Goal: Task Accomplishment & Management: Manage account settings

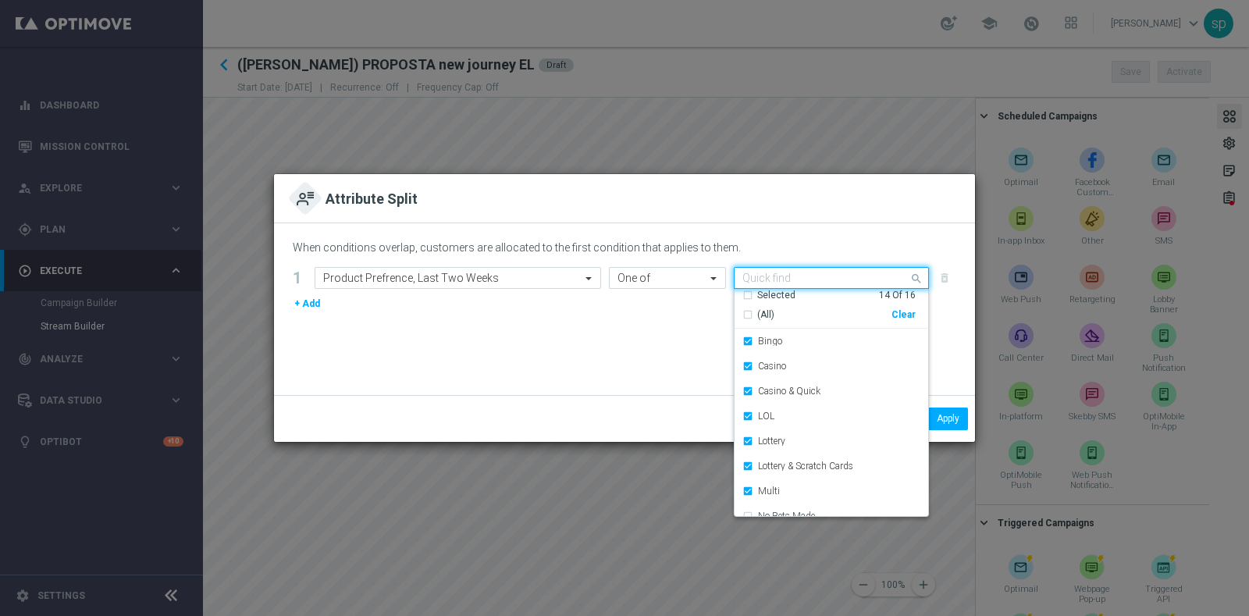
click at [800, 278] on div "Quick find Selected 14 of 16" at bounding box center [821, 278] width 174 height 20
click at [798, 316] on div "(All)" at bounding box center [816, 314] width 149 height 13
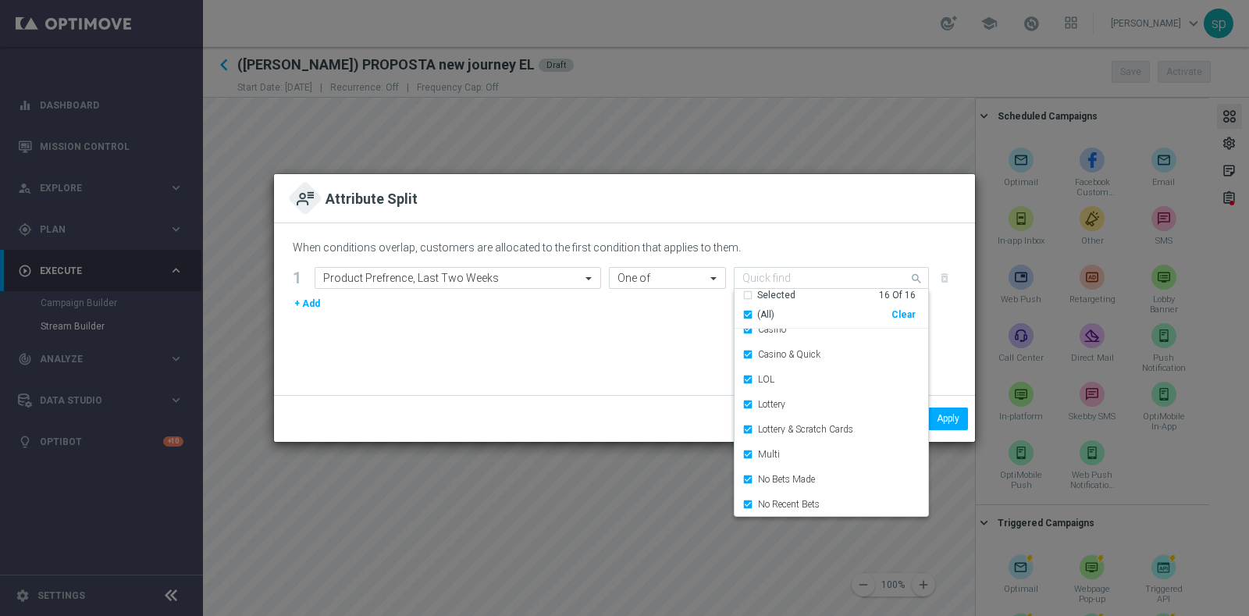
scroll to position [48, 0]
click at [749, 466] on div "No Bets Made" at bounding box center [831, 467] width 178 height 25
click at [748, 489] on div "No Recent Bets" at bounding box center [831, 492] width 178 height 25
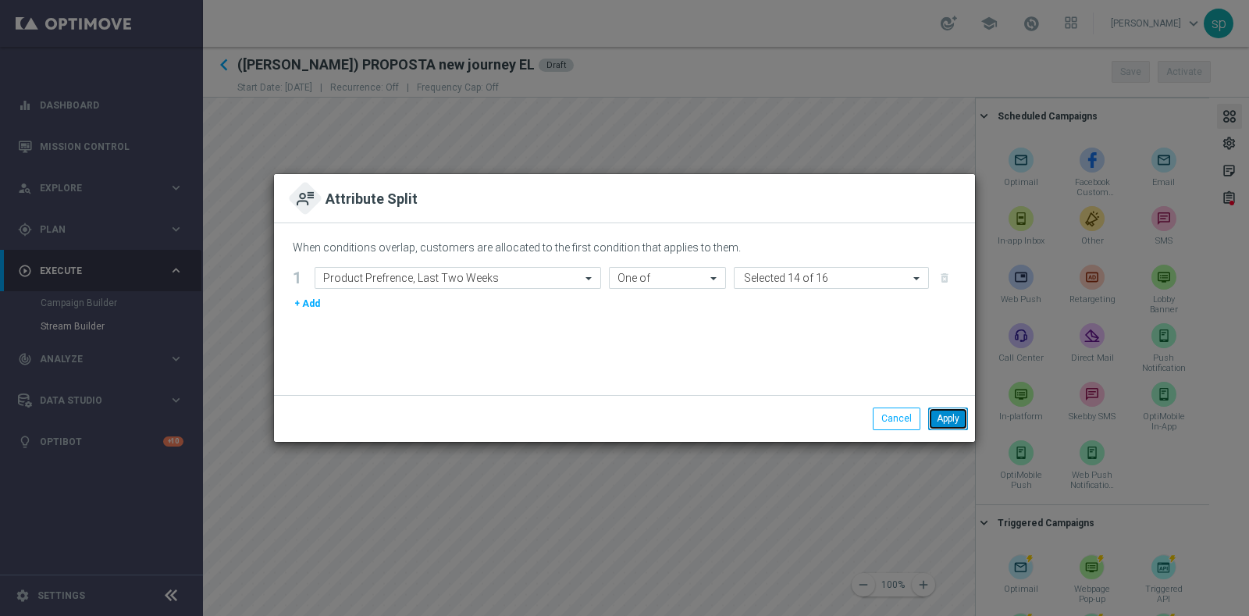
click at [951, 418] on button "Apply" at bounding box center [948, 418] width 40 height 22
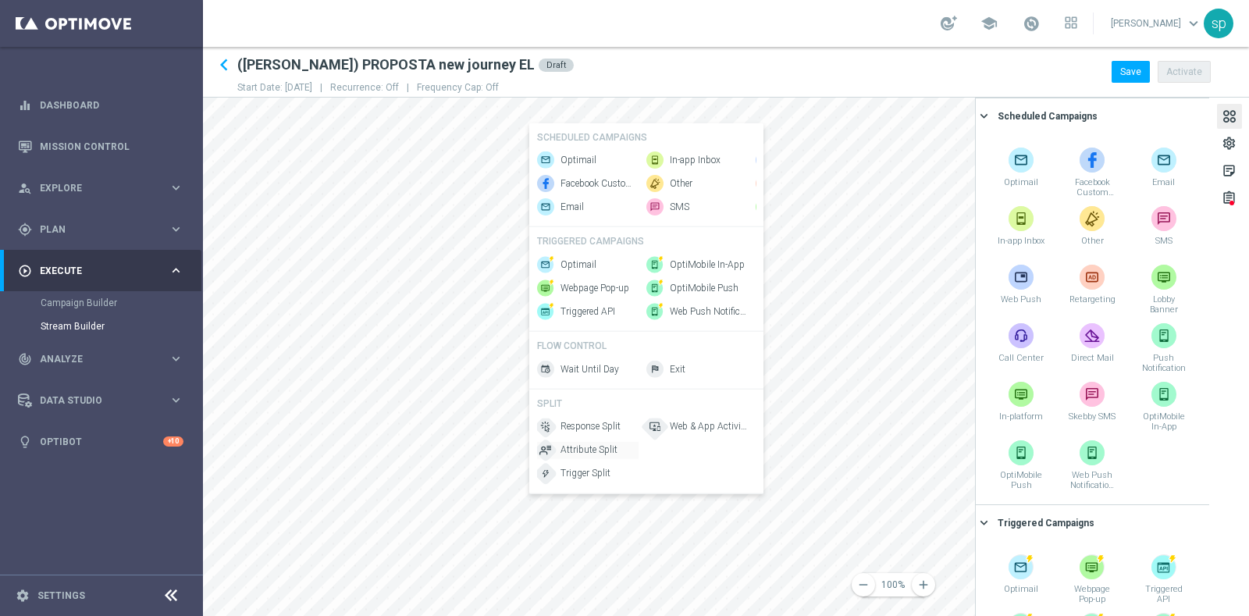
click at [595, 453] on div "Attribute Split" at bounding box center [587, 449] width 101 height 17
click at [593, 153] on div "Optimail" at bounding box center [582, 161] width 101 height 17
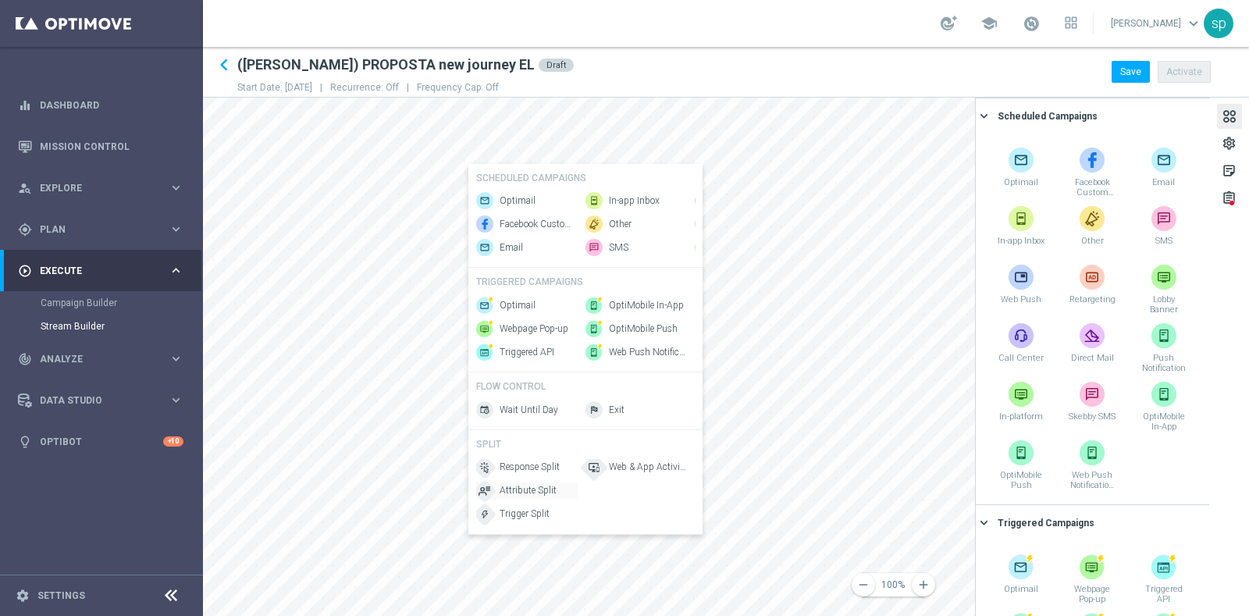
click at [542, 497] on span "Attribute Split" at bounding box center [527, 490] width 57 height 13
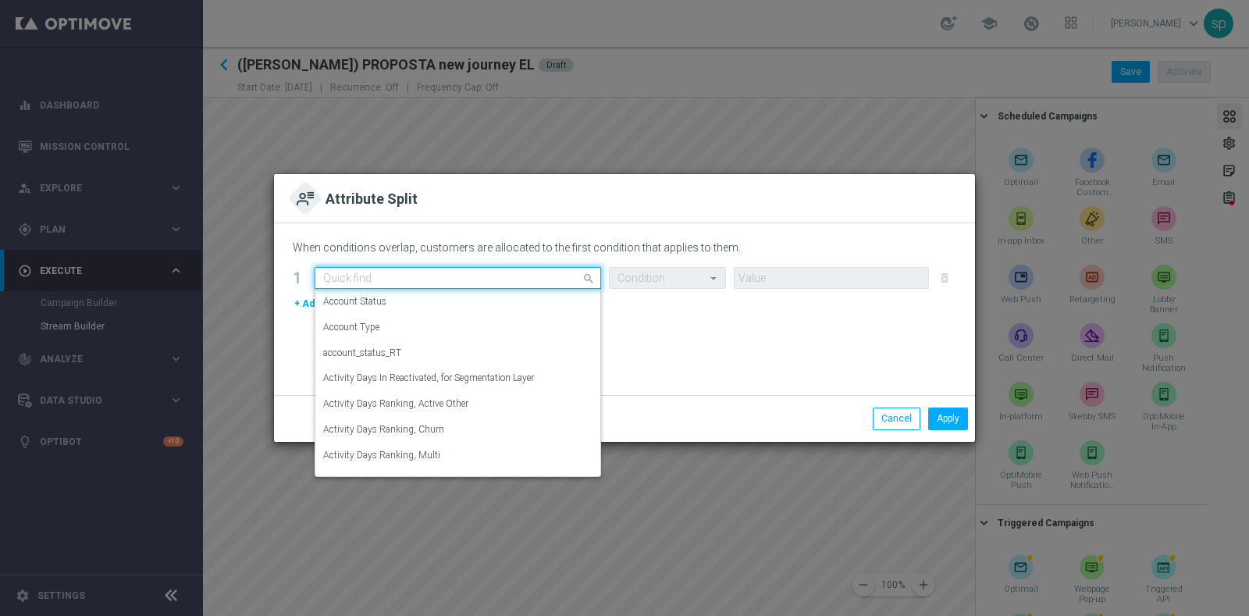
click at [468, 278] on input "text" at bounding box center [442, 278] width 238 height 13
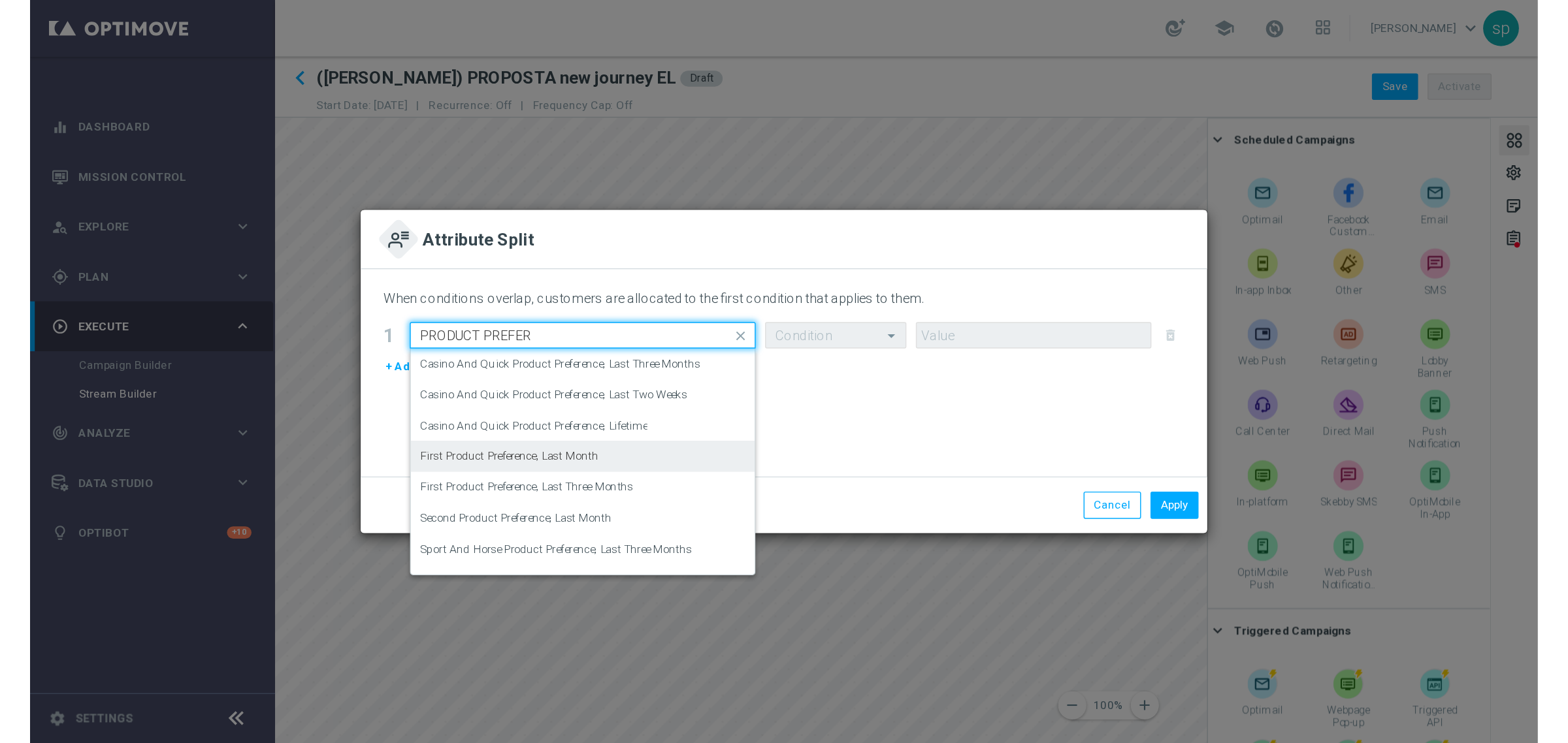
scroll to position [37, 0]
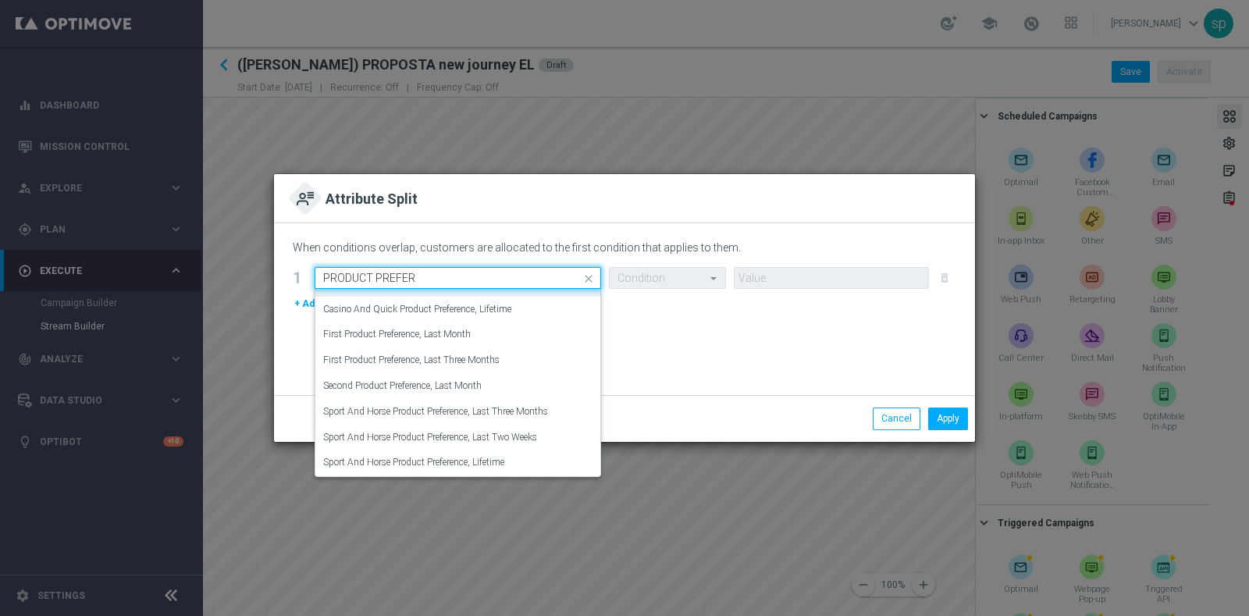
click at [432, 273] on input "PRODUCT PREFER" at bounding box center [442, 278] width 238 height 13
click at [509, 457] on div "Product Prefrence, Last Two Weeks" at bounding box center [457, 463] width 269 height 26
type input "PRODUCT"
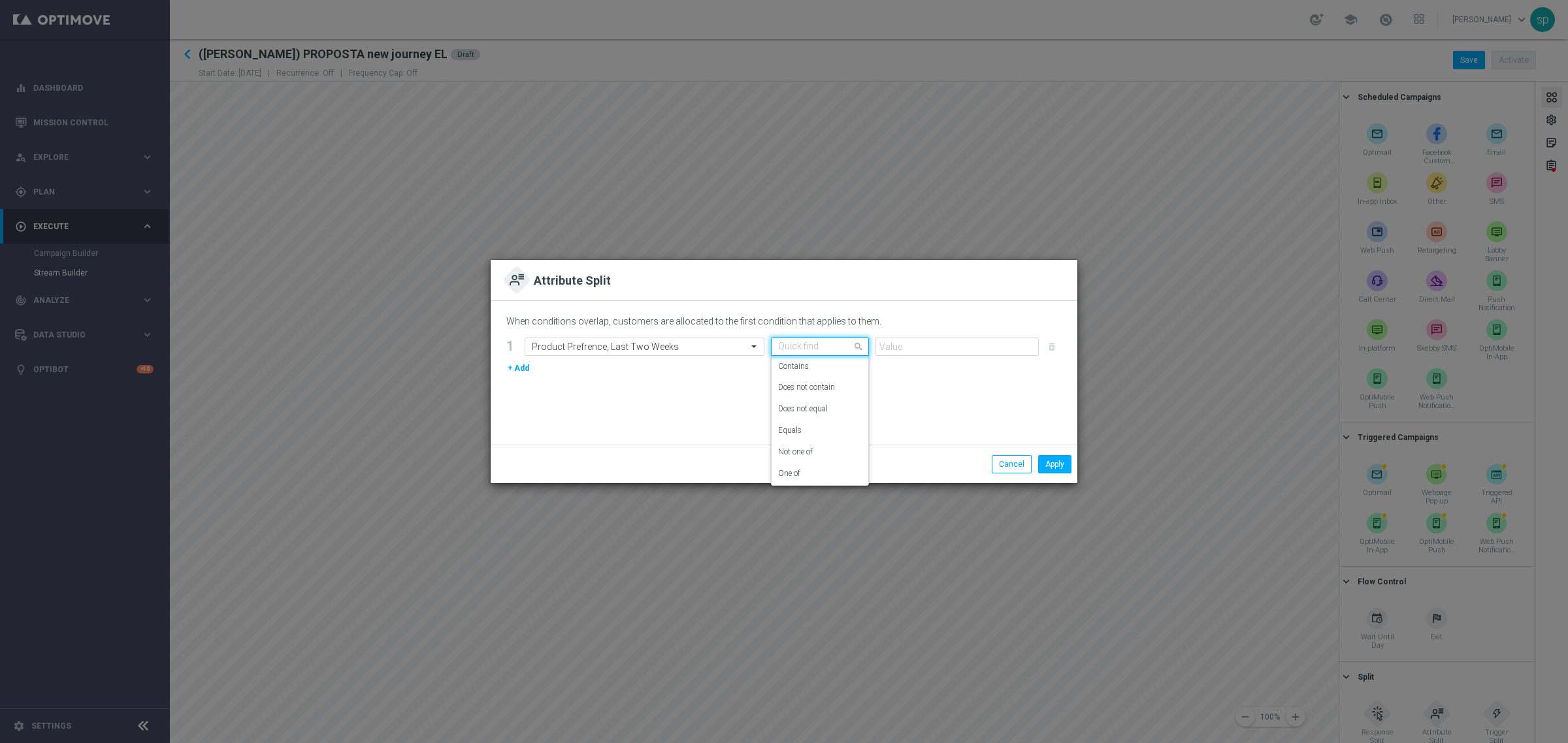
click at [797, 344] on input "text" at bounding box center [807, 346] width 58 height 11
click at [827, 442] on div "Not one of" at bounding box center [820, 453] width 84 height 22
click at [1043, 463] on button "Apply" at bounding box center [1055, 464] width 33 height 18
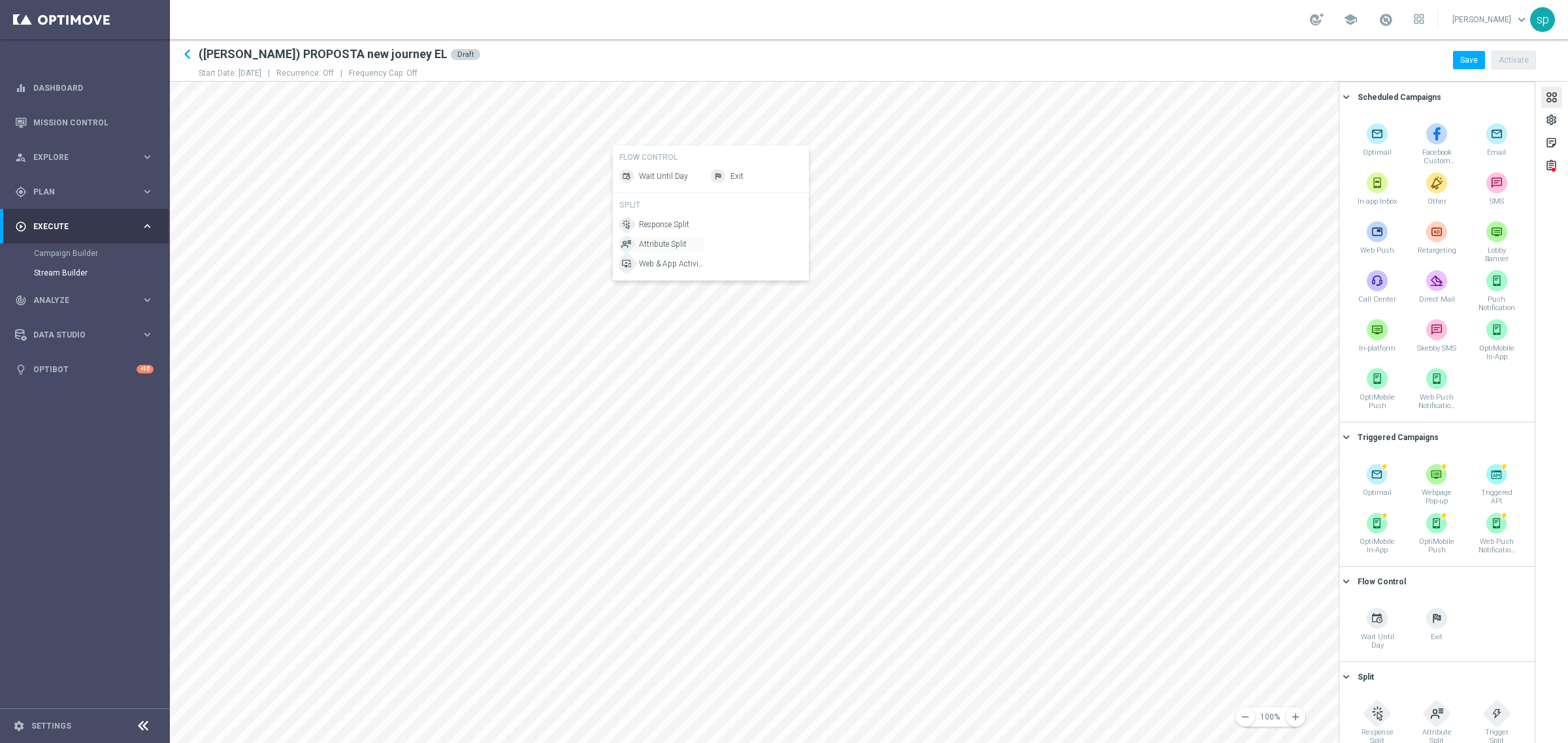
click at [678, 243] on span "Attribute Split" at bounding box center [662, 244] width 48 height 11
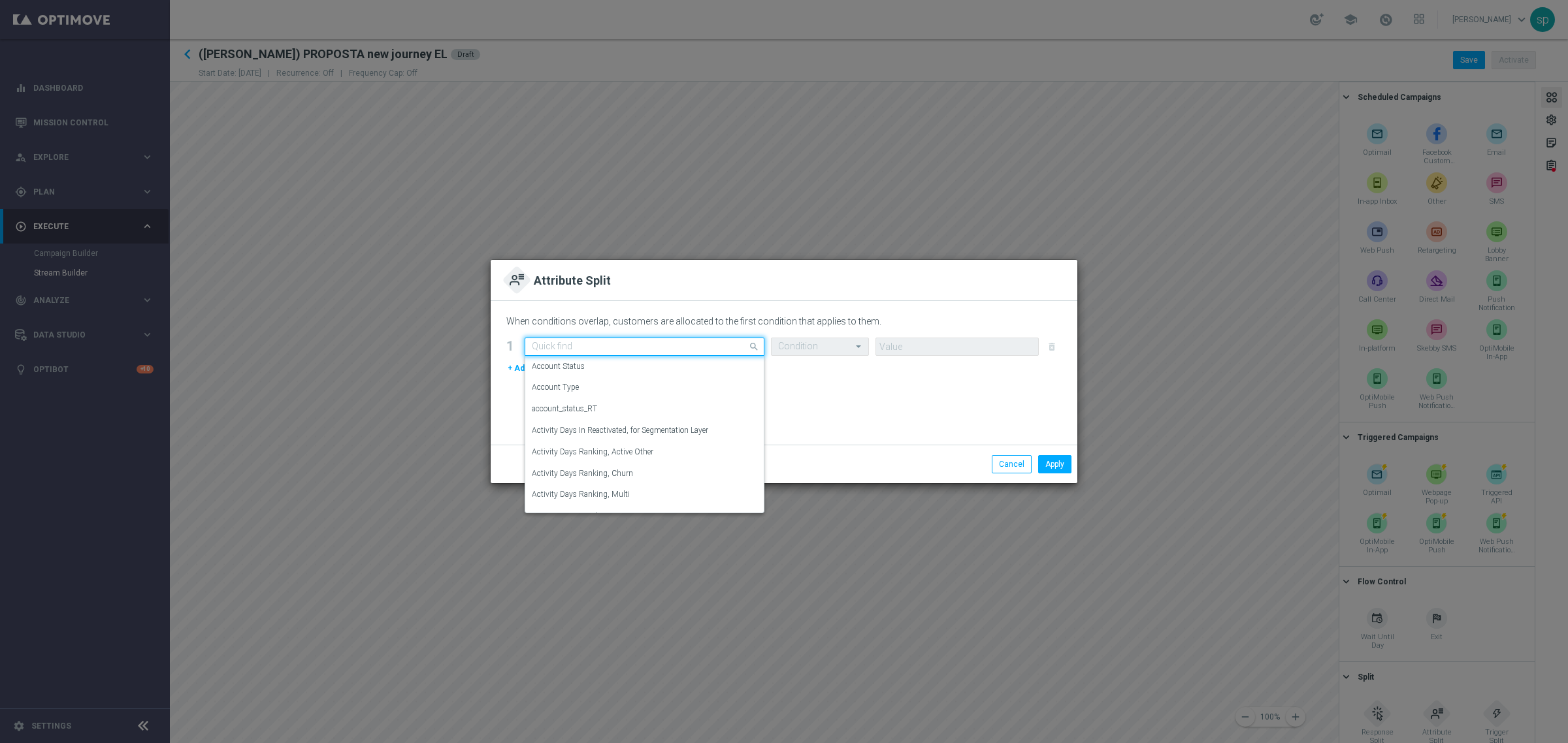
click at [614, 346] on input "text" at bounding box center [631, 346] width 199 height 11
click at [622, 343] on input "text" at bounding box center [631, 346] width 199 height 11
click at [608, 427] on div "Product Prefrence, Last Two Weeks" at bounding box center [644, 418] width 225 height 22
type input "product pr"
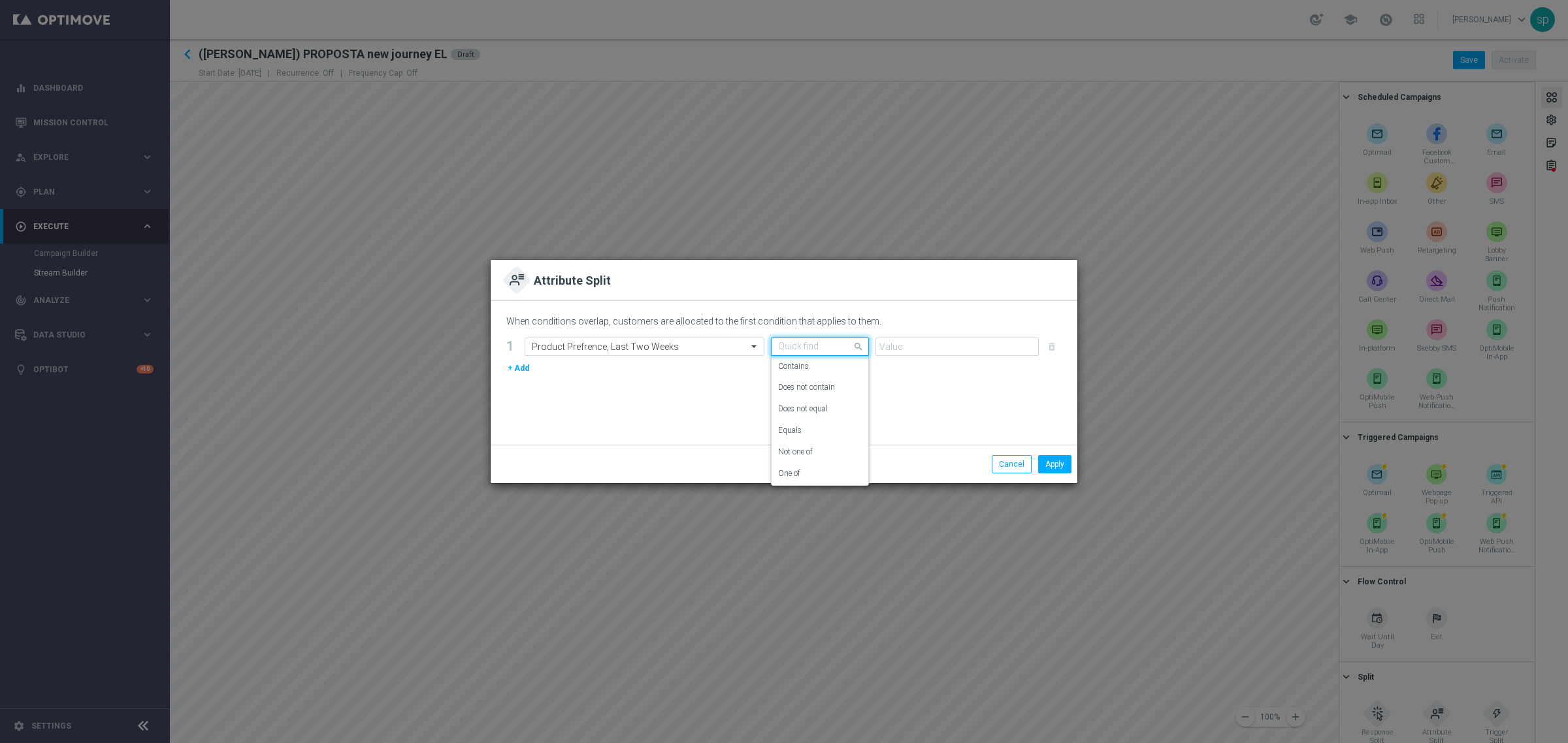
click at [835, 346] on div at bounding box center [820, 346] width 97 height 11
click at [799, 478] on label "One of" at bounding box center [789, 474] width 23 height 11
click at [923, 336] on div "When conditions overlap, customers are allocated to the first condition that ap…" at bounding box center [784, 373] width 587 height 144
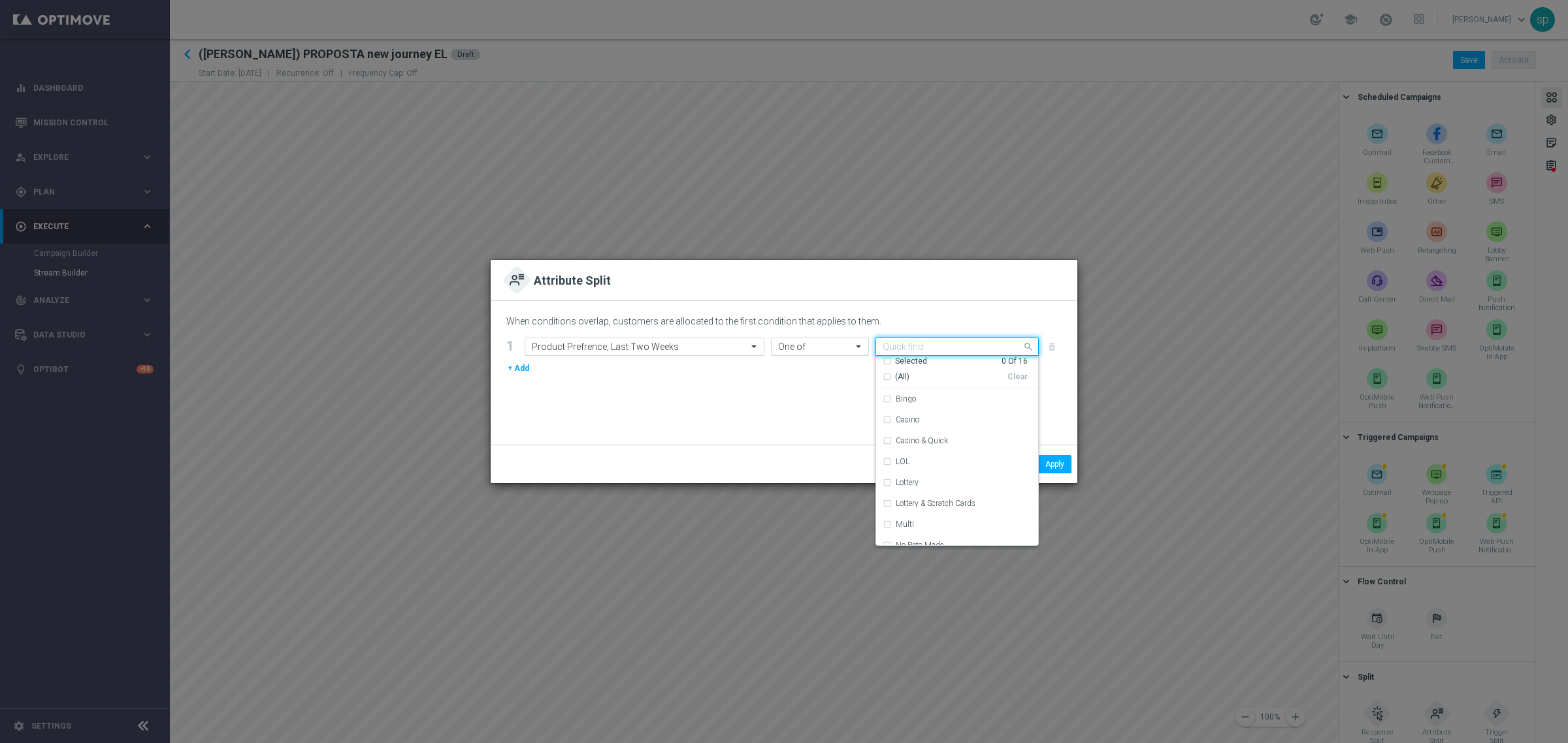
click at [926, 347] on input "text" at bounding box center [952, 346] width 139 height 11
click at [907, 400] on label "Bingo" at bounding box center [906, 398] width 20 height 8
click at [906, 407] on label "Poker" at bounding box center [905, 409] width 18 height 8
click at [900, 469] on label "Skill" at bounding box center [902, 472] width 14 height 8
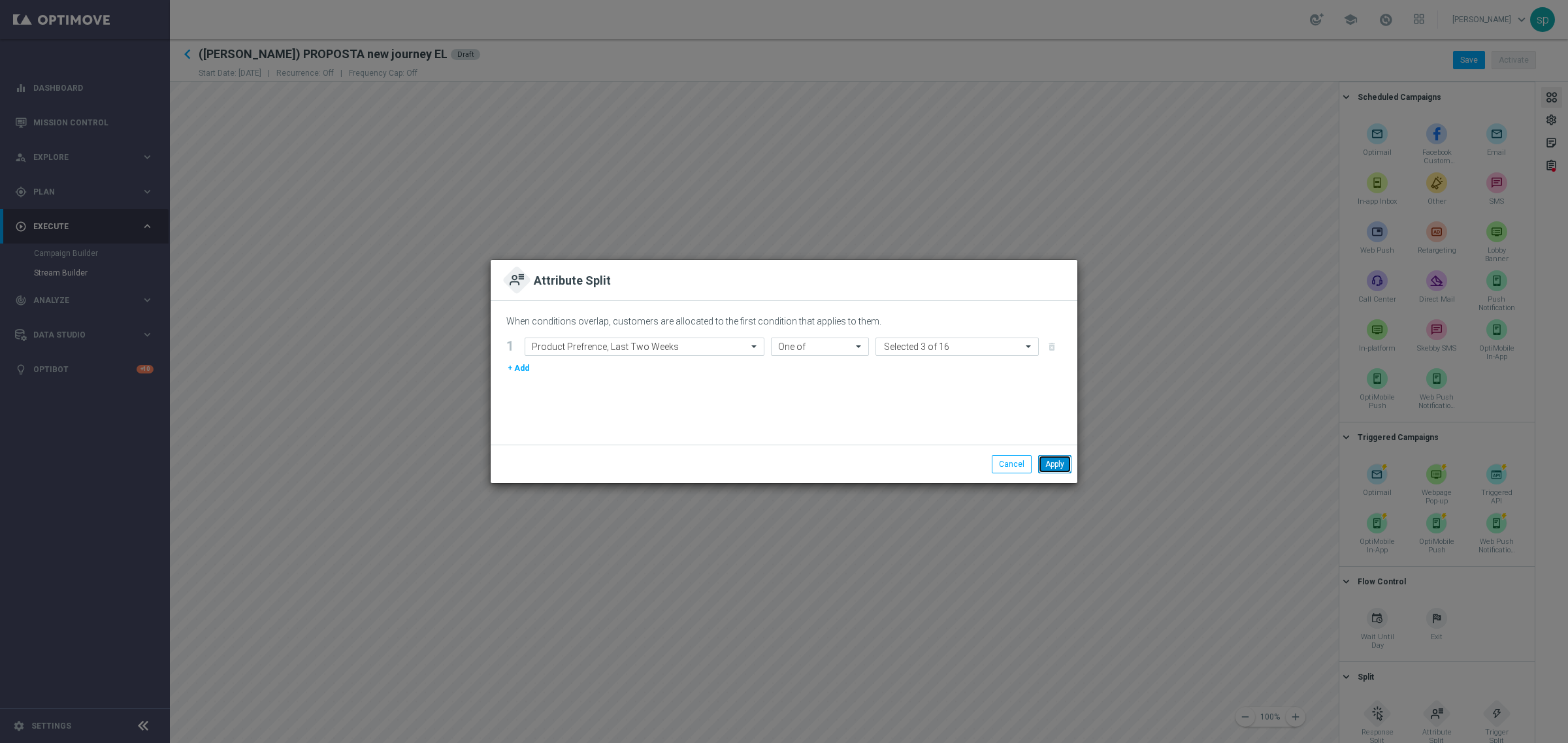
click at [1045, 464] on button "Apply" at bounding box center [1055, 464] width 33 height 18
click at [522, 373] on button "+ Add" at bounding box center [518, 368] width 24 height 14
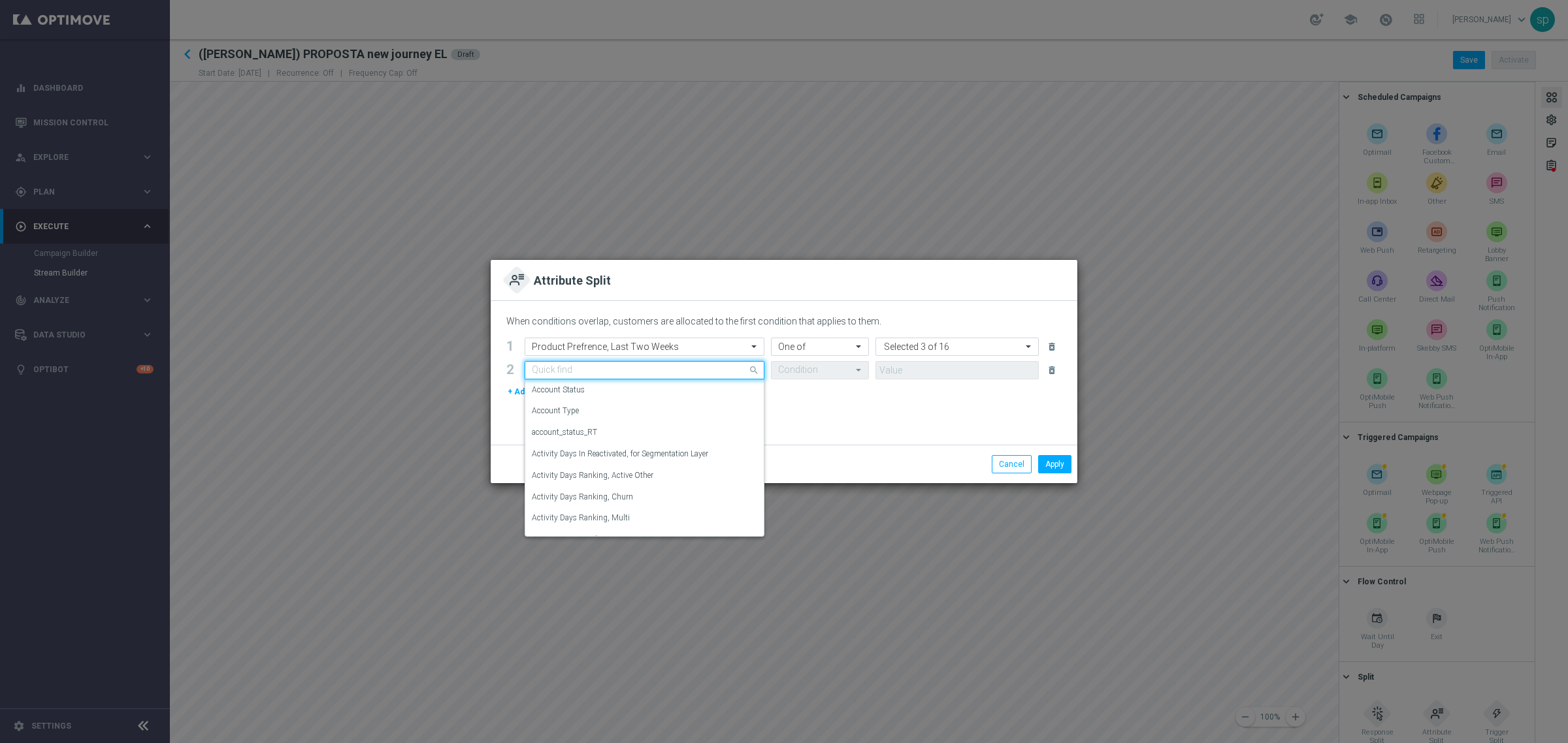
click at [632, 371] on input "text" at bounding box center [631, 370] width 199 height 11
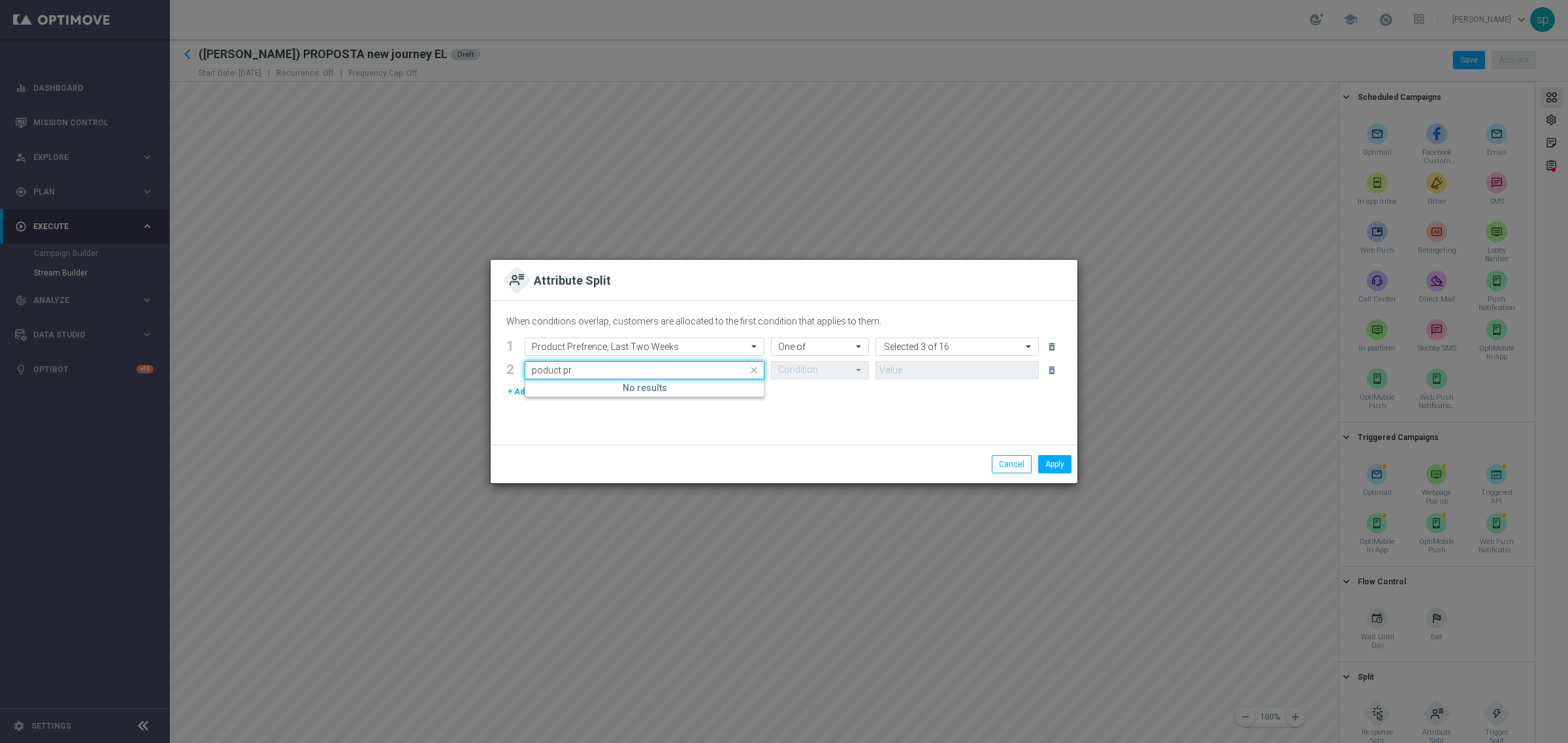
click at [537, 369] on input "poduct pr" at bounding box center [631, 370] width 199 height 11
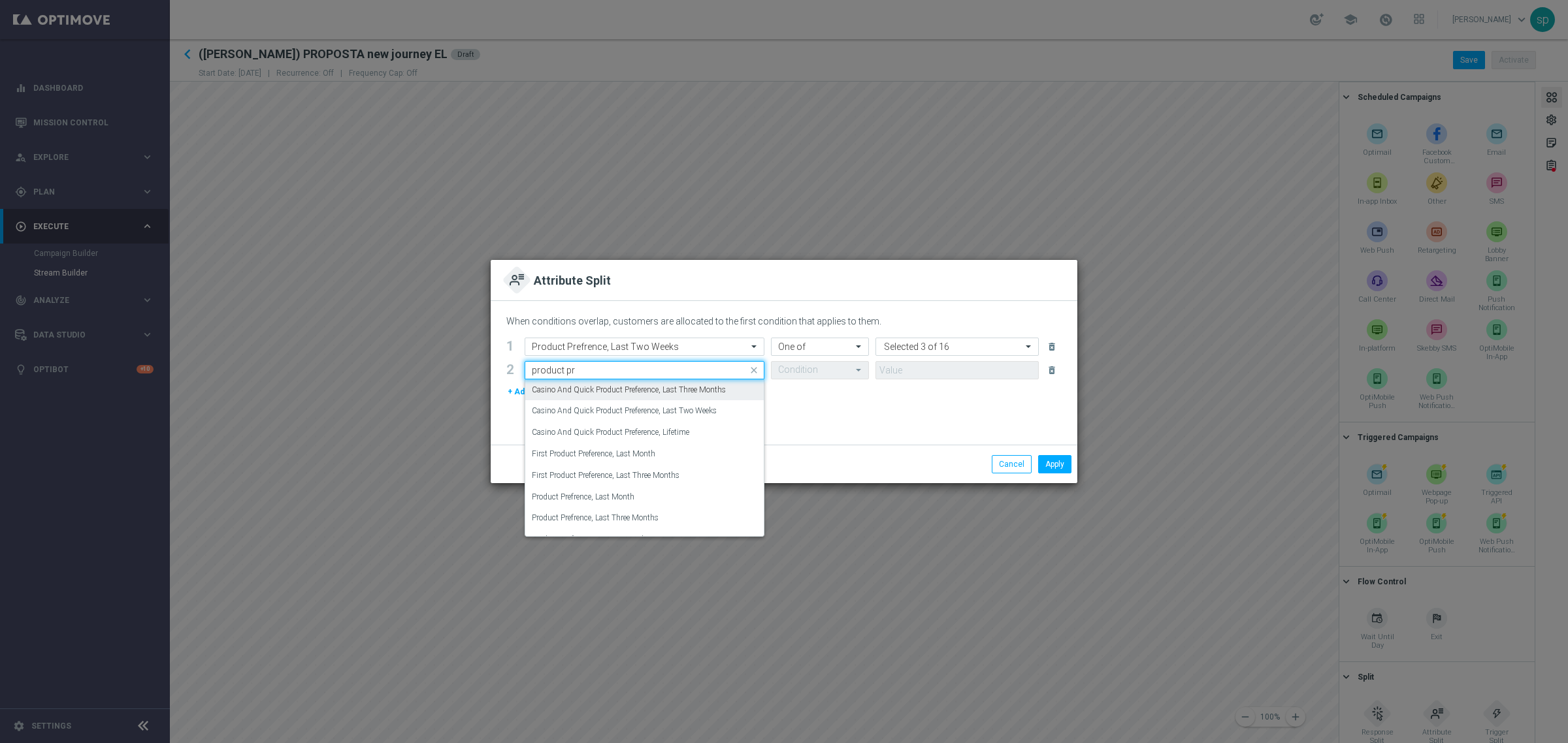
click at [604, 369] on input "product pr" at bounding box center [631, 370] width 199 height 11
click at [645, 412] on label "Product Prefrence, Last Two Weeks" at bounding box center [590, 417] width 117 height 11
type input "product pr"
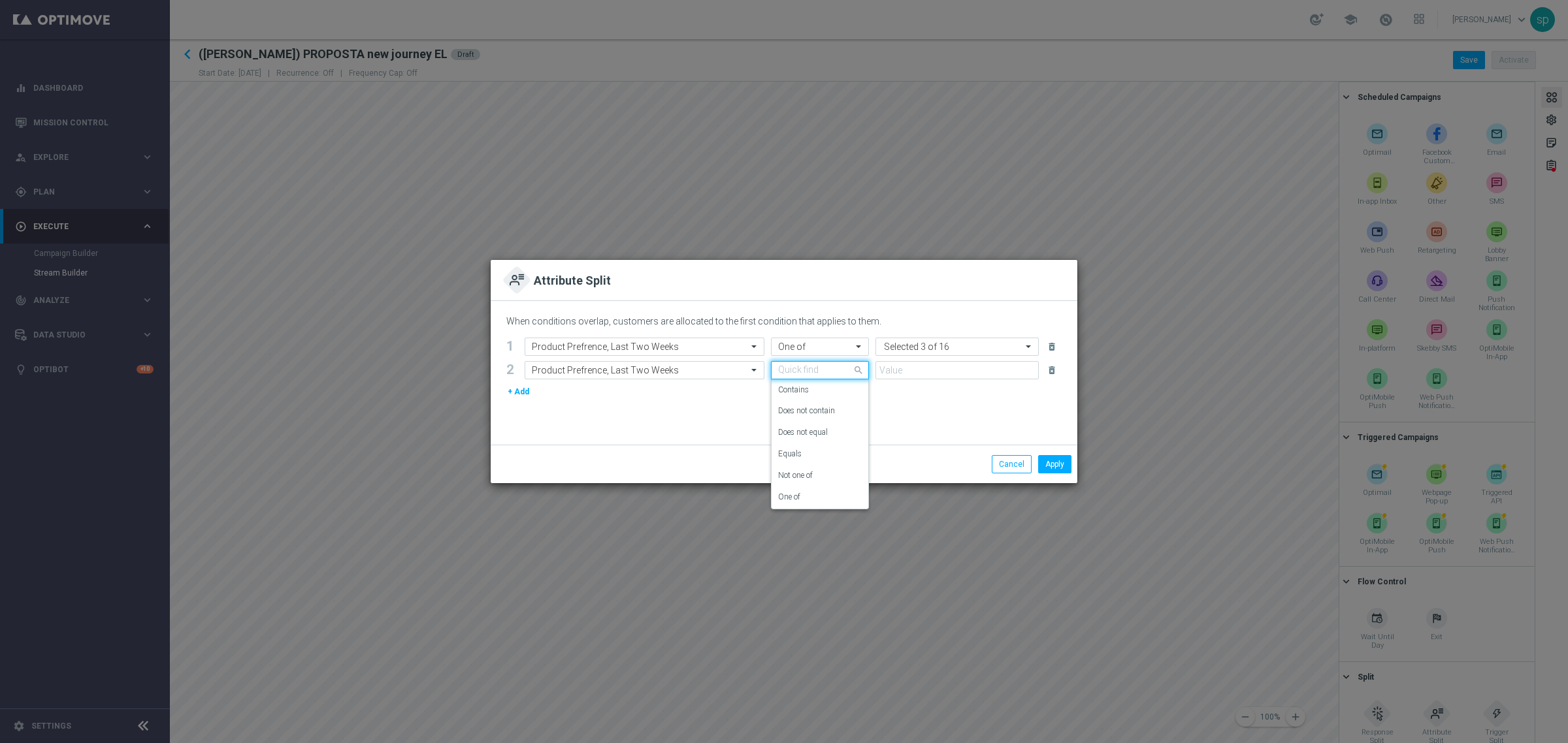
click at [809, 370] on input "text" at bounding box center [807, 370] width 58 height 11
click at [817, 495] on div "One of" at bounding box center [820, 497] width 84 height 22
click at [920, 367] on input "text" at bounding box center [952, 370] width 139 height 11
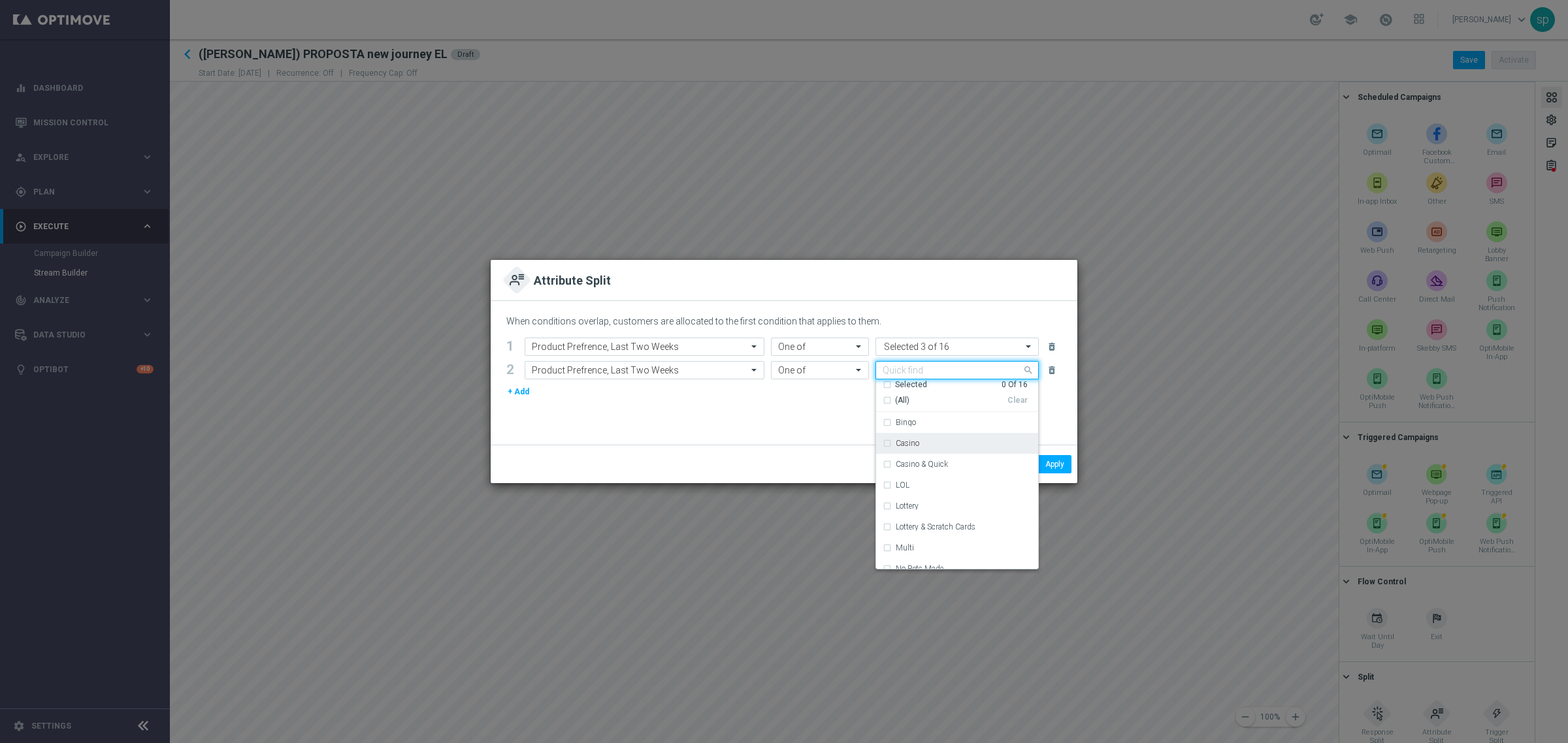
click at [930, 446] on div "Casino" at bounding box center [964, 443] width 136 height 8
click at [933, 467] on label "Casino & Quick" at bounding box center [922, 464] width 52 height 8
click at [931, 463] on div "Quick" at bounding box center [957, 468] width 149 height 21
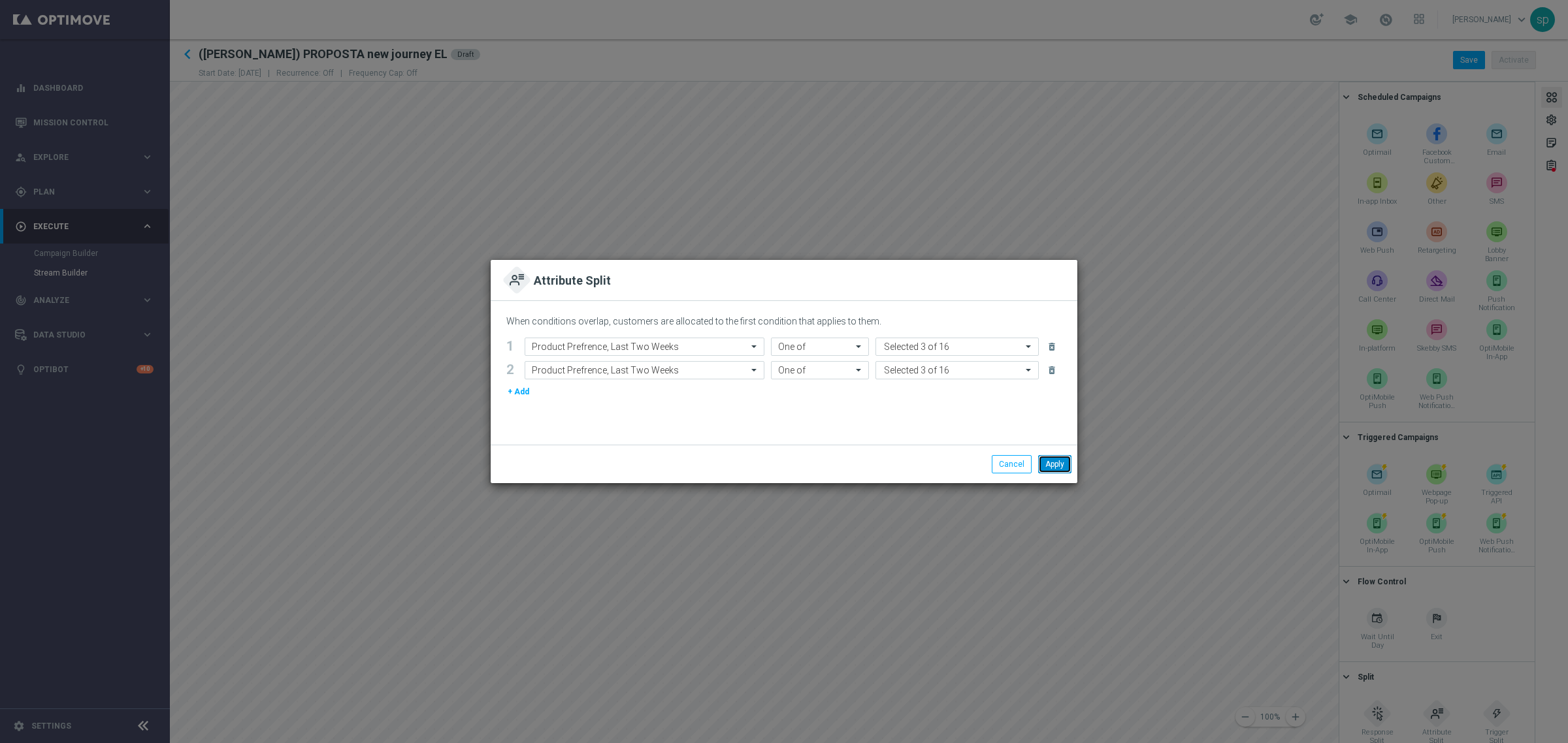
click at [1045, 462] on button "Apply" at bounding box center [1055, 464] width 33 height 18
click at [506, 387] on button "+ Add" at bounding box center [518, 392] width 24 height 14
click at [549, 391] on input "text" at bounding box center [631, 393] width 199 height 11
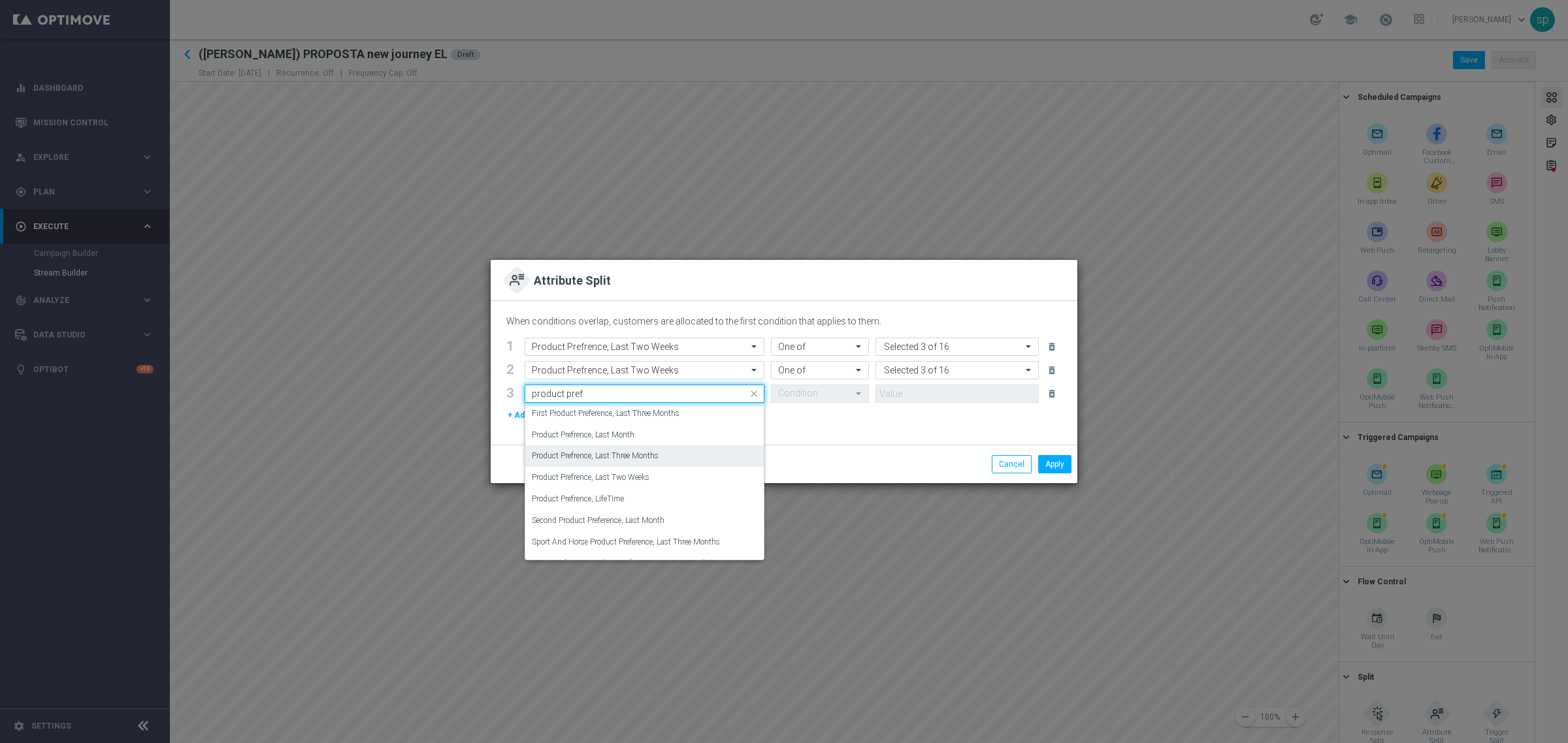
scroll to position [123, 0]
click at [667, 436] on div "Product Prefrence, Last Two Weeks" at bounding box center [644, 441] width 225 height 22
type input "product pref"
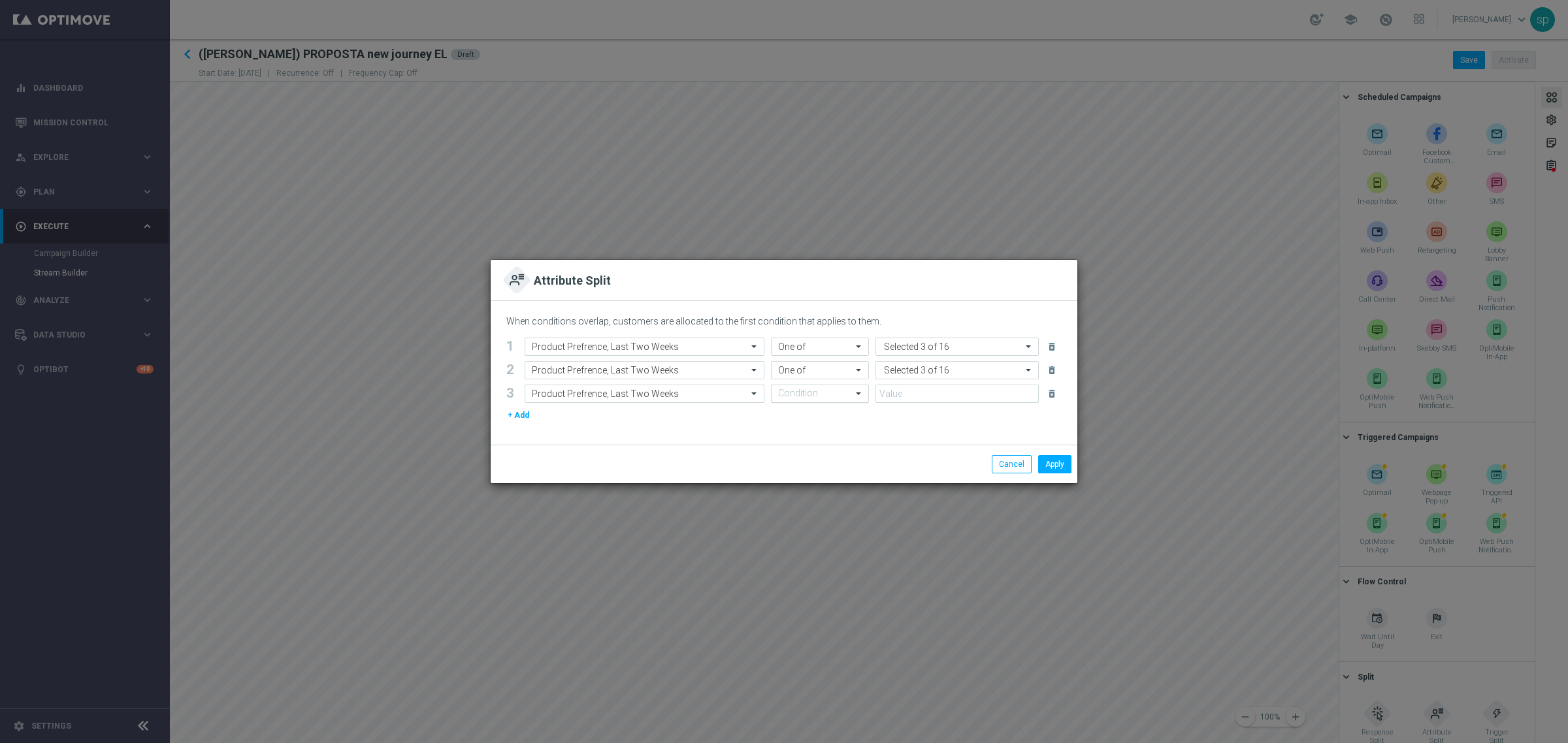
click at [820, 394] on input "text" at bounding box center [807, 393] width 58 height 11
click at [811, 515] on div "One of" at bounding box center [820, 521] width 84 height 22
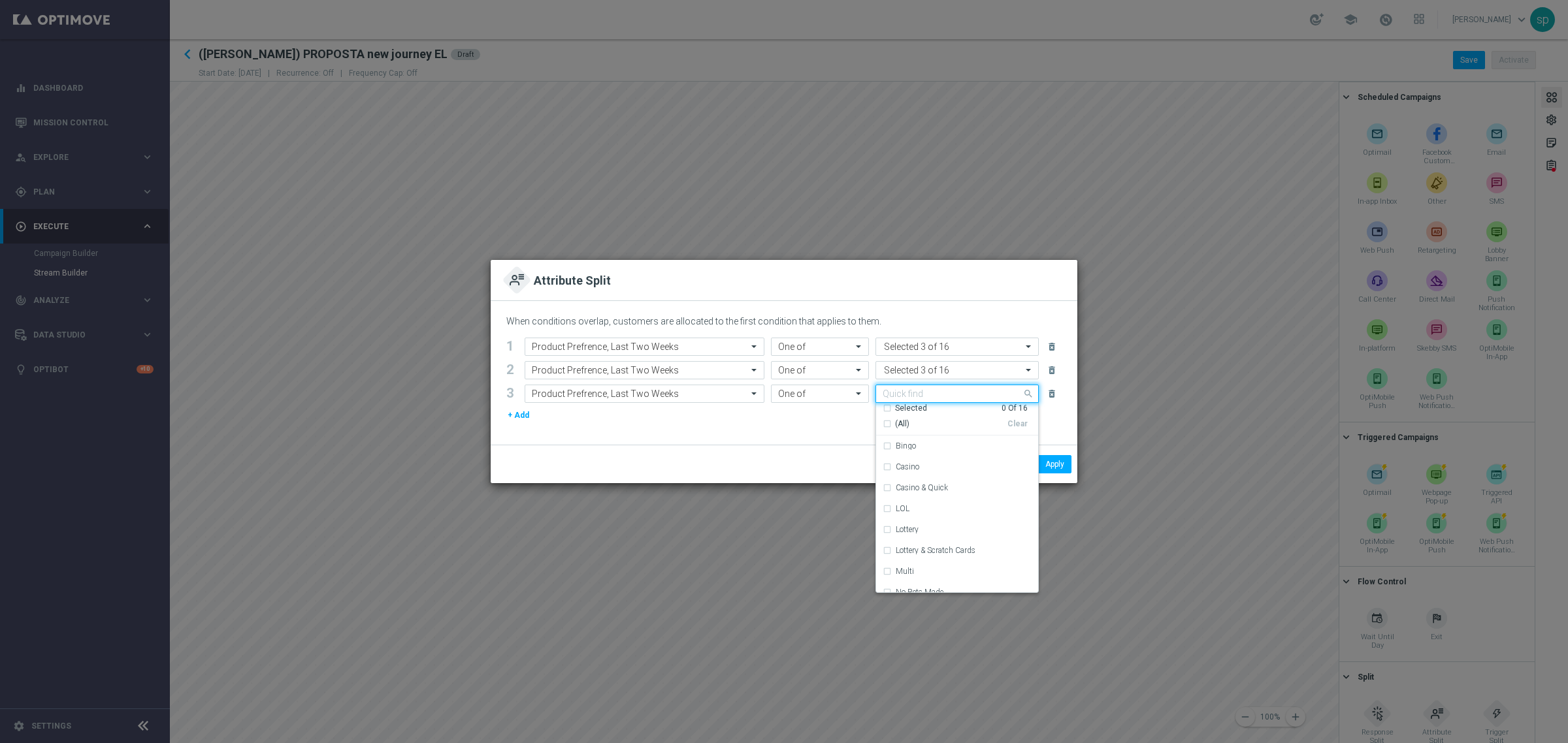
click at [895, 395] on input "text" at bounding box center [952, 393] width 139 height 11
click at [913, 515] on div "LOL" at bounding box center [957, 508] width 149 height 21
click at [921, 515] on div "Lottery" at bounding box center [957, 529] width 149 height 21
click at [928, 515] on label "Lottery & Scratch Cards" at bounding box center [935, 550] width 80 height 8
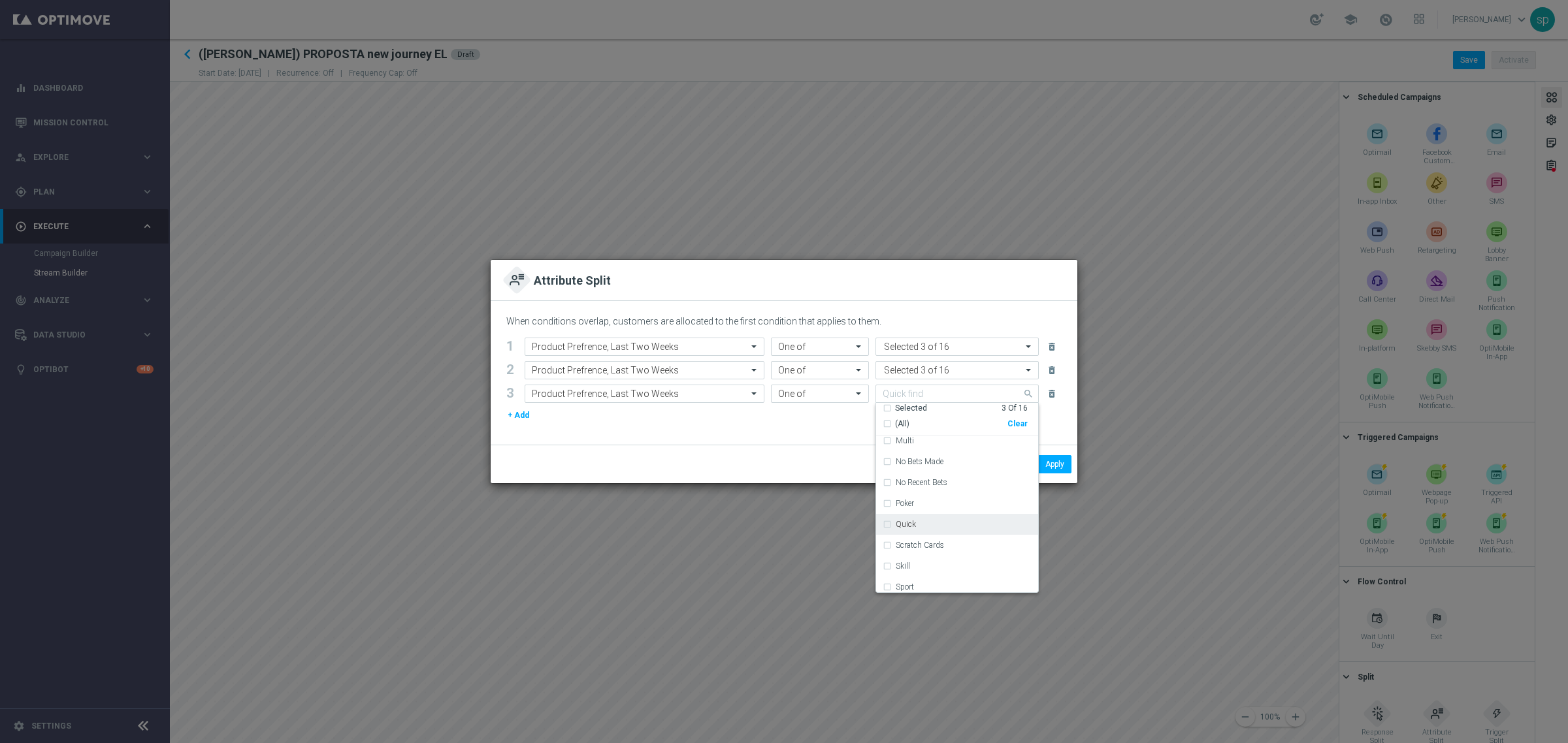
click at [949, 515] on div "Quick" at bounding box center [957, 524] width 149 height 21
click at [942, 515] on label "Scratch Cards" at bounding box center [920, 545] width 49 height 8
click at [916, 515] on div "Quick" at bounding box center [964, 524] width 136 height 8
click at [804, 438] on div "When conditions overlap, customers are allocated to the first condition that ap…" at bounding box center [784, 373] width 587 height 144
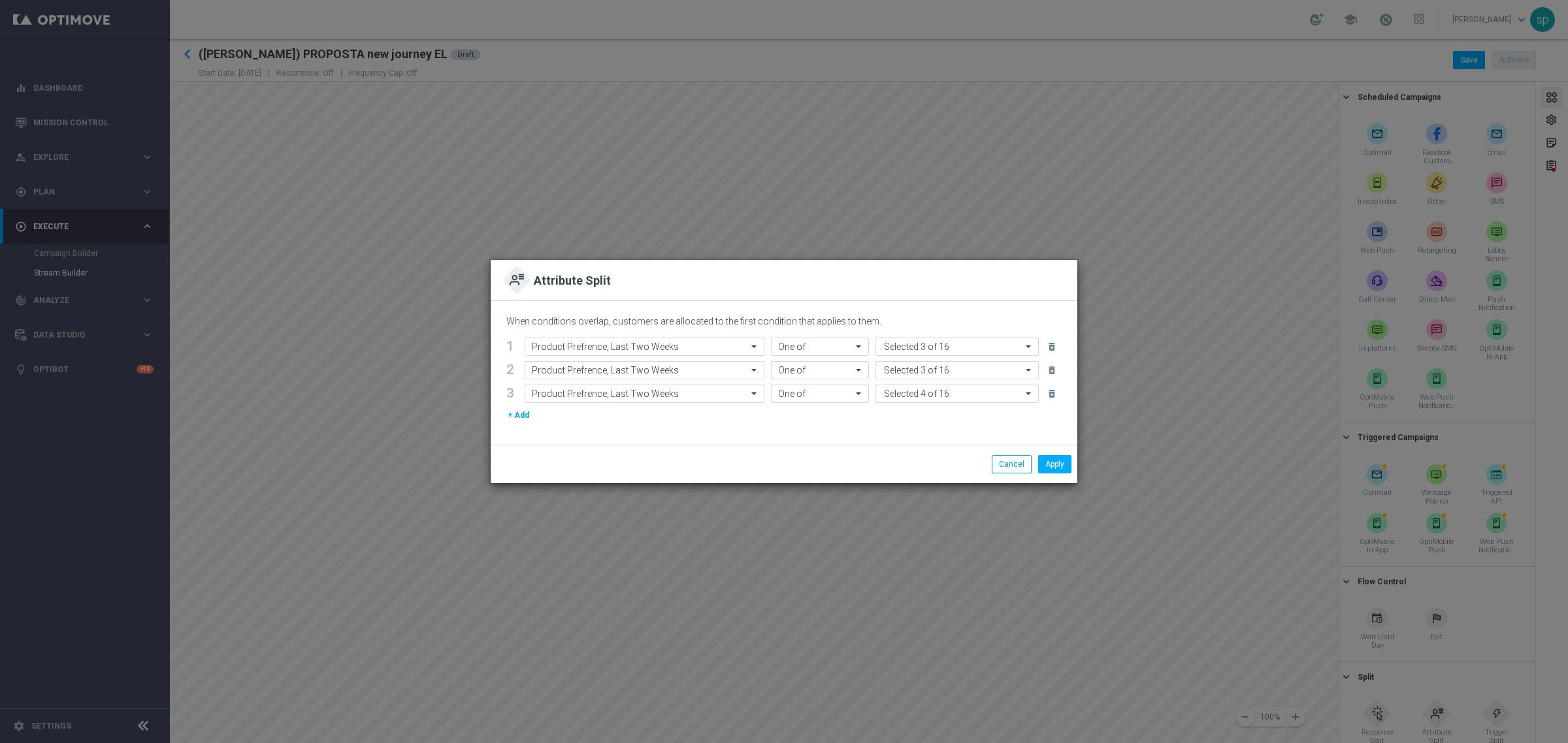
click at [524, 415] on button "+ Add" at bounding box center [518, 415] width 24 height 14
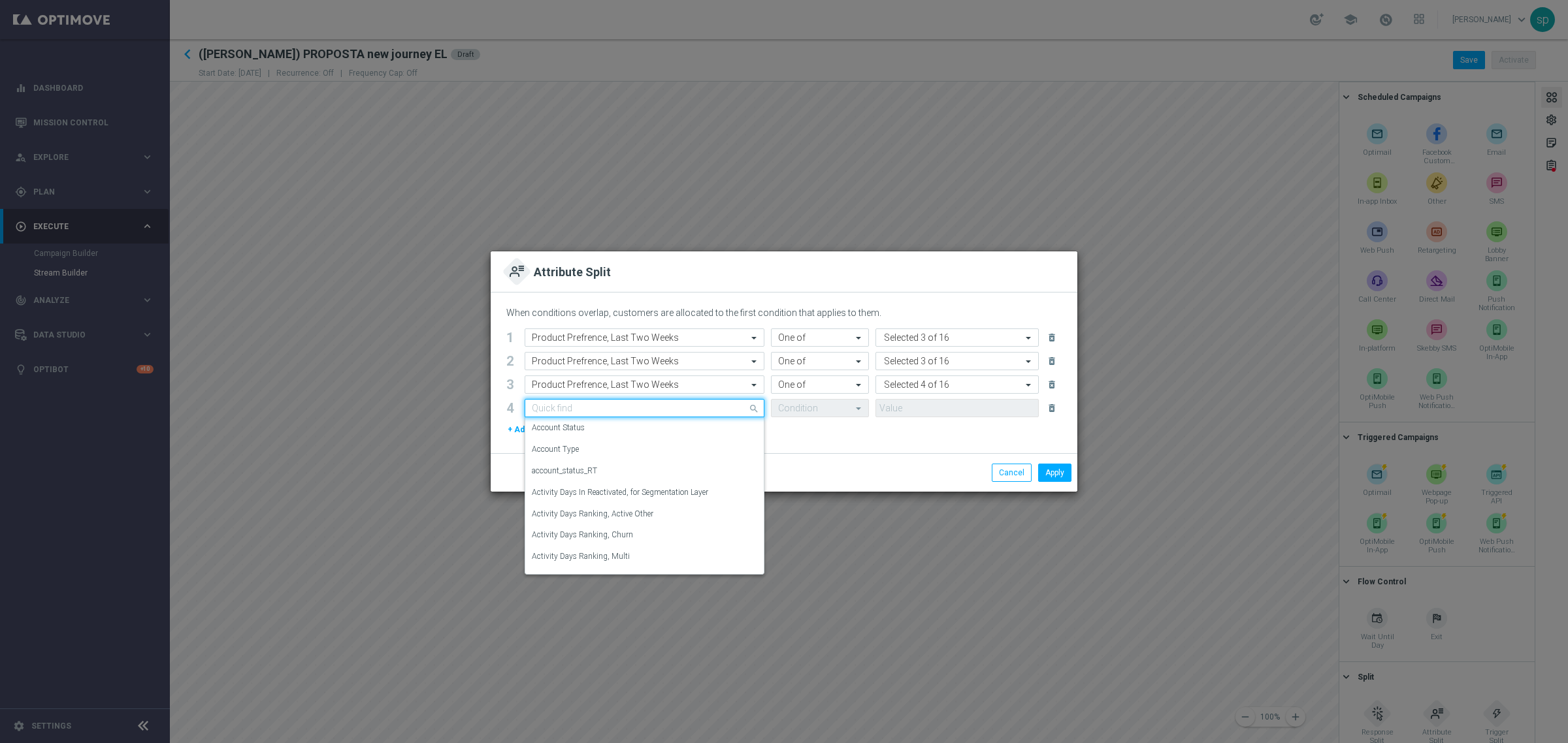
click at [609, 403] on input "text" at bounding box center [631, 408] width 199 height 11
click at [663, 504] on div "Product Prefrence, Last Two Weeks" at bounding box center [644, 506] width 225 height 22
type input "prod"
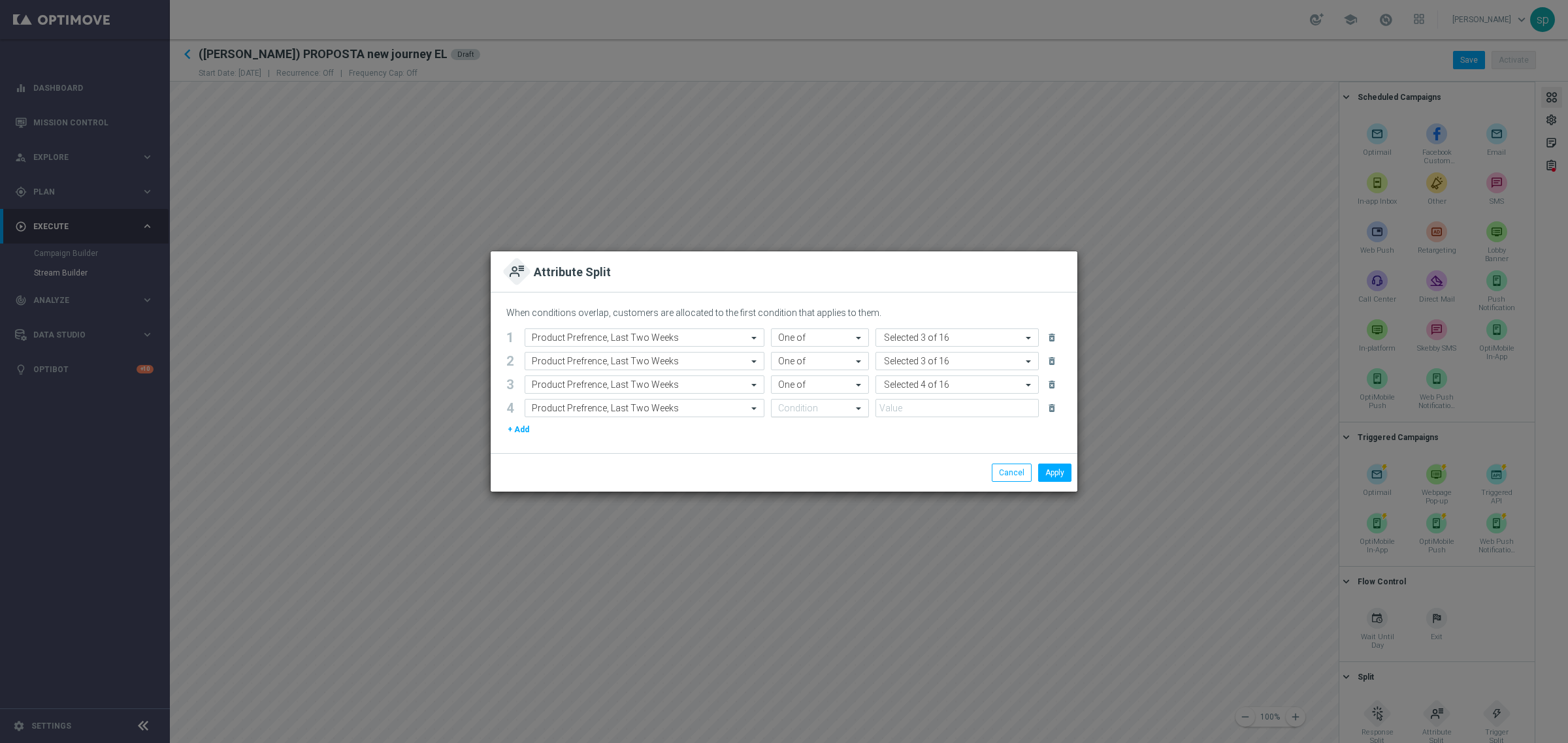
click at [798, 403] on input "text" at bounding box center [807, 408] width 58 height 11
click at [815, 515] on div "One of" at bounding box center [820, 535] width 84 height 22
click at [884, 413] on input "text" at bounding box center [952, 408] width 139 height 11
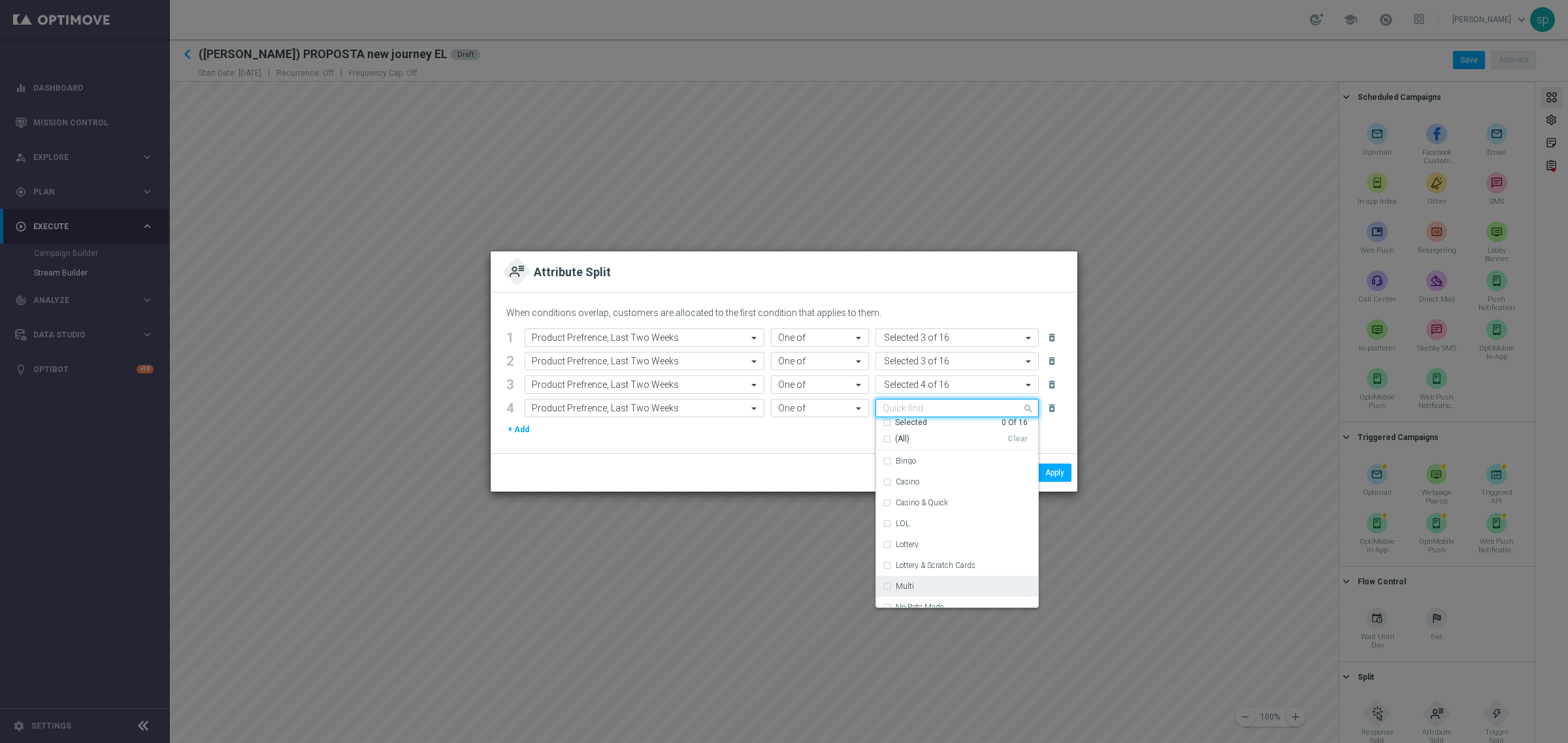
click at [948, 515] on div "Multi" at bounding box center [964, 586] width 136 height 8
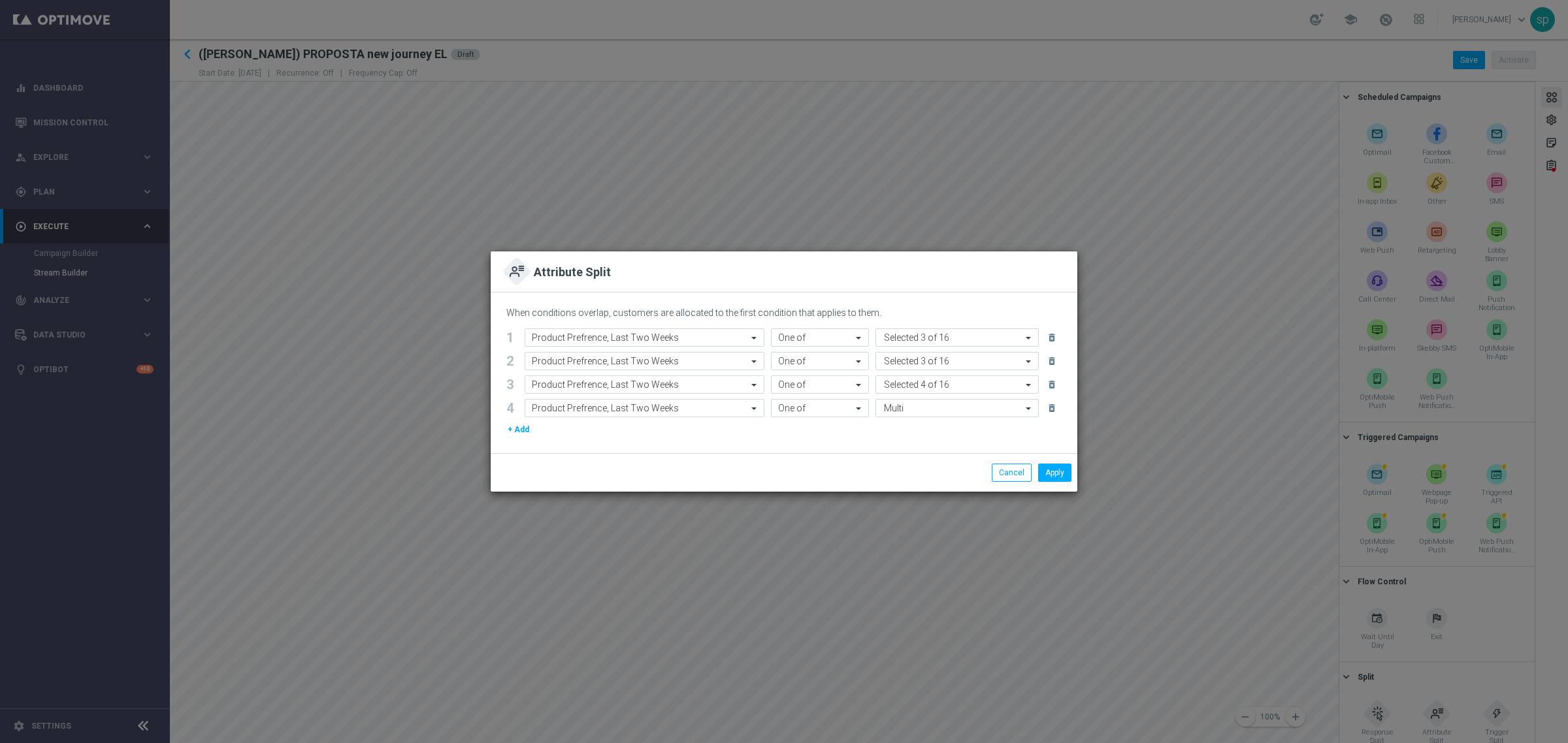
click at [765, 441] on div "When conditions overlap, customers are allocated to the first condition that ap…" at bounding box center [784, 373] width 587 height 161
click at [522, 431] on button "+ Add" at bounding box center [518, 429] width 24 height 14
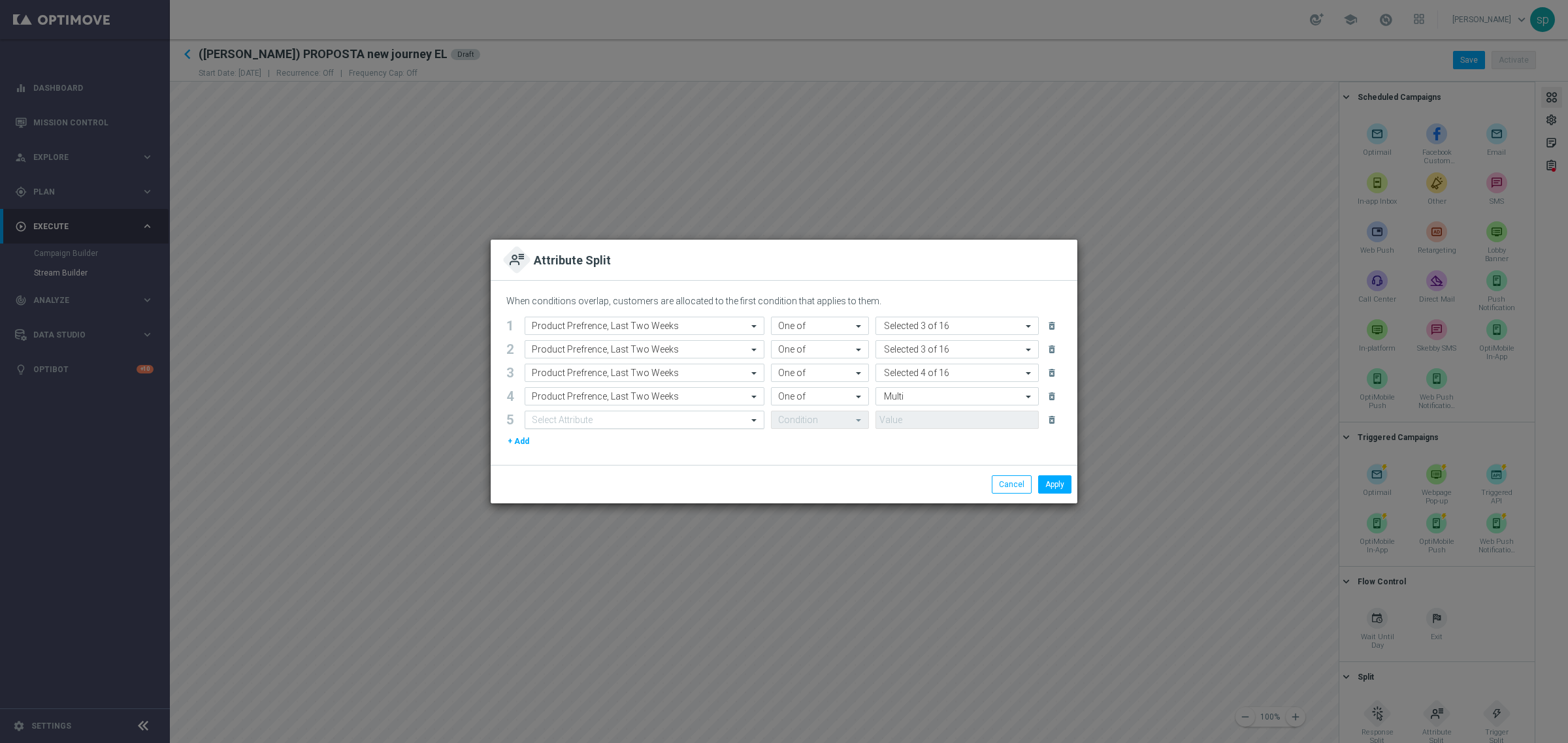
click at [566, 415] on div "Select Attribute" at bounding box center [562, 420] width 61 height 11
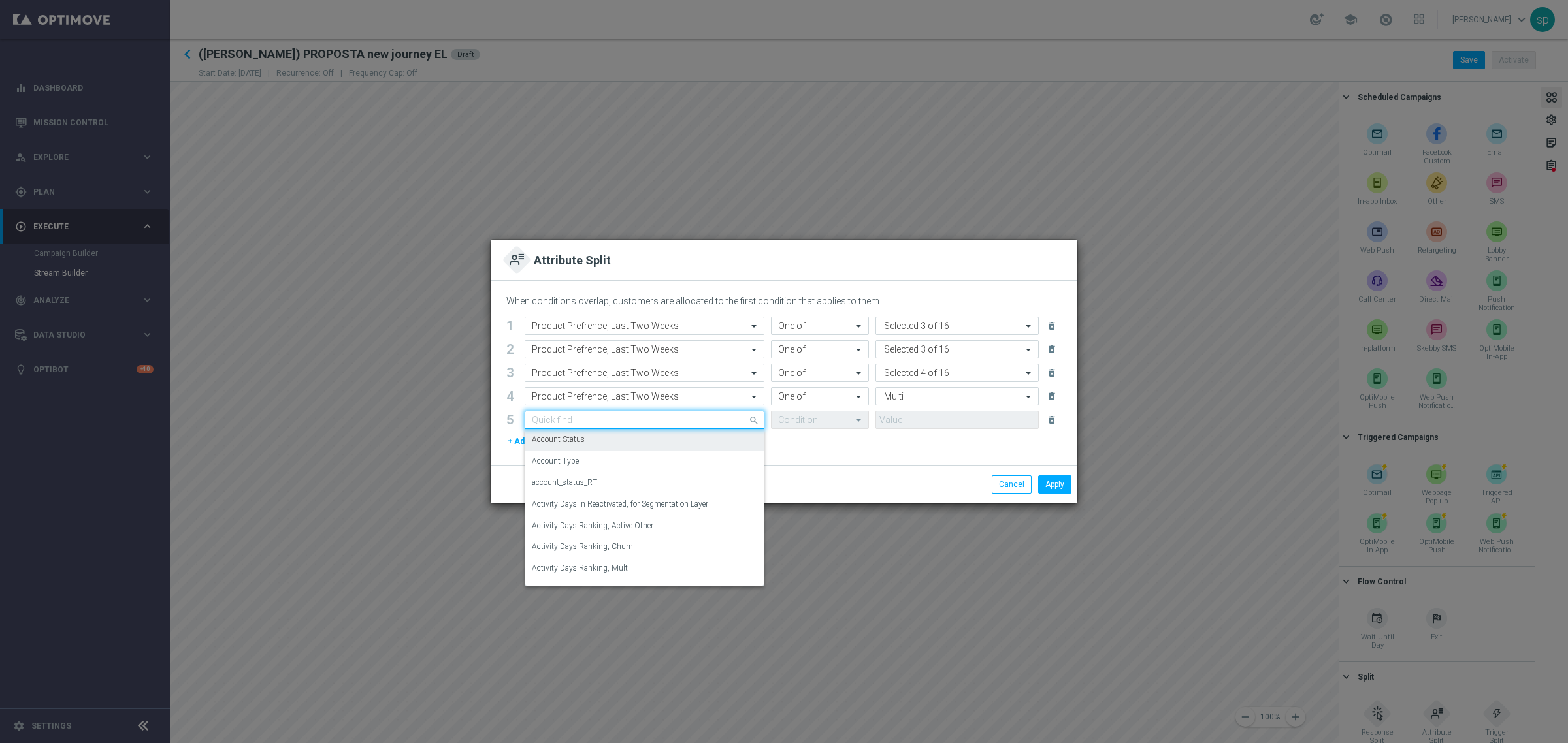
type input "r"
click at [645, 515] on div "Product Prefrence, Last Two Weeks" at bounding box center [644, 518] width 225 height 22
type input "prod"
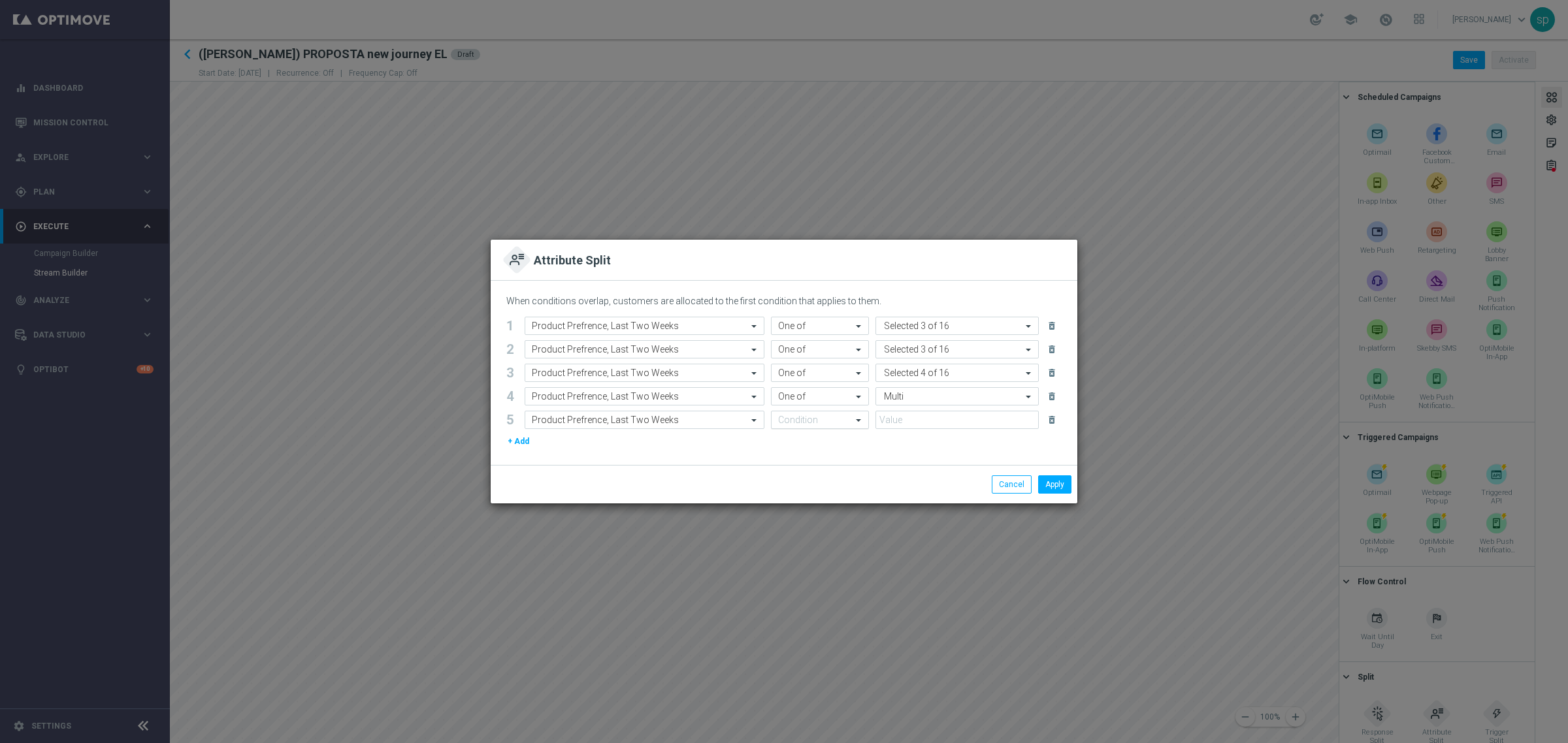
click at [805, 418] on input "text" at bounding box center [807, 420] width 58 height 11
click at [802, 498] on div "Equals" at bounding box center [820, 505] width 84 height 22
click at [800, 423] on input "text" at bounding box center [807, 420] width 58 height 11
click at [815, 515] on div "One of" at bounding box center [820, 547] width 84 height 22
click at [915, 423] on input "text" at bounding box center [952, 420] width 139 height 11
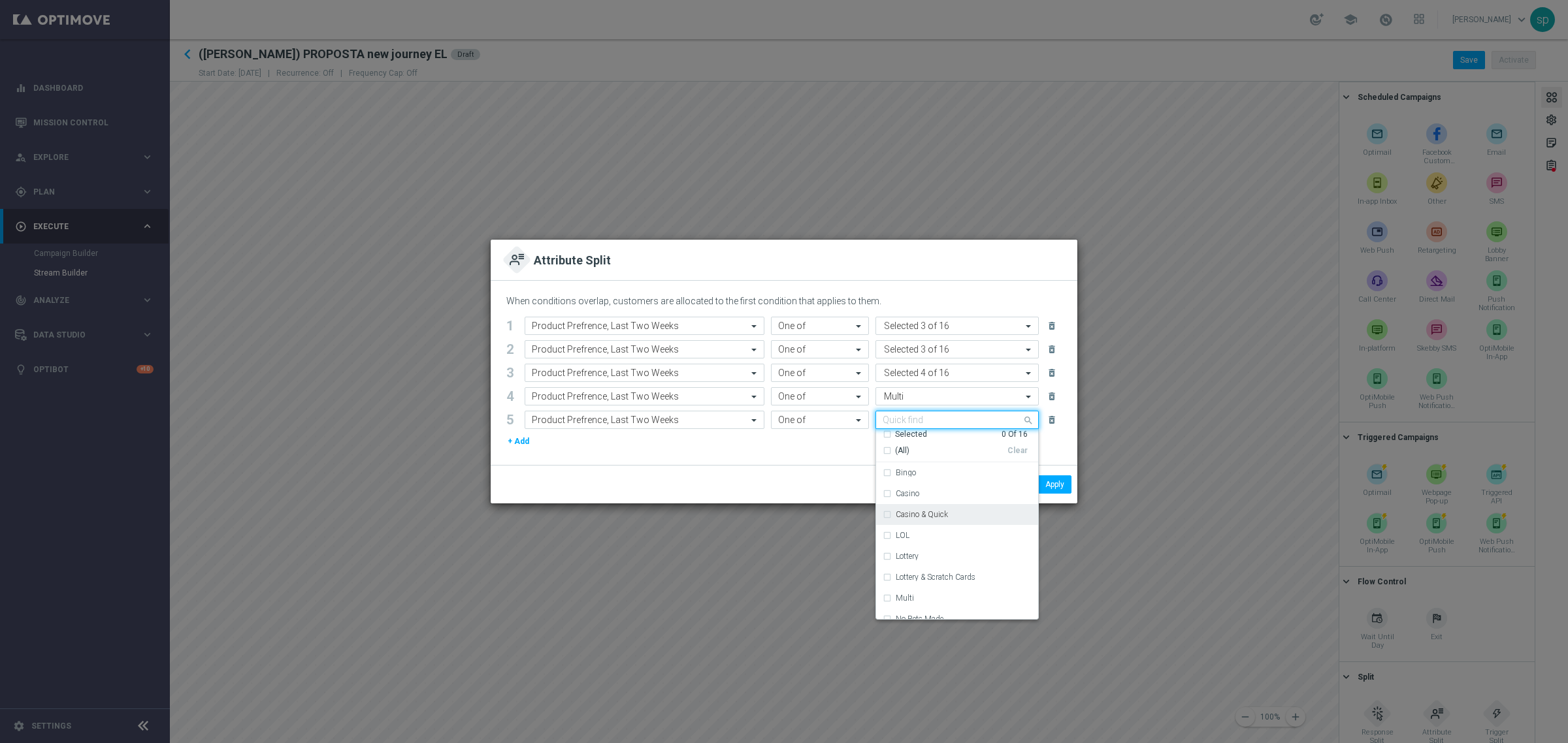
scroll to position [177, 0]
click at [967, 515] on div "Virtual Sport" at bounding box center [964, 588] width 136 height 8
click at [967, 515] on label "Virtual Sport & Fantasy Mister" at bounding box center [947, 608] width 102 height 8
click at [932, 515] on div "Sport" at bounding box center [957, 567] width 149 height 21
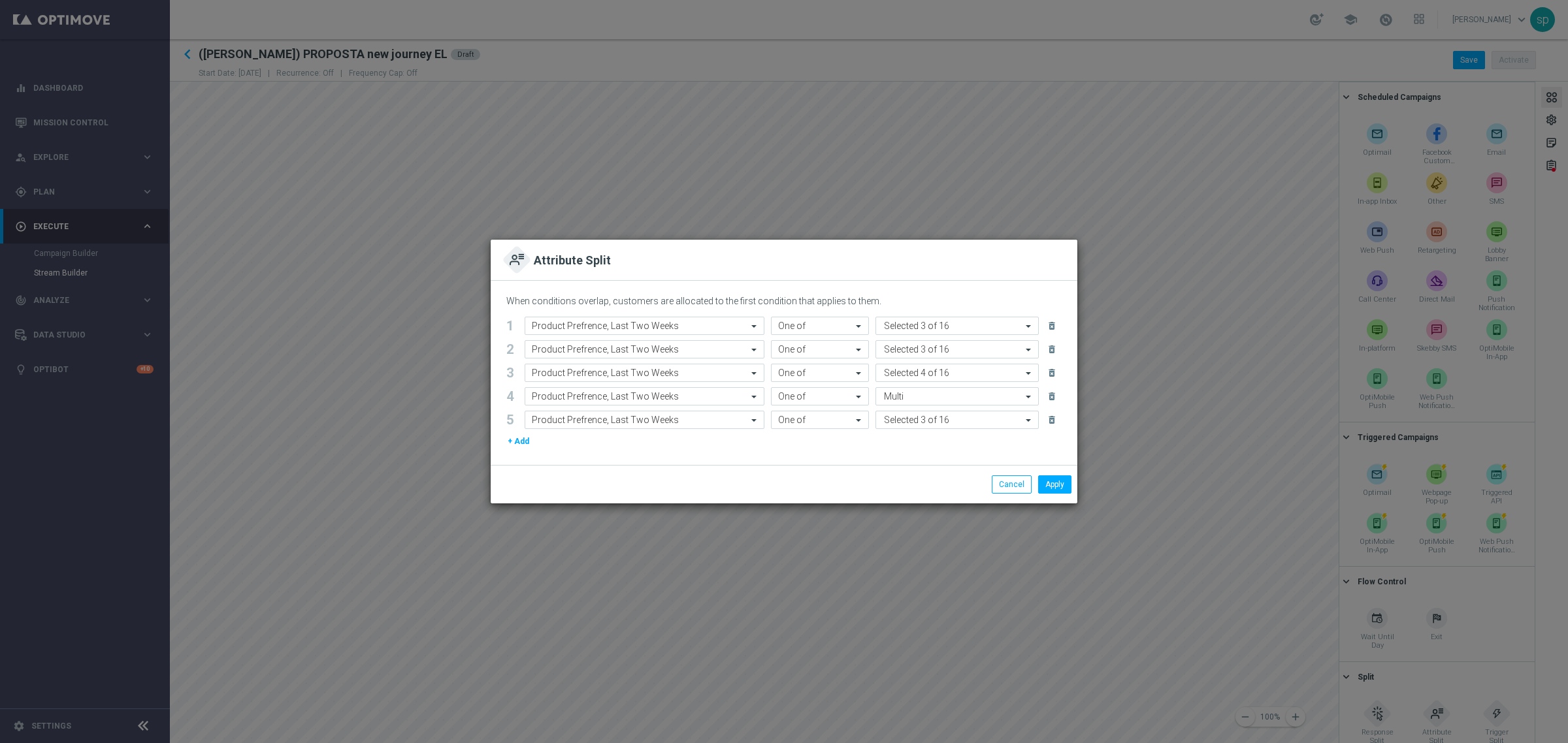
click at [826, 443] on div "+ Add" at bounding box center [784, 441] width 555 height 14
click at [936, 419] on div "Value Selected 3 of 16" at bounding box center [949, 420] width 146 height 17
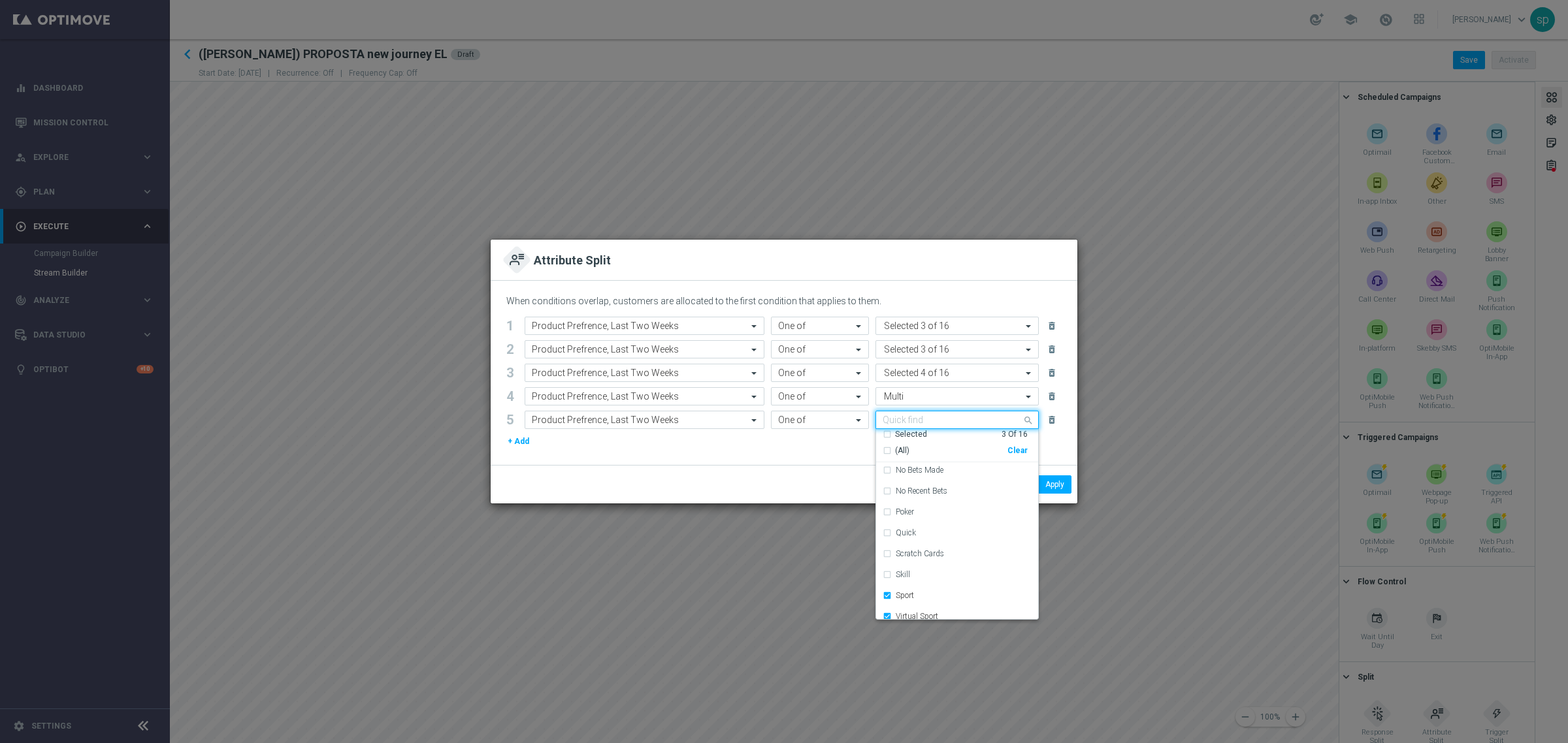
scroll to position [147, 0]
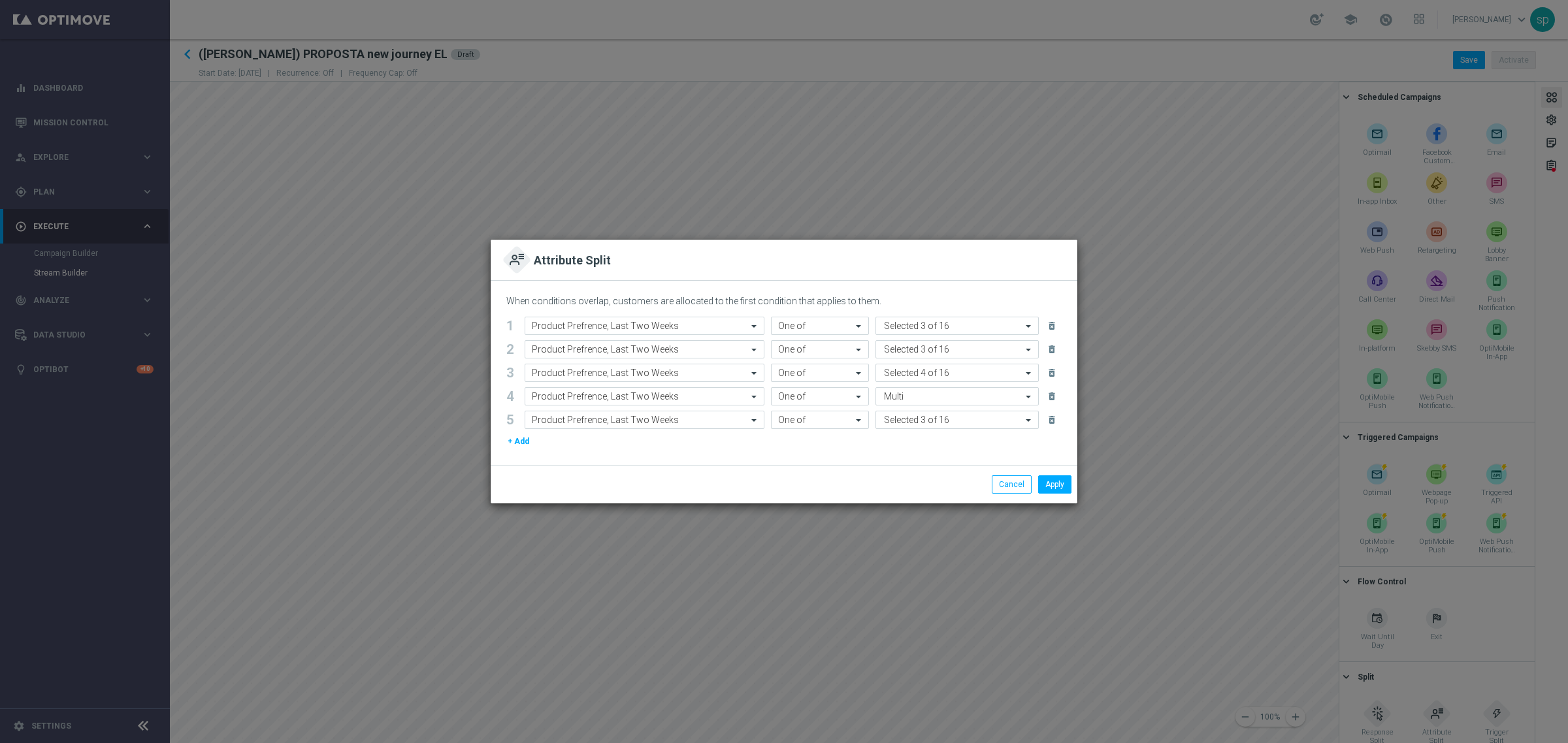
click at [815, 438] on div "+ Add" at bounding box center [784, 441] width 555 height 14
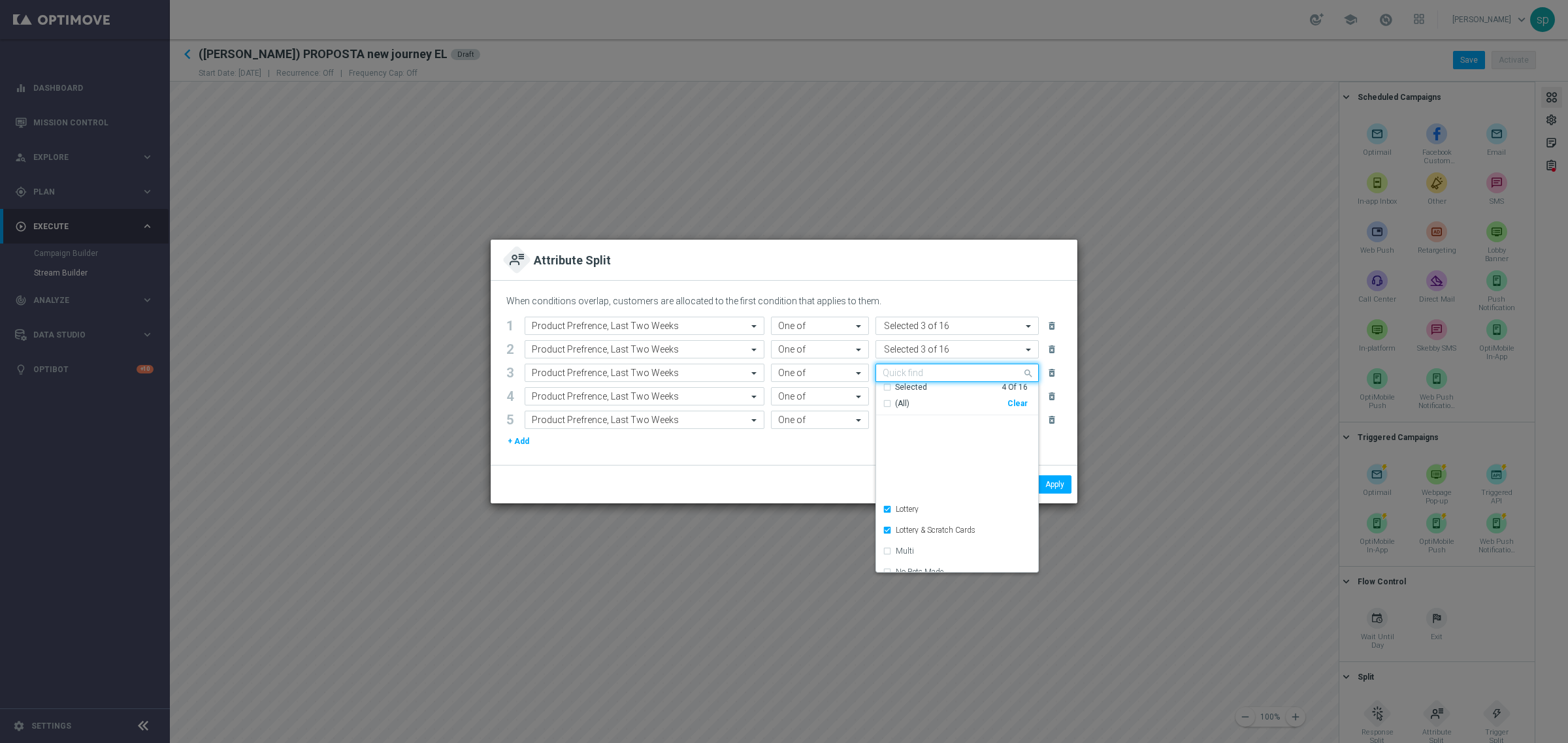
click at [946, 374] on div "Quick find Selected 4 of 16" at bounding box center [949, 373] width 146 height 17
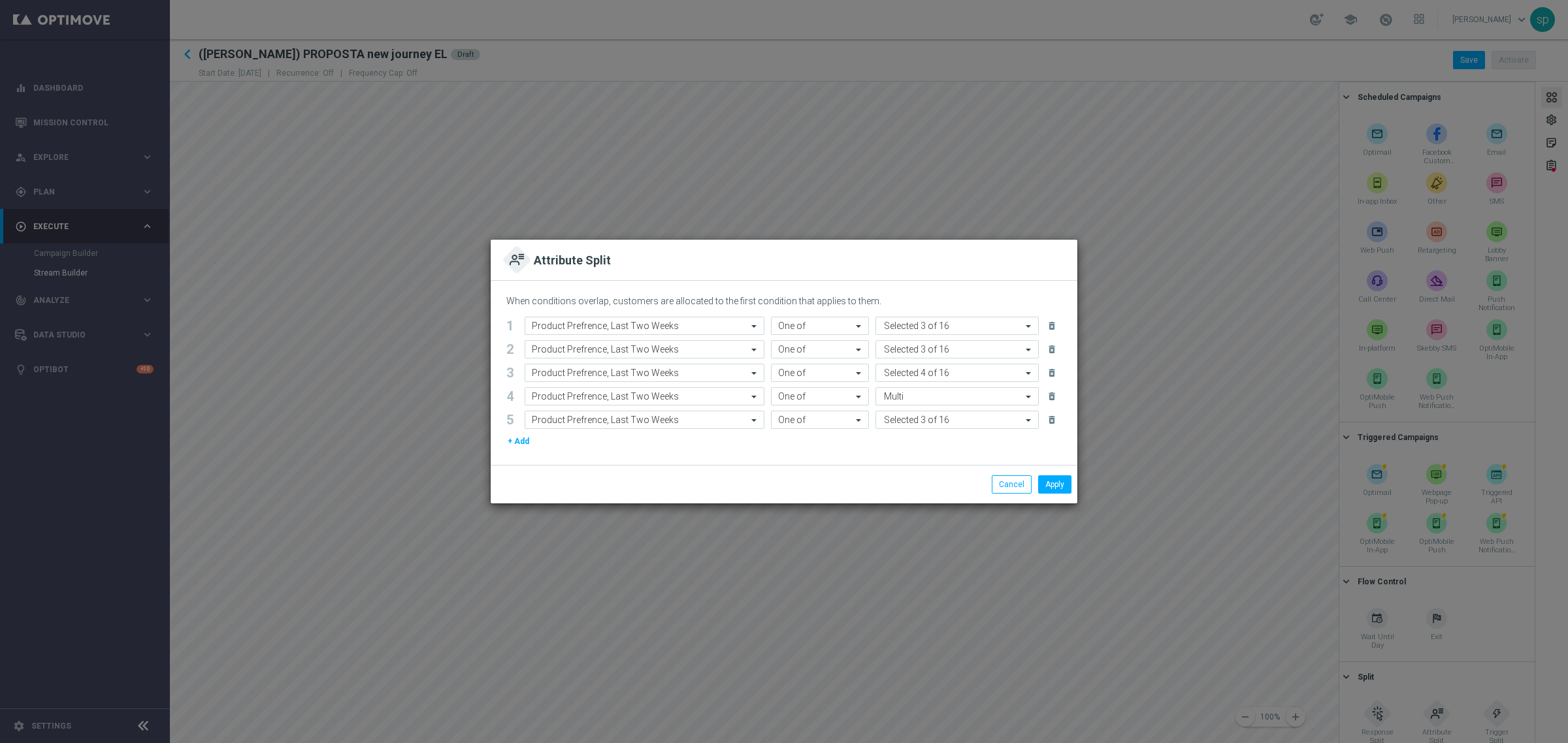
click at [787, 453] on div "When conditions overlap, customers are allocated to the first condition that ap…" at bounding box center [784, 373] width 587 height 184
click at [1045, 482] on button "Apply" at bounding box center [1055, 484] width 33 height 18
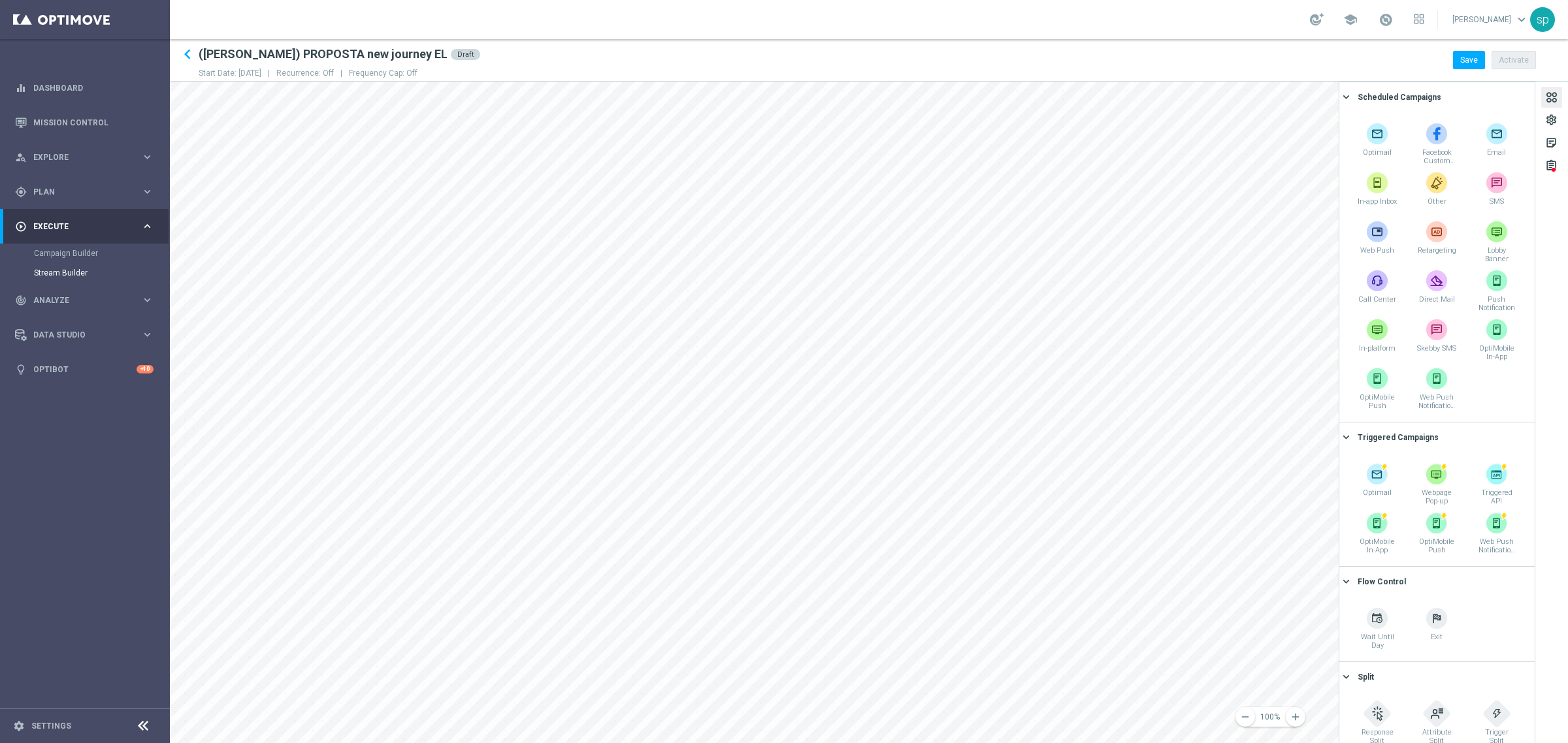
click at [1045, 279] on div "remove 100% add settings sticky_note_2 assignment Scheduled Campaigns keyboard_…" at bounding box center [869, 412] width 1398 height 662
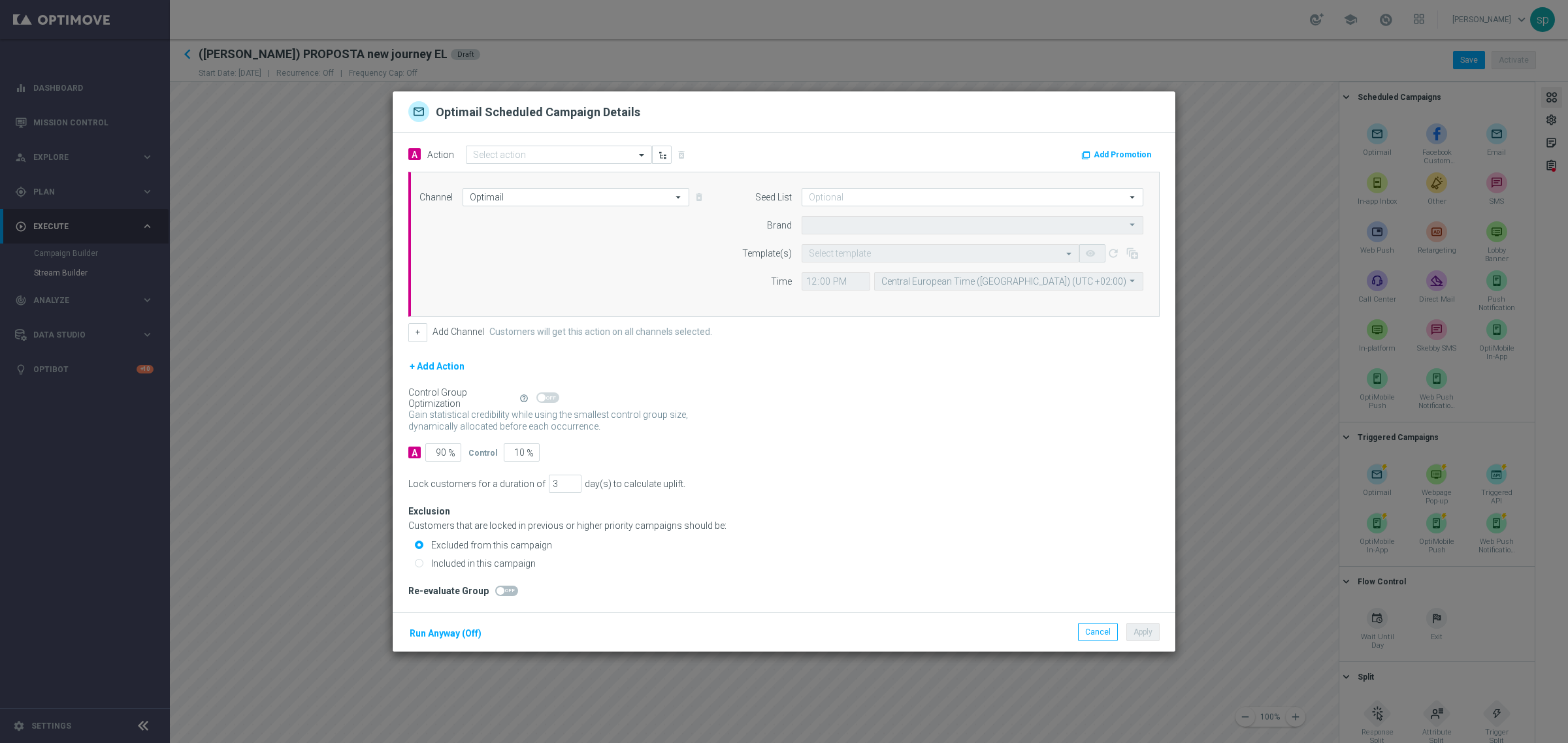
type input "Sisal Marketing"
click at [1045, 515] on button "Cancel" at bounding box center [1098, 633] width 40 height 18
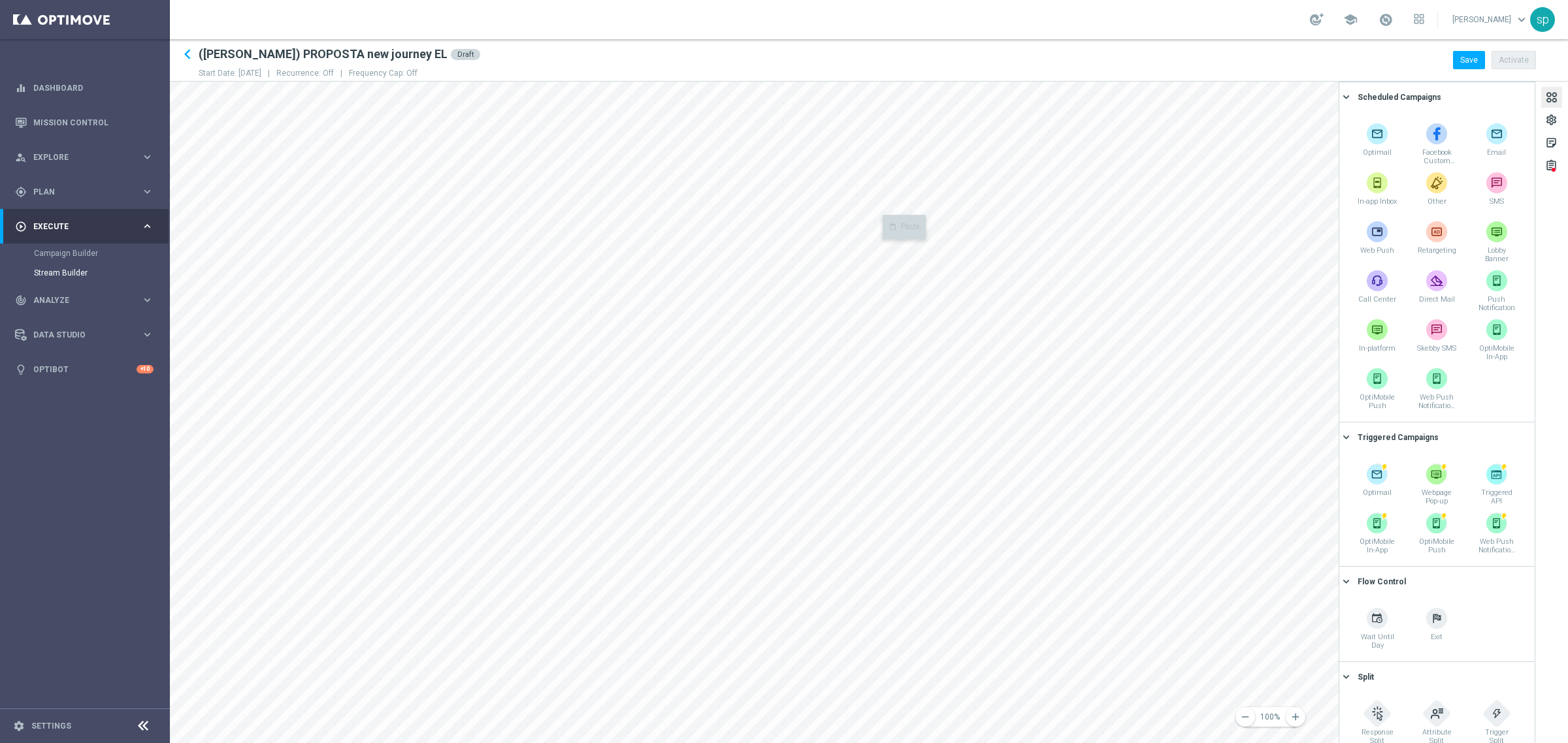
click at [899, 243] on right-click-menu "content_paste Paste" at bounding box center [904, 251] width 44 height 24
drag, startPoint x: 899, startPoint y: 243, endPoint x: 882, endPoint y: 258, distance: 22.7
click at [882, 258] on right-click-menu "content_paste Paste" at bounding box center [904, 251] width 44 height 24
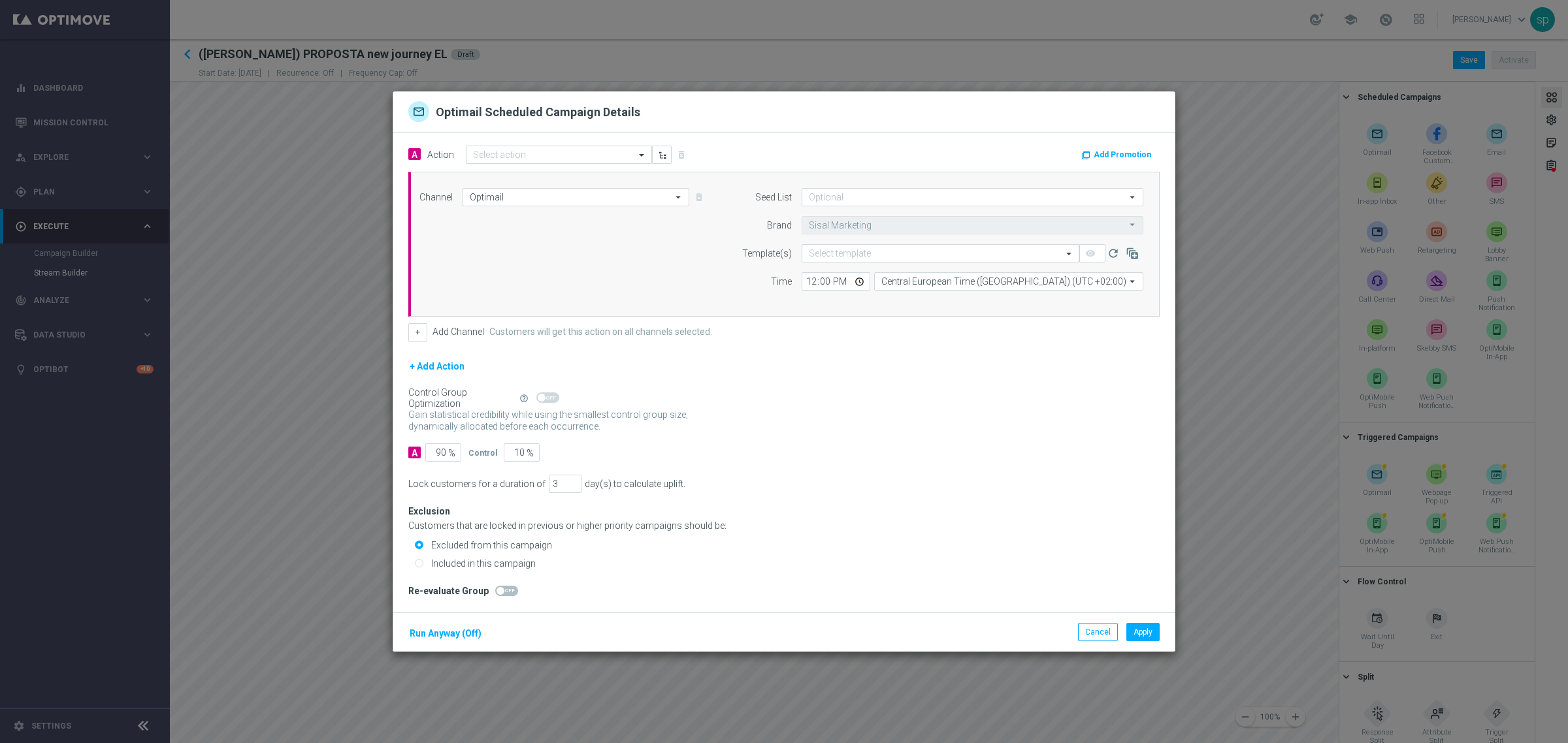
click at [866, 213] on form "Seed List arrow_drop_down Show Selected 0 of 0 to" at bounding box center [936, 239] width 414 height 103
click at [1045, 515] on button "Cancel" at bounding box center [1098, 633] width 40 height 18
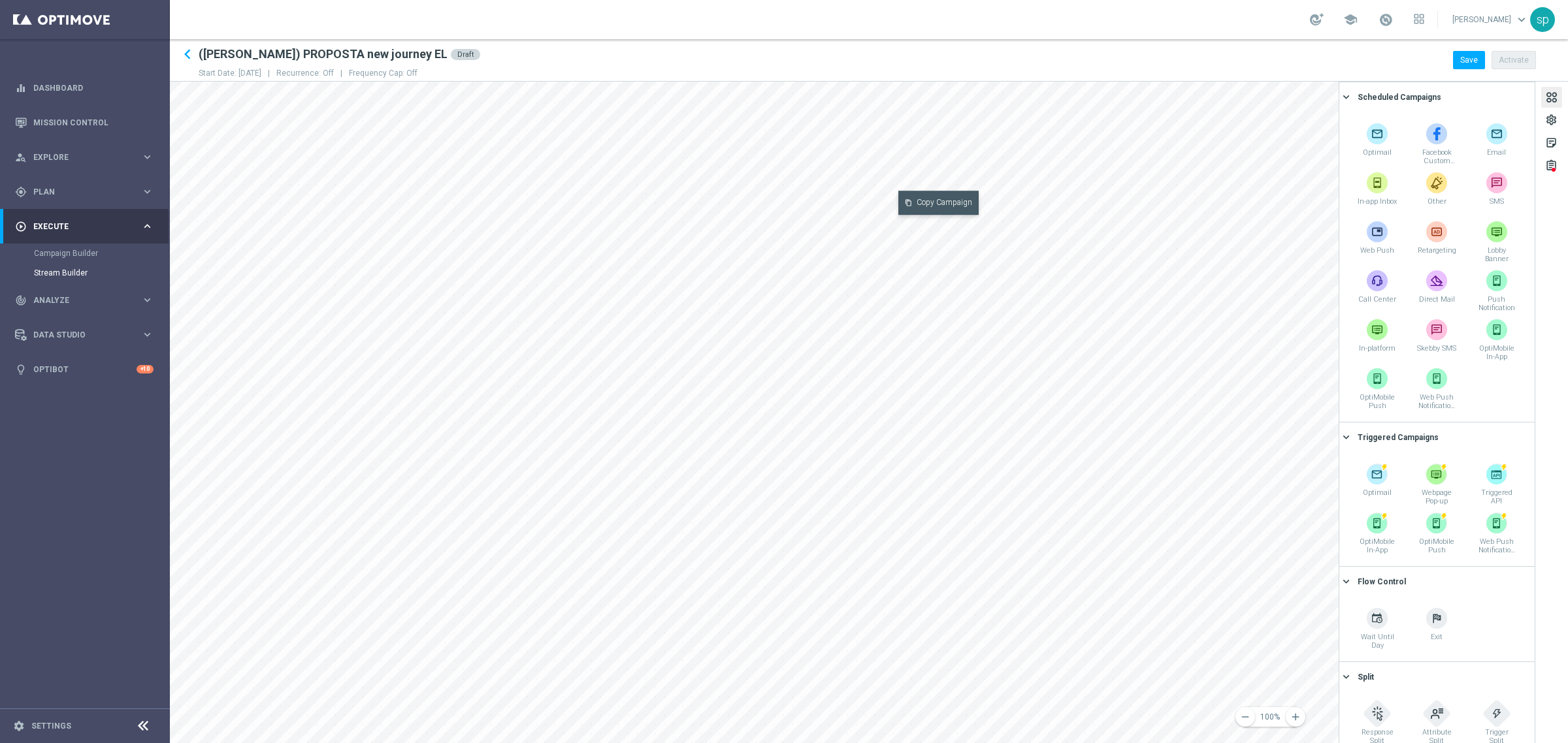
click at [922, 206] on button "content_copy Copy Campaign" at bounding box center [938, 202] width 80 height 24
click at [918, 271] on button "content_paste Paste Campaign" at bounding box center [940, 266] width 81 height 24
click at [929, 256] on button "content_paste Paste Campaign" at bounding box center [946, 259] width 81 height 24
click at [908, 252] on button "content_paste Paste Campaign" at bounding box center [924, 250] width 81 height 24
click at [882, 243] on button "content_paste Paste Campaign" at bounding box center [901, 239] width 81 height 24
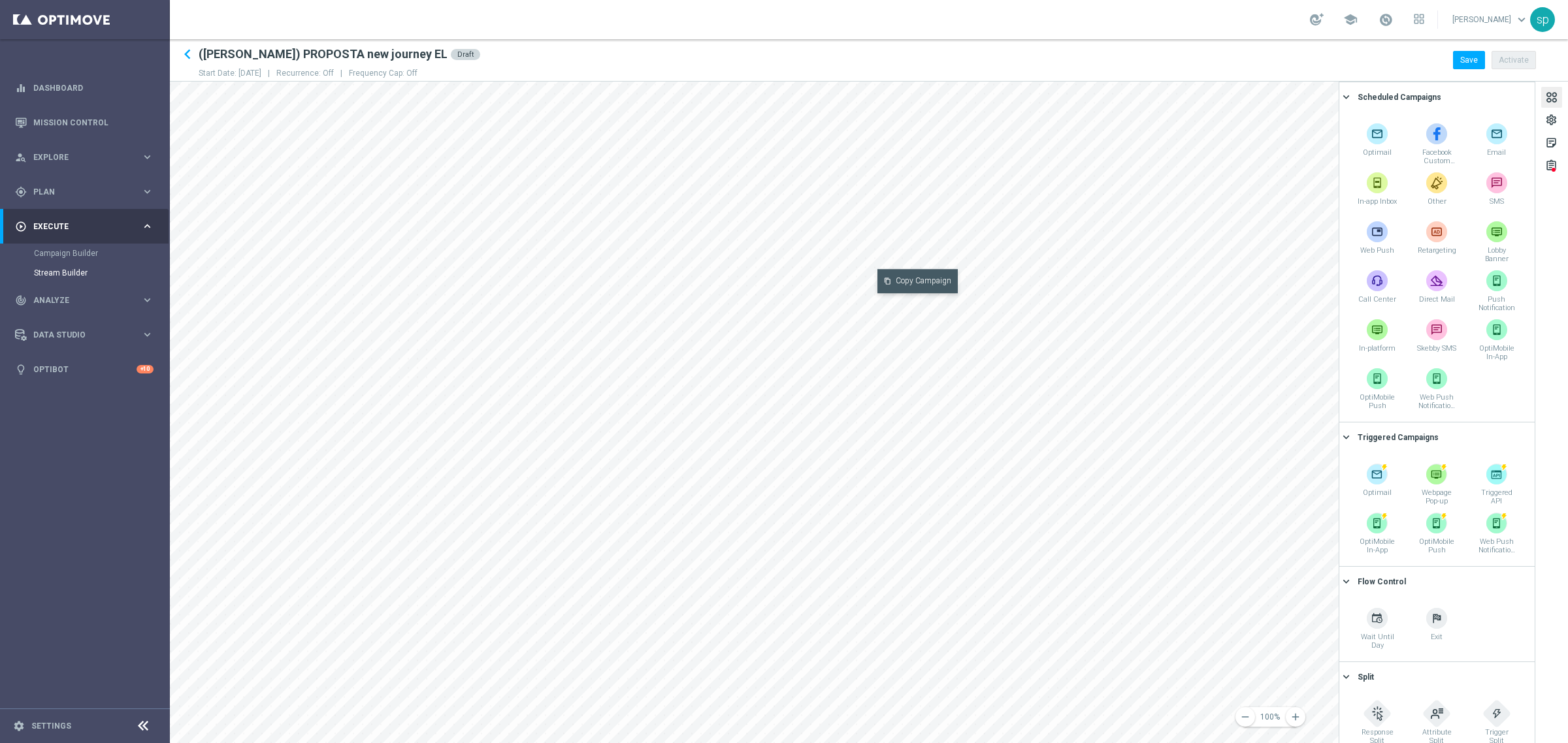
click at [909, 287] on button "content_copy Copy Campaign" at bounding box center [918, 281] width 80 height 24
click at [903, 335] on button "content_paste Paste Campaign" at bounding box center [913, 334] width 81 height 24
click at [1045, 64] on button "Save" at bounding box center [1469, 60] width 32 height 18
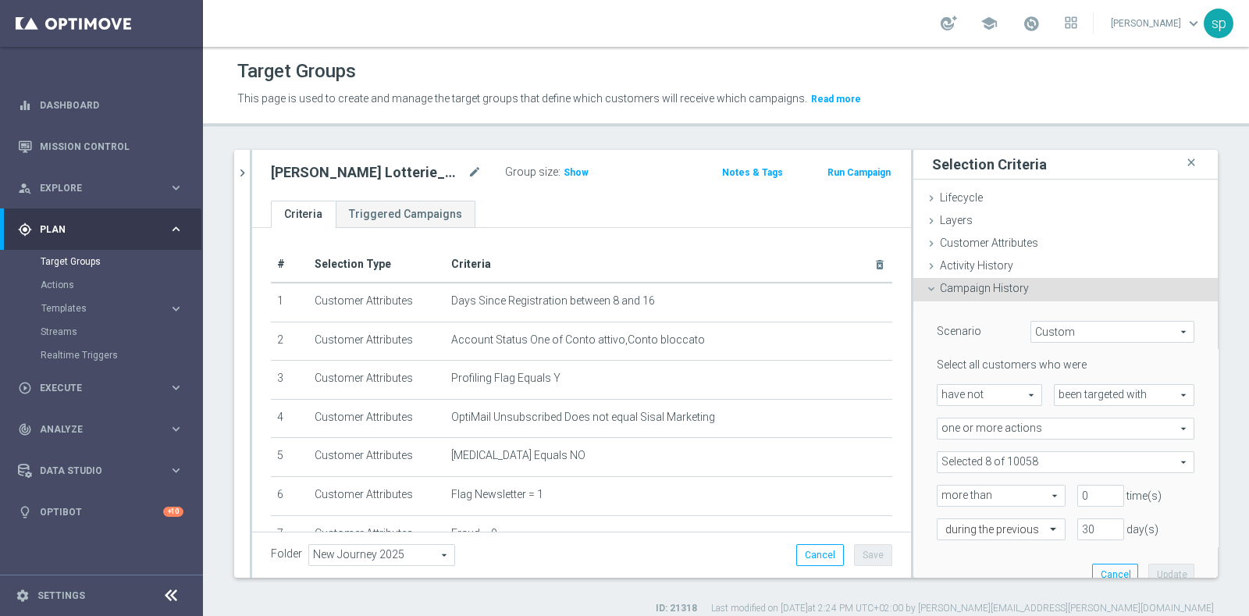
scroll to position [291, 0]
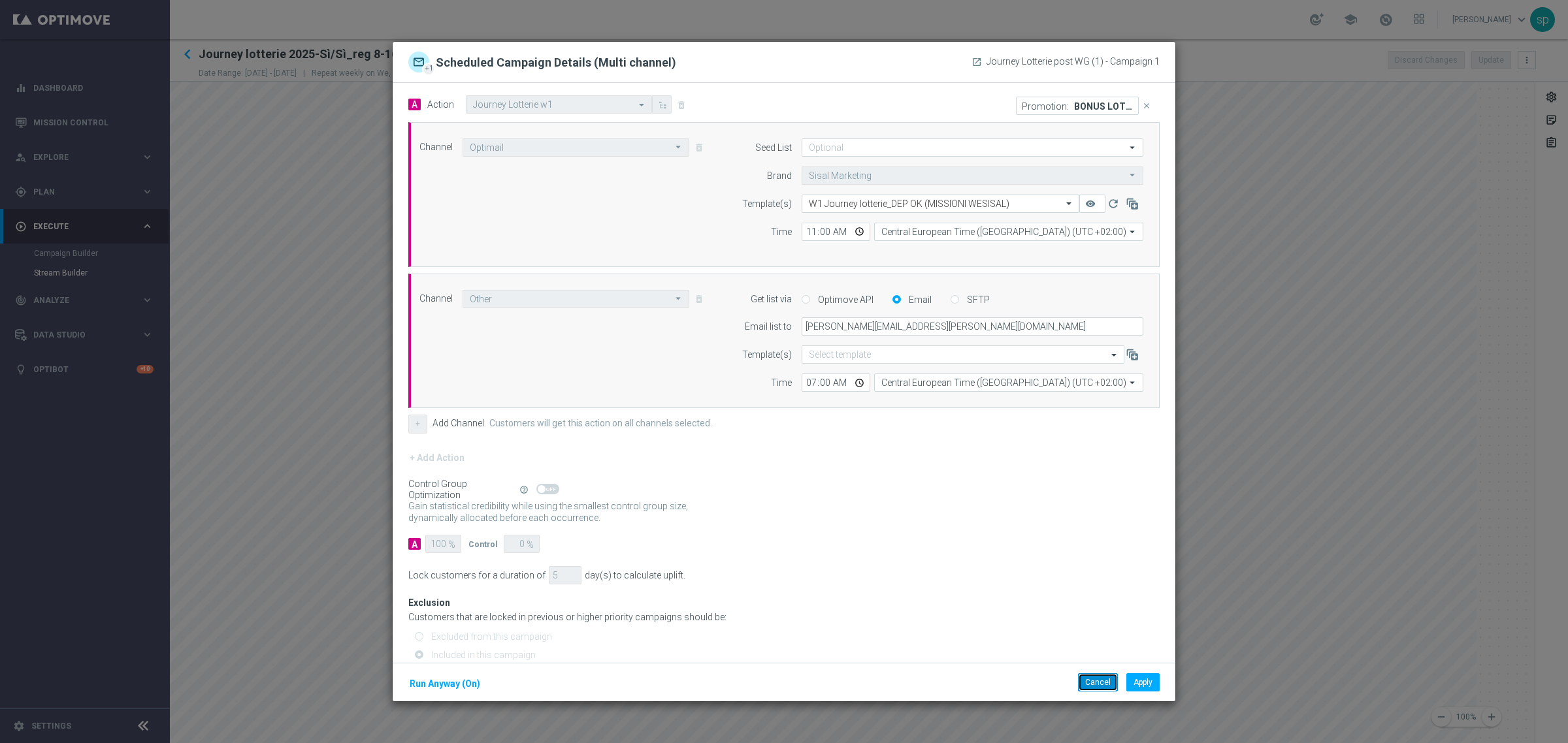
click at [1085, 689] on button "Cancel" at bounding box center [1098, 683] width 40 height 18
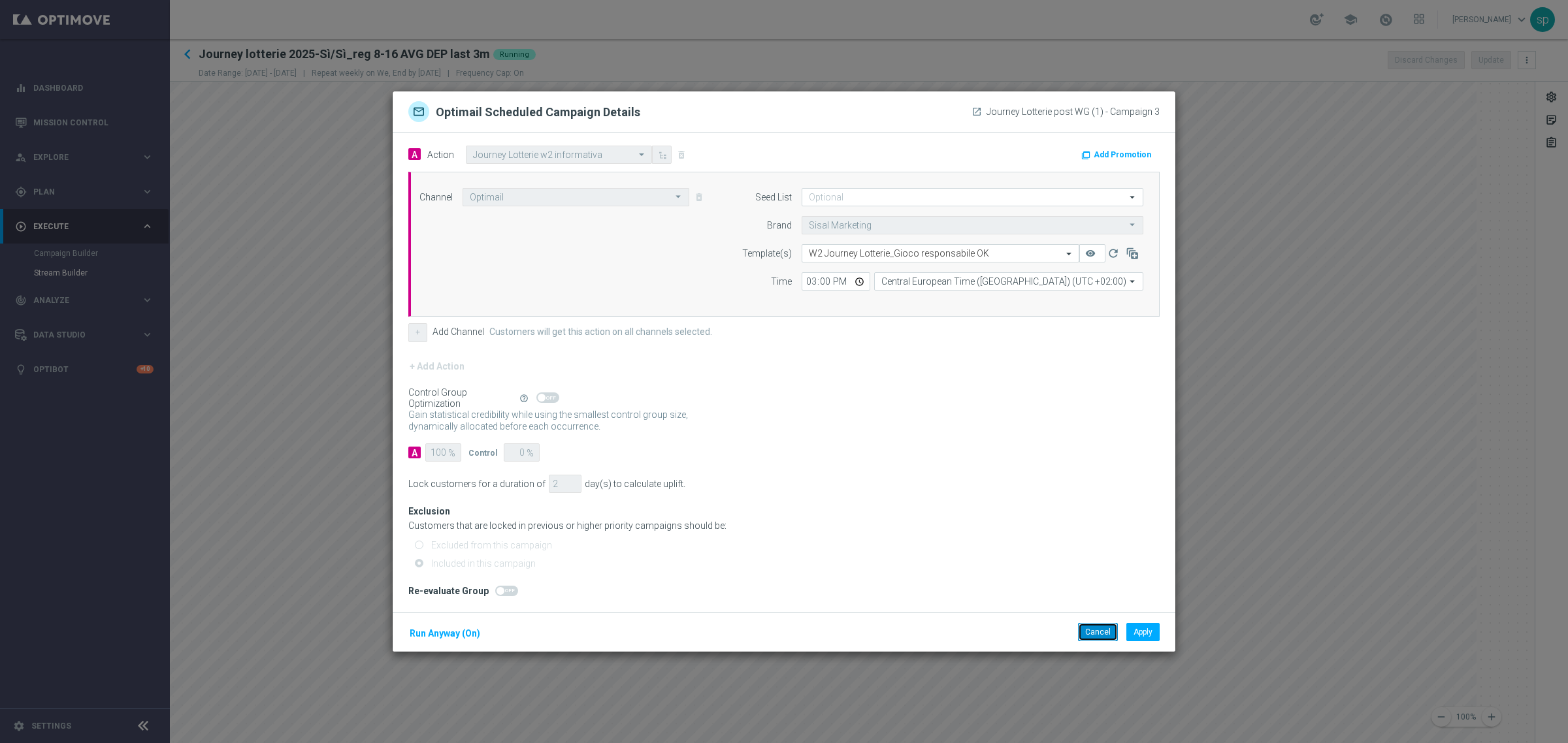
click at [1099, 632] on button "Cancel" at bounding box center [1098, 633] width 40 height 18
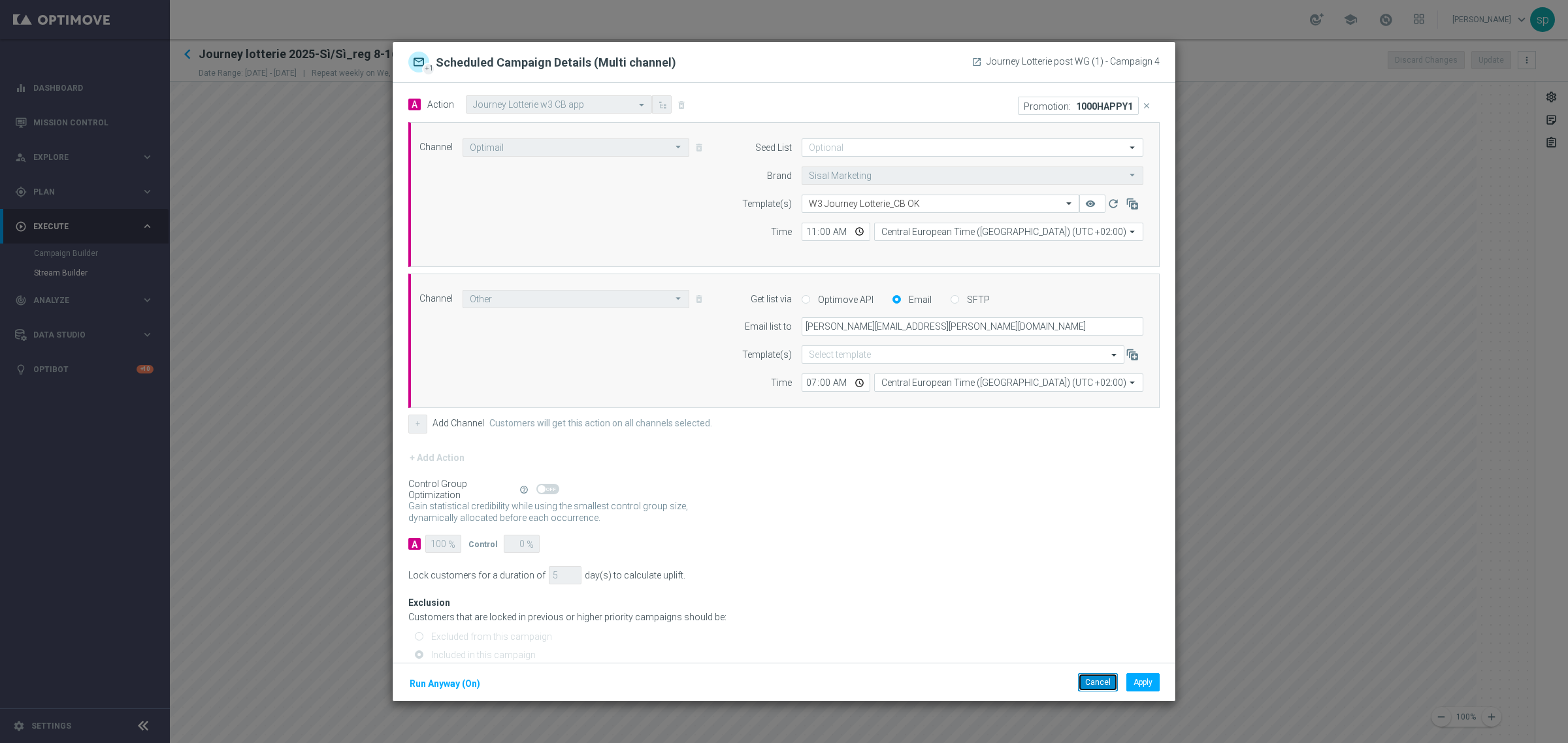
click at [1098, 681] on button "Cancel" at bounding box center [1098, 683] width 40 height 18
click at [1098, 688] on button "Cancel" at bounding box center [1098, 683] width 40 height 18
click at [1104, 684] on button "Cancel" at bounding box center [1098, 683] width 40 height 18
click at [1098, 670] on div "Cancel Apply Run Anyway (On)" at bounding box center [784, 682] width 783 height 39
click at [1101, 679] on button "Cancel" at bounding box center [1098, 683] width 40 height 18
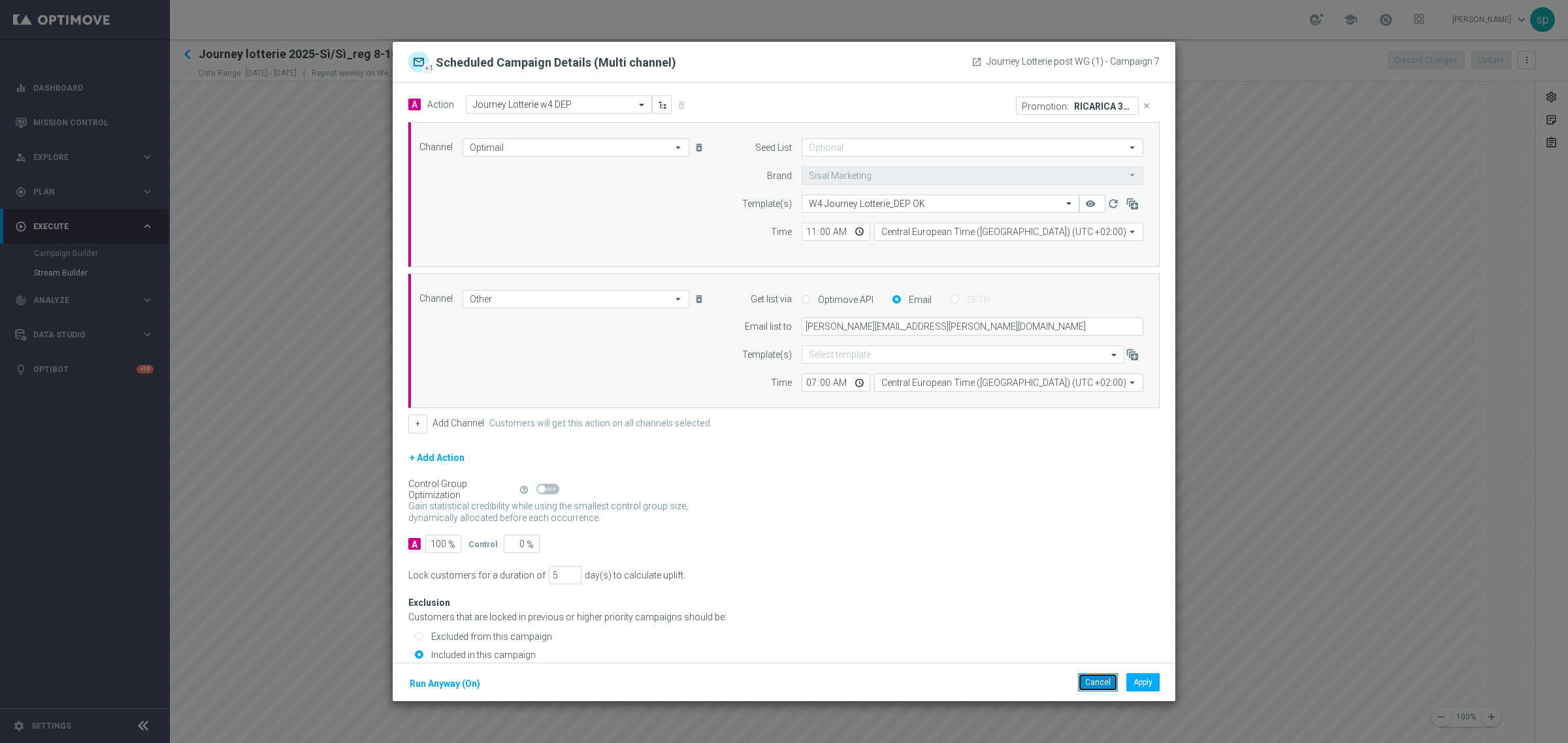
click at [1090, 674] on button "Cancel" at bounding box center [1098, 683] width 40 height 18
click at [1091, 679] on button "Cancel" at bounding box center [1098, 683] width 40 height 18
click at [1083, 681] on button "Cancel" at bounding box center [1098, 683] width 40 height 18
click at [1103, 673] on div "Cancel Apply Run Anyway (On)" at bounding box center [784, 682] width 783 height 39
click at [1102, 681] on button "Cancel" at bounding box center [1098, 683] width 40 height 18
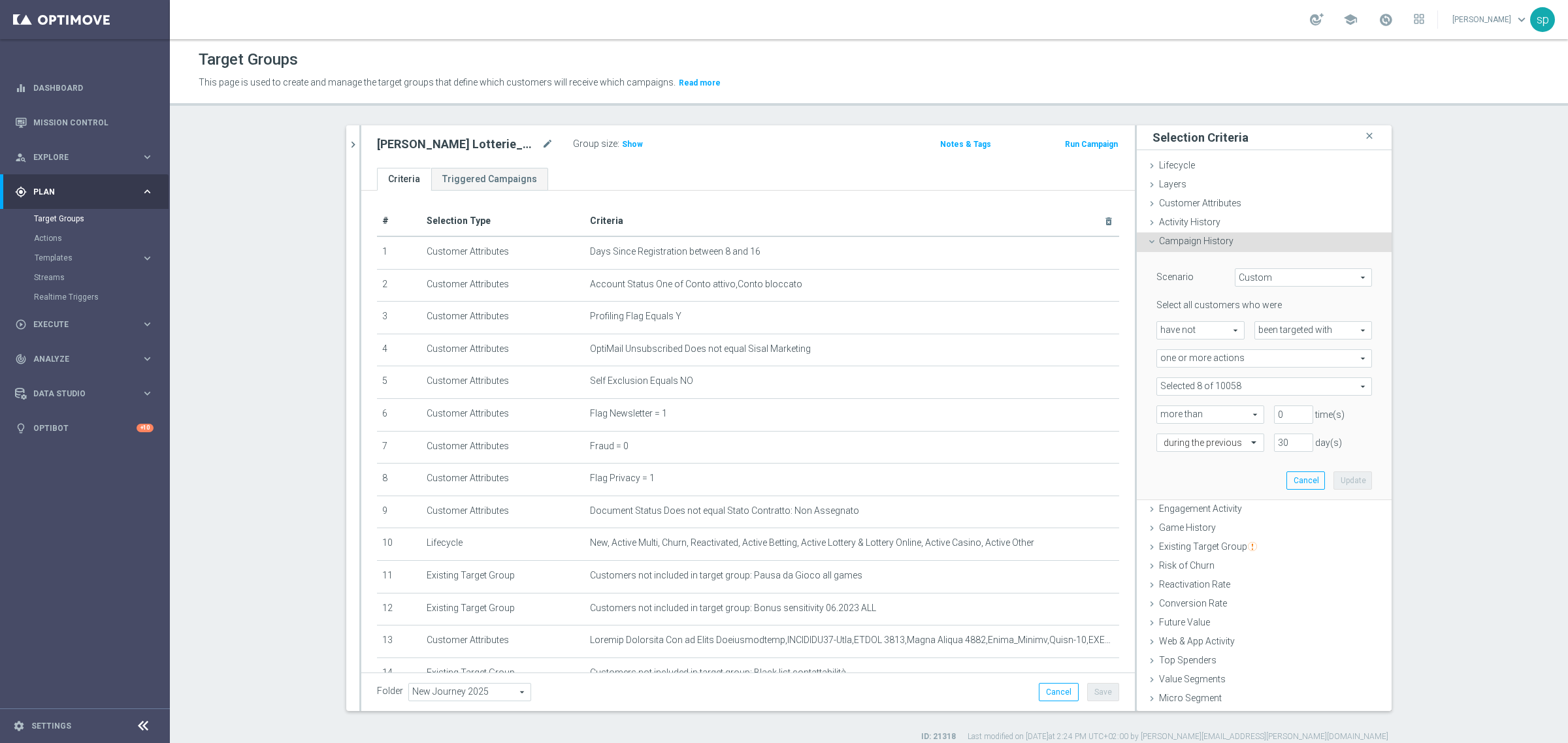
scroll to position [17, 0]
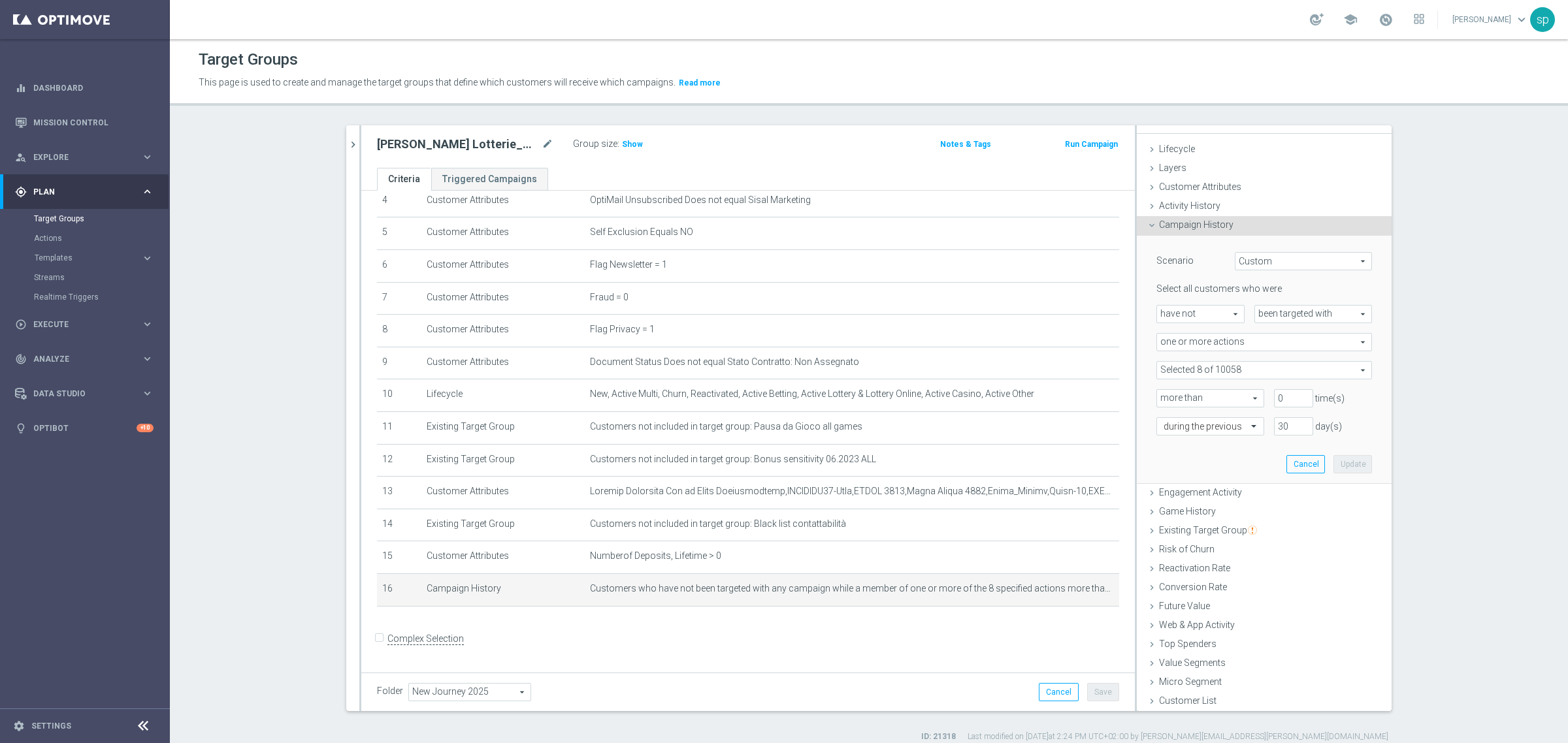
click at [1235, 362] on span at bounding box center [1264, 370] width 214 height 17
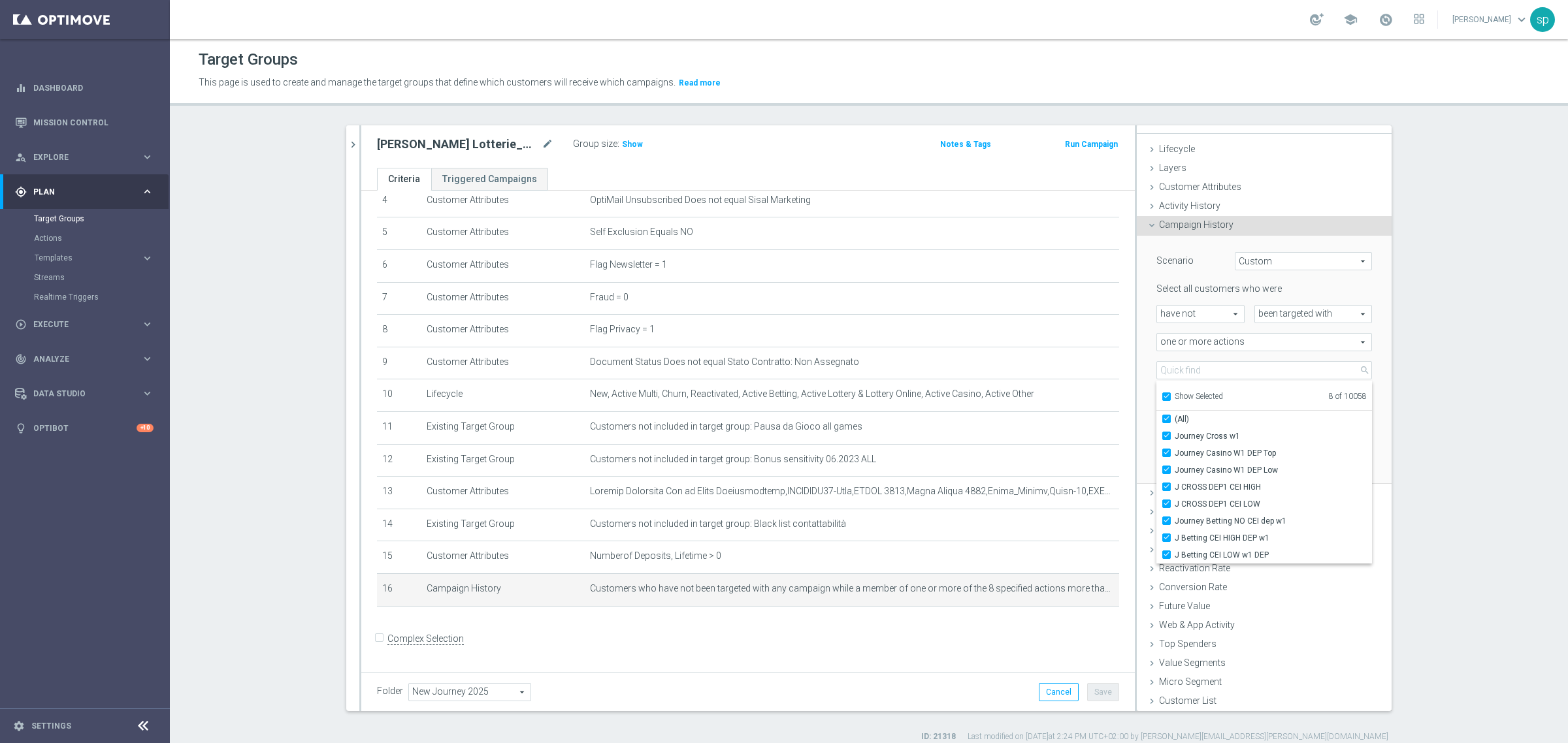
click at [1162, 395] on input "Show Selected" at bounding box center [1166, 398] width 8 height 8
checkbox input "false"
click at [1411, 425] on div "j. lotterie close more_vert Prioritize Customer Target Groups library_add creat…" at bounding box center [868, 434] width 1098 height 617
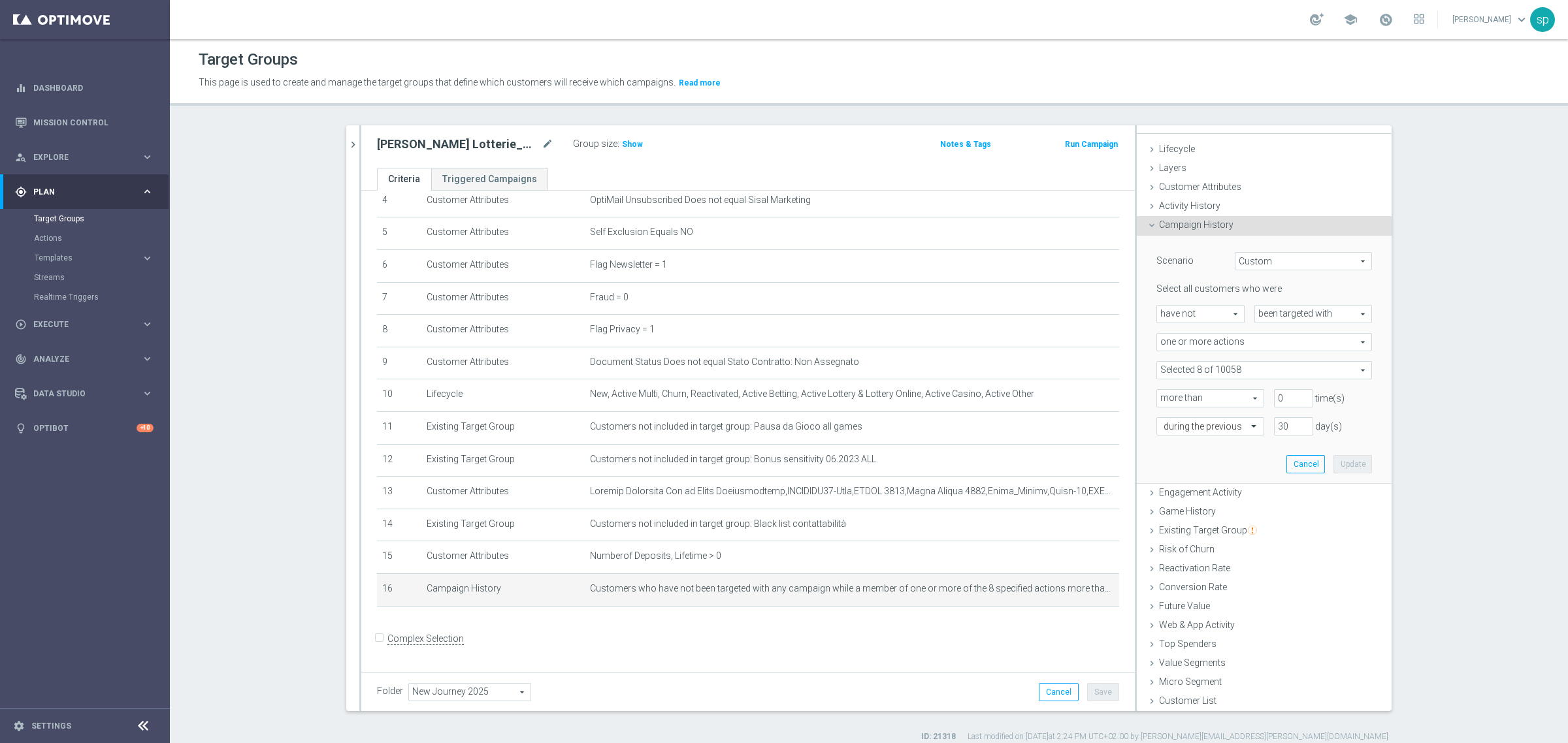
click at [1226, 369] on span at bounding box center [1264, 370] width 214 height 17
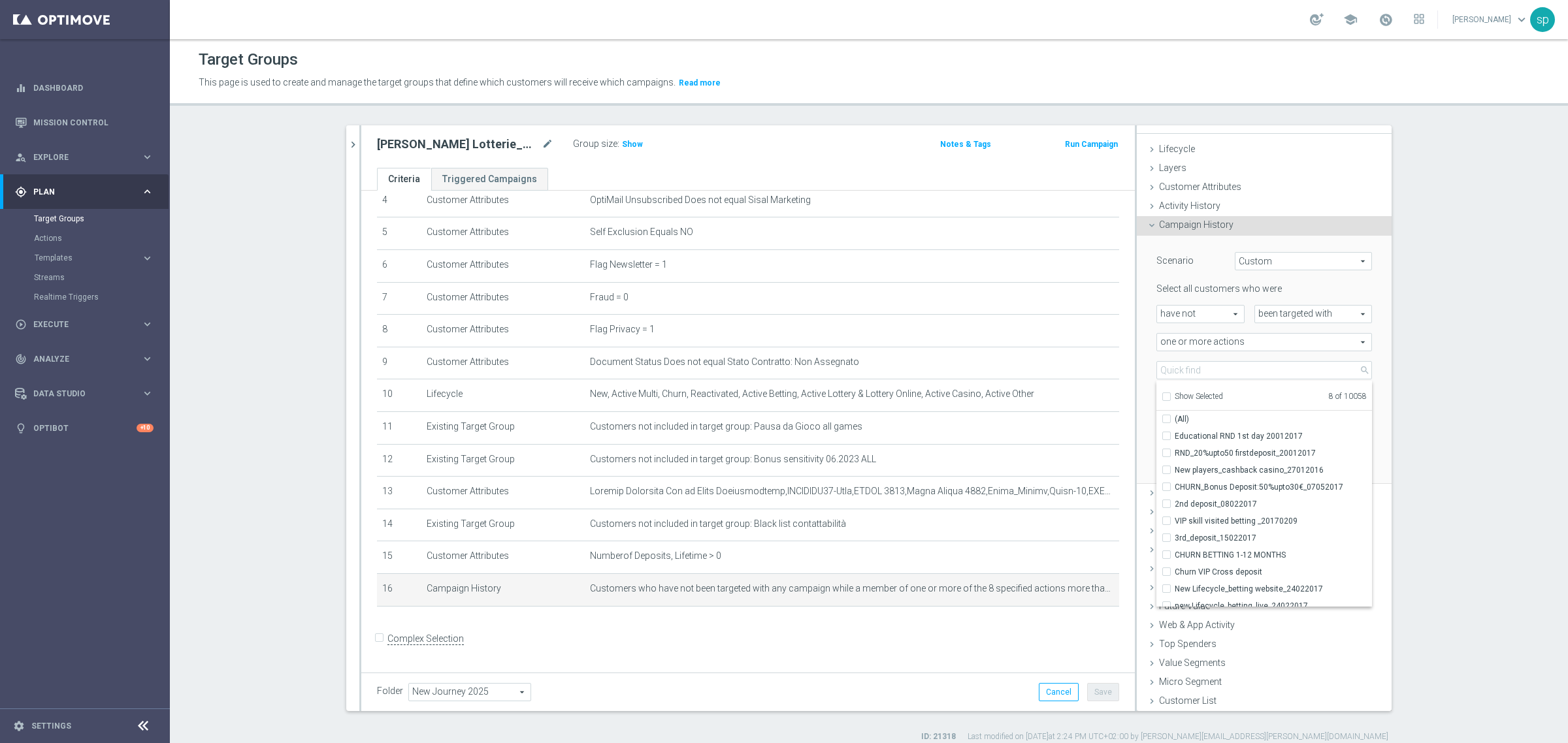
click at [1162, 396] on input "Show Selected" at bounding box center [1166, 398] width 8 height 8
checkbox input "true"
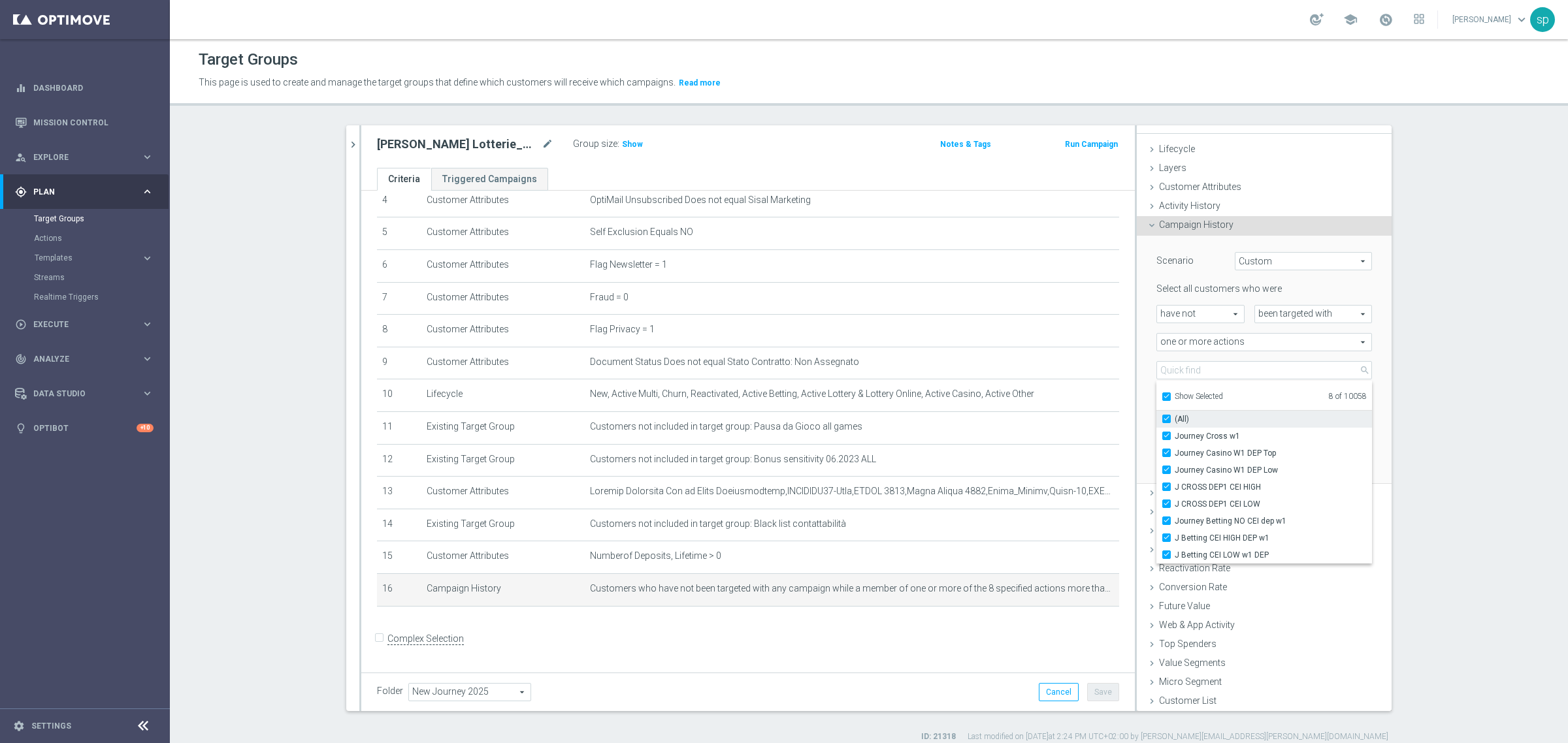
click at [1166, 421] on input "(All)" at bounding box center [1170, 419] width 8 height 8
checkbox input "false"
type input "Select Action"
checkbox input "false"
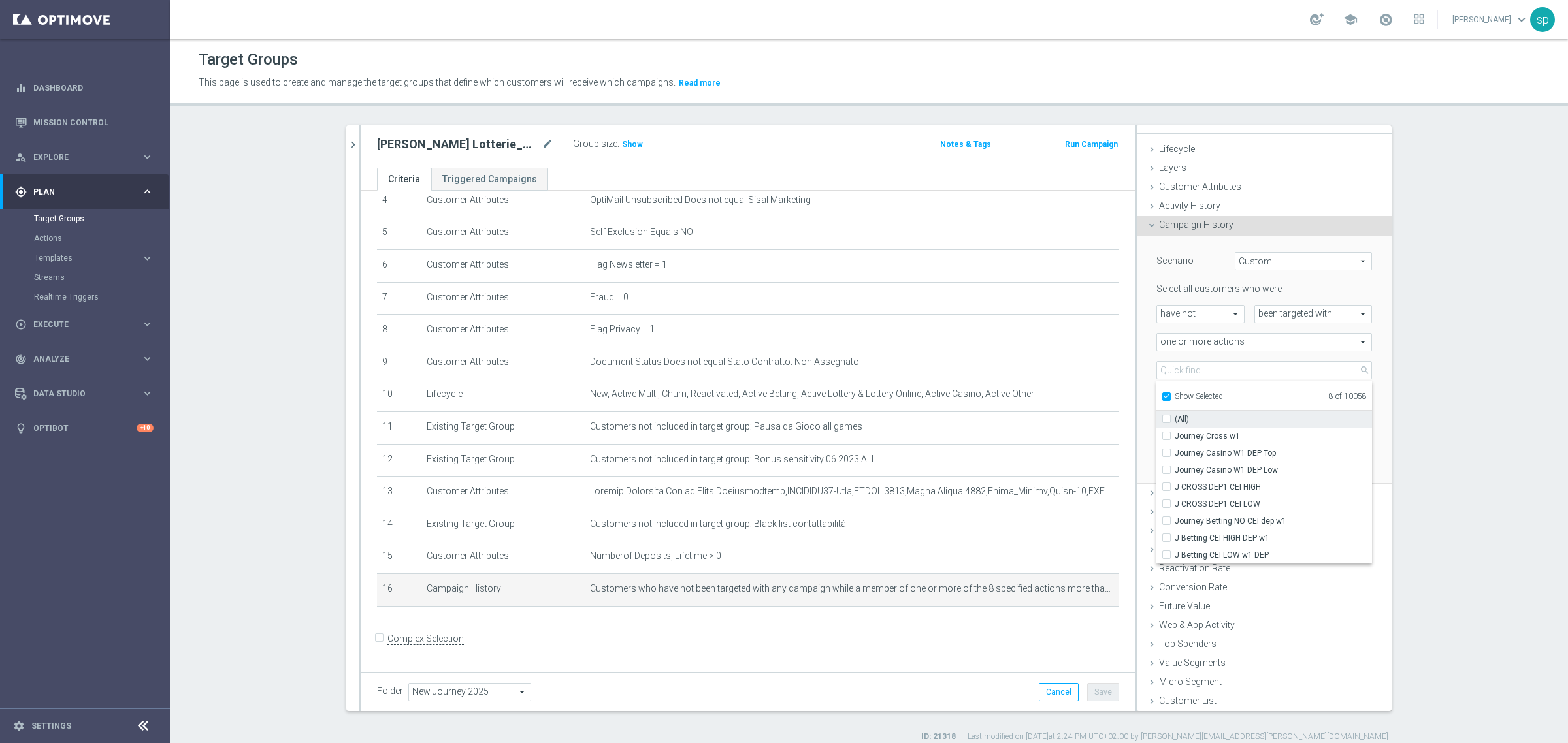
checkbox input "false"
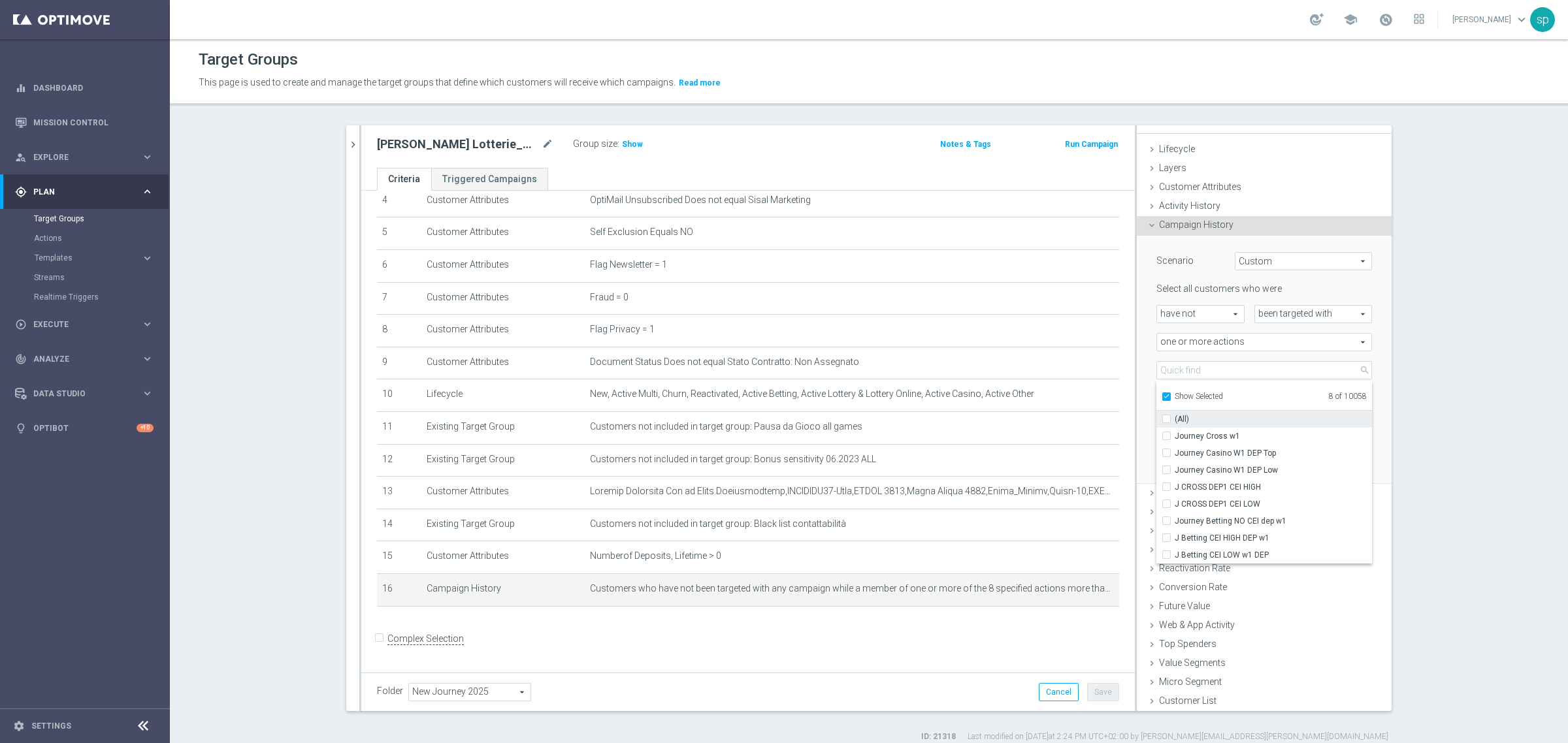
checkbox input "false"
click at [1396, 419] on div "j. lotterie close more_vert Prioritize Customer Target Groups library_add creat…" at bounding box center [868, 434] width 1098 height 617
click at [1236, 371] on span at bounding box center [1264, 370] width 214 height 17
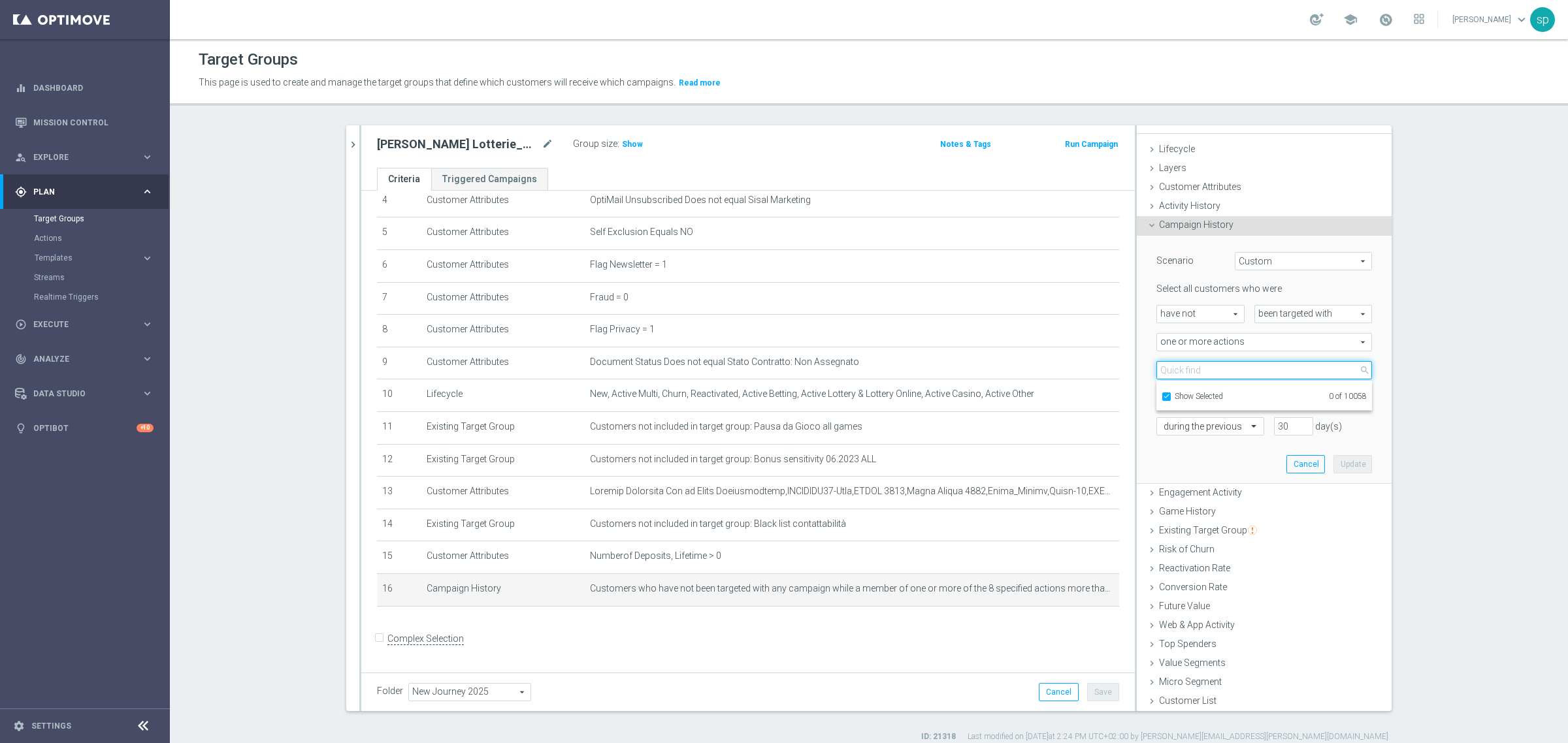
click at [1236, 371] on input "search" at bounding box center [1264, 371] width 216 height 18
click at [1162, 399] on input "Show Selected" at bounding box center [1166, 398] width 8 height 8
checkbox input "false"
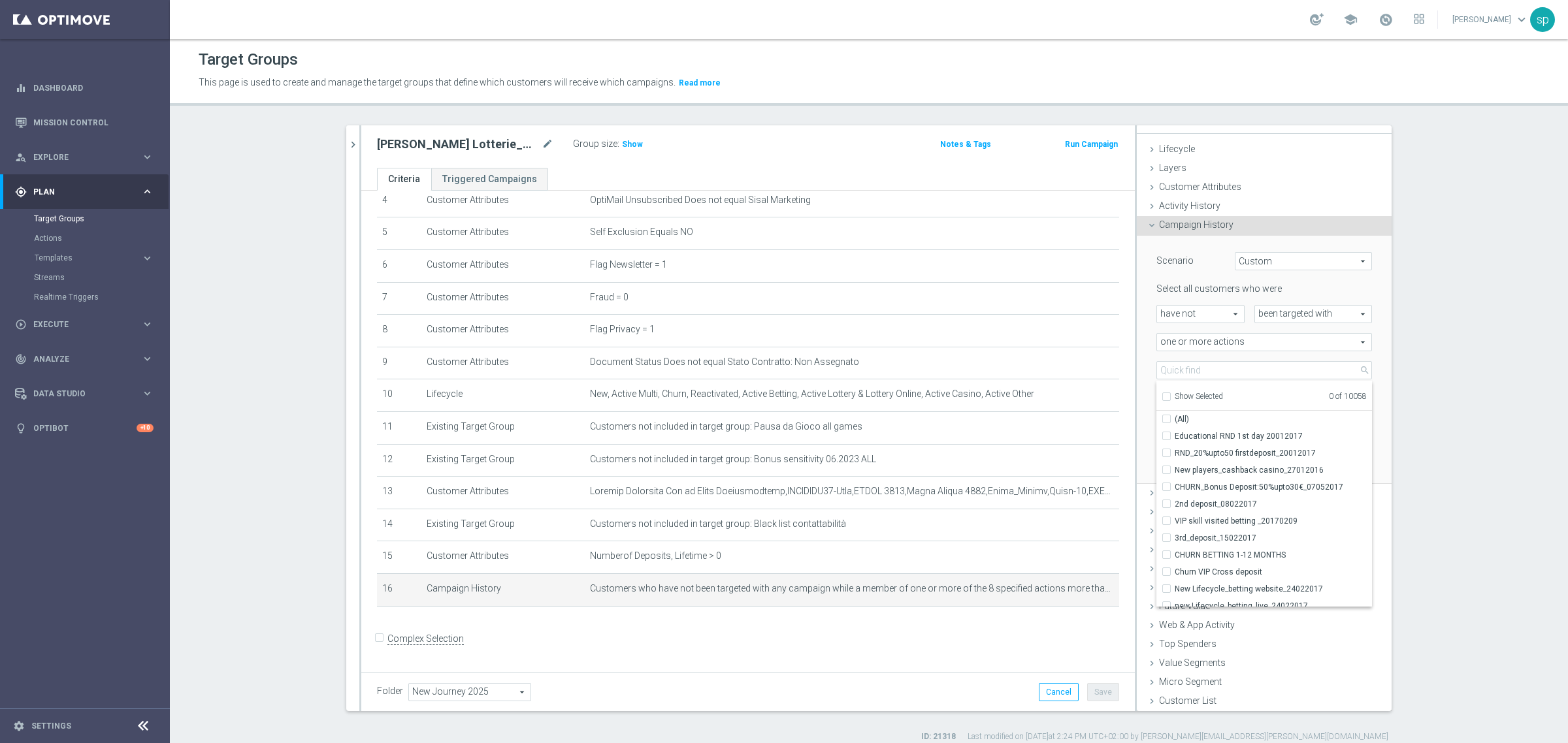
click at [1468, 399] on section "j. lotterie close more_vert Prioritize Customer Target Groups library_add creat…" at bounding box center [869, 434] width 1398 height 617
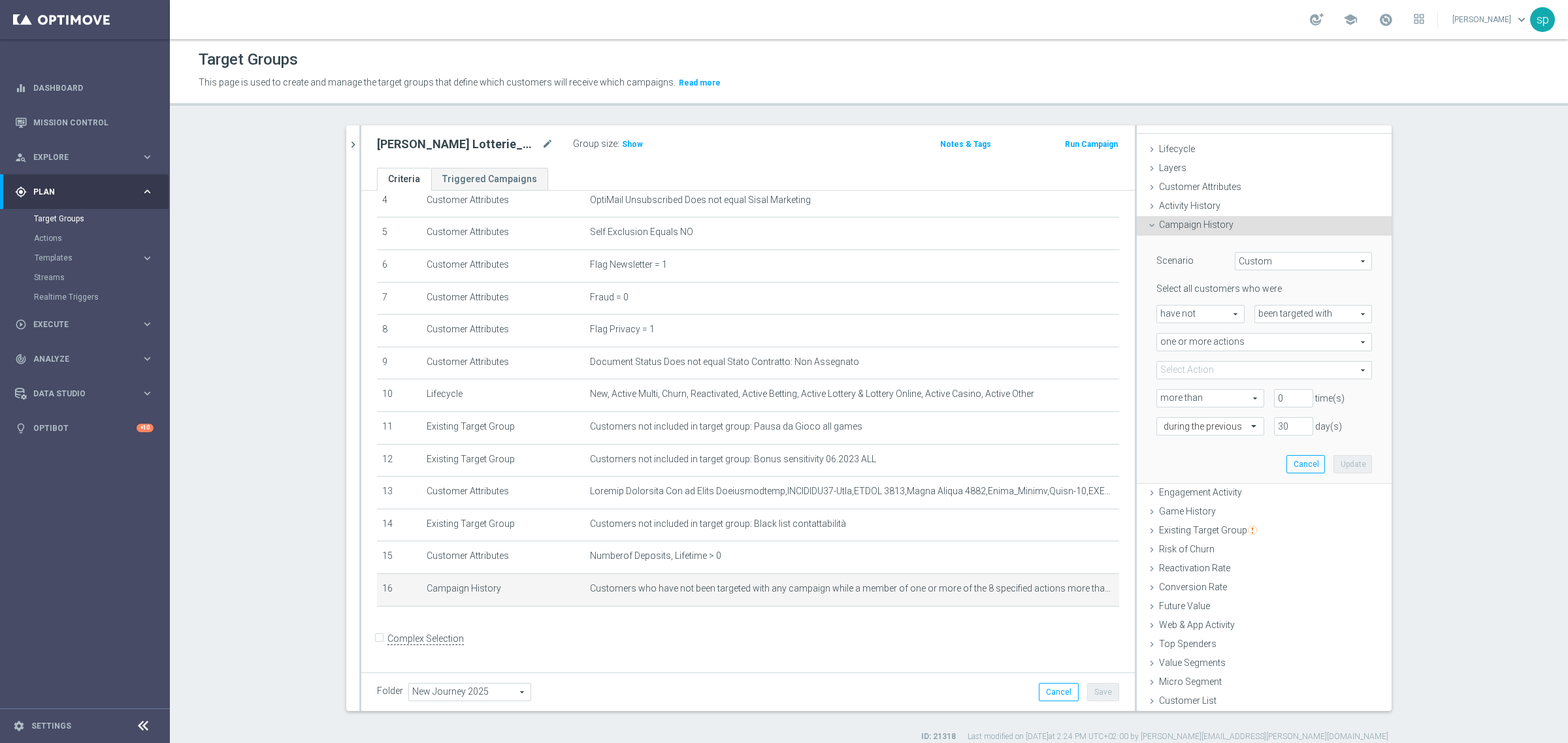
click at [1247, 366] on span at bounding box center [1264, 370] width 214 height 17
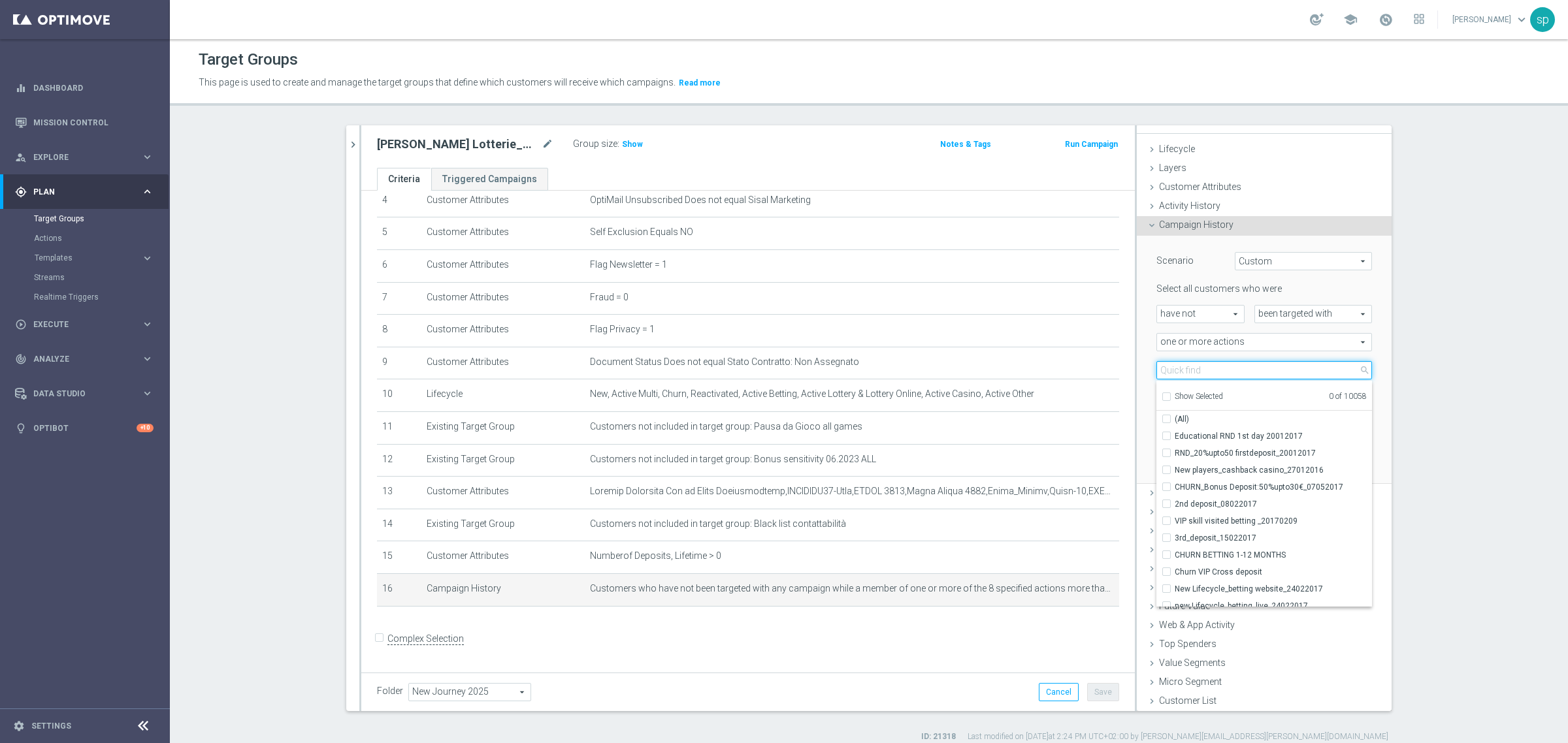
click at [1247, 366] on input "search" at bounding box center [1264, 371] width 216 height 18
type input "journey lotterie w"
click at [1246, 439] on span "Journey Lotterie w1" at bounding box center [1273, 436] width 198 height 10
click at [1175, 439] on input "Journey Lotterie w1" at bounding box center [1170, 436] width 8 height 8
checkbox input "true"
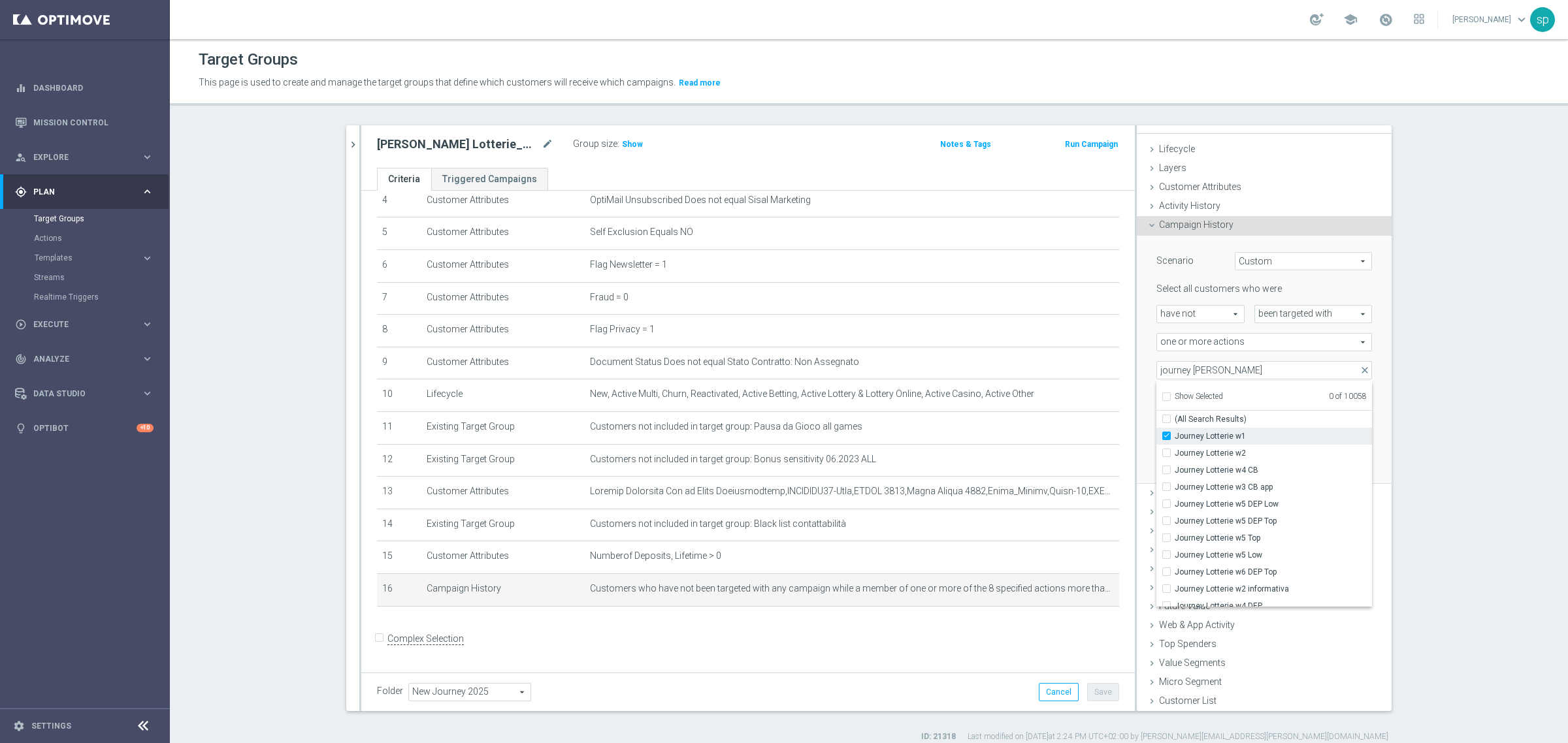
type input "Journey Lotterie w1"
click at [1248, 456] on span "Journey Lotterie w2" at bounding box center [1273, 453] width 198 height 10
click at [1175, 456] on input "Journey Lotterie w2" at bounding box center [1170, 453] width 8 height 8
checkbox input "true"
type input "Selected 2 of 10058"
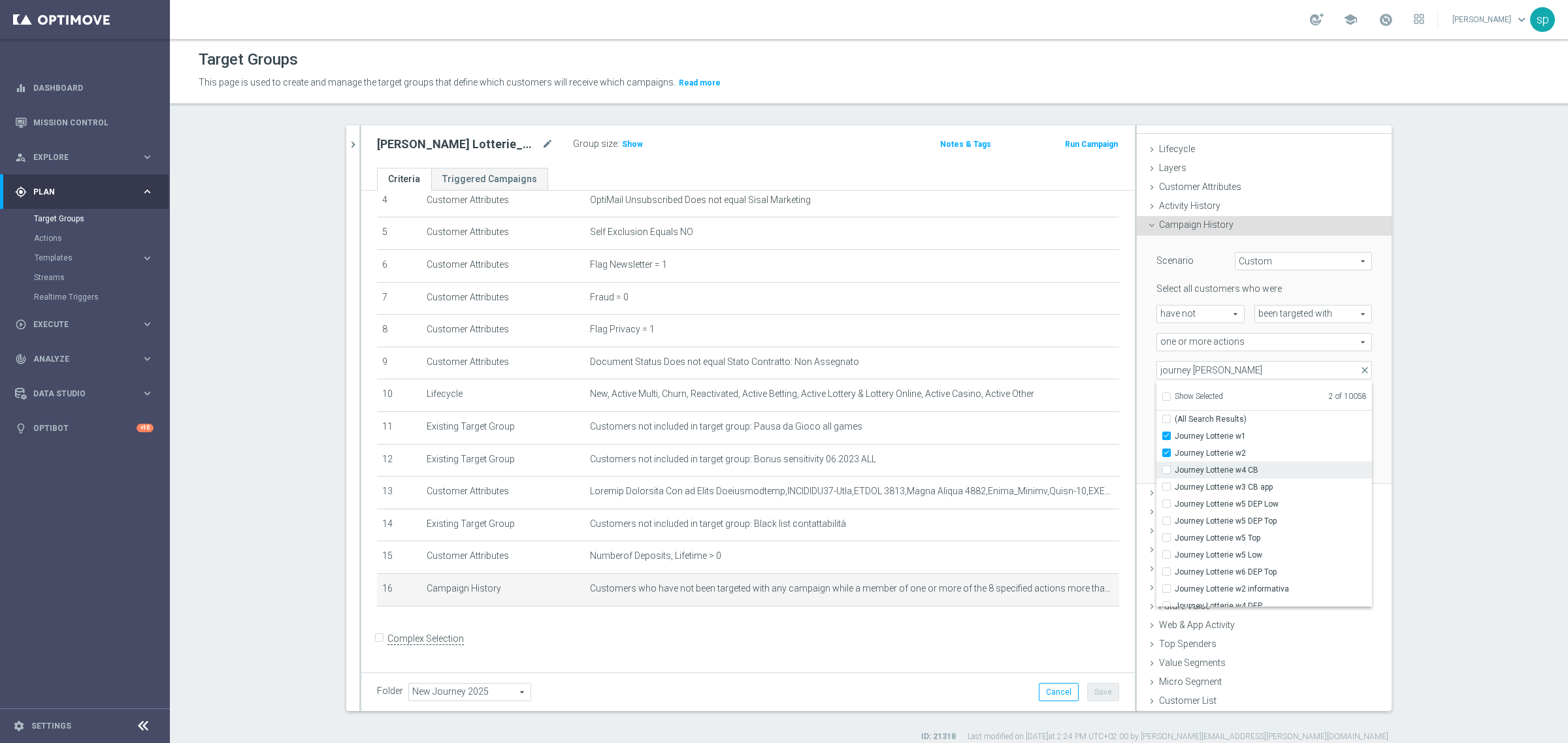
click at [1252, 465] on span "Journey Lotterie w4 CB" at bounding box center [1273, 470] width 198 height 10
click at [1175, 465] on input "Journey Lotterie w4 CB" at bounding box center [1170, 469] width 8 height 8
checkbox input "true"
type input "Selected 3 of 10058"
click at [1258, 487] on span "Journey Lotterie w3 CB app" at bounding box center [1273, 487] width 198 height 10
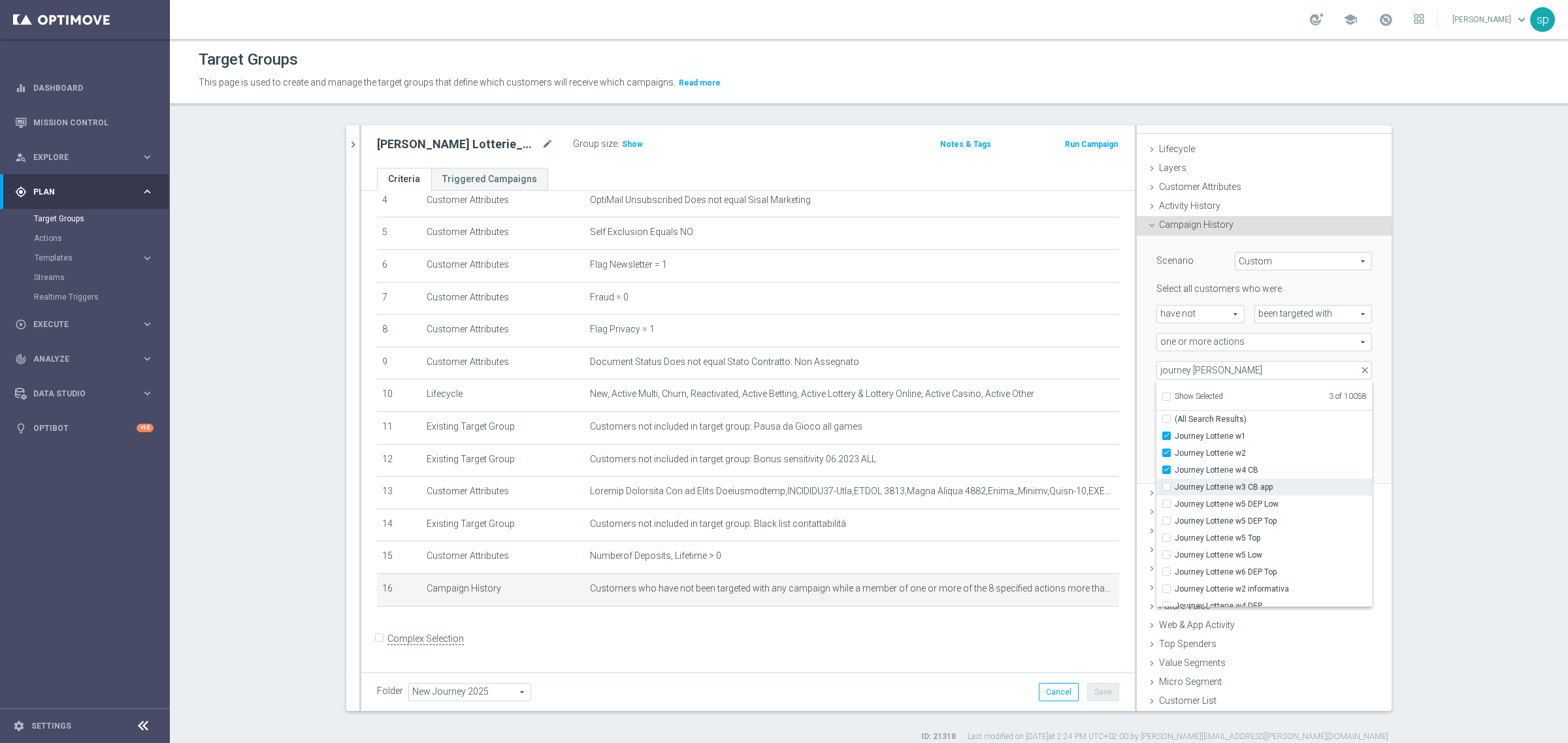
click at [1175, 487] on input "Journey Lotterie w3 CB app" at bounding box center [1170, 487] width 8 height 8
checkbox input "true"
type input "Selected 4 of 10058"
click at [1211, 474] on span "Journey Lotterie w4 CB" at bounding box center [1273, 470] width 198 height 10
click at [1175, 474] on input "Journey Lotterie w4 CB" at bounding box center [1170, 469] width 8 height 8
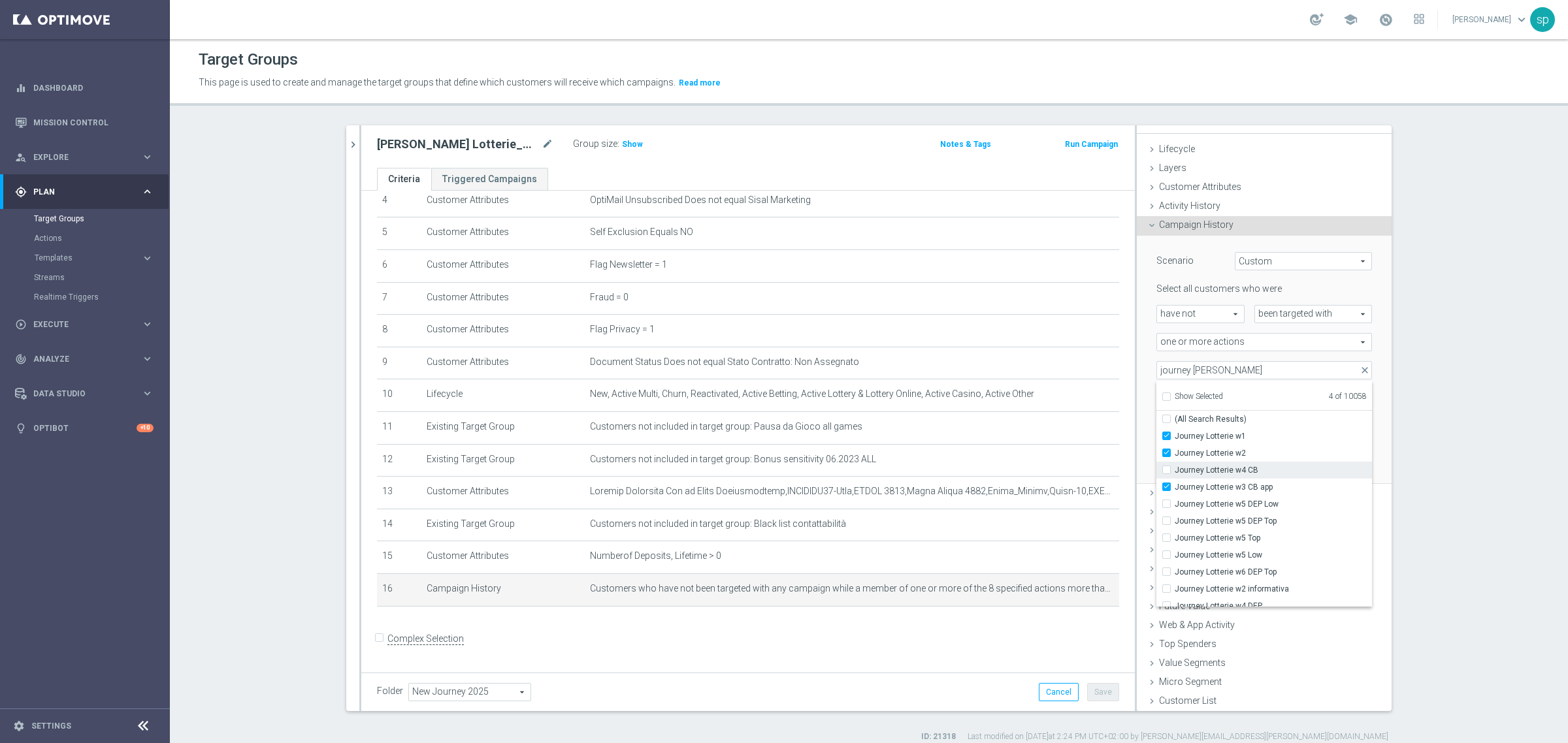
checkbox input "false"
type input "Selected 3 of 10058"
click at [1281, 586] on span "Journey Lotterie w2 informativa" at bounding box center [1273, 589] width 198 height 10
click at [1175, 586] on input "Journey Lotterie w2 informativa" at bounding box center [1170, 589] width 8 height 8
checkbox input "true"
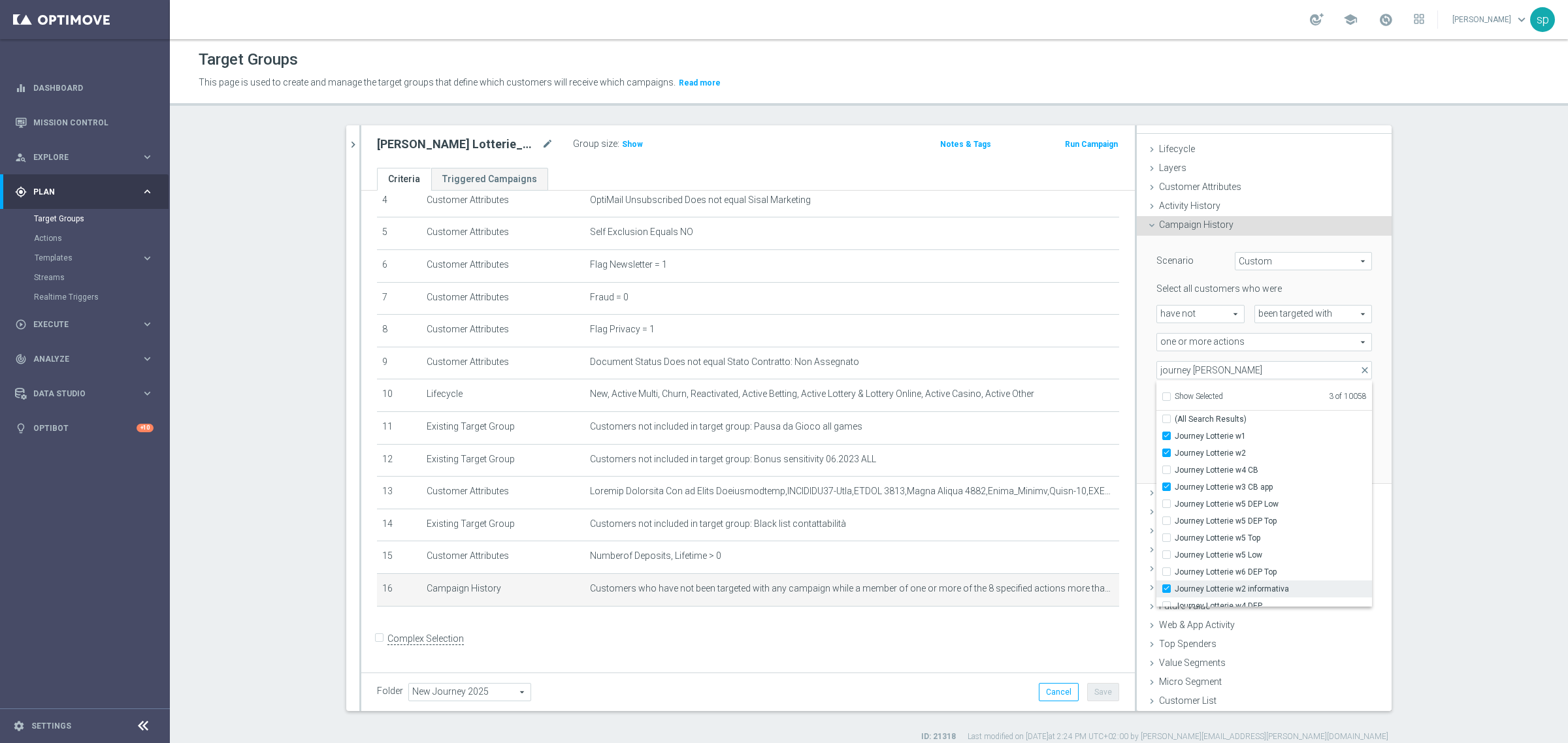
type input "Selected 4 of 10058"
click at [1255, 469] on span "Journey Lotterie w4 CB" at bounding box center [1273, 470] width 198 height 10
click at [1175, 469] on input "Journey Lotterie w4 CB" at bounding box center [1170, 469] width 8 height 8
checkbox input "true"
type input "Selected 5 of 10058"
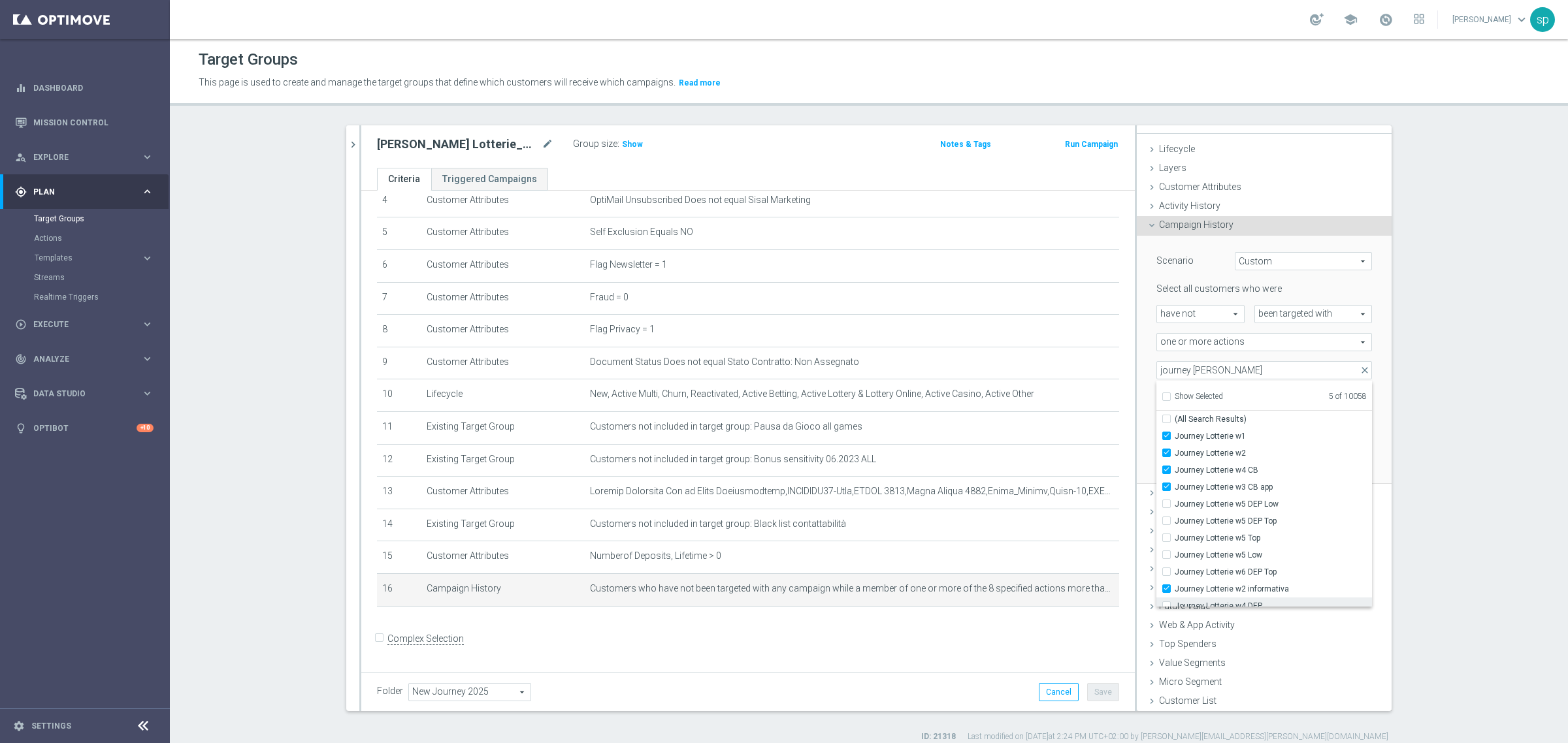
click at [1263, 597] on label "Journey Lotterie w4 DEP" at bounding box center [1273, 606] width 198 height 17
click at [1175, 602] on input "Journey Lotterie w4 DEP" at bounding box center [1170, 606] width 8 height 8
checkbox input "true"
type input "Selected 6 of 10058"
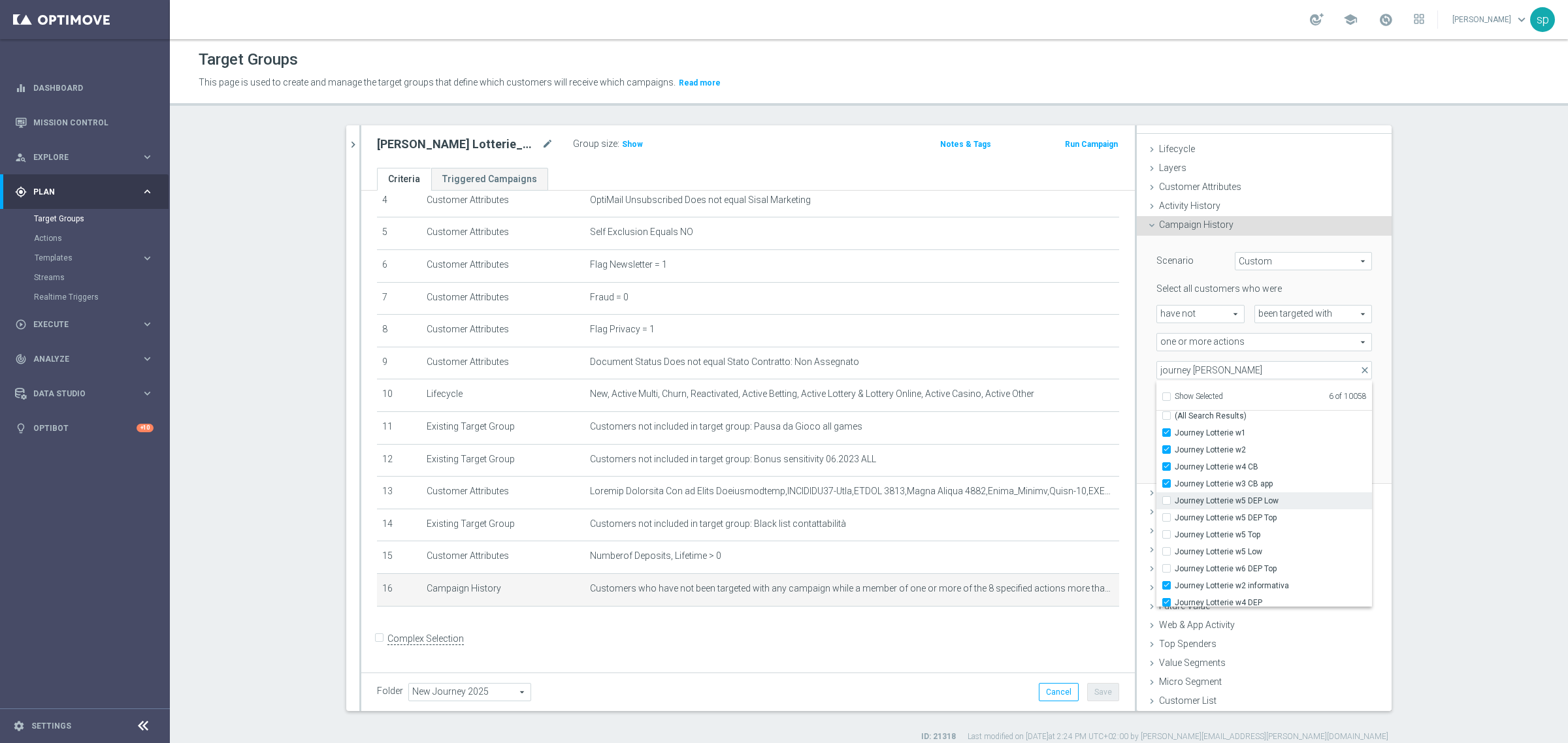
click at [1240, 498] on span "Journey Lotterie w5 DEP Low" at bounding box center [1273, 500] width 198 height 10
click at [1175, 498] on input "Journey Lotterie w5 DEP Low" at bounding box center [1170, 500] width 8 height 8
checkbox input "true"
type input "Selected 7 of 10058"
click at [1242, 513] on span "Journey Lotterie w5 DEP Top" at bounding box center [1273, 518] width 198 height 10
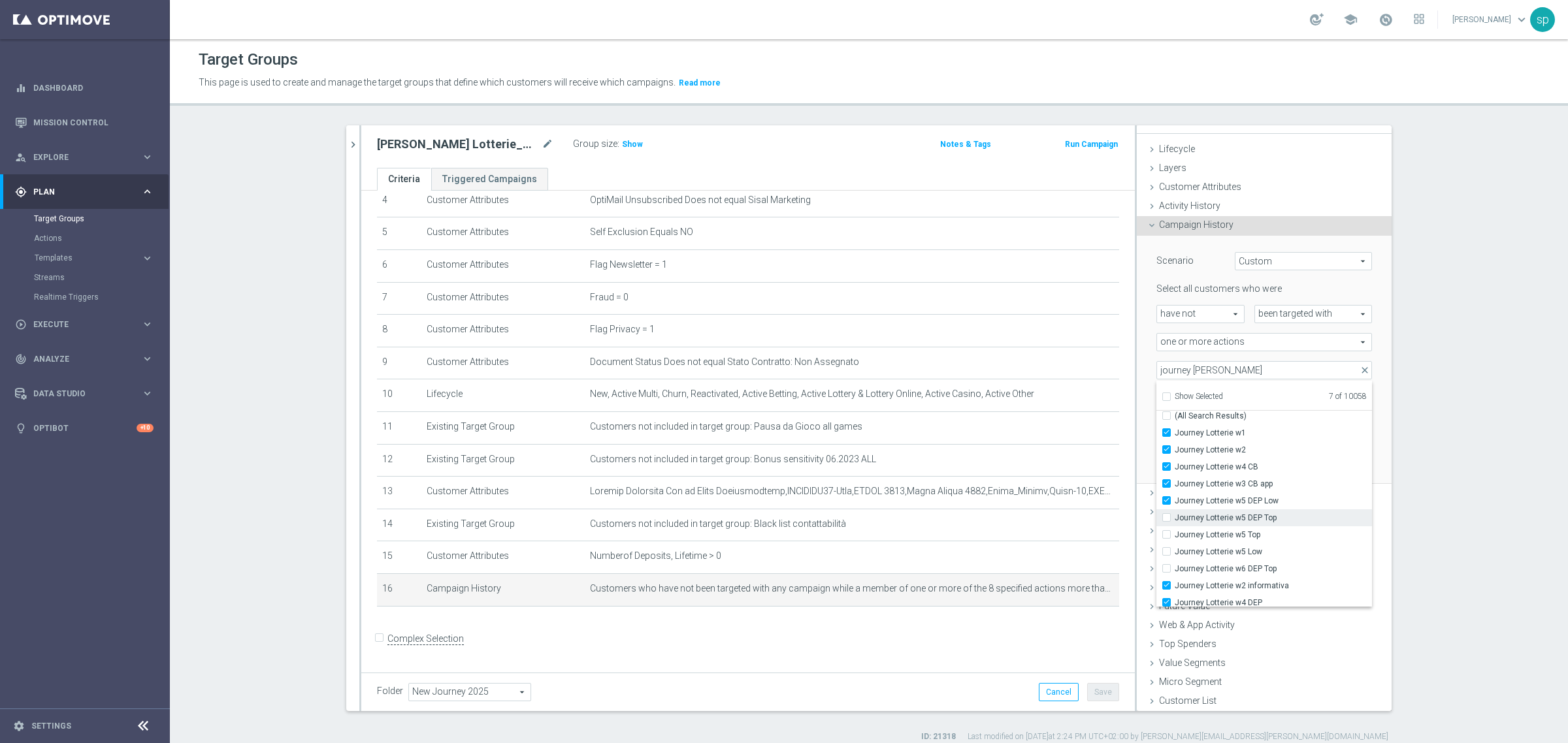
click at [1175, 513] on input "Journey Lotterie w5 DEP Top" at bounding box center [1170, 517] width 8 height 8
checkbox input "true"
type input "Selected 8 of 10058"
click at [1245, 532] on span "Journey Lotterie w5 Top" at bounding box center [1273, 535] width 198 height 10
click at [1175, 532] on input "Journey Lotterie w5 Top" at bounding box center [1170, 535] width 8 height 8
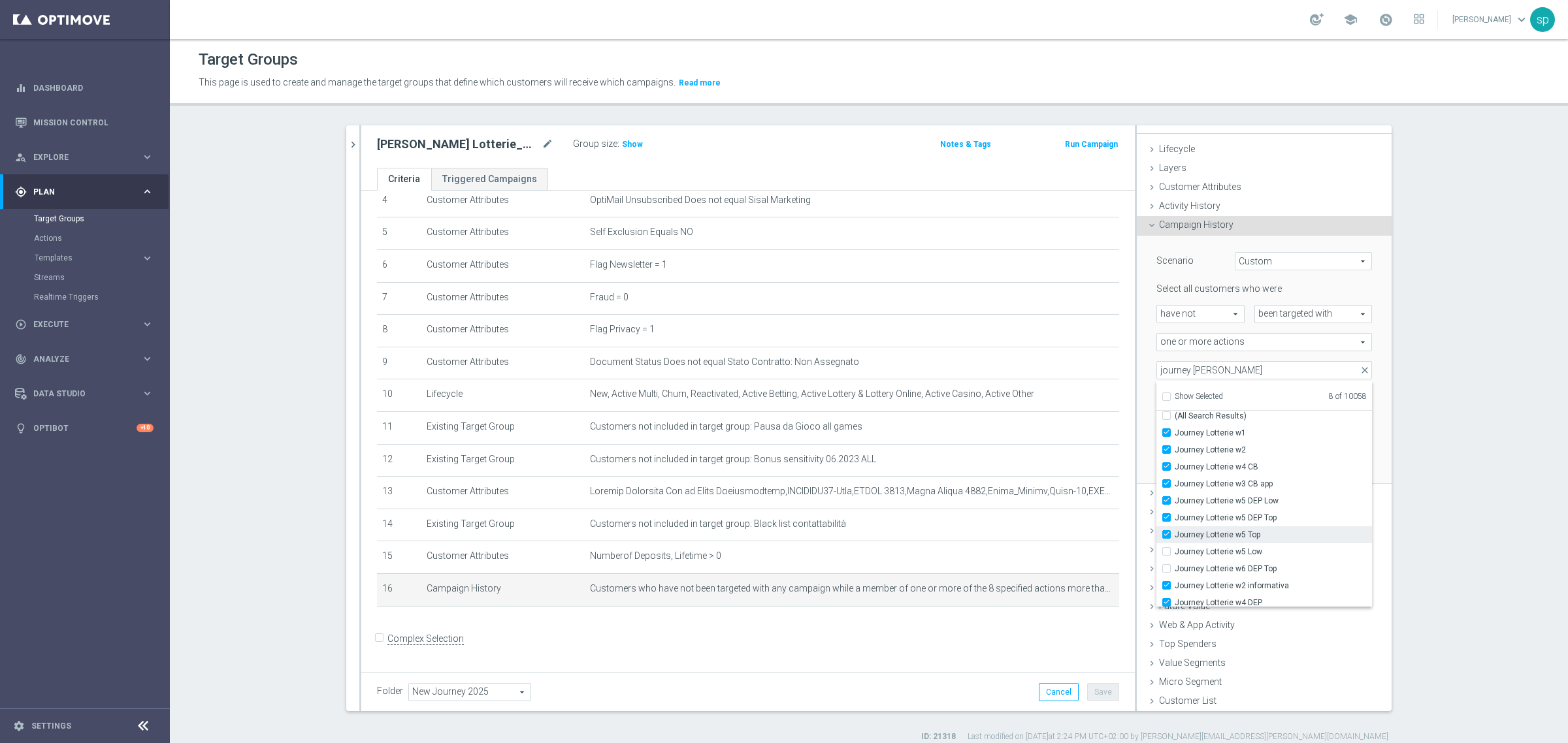
checkbox input "true"
type input "Selected 9 of 10058"
click at [1166, 536] on input "Journey Lotterie w5 Top" at bounding box center [1170, 535] width 8 height 8
checkbox input "false"
type input "Selected 8 of 10058"
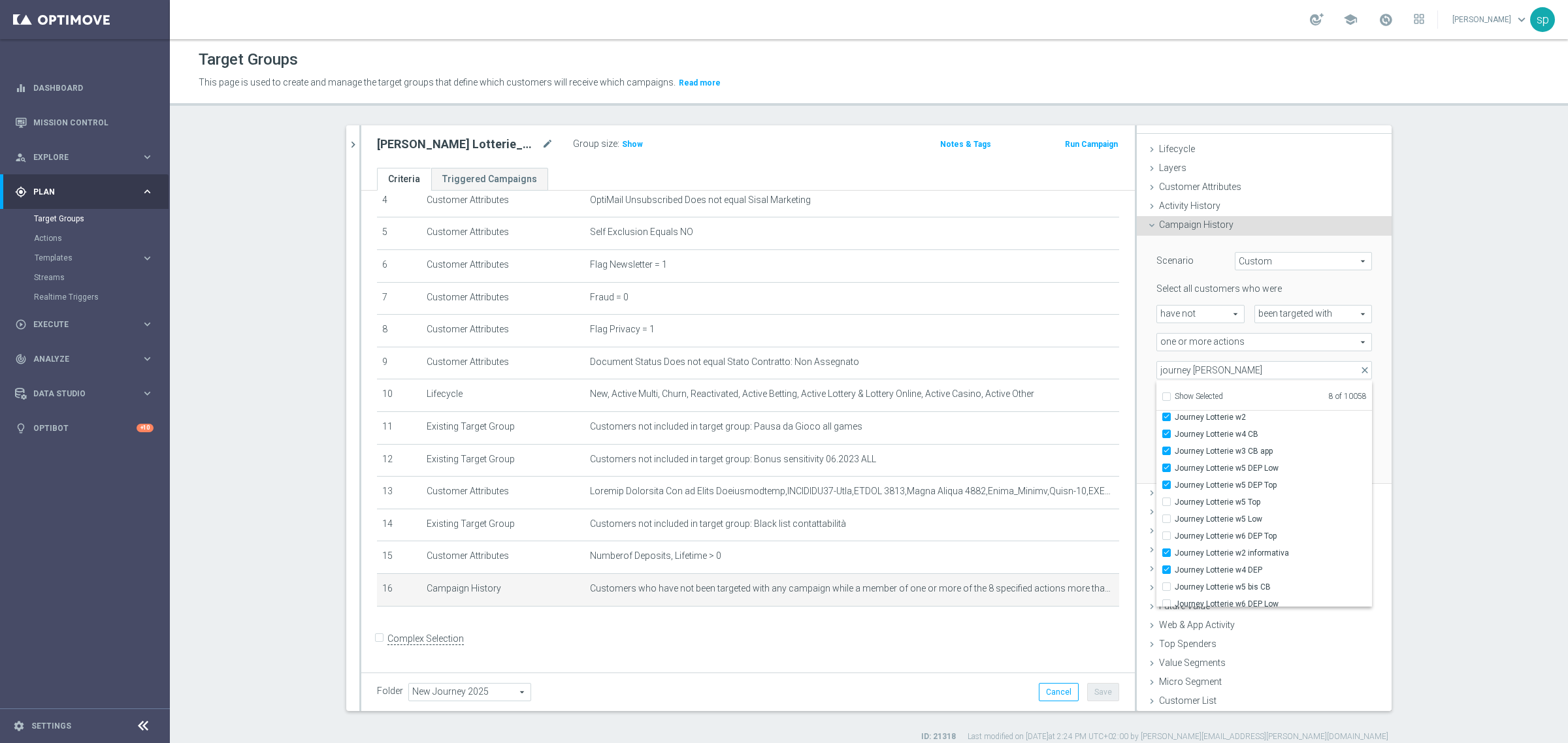
scroll to position [41, 0]
click at [1233, 579] on span "Journey Lotterie w5 bis CB" at bounding box center [1273, 582] width 198 height 10
click at [1175, 579] on input "Journey Lotterie w5 bis CB" at bounding box center [1170, 582] width 8 height 8
checkbox input "true"
type input "Selected 9 of 10058"
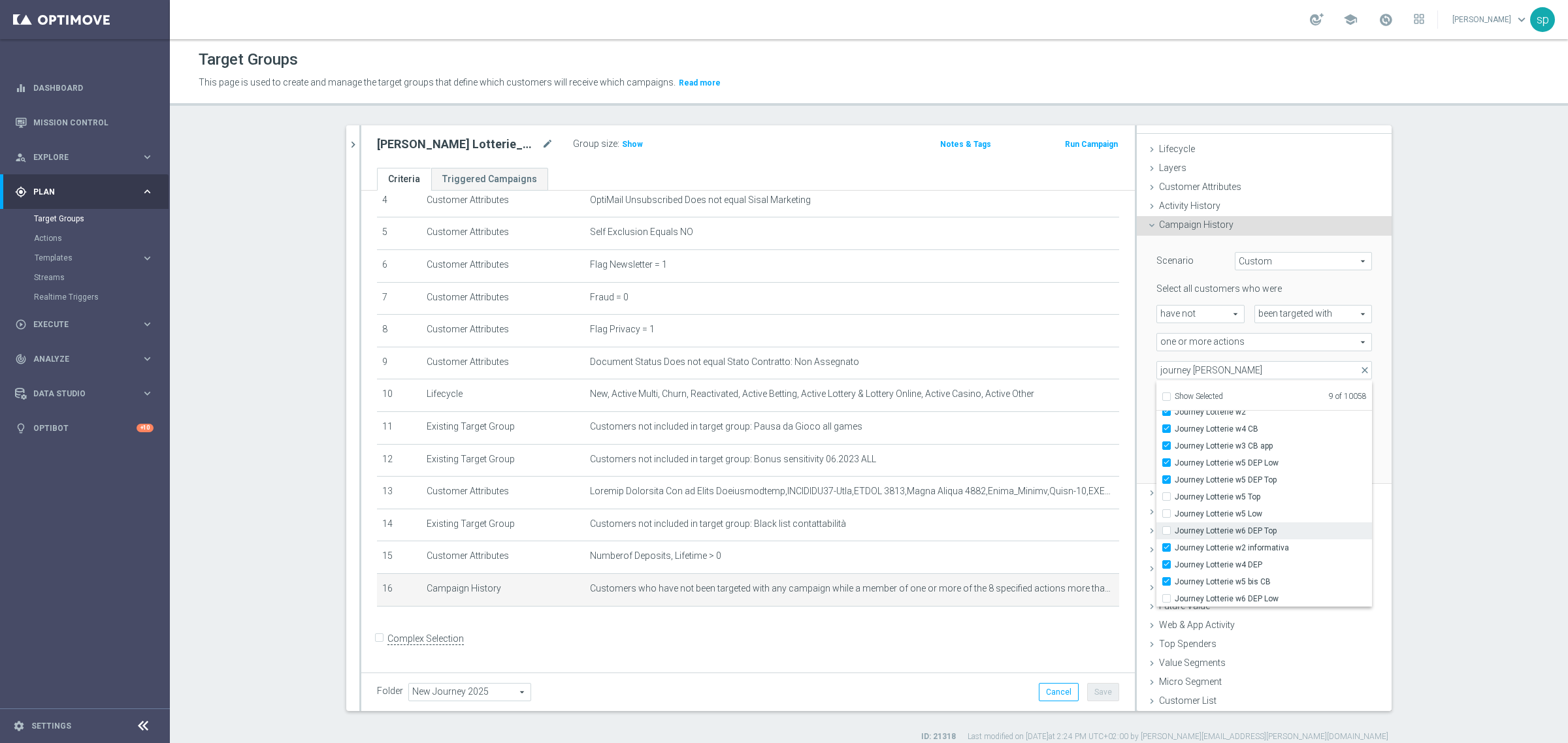
click at [1233, 523] on label "Journey Lotterie w6 DEP Top" at bounding box center [1273, 530] width 198 height 17
click at [1175, 526] on input "Journey Lotterie w6 DEP Top" at bounding box center [1170, 530] width 8 height 8
checkbox input "true"
type input "Selected 10 of 10058"
click at [1248, 599] on span "Journey Lotterie w6 DEP Low" at bounding box center [1273, 598] width 198 height 10
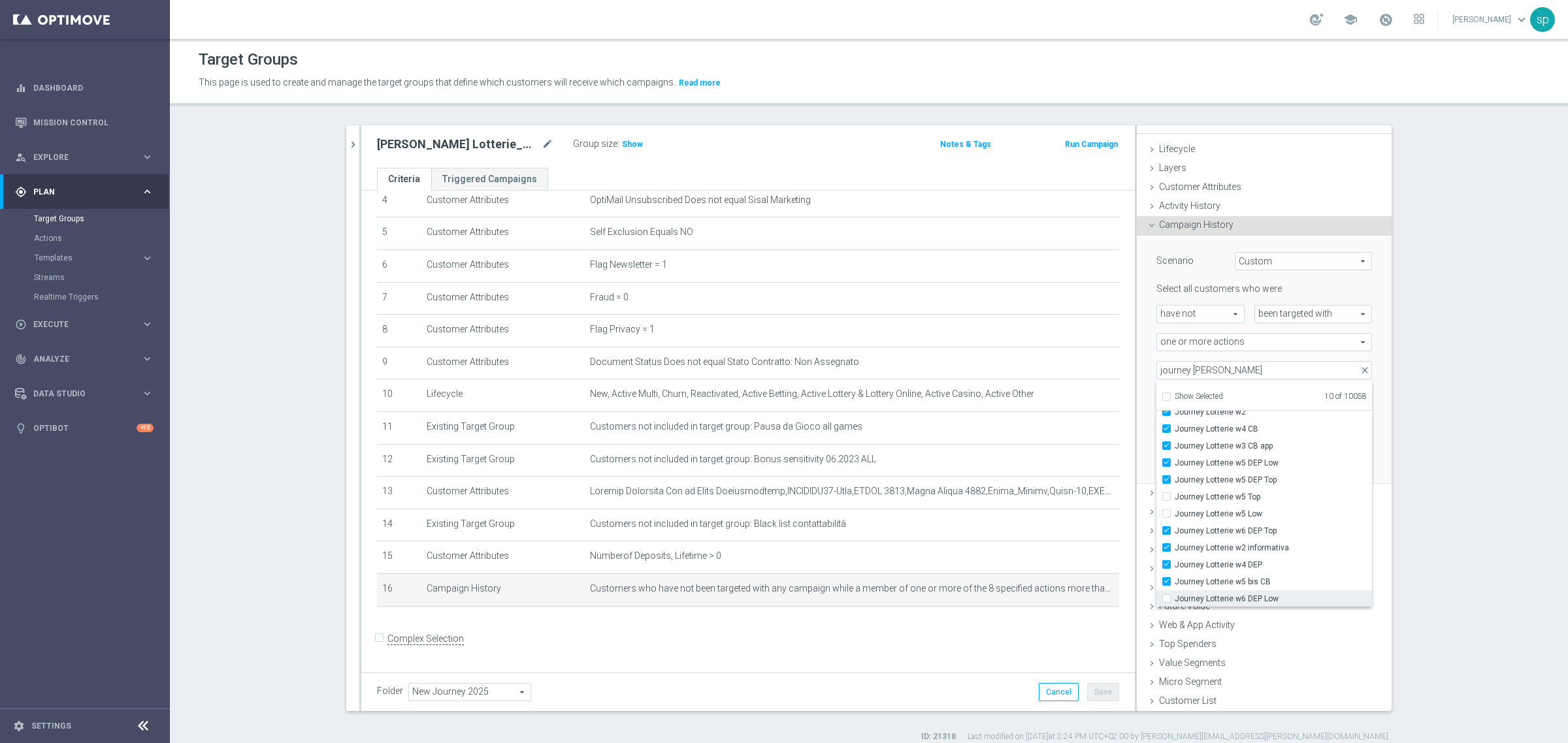
click at [1175, 599] on input "Journey Lotterie w6 DEP Low" at bounding box center [1170, 598] width 8 height 8
checkbox input "true"
type input "Selected 11 of 10058"
click at [1432, 428] on section "j. lotterie close more_vert Prioritize Customer Target Groups library_add creat…" at bounding box center [869, 434] width 1398 height 617
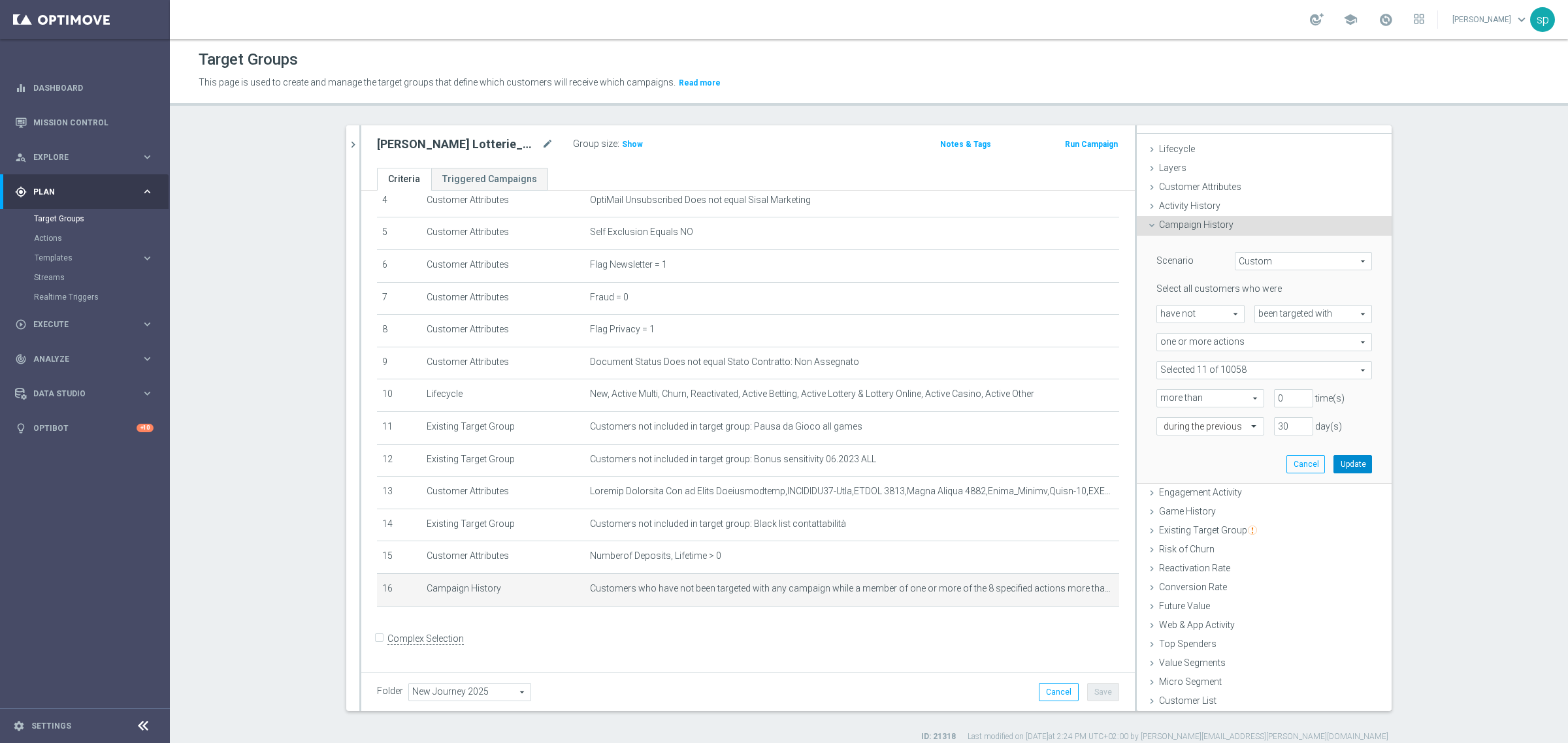
click at [1334, 464] on button "Update" at bounding box center [1353, 464] width 39 height 18
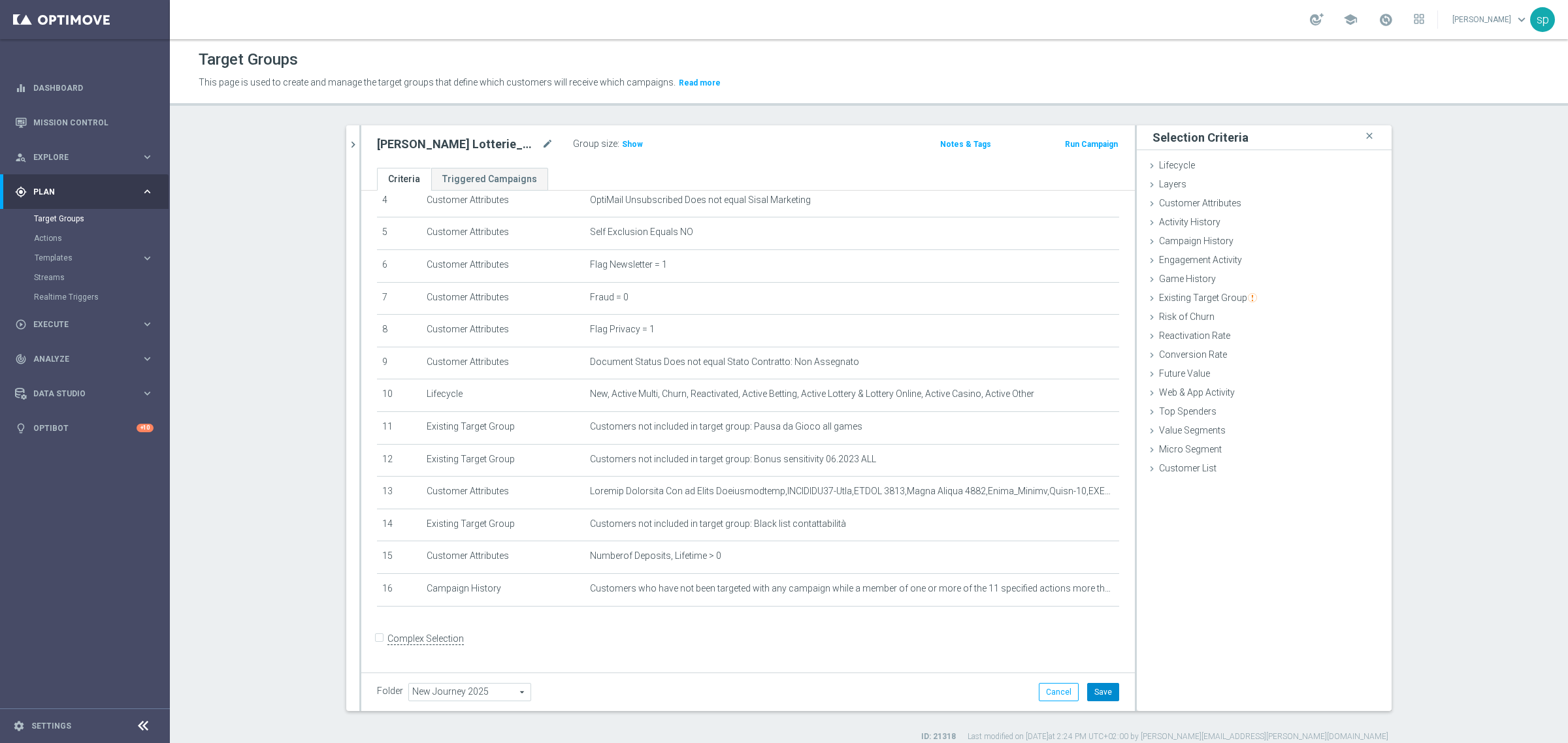
click at [1103, 694] on button "Save" at bounding box center [1103, 692] width 32 height 18
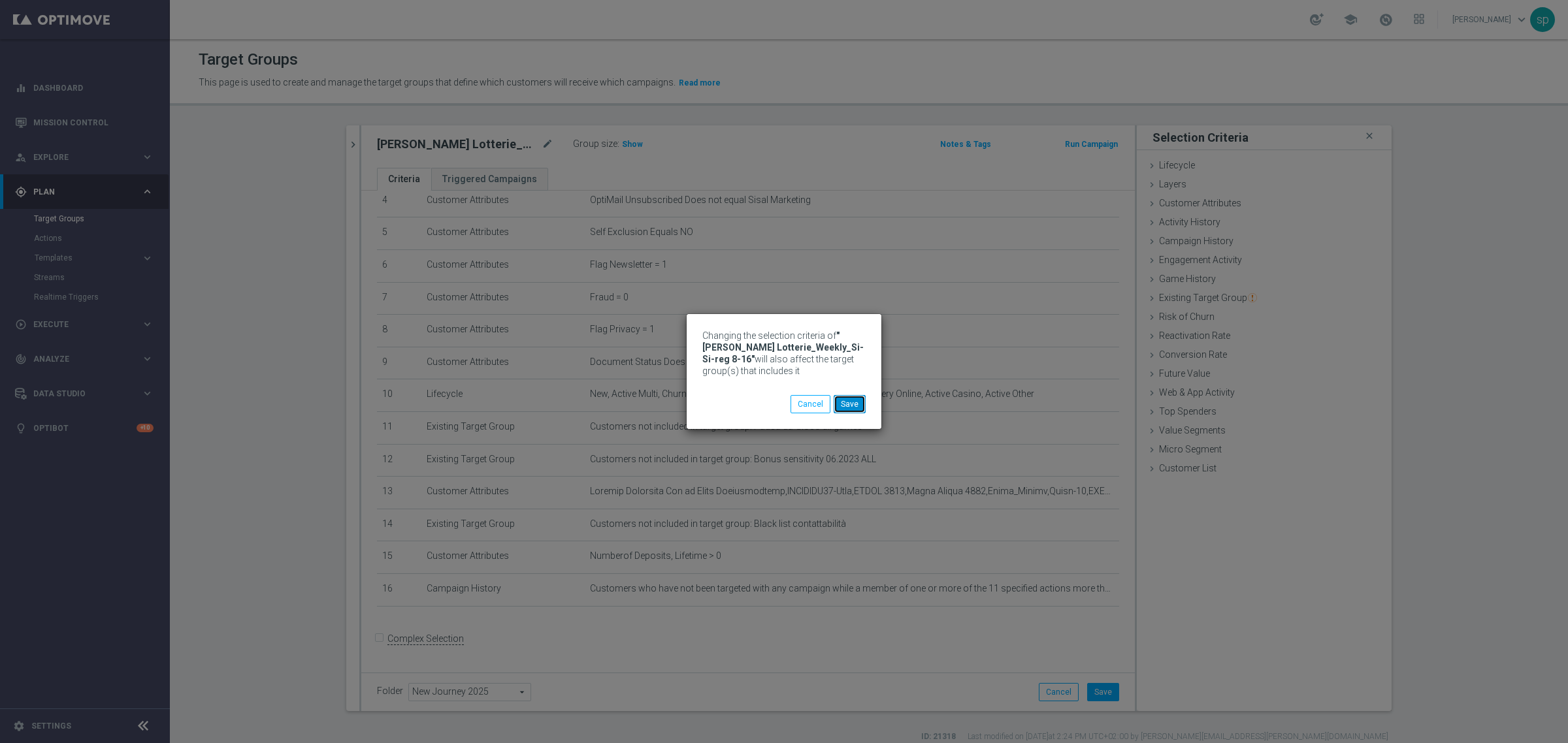
click at [843, 402] on button "Save" at bounding box center [850, 404] width 32 height 18
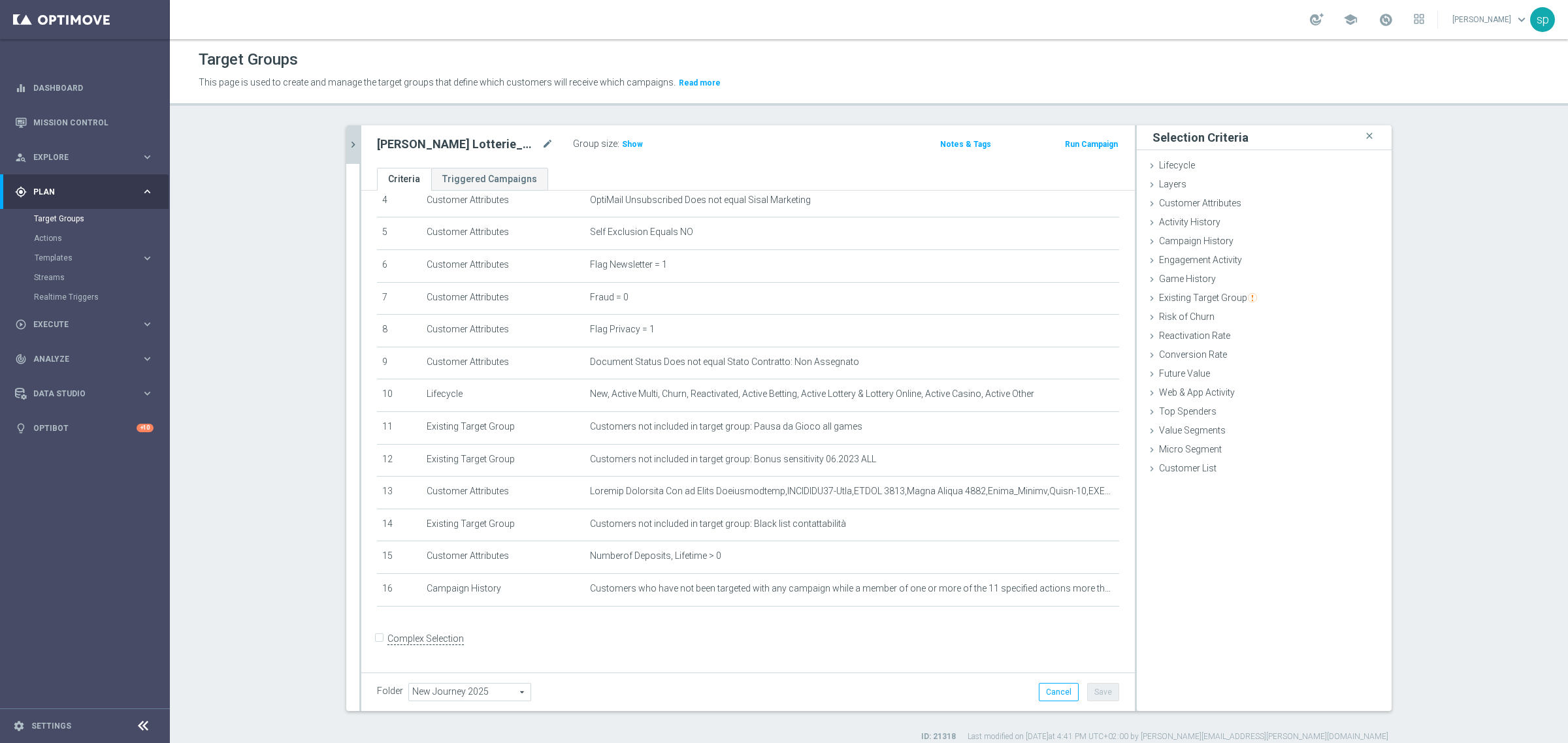
click at [347, 142] on icon "chevron_right" at bounding box center [352, 144] width 13 height 13
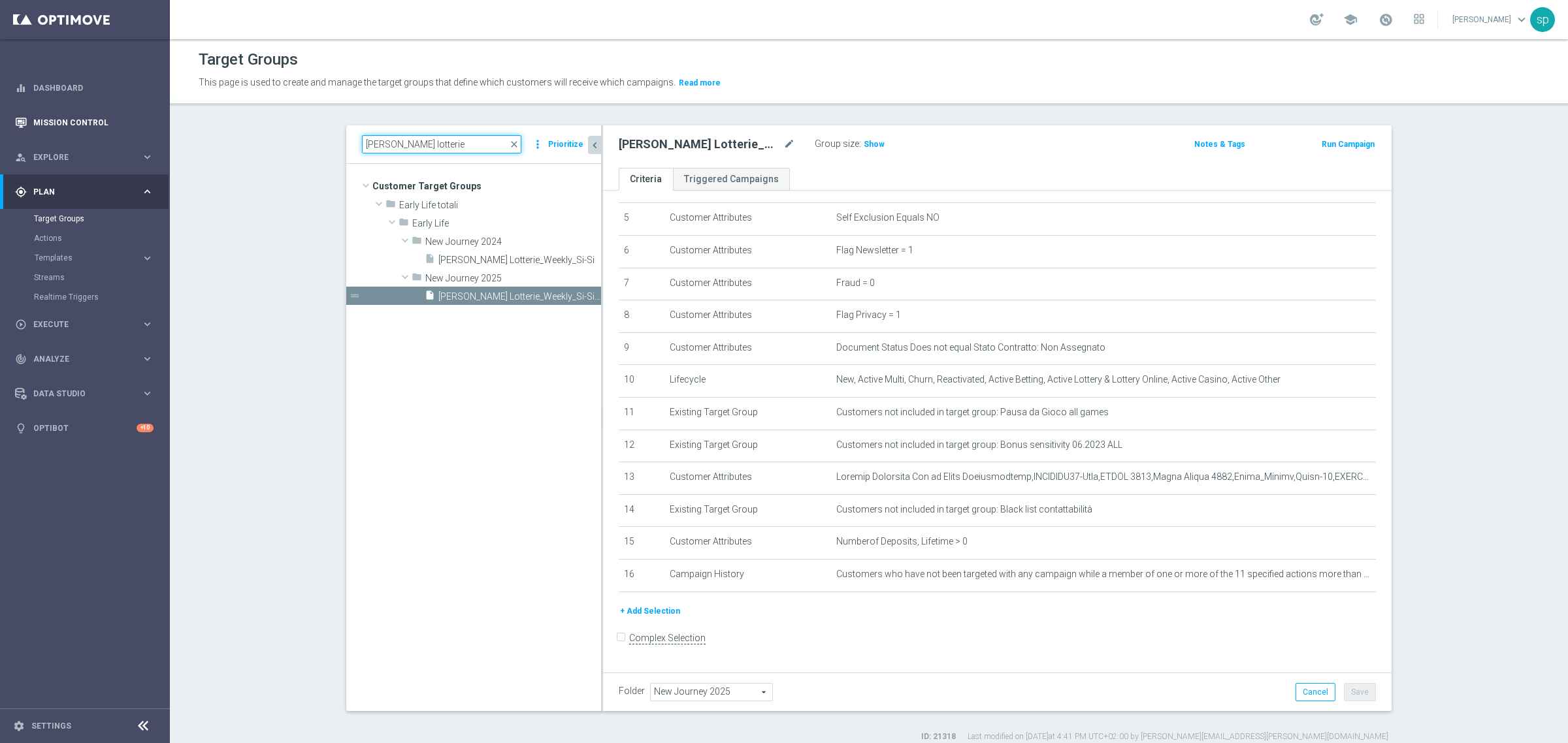
drag, startPoint x: 439, startPoint y: 147, endPoint x: 101, endPoint y: 136, distance: 338.2
click at [101, 136] on main "equalizer Dashboard Mission Control" at bounding box center [784, 372] width 1568 height 743
paste input "Journey Casino post WG (1) (1) - Campaign 1"
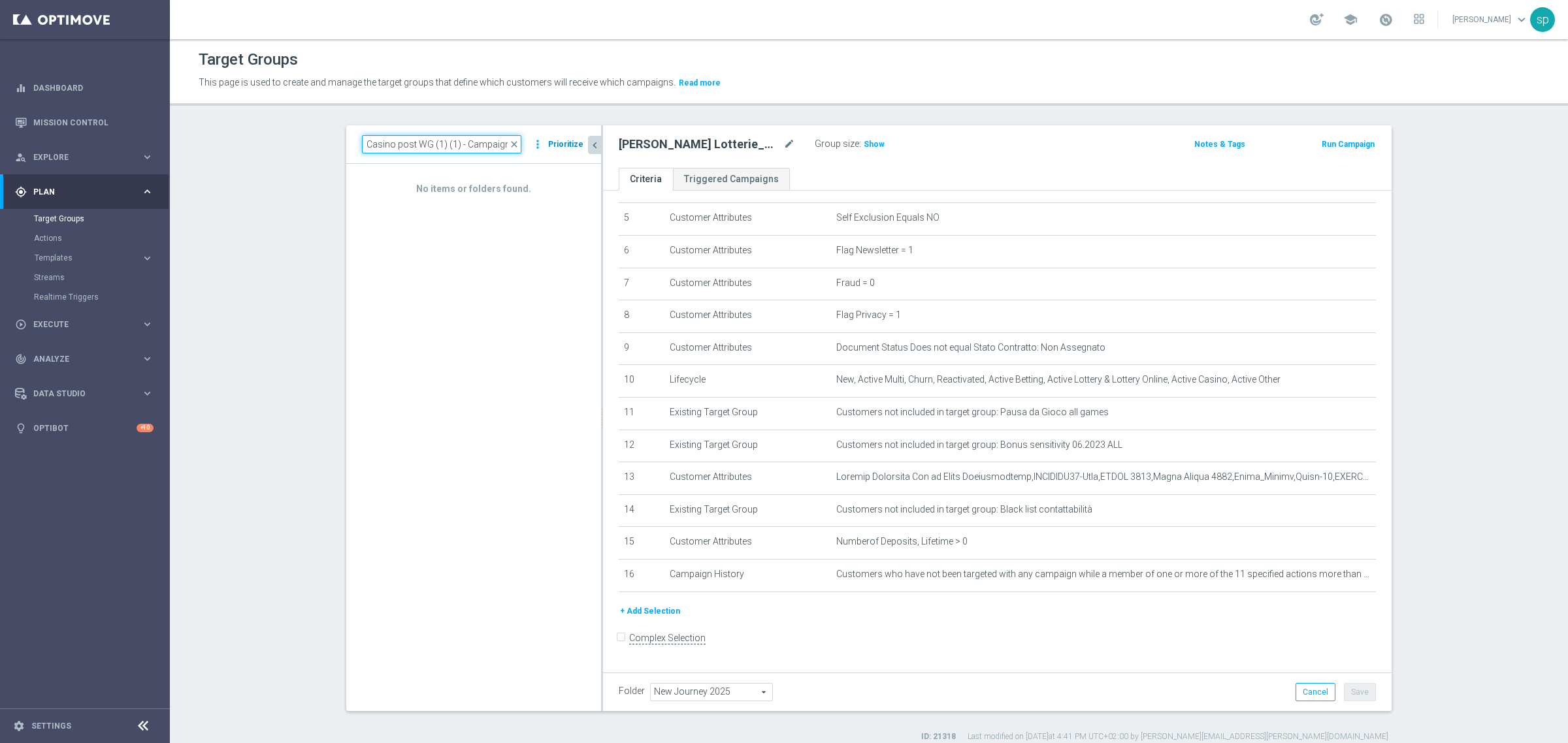
drag, startPoint x: 428, startPoint y: 148, endPoint x: 577, endPoint y: 144, distance: 149.1
click at [577, 144] on div "Journey Casino post WG (1) (1) - Campaign 1 close more_vert Prioritize" at bounding box center [473, 145] width 224 height 18
type input "J. casino"
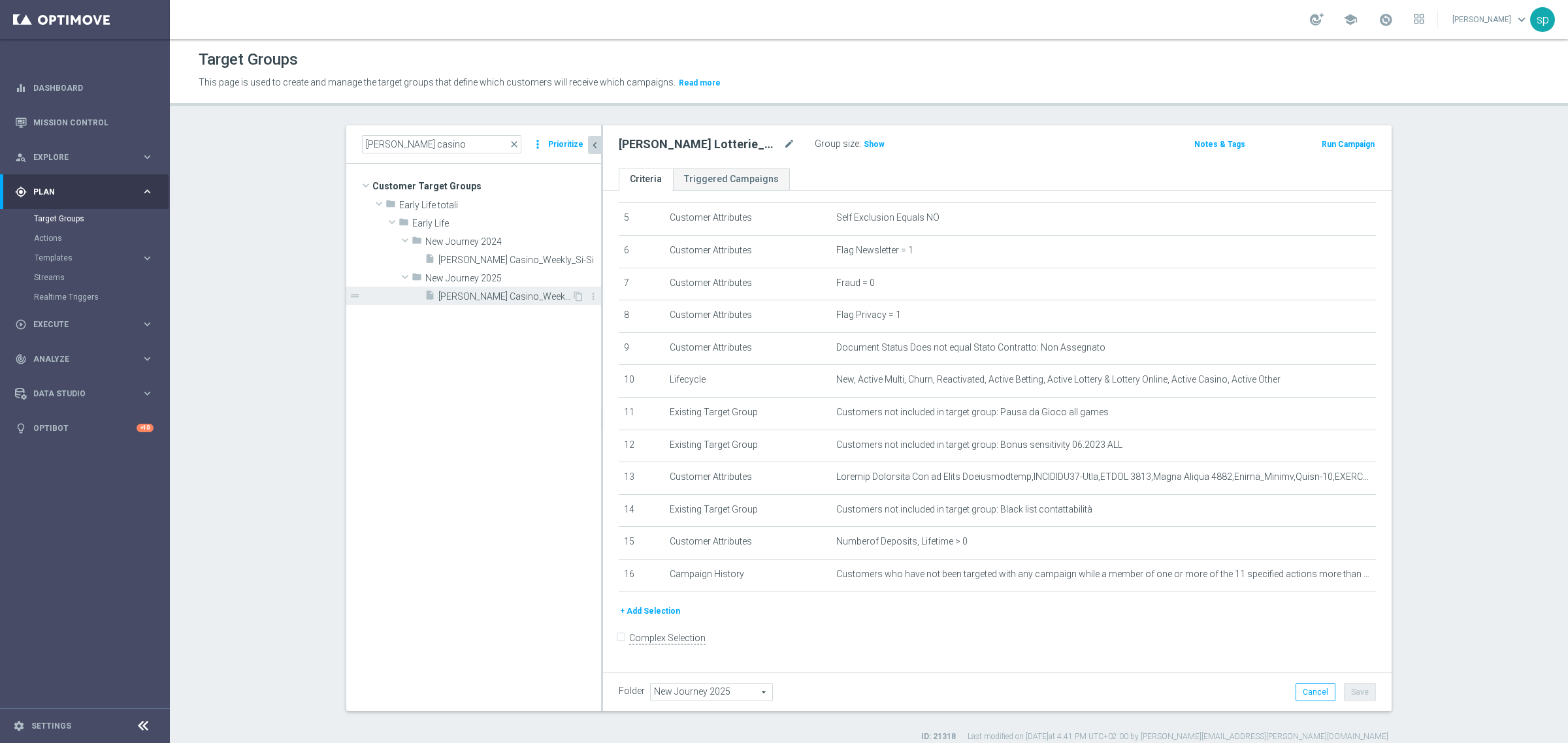
click at [494, 294] on span "J. Casino_Weekly_Si-Si- reg 8-16" at bounding box center [505, 296] width 133 height 11
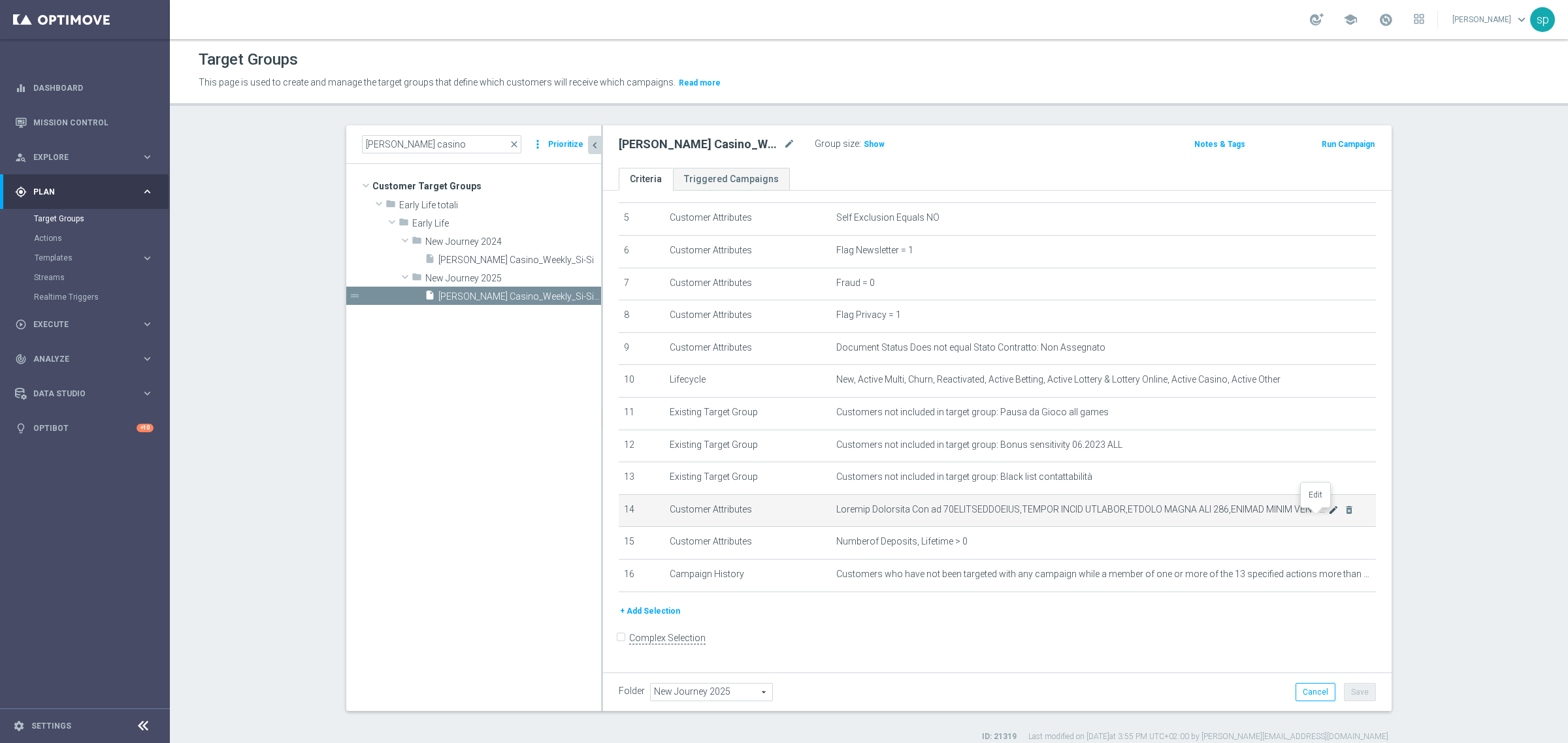
click at [1329, 515] on icon "mode_edit" at bounding box center [1334, 510] width 10 height 10
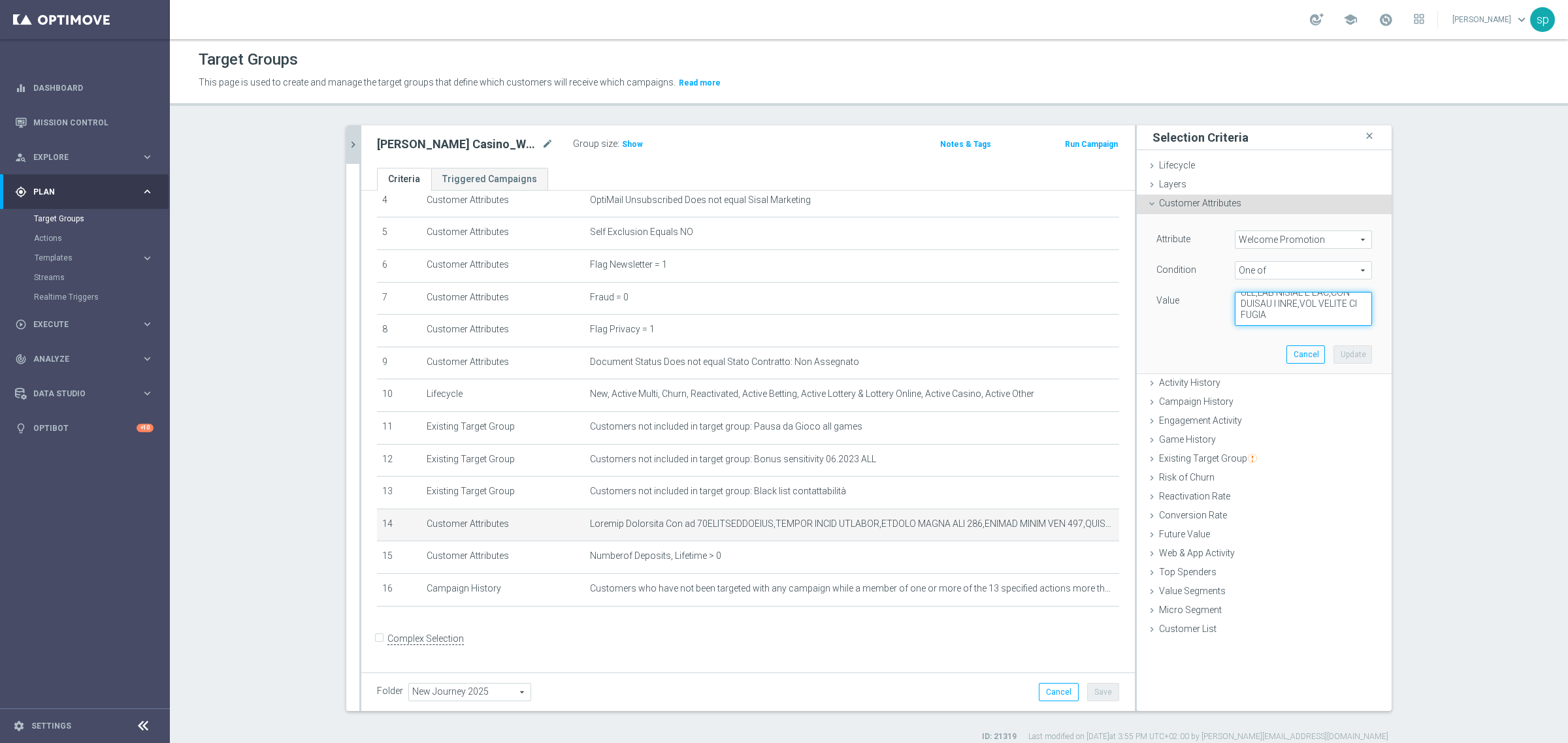
scroll to position [1184, 0]
click at [1072, 594] on icon "mode_edit" at bounding box center [1077, 589] width 10 height 10
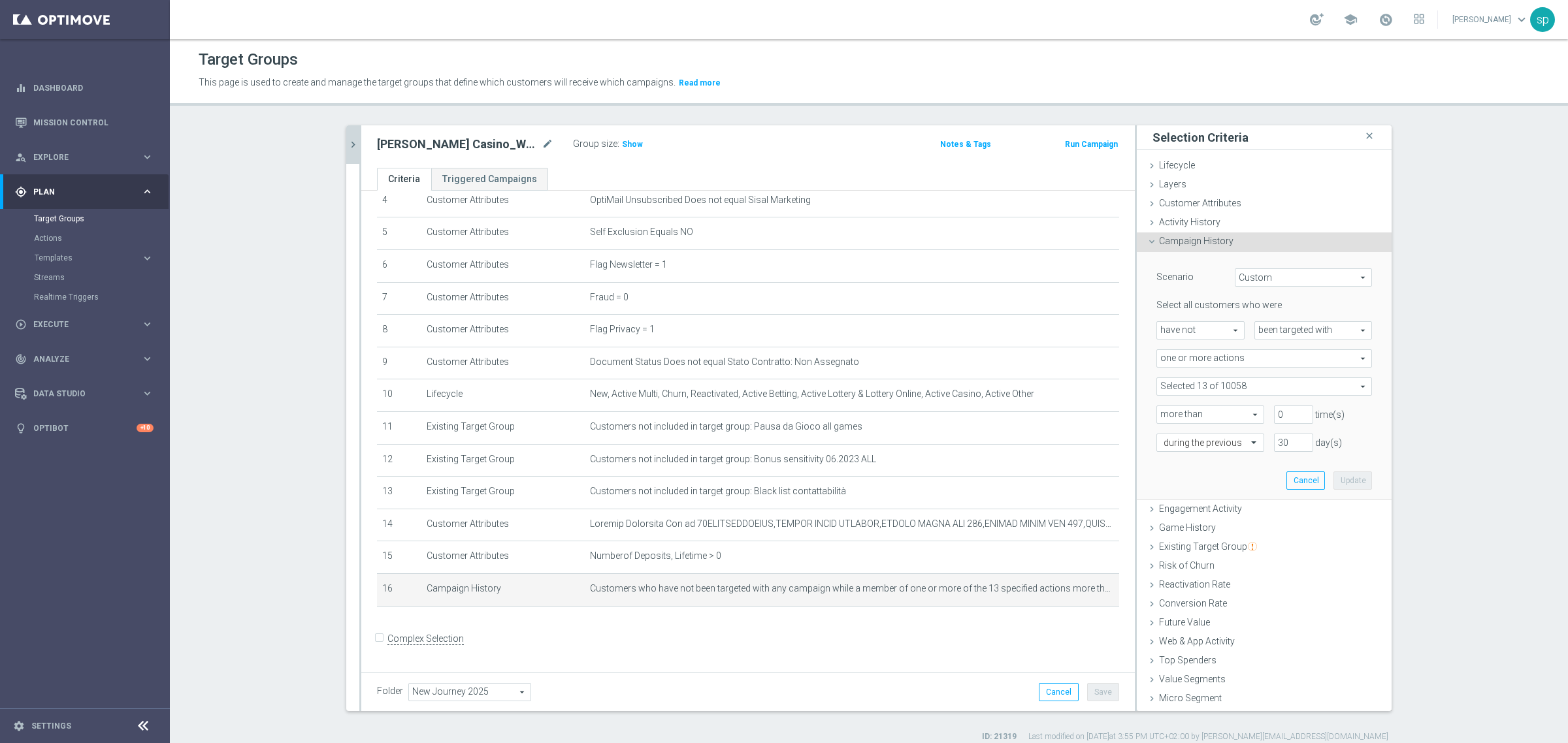
click at [1228, 382] on span at bounding box center [1264, 387] width 214 height 17
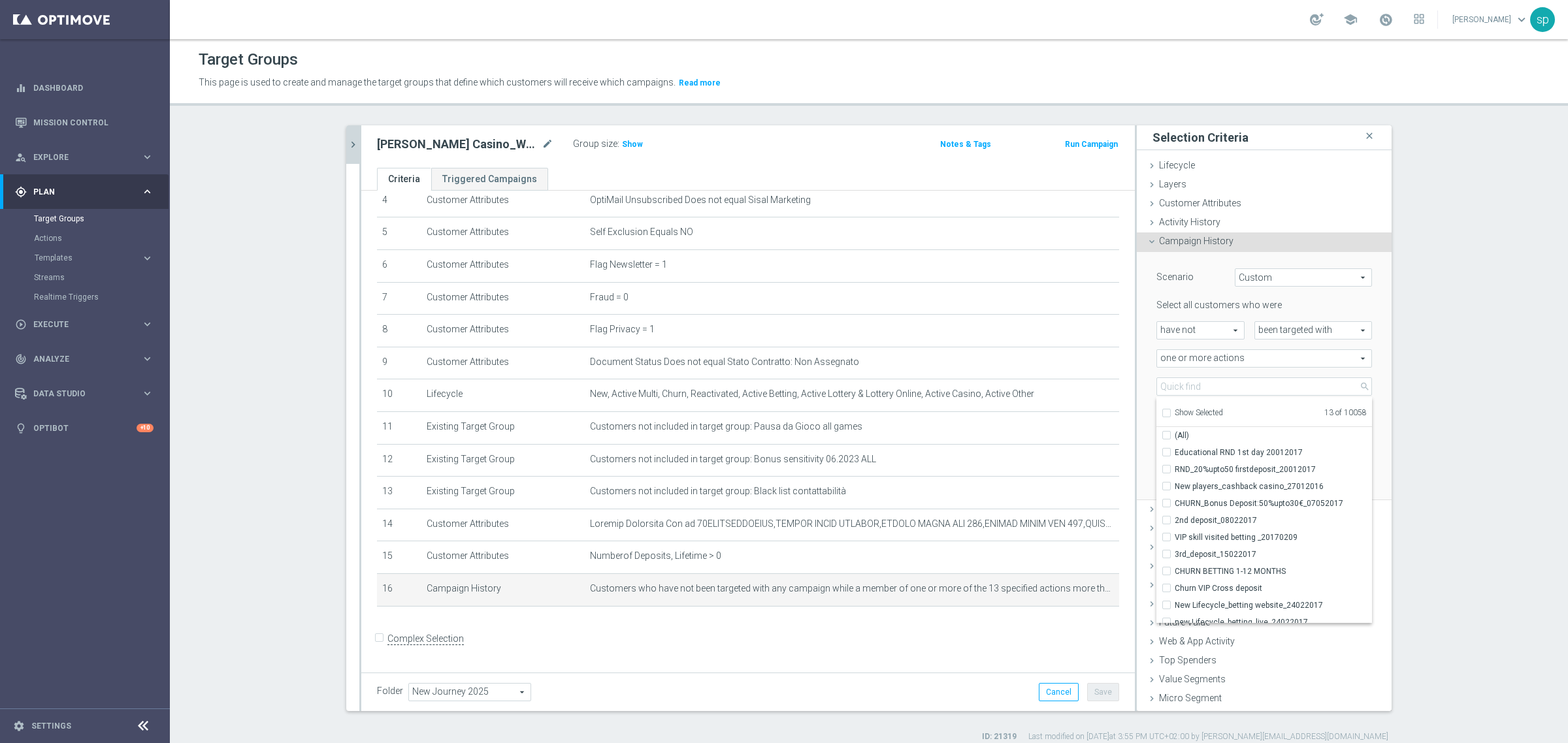
click at [1162, 412] on input "Show Selected" at bounding box center [1166, 415] width 8 height 8
checkbox input "true"
click at [347, 141] on icon "chevron_right" at bounding box center [352, 144] width 13 height 13
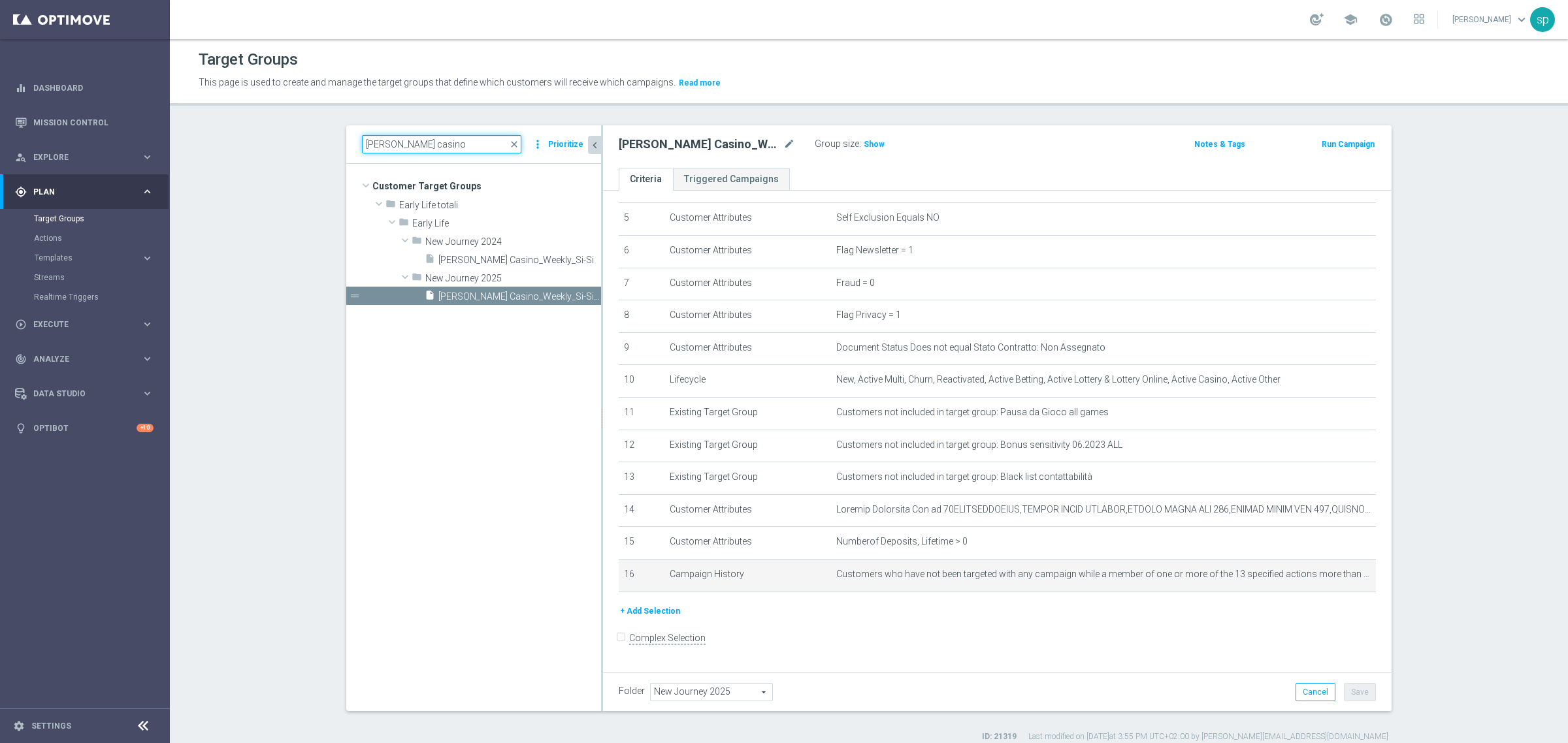
drag, startPoint x: 412, startPoint y: 141, endPoint x: 254, endPoint y: 128, distance: 158.5
click at [254, 128] on section "J. casino close more_vert Prioritize Customer Target Groups library_add create_…" at bounding box center [869, 434] width 1398 height 617
paste input "Betting_weekly_si-si reg 8-16"
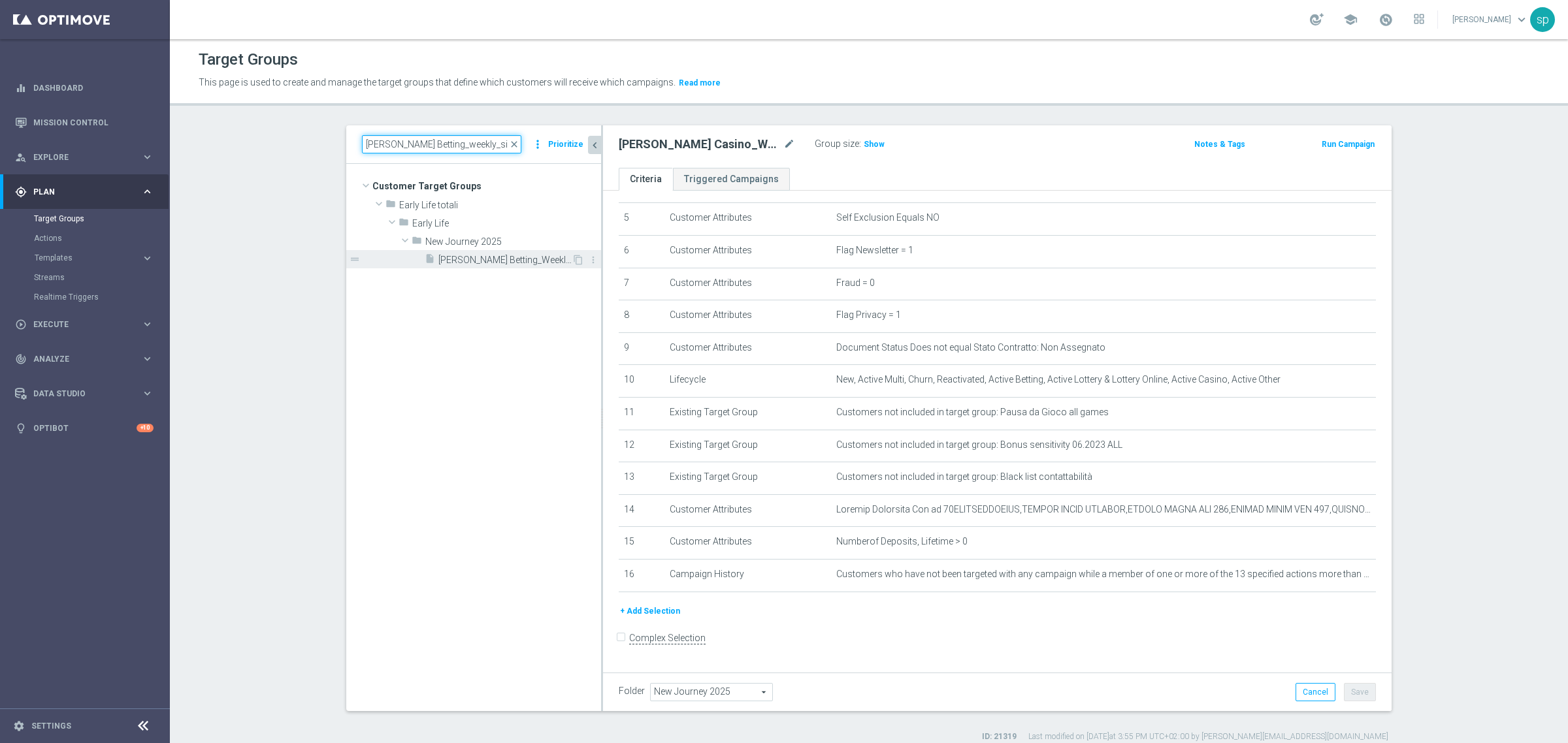
type input "J. Betting_weekly_si-si reg 8-16"
click at [491, 261] on span "J. Betting_Weekly_Si-Si reg 8-16" at bounding box center [505, 259] width 133 height 11
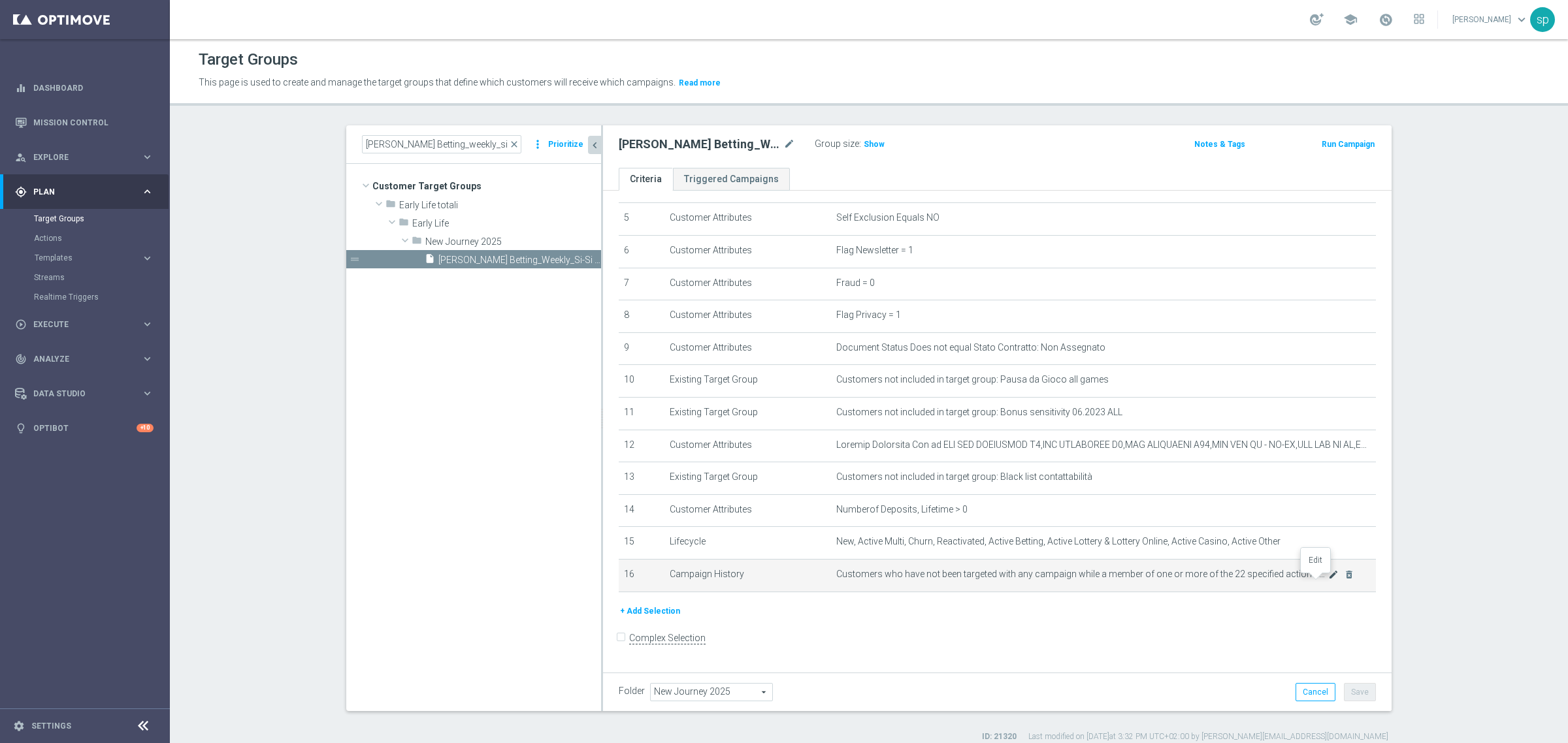
click at [1329, 580] on icon "mode_edit" at bounding box center [1334, 575] width 10 height 10
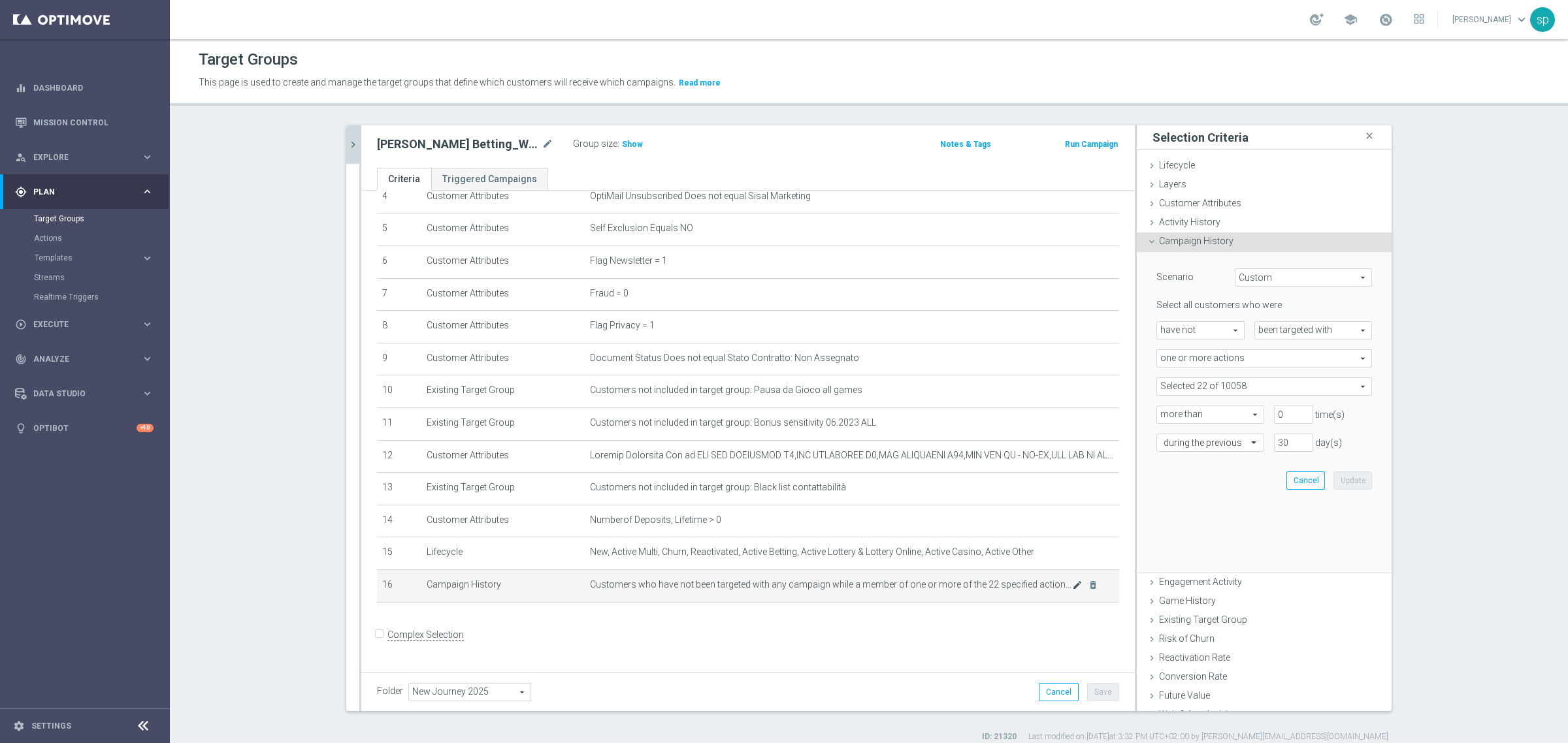
scroll to position [149, 0]
click at [1211, 382] on span at bounding box center [1264, 387] width 214 height 17
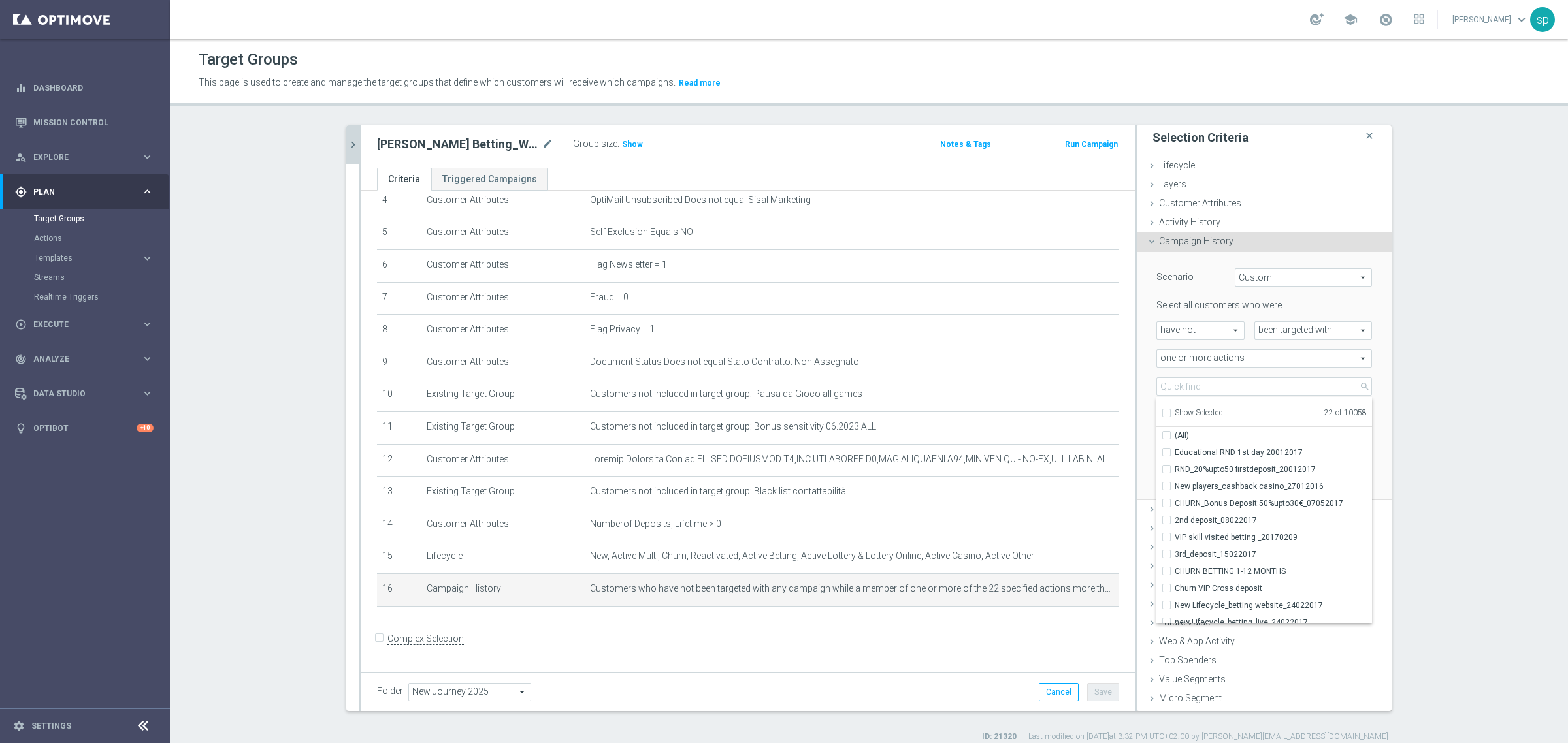
click at [1175, 409] on span "Show Selected" at bounding box center [1199, 412] width 49 height 9
click at [1170, 411] on input "Show Selected" at bounding box center [1166, 415] width 8 height 8
checkbox input "true"
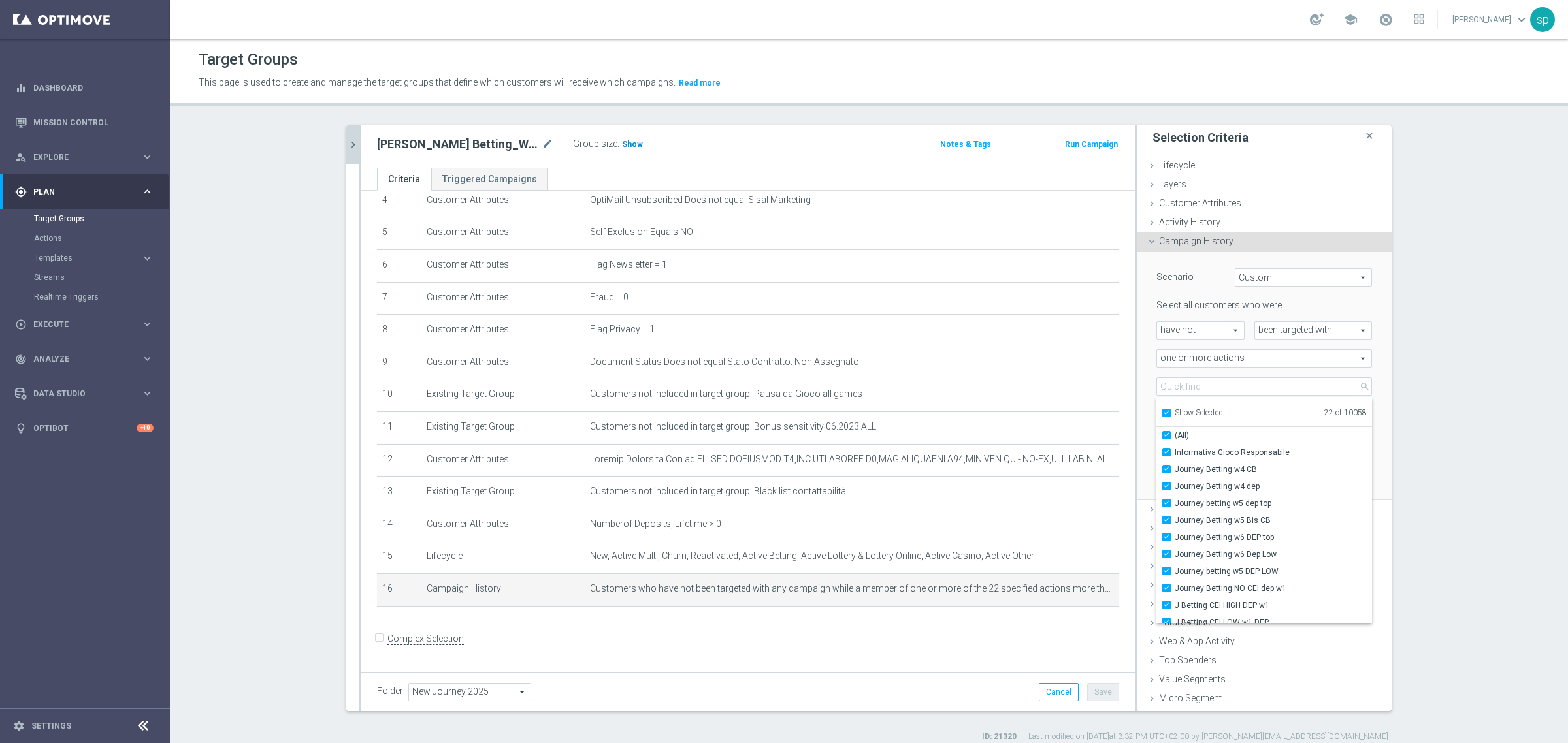
click at [625, 144] on span "Show" at bounding box center [632, 144] width 21 height 9
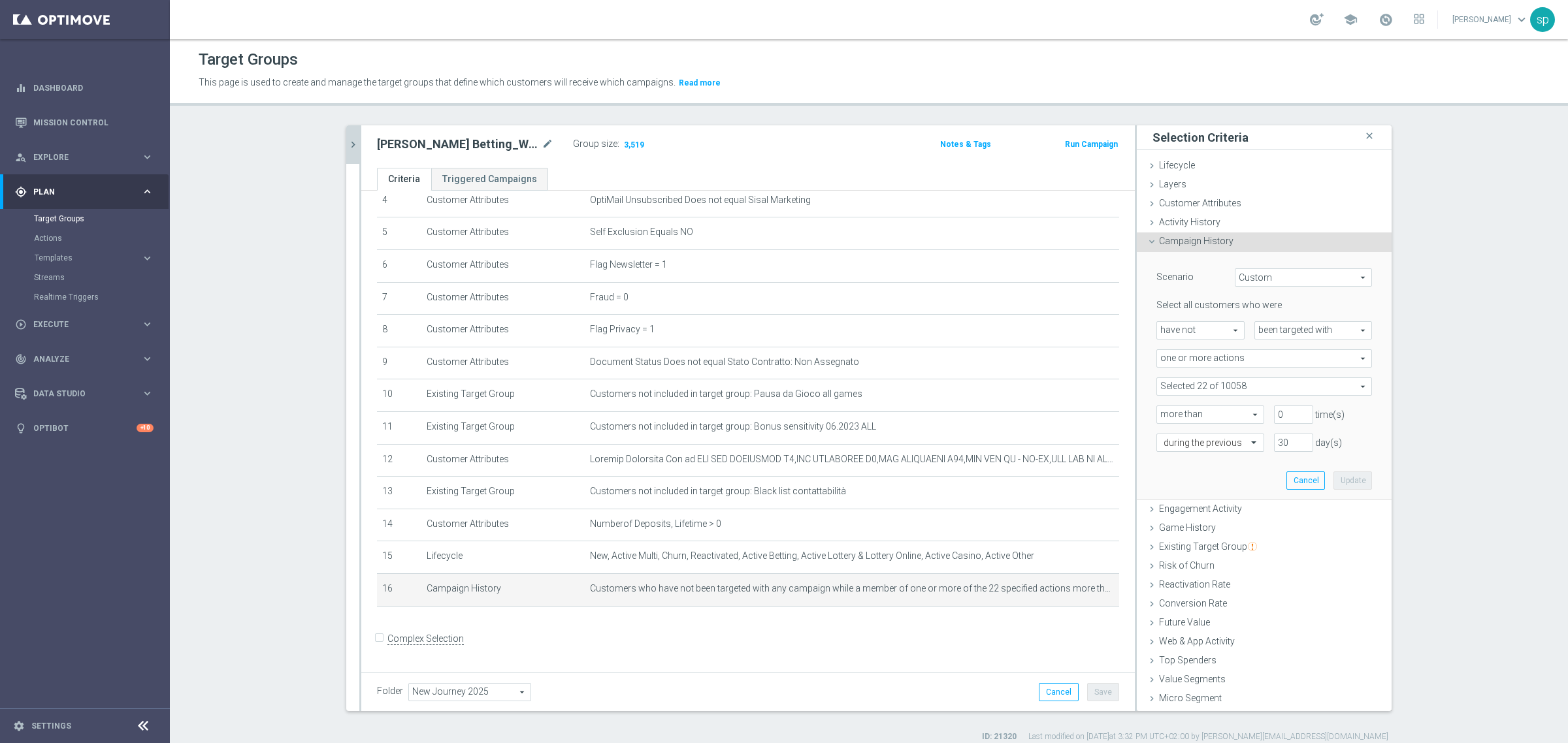
click at [1330, 382] on span at bounding box center [1264, 387] width 214 height 17
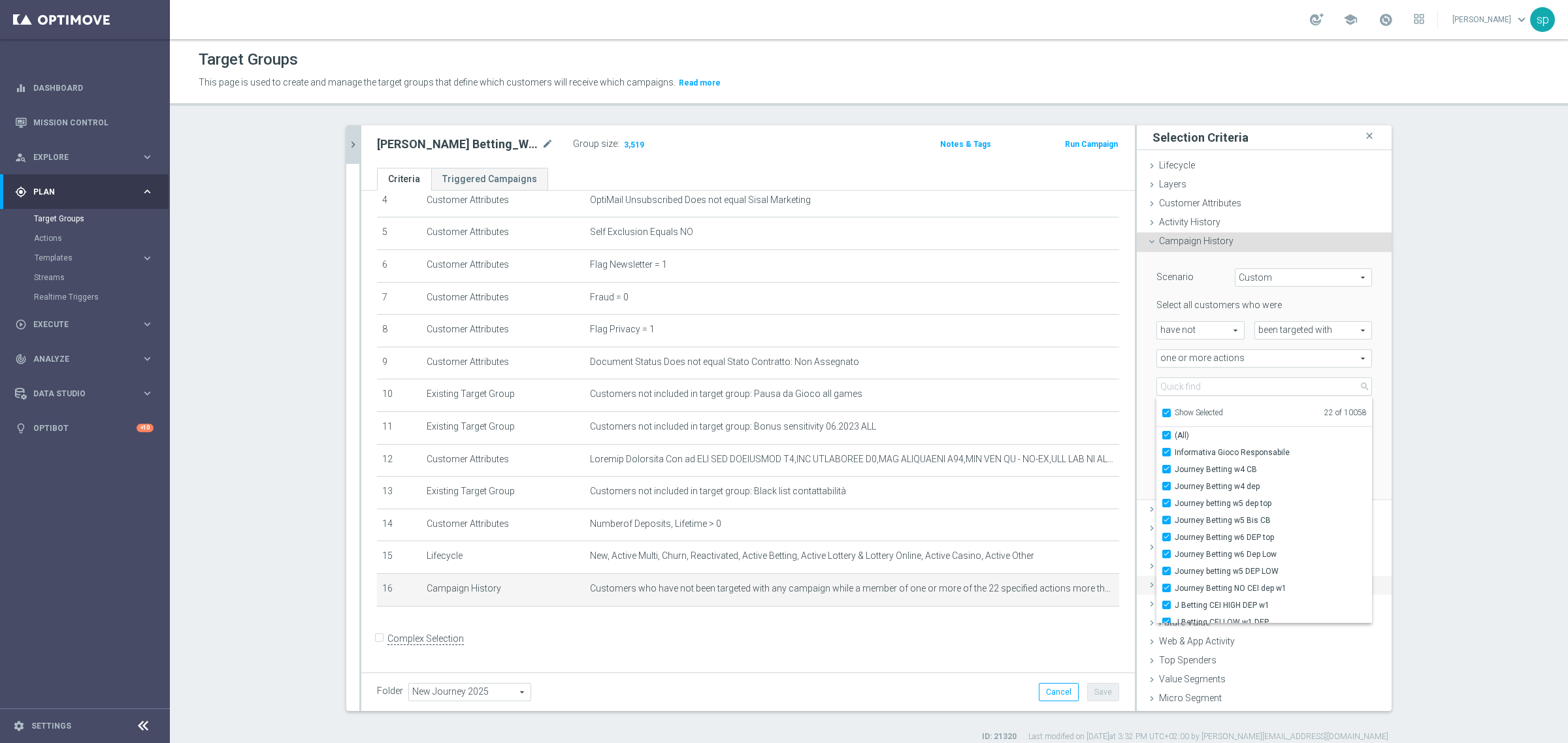
click at [1354, 576] on div "Reactivation Rate done" at bounding box center [1264, 585] width 254 height 19
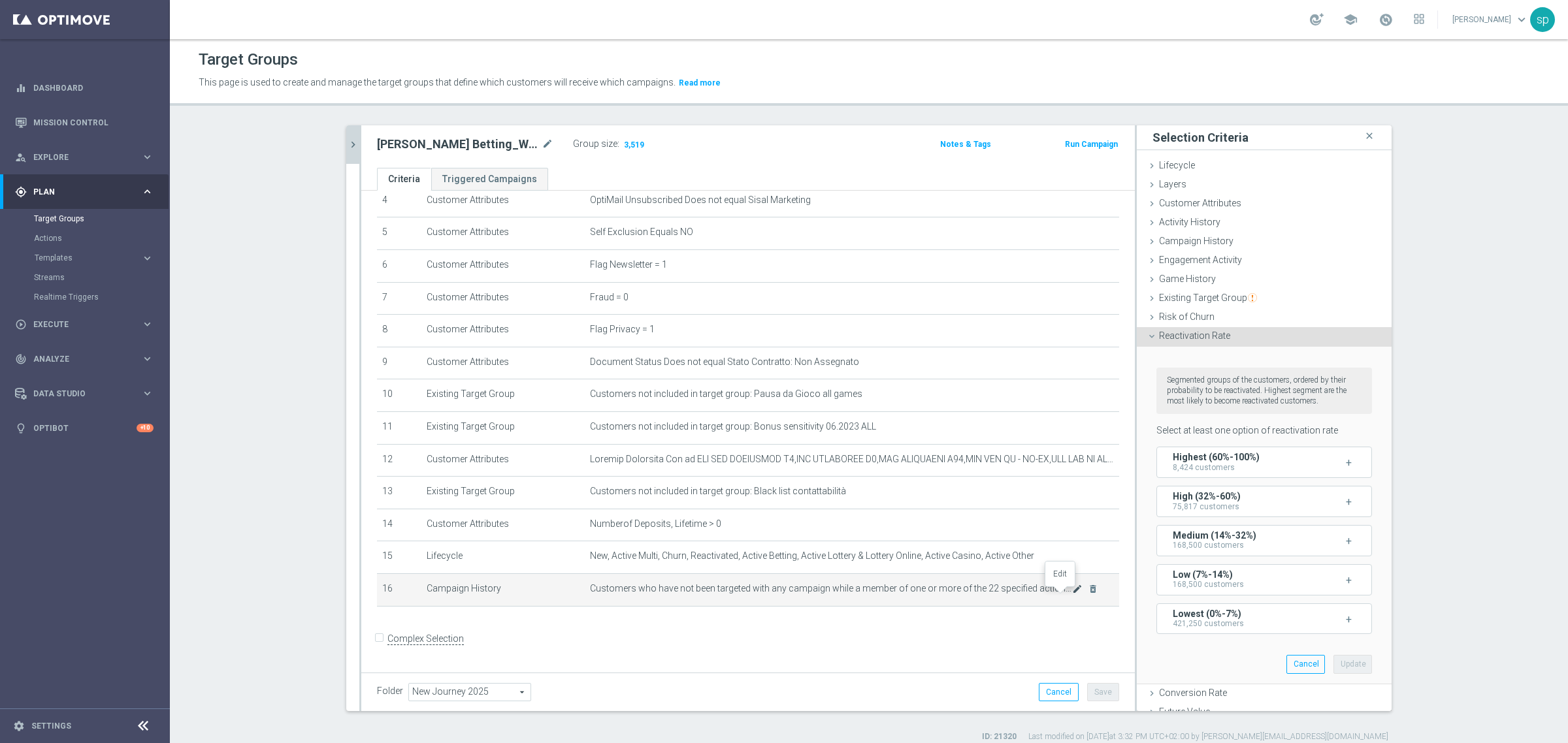
click at [1072, 594] on icon "mode_edit" at bounding box center [1077, 589] width 10 height 10
click at [1072, 593] on icon "mode_edit" at bounding box center [1077, 589] width 10 height 10
click at [1040, 635] on form "Complex Selection Invalid Expression" at bounding box center [748, 653] width 743 height 49
click at [1287, 661] on button "Cancel" at bounding box center [1306, 664] width 39 height 18
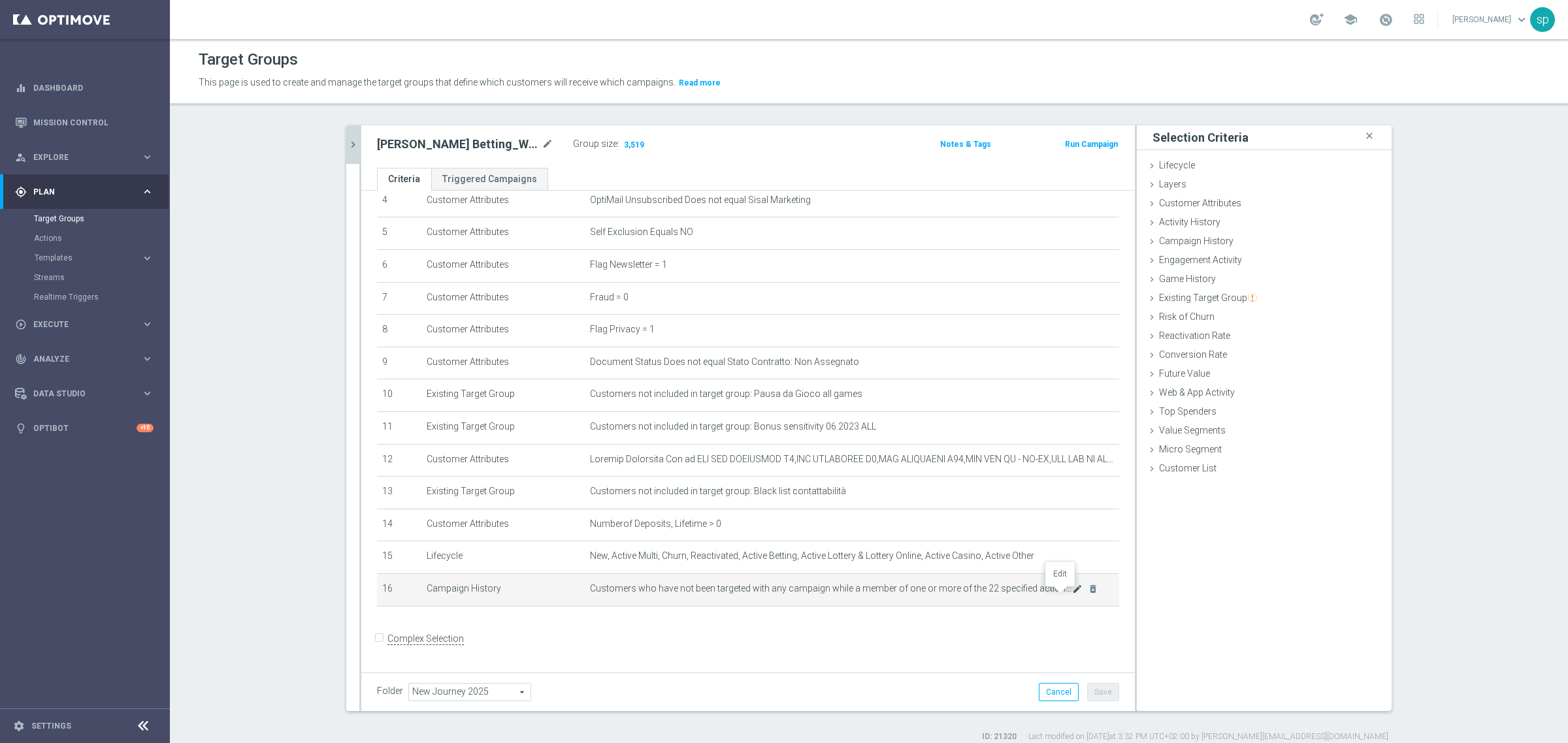
click at [1072, 594] on icon "mode_edit" at bounding box center [1077, 589] width 10 height 10
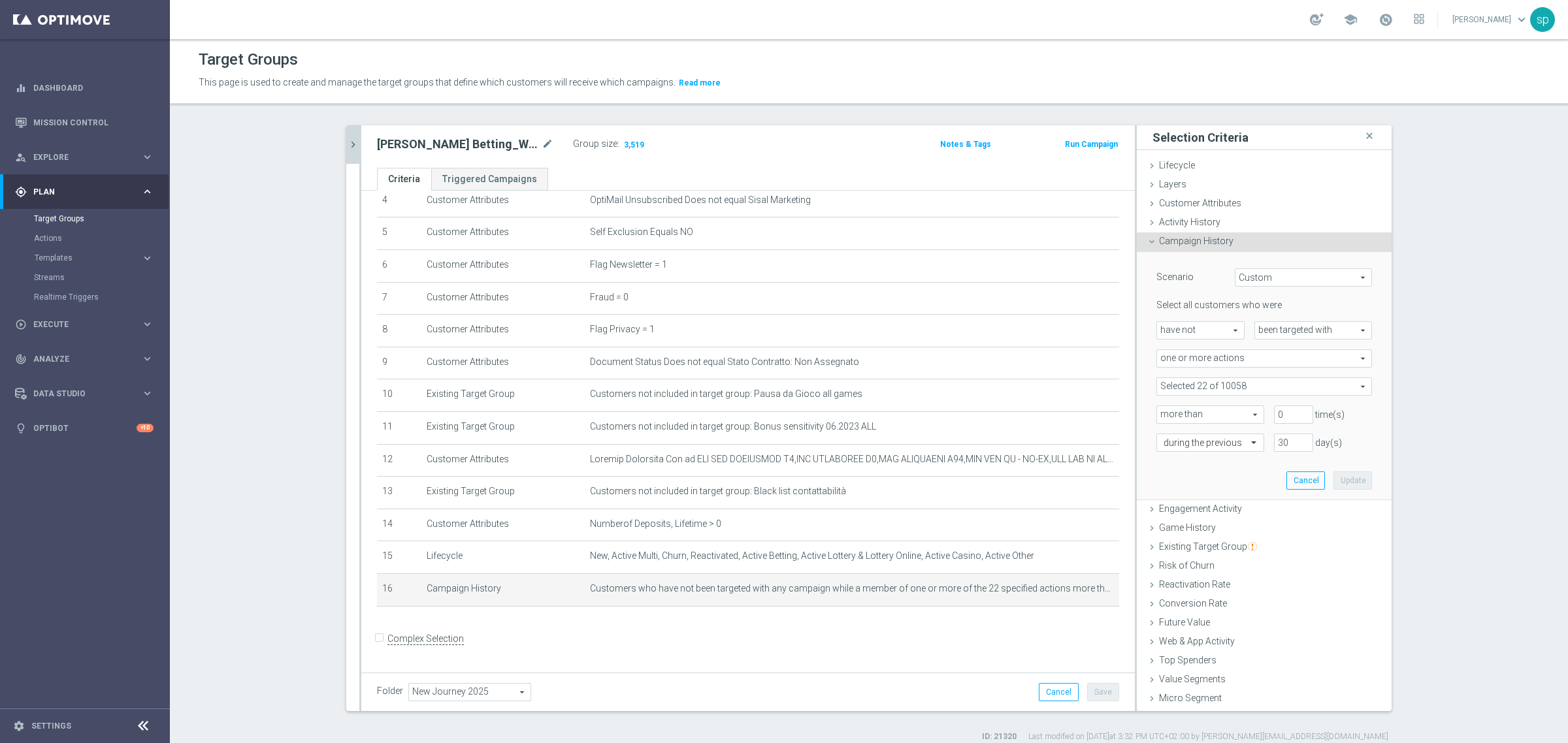
click at [1206, 379] on span at bounding box center [1264, 387] width 214 height 17
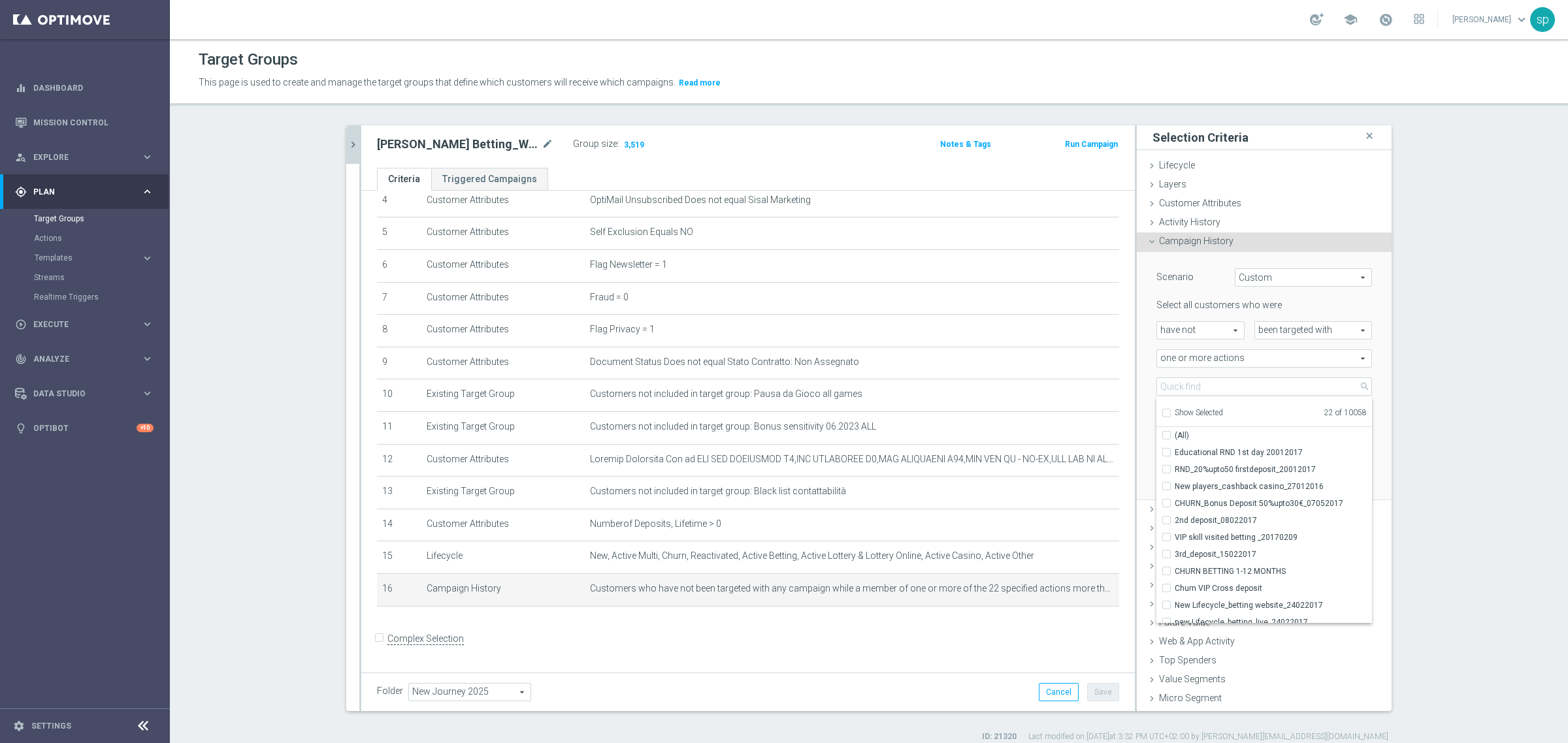
click at [1188, 409] on span "Show Selected" at bounding box center [1199, 412] width 49 height 9
click at [1170, 411] on input "Show Selected" at bounding box center [1166, 415] width 8 height 8
checkbox input "true"
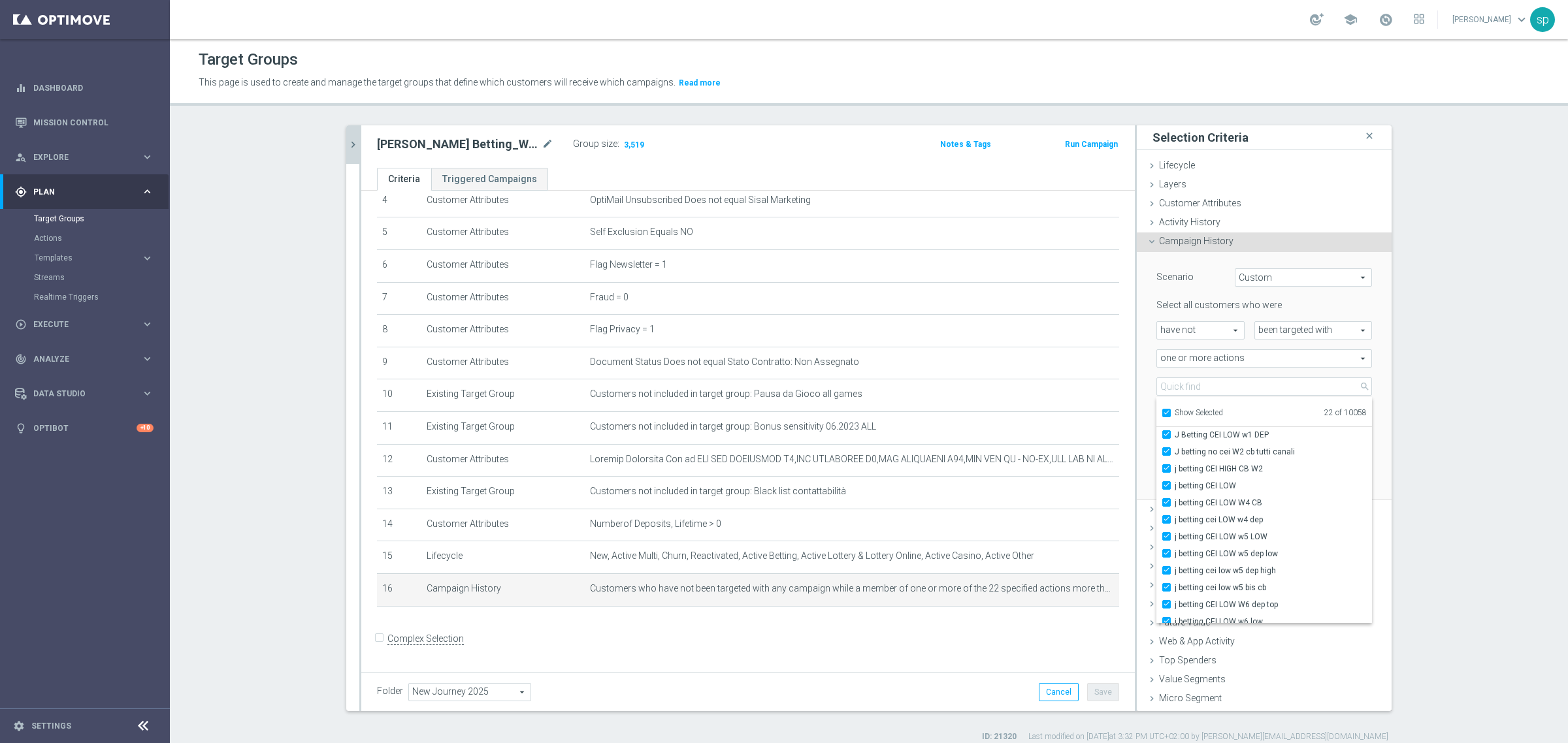
click at [1432, 442] on section "J. Betting_weekly_si-si reg 8-16 close more_vert Prioritize Customer Target Gro…" at bounding box center [869, 434] width 1398 height 617
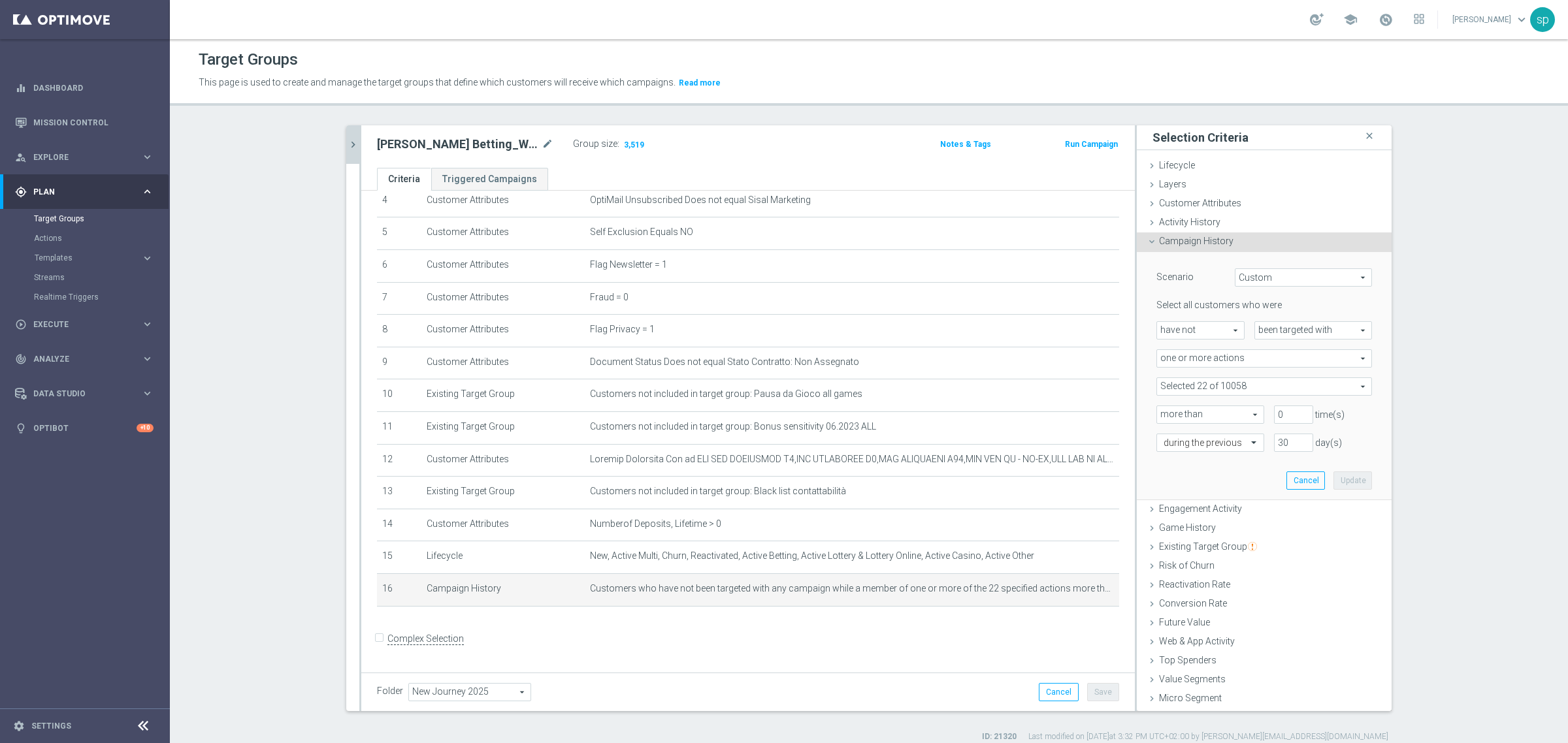
click at [348, 136] on button "chevron_right" at bounding box center [353, 145] width 13 height 38
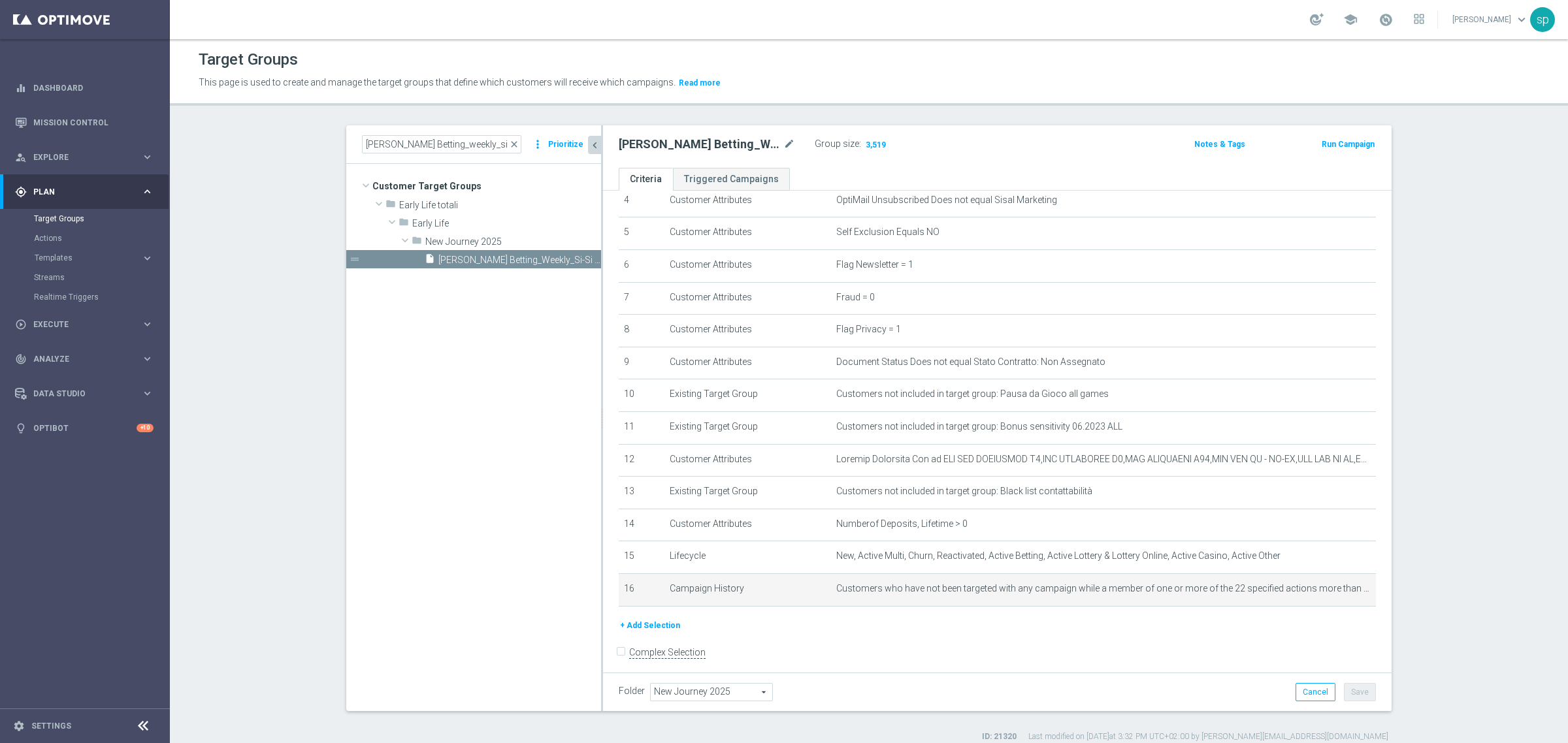
scroll to position [163, 0]
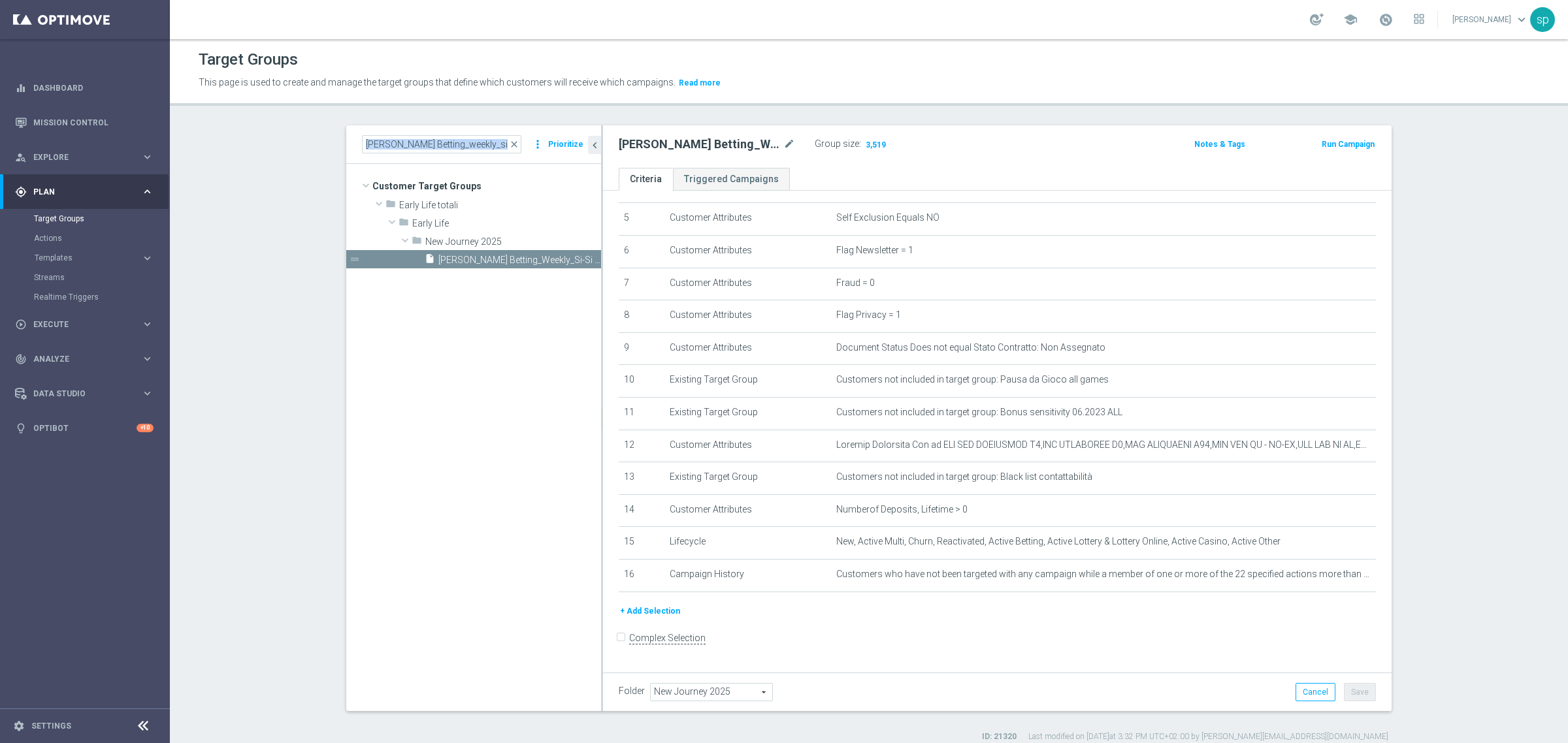
drag, startPoint x: 507, startPoint y: 139, endPoint x: 427, endPoint y: 138, distance: 80.0
click at [427, 138] on div "J. Betting_weekly_si-si reg 8-16 close" at bounding box center [441, 145] width 159 height 18
drag, startPoint x: 488, startPoint y: 144, endPoint x: 371, endPoint y: 147, distance: 117.0
click at [371, 147] on input "J. Betting_weekly_si-si reg 8-16" at bounding box center [441, 145] width 159 height 18
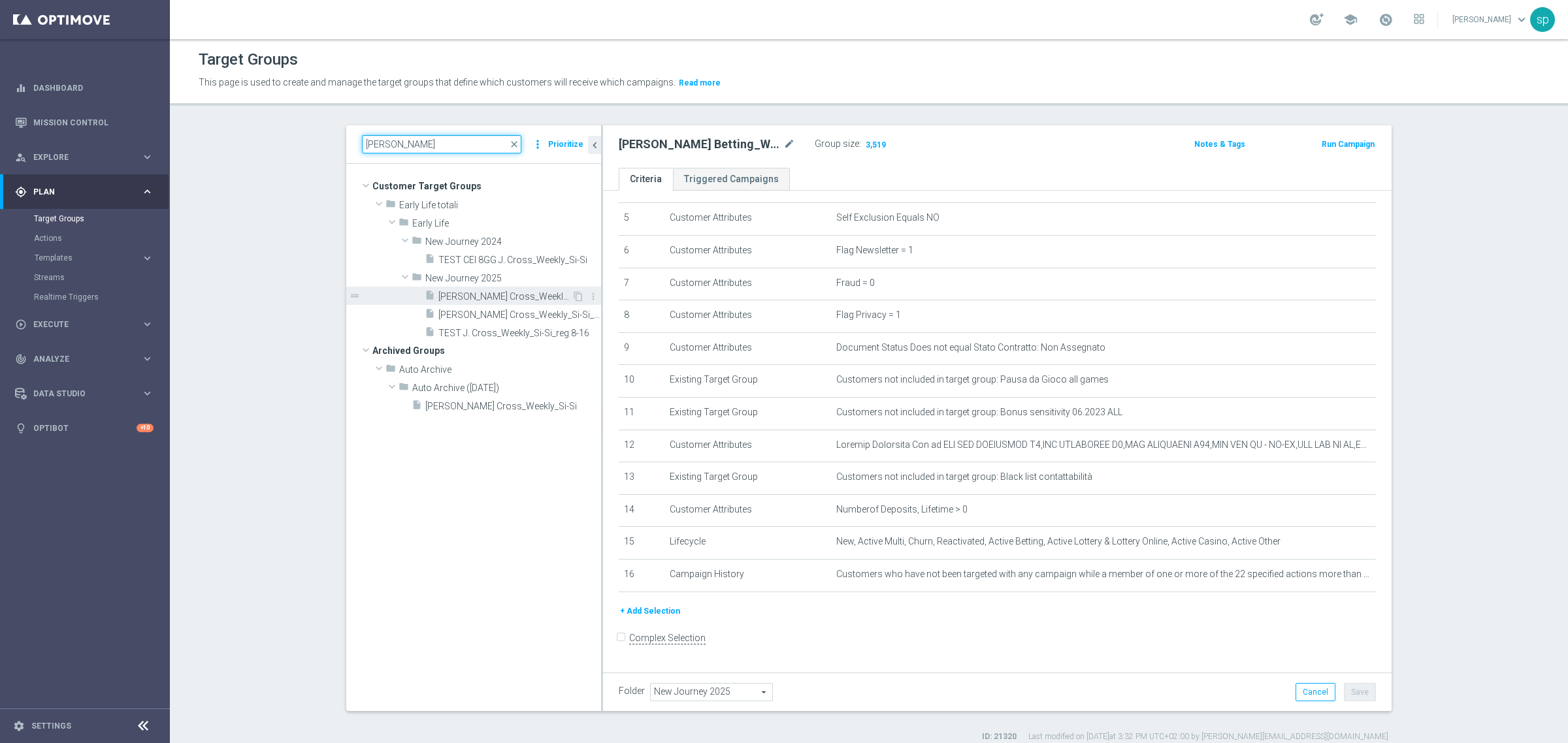
type input "J. cros"
click at [484, 296] on span "J. Cross_Weekly_Si-No_reg 8-16" at bounding box center [505, 296] width 133 height 11
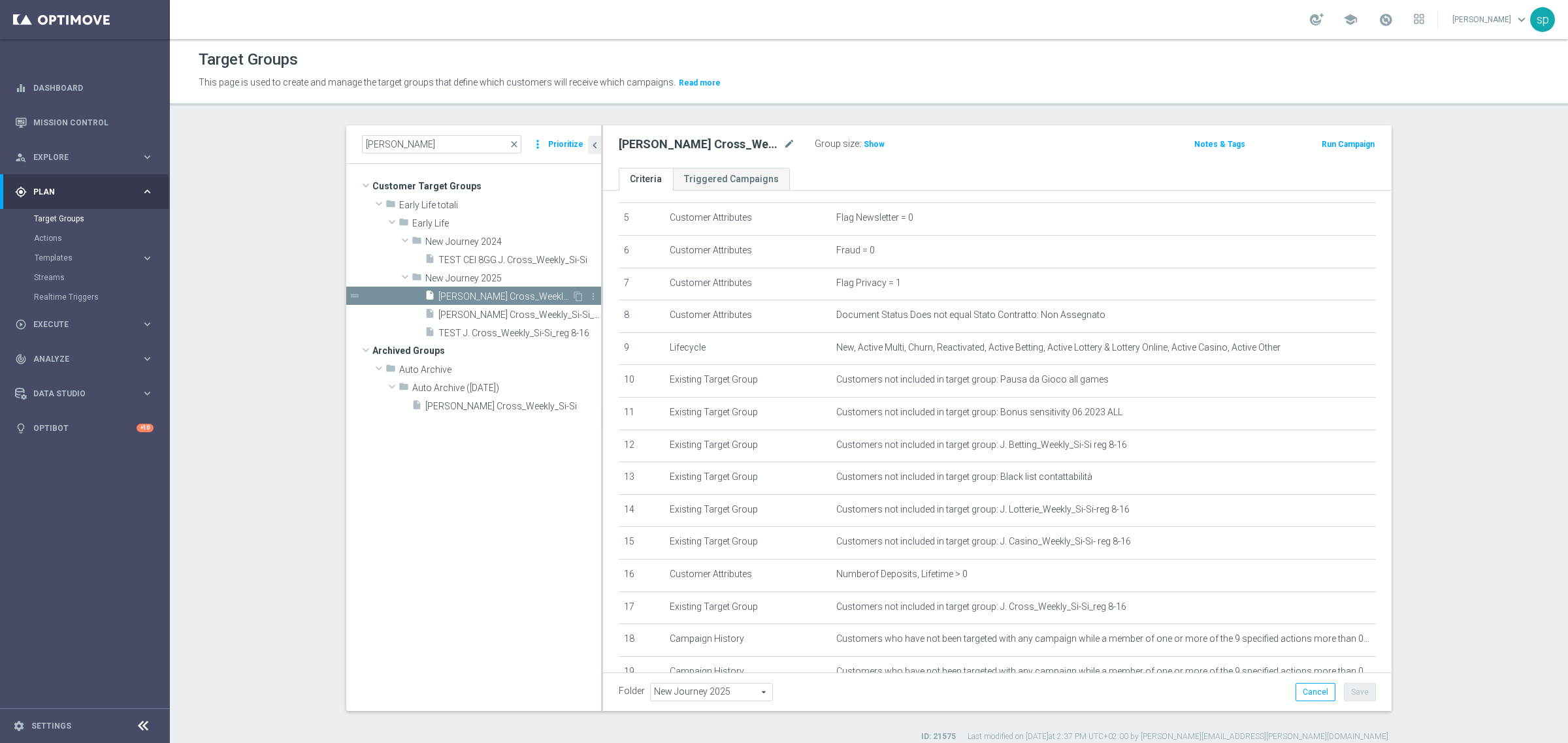
scroll to position [262, 0]
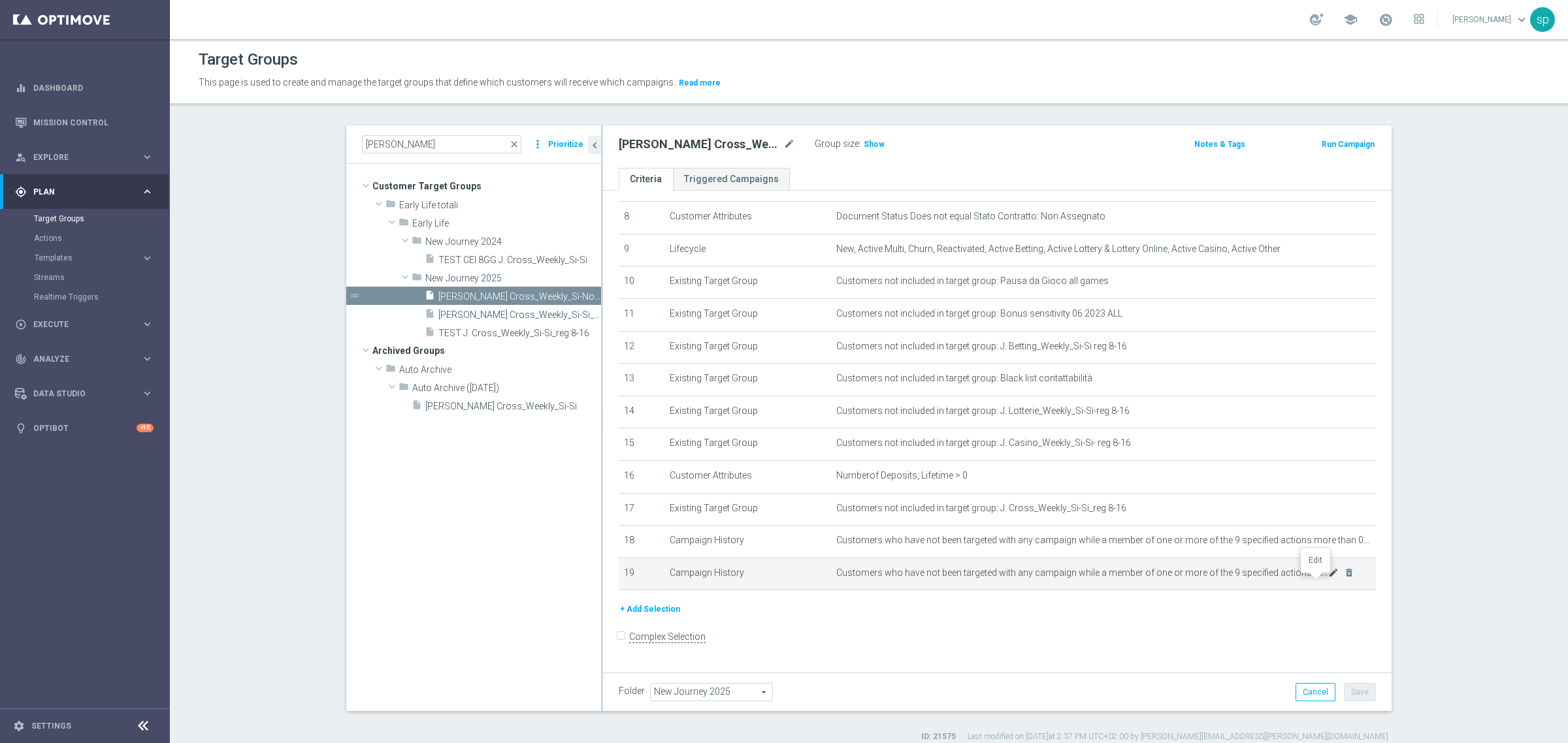
click at [1329, 578] on icon "mode_edit" at bounding box center [1334, 572] width 10 height 10
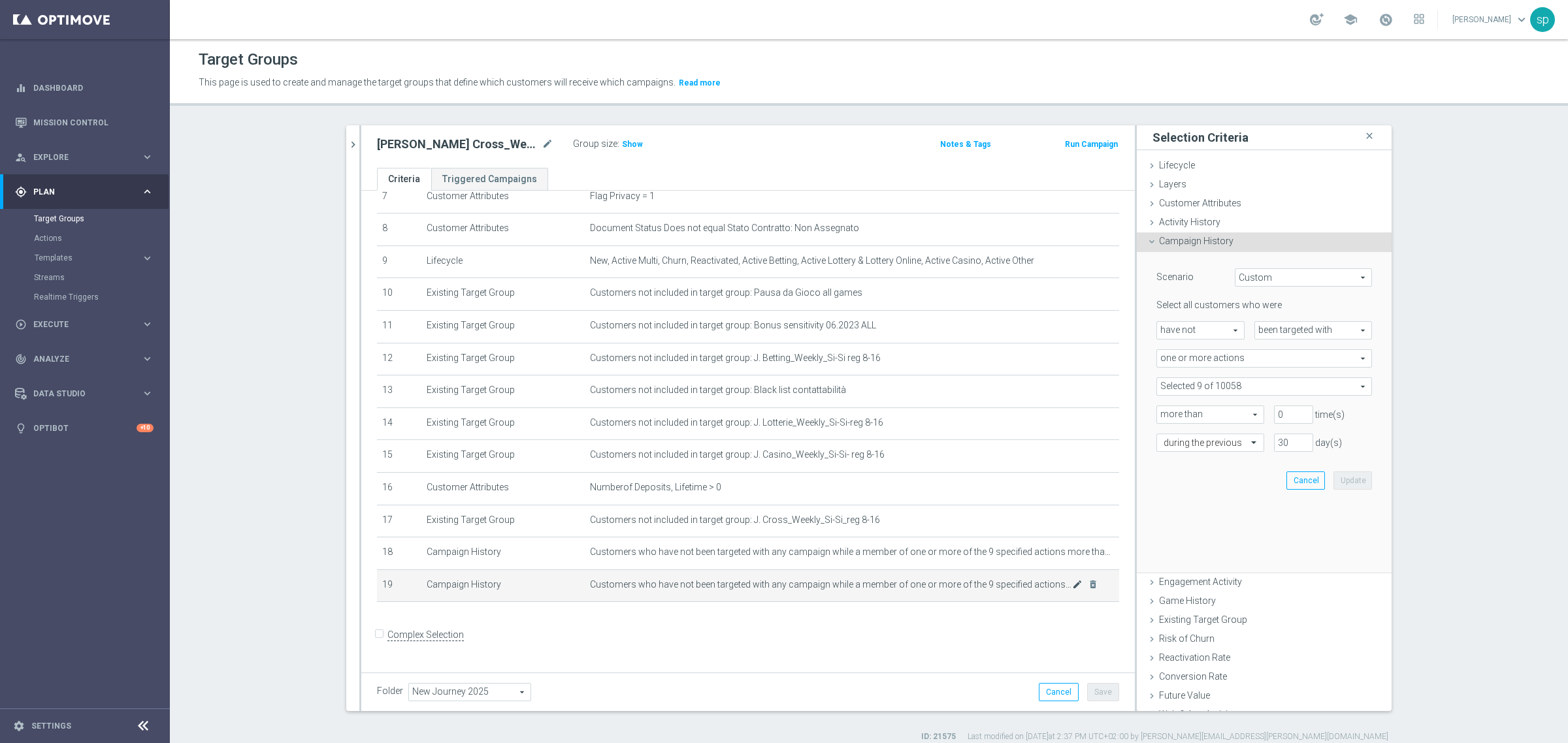
scroll to position [247, 0]
click at [1262, 380] on span at bounding box center [1264, 387] width 214 height 17
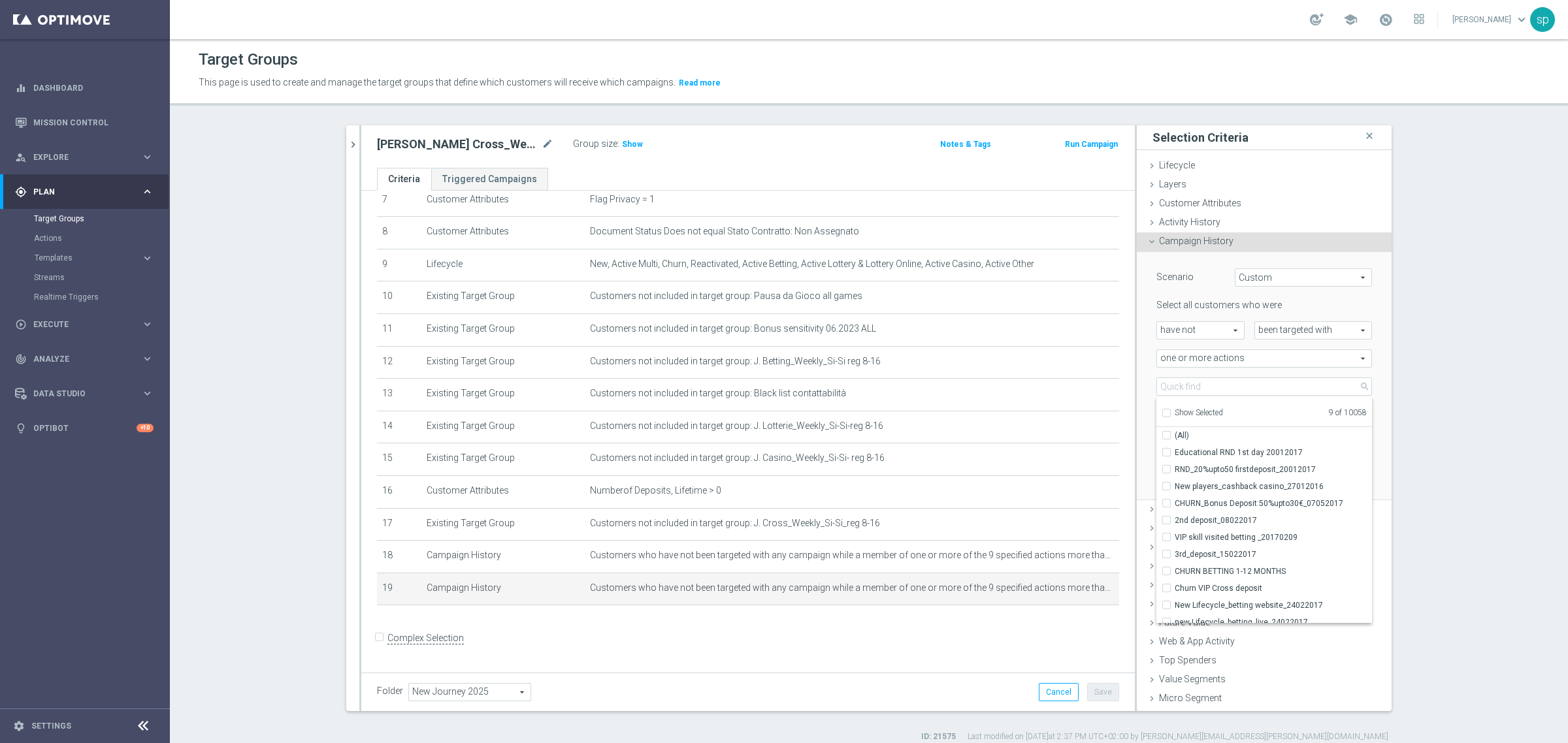
click at [1207, 353] on span "one or more actions" at bounding box center [1264, 358] width 214 height 17
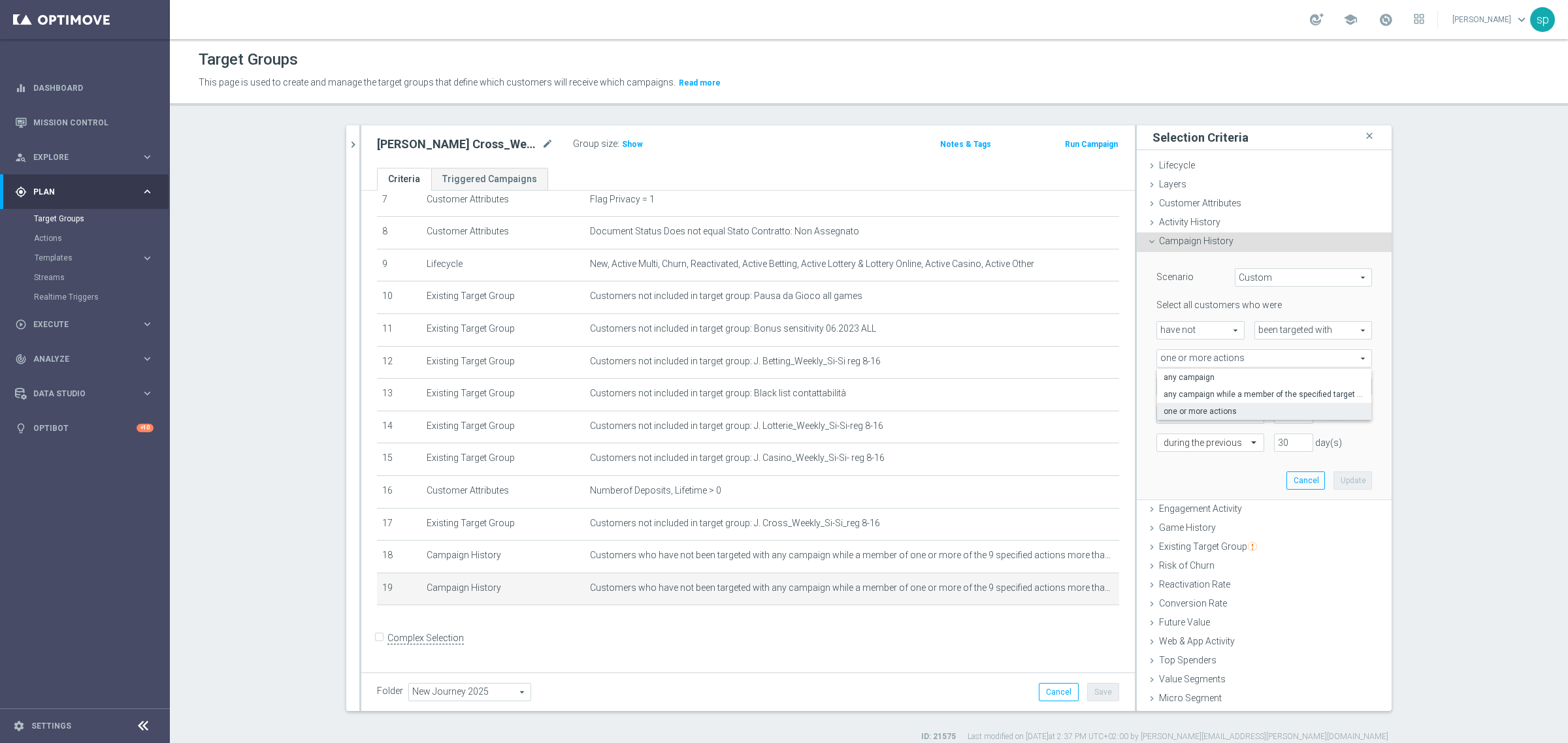
click at [1427, 361] on section "J. cros close more_vert Prioritize Customer Target Groups library_add create_ne…" at bounding box center [869, 434] width 1398 height 617
click at [1177, 383] on span at bounding box center [1264, 387] width 214 height 17
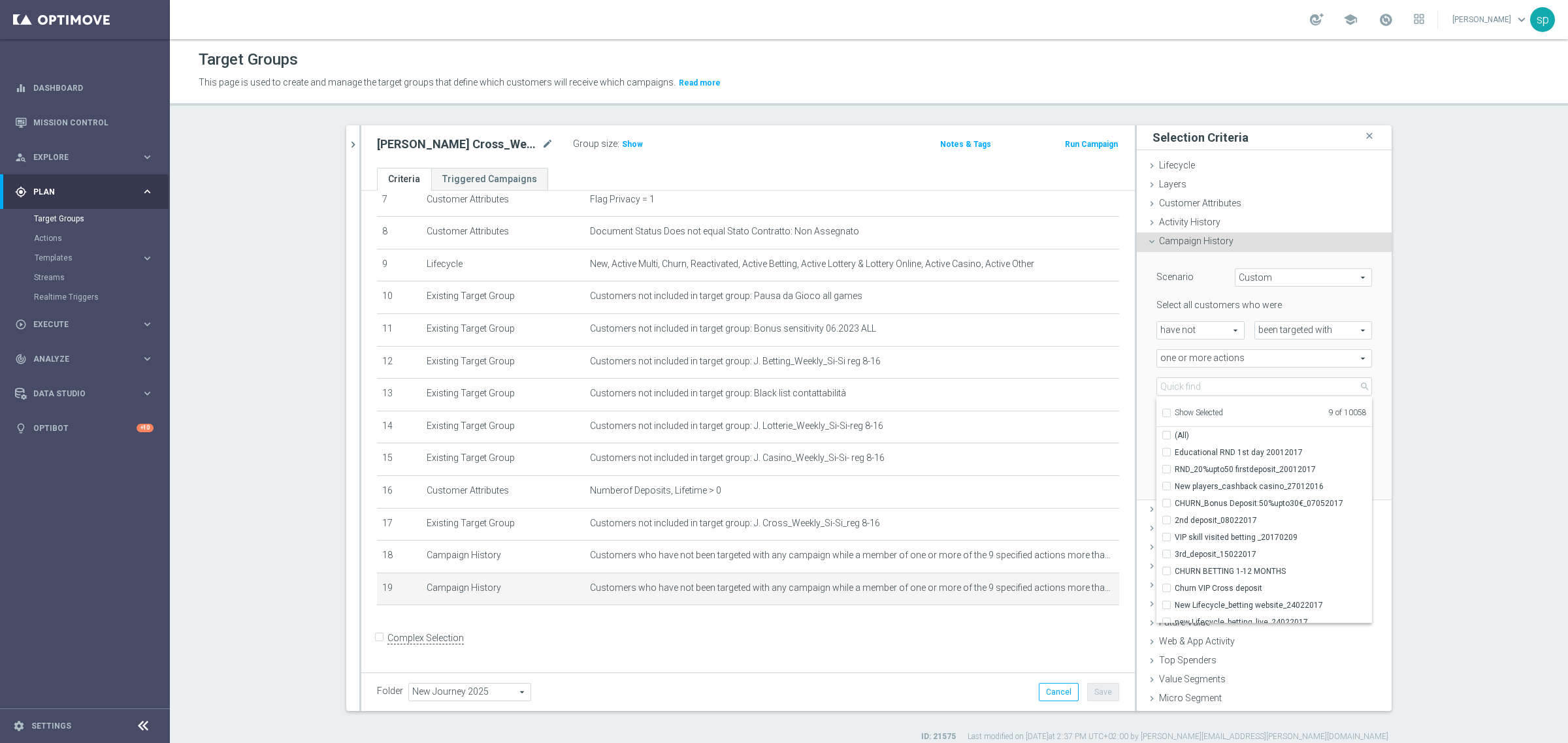
click at [1162, 415] on input "Show Selected" at bounding box center [1166, 415] width 8 height 8
checkbox input "true"
click at [1497, 403] on section "J. cros close more_vert Prioritize Customer Target Groups library_add create_ne…" at bounding box center [869, 434] width 1398 height 617
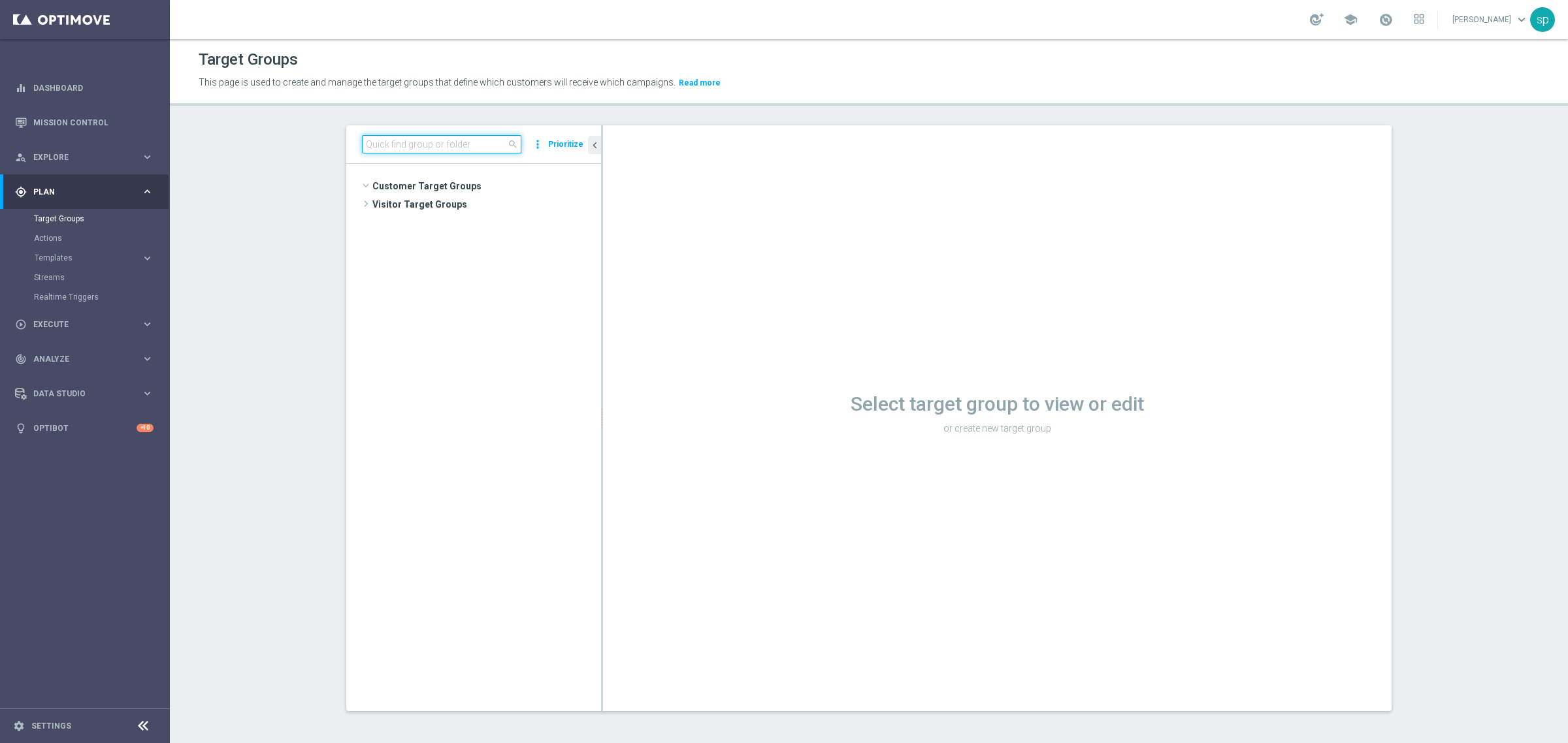
click at [400, 136] on input at bounding box center [441, 145] width 159 height 18
paste input "Journey Lotterie post WG (1) - Campaign 1"
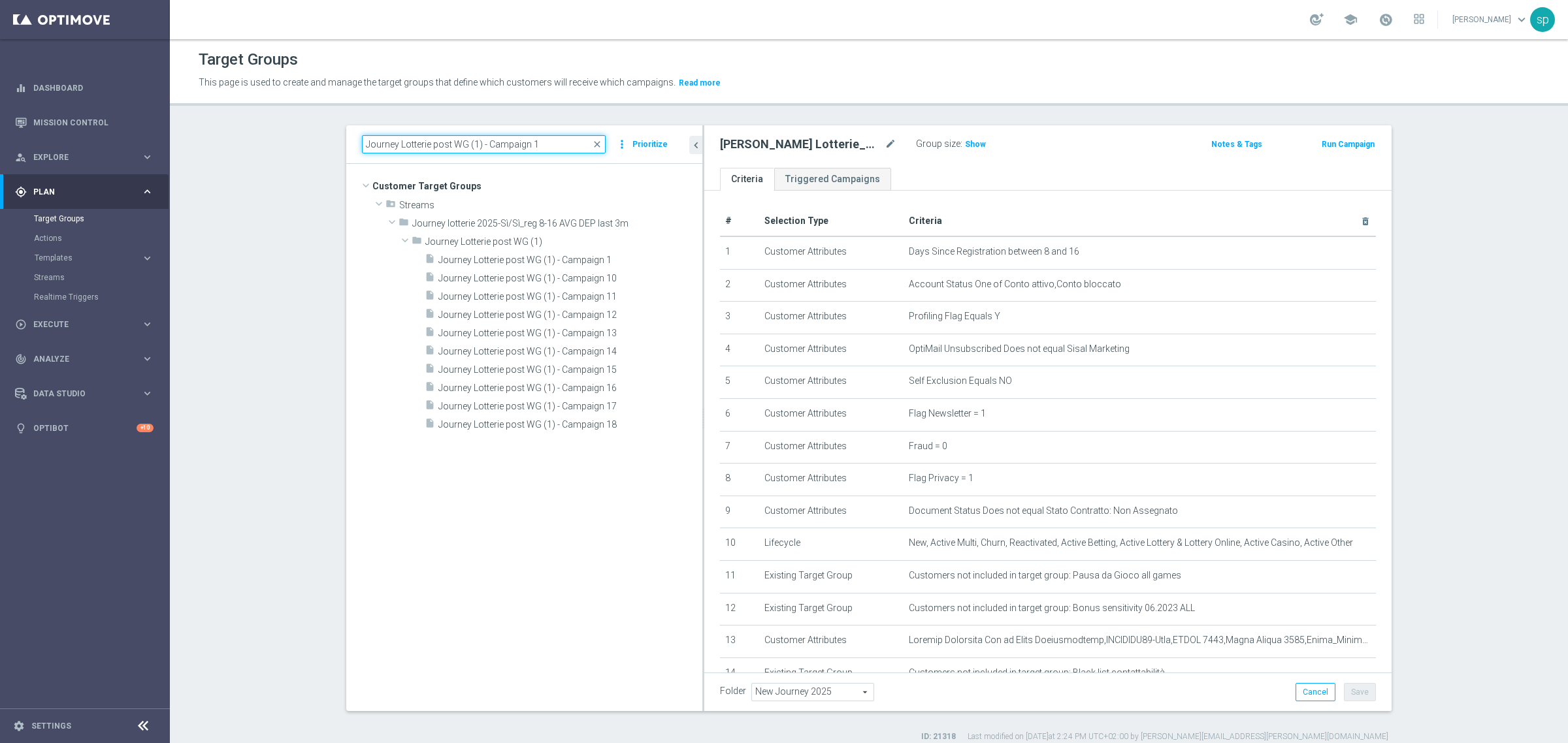
drag, startPoint x: 595, startPoint y: 180, endPoint x: 716, endPoint y: 182, distance: 121.0
click at [716, 182] on as-split "Journey Lotterie post WG (1) - Campaign 1 close more_vert Prioritize Customer T…" at bounding box center [869, 418] width 1046 height 586
type input "Journey Lotterie post WG (1) - Campaign 1"
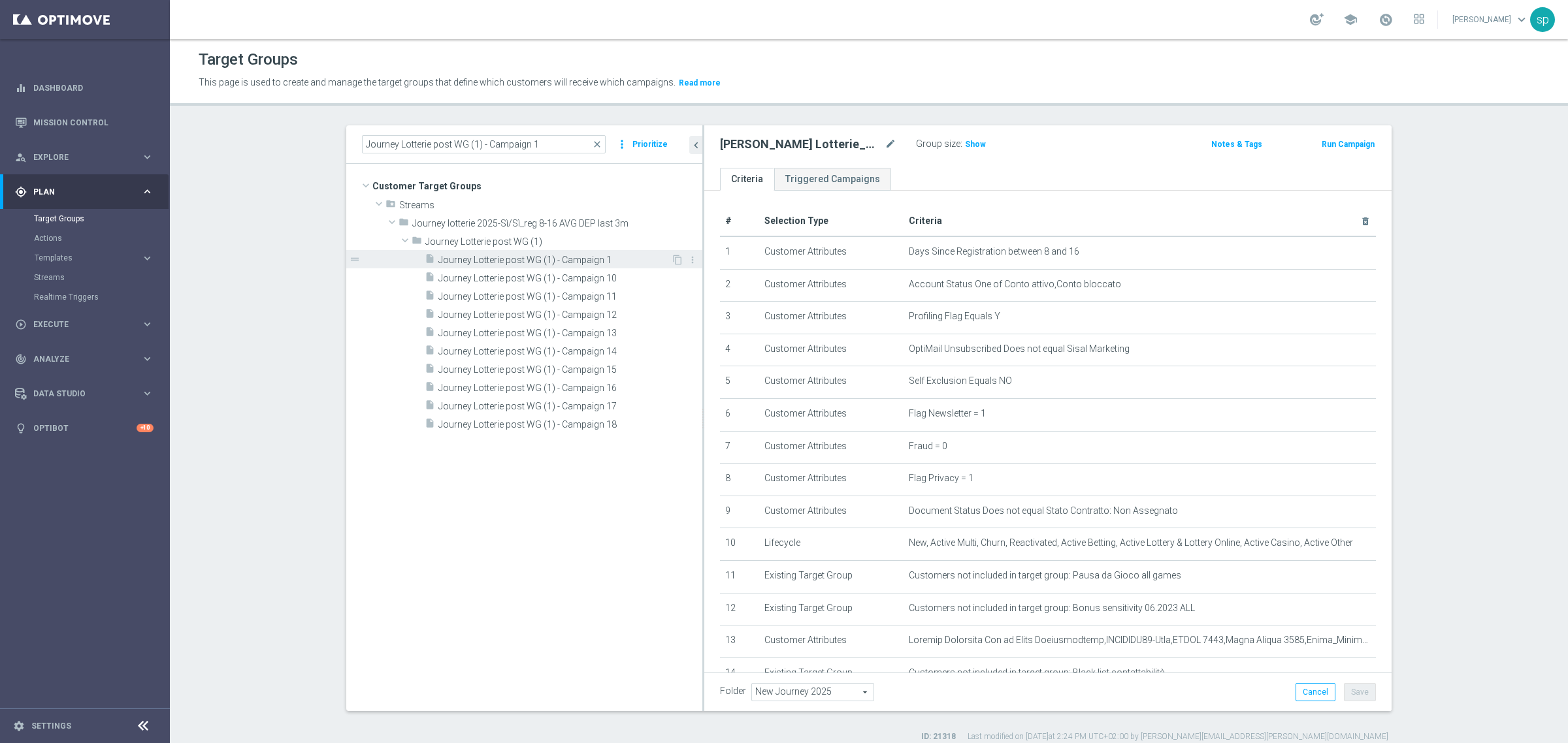
click at [553, 259] on span "Journey Lotterie post WG (1) - Campaign 1" at bounding box center [555, 259] width 233 height 11
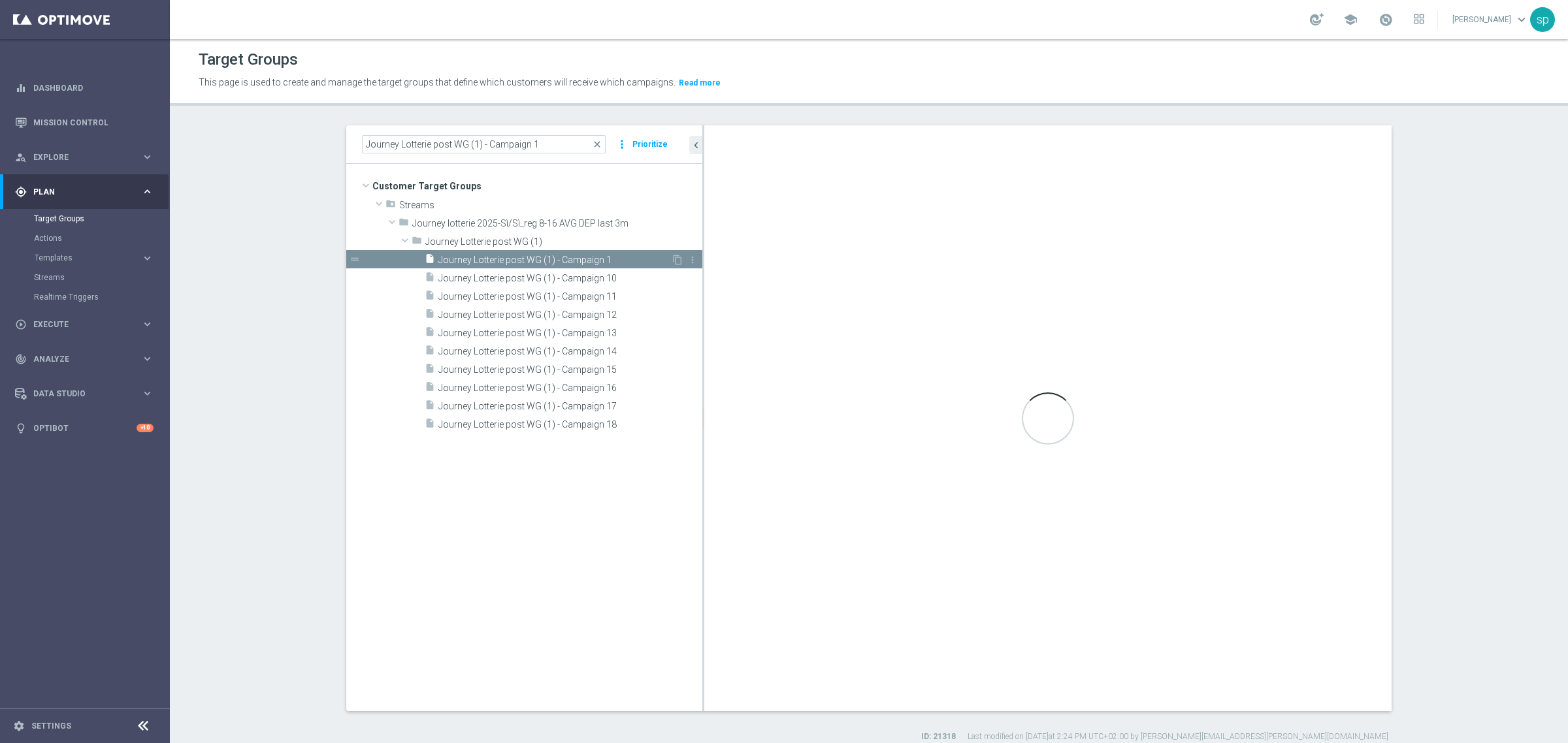
type input "Journey Lotterie post WG (1)"
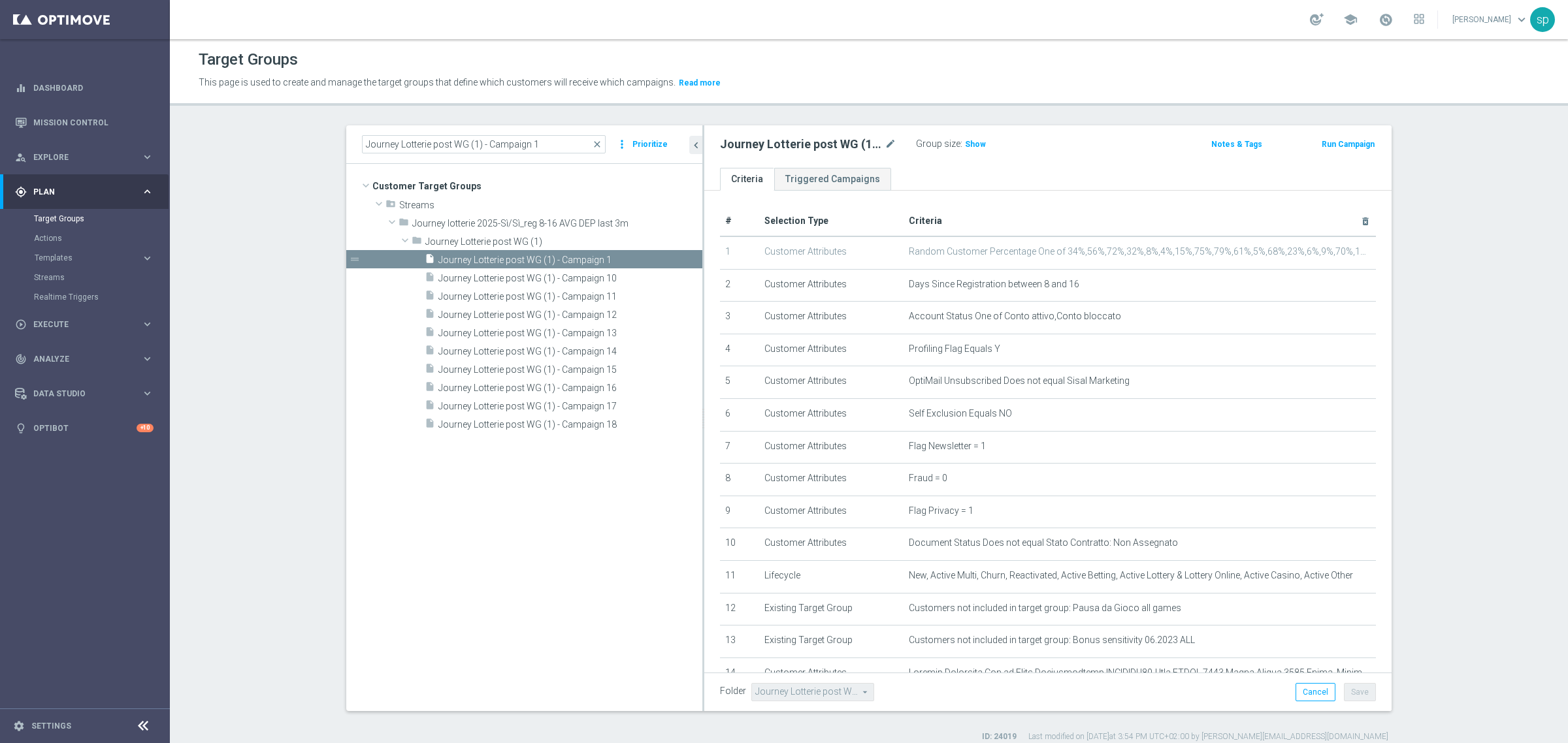
scroll to position [229, 0]
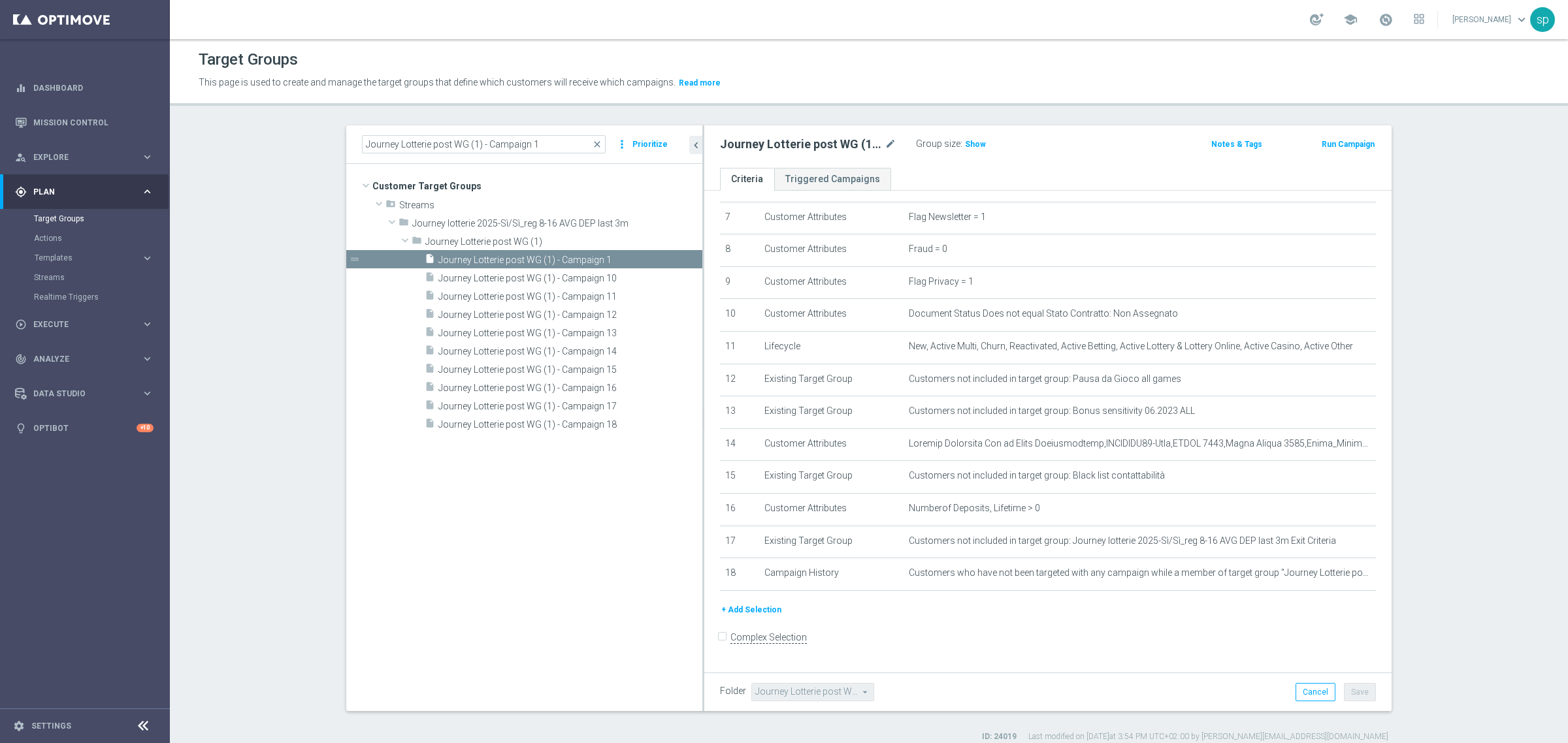
click at [763, 614] on button "+ Add Selection" at bounding box center [751, 609] width 63 height 14
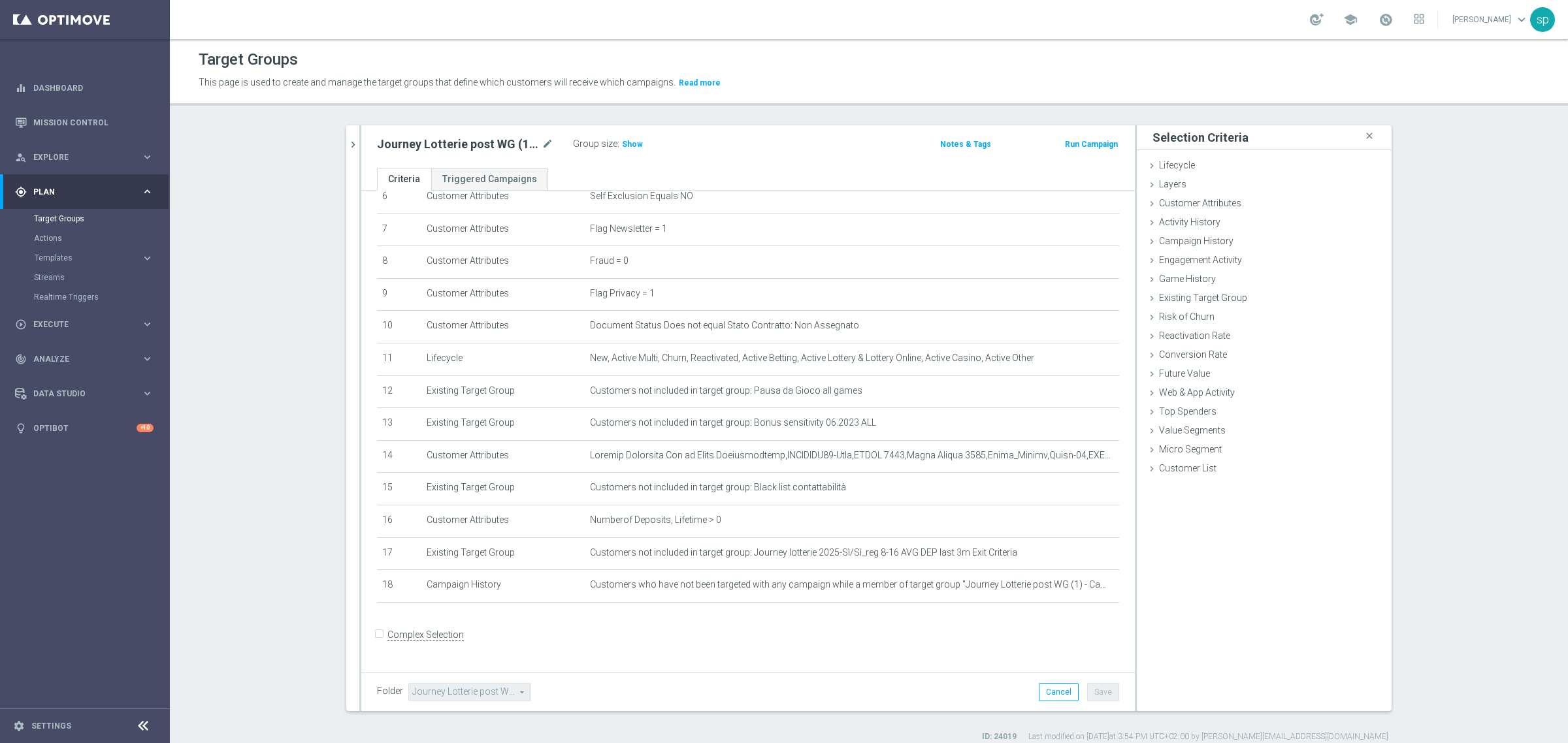
scroll to position [214, 0]
click at [1210, 243] on span "Campaign History" at bounding box center [1196, 241] width 75 height 10
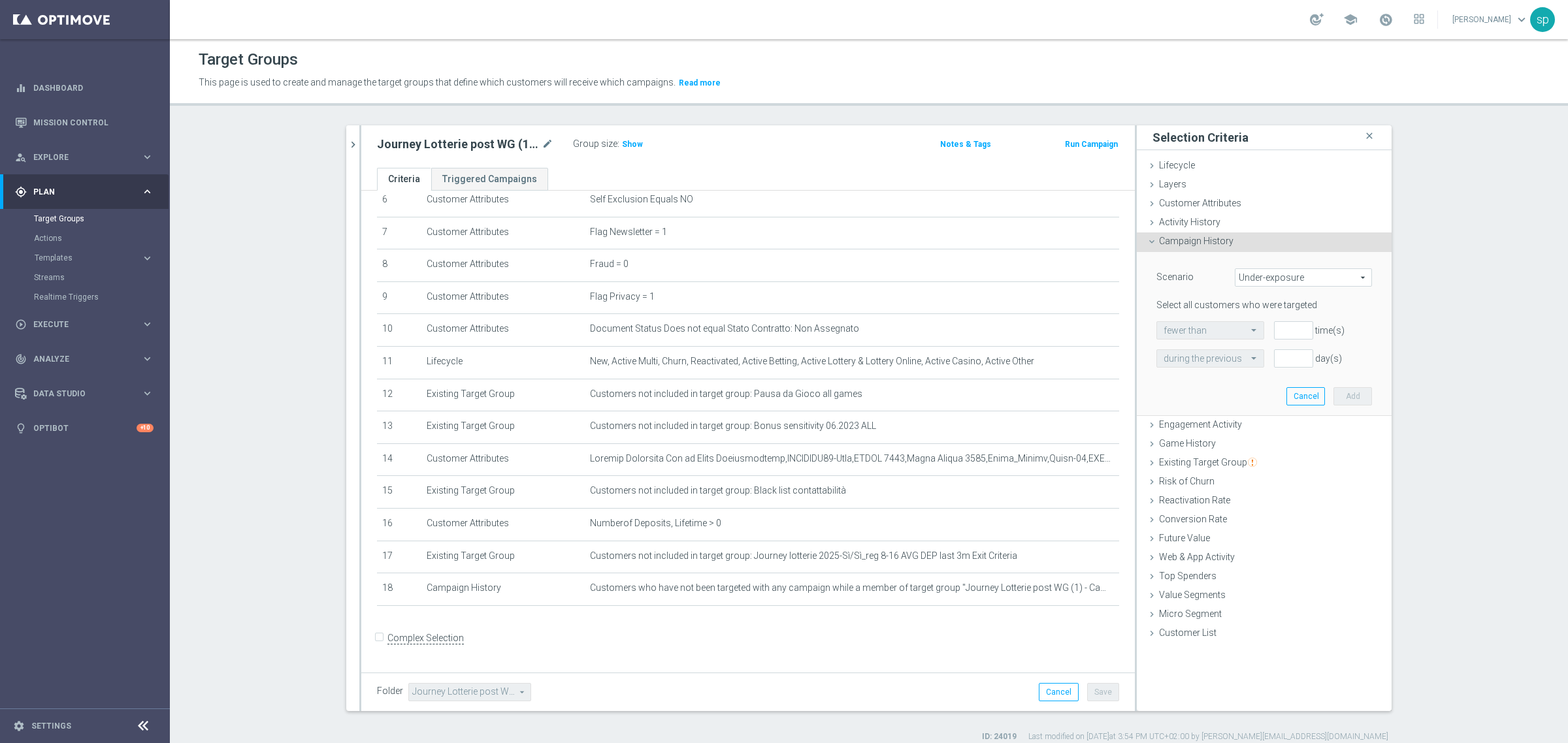
click at [1258, 269] on div "Under-exposure Under-exposure arrow_drop_down search" at bounding box center [1303, 278] width 137 height 18
click at [1281, 362] on span "Custom" at bounding box center [1303, 364] width 123 height 10
type input "Custom"
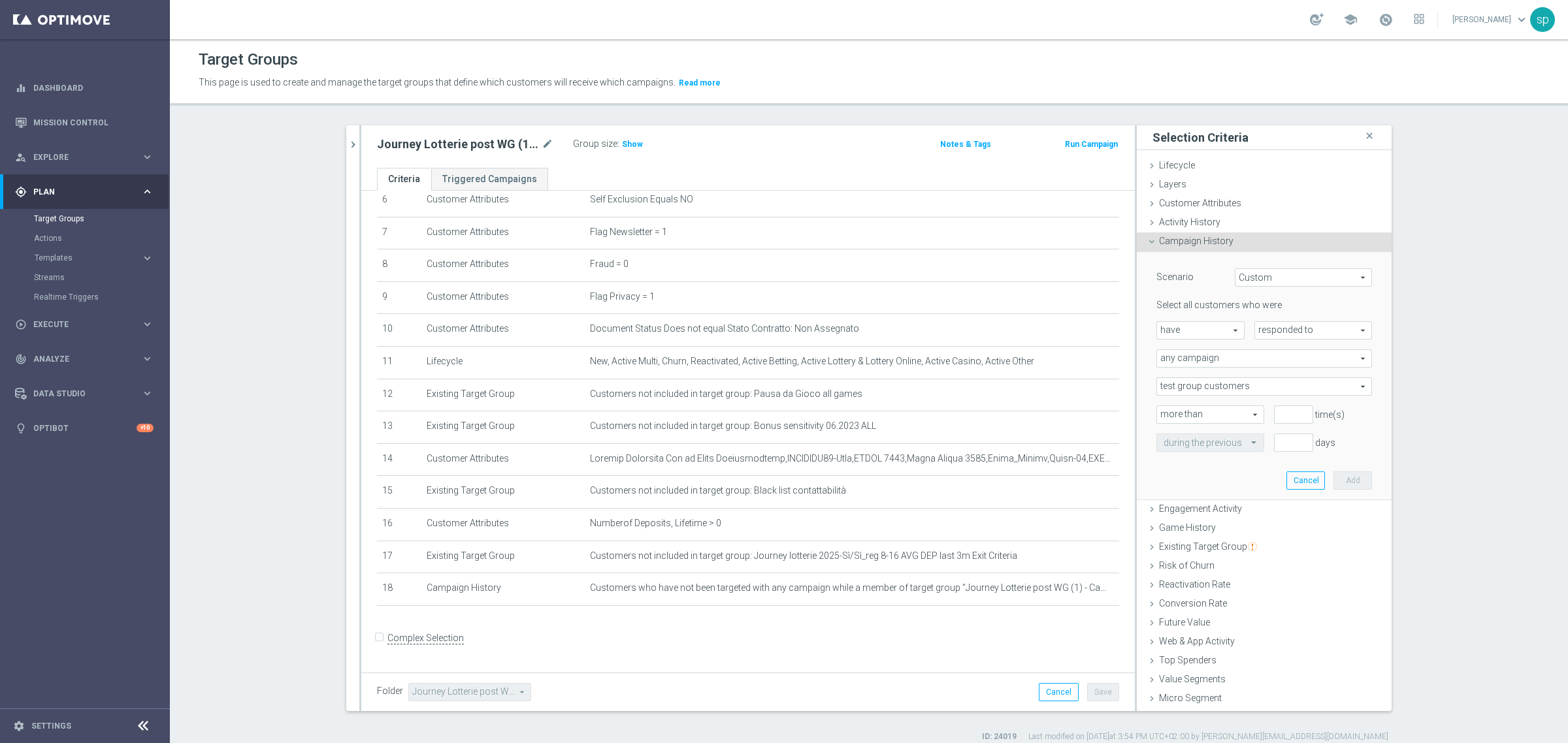
click at [1190, 329] on span "have" at bounding box center [1200, 331] width 87 height 17
click at [1183, 367] on span "have not" at bounding box center [1200, 366] width 74 height 10
type input "have not"
click at [1308, 331] on span "responded to" at bounding box center [1313, 331] width 116 height 17
click at [1297, 366] on span "been targeted with" at bounding box center [1313, 366] width 103 height 10
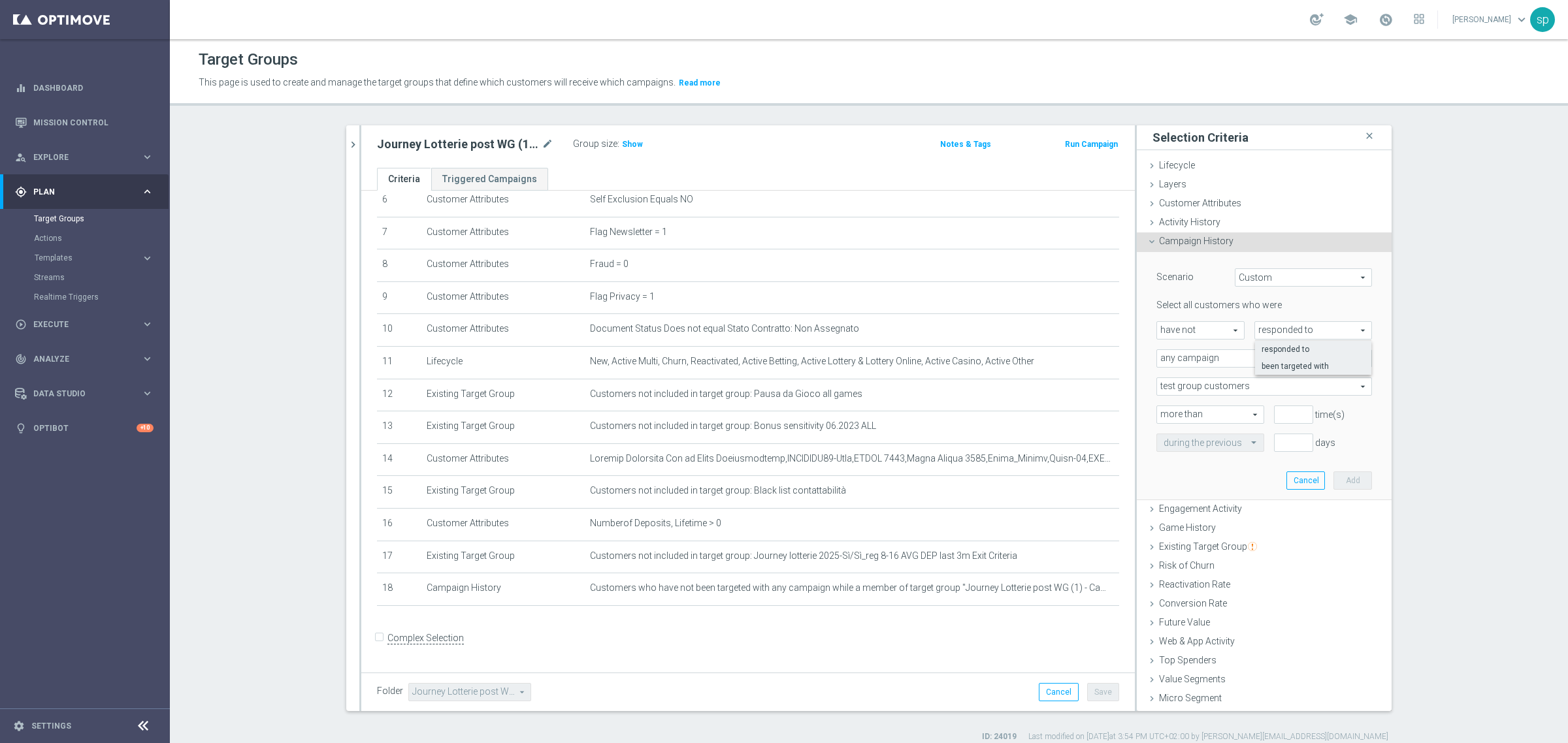
type input "been targeted with"
click at [1219, 358] on span "any campaign" at bounding box center [1264, 358] width 214 height 17
click at [1207, 408] on span "one or more actions" at bounding box center [1264, 411] width 201 height 10
type input "one or more actions"
click at [1238, 386] on span at bounding box center [1264, 387] width 214 height 17
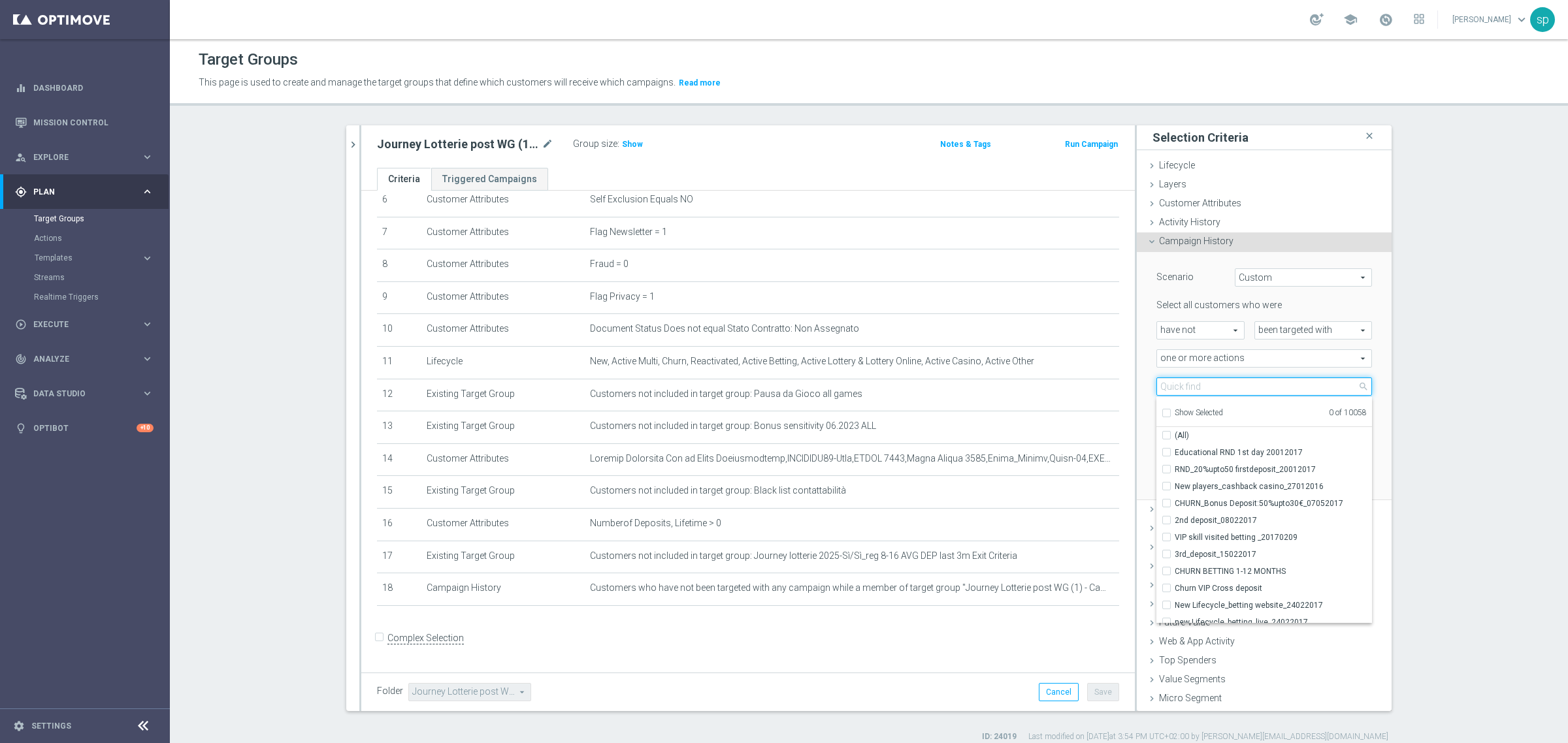
click at [1238, 386] on input "search" at bounding box center [1264, 387] width 216 height 18
type input "journey lotterie w"
click at [1268, 455] on span "Journey Lotterie w1" at bounding box center [1273, 453] width 198 height 10
click at [1175, 455] on input "Journey Lotterie w1" at bounding box center [1170, 452] width 8 height 8
checkbox input "true"
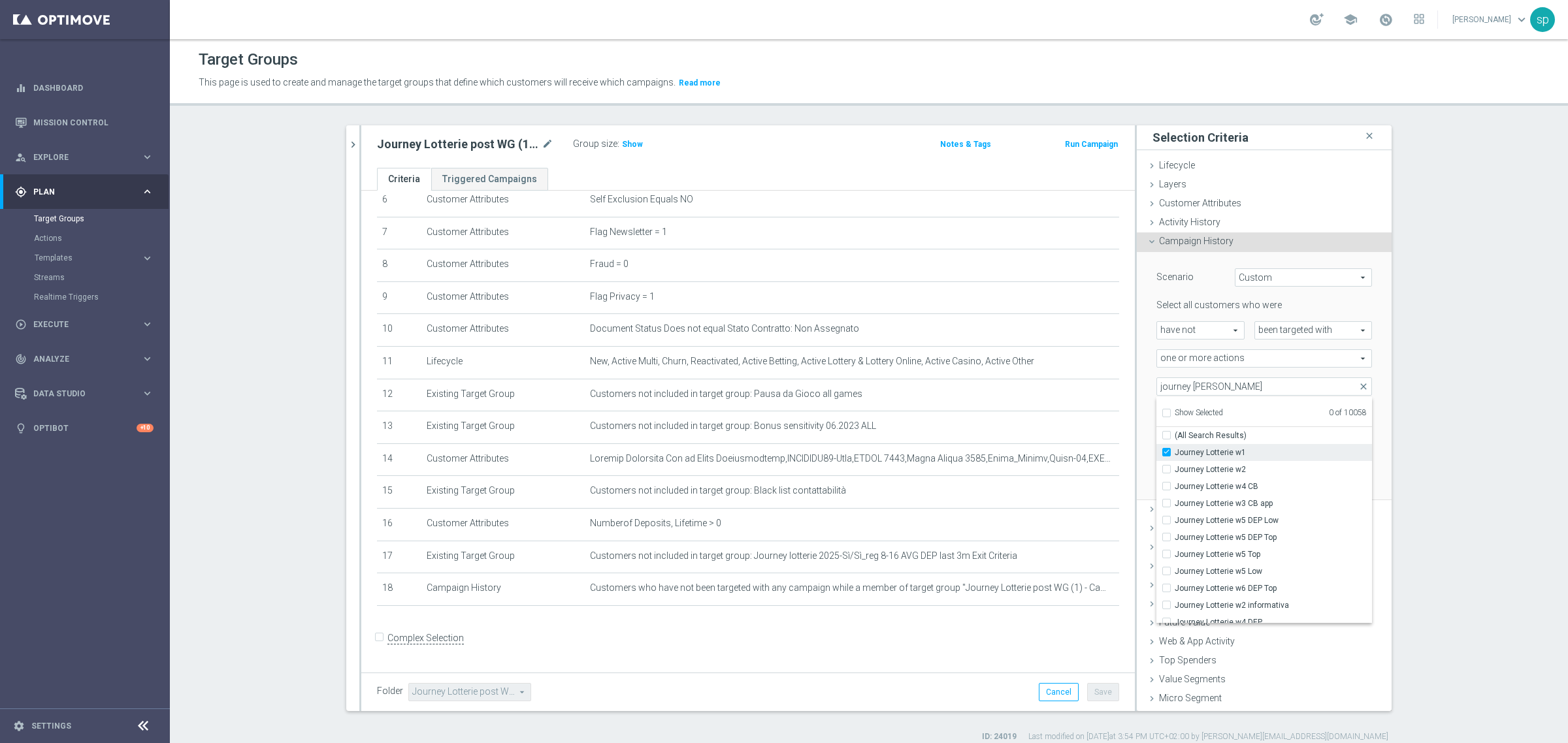
type input "Journey Lotterie w1"
click at [1245, 468] on span "Journey Lotterie w2" at bounding box center [1273, 469] width 198 height 10
click at [1175, 468] on input "Journey Lotterie w2" at bounding box center [1170, 469] width 8 height 8
checkbox input "true"
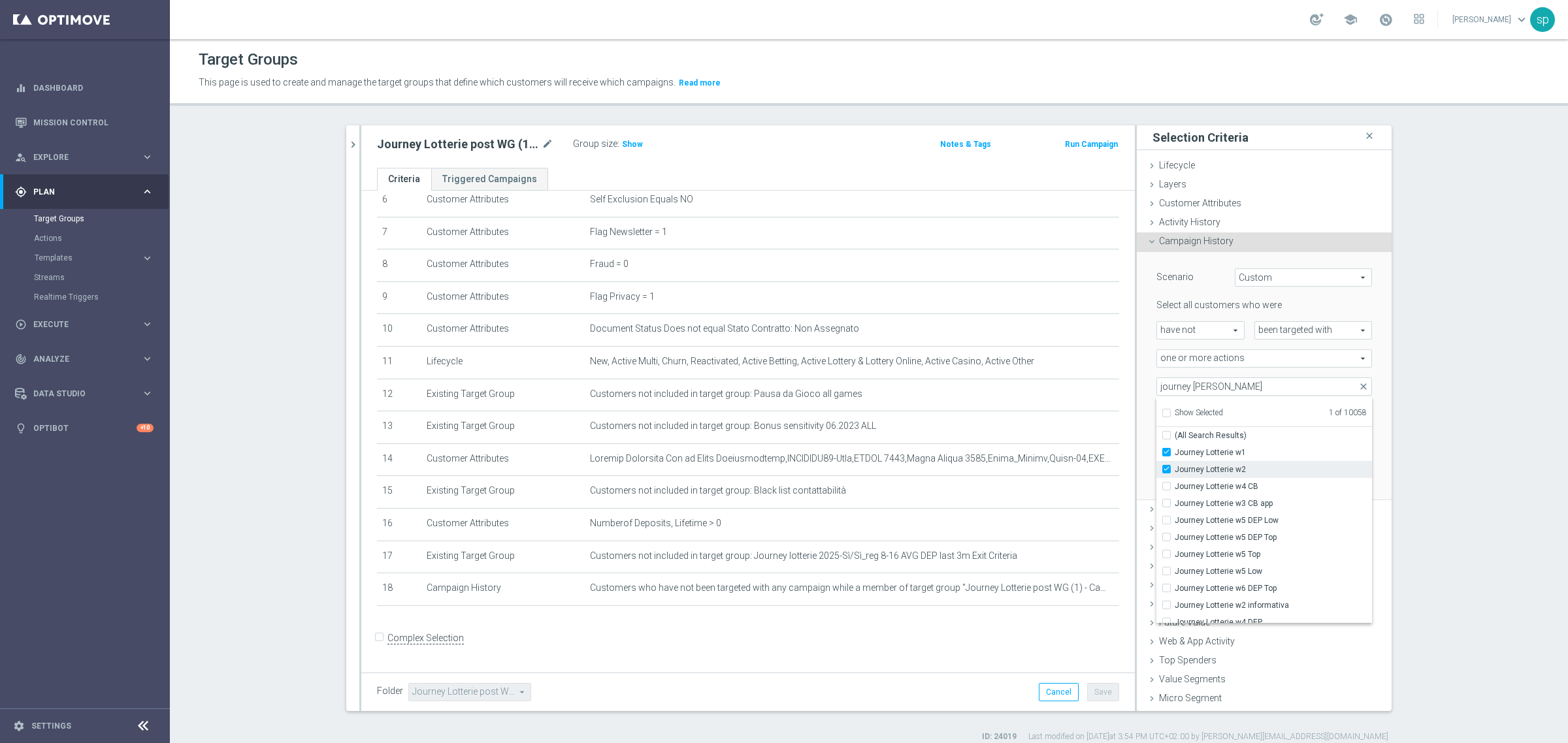
type input "Selected 2 of 10058"
click at [1271, 599] on label "Journey Lotterie w2 informativa" at bounding box center [1273, 605] width 198 height 17
click at [1175, 601] on input "Journey Lotterie w2 informativa" at bounding box center [1170, 605] width 8 height 8
checkbox input "true"
type input "Selected 3 of 10058"
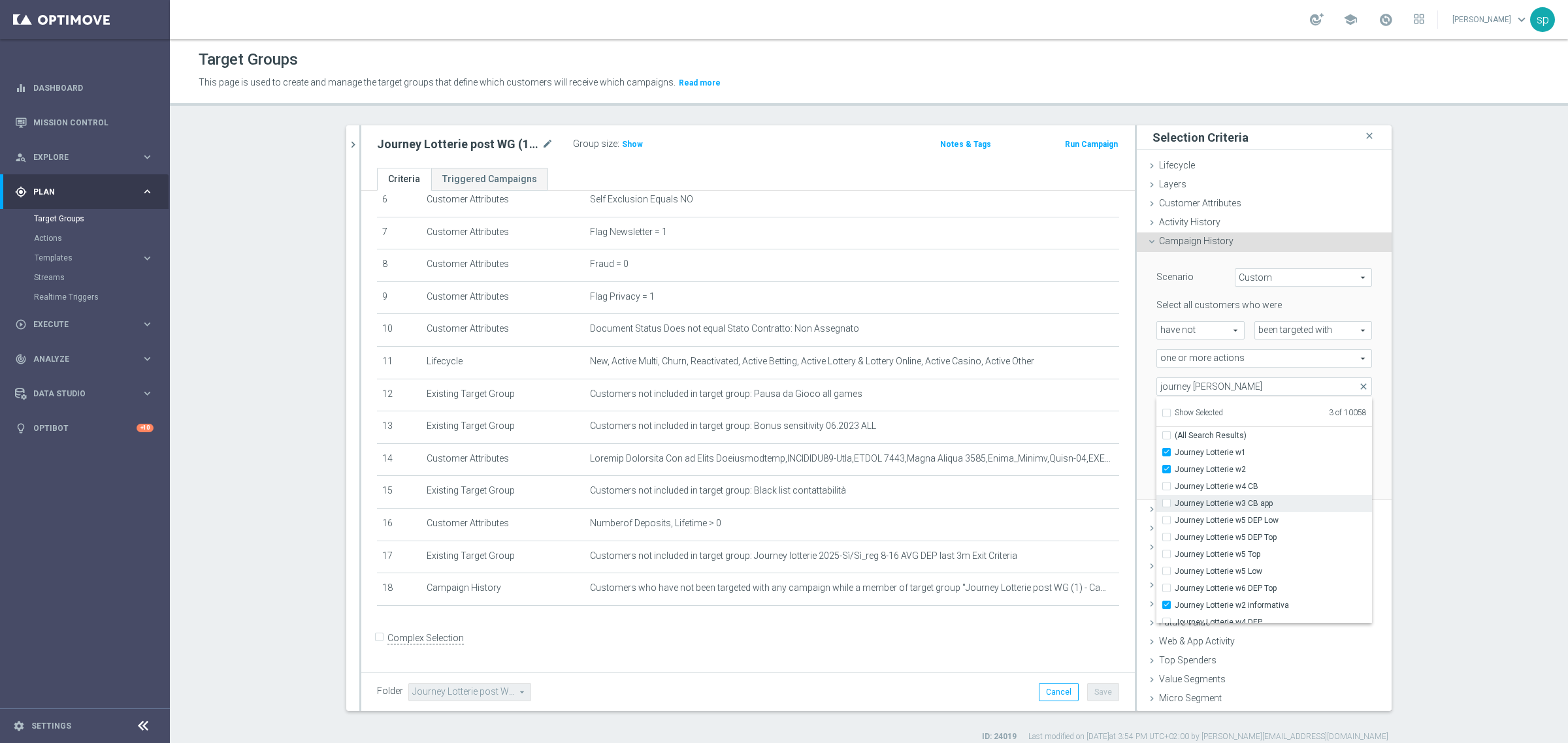
click at [1252, 503] on span "Journey Lotterie w3 CB app" at bounding box center [1273, 503] width 198 height 10
click at [1175, 503] on input "Journey Lotterie w3 CB app" at bounding box center [1170, 503] width 8 height 8
checkbox input "true"
type input "Selected 4 of 10058"
click at [1265, 615] on label "Journey Lotterie w4 DEP" at bounding box center [1273, 623] width 198 height 17
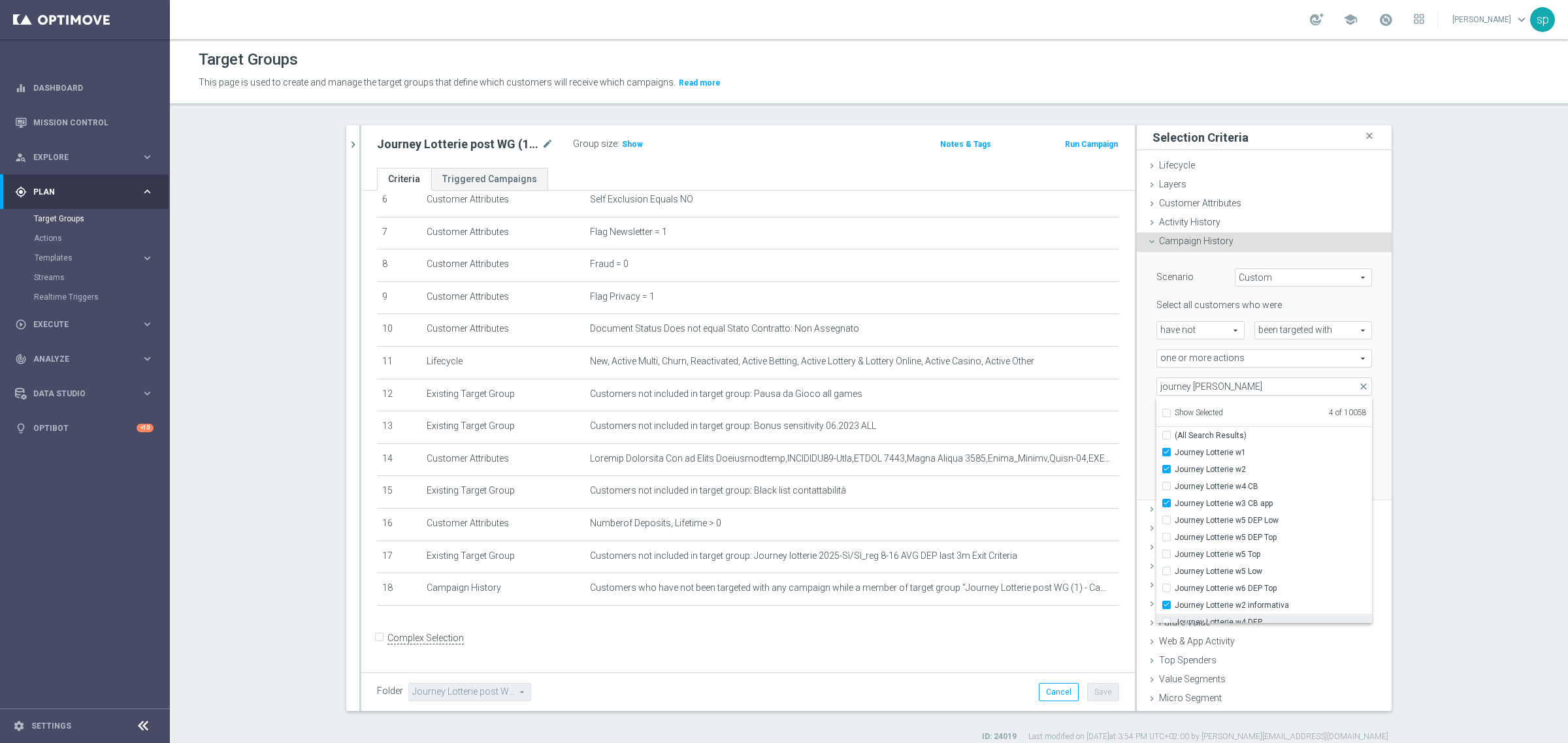
click at [1175, 617] on input "Journey Lotterie w4 DEP" at bounding box center [1170, 622] width 8 height 8
checkbox input "true"
type input "Selected 5 of 10058"
click at [1246, 482] on span "Journey Lotterie w4 CB" at bounding box center [1273, 483] width 198 height 10
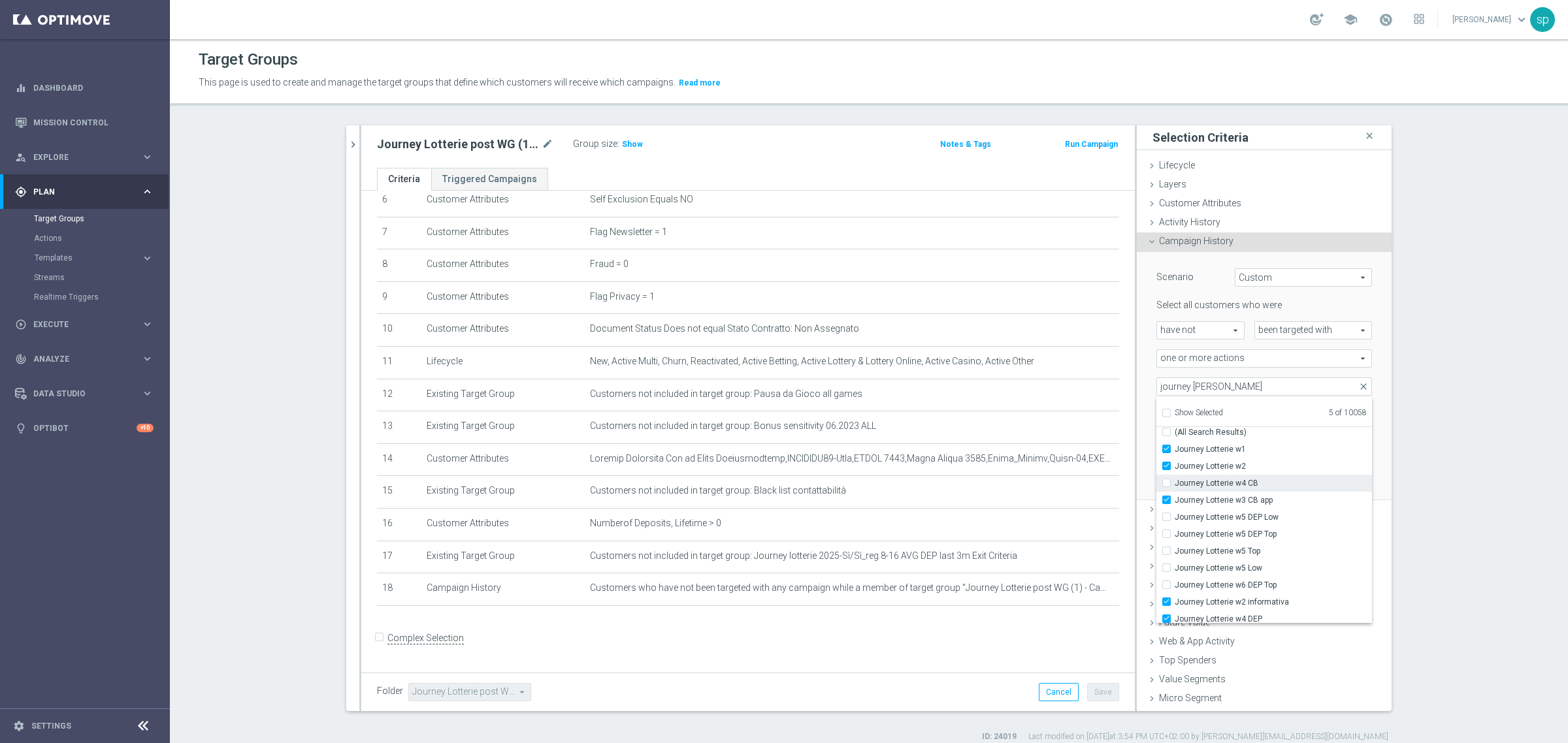
click at [1175, 482] on input "Journey Lotterie w4 CB" at bounding box center [1170, 483] width 8 height 8
checkbox input "true"
type input "Selected 6 of 10058"
click at [1257, 520] on span "Journey Lotterie w5 DEP Low" at bounding box center [1273, 517] width 198 height 10
click at [1175, 520] on input "Journey Lotterie w5 DEP Low" at bounding box center [1170, 517] width 8 height 8
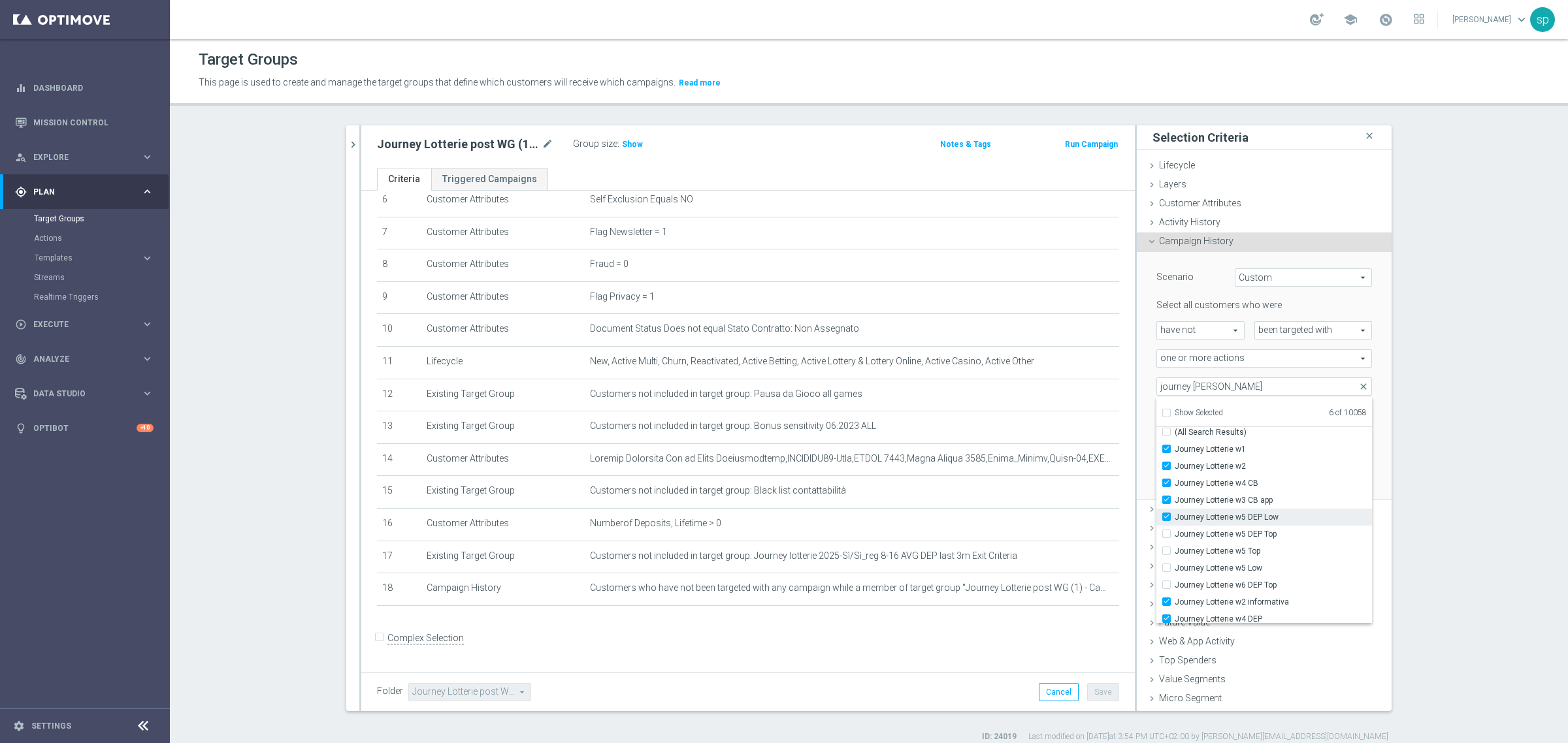
checkbox input "true"
type input "Selected 7 of 10058"
click at [1256, 529] on span "Journey Lotterie w5 DEP Top" at bounding box center [1273, 534] width 198 height 10
click at [1175, 530] on input "Journey Lotterie w5 DEP Top" at bounding box center [1170, 534] width 8 height 8
checkbox input "true"
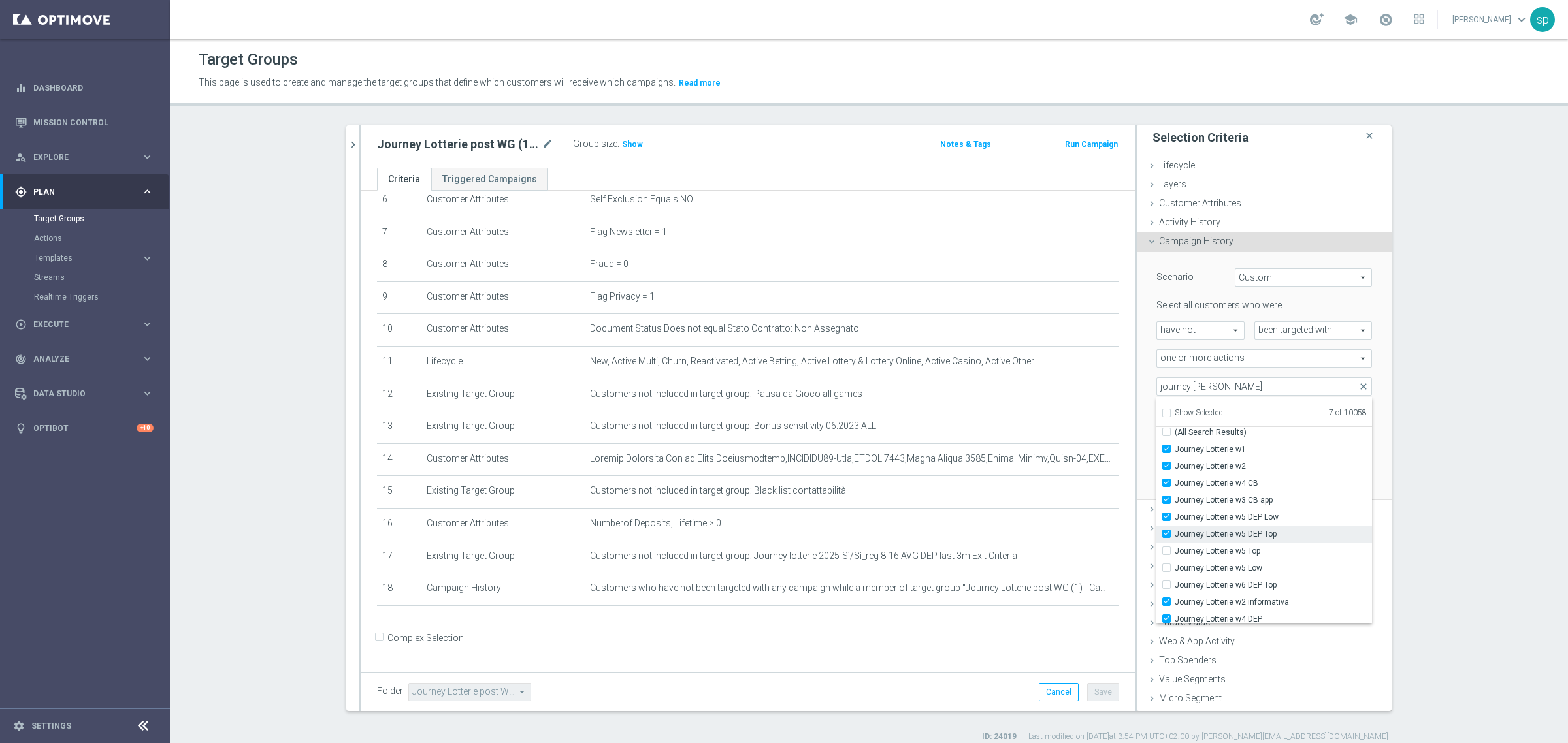
type input "Selected 8 of 10058"
click at [1284, 602] on span "Journey Lotterie w5 bis CB" at bounding box center [1273, 598] width 198 height 10
click at [1175, 602] on input "Journey Lotterie w5 bis CB" at bounding box center [1170, 597] width 8 height 8
checkbox input "true"
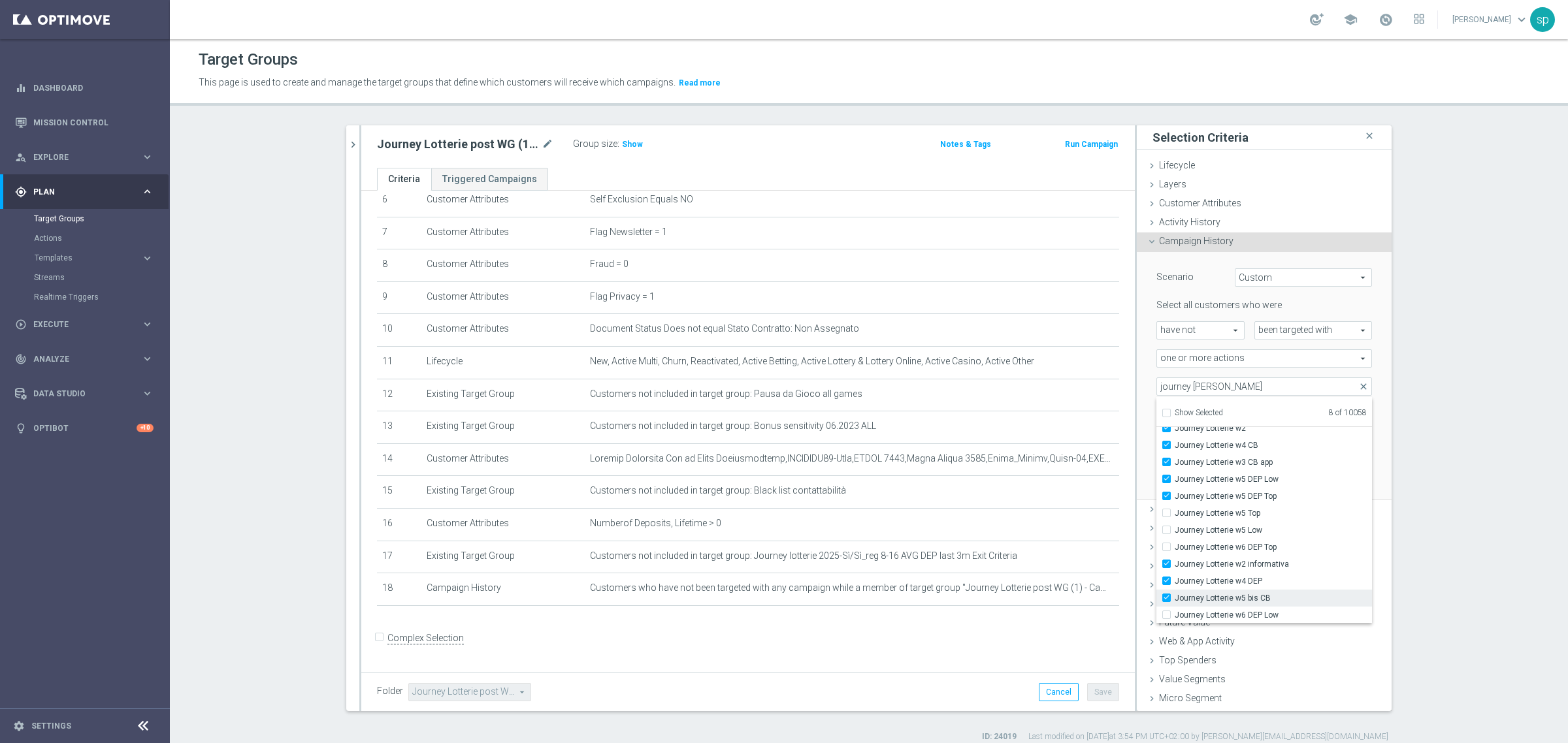
type input "Selected 9 of 10058"
click at [1257, 612] on span "Journey Lotterie w6 DEP Low" at bounding box center [1273, 615] width 198 height 10
click at [1175, 612] on input "Journey Lotterie w6 DEP Low" at bounding box center [1170, 615] width 8 height 8
checkbox input "true"
type input "Selected 10 of 10058"
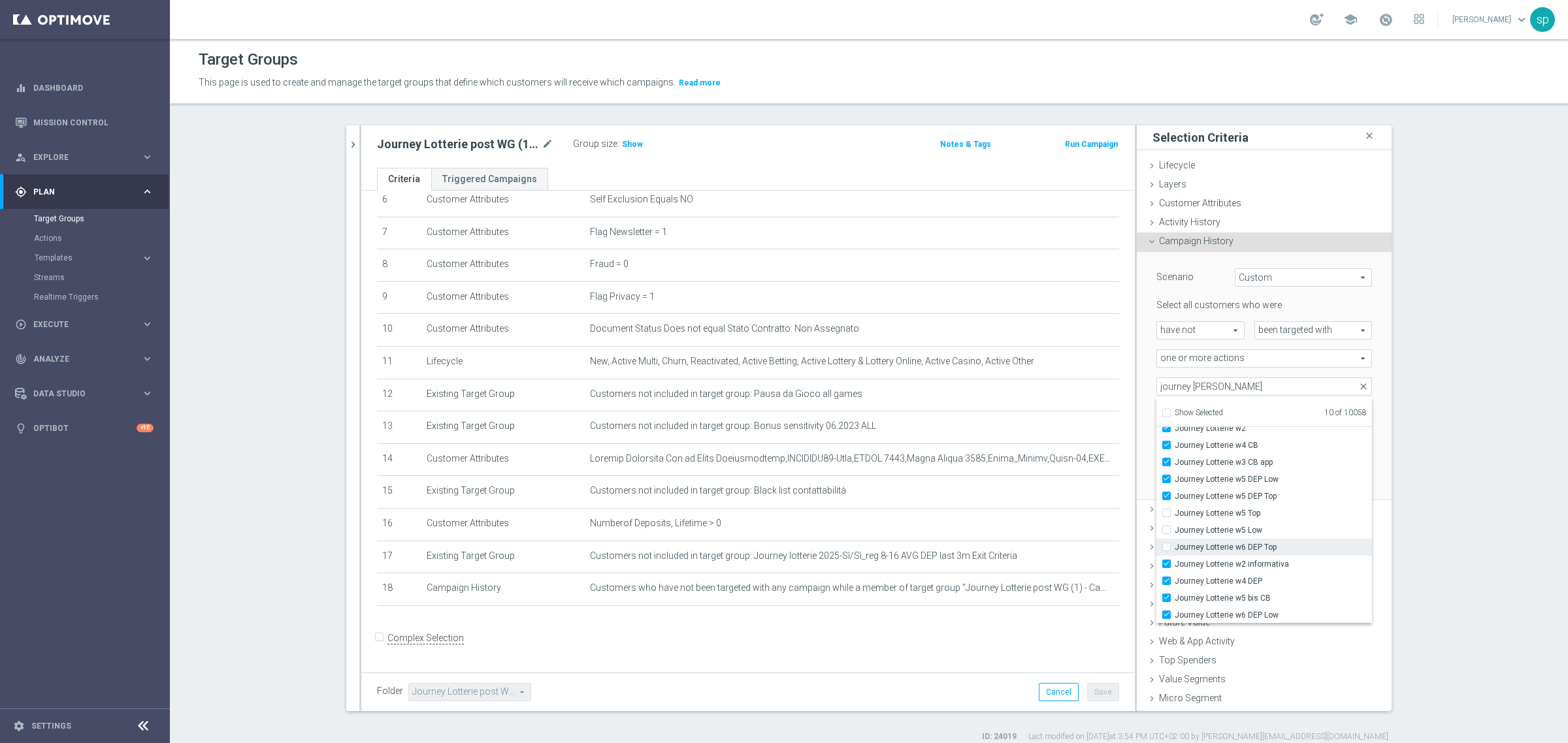
click at [1257, 540] on label "Journey Lotterie w6 DEP Top" at bounding box center [1273, 547] width 198 height 17
click at [1175, 543] on input "Journey Lotterie w6 DEP Top" at bounding box center [1170, 547] width 8 height 8
checkbox input "true"
type input "Selected 11 of 10058"
click at [1362, 438] on div "1 day(s)" at bounding box center [1323, 443] width 117 height 18
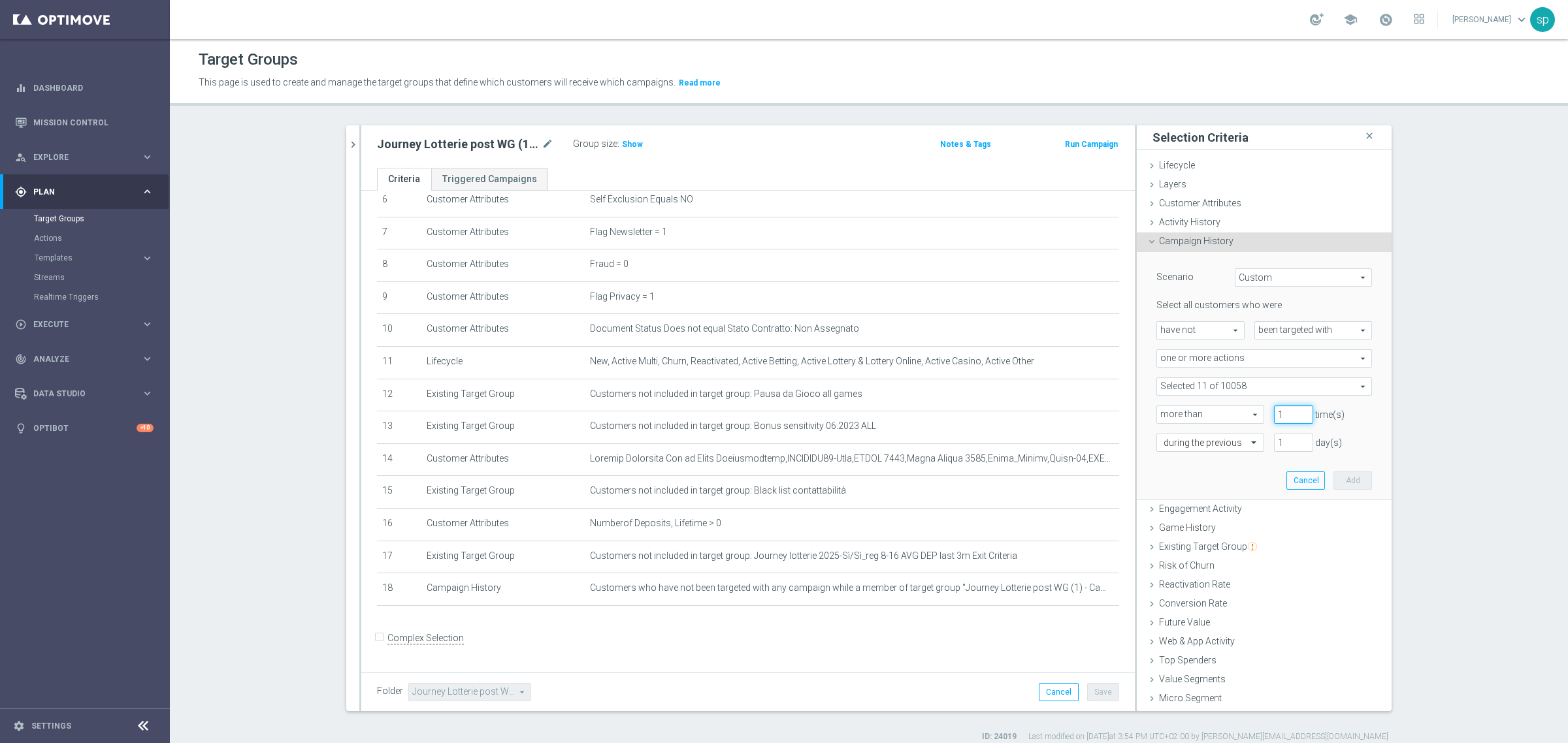
click at [1288, 412] on input "1" at bounding box center [1293, 415] width 39 height 18
click at [1288, 423] on input "1" at bounding box center [1293, 415] width 39 height 18
type input "0"
click at [1288, 418] on input "0" at bounding box center [1293, 415] width 39 height 18
click at [1274, 442] on input "1" at bounding box center [1293, 443] width 39 height 18
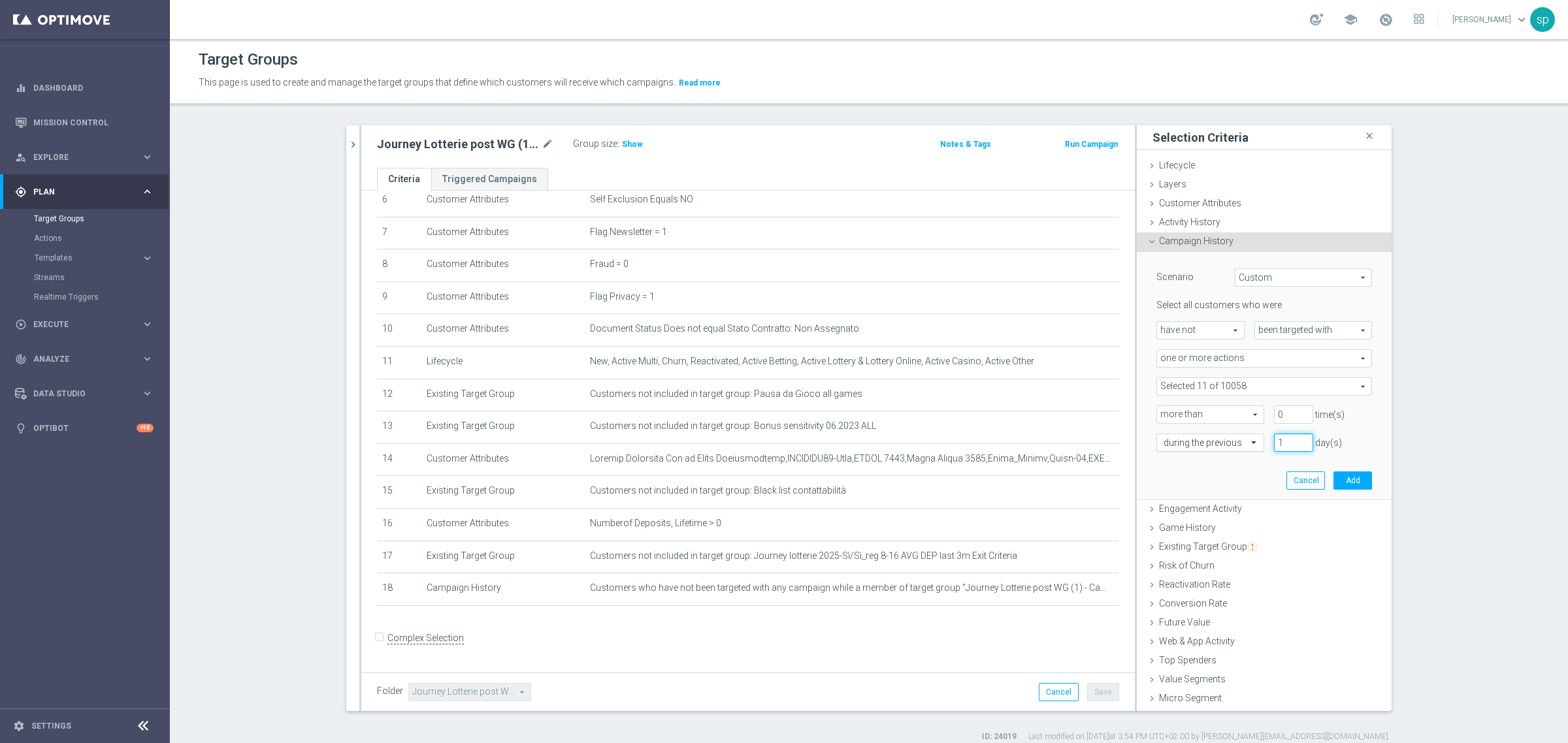
drag, startPoint x: 1276, startPoint y: 441, endPoint x: 1231, endPoint y: 436, distance: 45.3
click at [1231, 436] on div "during the previous 1 day(s)" at bounding box center [1264, 443] width 235 height 18
type input "30"
click at [1334, 472] on button "Add" at bounding box center [1353, 480] width 39 height 18
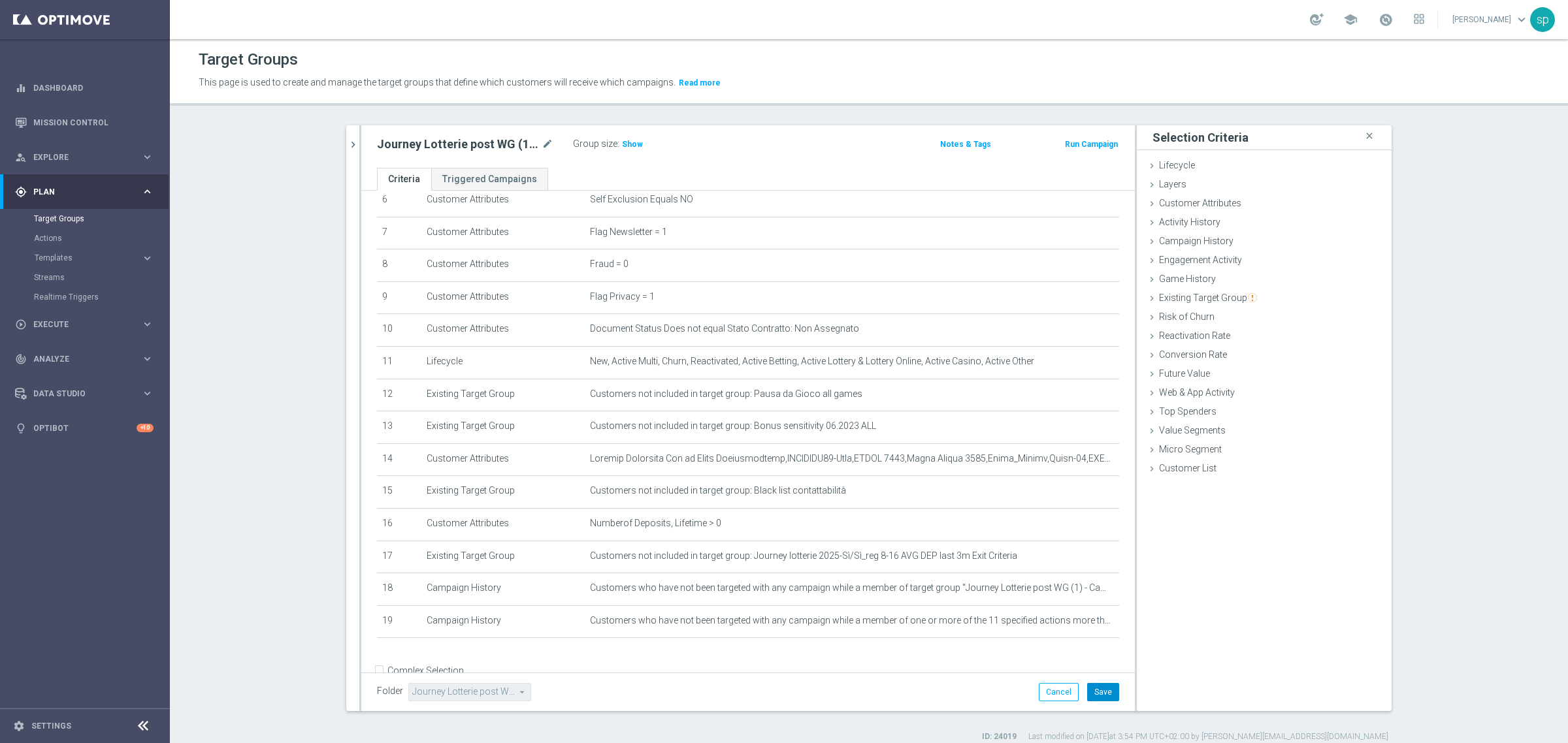
click at [1101, 691] on button "Save" at bounding box center [1103, 692] width 32 height 18
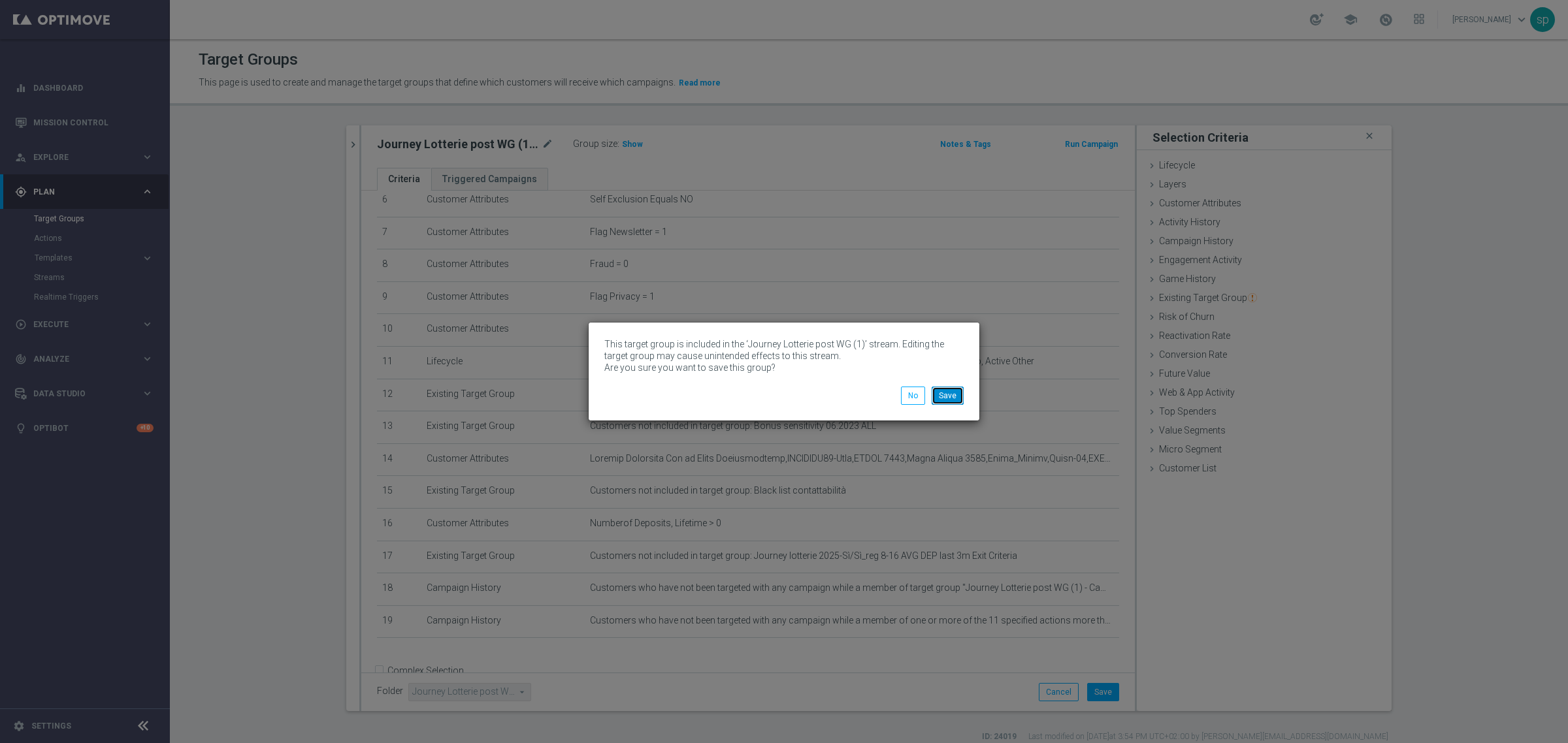
click at [938, 400] on button "Save" at bounding box center [948, 396] width 32 height 18
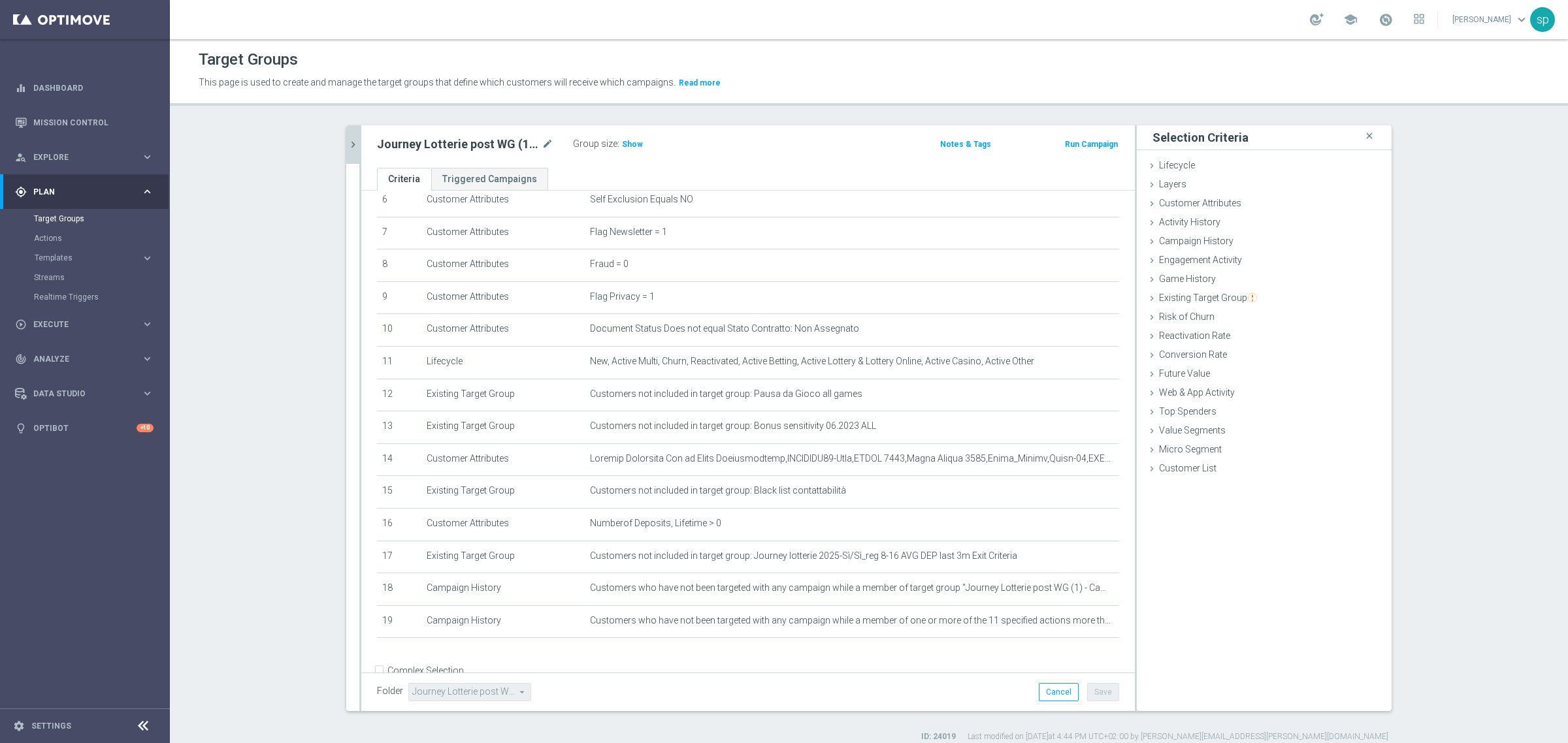
click at [348, 141] on icon "chevron_right" at bounding box center [352, 144] width 13 height 13
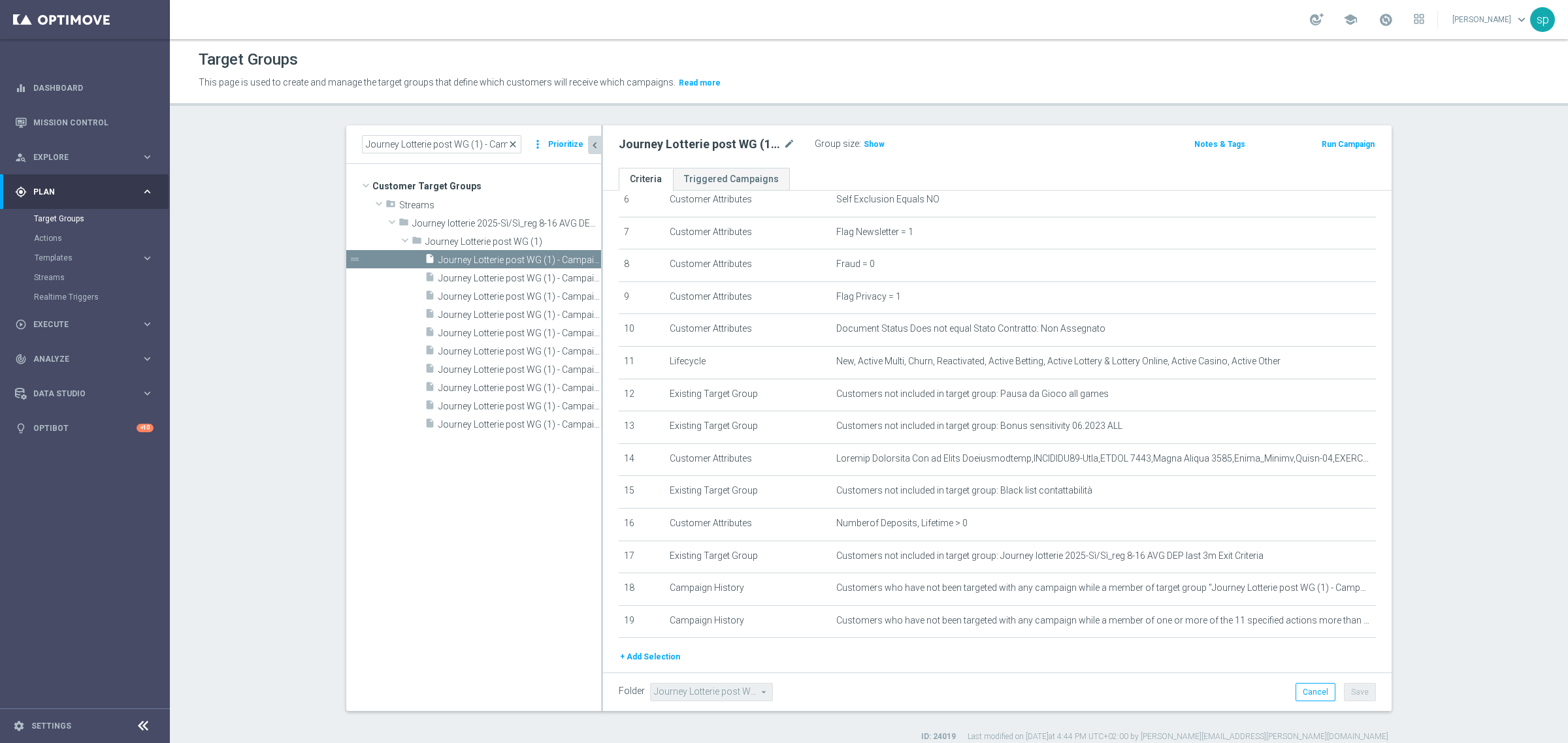
click at [508, 141] on span "close" at bounding box center [512, 144] width 10 height 10
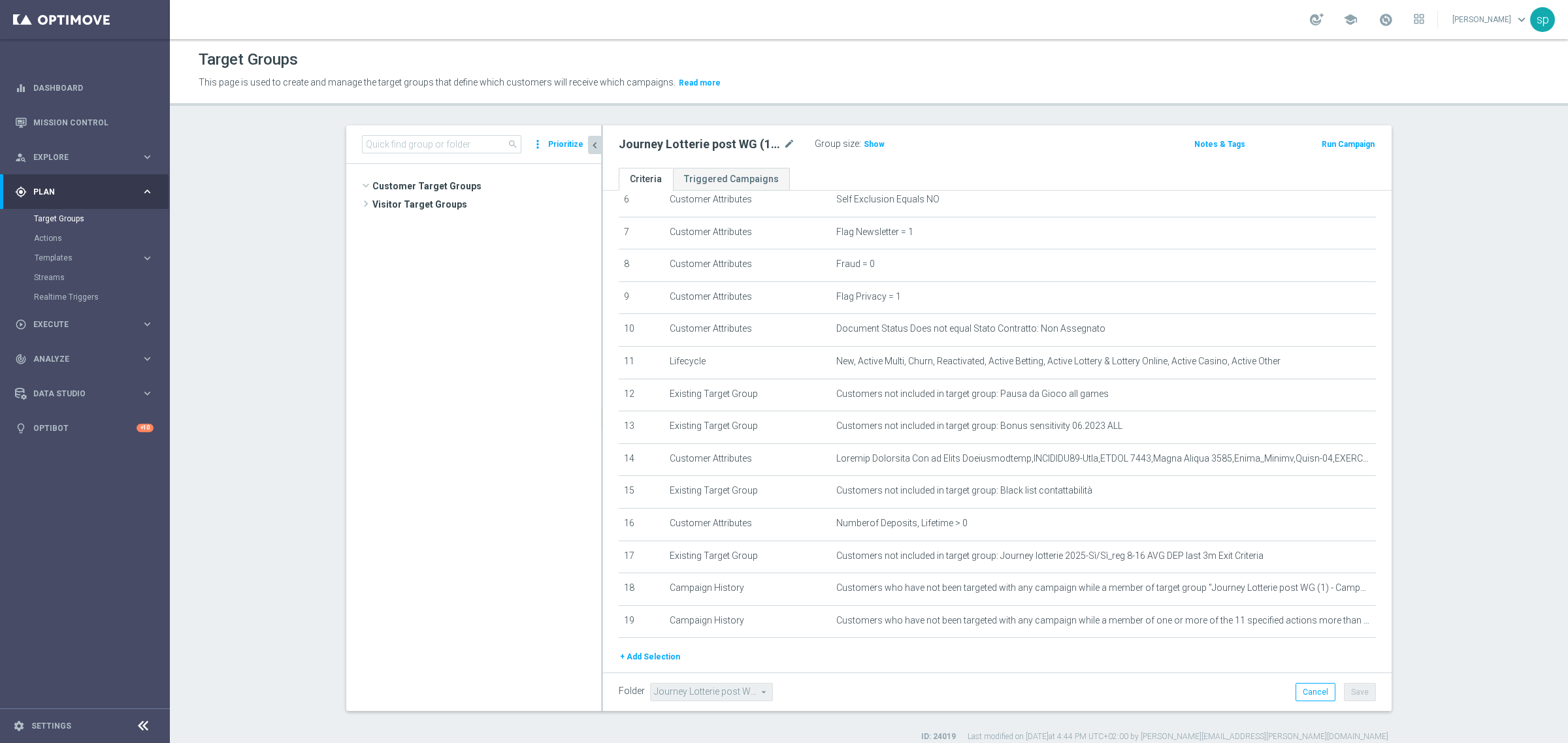
scroll to position [2918, 0]
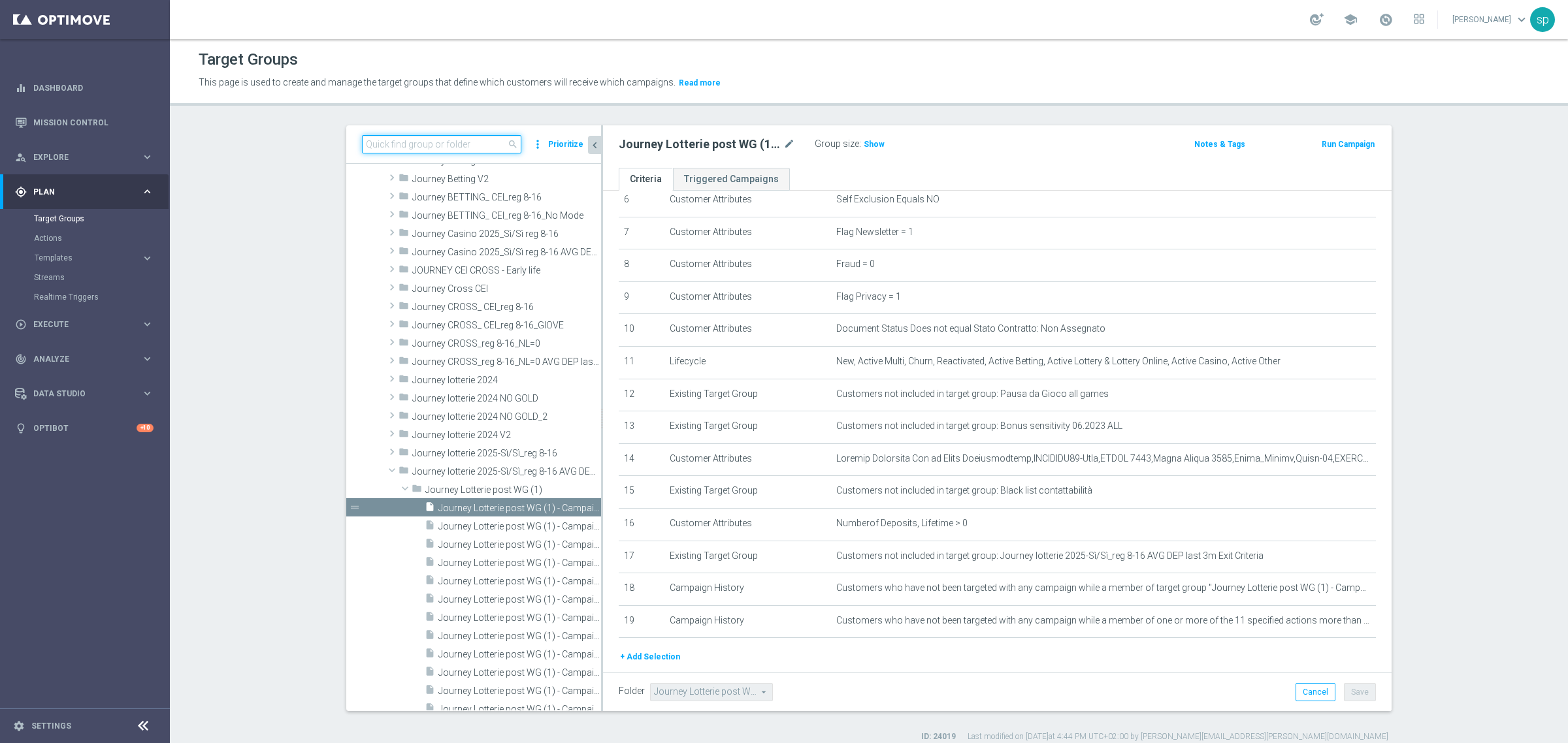
click at [445, 147] on input at bounding box center [441, 145] width 159 height 18
paste input "Journey Casino post WG (1) (1) - Campaign 1"
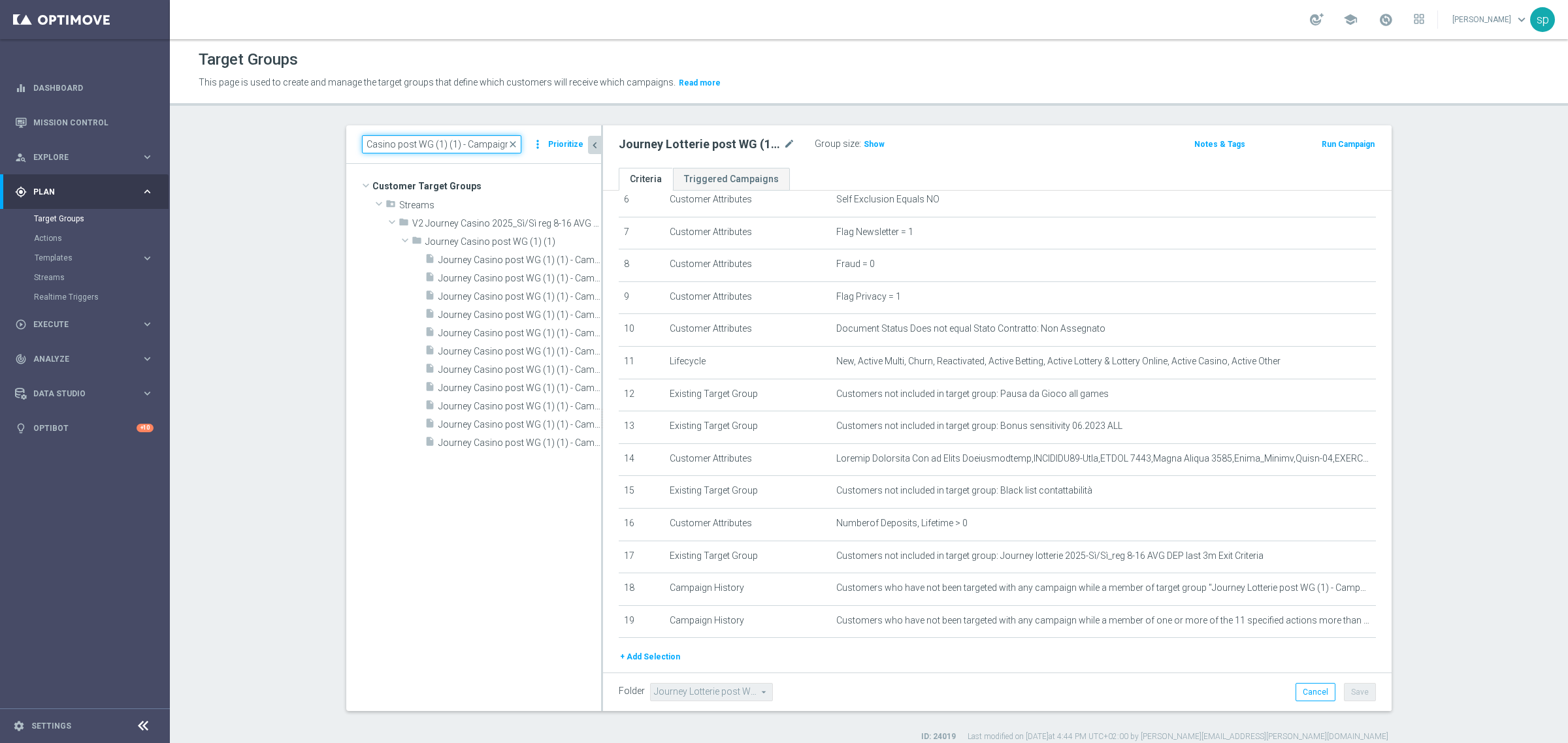
scroll to position [0, 0]
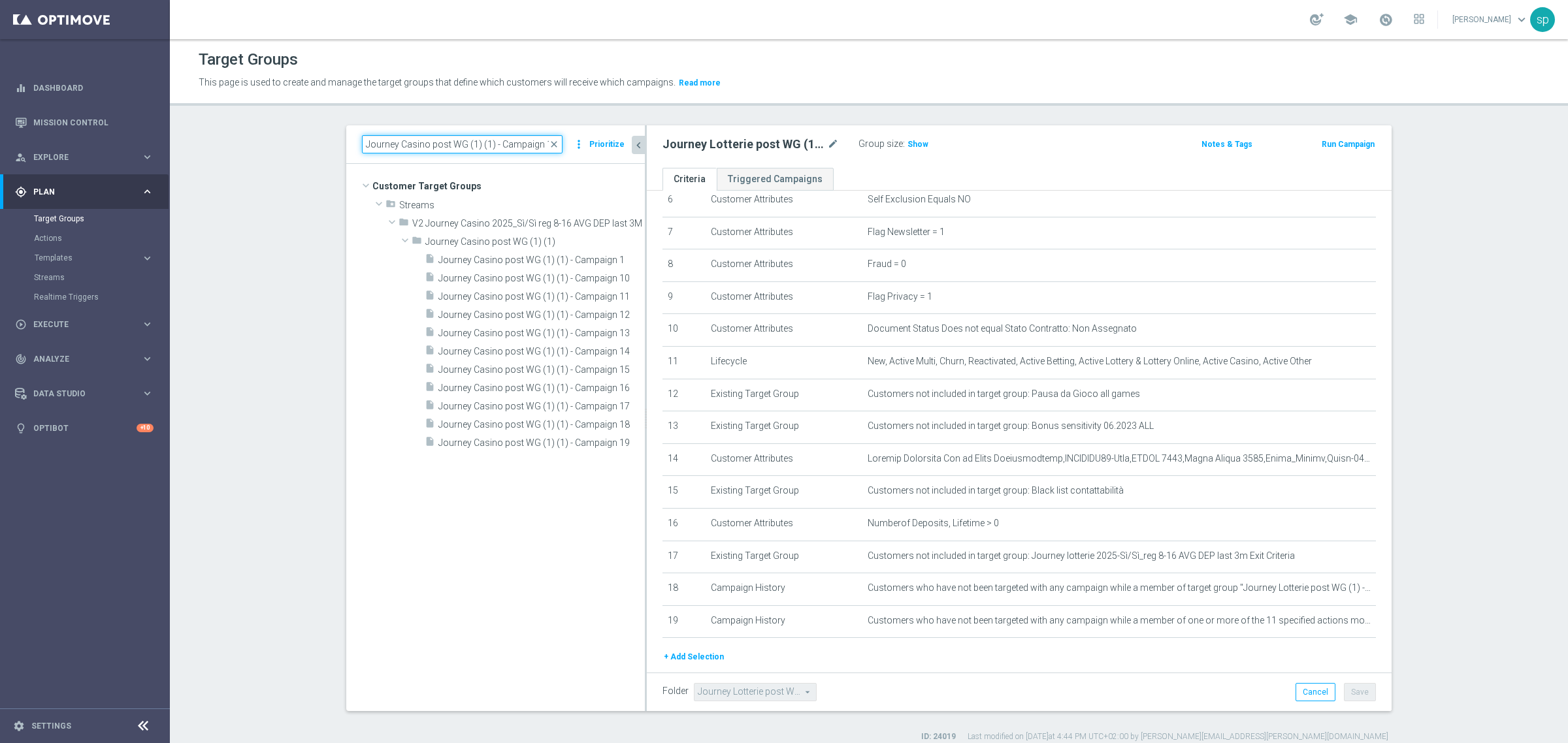
drag, startPoint x: 595, startPoint y: 474, endPoint x: 639, endPoint y: 468, distance: 44.4
click at [645, 468] on div at bounding box center [645, 418] width 2 height 586
type input "Journey Casino post WG (1) (1) - Campaign 1"
click at [564, 257] on span "Journey Casino post WG (1) (1) - Campaign 1" at bounding box center [527, 259] width 177 height 11
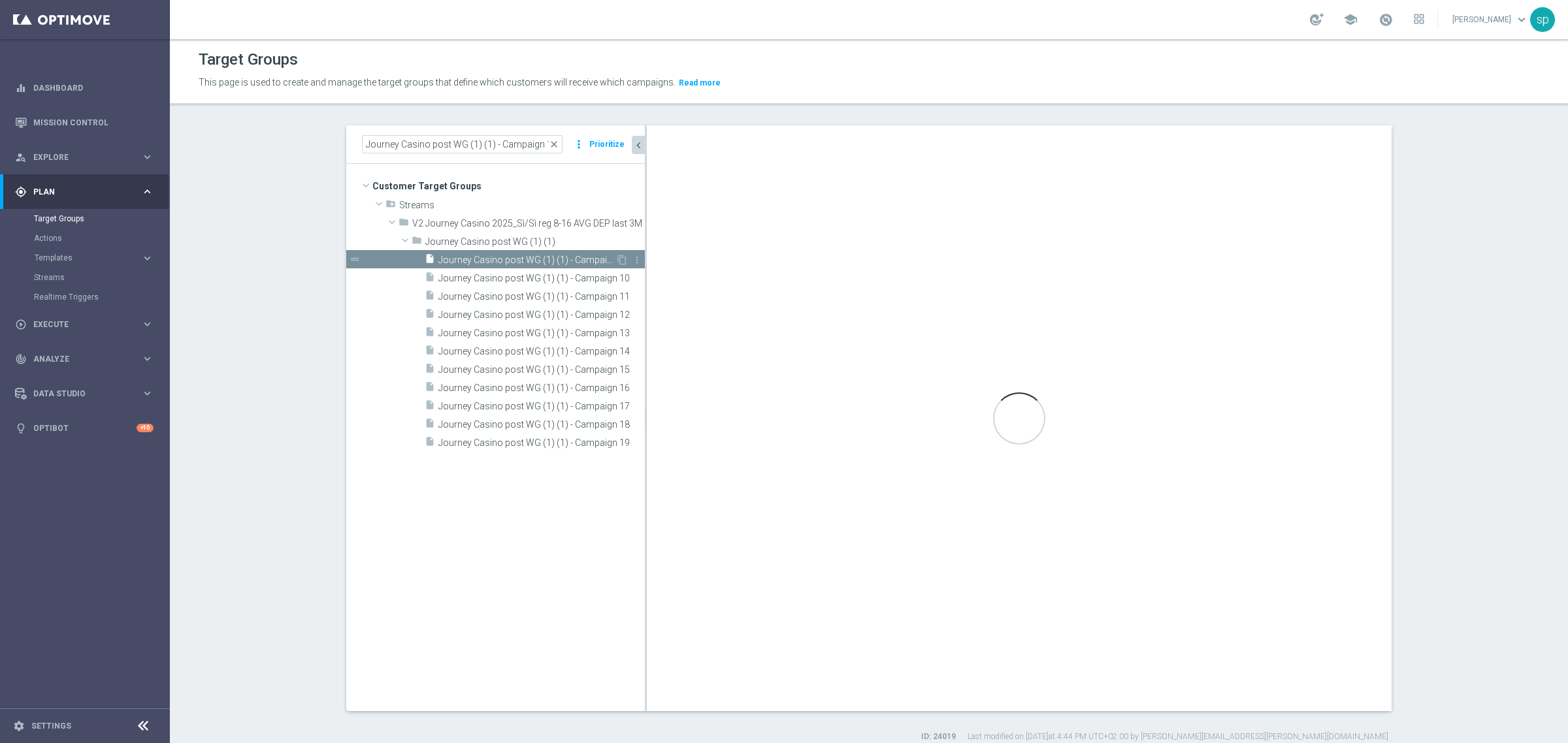
type input "Journey Casino post WG (1) (1)"
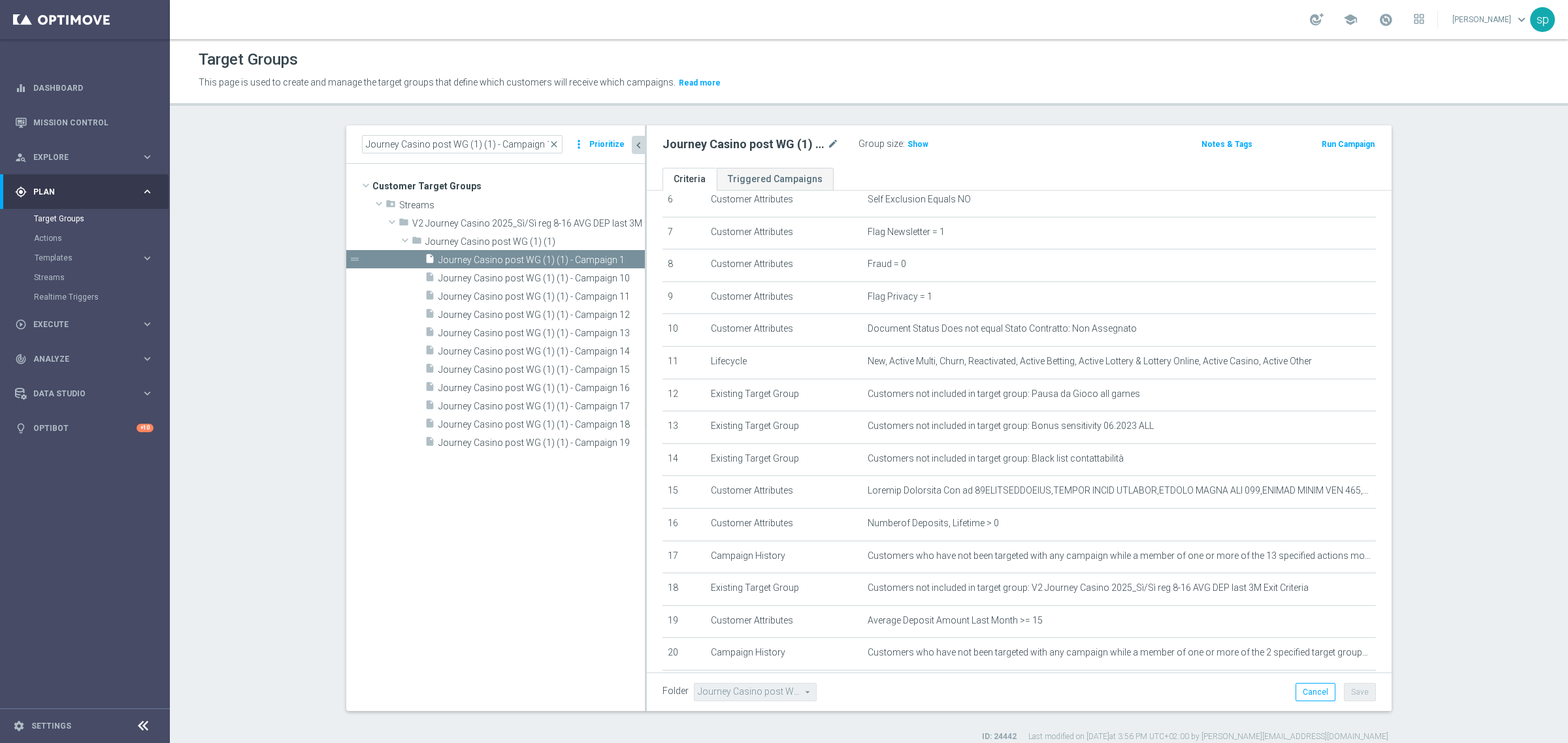
scroll to position [295, 0]
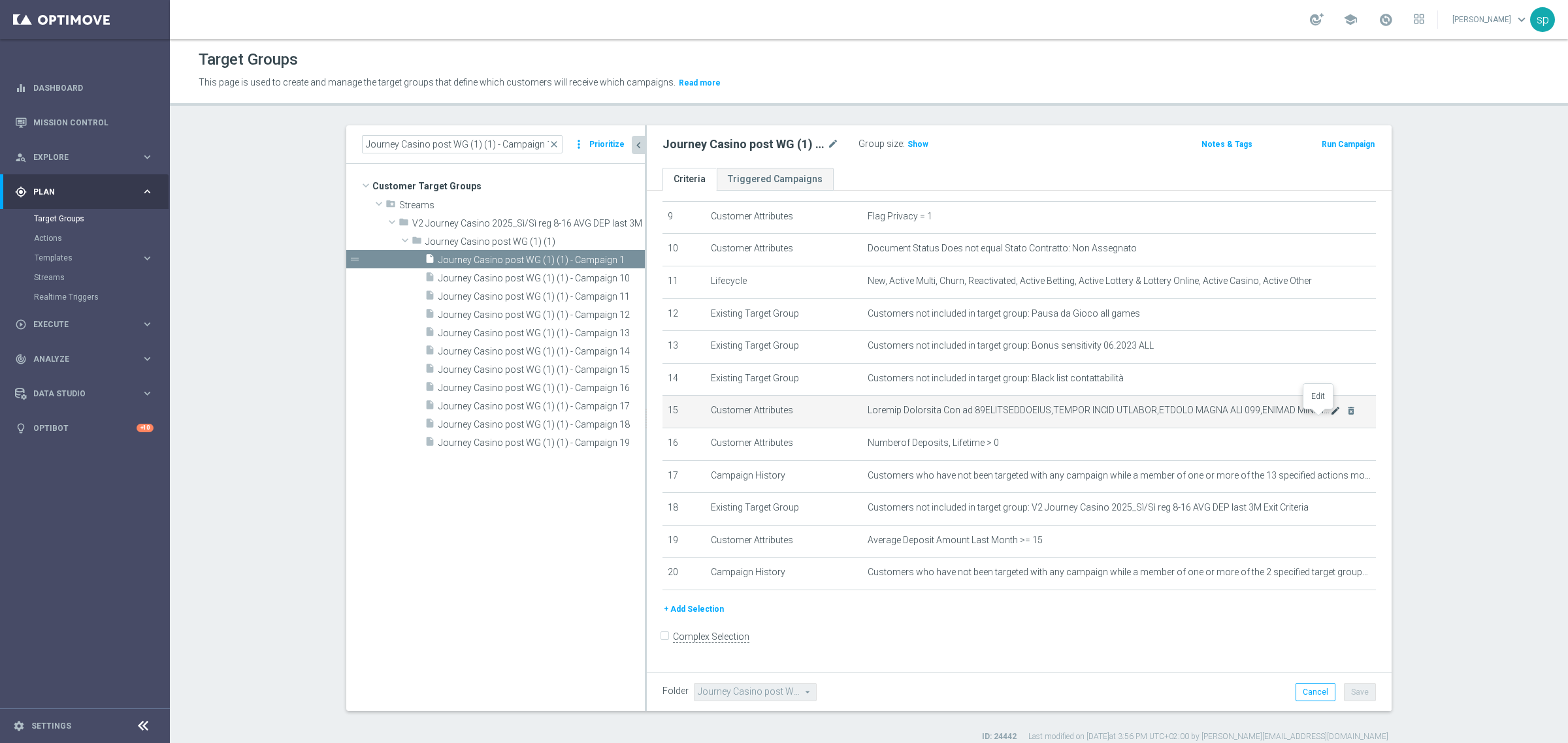
click at [1330, 416] on icon "mode_edit" at bounding box center [1335, 411] width 10 height 10
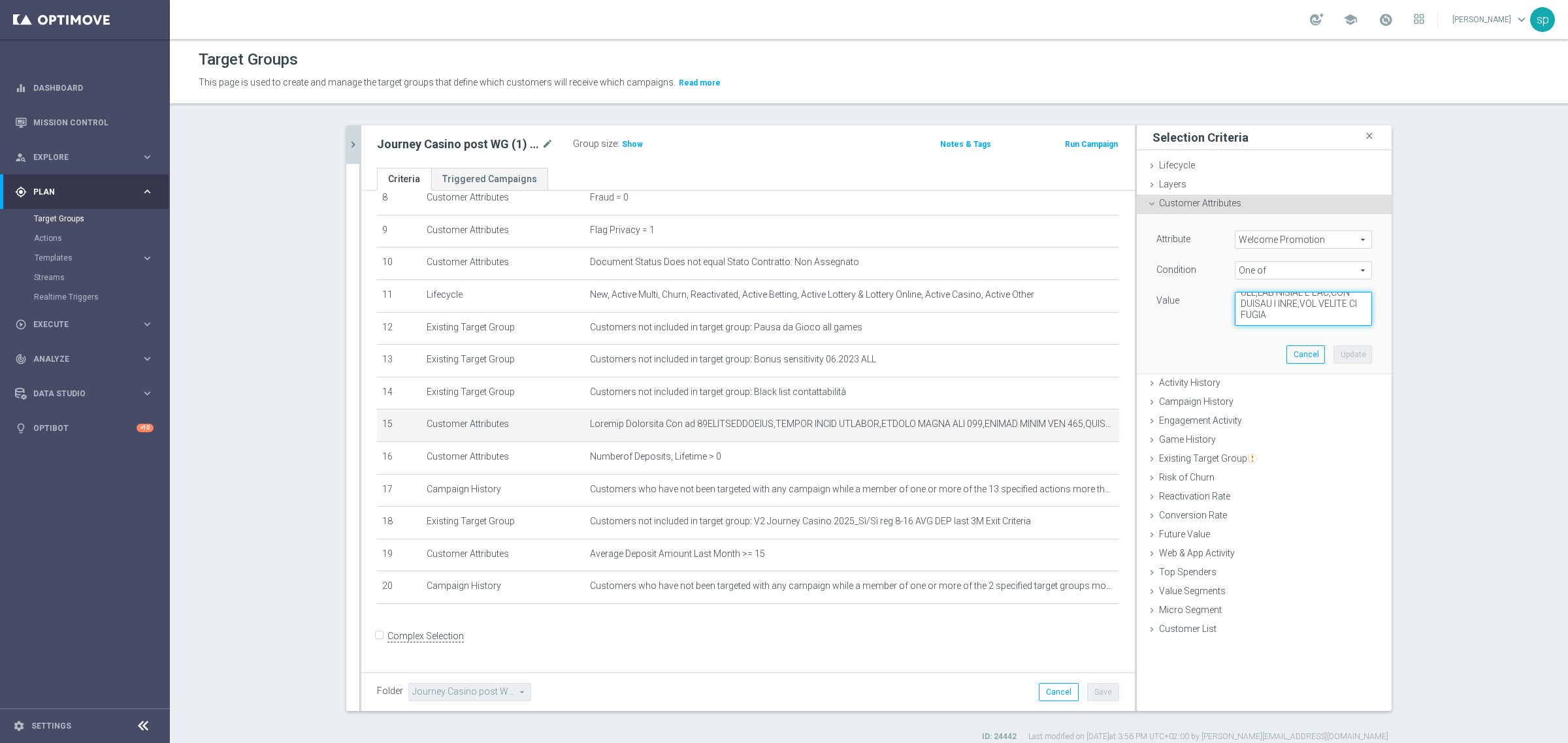
scroll to position [1184, 0]
click at [1473, 383] on section "Journey Casino post WG (1) (1) - Campaign 1 close more_vert Prioritize Customer…" at bounding box center [869, 434] width 1398 height 617
click at [1056, 688] on button "Cancel" at bounding box center [1059, 692] width 40 height 18
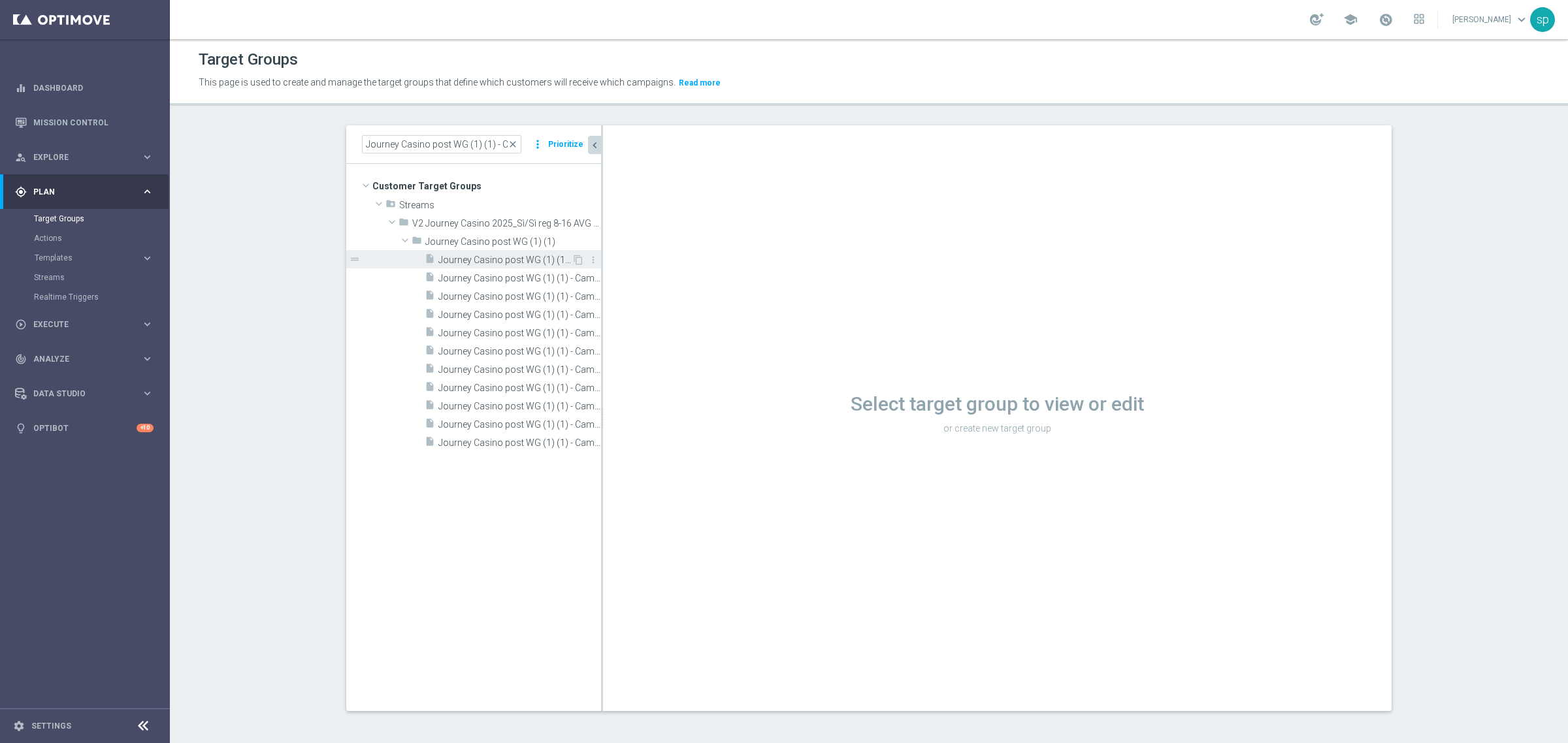
click at [501, 256] on span "Journey Casino post WG (1) (1) - Campaign 1" at bounding box center [505, 259] width 133 height 11
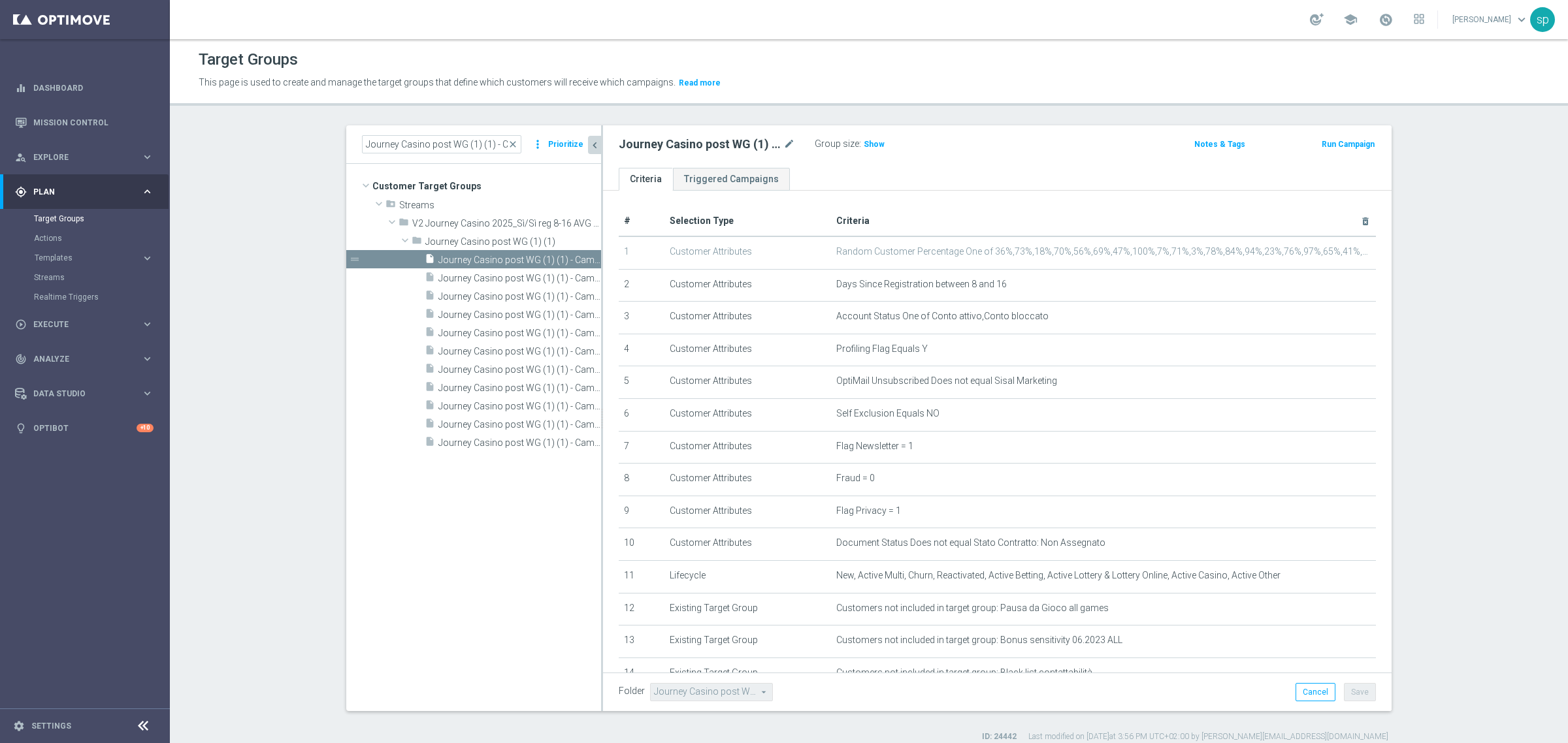
scroll to position [295, 0]
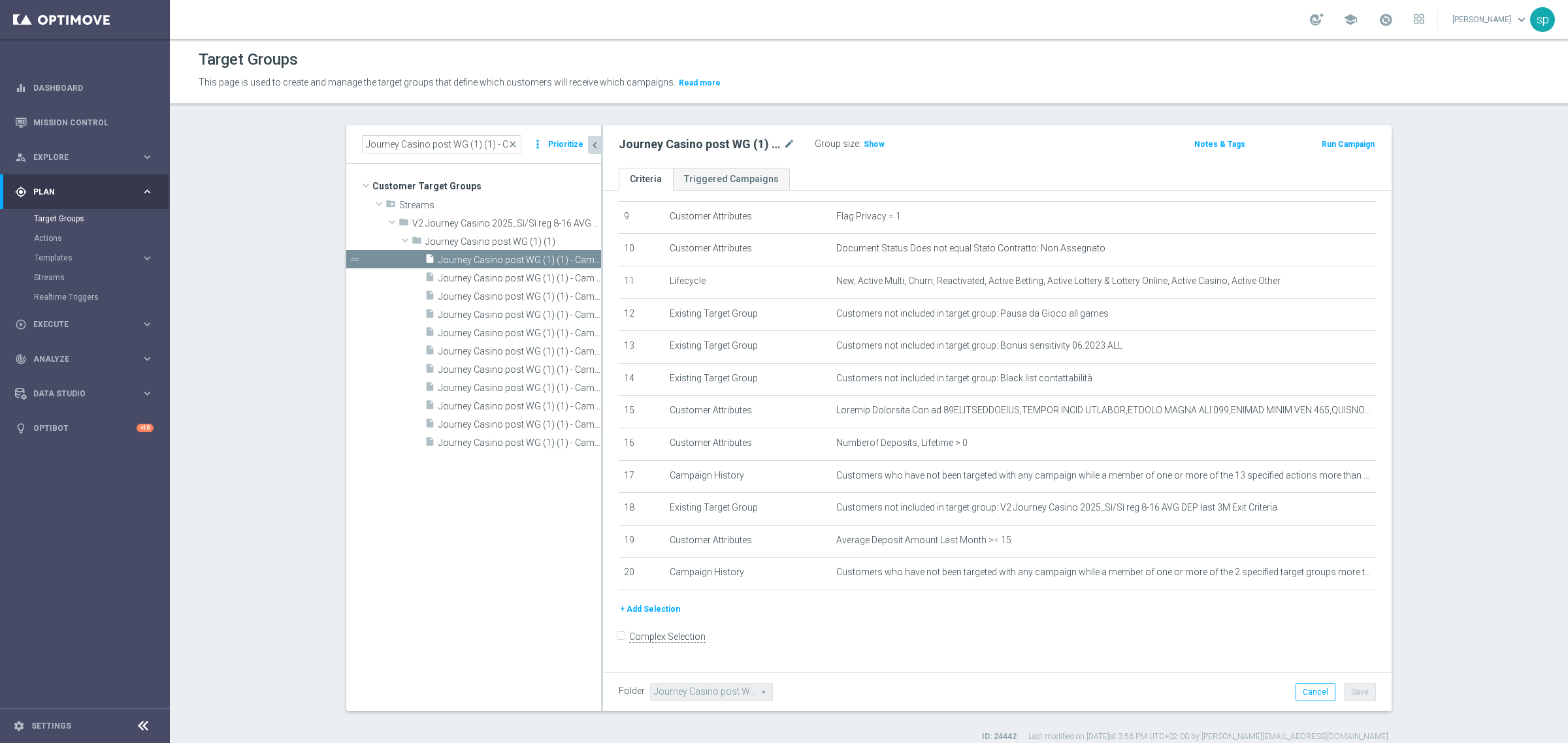
click at [657, 617] on button "+ Add Selection" at bounding box center [650, 609] width 63 height 14
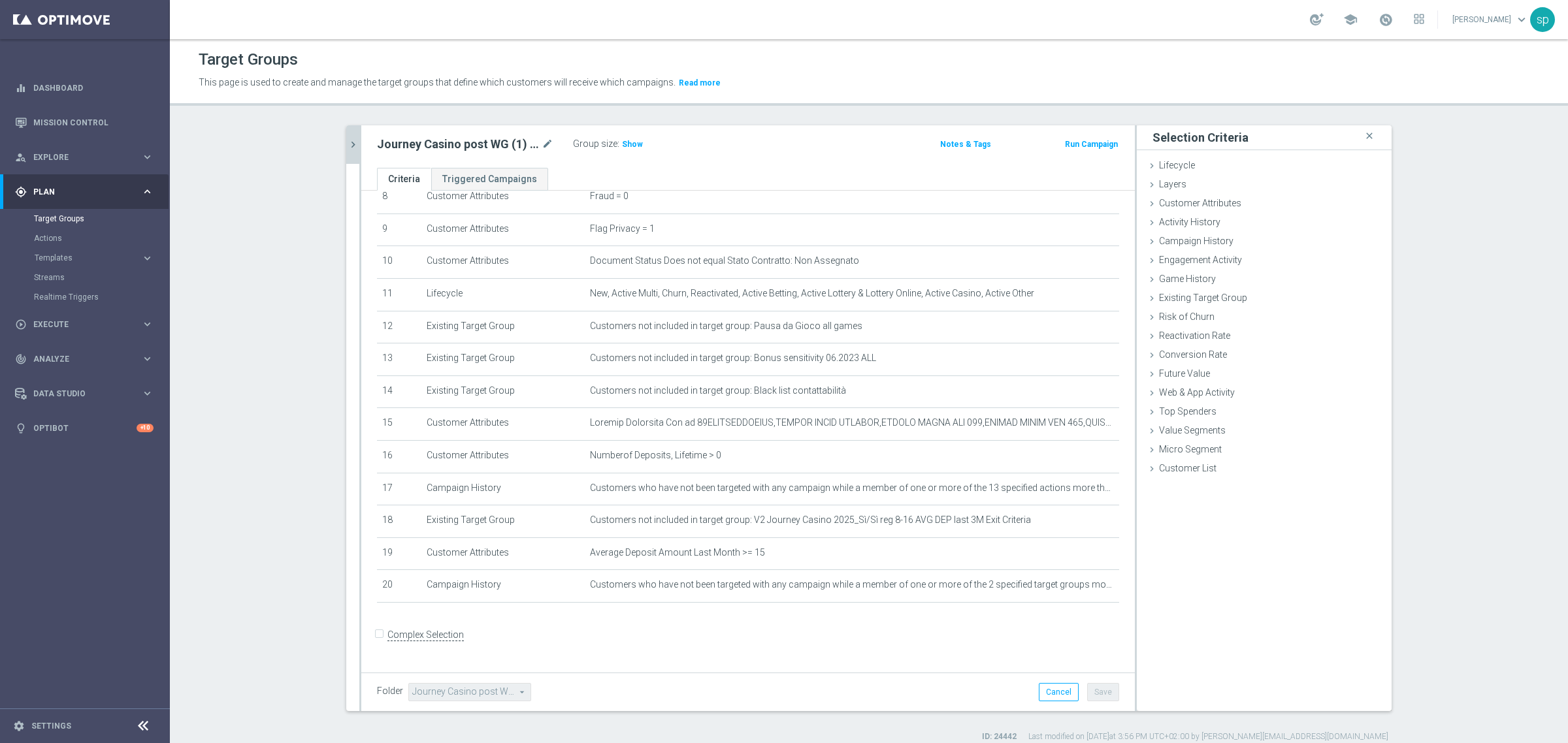
scroll to position [281, 0]
click at [1219, 243] on span "Campaign History" at bounding box center [1196, 241] width 75 height 10
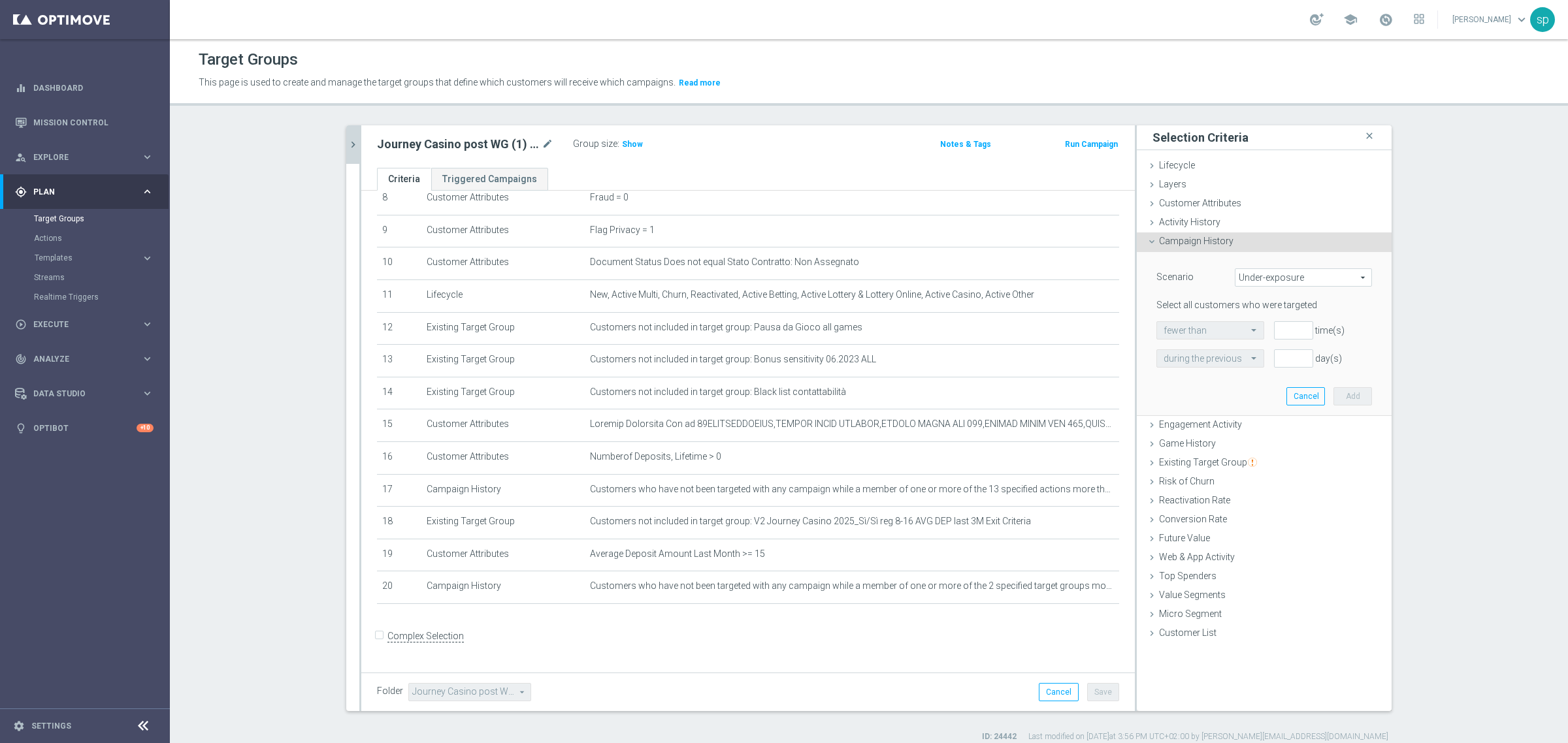
click at [1252, 288] on div "Scenario Under-exposure Under-exposure arrow_drop_down search" at bounding box center [1264, 279] width 235 height 21
click at [1259, 279] on span "Under-exposure" at bounding box center [1303, 278] width 136 height 17
click at [1275, 364] on span "Custom" at bounding box center [1303, 364] width 123 height 10
type input "Custom"
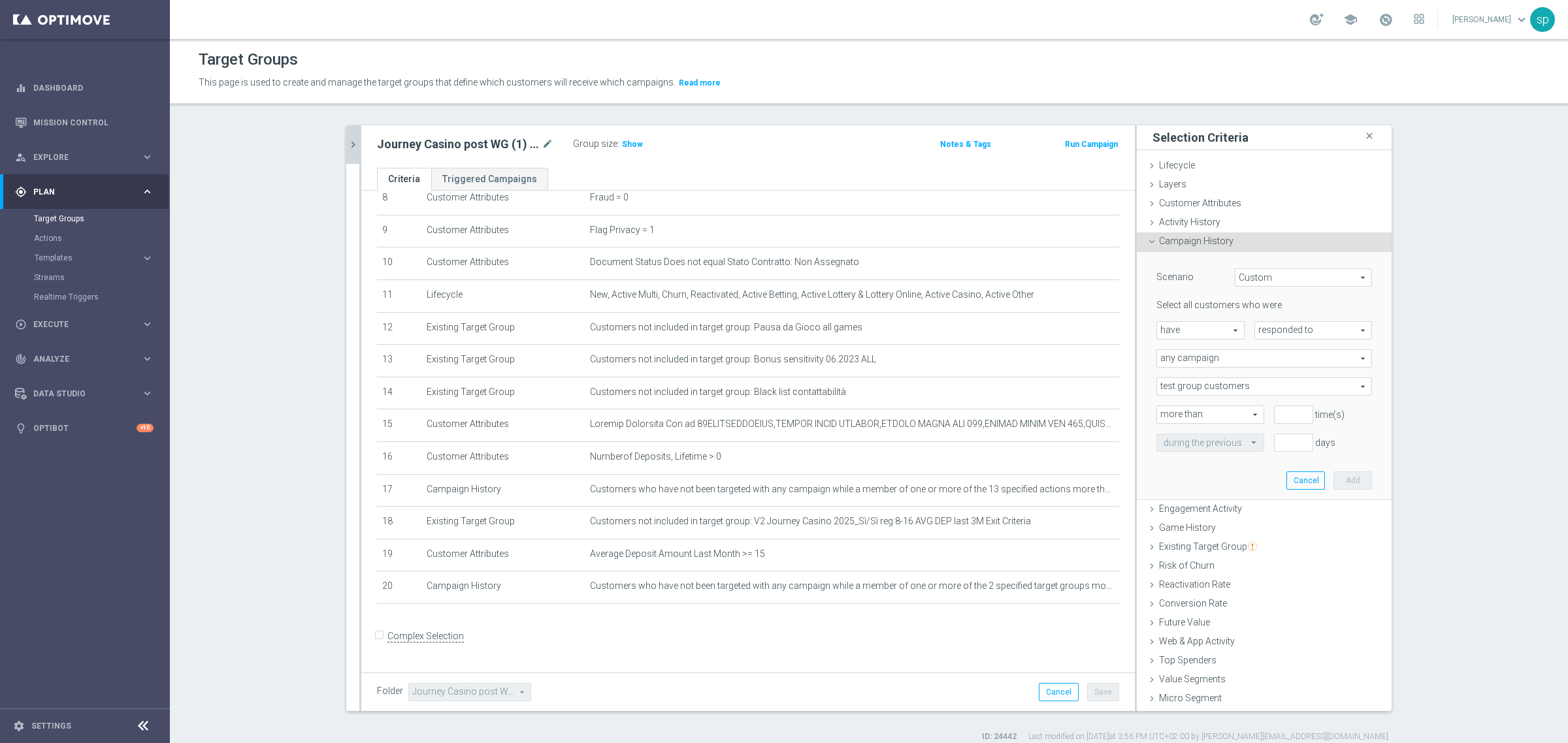
click at [1202, 333] on span "have" at bounding box center [1200, 331] width 87 height 17
click at [1204, 361] on span "have not" at bounding box center [1200, 366] width 74 height 10
type input "have not"
click at [1278, 327] on span "responded to" at bounding box center [1313, 331] width 116 height 17
click at [1288, 366] on span "been targeted with" at bounding box center [1313, 366] width 103 height 10
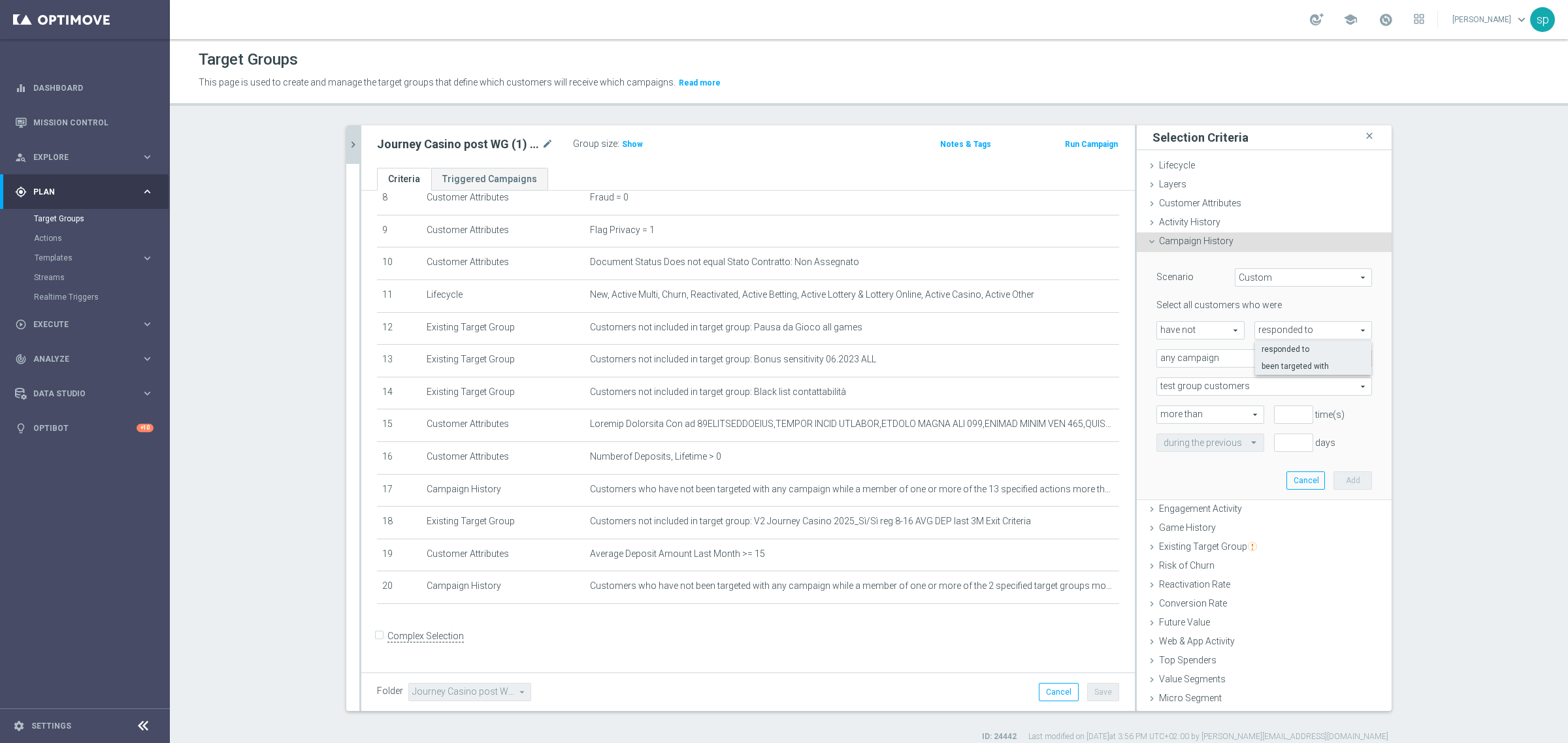
type input "been targeted with"
click at [1216, 357] on span "any campaign" at bounding box center [1264, 358] width 214 height 17
click at [1219, 412] on span "one or more actions" at bounding box center [1264, 411] width 201 height 10
type input "one or more actions"
click at [1216, 383] on span at bounding box center [1264, 387] width 214 height 17
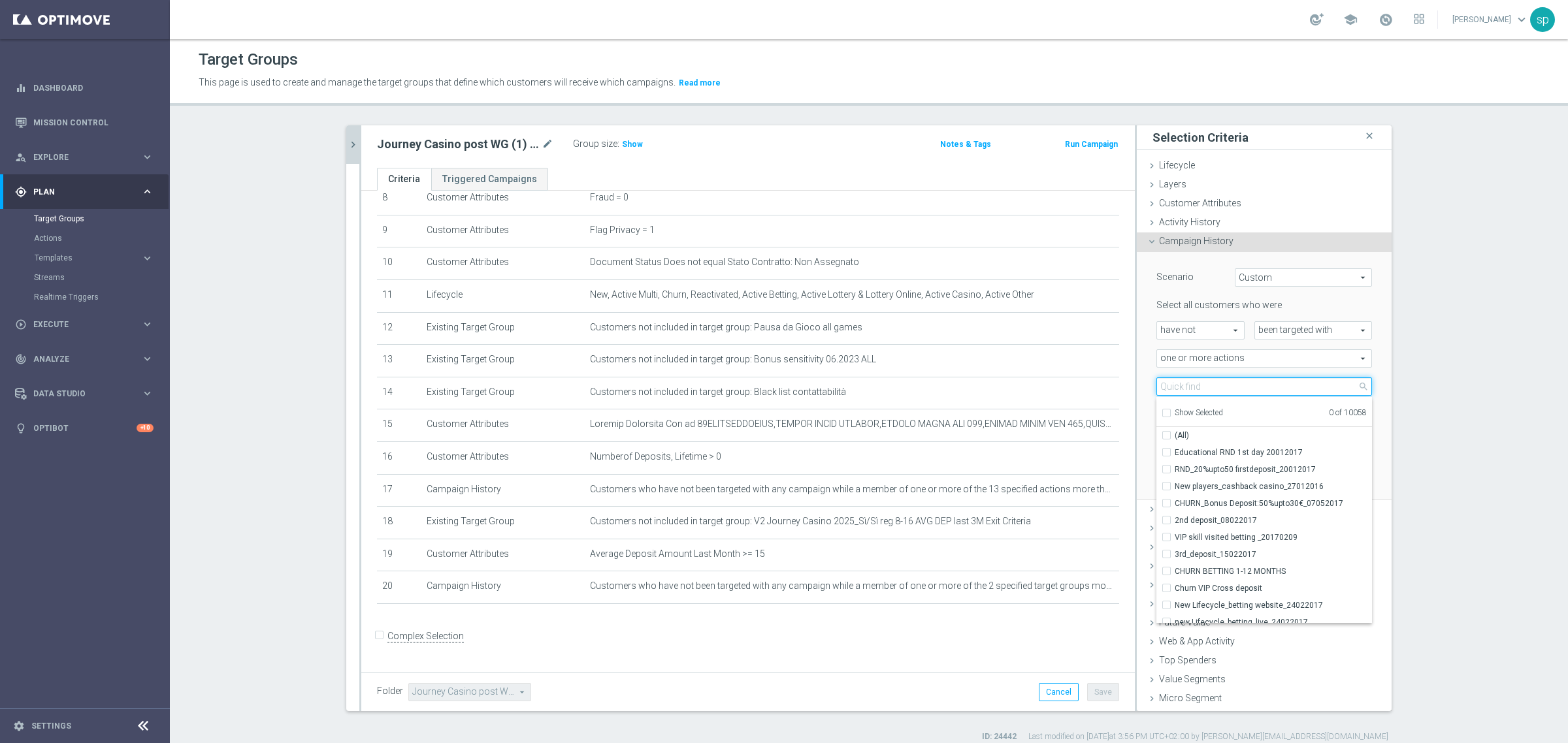
click at [1252, 381] on input "search" at bounding box center [1264, 387] width 216 height 18
type input "journey casino w"
click at [1258, 453] on span "Journey Casino W1 DEP Top" at bounding box center [1273, 453] width 198 height 10
click at [1175, 453] on input "Journey Casino W1 DEP Top" at bounding box center [1170, 452] width 8 height 8
checkbox input "true"
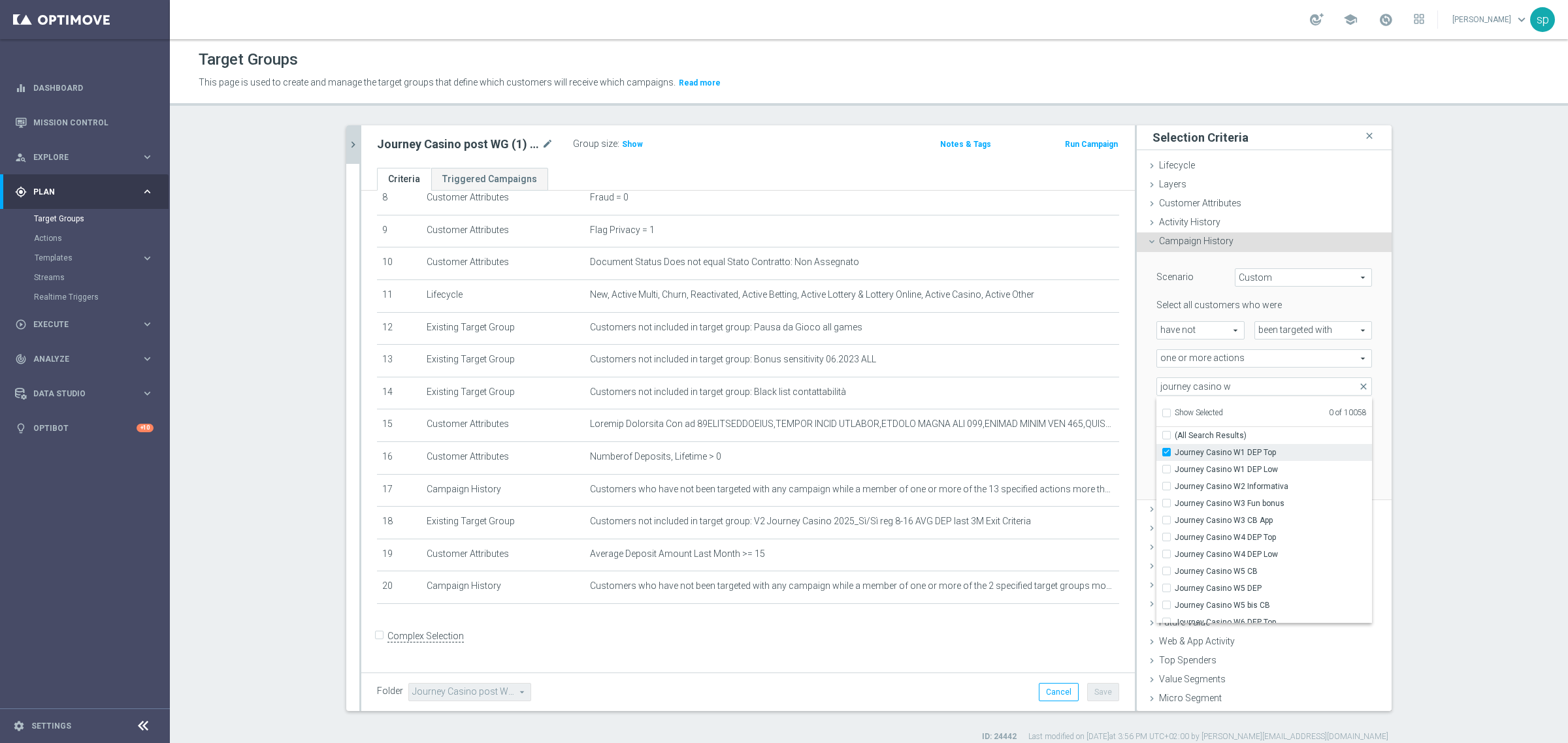
type input "Journey Casino W1 DEP Top"
click at [1267, 471] on span "Journey Casino W1 DEP Low" at bounding box center [1273, 469] width 198 height 10
click at [1175, 471] on input "Journey Casino W1 DEP Low" at bounding box center [1170, 469] width 8 height 8
checkbox input "true"
type input "Selected 2 of 10058"
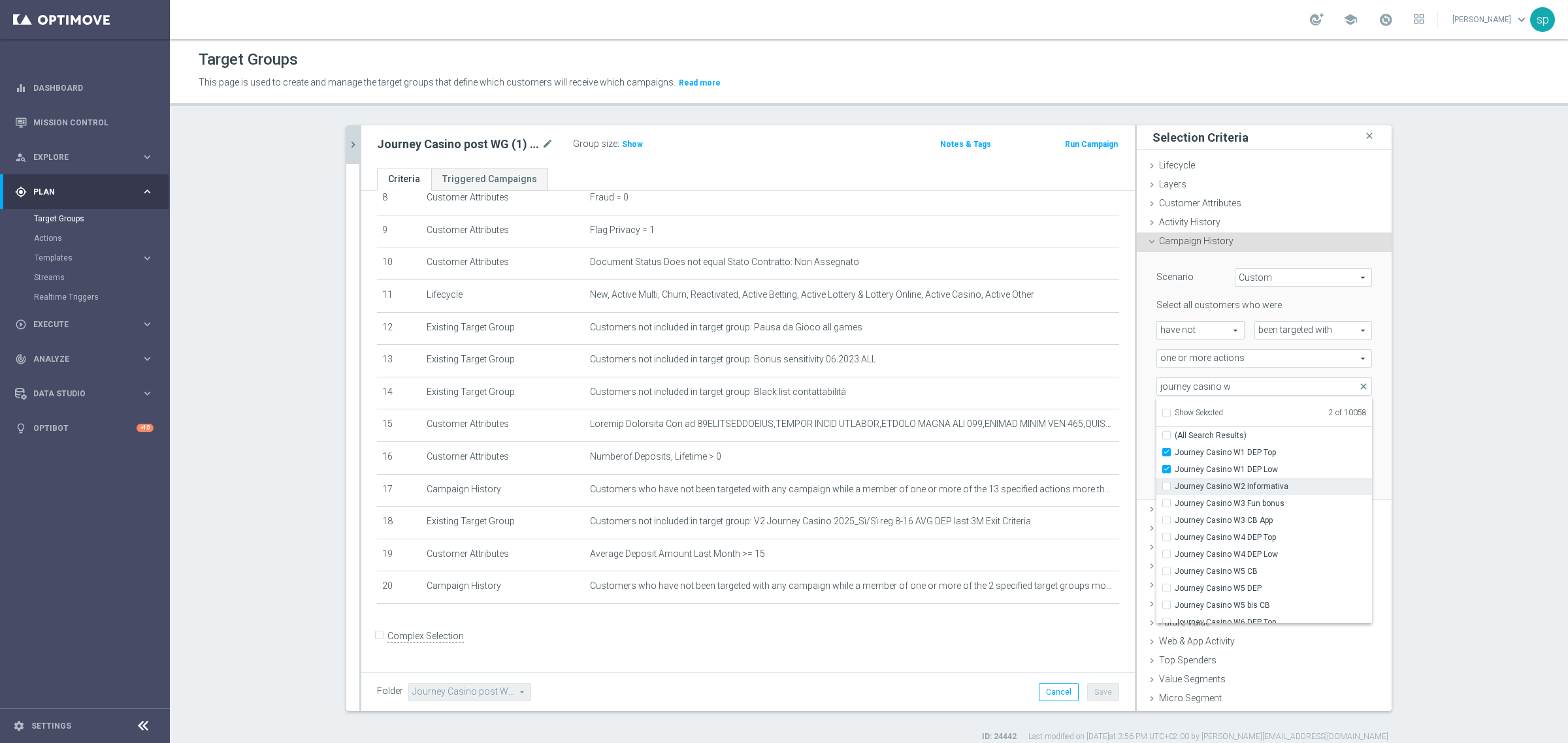
click at [1268, 486] on span "Journey Casino W2 Informativa" at bounding box center [1273, 486] width 198 height 10
click at [1175, 486] on input "Journey Casino W2 Informativa" at bounding box center [1170, 486] width 8 height 8
checkbox input "true"
type input "Selected 3 of 10058"
click at [1268, 503] on span "Journey Casino W3 Fun bonus" at bounding box center [1273, 503] width 198 height 10
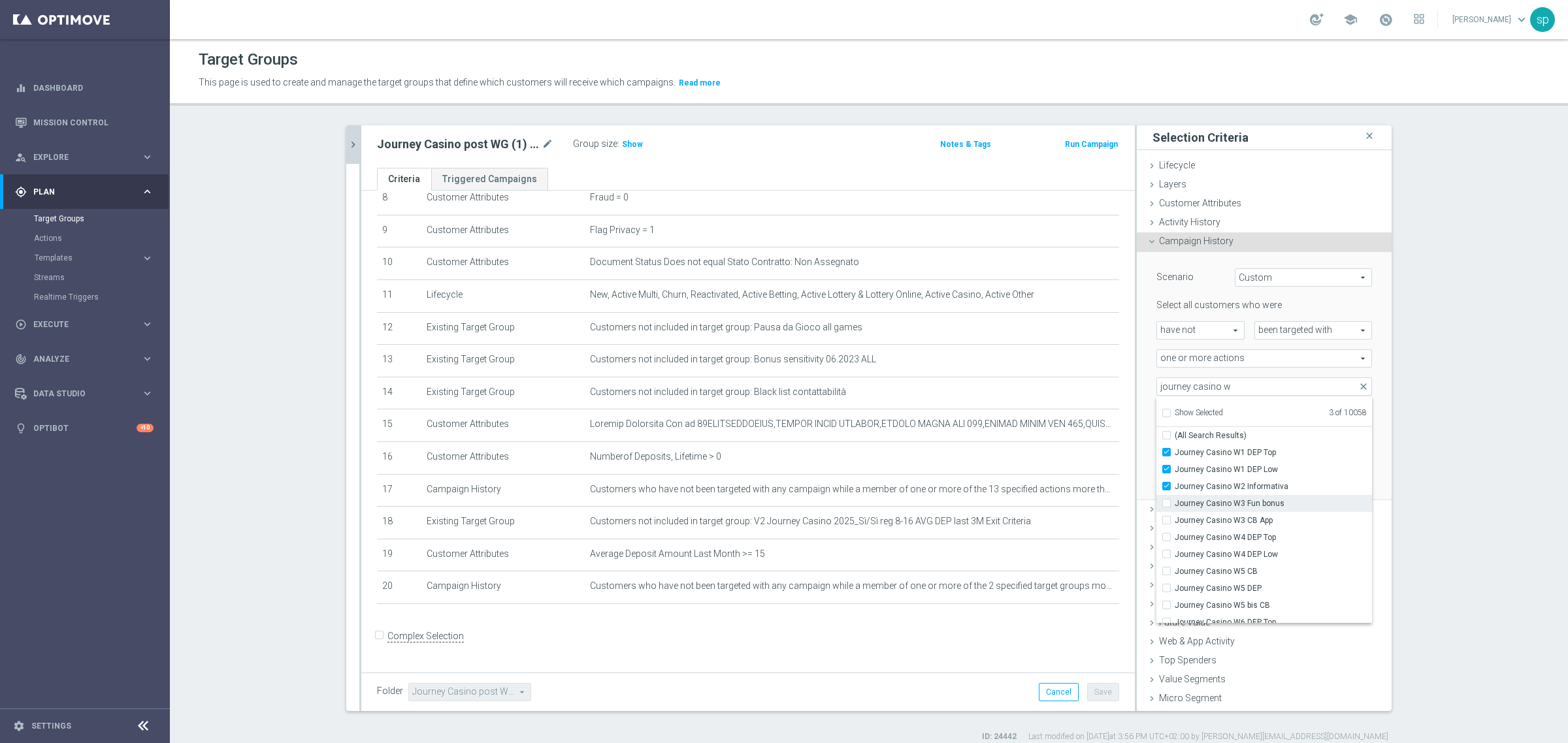
click at [1175, 503] on input "Journey Casino W3 Fun bonus" at bounding box center [1170, 503] width 8 height 8
checkbox input "true"
type input "Selected 4 of 10058"
click at [1265, 516] on span "Journey Casino W3 CB App" at bounding box center [1273, 520] width 198 height 10
click at [1175, 516] on input "Journey Casino W3 CB App" at bounding box center [1170, 520] width 8 height 8
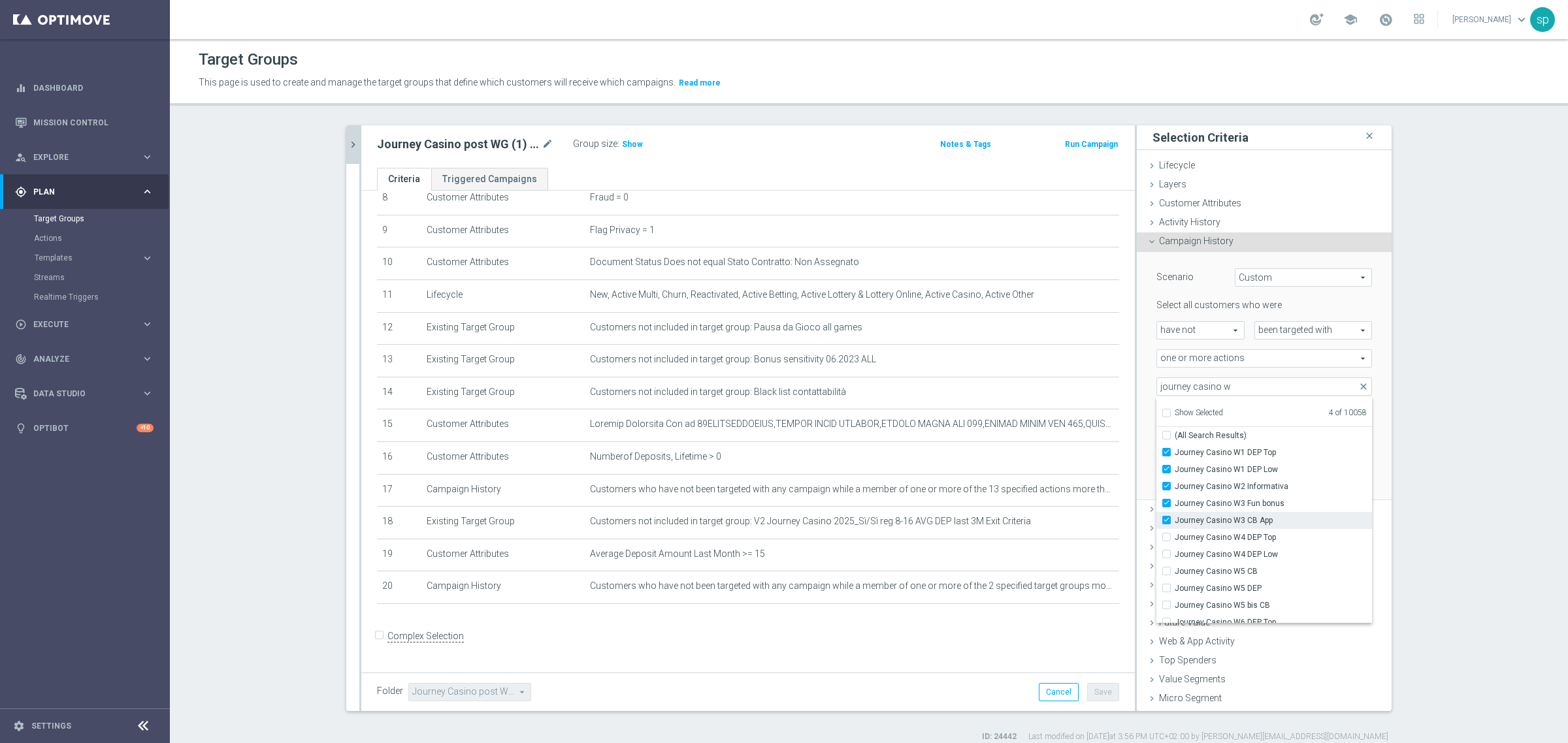
checkbox input "true"
type input "Selected 5 of 10058"
click at [1264, 537] on span "Journey Casino W4 DEP Top" at bounding box center [1273, 537] width 198 height 10
click at [1175, 537] on input "Journey Casino W4 DEP Top" at bounding box center [1170, 537] width 8 height 8
checkbox input "true"
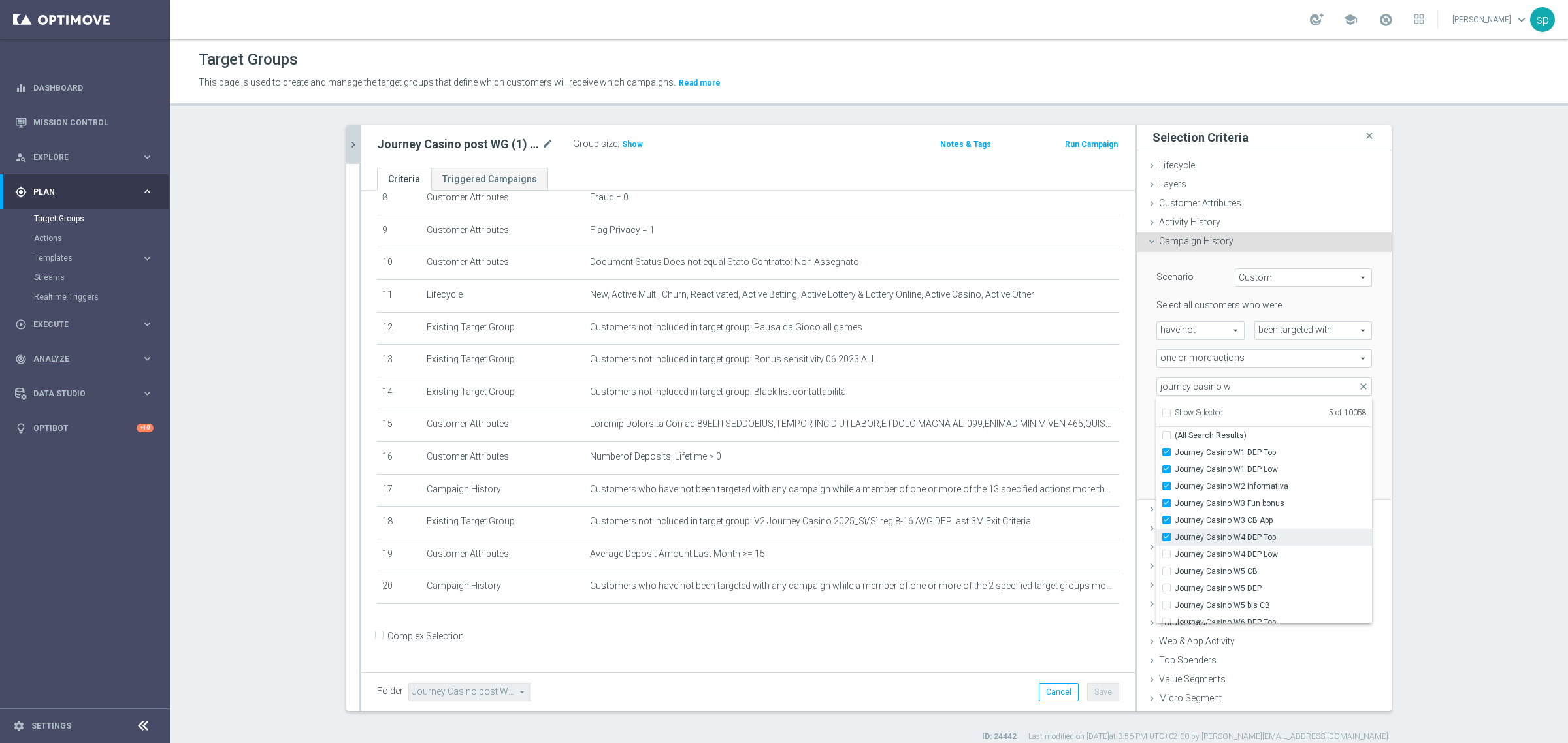
type input "Selected 6 of 10058"
click at [1256, 557] on span "Journey Casino W4 DEP Low" at bounding box center [1273, 554] width 198 height 10
click at [1175, 557] on input "Journey Casino W4 DEP Low" at bounding box center [1170, 554] width 8 height 8
checkbox input "true"
type input "Selected 7 of 10058"
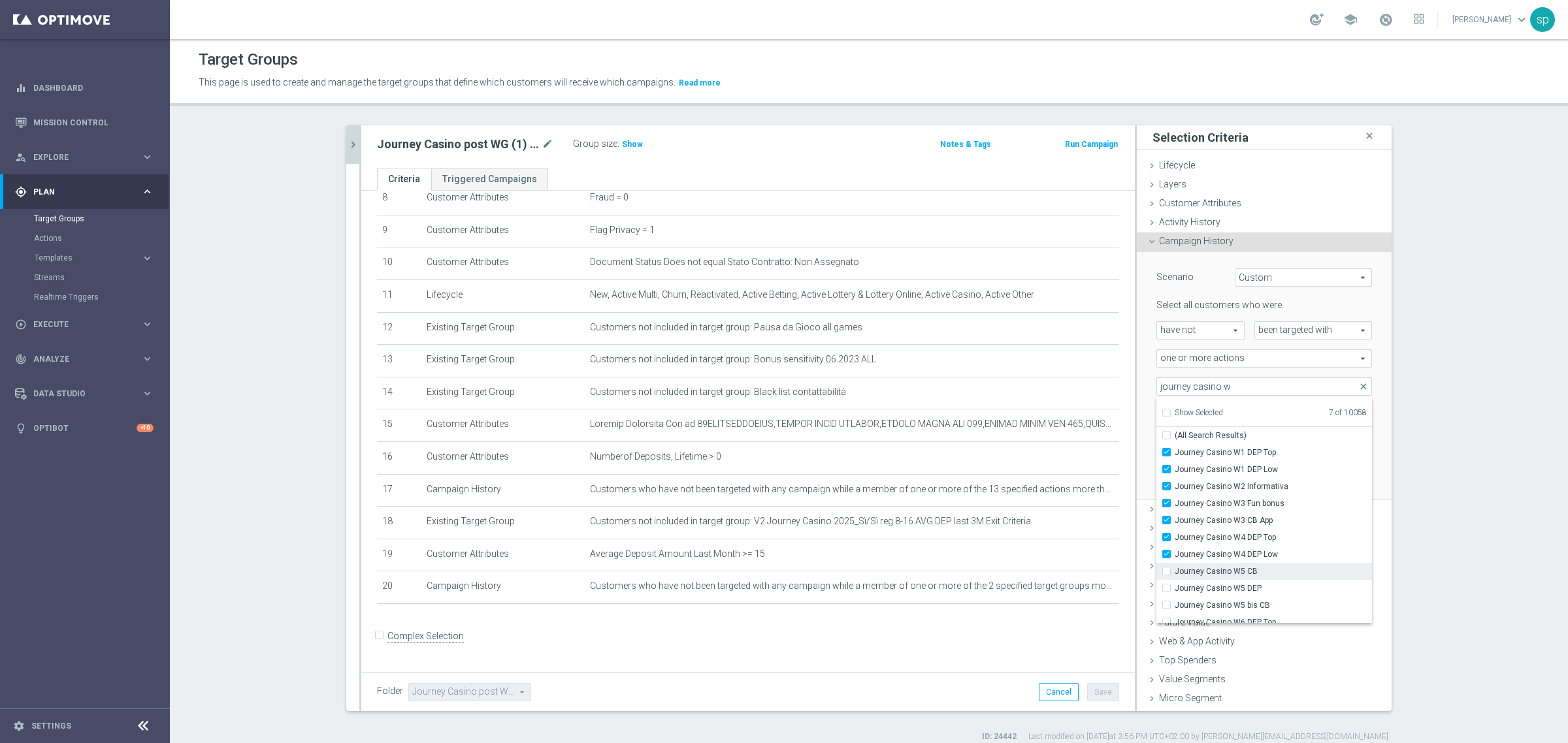
click at [1247, 575] on span "Journey Casino W5 CB" at bounding box center [1273, 571] width 198 height 10
click at [1175, 575] on input "Journey Casino W5 CB" at bounding box center [1170, 571] width 8 height 8
checkbox input "true"
type input "Selected 8 of 10058"
click at [1248, 589] on span "Journey Casino W5 DEP" at bounding box center [1273, 588] width 198 height 10
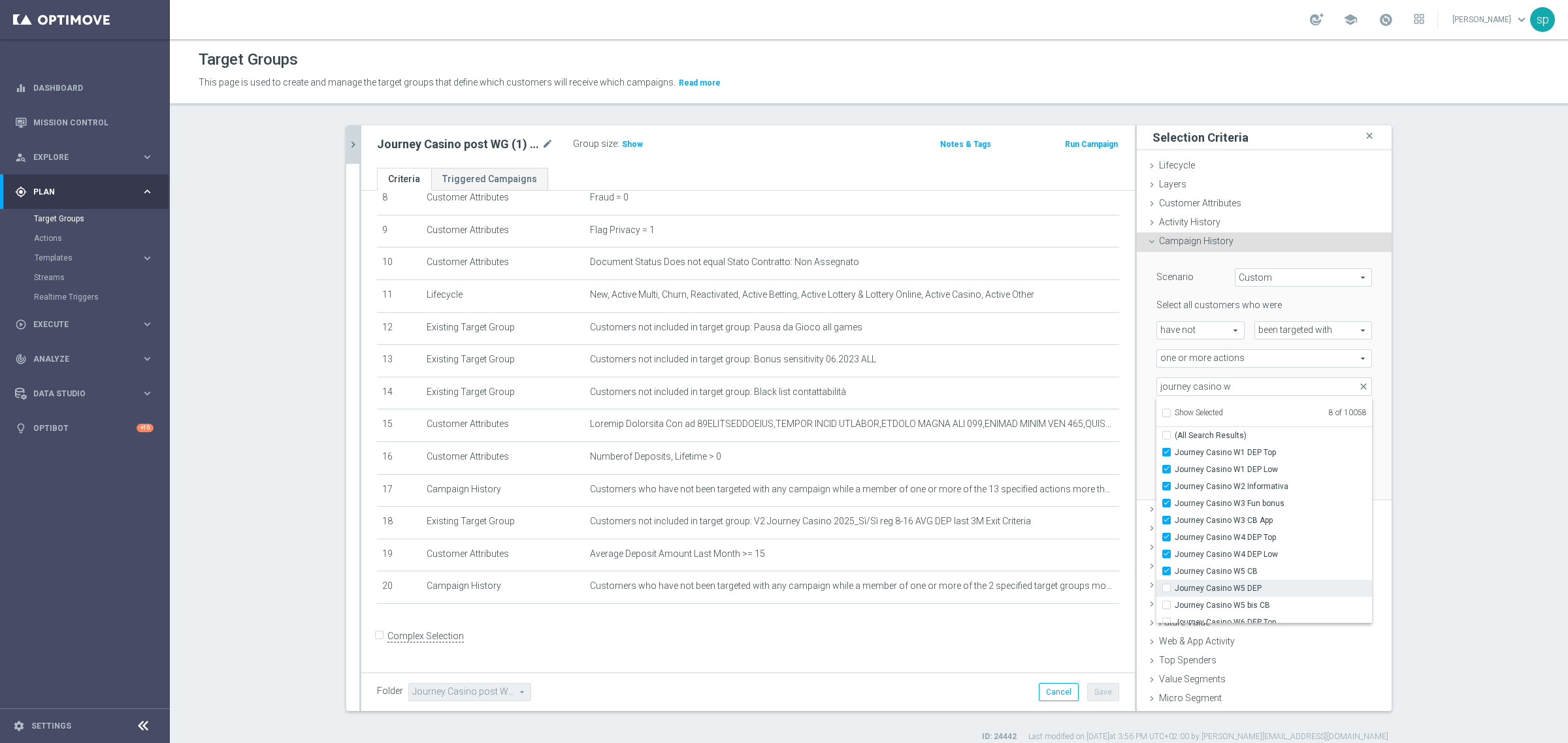
click at [1175, 589] on input "Journey Casino W5 DEP" at bounding box center [1170, 588] width 8 height 8
checkbox input "true"
type input "Selected 9 of 10058"
click at [1256, 605] on span "Journey Casino W5 bis CB" at bounding box center [1273, 605] width 198 height 10
click at [1175, 605] on input "Journey Casino W5 bis CB" at bounding box center [1170, 605] width 8 height 8
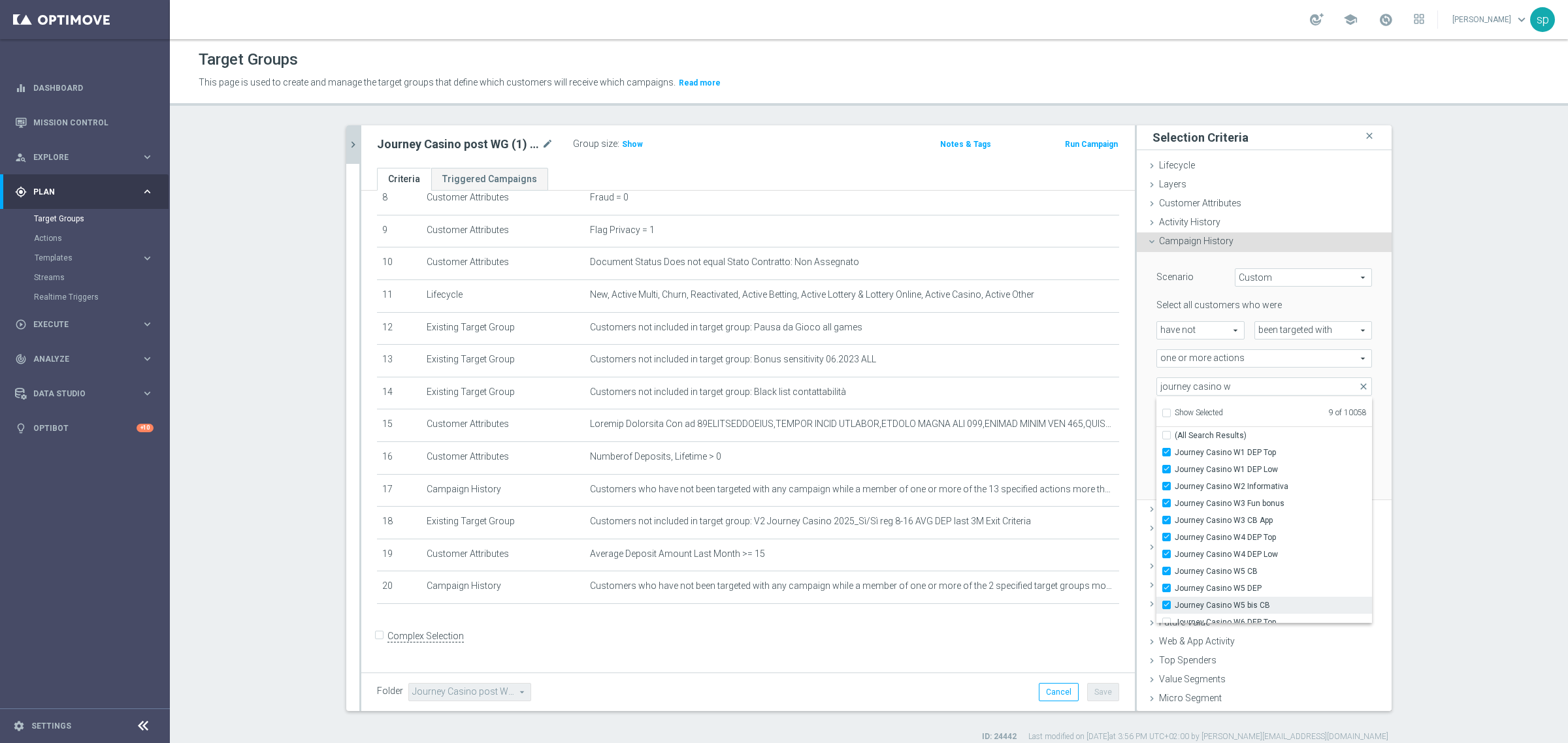
checkbox input "true"
type input "Selected 10 of 10058"
click at [1272, 583] on span "Journey Casino W6 DEP Top" at bounding box center [1273, 581] width 198 height 10
click at [1175, 583] on input "Journey Casino W6 DEP Top" at bounding box center [1170, 581] width 8 height 8
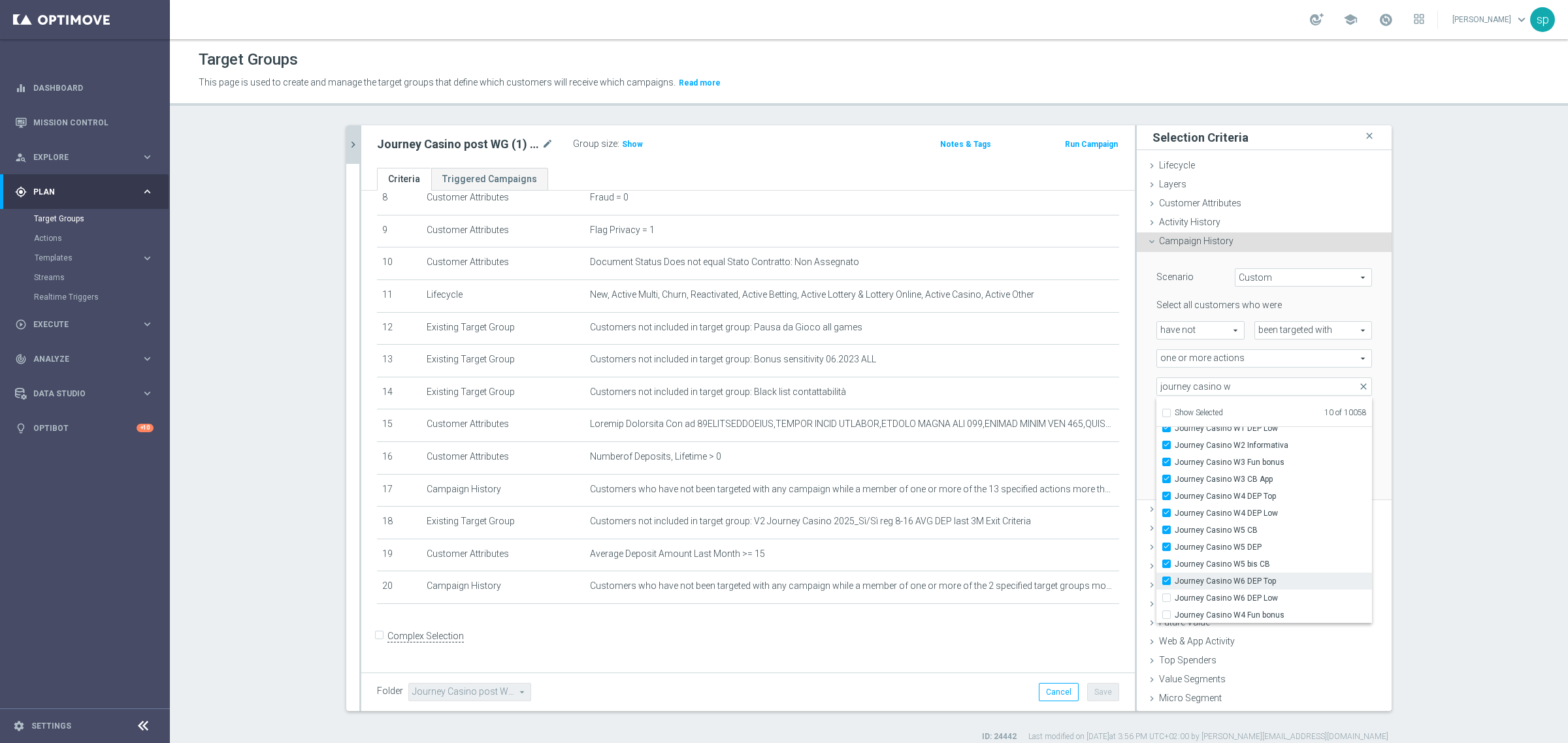
checkbox input "true"
type input "Selected 11 of 10058"
click at [1265, 602] on span "Journey Casino W6 DEP Low" at bounding box center [1273, 598] width 198 height 10
click at [1175, 602] on input "Journey Casino W6 DEP Low" at bounding box center [1170, 597] width 8 height 8
checkbox input "true"
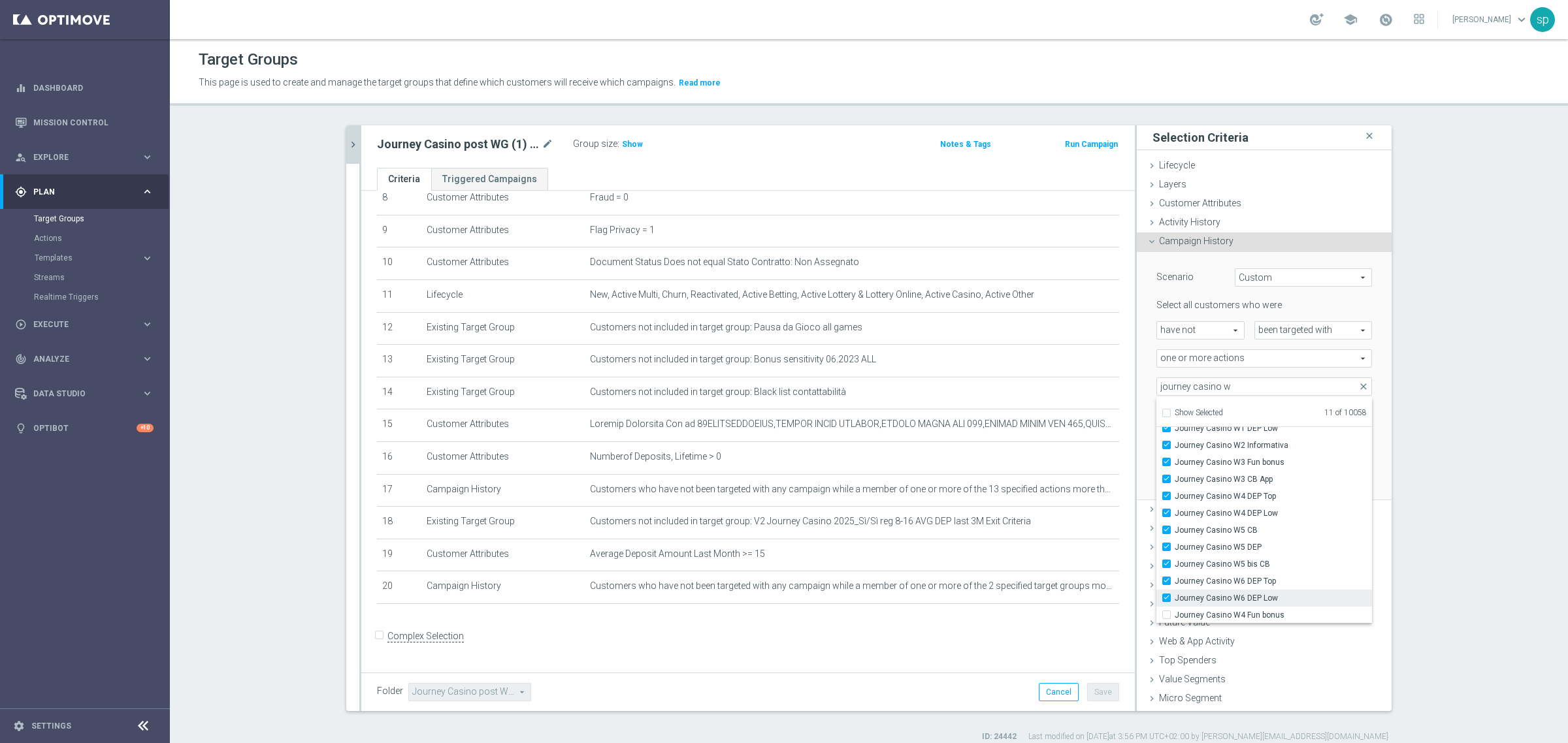
type input "Selected 12 of 10058"
click at [1370, 525] on div "Game History done" at bounding box center [1264, 528] width 254 height 19
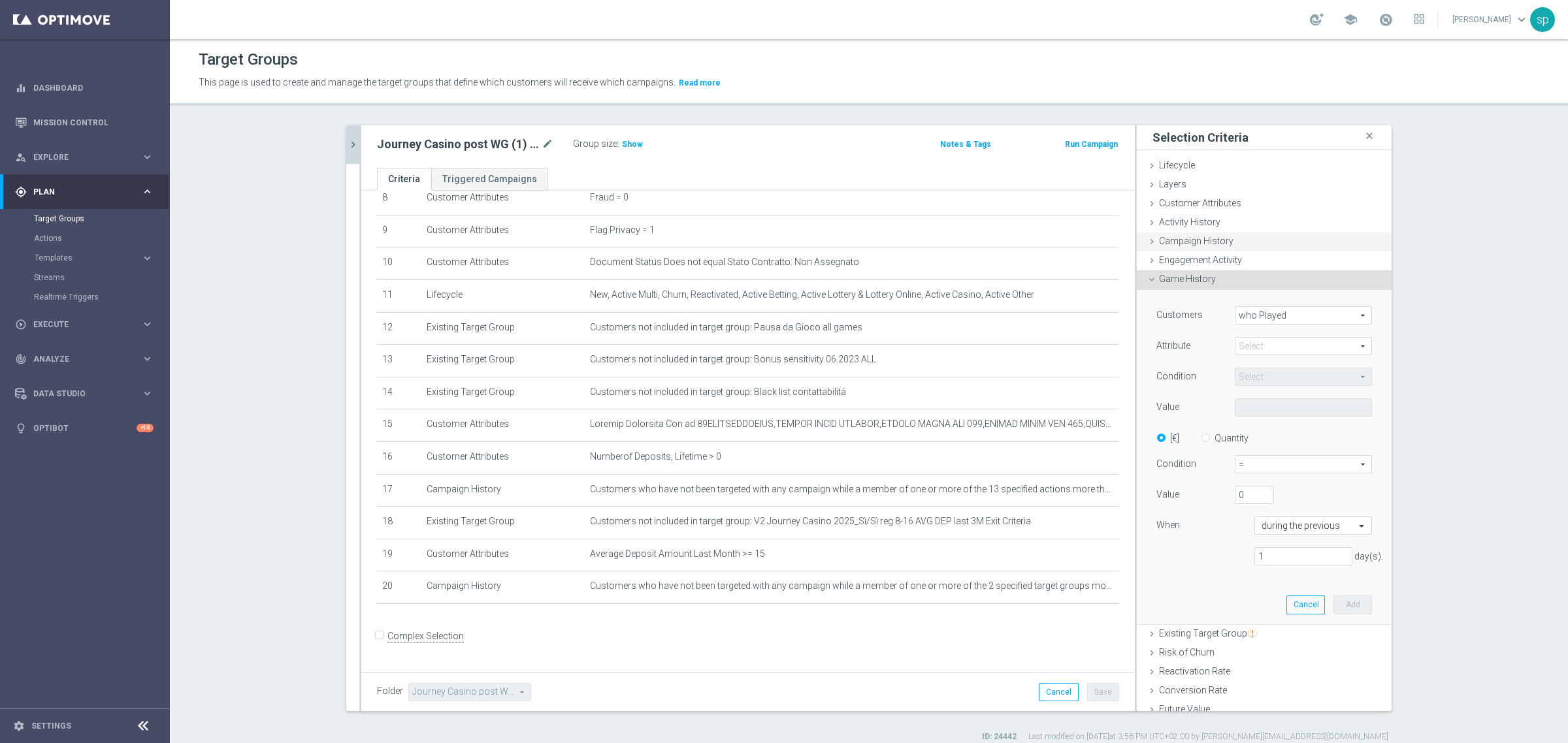
click at [1200, 238] on span "Campaign History" at bounding box center [1196, 241] width 75 height 10
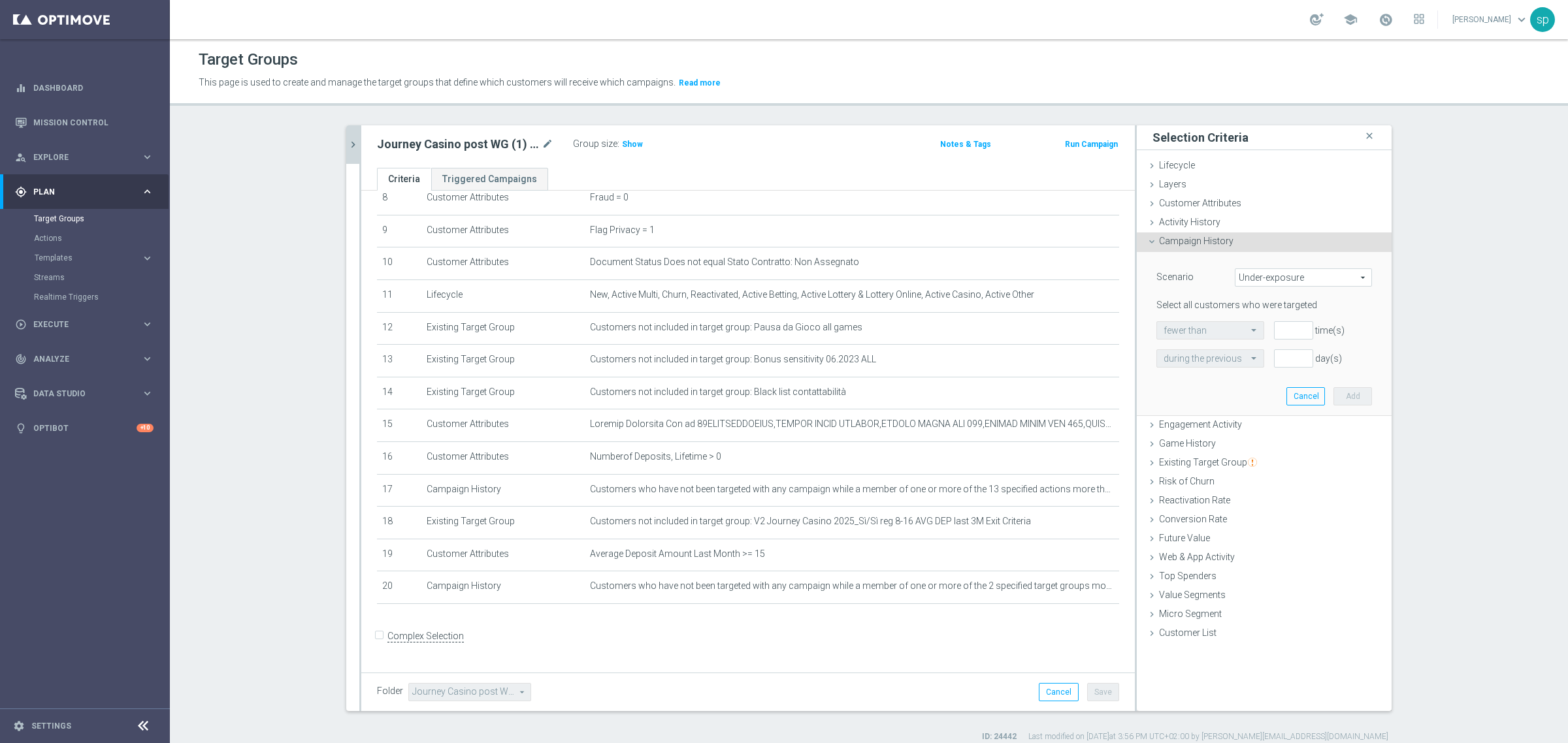
click at [1281, 279] on span "Under-exposure" at bounding box center [1303, 278] width 136 height 17
click at [1275, 364] on span "Custom" at bounding box center [1303, 364] width 123 height 10
type input "Custom"
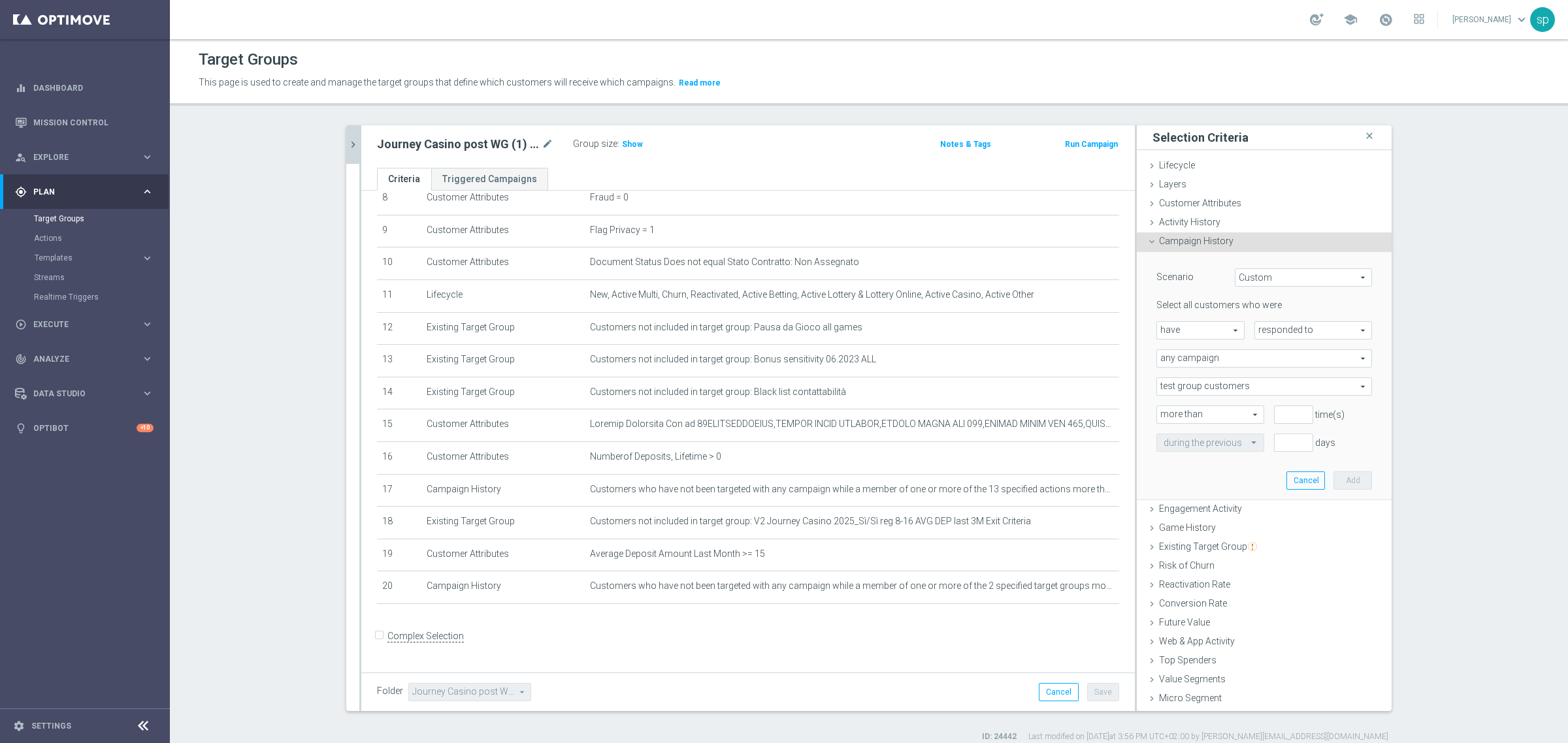
click at [1210, 328] on span "have" at bounding box center [1200, 331] width 87 height 17
click at [1199, 362] on span "have not" at bounding box center [1200, 366] width 74 height 10
type input "have not"
click at [1262, 341] on div "Select all customers who were have not have not arrow_drop_down search responde…" at bounding box center [1264, 375] width 216 height 152
click at [1278, 331] on span "responded to" at bounding box center [1313, 331] width 116 height 17
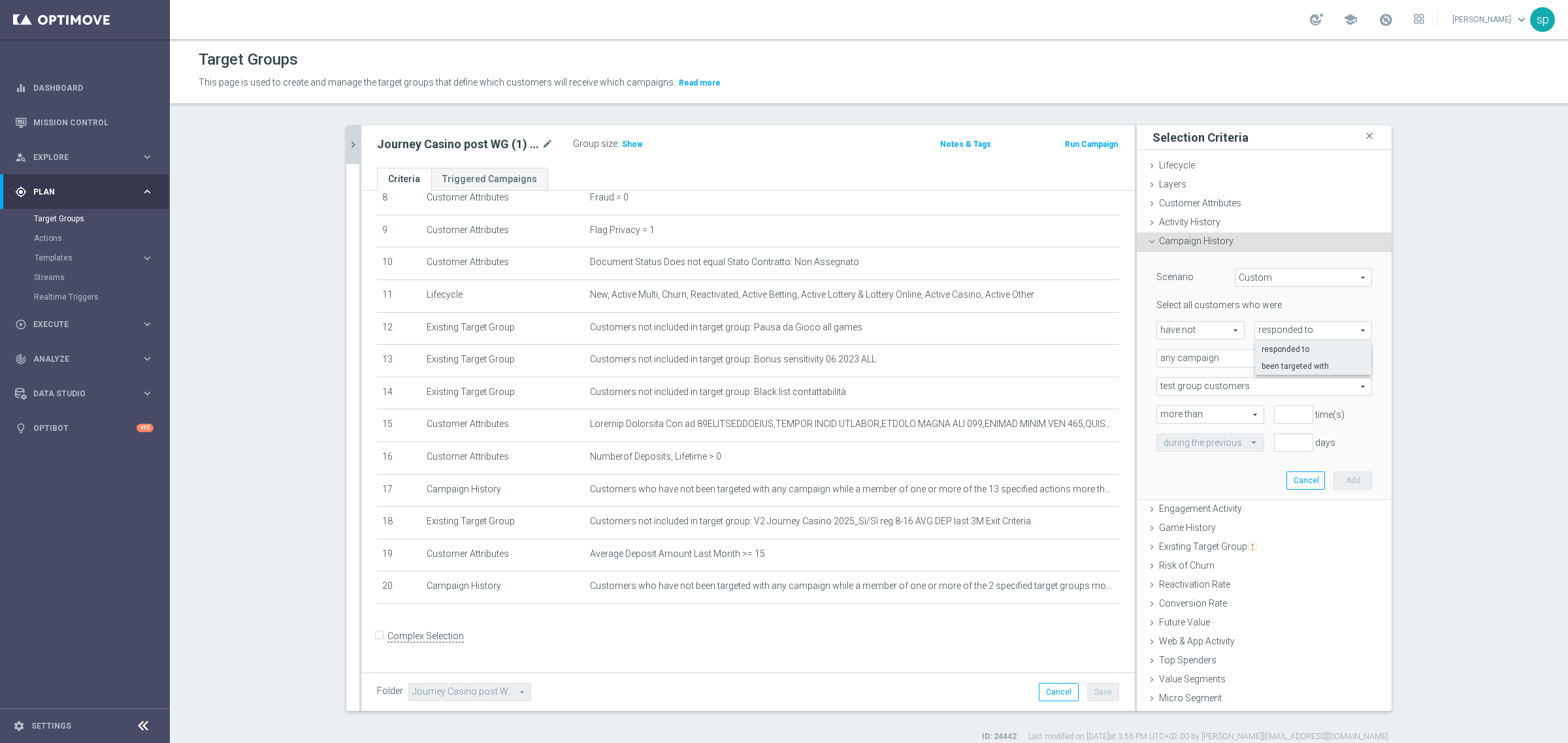
click at [1278, 366] on span "been targeted with" at bounding box center [1313, 366] width 103 height 10
type input "been targeted with"
click at [1195, 356] on span "any campaign" at bounding box center [1264, 358] width 214 height 17
click at [1200, 412] on span "one or more actions" at bounding box center [1264, 411] width 201 height 10
type input "one or more actions"
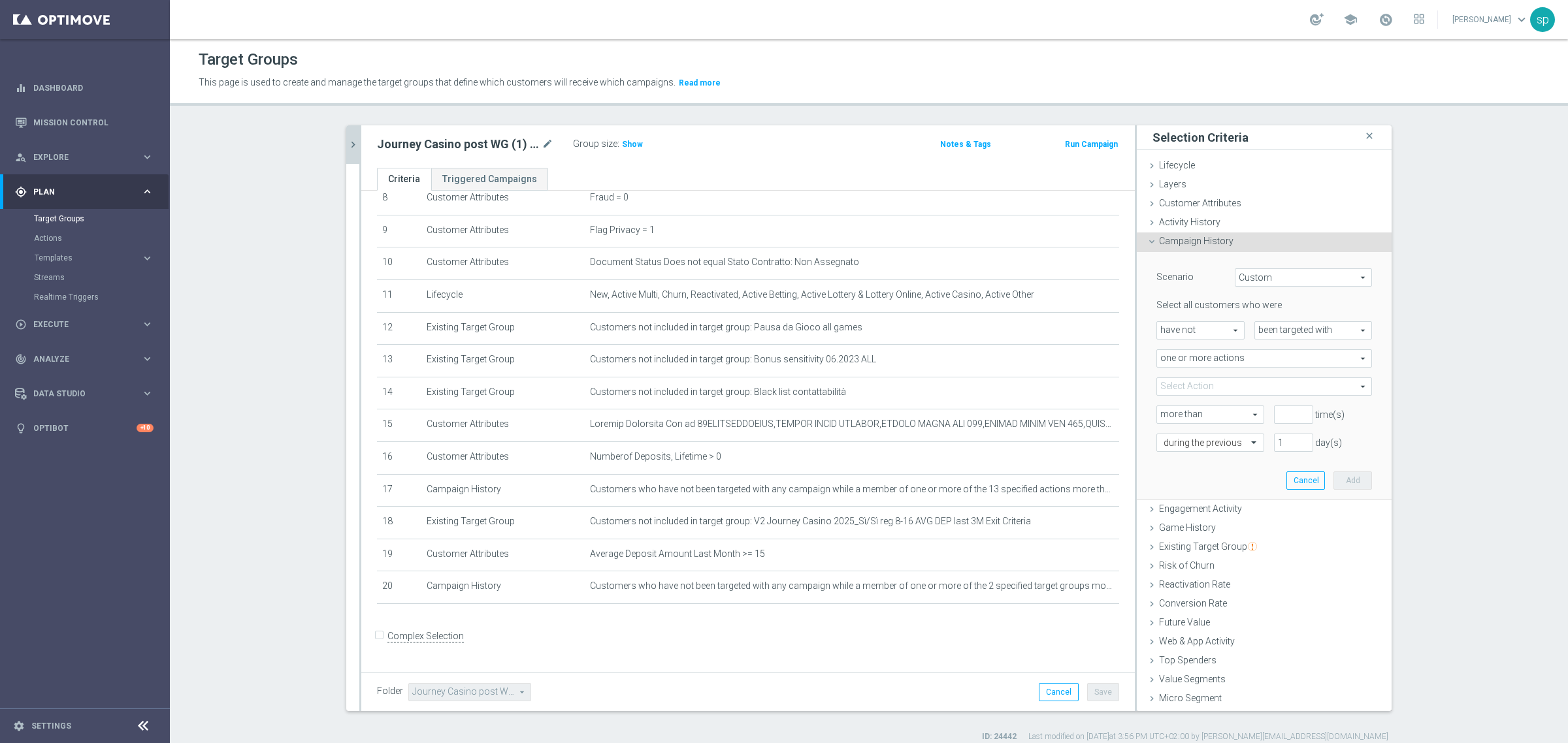
click at [1197, 383] on span at bounding box center [1264, 387] width 214 height 17
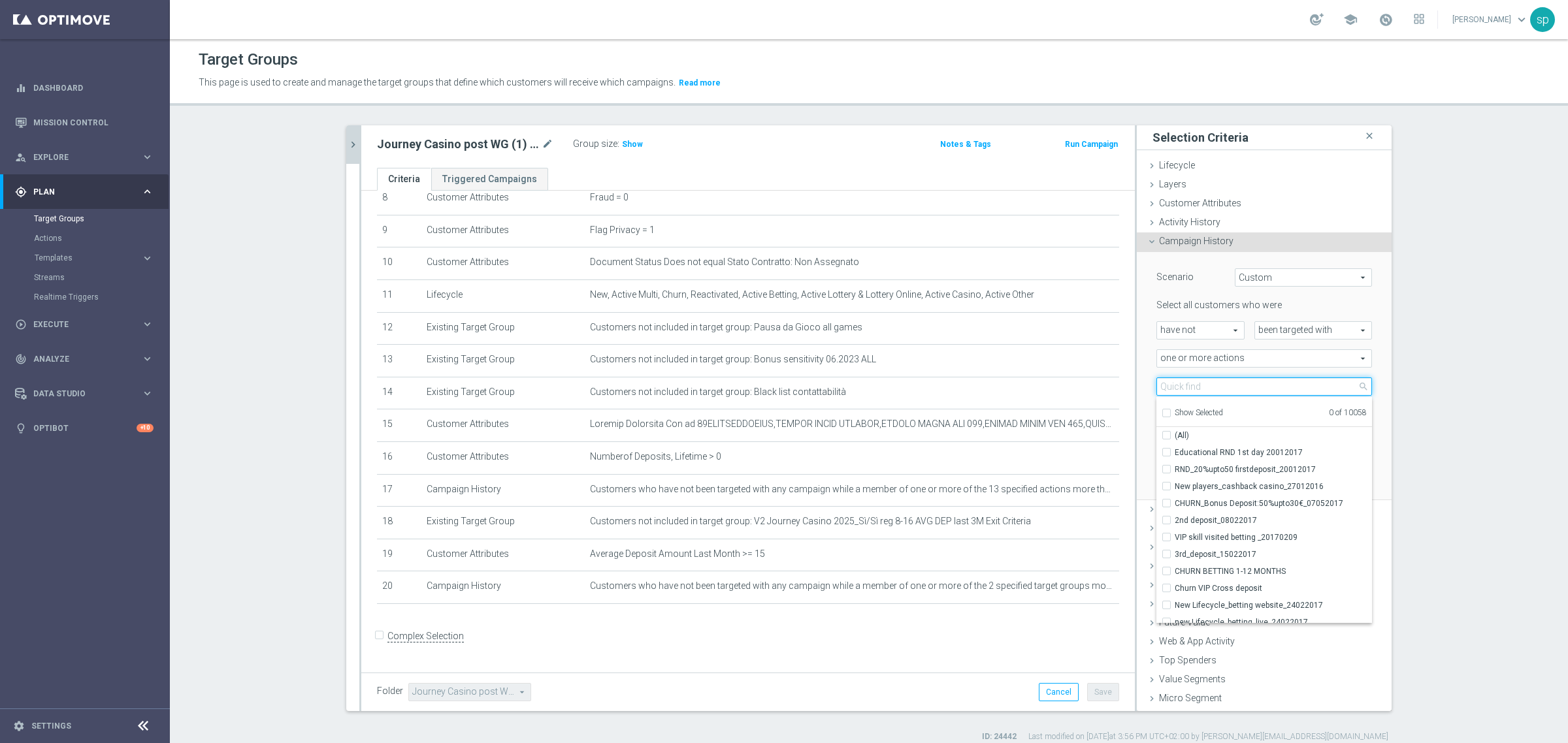
click at [1216, 385] on input "search" at bounding box center [1264, 387] width 216 height 18
type input "journey casino w"
click at [1261, 458] on label "Journey Casino W1 DEP Top" at bounding box center [1273, 453] width 198 height 17
click at [1175, 457] on input "Journey Casino W1 DEP Top" at bounding box center [1170, 452] width 8 height 8
checkbox input "true"
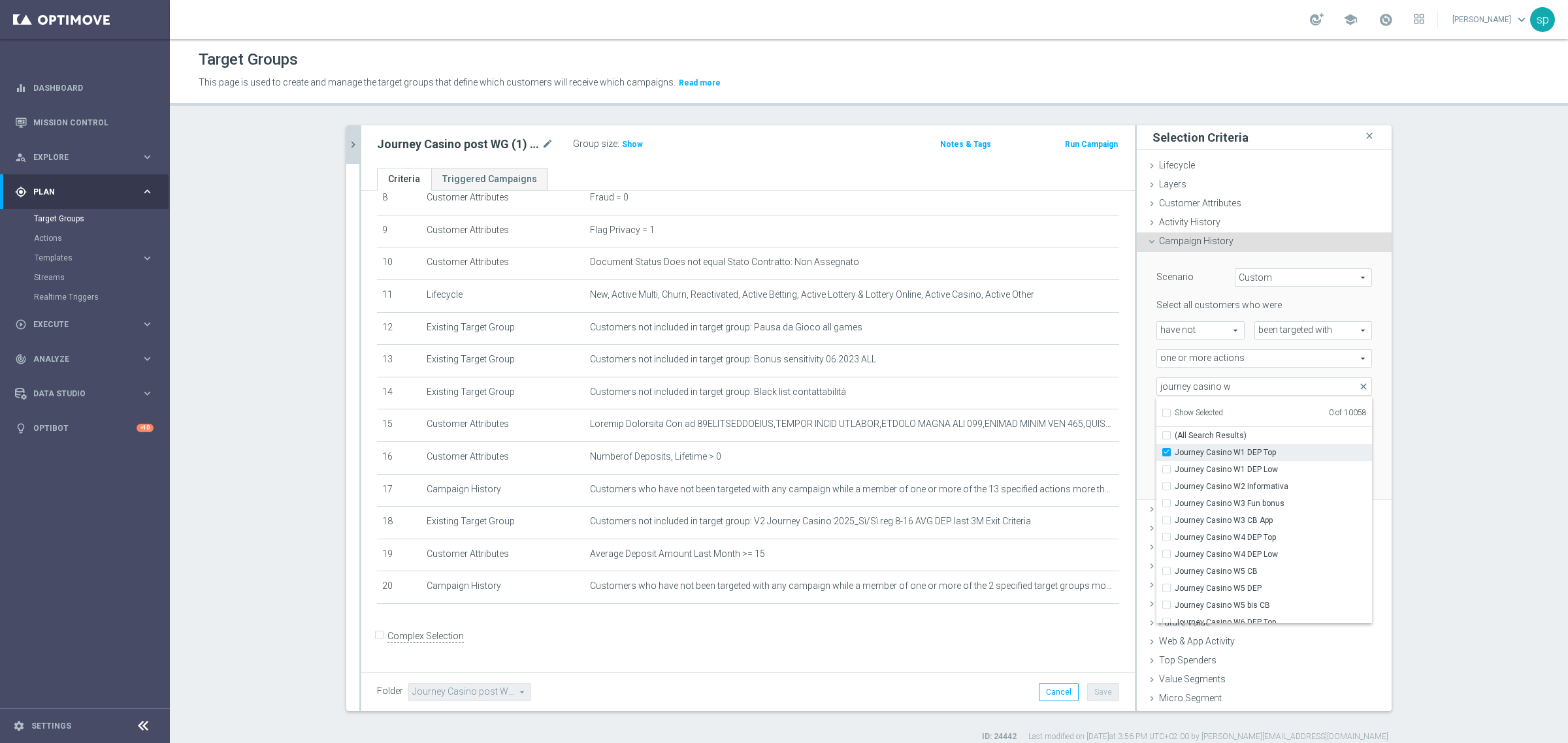
type input "Journey Casino W1 DEP Top"
click at [1253, 464] on span "Journey Casino W1 DEP Low" at bounding box center [1273, 469] width 198 height 10
click at [1175, 465] on input "Journey Casino W1 DEP Low" at bounding box center [1170, 469] width 8 height 8
checkbox input "true"
type input "Selected 2 of 10058"
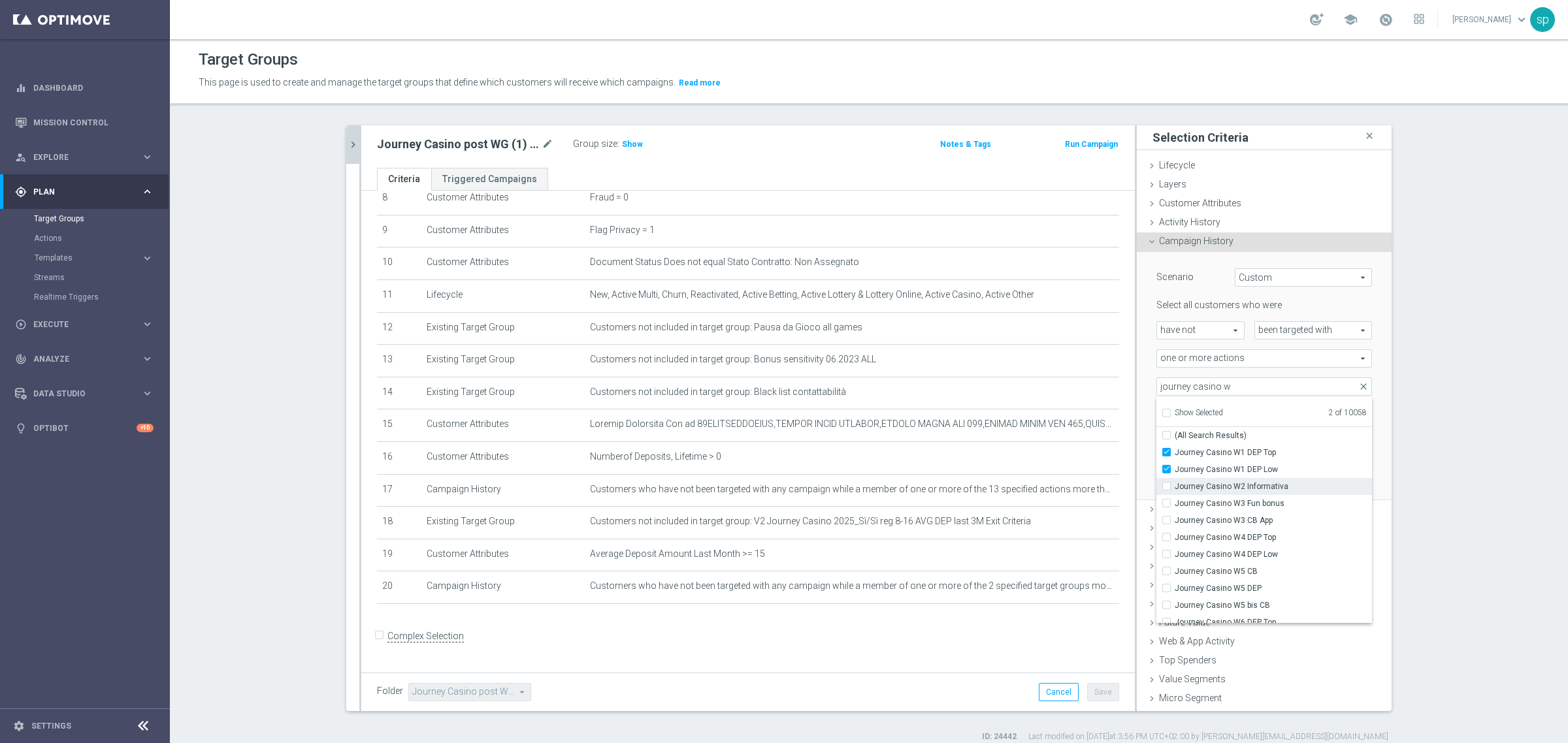
click at [1252, 482] on span "Journey Casino W2 Informativa" at bounding box center [1273, 486] width 198 height 10
click at [1175, 482] on input "Journey Casino W2 Informativa" at bounding box center [1170, 486] width 8 height 8
checkbox input "true"
type input "Selected 3 of 10058"
click at [1249, 505] on span "Journey Casino W3 Fun bonus" at bounding box center [1273, 503] width 198 height 10
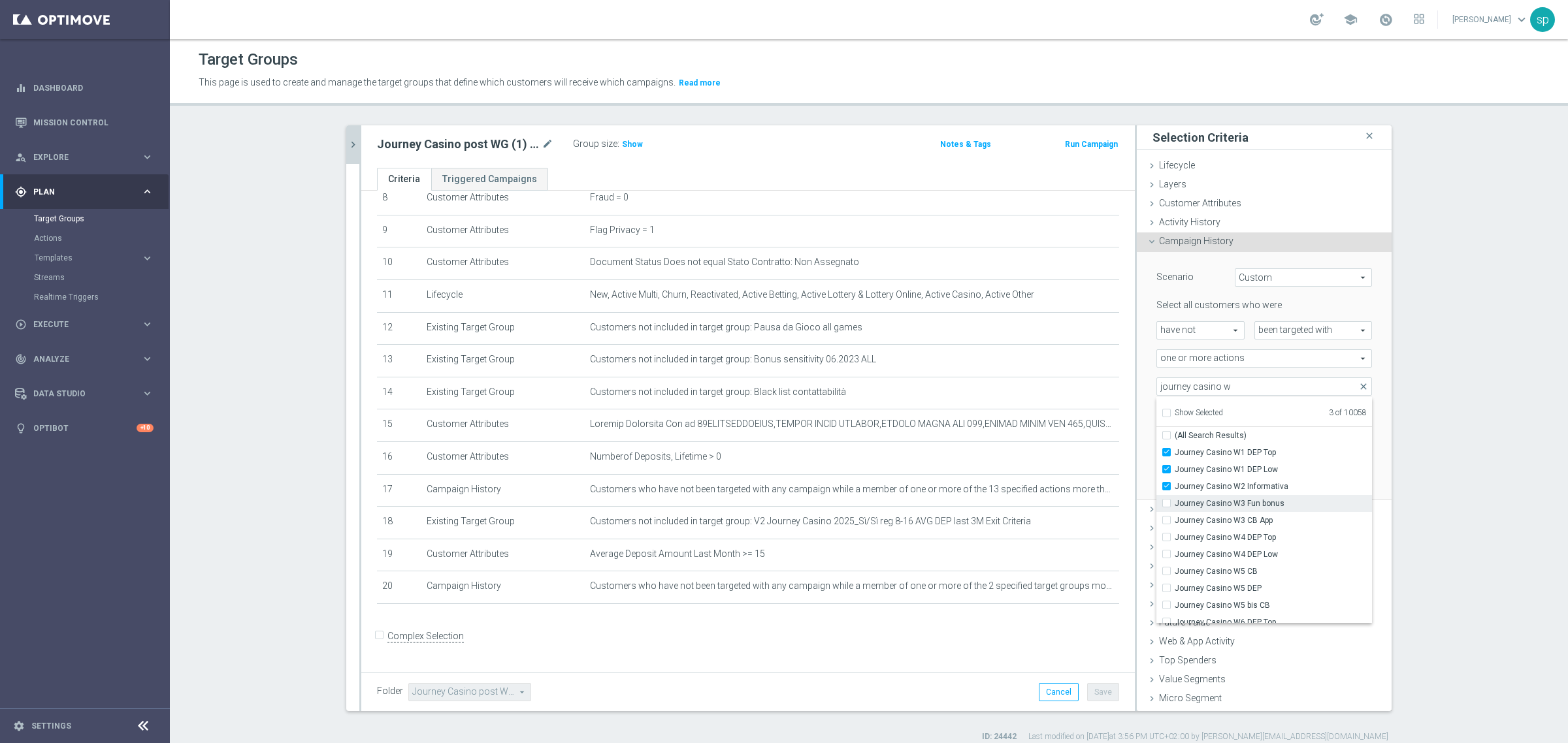
click at [1175, 505] on input "Journey Casino W3 Fun bonus" at bounding box center [1170, 503] width 8 height 8
checkbox input "true"
type input "Selected 4 of 10058"
click at [1249, 521] on span "Journey Casino W3 CB App" at bounding box center [1273, 520] width 198 height 10
click at [1175, 521] on input "Journey Casino W3 CB App" at bounding box center [1170, 520] width 8 height 8
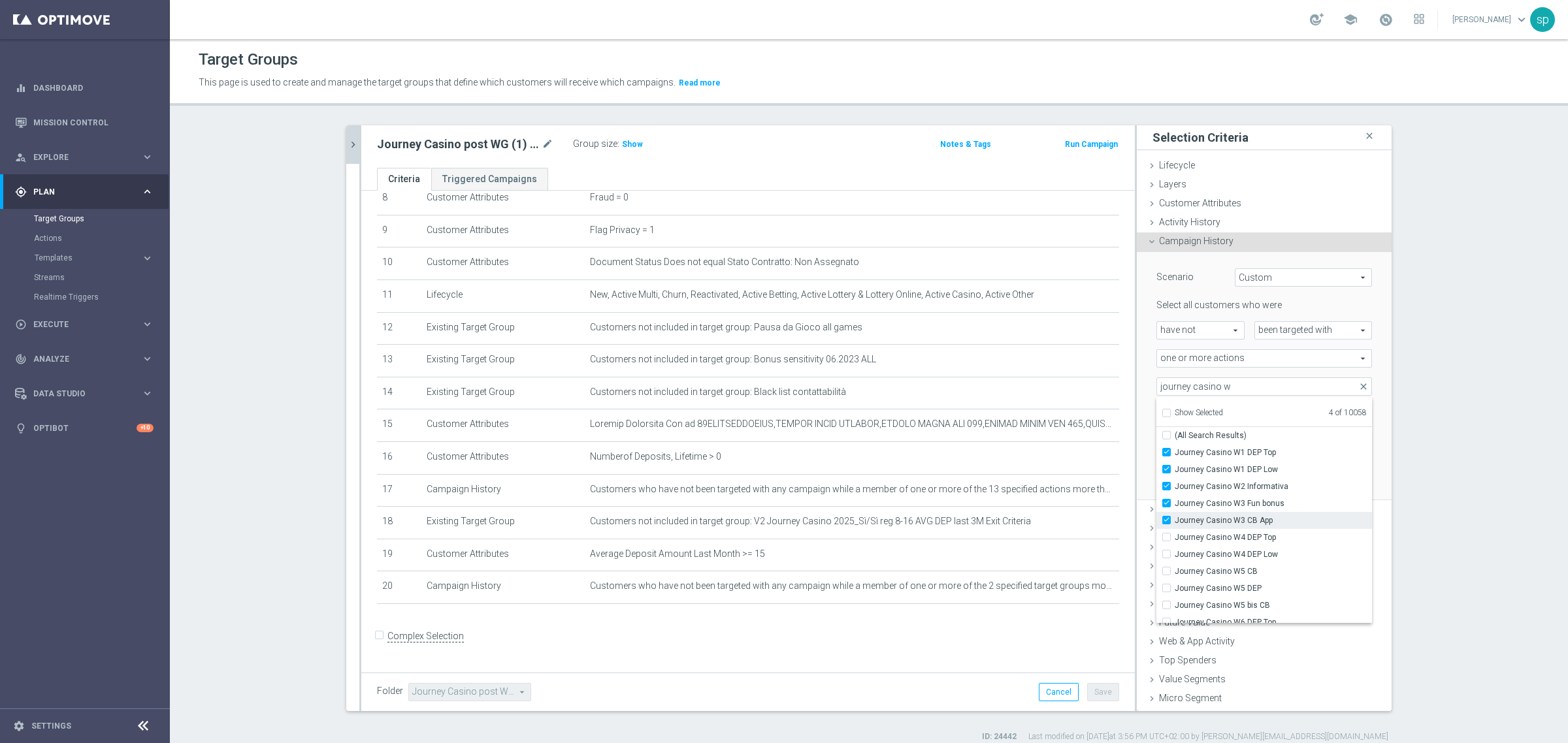
checkbox input "true"
type input "Selected 5 of 10058"
click at [1252, 535] on span "Journey Casino W4 DEP Top" at bounding box center [1273, 537] width 198 height 10
click at [1175, 535] on input "Journey Casino W4 DEP Top" at bounding box center [1170, 537] width 8 height 8
checkbox input "true"
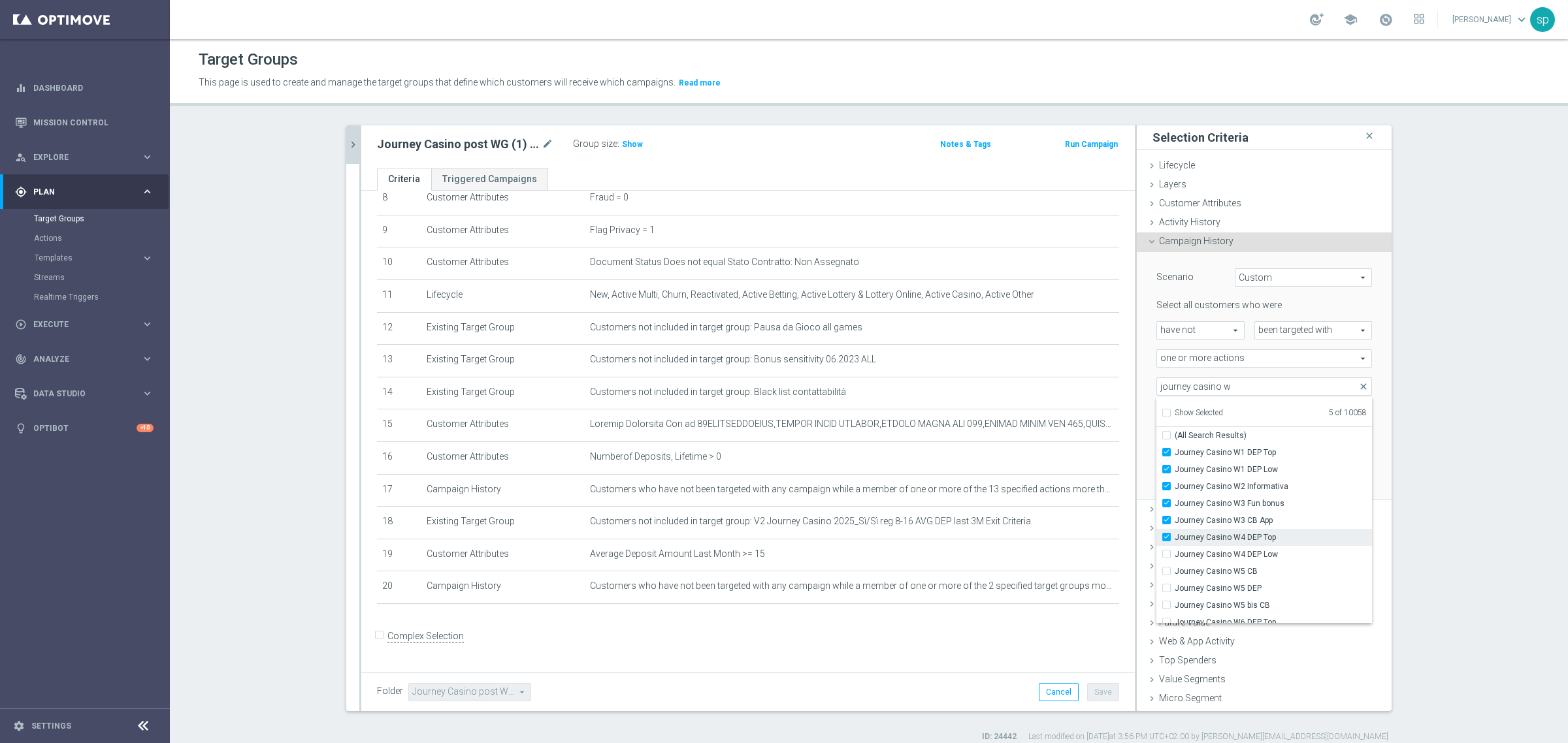
type input "Selected 6 of 10058"
click at [1248, 556] on span "Journey Casino W4 DEP Low" at bounding box center [1273, 554] width 198 height 10
click at [1175, 556] on input "Journey Casino W4 DEP Low" at bounding box center [1170, 554] width 8 height 8
checkbox input "true"
type input "Selected 7 of 10058"
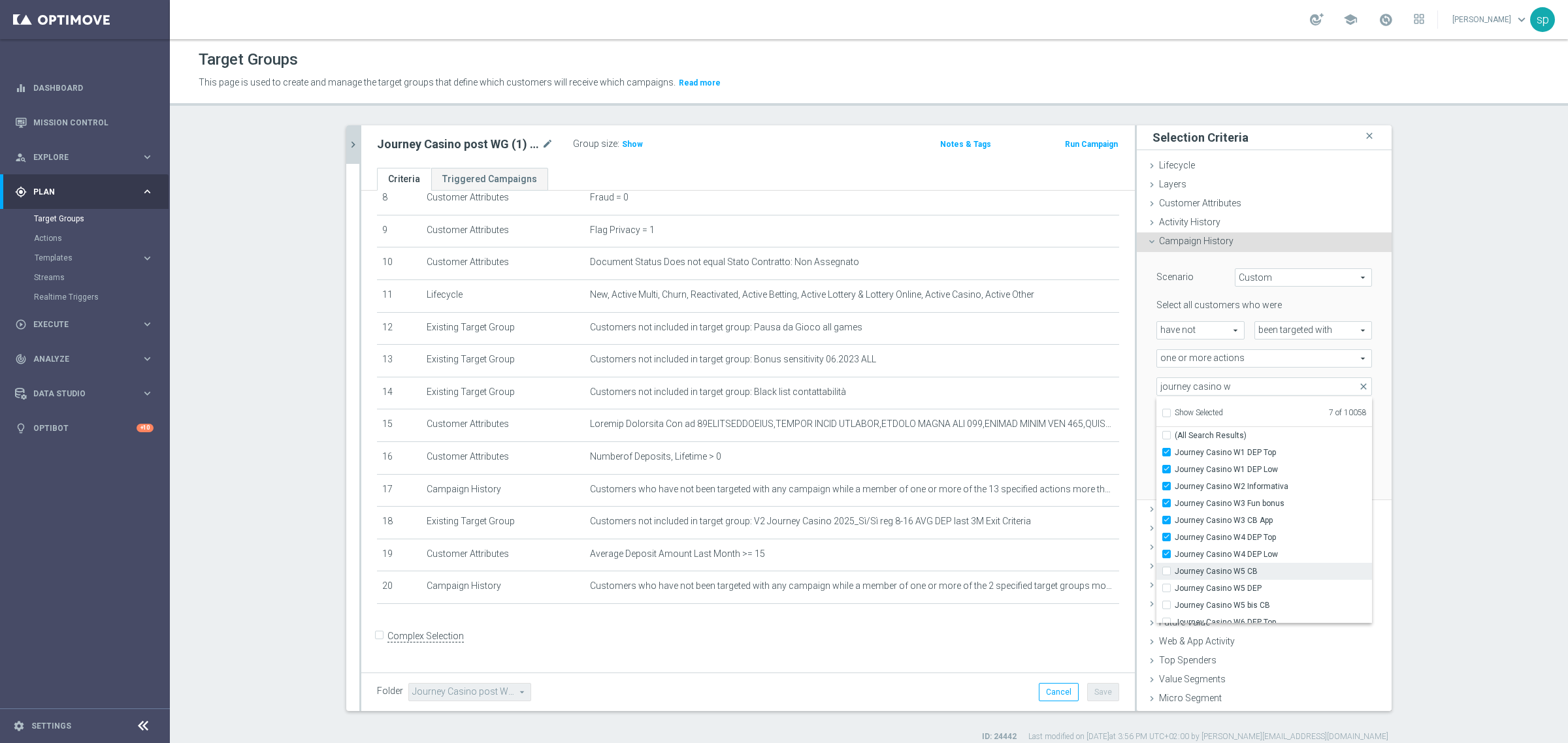
click at [1245, 573] on span "Journey Casino W5 CB" at bounding box center [1273, 571] width 198 height 10
click at [1175, 573] on input "Journey Casino W5 CB" at bounding box center [1170, 571] width 8 height 8
checkbox input "true"
type input "Selected 8 of 10058"
click at [1245, 587] on span "Journey Casino W5 DEP" at bounding box center [1273, 588] width 198 height 10
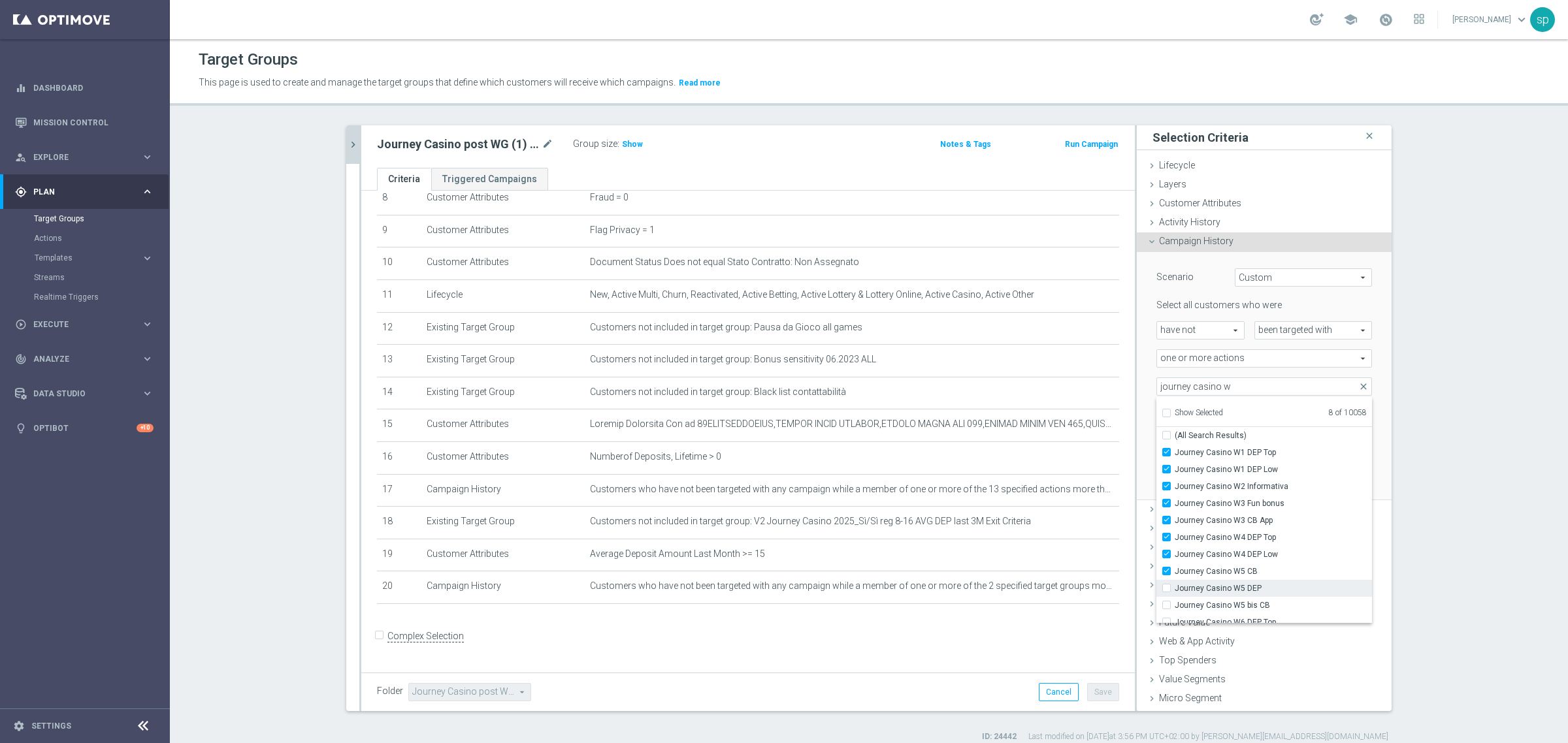
click at [1175, 587] on input "Journey Casino W5 DEP" at bounding box center [1170, 588] width 8 height 8
checkbox input "true"
type input "Selected 9 of 10058"
click at [1247, 606] on span "Journey Casino W5 bis CB" at bounding box center [1273, 605] width 198 height 10
click at [1175, 606] on input "Journey Casino W5 bis CB" at bounding box center [1170, 605] width 8 height 8
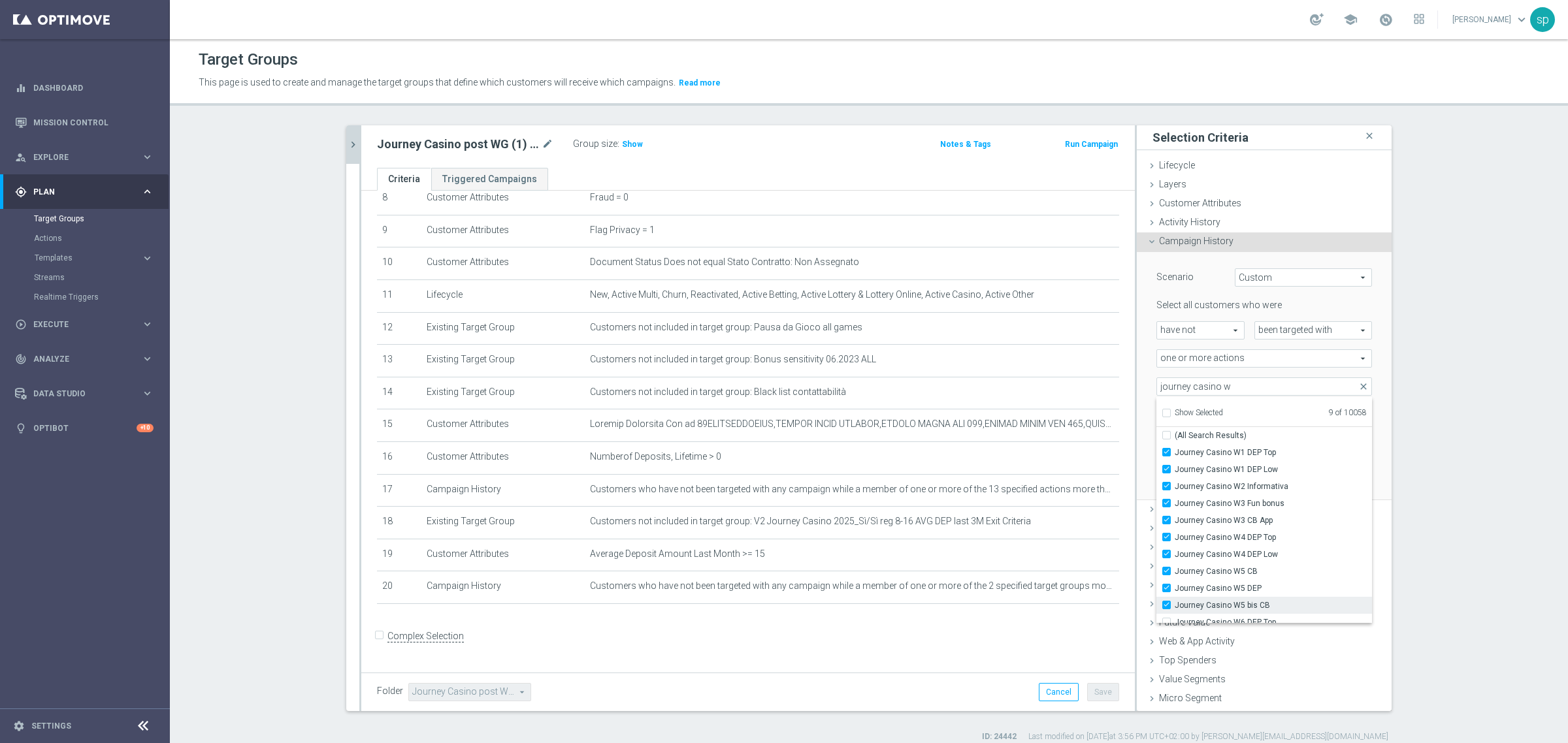
checkbox input "true"
type input "Selected 10 of 10058"
click at [1216, 598] on span "Journey Casino W6 DEP Low" at bounding box center [1273, 598] width 198 height 10
click at [1175, 598] on input "Journey Casino W6 DEP Low" at bounding box center [1170, 597] width 8 height 8
checkbox input "true"
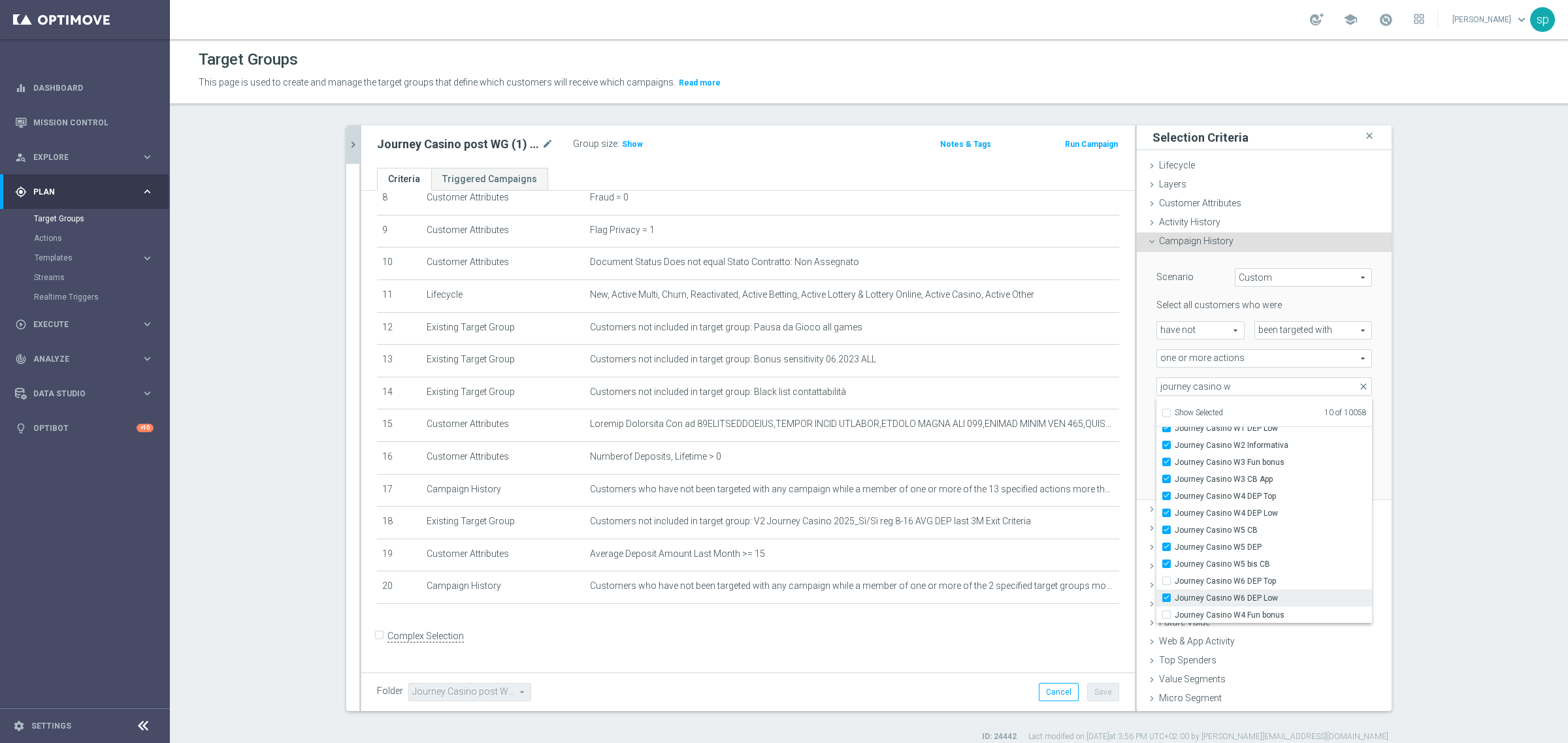
type input "Selected 11 of 10058"
click at [1204, 582] on span "Journey Casino W6 DEP Top" at bounding box center [1273, 581] width 198 height 10
click at [1175, 582] on input "Journey Casino W6 DEP Top" at bounding box center [1170, 581] width 8 height 8
checkbox input "true"
type input "Selected 12 of 10058"
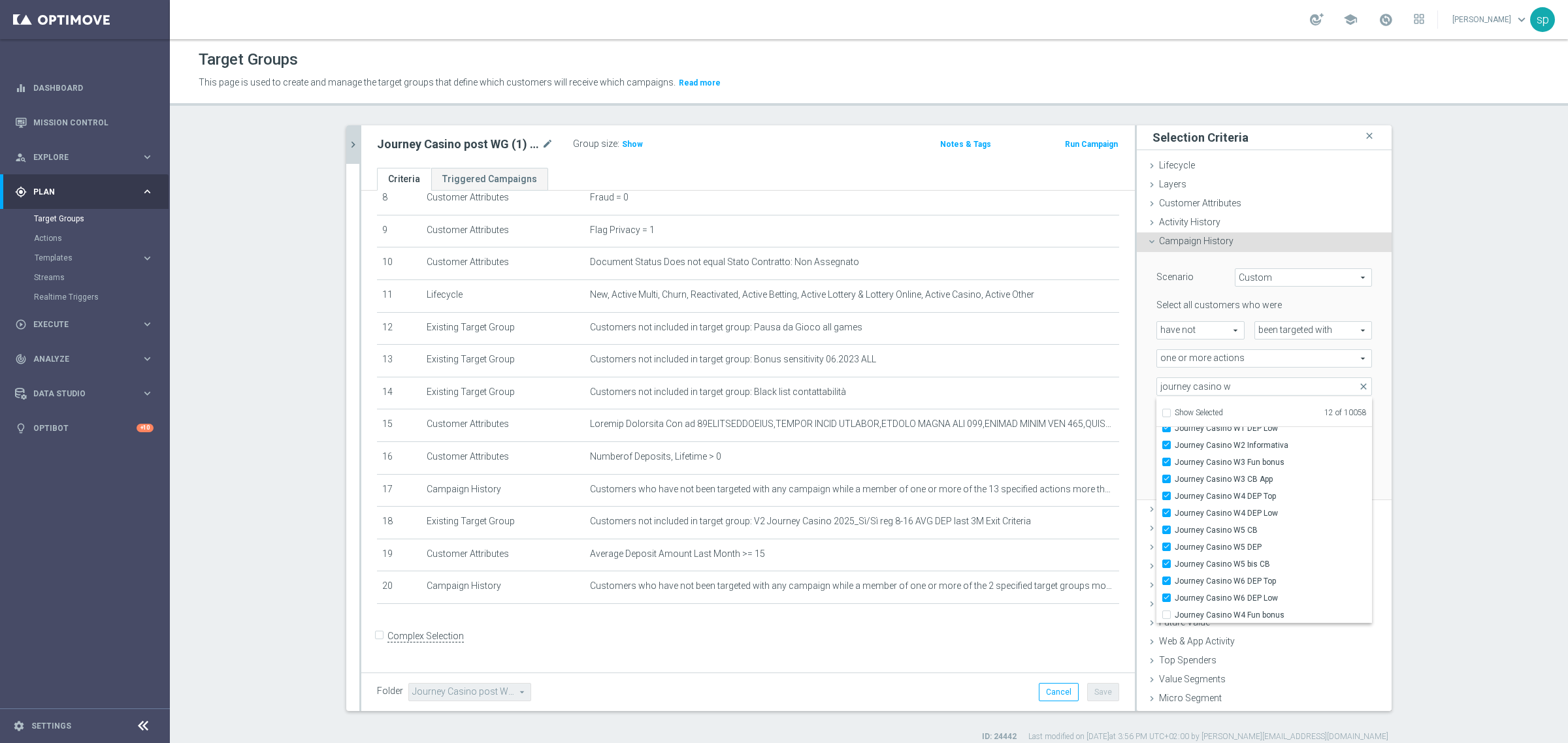
click at [1359, 408] on div "time(s)" at bounding box center [1323, 415] width 117 height 18
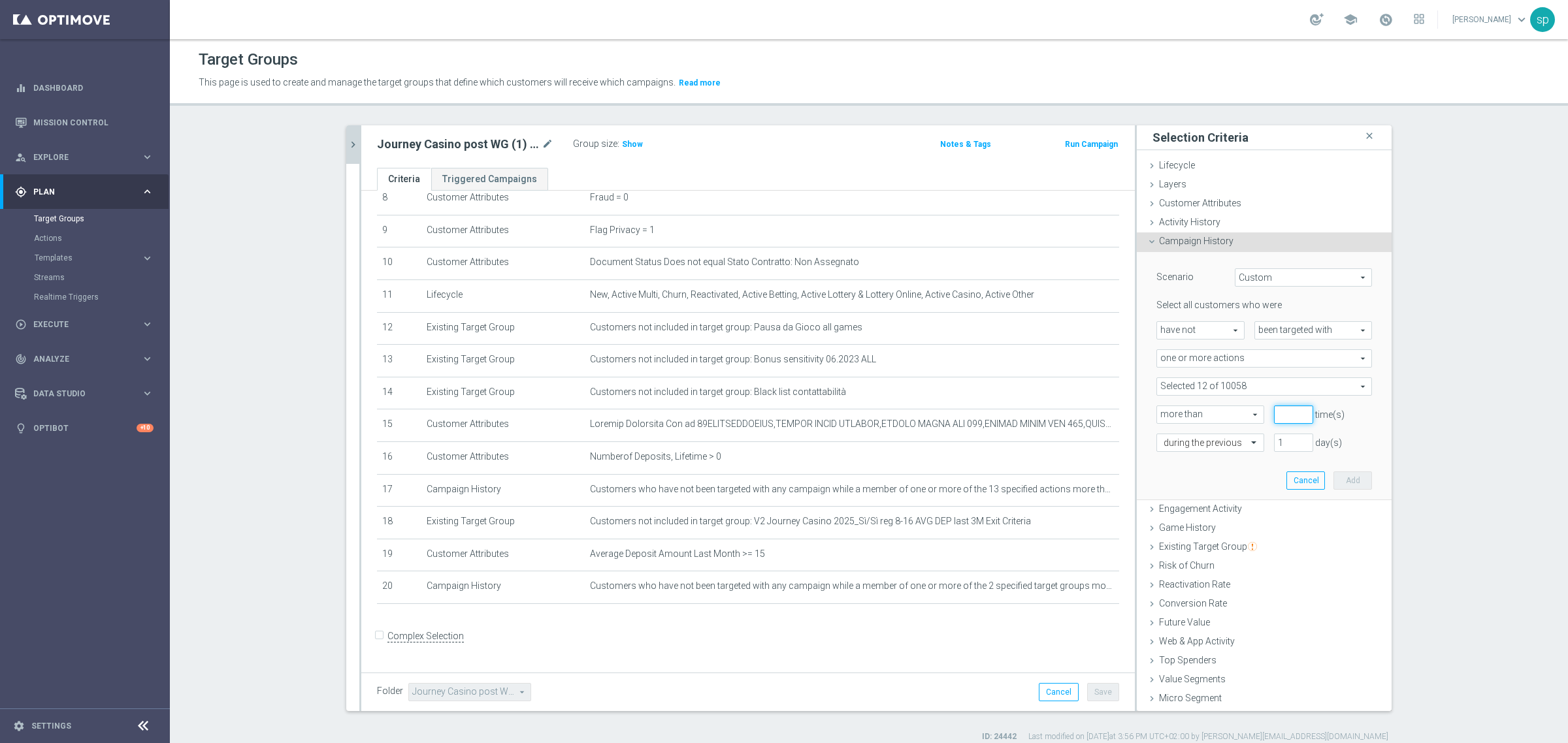
click at [1283, 408] on input "number" at bounding box center [1293, 415] width 39 height 18
click at [1288, 410] on input "1" at bounding box center [1293, 415] width 39 height 18
type input "0"
click at [1288, 418] on input "0" at bounding box center [1293, 415] width 39 height 18
click at [1274, 438] on input "1" at bounding box center [1293, 443] width 39 height 18
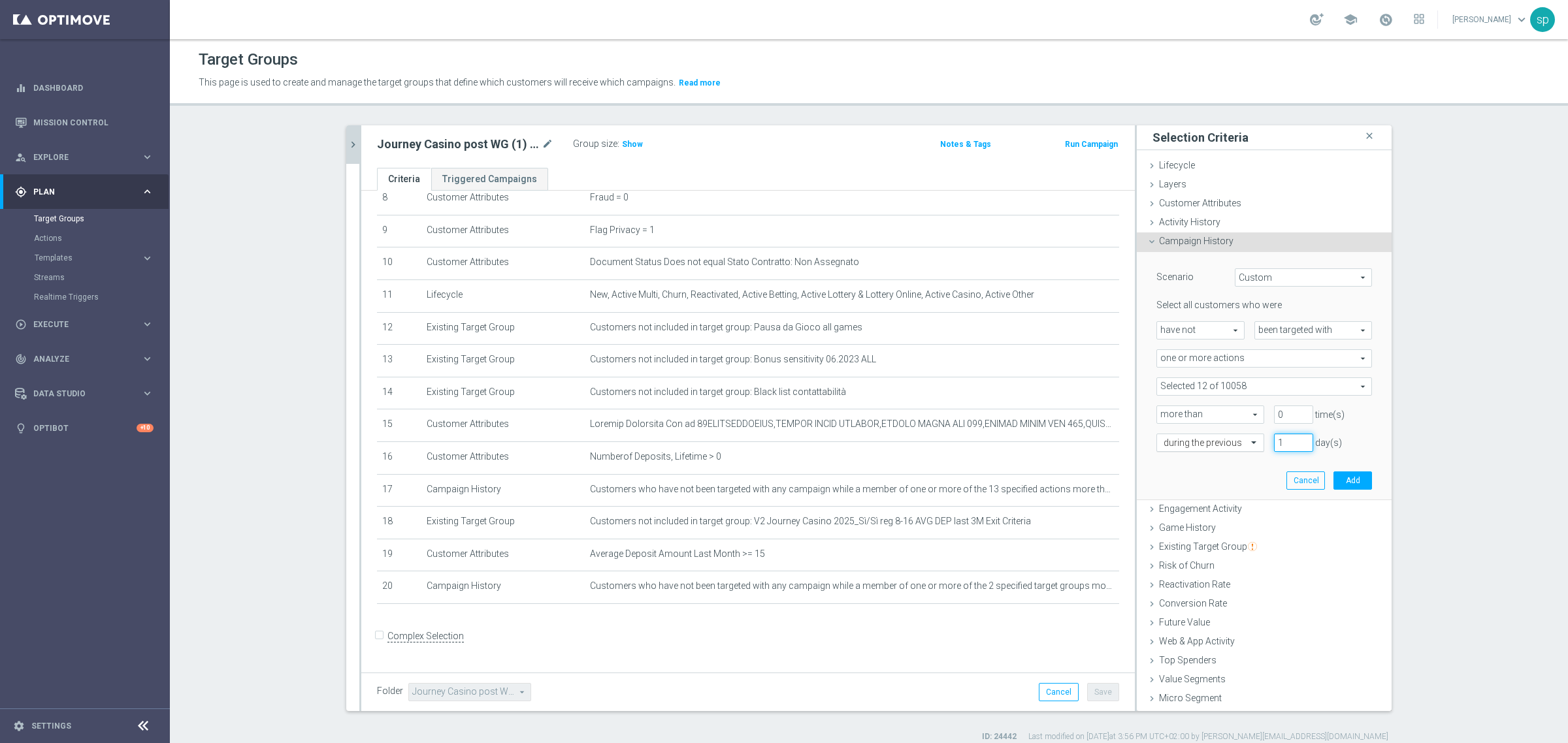
drag, startPoint x: 1276, startPoint y: 442, endPoint x: 1242, endPoint y: 443, distance: 34.0
click at [1242, 443] on div "during the previous 1 day(s)" at bounding box center [1264, 443] width 235 height 18
type input "30"
click at [1334, 485] on button "Add" at bounding box center [1353, 480] width 39 height 18
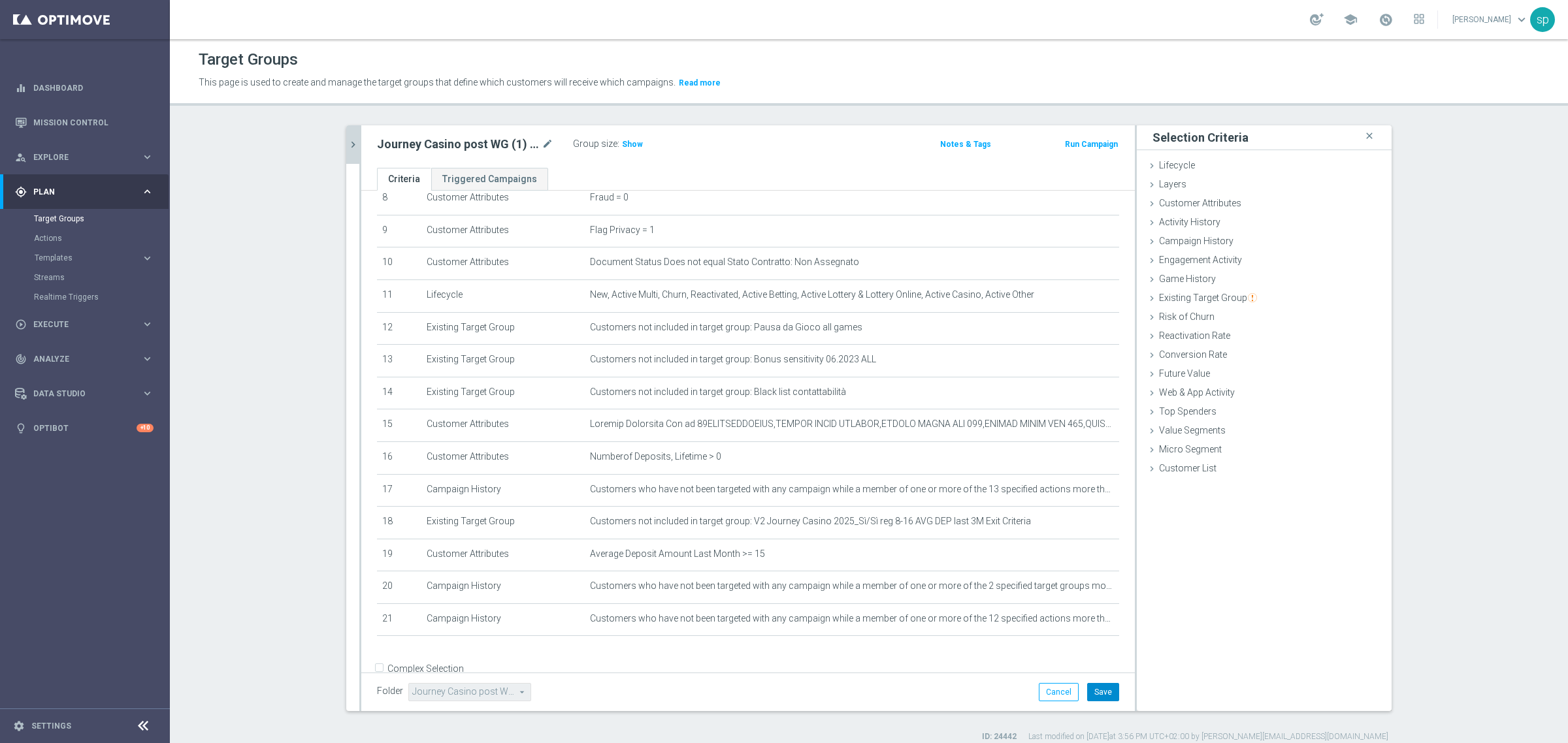
click at [1098, 694] on button "Save" at bounding box center [1103, 692] width 32 height 18
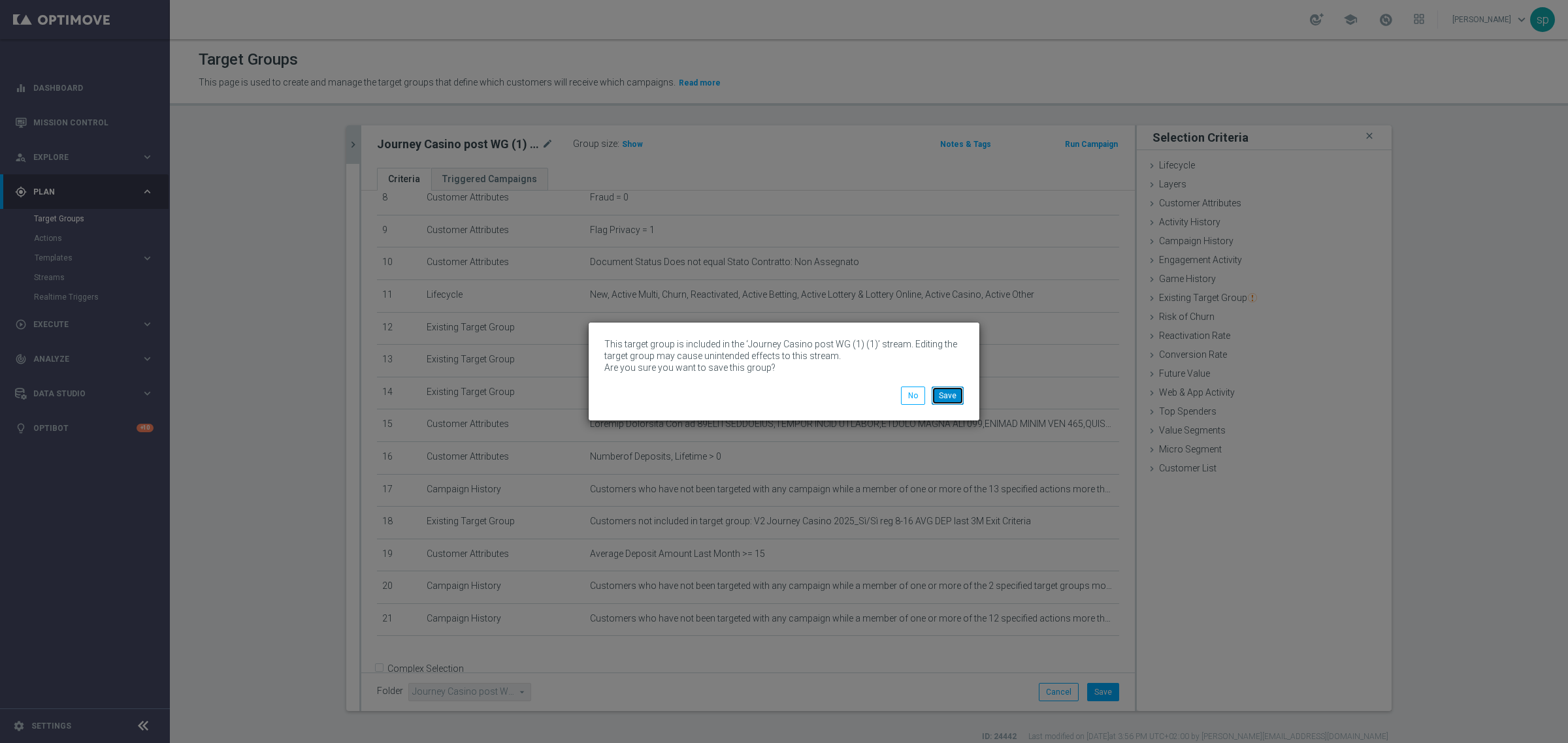
click at [954, 400] on button "Save" at bounding box center [948, 396] width 32 height 18
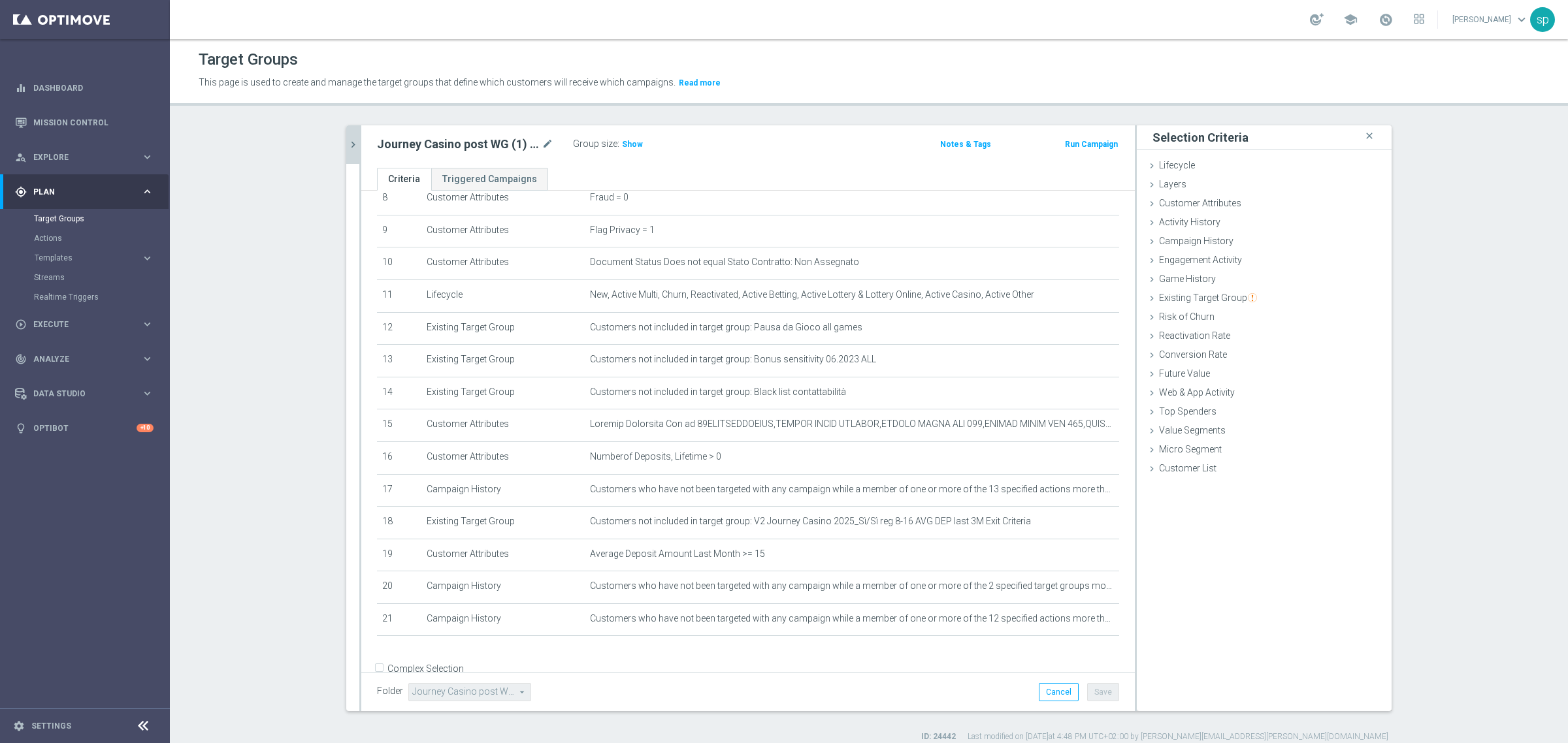
click at [347, 147] on icon "chevron_right" at bounding box center [352, 144] width 13 height 13
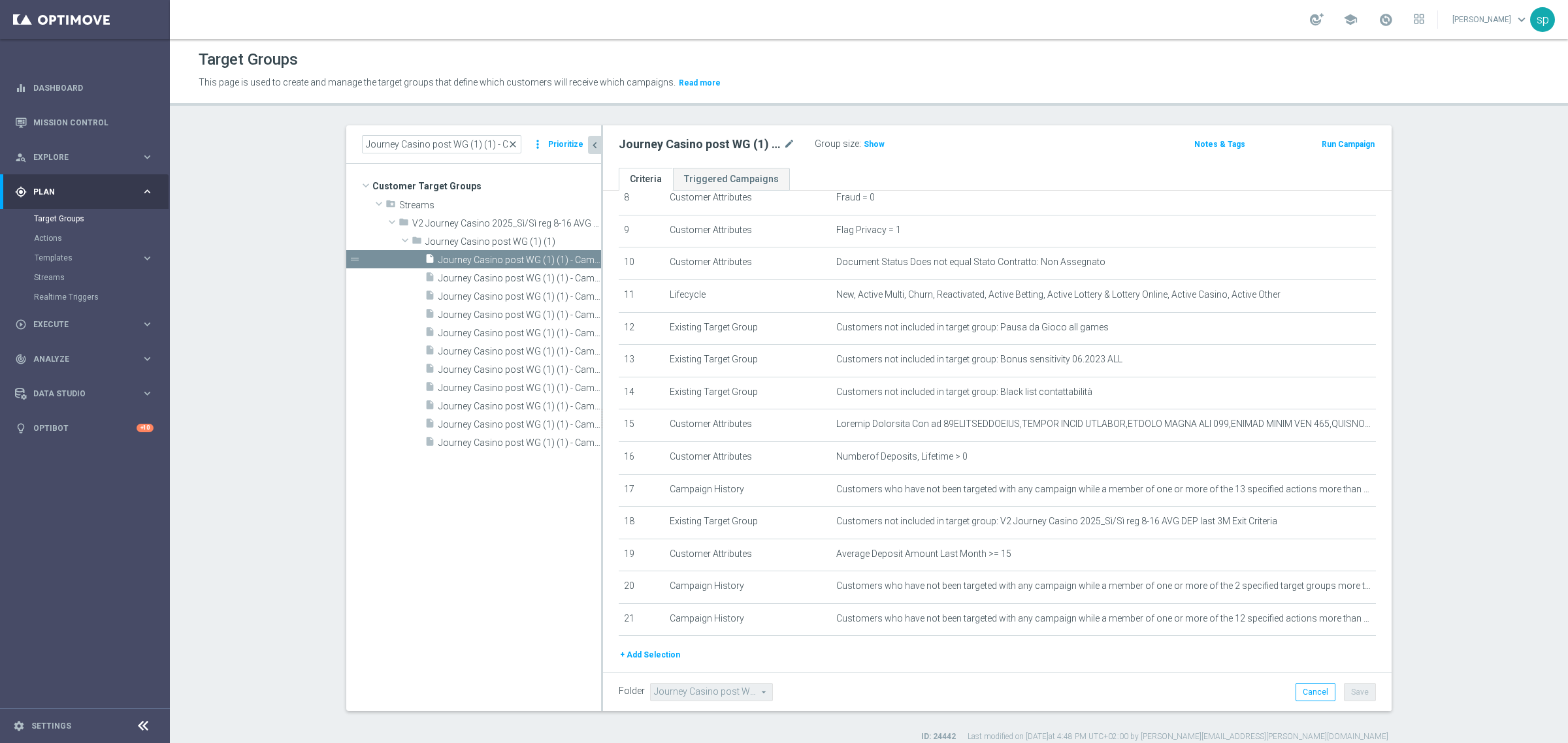
click at [512, 144] on span "close" at bounding box center [512, 144] width 10 height 10
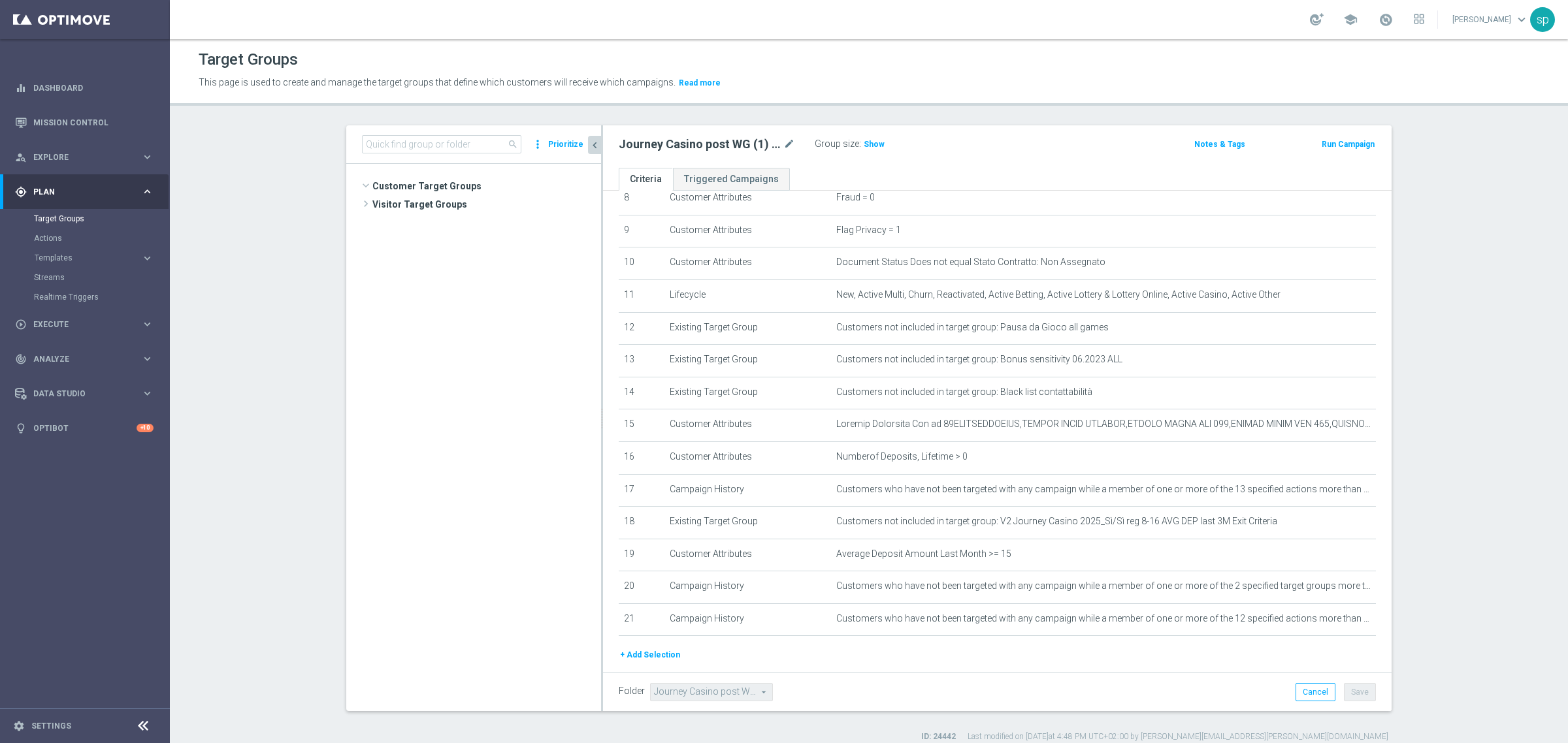
scroll to position [5703, 0]
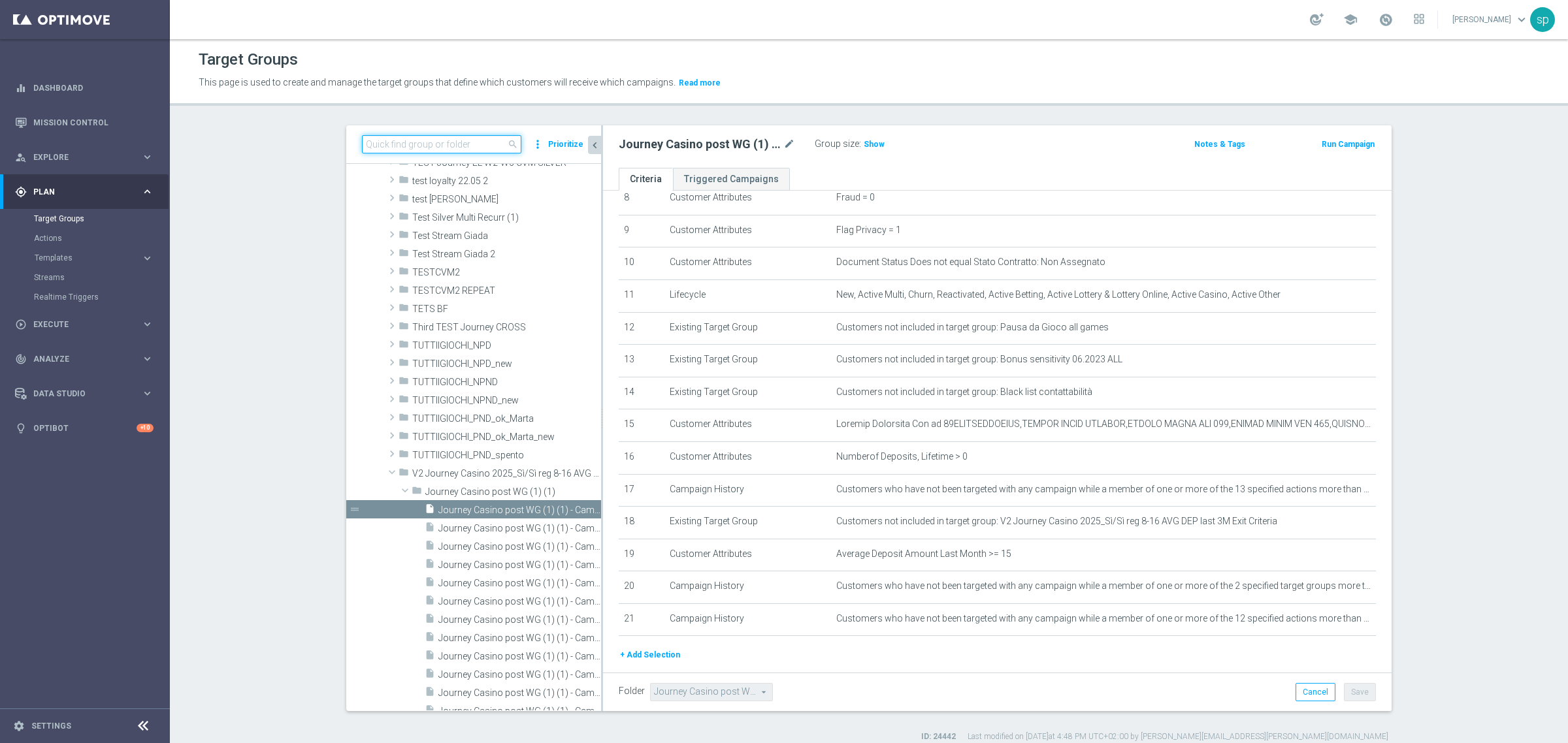
click at [464, 142] on input at bounding box center [441, 145] width 159 height 18
paste input "Journey Casino post WG (1) (1) - Campaign 2"
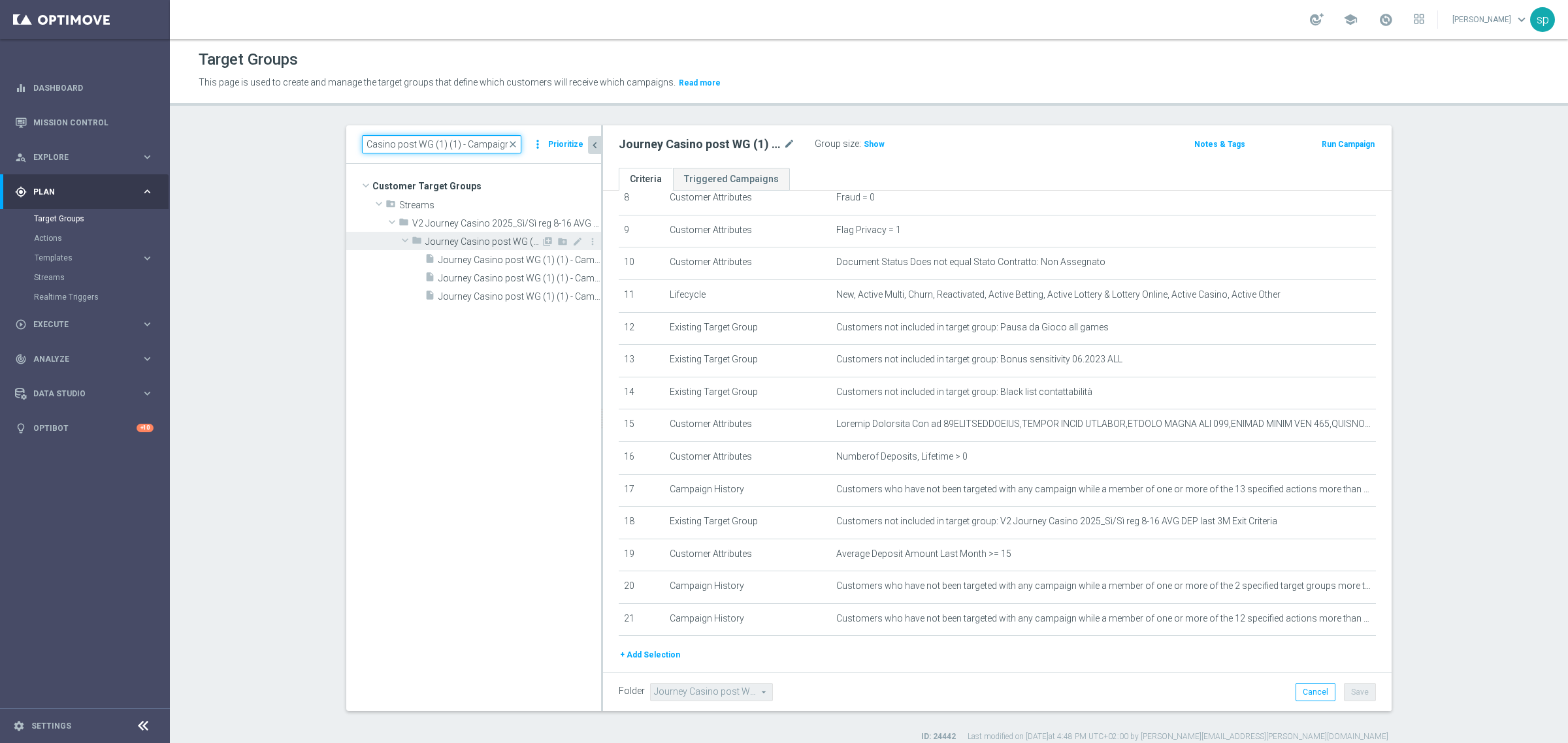
type input "Journey Casino post WG (1) (1) - Campaign 2"
click at [593, 239] on div "library_add create_new_folder mode_edit more_vert" at bounding box center [569, 243] width 58 height 13
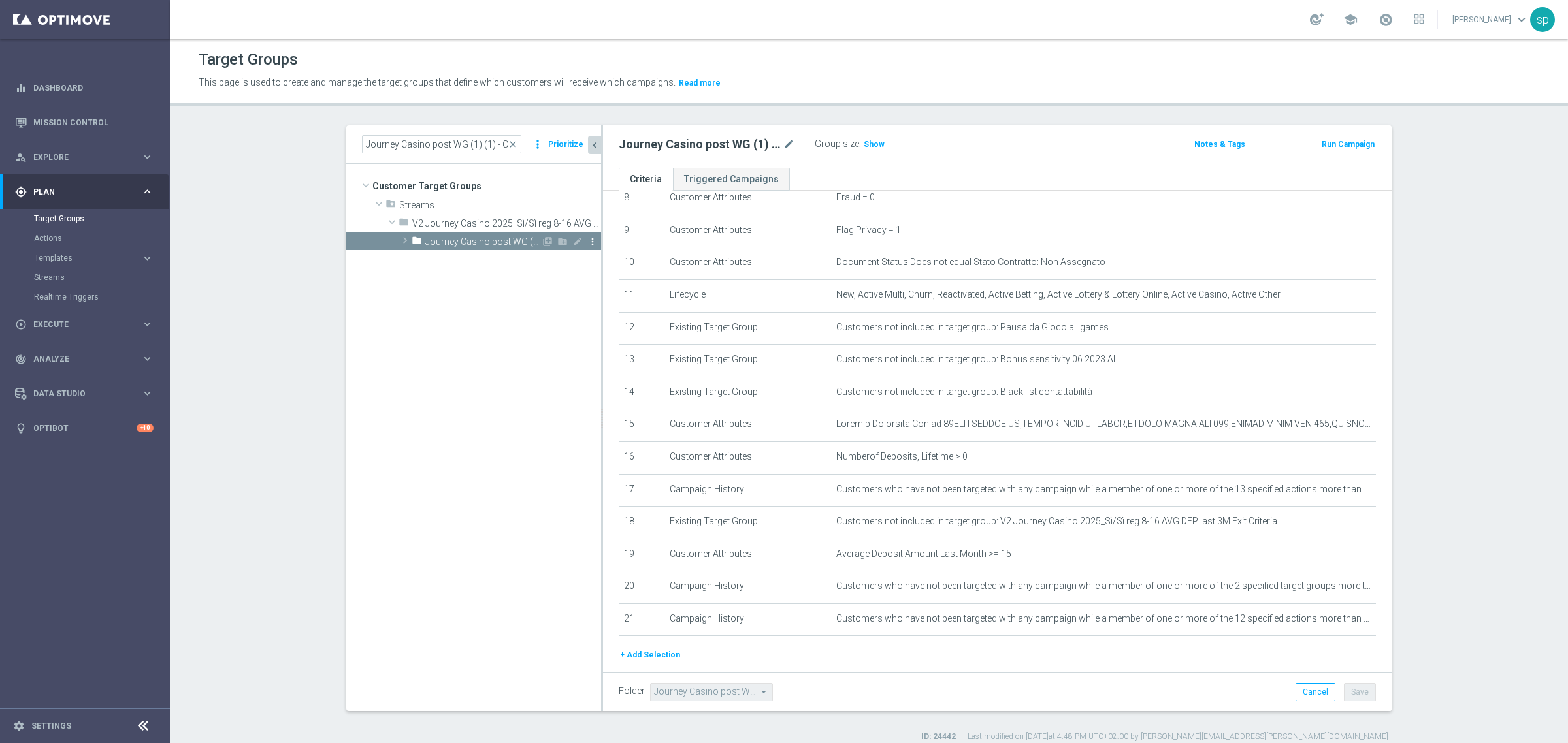
click at [589, 239] on icon "more_vert" at bounding box center [593, 242] width 10 height 10
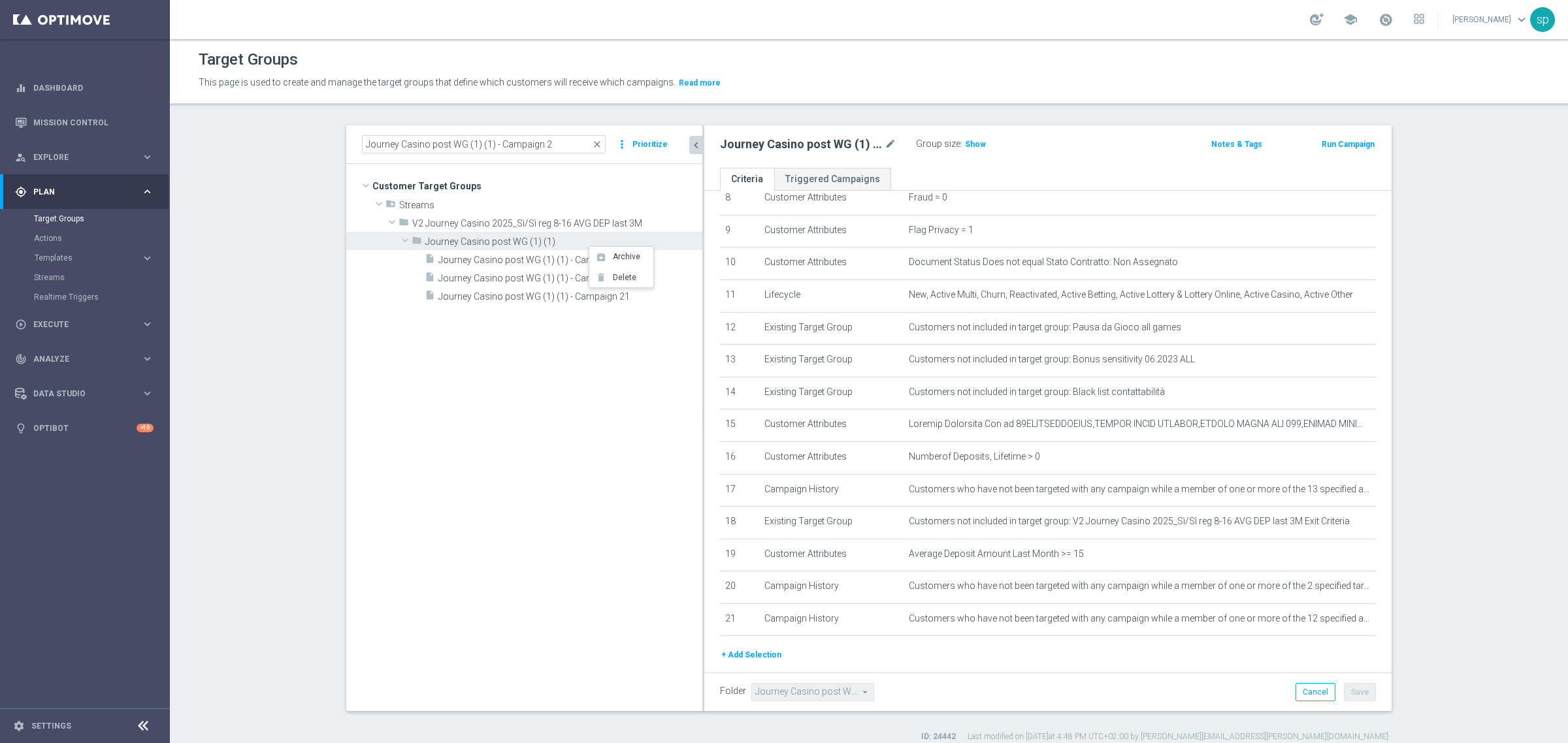
drag, startPoint x: 595, startPoint y: 377, endPoint x: 707, endPoint y: 346, distance: 116.2
click at [707, 346] on as-split "Journey Casino post WG (1) (1) - Campaign 2 close more_vert Prioritize Customer…" at bounding box center [869, 418] width 1046 height 586
click at [549, 258] on span "Journey Casino post WG (1) (1) - Campaign 2" at bounding box center [555, 259] width 233 height 11
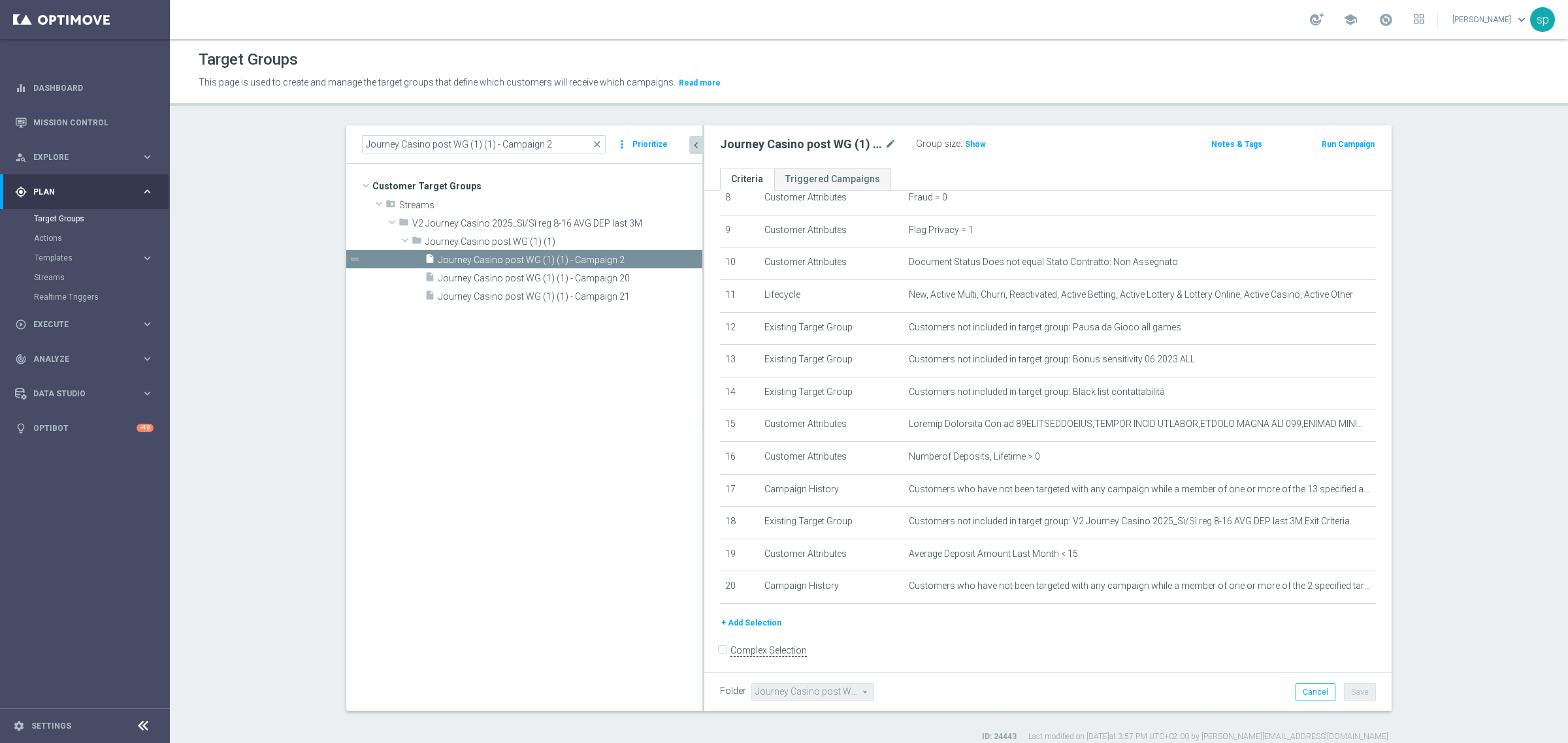
click at [762, 630] on button "+ Add Selection" at bounding box center [751, 623] width 63 height 14
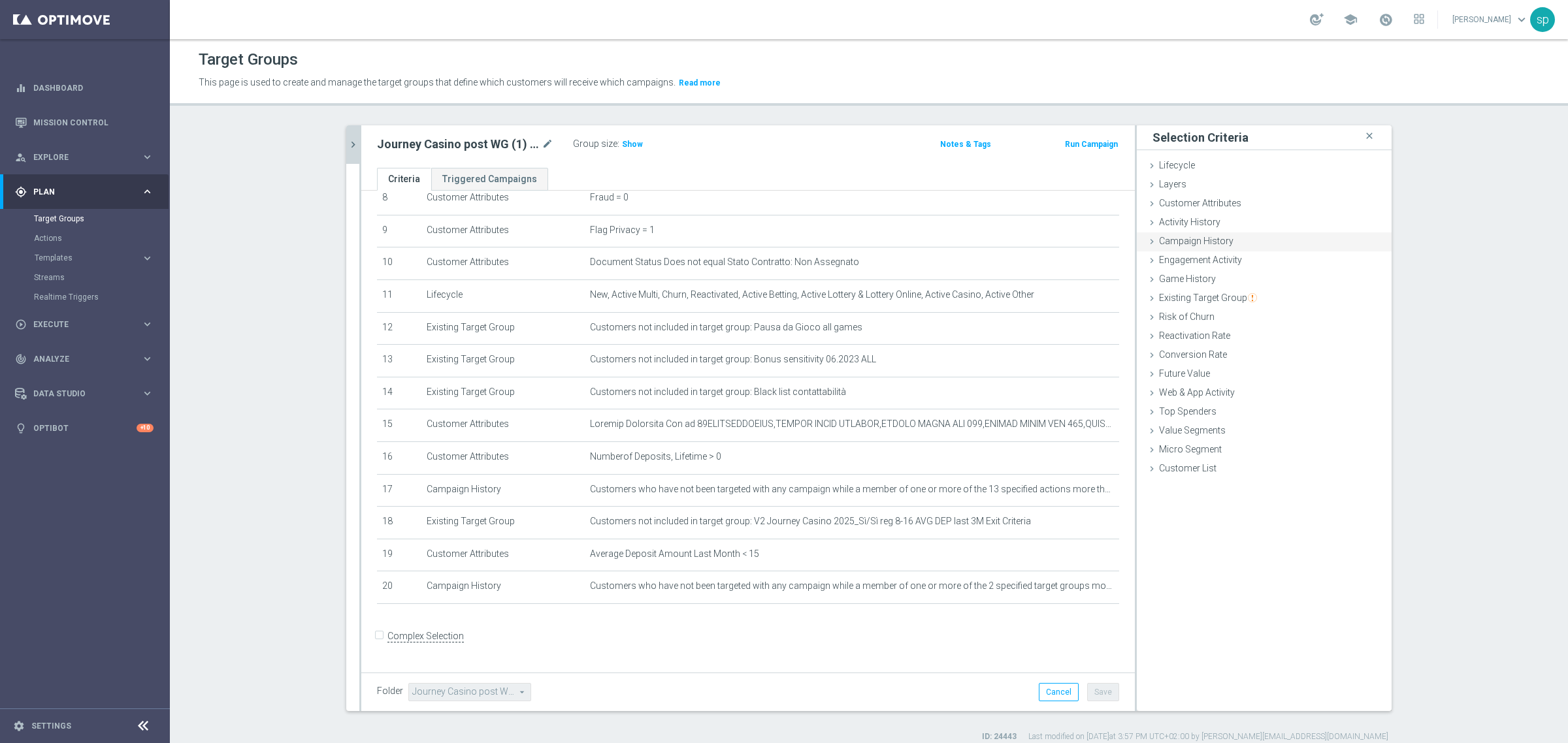
click at [1210, 240] on span "Campaign History" at bounding box center [1196, 241] width 75 height 10
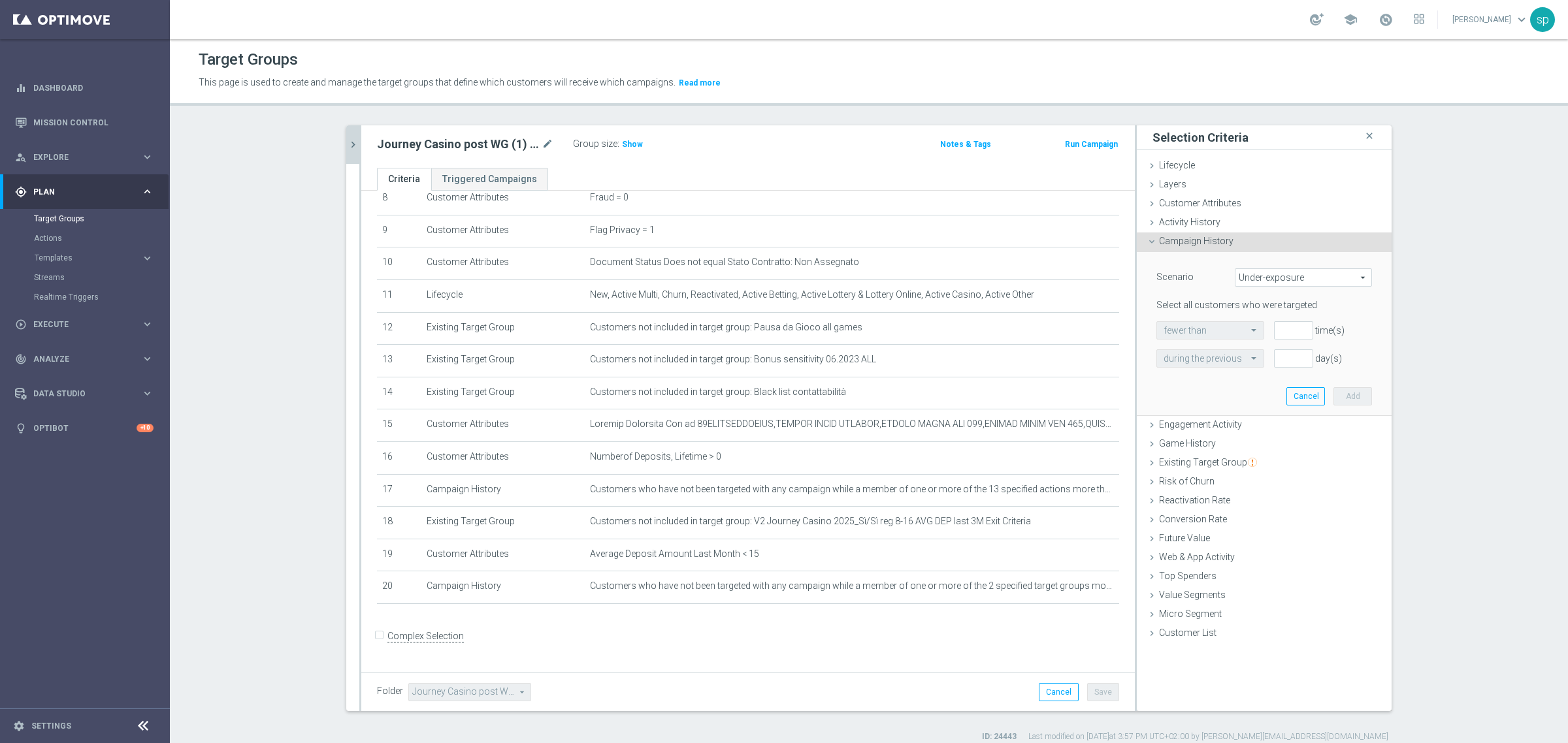
click at [1257, 281] on span "Under-exposure" at bounding box center [1303, 278] width 136 height 17
click at [1263, 369] on span "Custom" at bounding box center [1303, 364] width 123 height 10
type input "Custom"
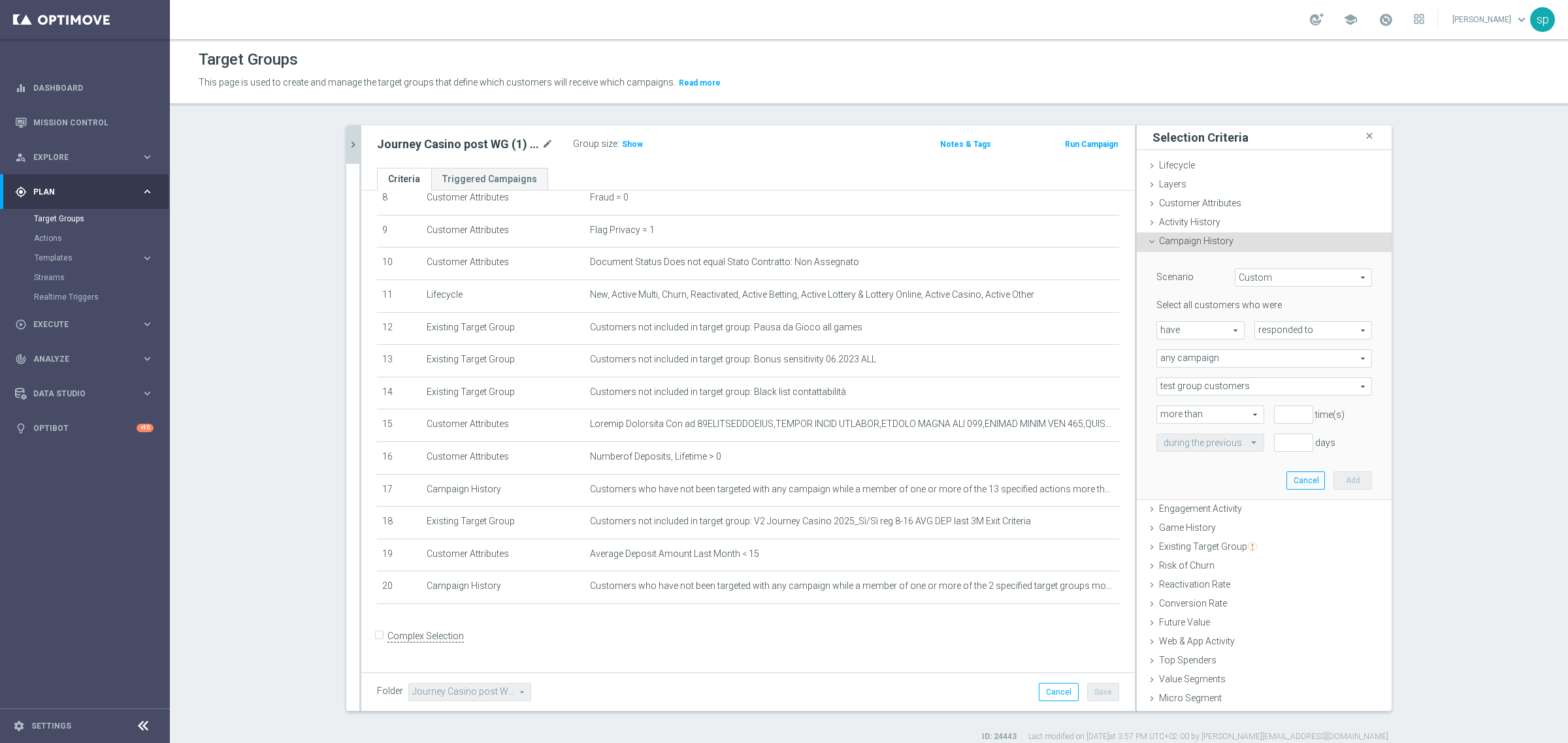
click at [1200, 330] on span "have" at bounding box center [1200, 331] width 87 height 17
click at [1197, 366] on span "have not" at bounding box center [1200, 366] width 74 height 10
type input "have not"
click at [1272, 341] on div "Select all customers who were have not have not arrow_drop_down search responde…" at bounding box center [1264, 375] width 216 height 152
click at [1279, 331] on span "responded to" at bounding box center [1313, 331] width 116 height 17
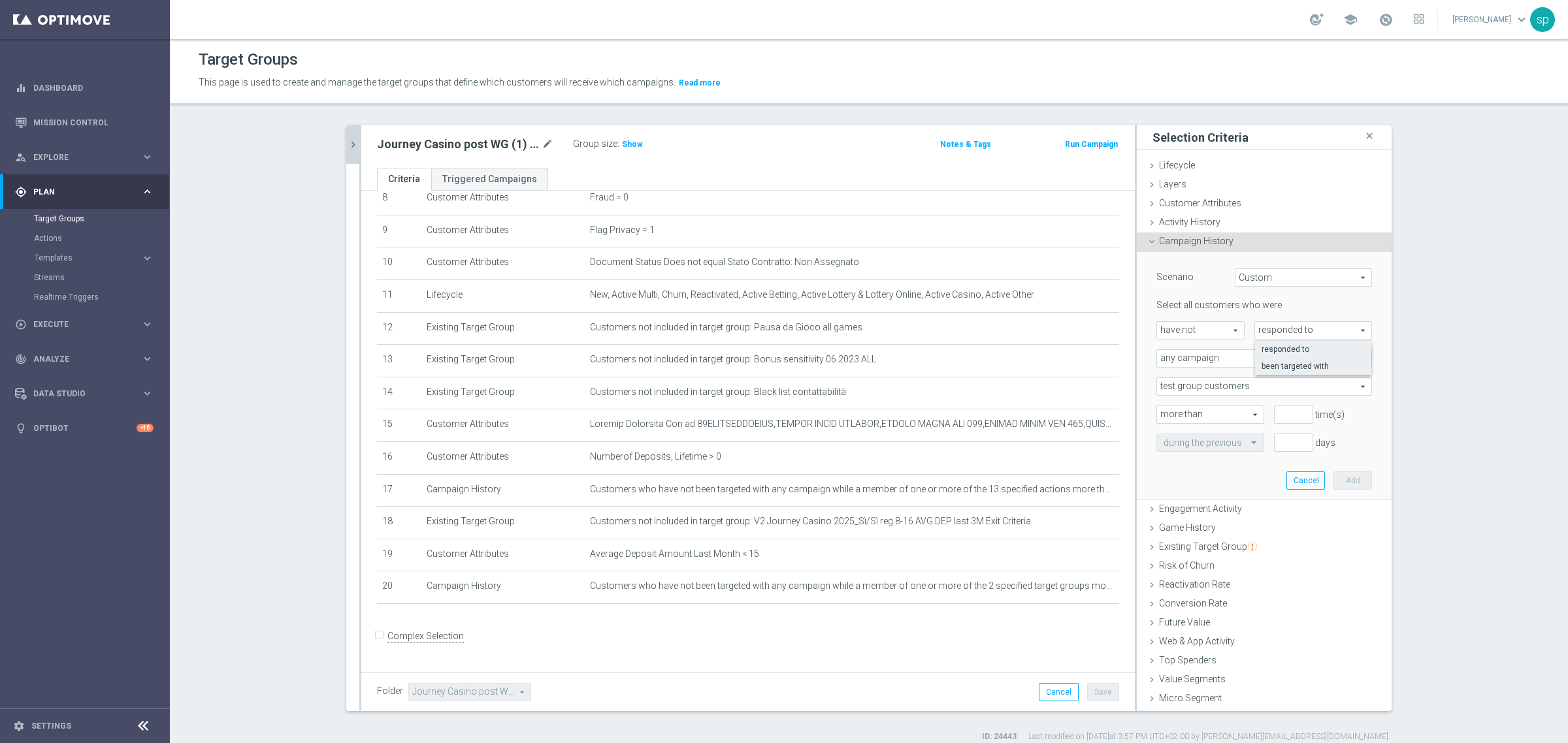
click at [1262, 369] on span "been targeted with" at bounding box center [1313, 366] width 103 height 10
type input "been targeted with"
click at [1204, 351] on span "any campaign" at bounding box center [1264, 358] width 214 height 17
click at [1206, 416] on span "one or more actions" at bounding box center [1264, 411] width 201 height 10
type input "one or more actions"
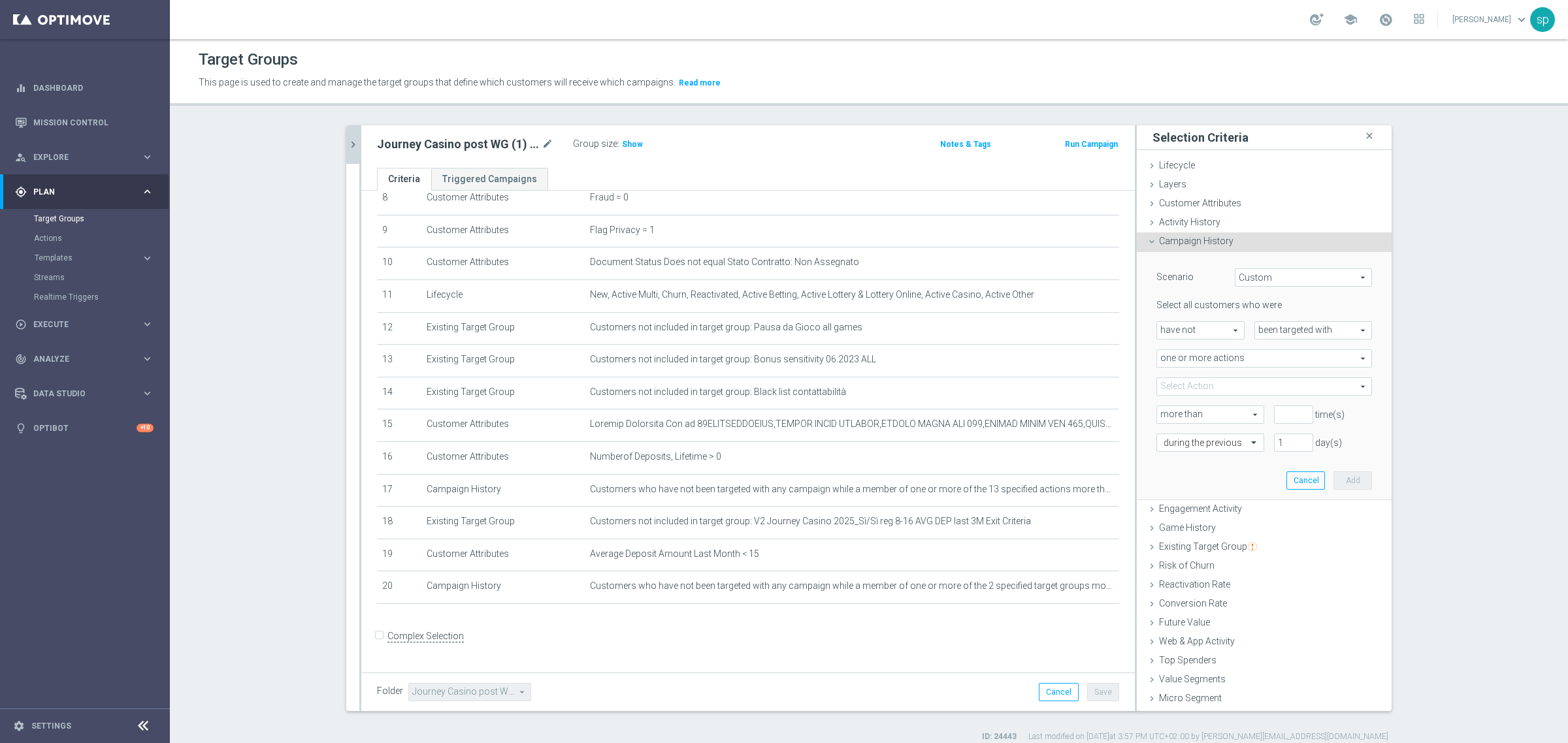
click at [1206, 386] on span at bounding box center [1264, 387] width 214 height 17
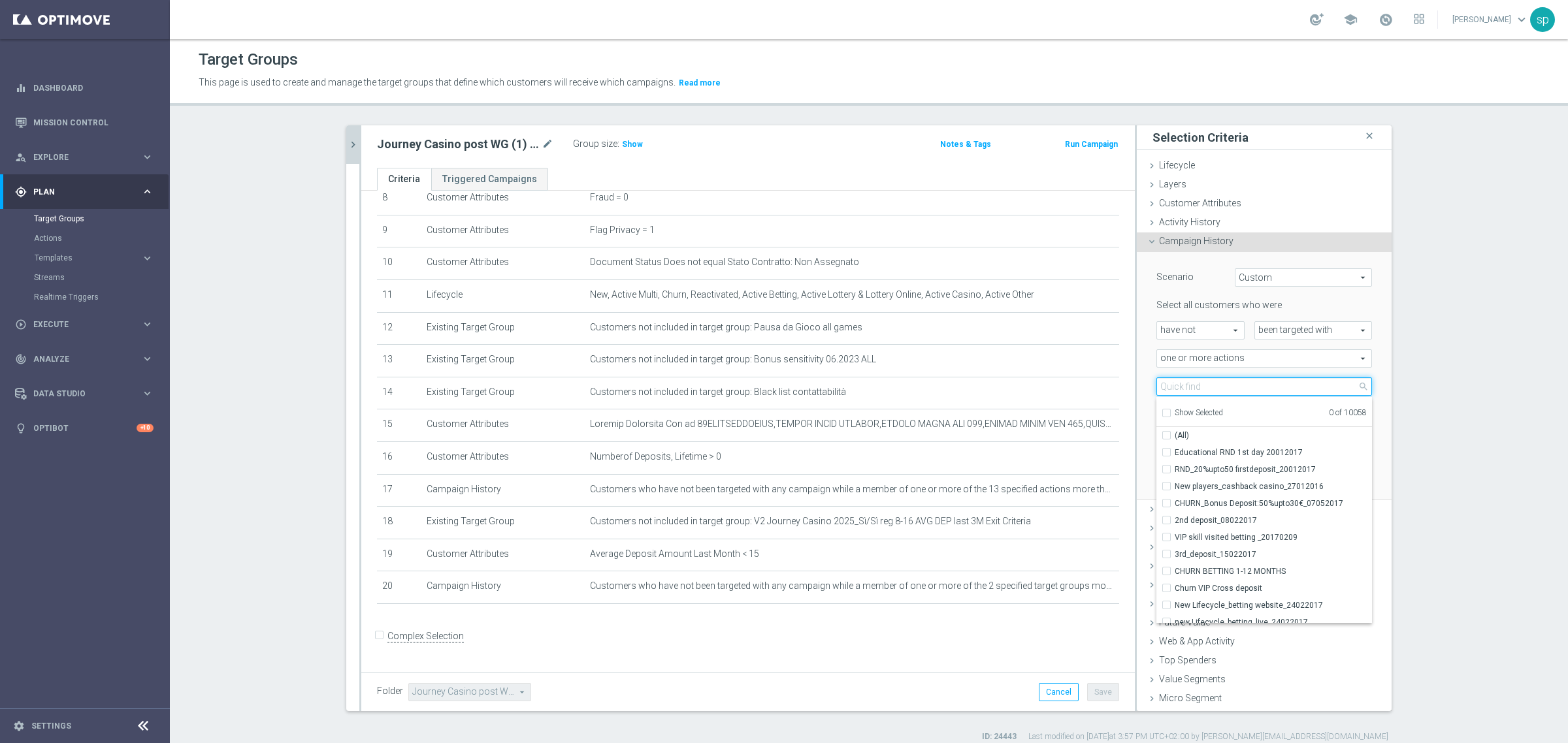
click at [1206, 386] on input "search" at bounding box center [1264, 387] width 216 height 18
type input "journey casino w"
click at [1259, 444] on label "Journey Casino W1 DEP Top" at bounding box center [1273, 453] width 198 height 17
click at [1175, 448] on input "Journey Casino W1 DEP Top" at bounding box center [1170, 452] width 8 height 8
checkbox input "true"
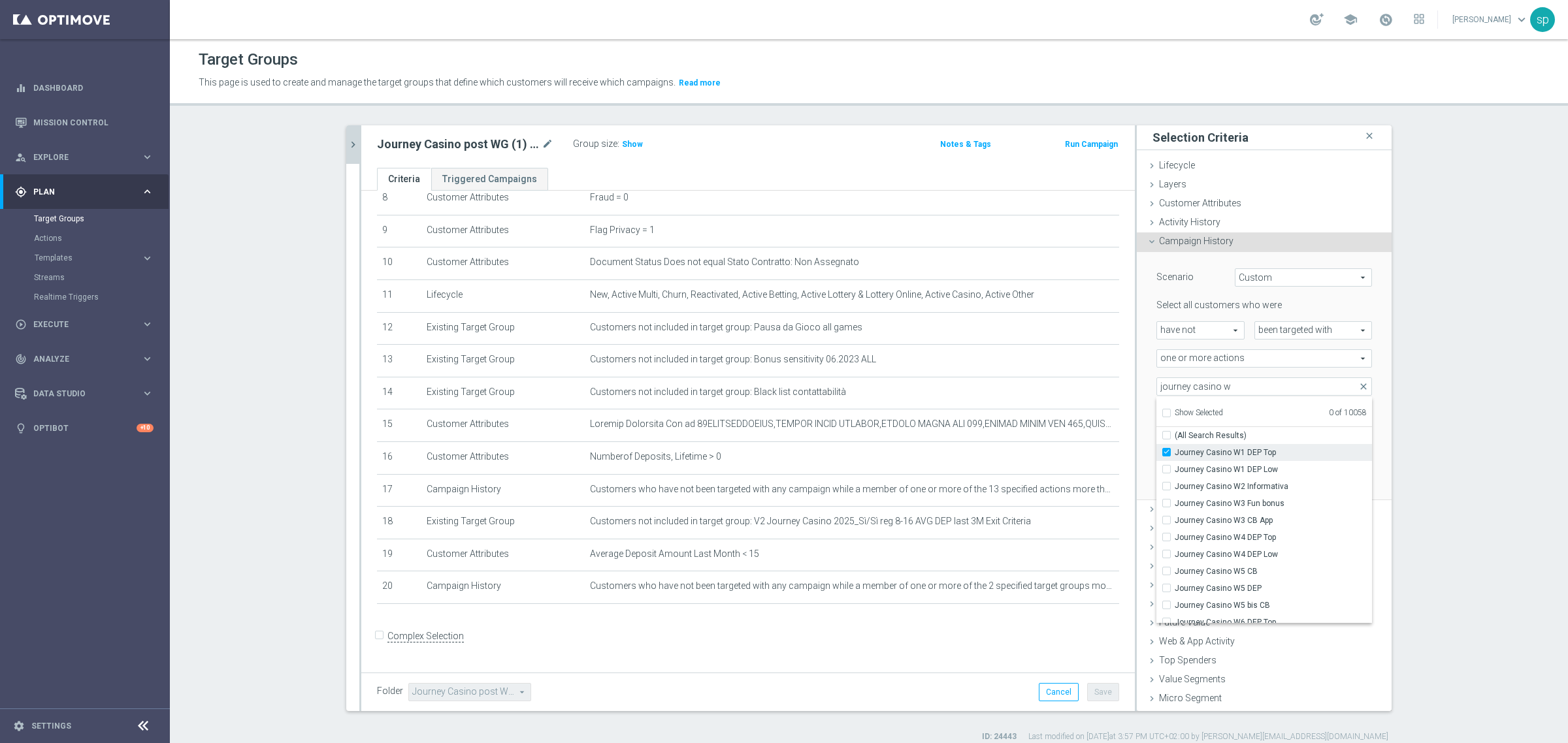
type input "Journey Casino W1 DEP Top"
click at [1267, 469] on span "Journey Casino W1 DEP Low" at bounding box center [1273, 469] width 198 height 10
click at [1175, 469] on input "Journey Casino W1 DEP Low" at bounding box center [1170, 469] width 8 height 8
checkbox input "true"
type input "Selected 2 of 10058"
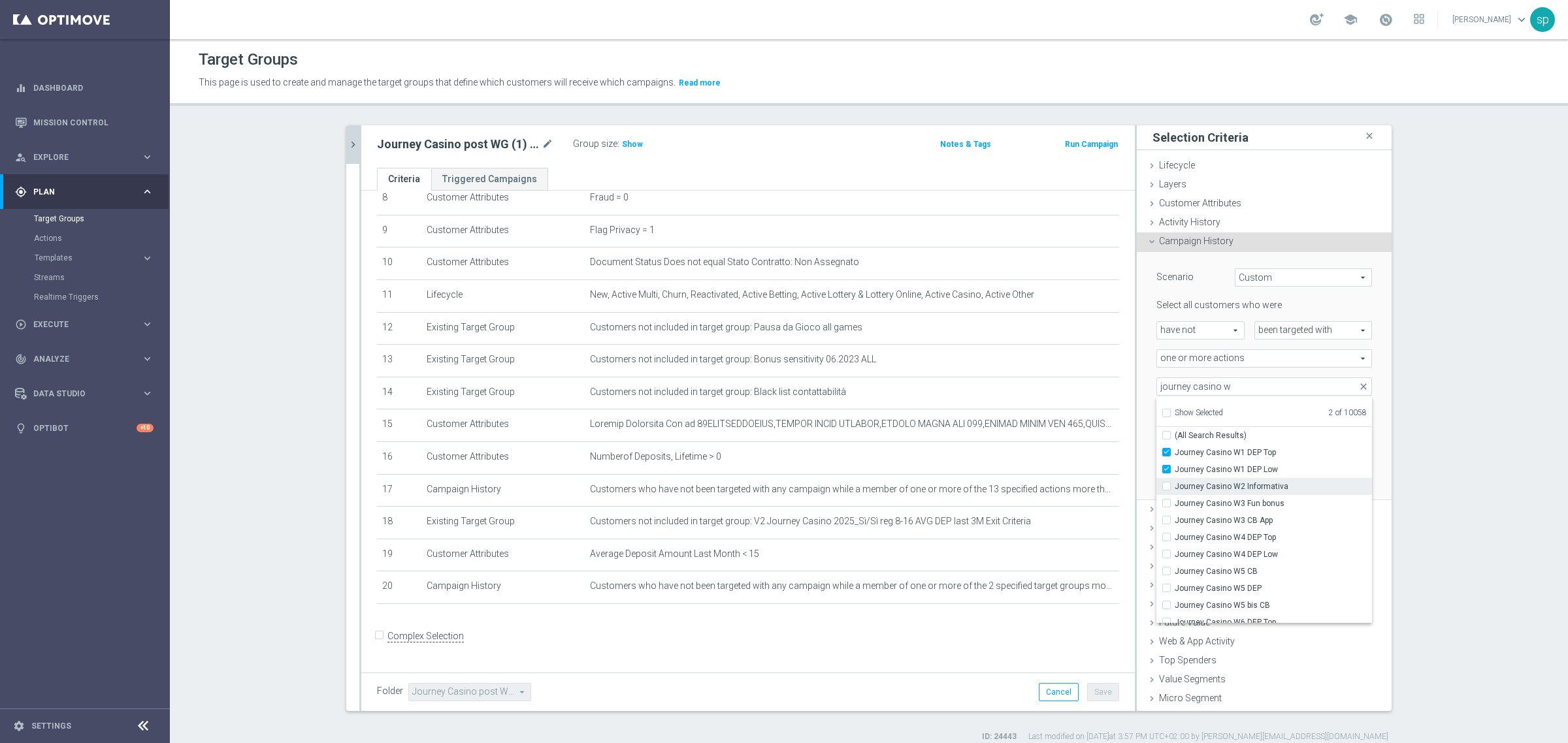
click at [1272, 490] on span "Journey Casino W2 Informativa" at bounding box center [1273, 486] width 198 height 10
click at [1175, 490] on input "Journey Casino W2 Informativa" at bounding box center [1170, 486] width 8 height 8
checkbox input "true"
type input "Selected 3 of 10058"
click at [1271, 505] on span "Journey Casino W3 Fun bonus" at bounding box center [1273, 503] width 198 height 10
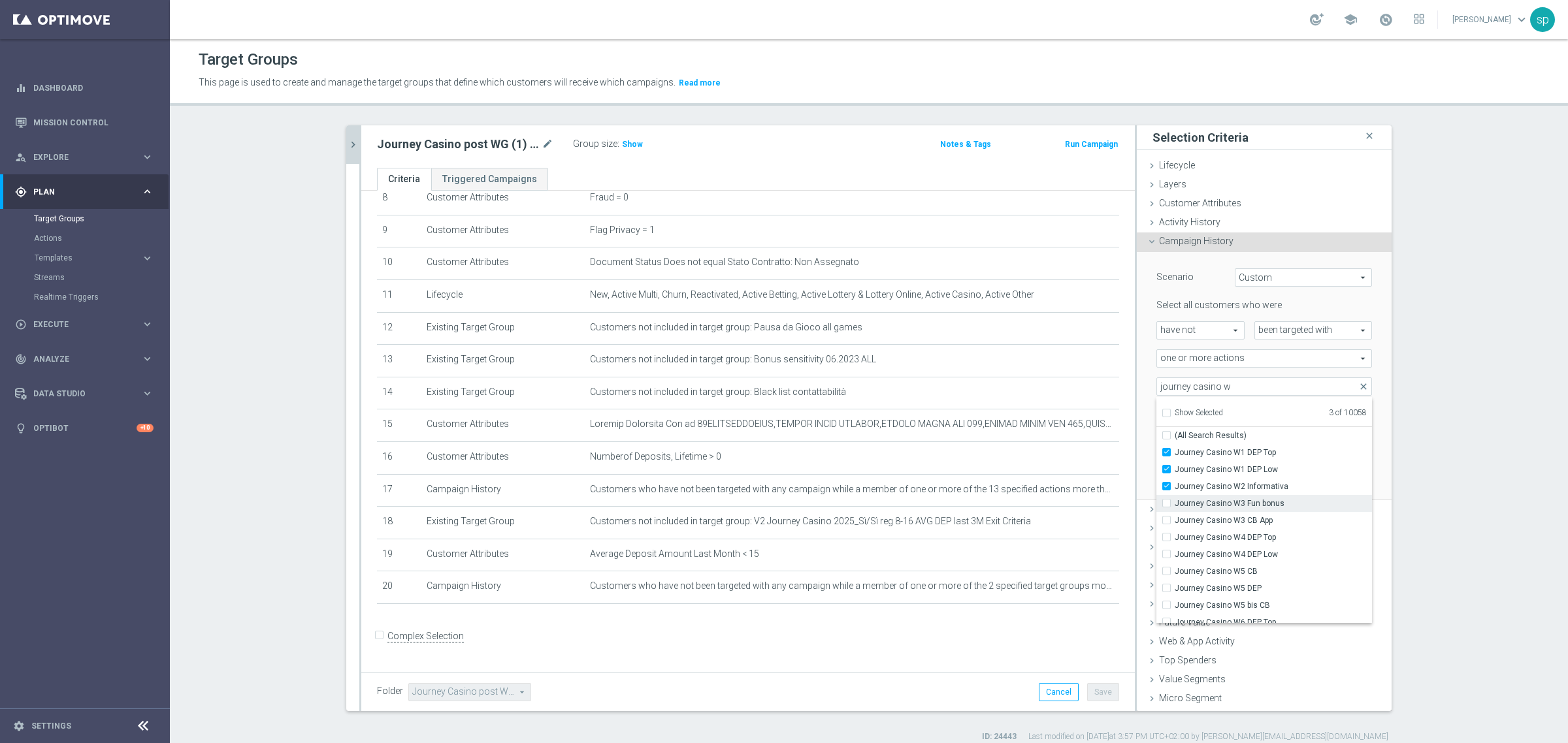
click at [1175, 505] on input "Journey Casino W3 Fun bonus" at bounding box center [1170, 503] width 8 height 8
checkbox input "true"
type input "Selected 4 of 10058"
click at [1259, 520] on span "Journey Casino W3 CB App" at bounding box center [1273, 520] width 198 height 10
click at [1175, 520] on input "Journey Casino W3 CB App" at bounding box center [1170, 520] width 8 height 8
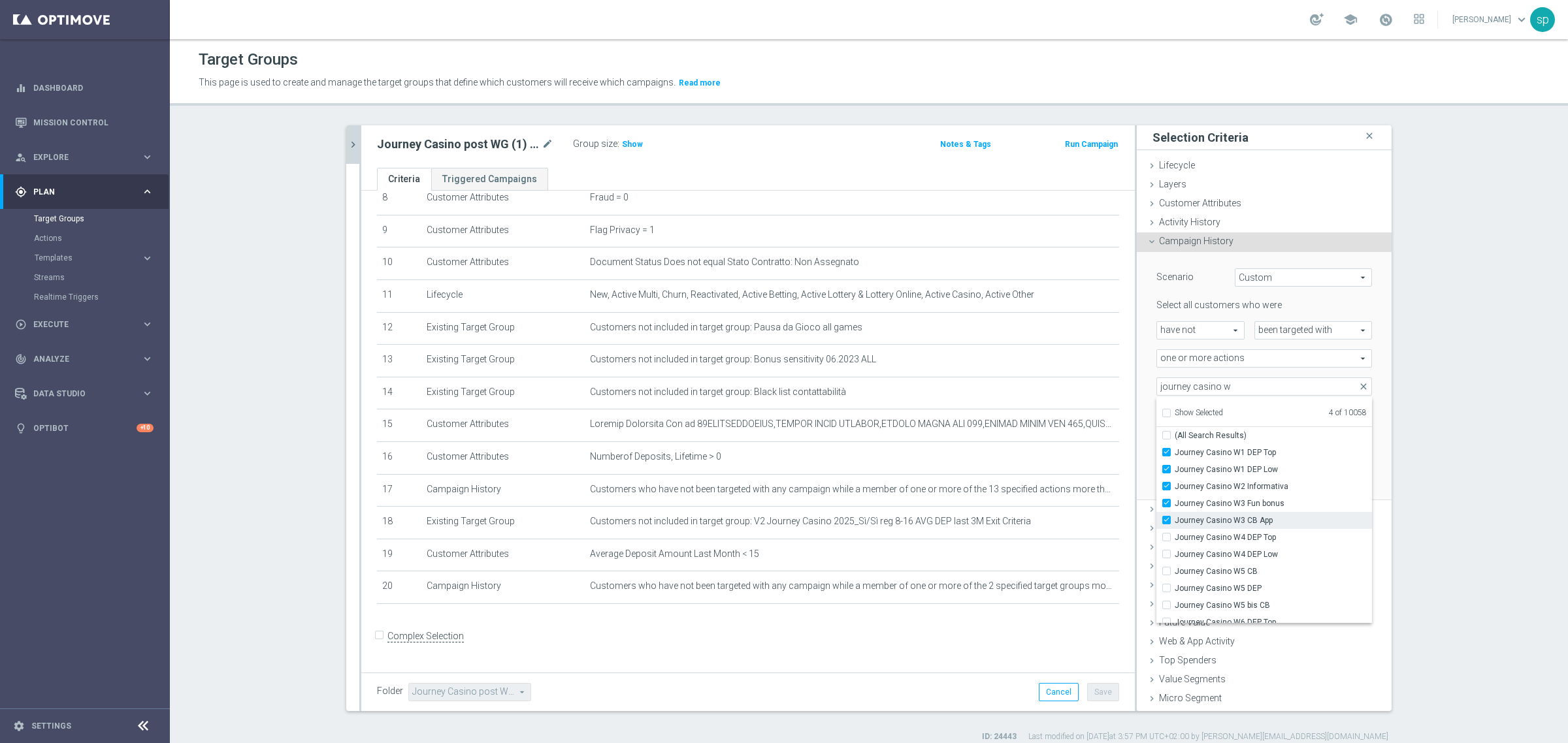
checkbox input "true"
type input "Selected 5 of 10058"
click at [1256, 539] on span "Journey Casino W4 DEP Top" at bounding box center [1273, 537] width 198 height 10
click at [1175, 539] on input "Journey Casino W4 DEP Top" at bounding box center [1170, 537] width 8 height 8
checkbox input "true"
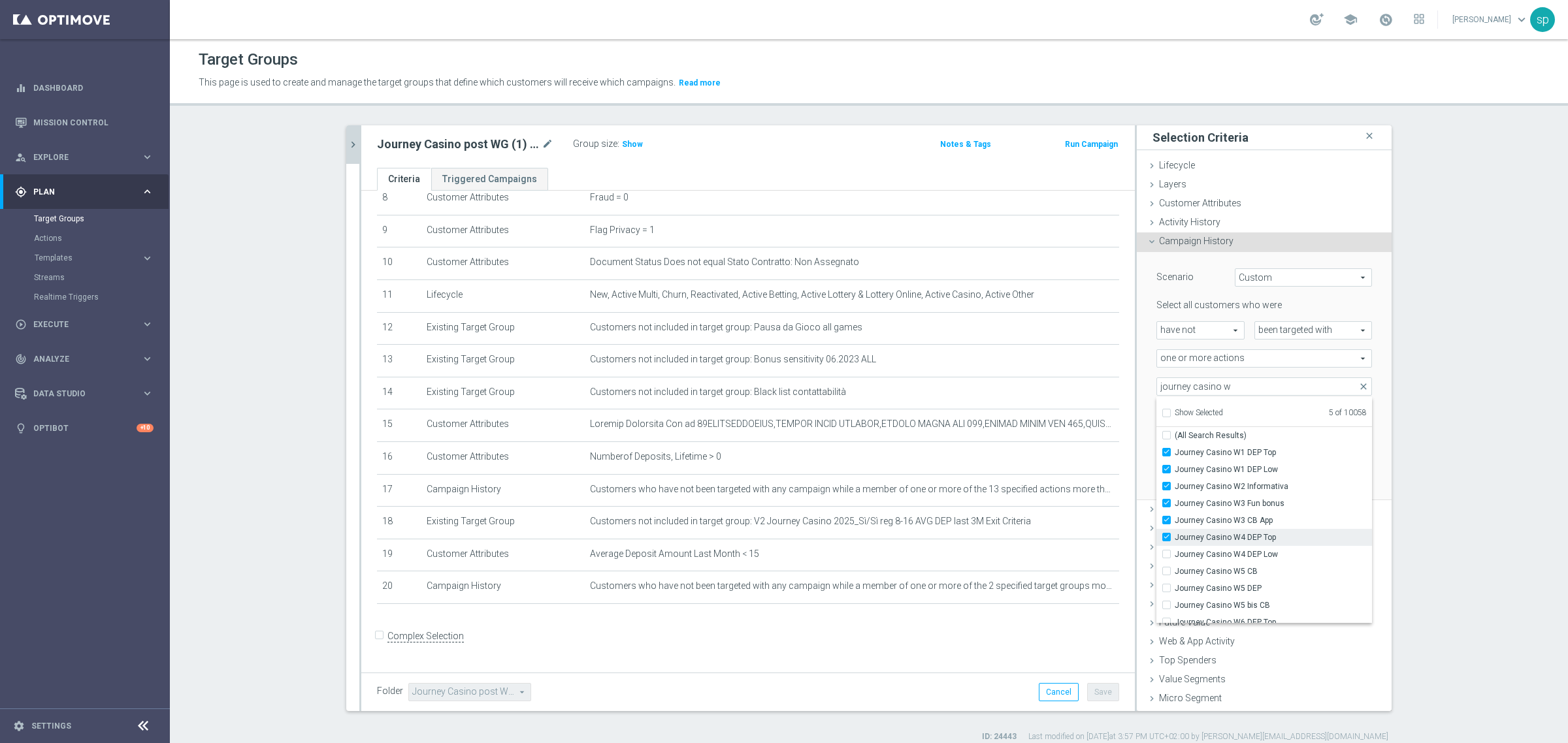
type input "Selected 6 of 10058"
click at [1256, 555] on span "Journey Casino W4 DEP Low" at bounding box center [1273, 554] width 198 height 10
click at [1175, 555] on input "Journey Casino W4 DEP Low" at bounding box center [1170, 554] width 8 height 8
checkbox input "true"
type input "Selected 7 of 10058"
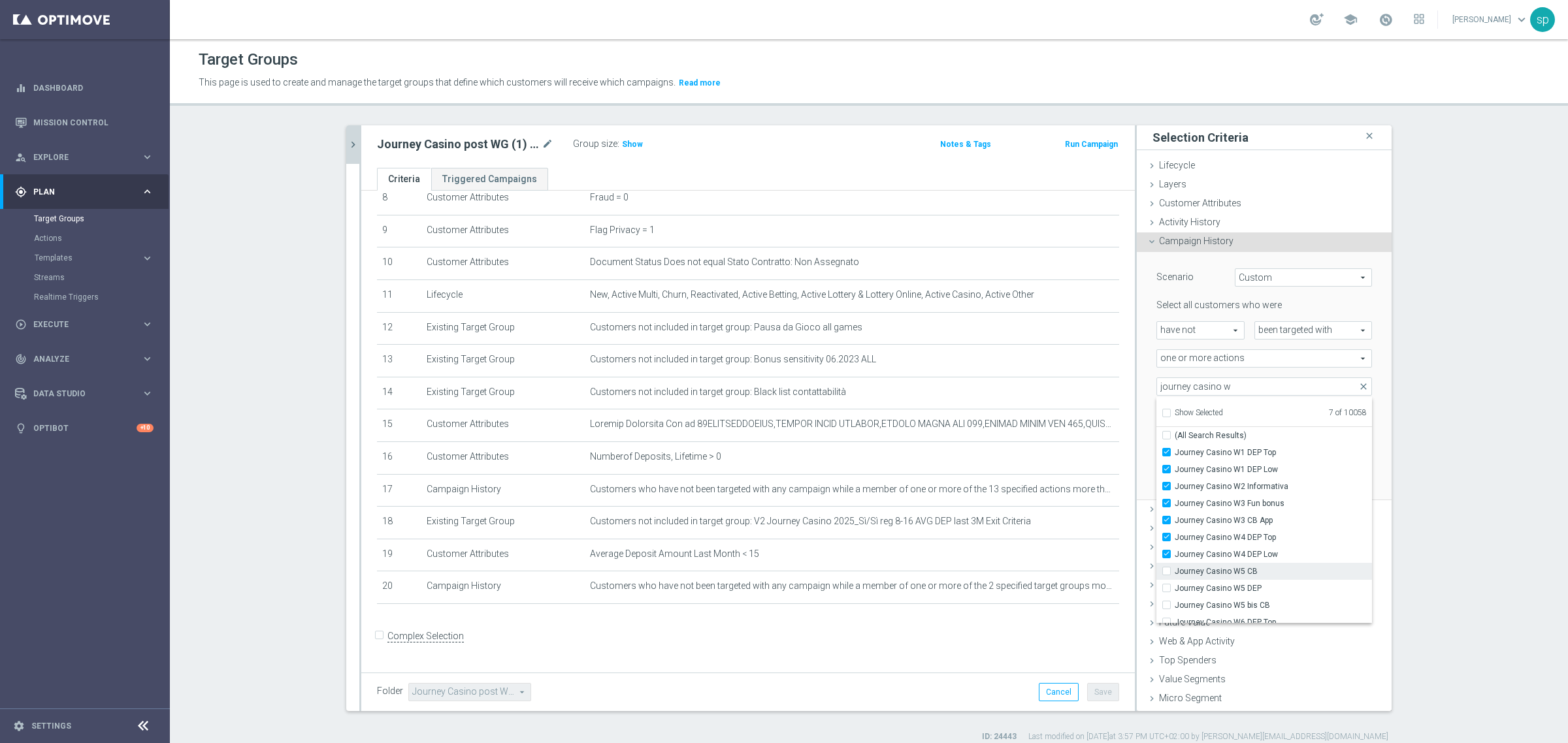
click at [1245, 571] on span "Journey Casino W5 CB" at bounding box center [1273, 571] width 198 height 10
click at [1175, 571] on input "Journey Casino W5 CB" at bounding box center [1170, 571] width 8 height 8
checkbox input "true"
type input "Selected 8 of 10058"
click at [1242, 589] on span "Journey Casino W5 DEP" at bounding box center [1273, 588] width 198 height 10
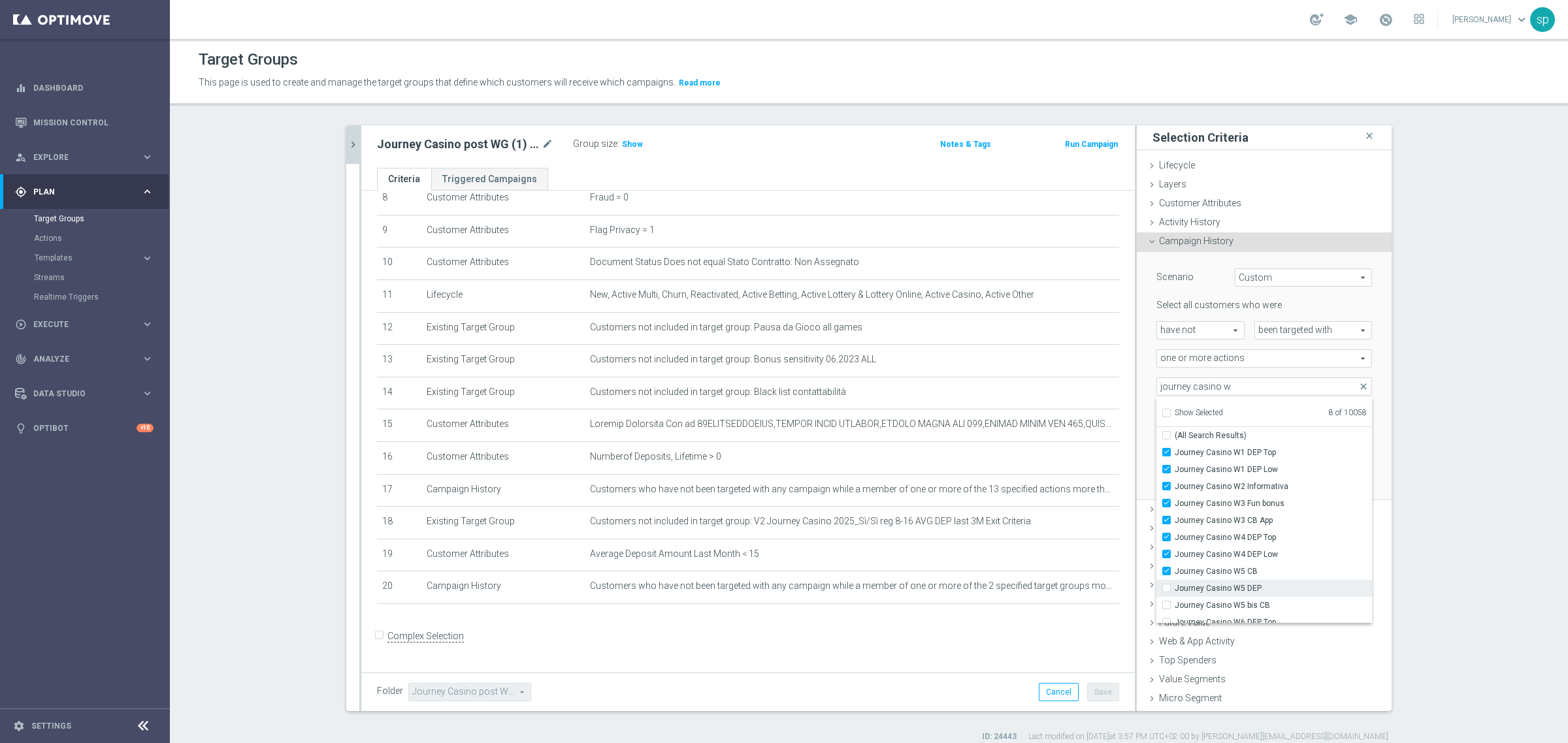
click at [1175, 589] on input "Journey Casino W5 DEP" at bounding box center [1170, 588] width 8 height 8
checkbox input "true"
type input "Selected 9 of 10058"
click at [1242, 604] on span "Journey Casino W5 bis CB" at bounding box center [1273, 605] width 198 height 10
click at [1175, 604] on input "Journey Casino W5 bis CB" at bounding box center [1170, 605] width 8 height 8
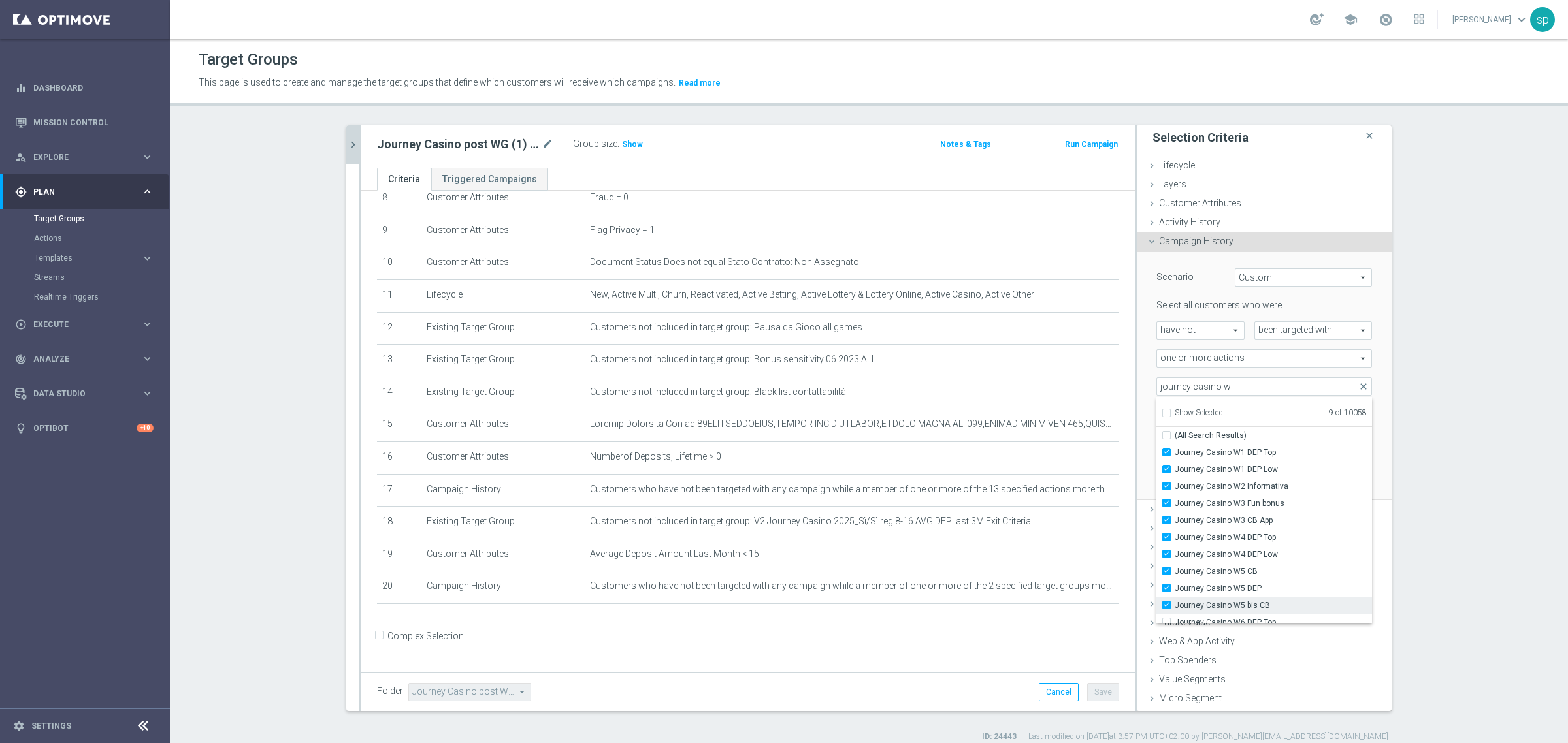
checkbox input "true"
type input "Selected 10 of 10058"
click at [1353, 602] on div "(All Search Results) Journey Casino W1 DEP Top Journey Casino W1 DEP Low Journe…" at bounding box center [1264, 525] width 216 height 196
click at [1249, 590] on label "Journey Casino W6 DEP Low" at bounding box center [1273, 598] width 198 height 17
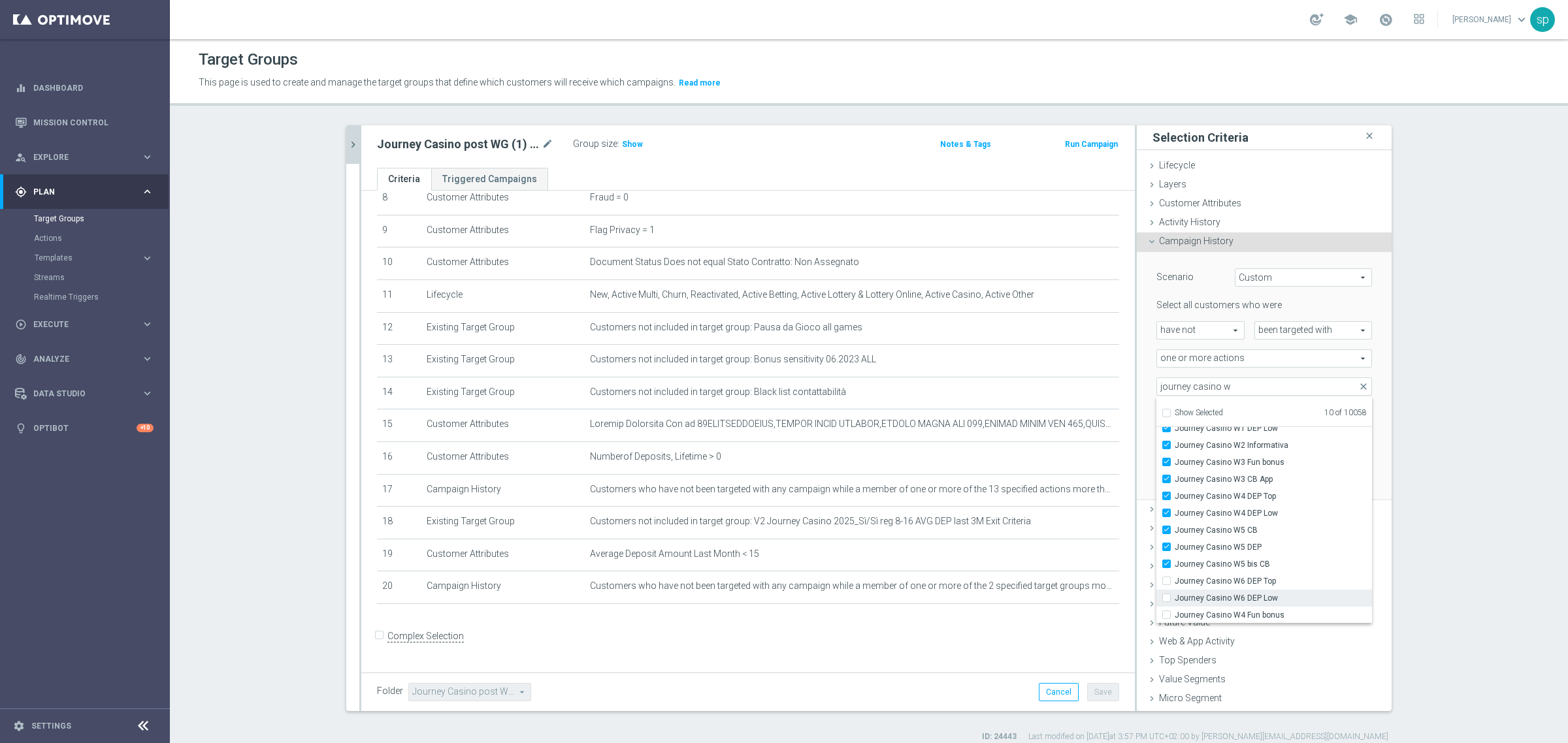
click at [1175, 593] on input "Journey Casino W6 DEP Low" at bounding box center [1170, 597] width 8 height 8
checkbox input "true"
type input "Selected 11 of 10058"
click at [1249, 576] on span "Journey Casino W6 DEP Top" at bounding box center [1273, 581] width 198 height 10
click at [1175, 576] on input "Journey Casino W6 DEP Top" at bounding box center [1170, 581] width 8 height 8
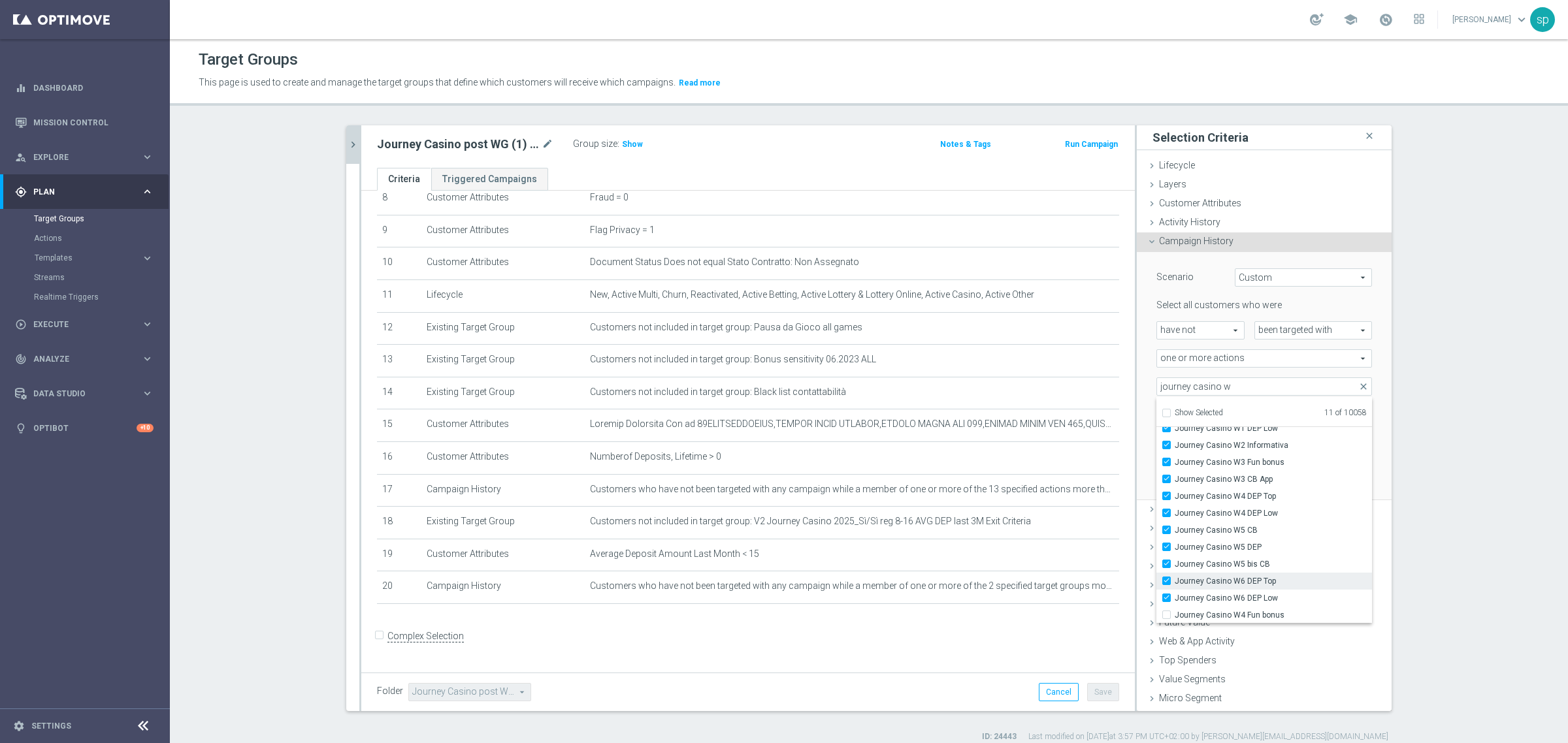
checkbox input "true"
type input "Selected 12 of 10058"
click at [1363, 462] on div "Scenario Custom Custom arrow_drop_down search Select all customers who were hav…" at bounding box center [1264, 376] width 235 height 248
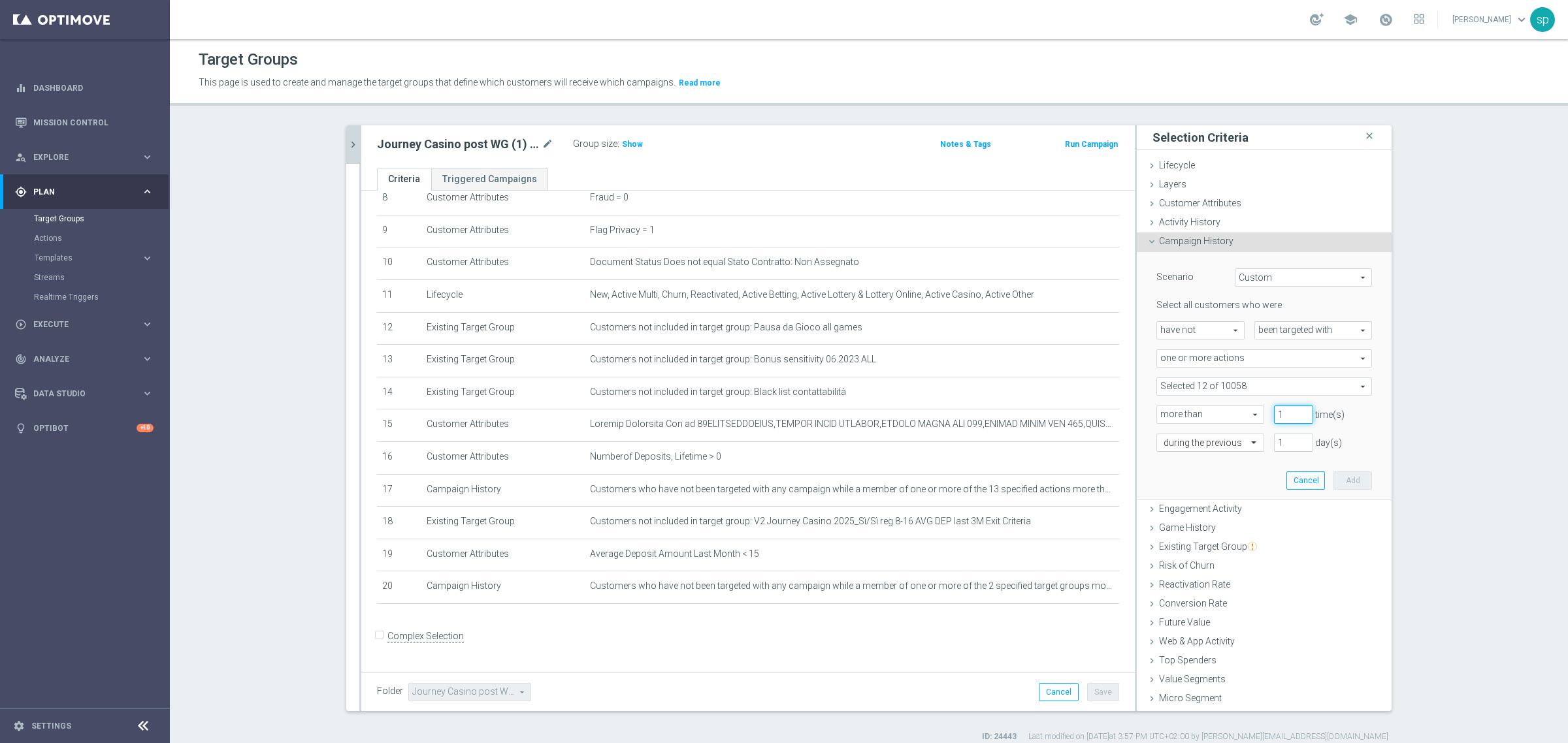
click at [1291, 412] on input "1" at bounding box center [1293, 415] width 39 height 18
click at [1288, 424] on div "Select all customers who were have not have not arrow_drop_down search been tar…" at bounding box center [1264, 375] width 216 height 152
type input "0"
click at [1288, 418] on input "0" at bounding box center [1293, 415] width 39 height 18
drag, startPoint x: 1274, startPoint y: 438, endPoint x: 1195, endPoint y: 433, distance: 79.2
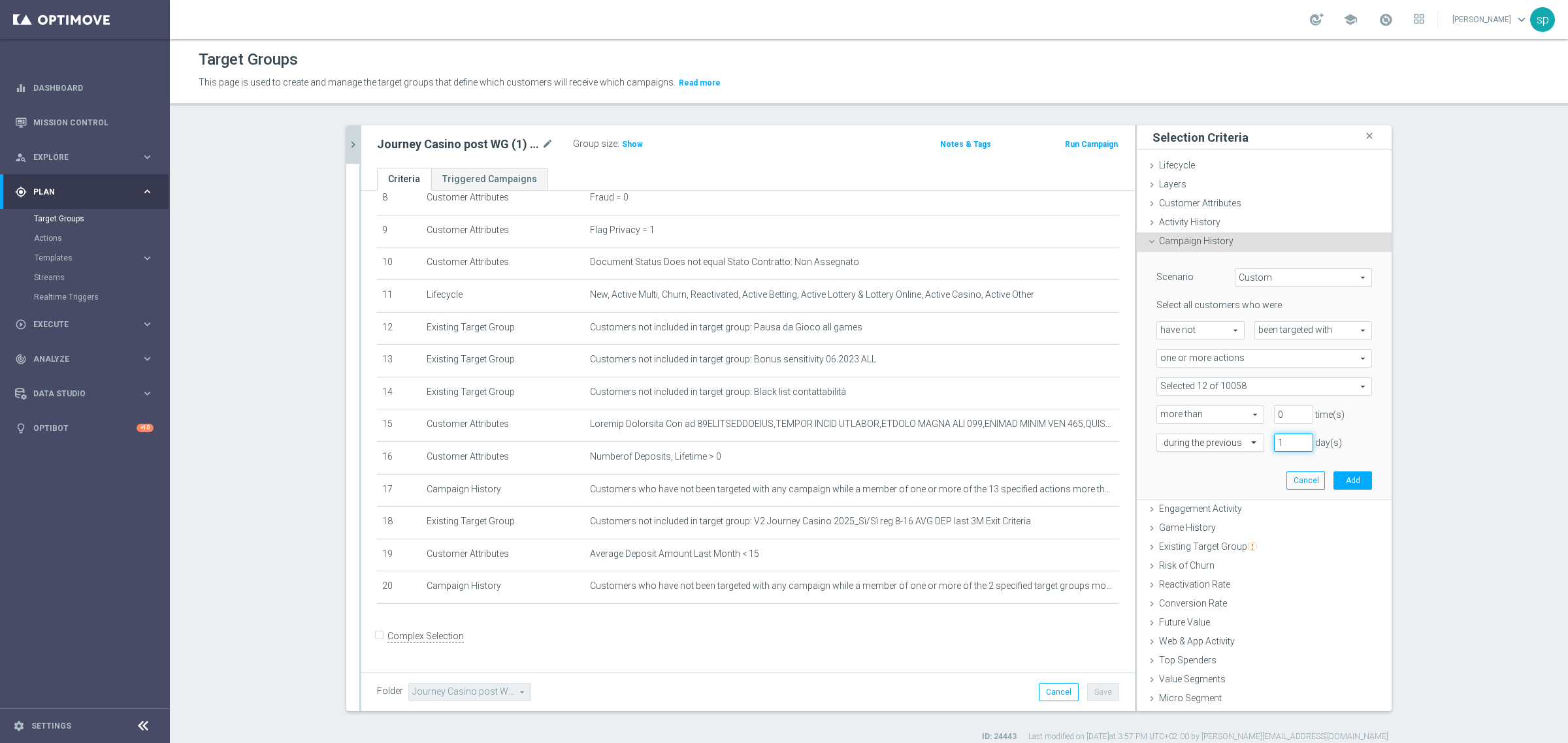
click at [1195, 433] on div "during the previous 1 day(s)" at bounding box center [1264, 443] width 235 height 18
type input "30"
click at [1343, 482] on button "Add" at bounding box center [1353, 480] width 39 height 18
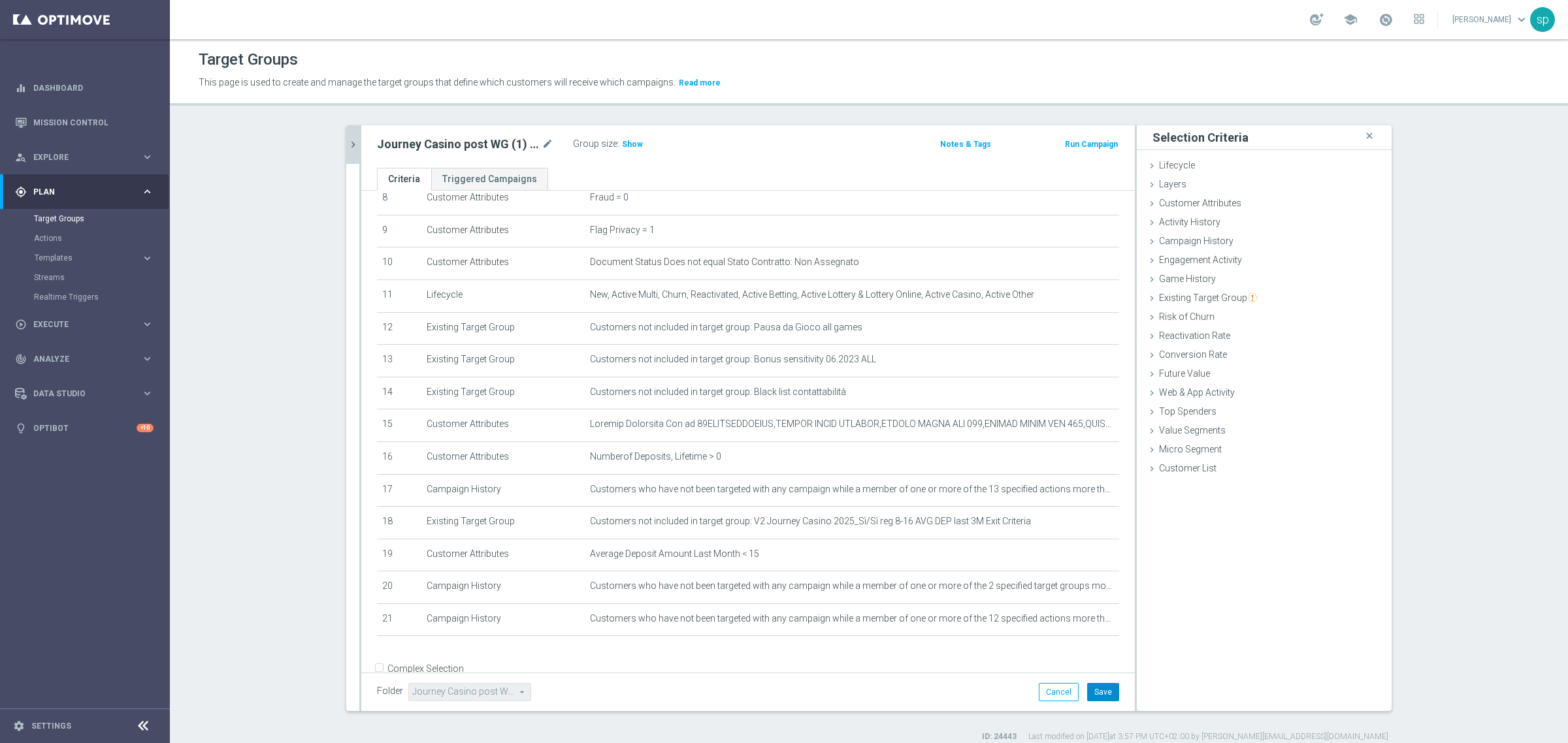
click at [1098, 689] on button "Save" at bounding box center [1103, 692] width 32 height 18
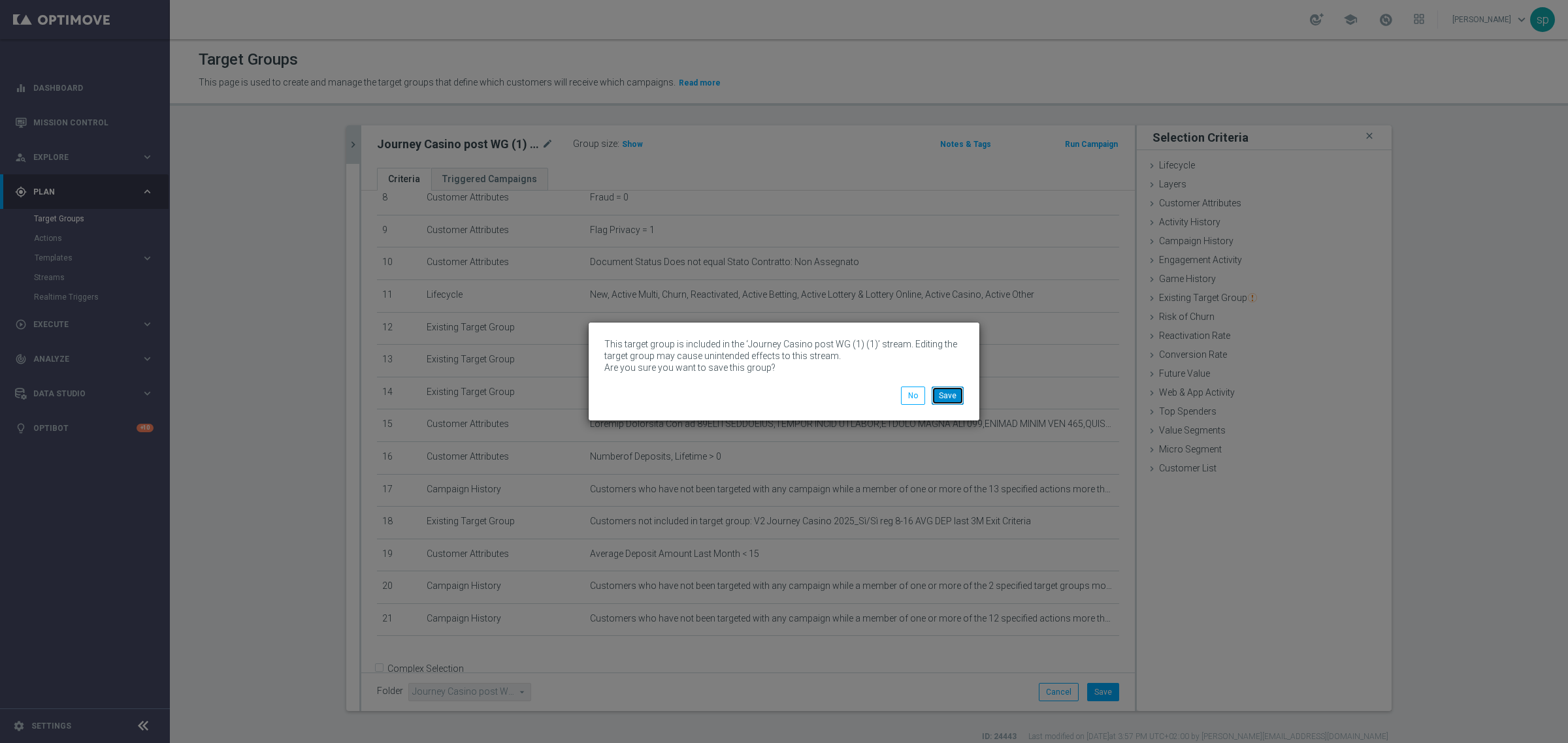
click at [951, 397] on button "Save" at bounding box center [948, 396] width 32 height 18
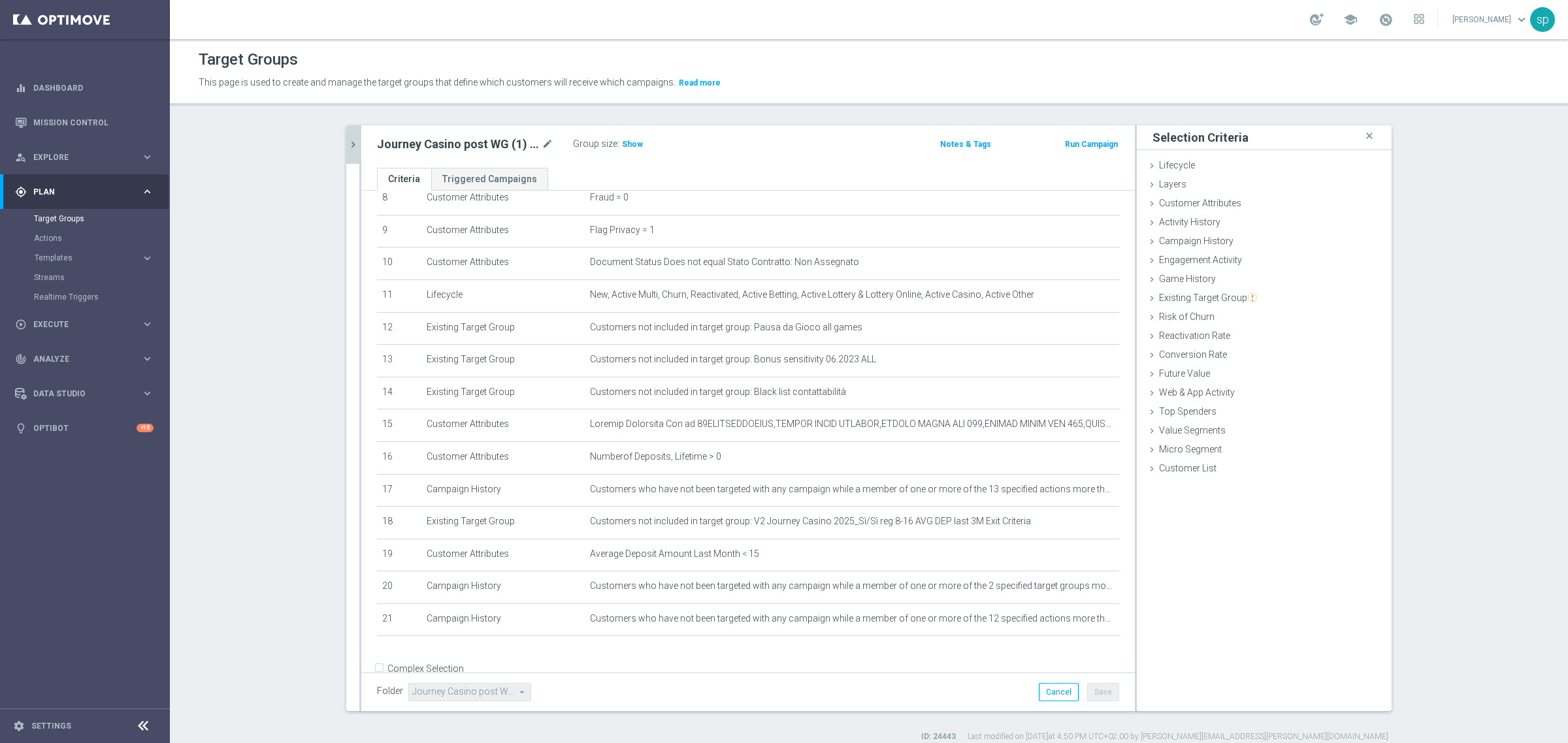
click at [347, 141] on icon "chevron_right" at bounding box center [352, 144] width 13 height 13
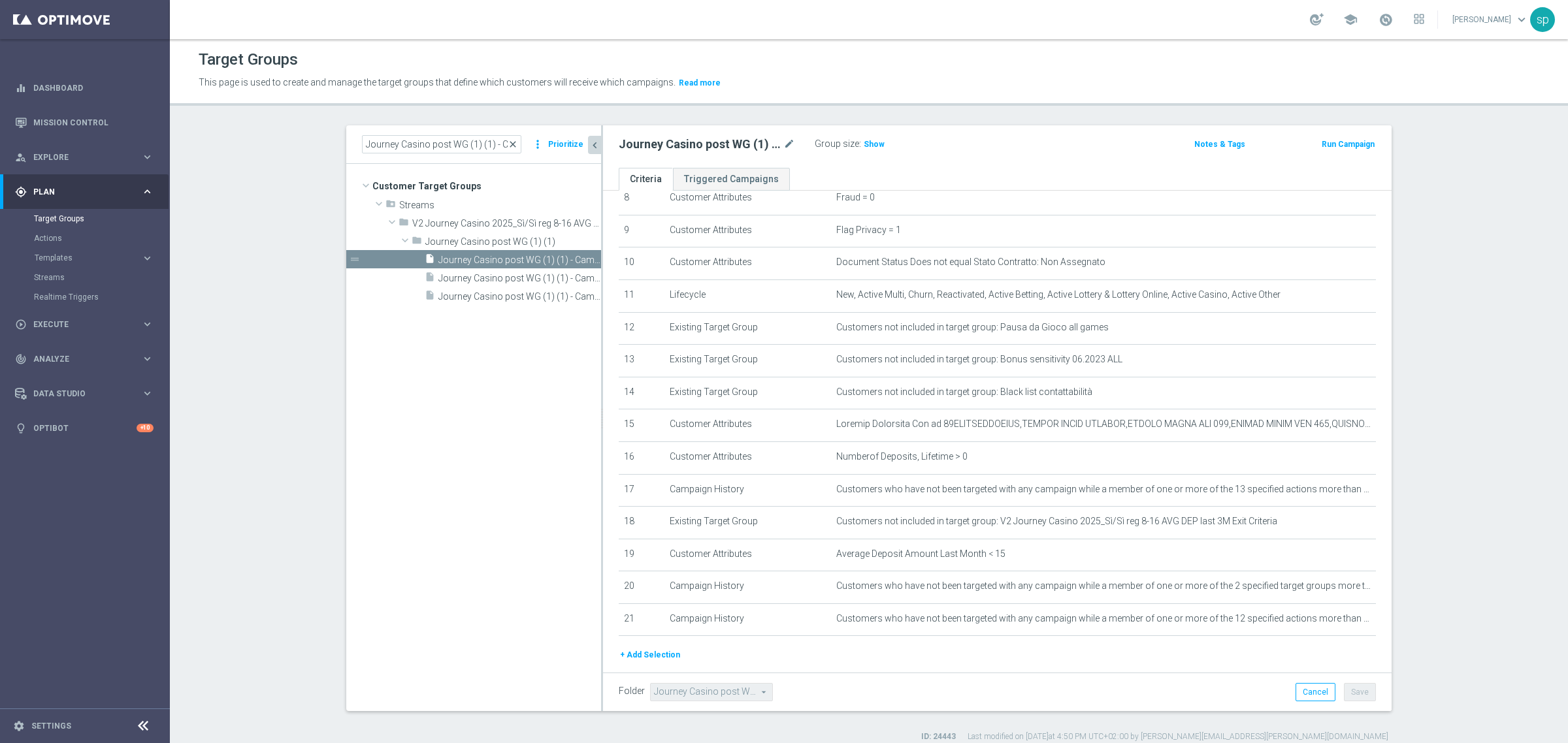
click at [515, 139] on span "close" at bounding box center [512, 144] width 10 height 10
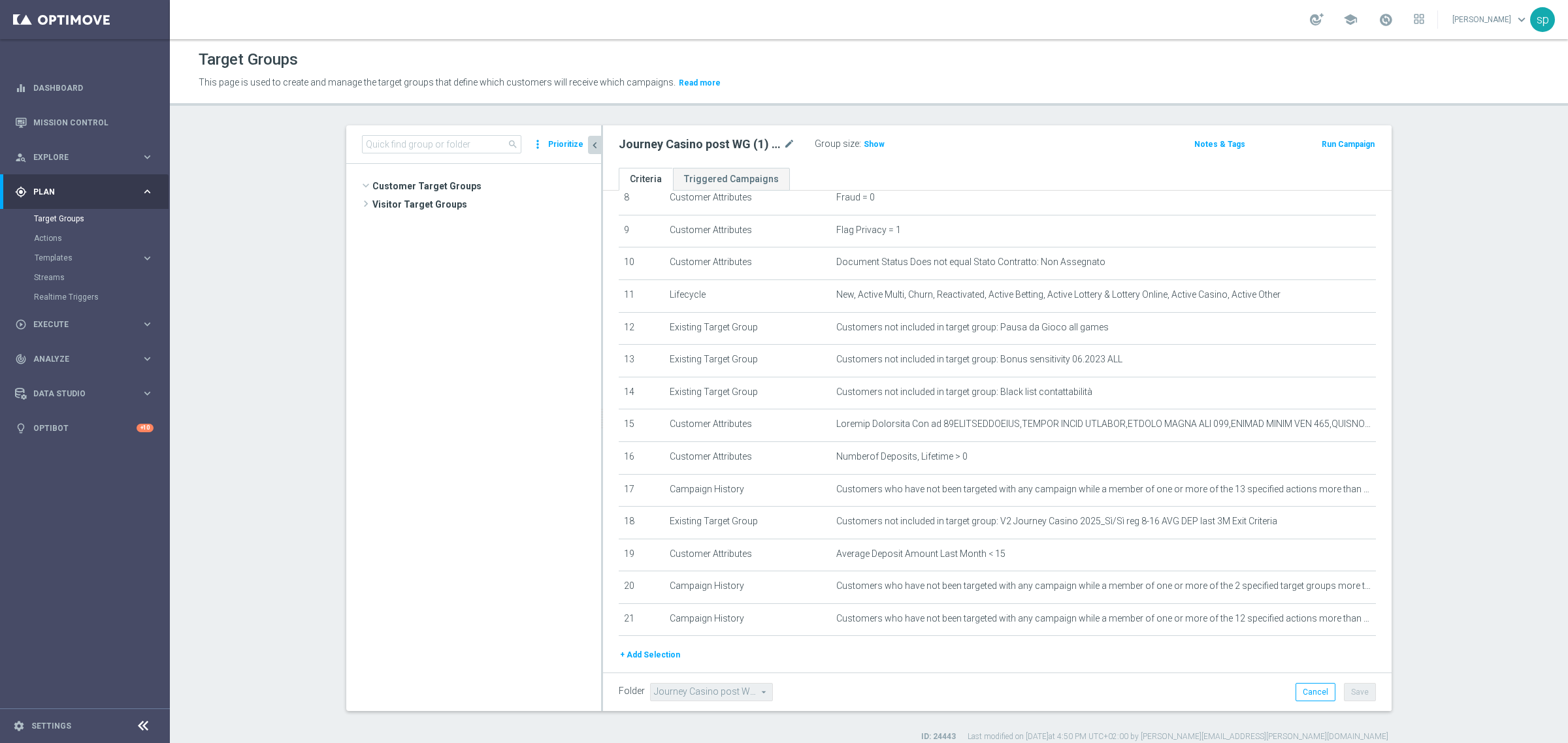
scroll to position [5889, 0]
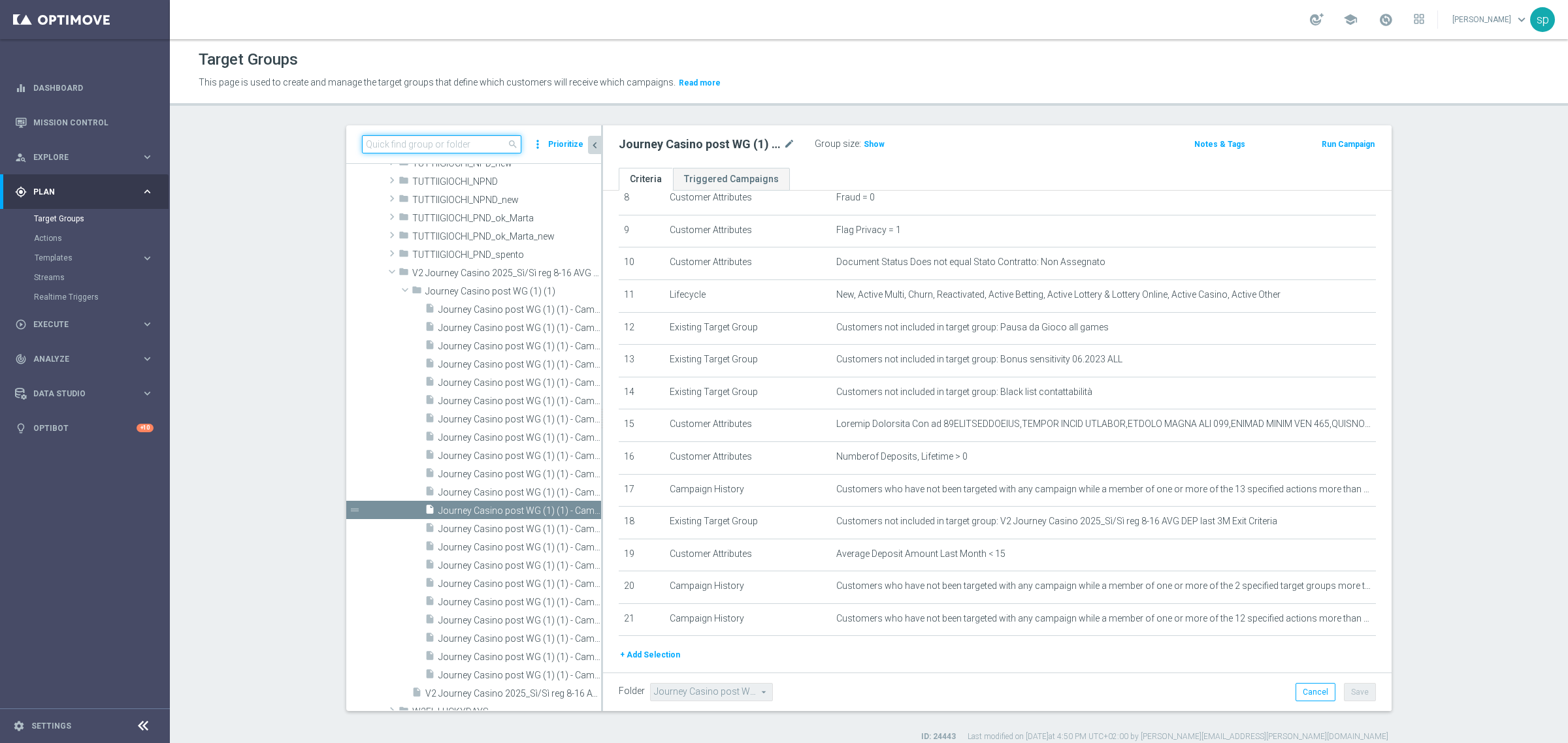
click at [471, 139] on input at bounding box center [441, 145] width 159 height 18
paste input "J BETTING NO CEI (1) - Campaign 1"
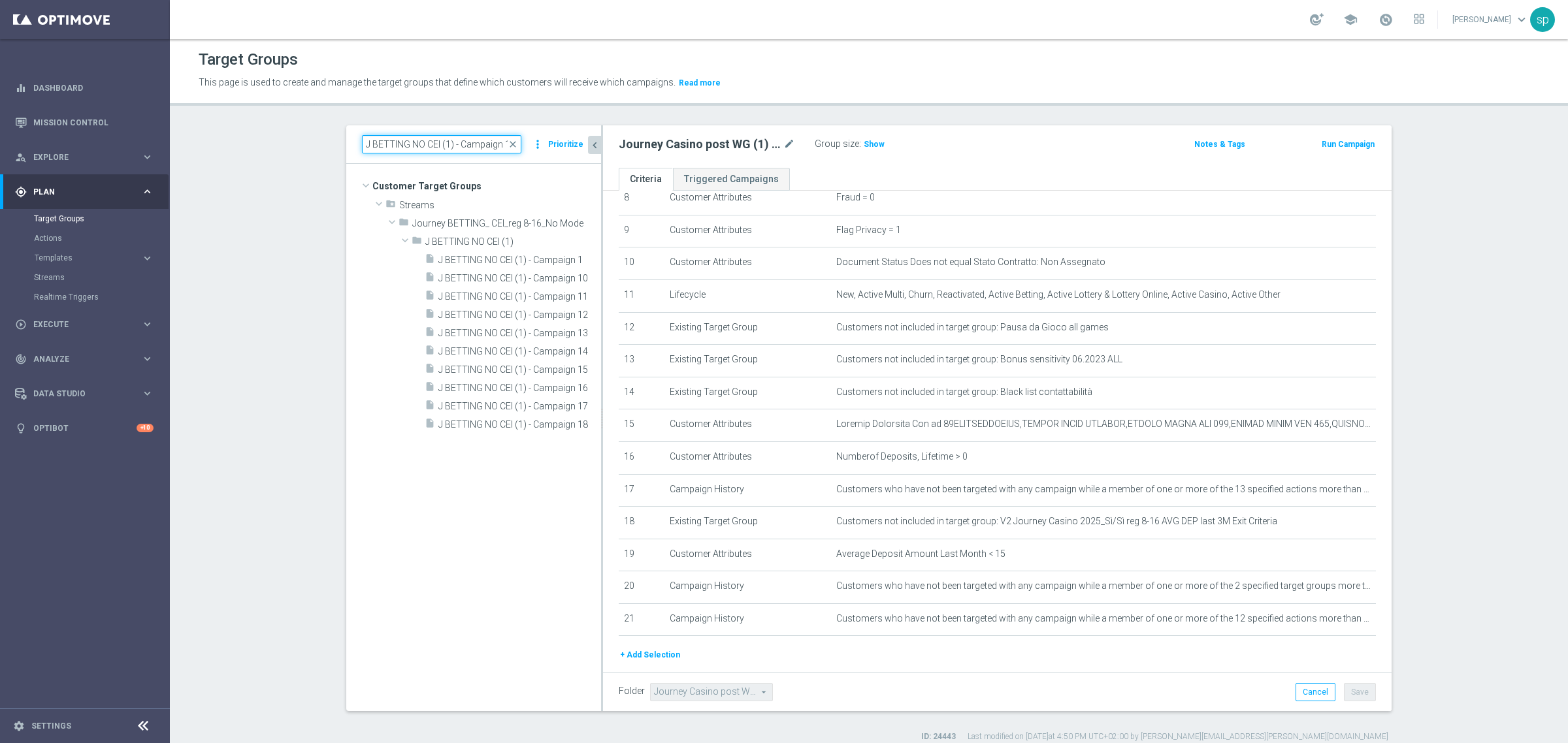
scroll to position [0, 0]
type input "J BETTING NO CEI (1) - Campaign 1"
click at [485, 257] on span "J BETTING NO CEI (1) - Campaign 1" at bounding box center [505, 259] width 133 height 11
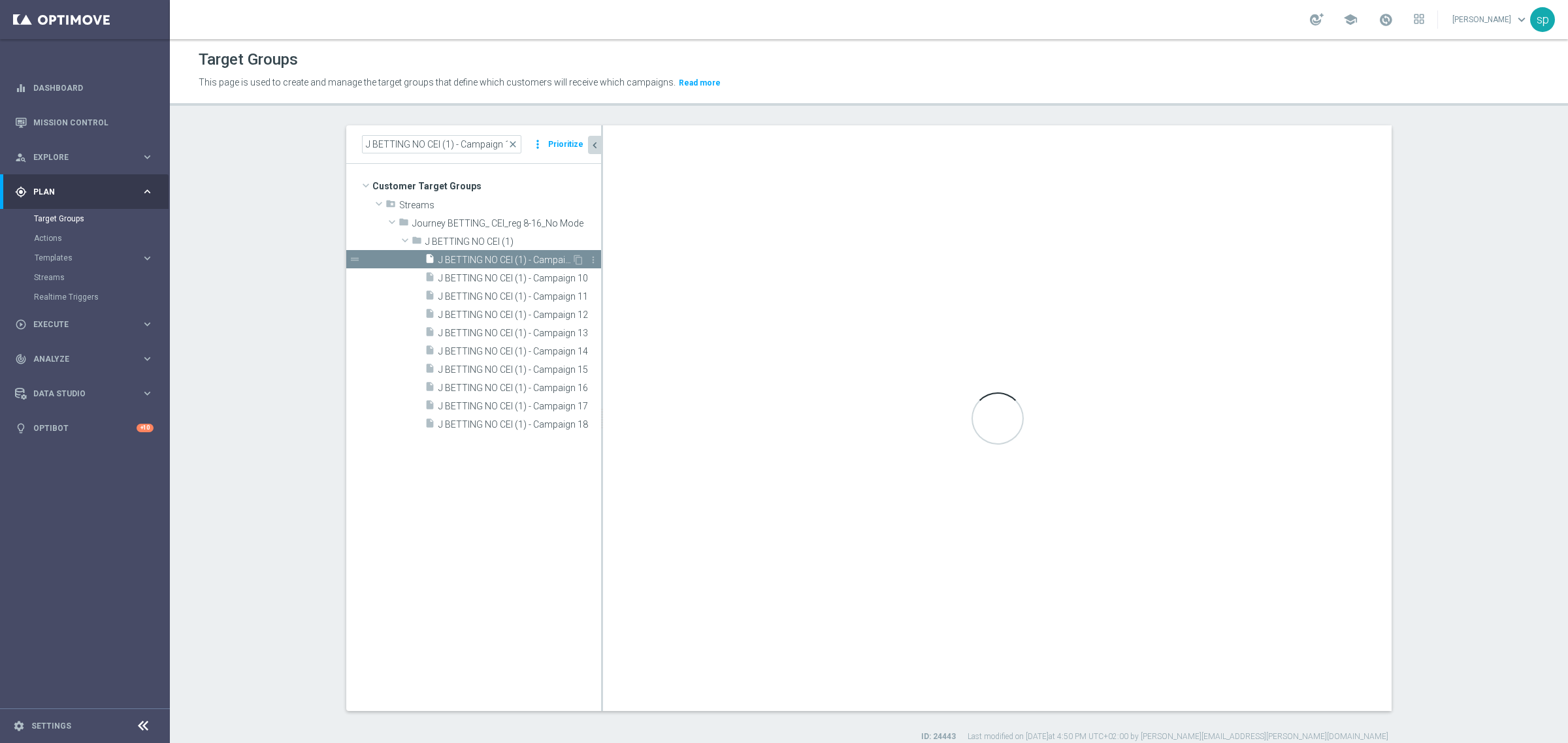
type input "J BETTING NO CEI (1)"
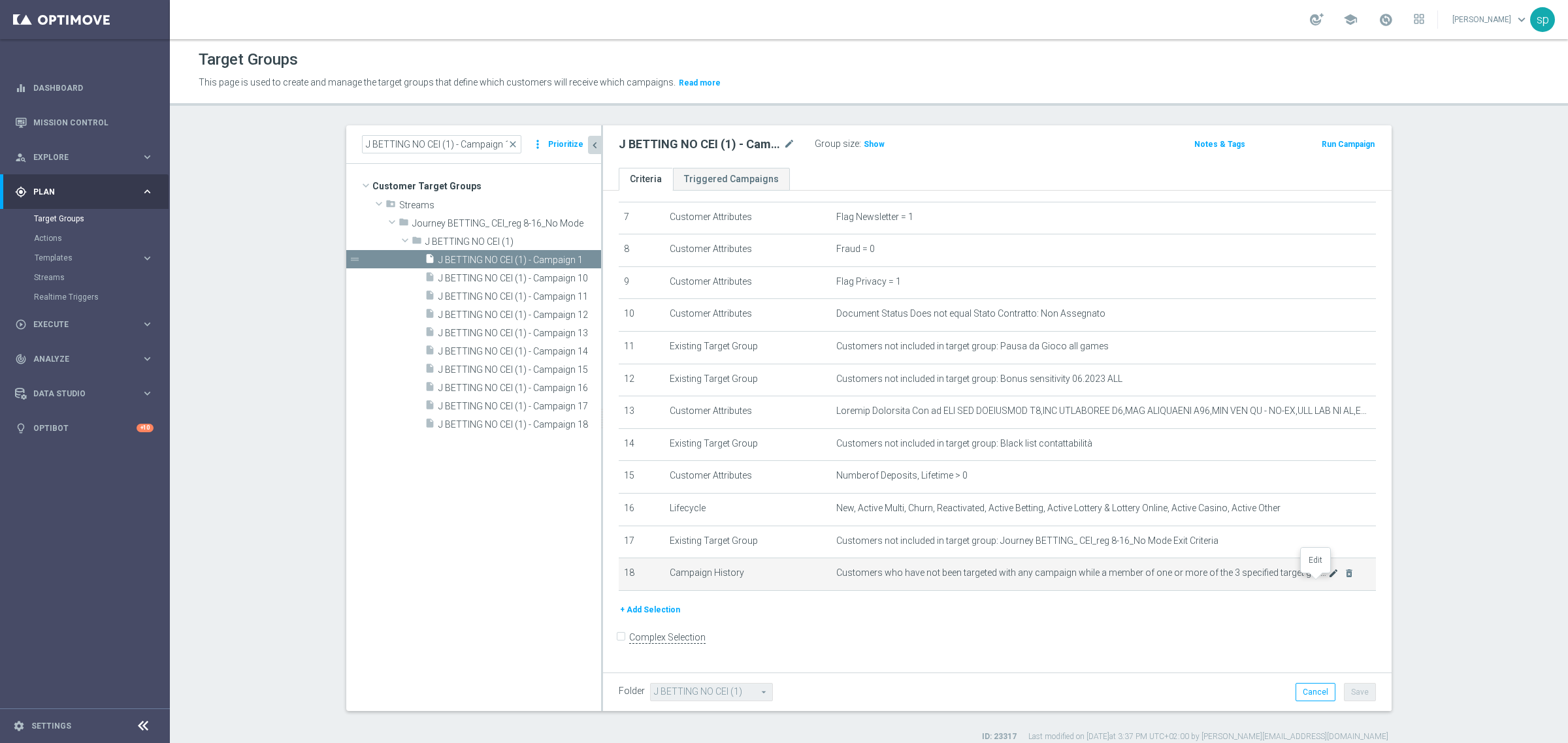
click at [1329, 578] on icon "mode_edit" at bounding box center [1334, 573] width 10 height 10
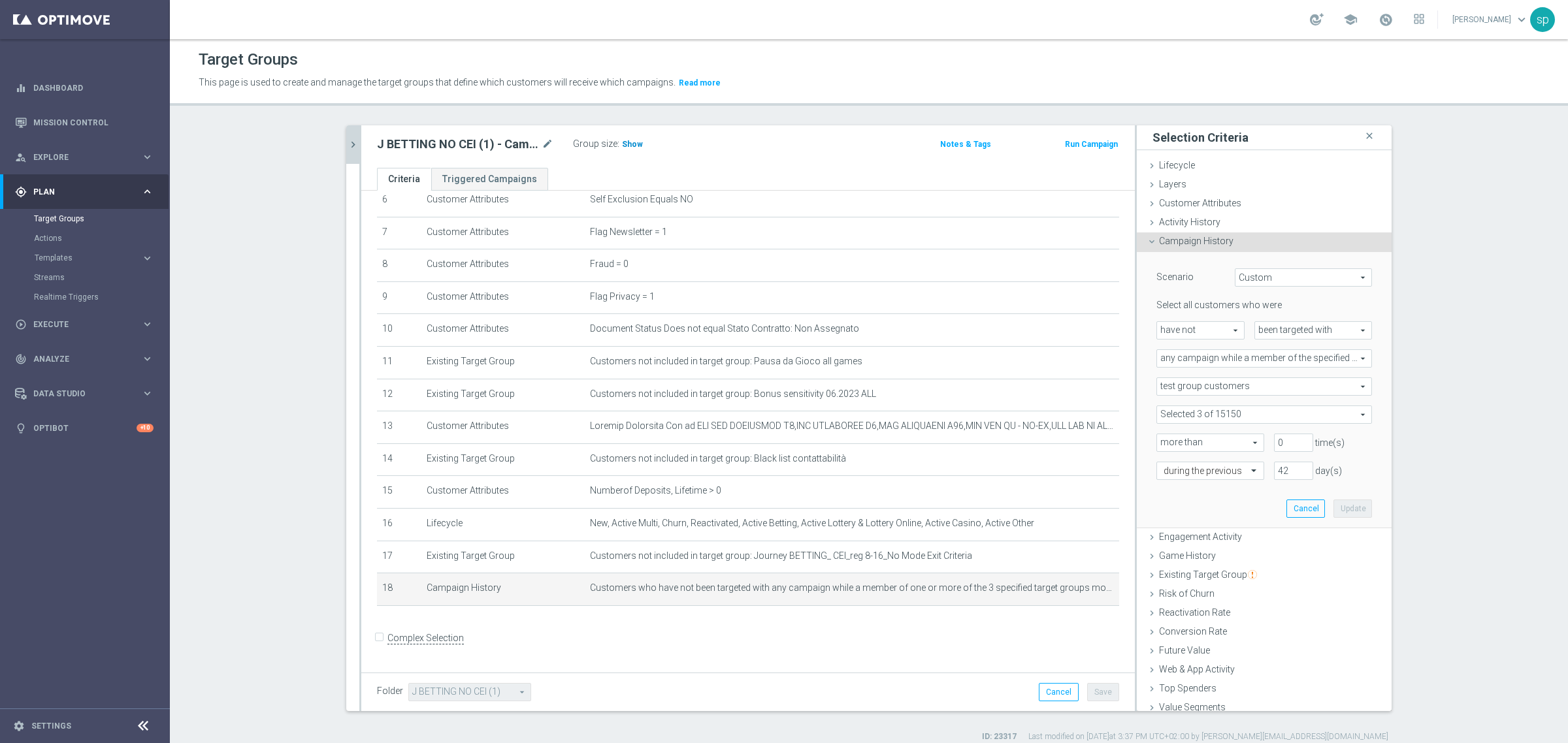
click at [625, 147] on span "Show" at bounding box center [632, 144] width 21 height 9
click at [1291, 504] on button "Cancel" at bounding box center [1306, 509] width 39 height 18
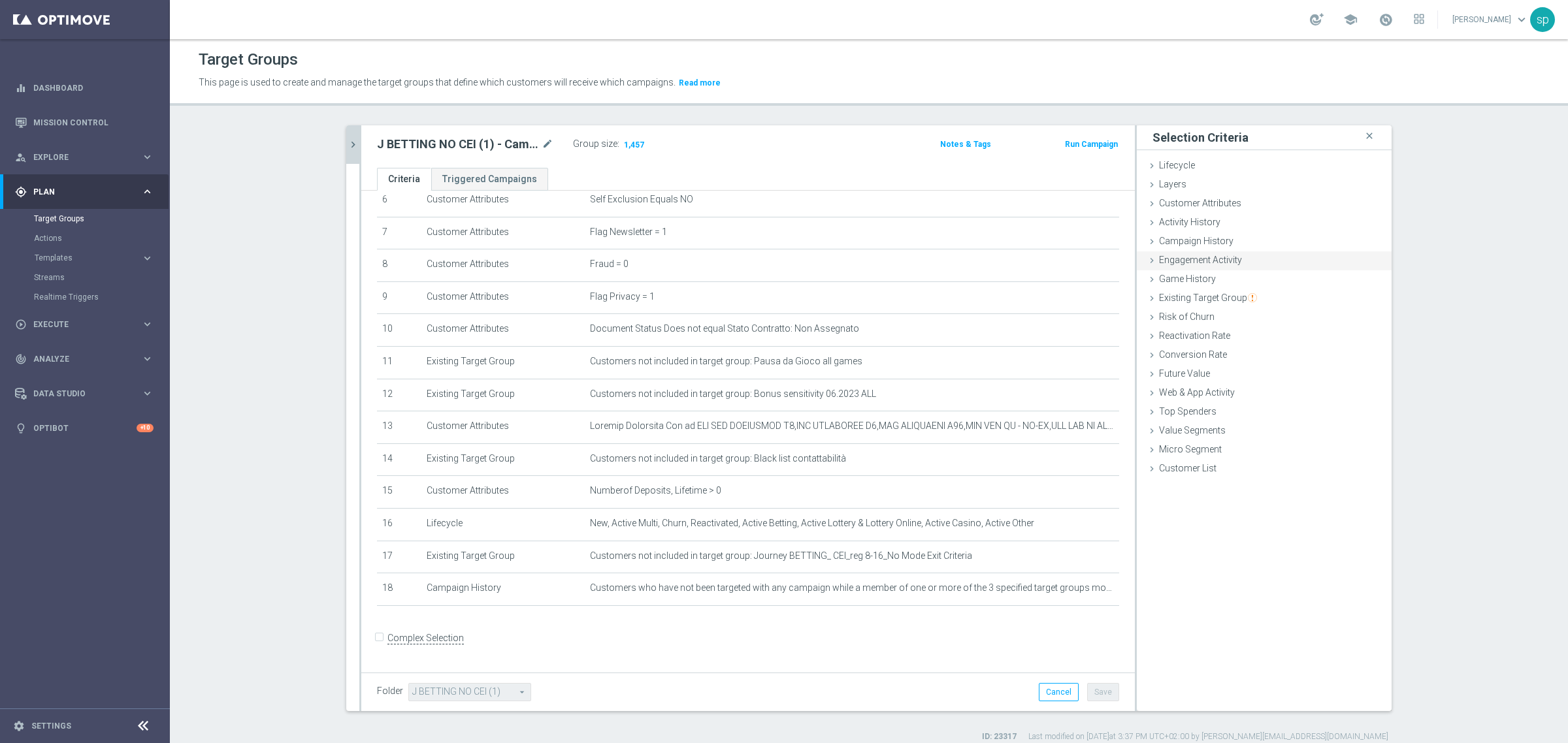
click at [1200, 259] on span "Engagement Activity" at bounding box center [1200, 259] width 83 height 10
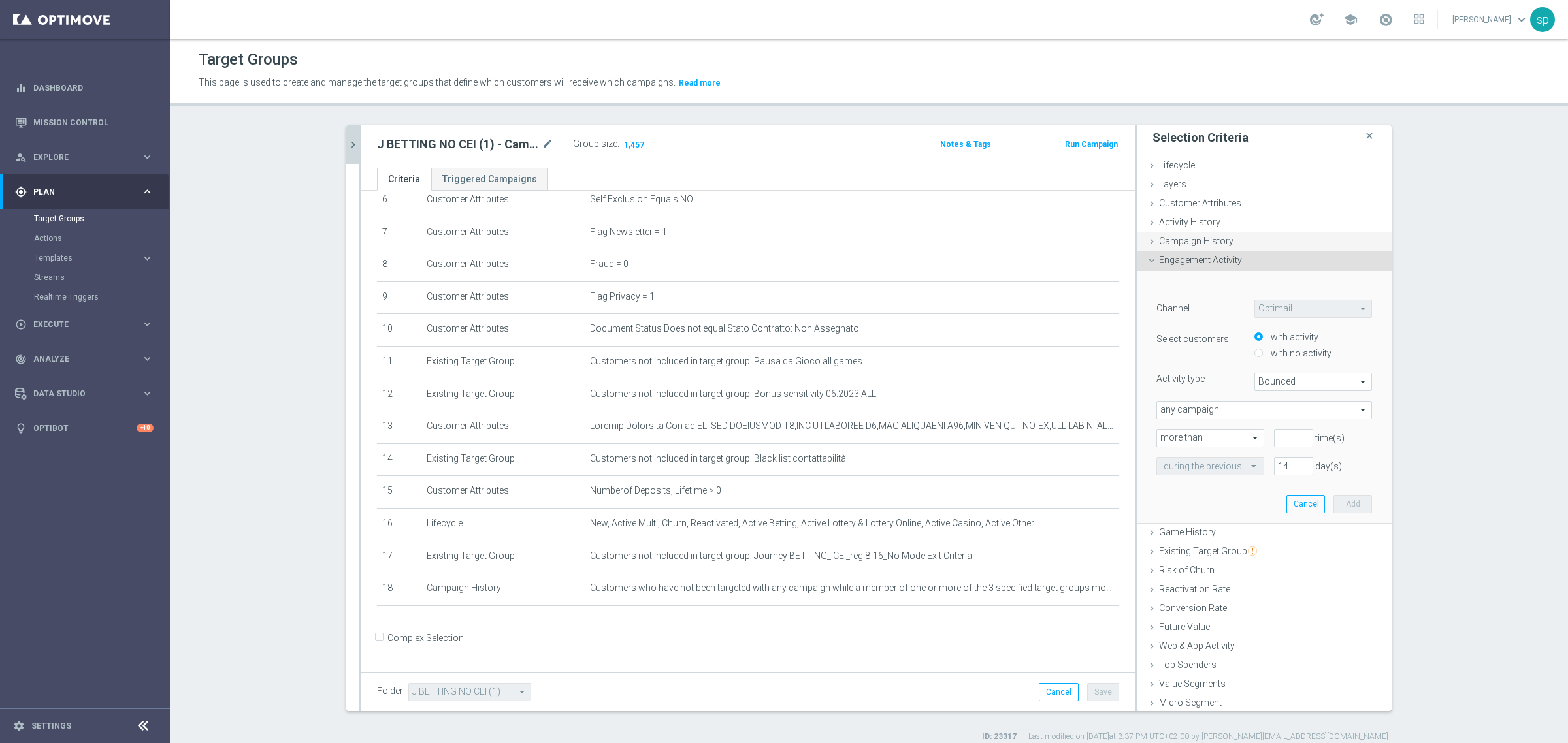
click at [1187, 236] on span "Campaign History" at bounding box center [1196, 241] width 75 height 10
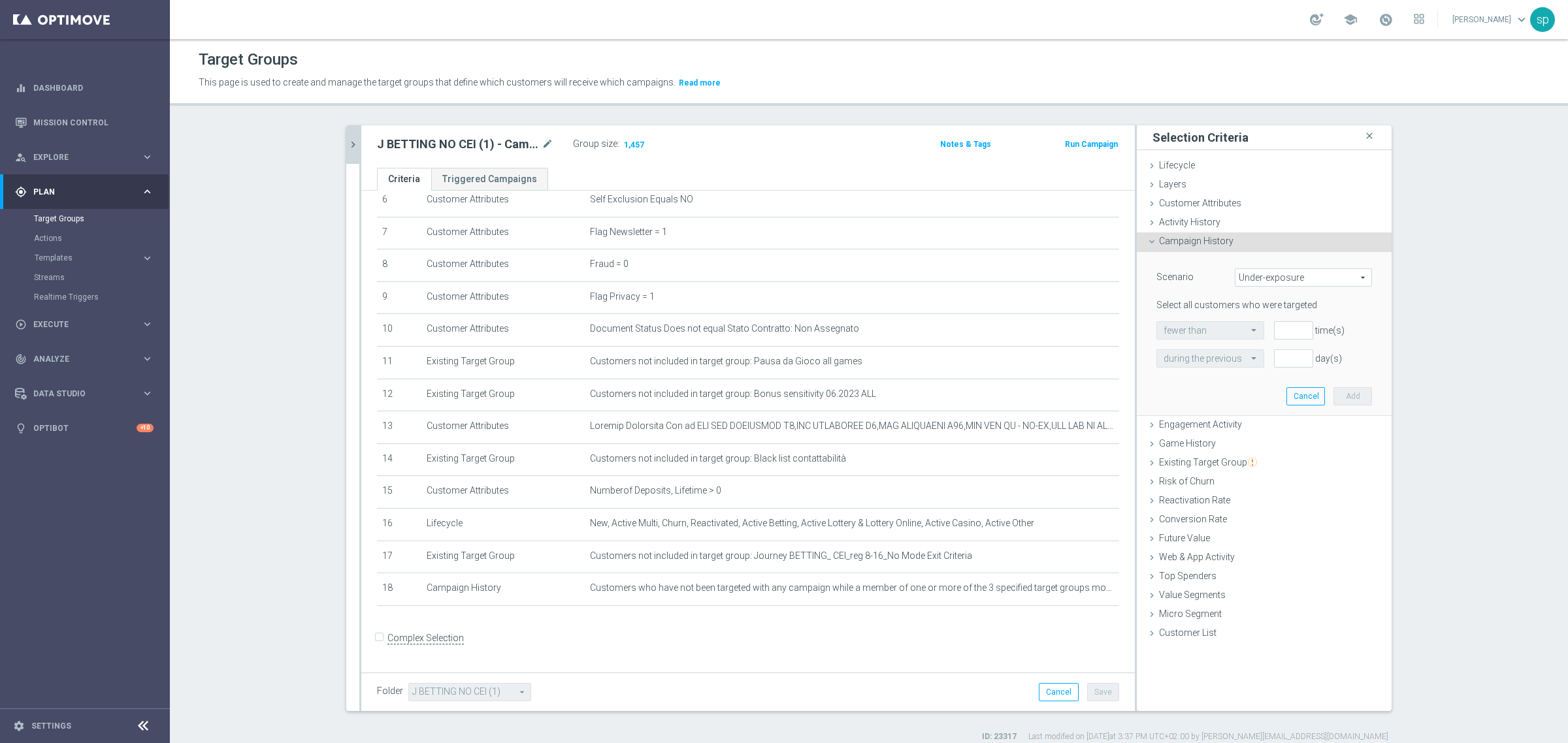
click at [1267, 275] on span "Under-exposure" at bounding box center [1303, 278] width 136 height 17
click at [1261, 361] on span "Custom" at bounding box center [1303, 364] width 123 height 10
type input "Custom"
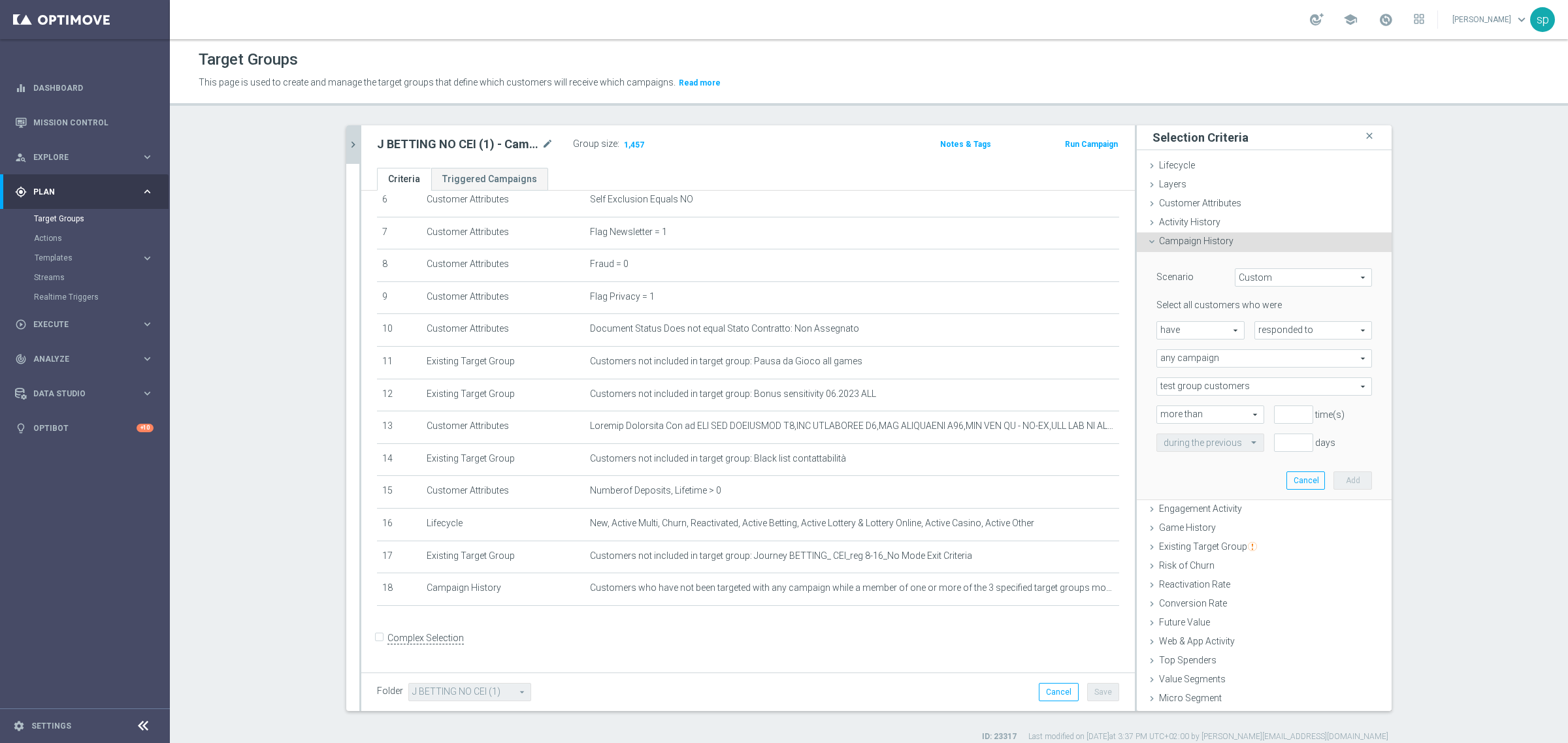
click at [1190, 325] on span "have" at bounding box center [1200, 331] width 87 height 17
click at [1176, 362] on span "have not" at bounding box center [1200, 366] width 74 height 10
type input "have not"
click at [1263, 331] on span "responded to" at bounding box center [1313, 331] width 116 height 17
click at [1272, 366] on span "been targeted with" at bounding box center [1313, 366] width 103 height 10
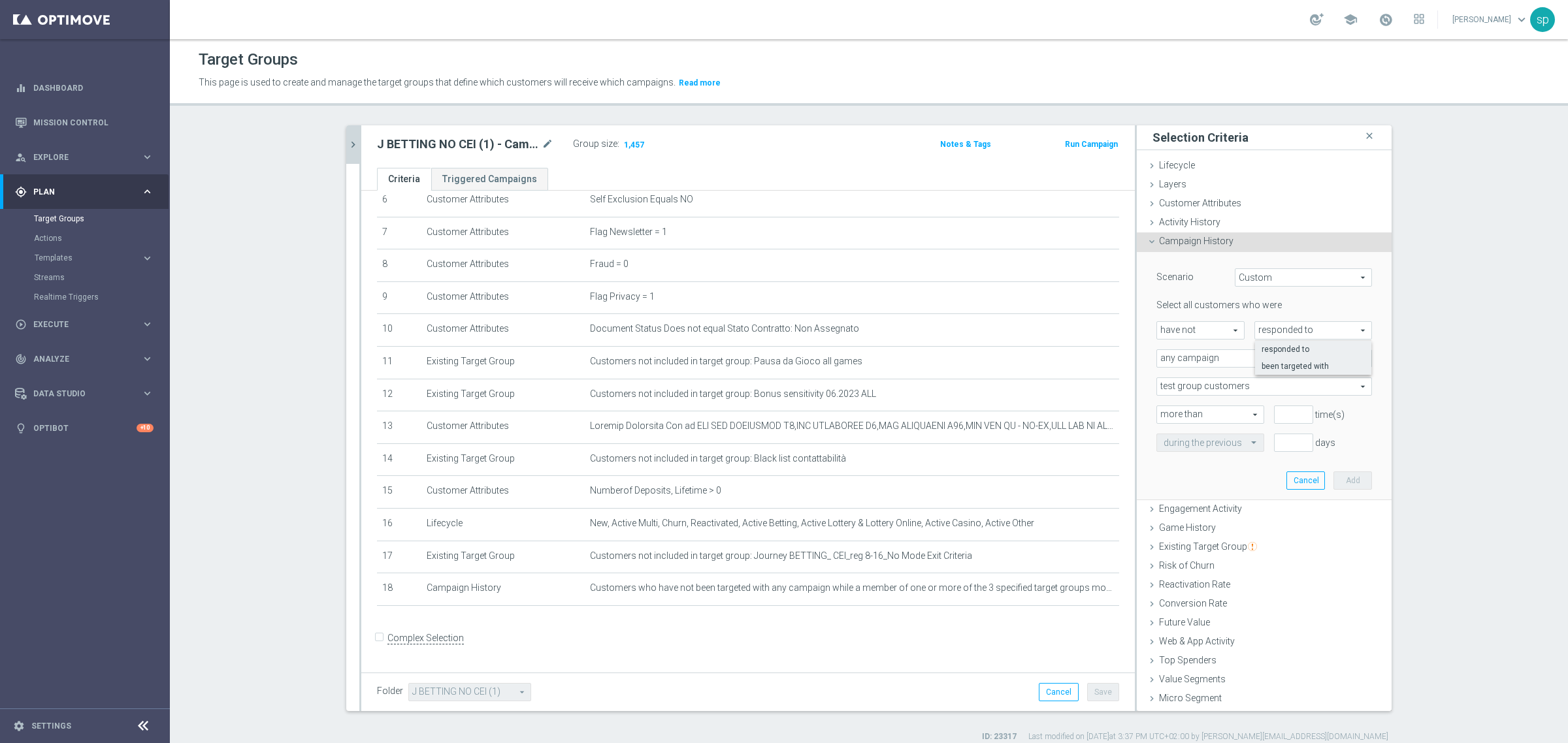
type input "been targeted with"
click at [1204, 350] on div "any campaign any campaign arrow_drop_down search" at bounding box center [1264, 359] width 216 height 18
click at [1198, 412] on span "one or more actions" at bounding box center [1264, 411] width 201 height 10
type input "one or more actions"
click at [1287, 409] on input "1" at bounding box center [1293, 415] width 39 height 18
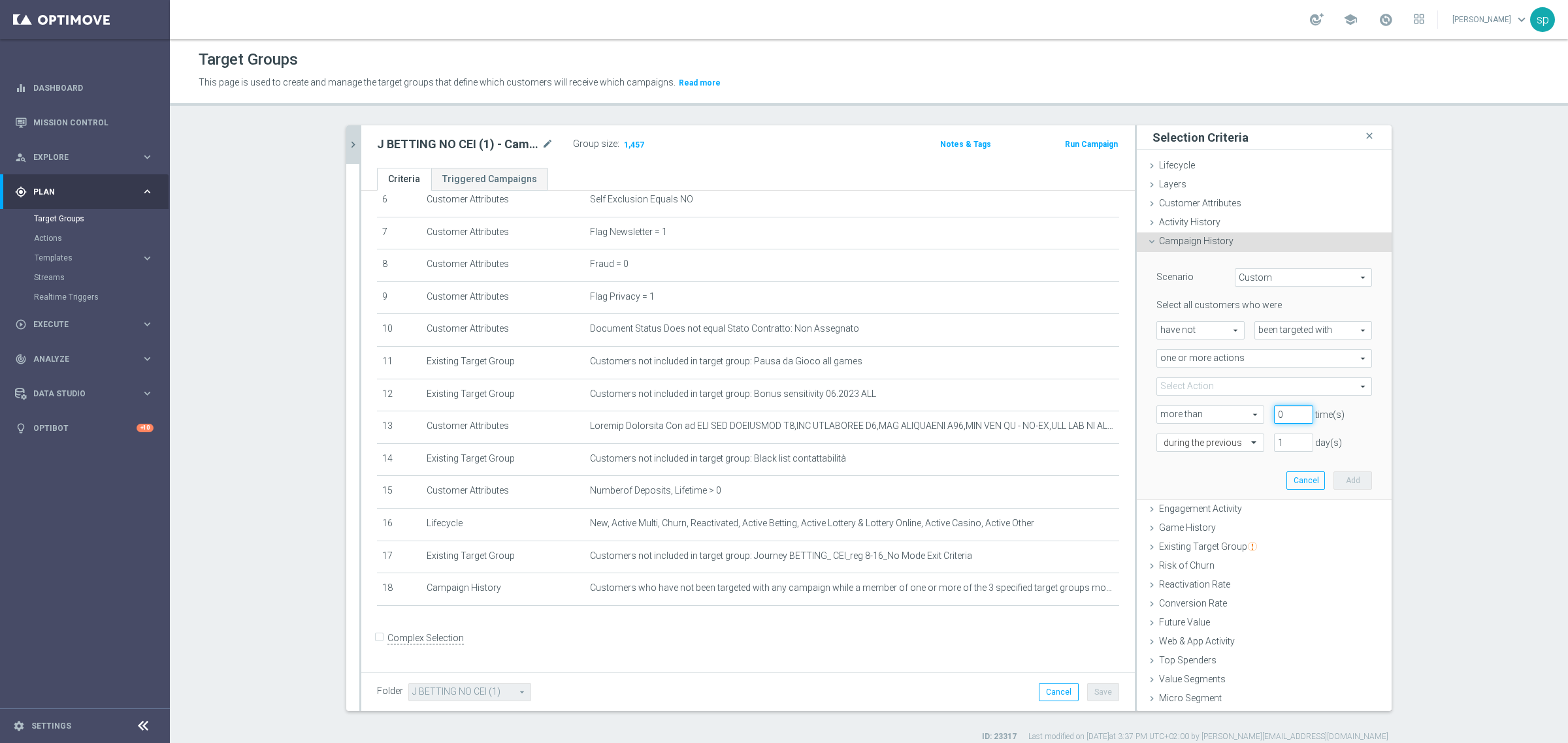
type input "0"
click at [1289, 417] on input "0" at bounding box center [1293, 415] width 39 height 18
drag, startPoint x: 1278, startPoint y: 438, endPoint x: 1246, endPoint y: 442, distance: 32.2
click at [1246, 442] on div "during the previous 1 day(s)" at bounding box center [1264, 443] width 235 height 18
type input "30"
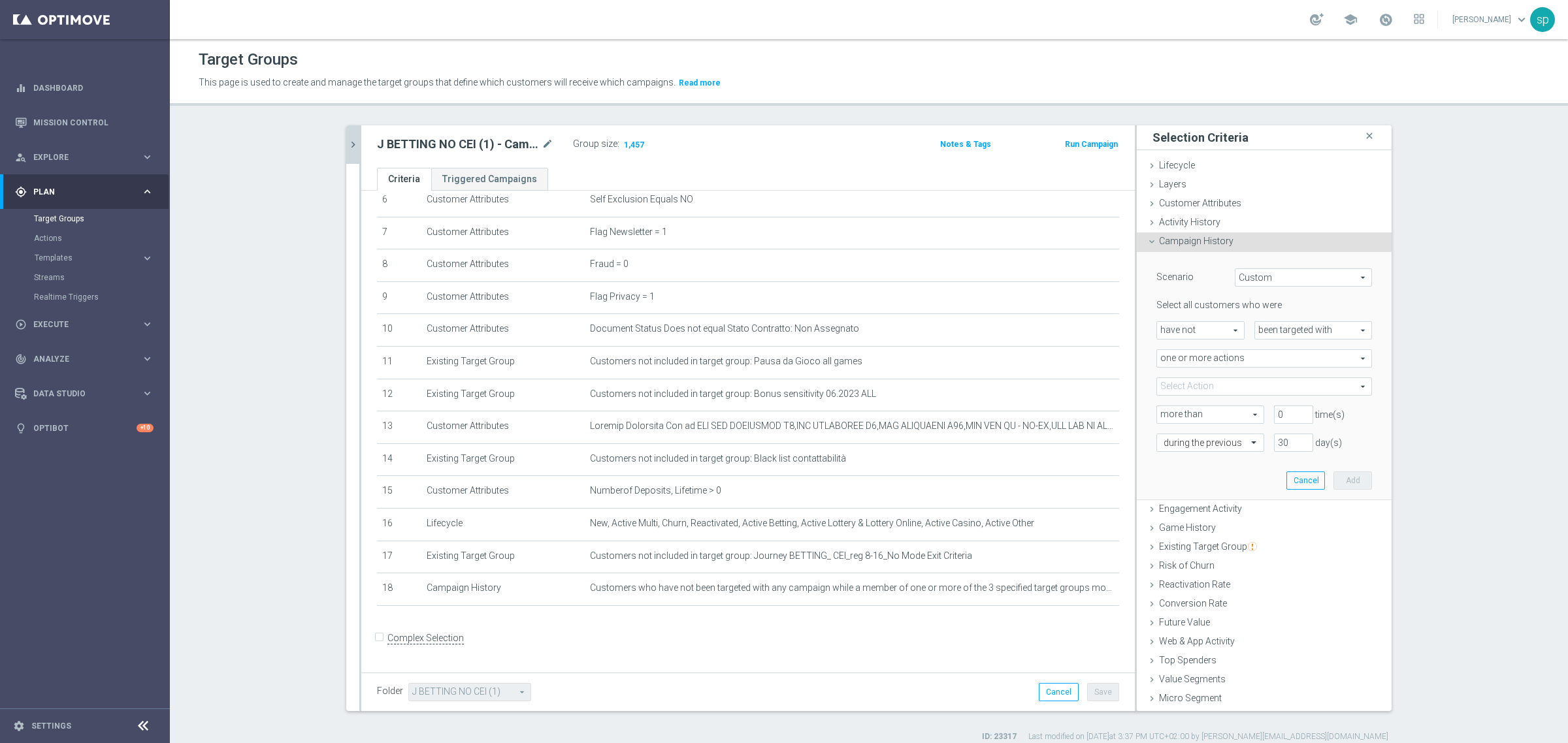
click at [1190, 386] on span at bounding box center [1264, 387] width 214 height 17
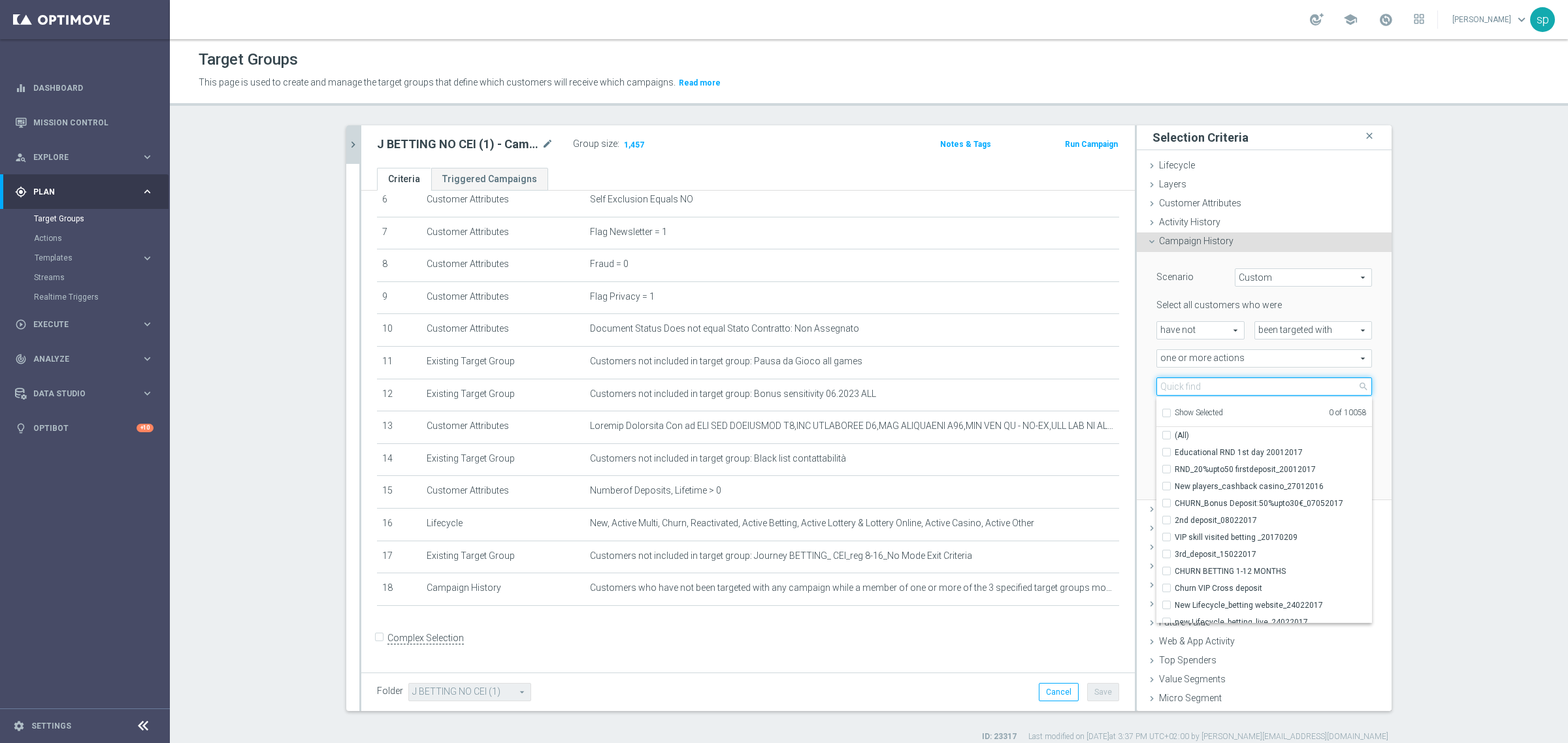
click at [1210, 384] on input "search" at bounding box center [1264, 387] width 216 height 18
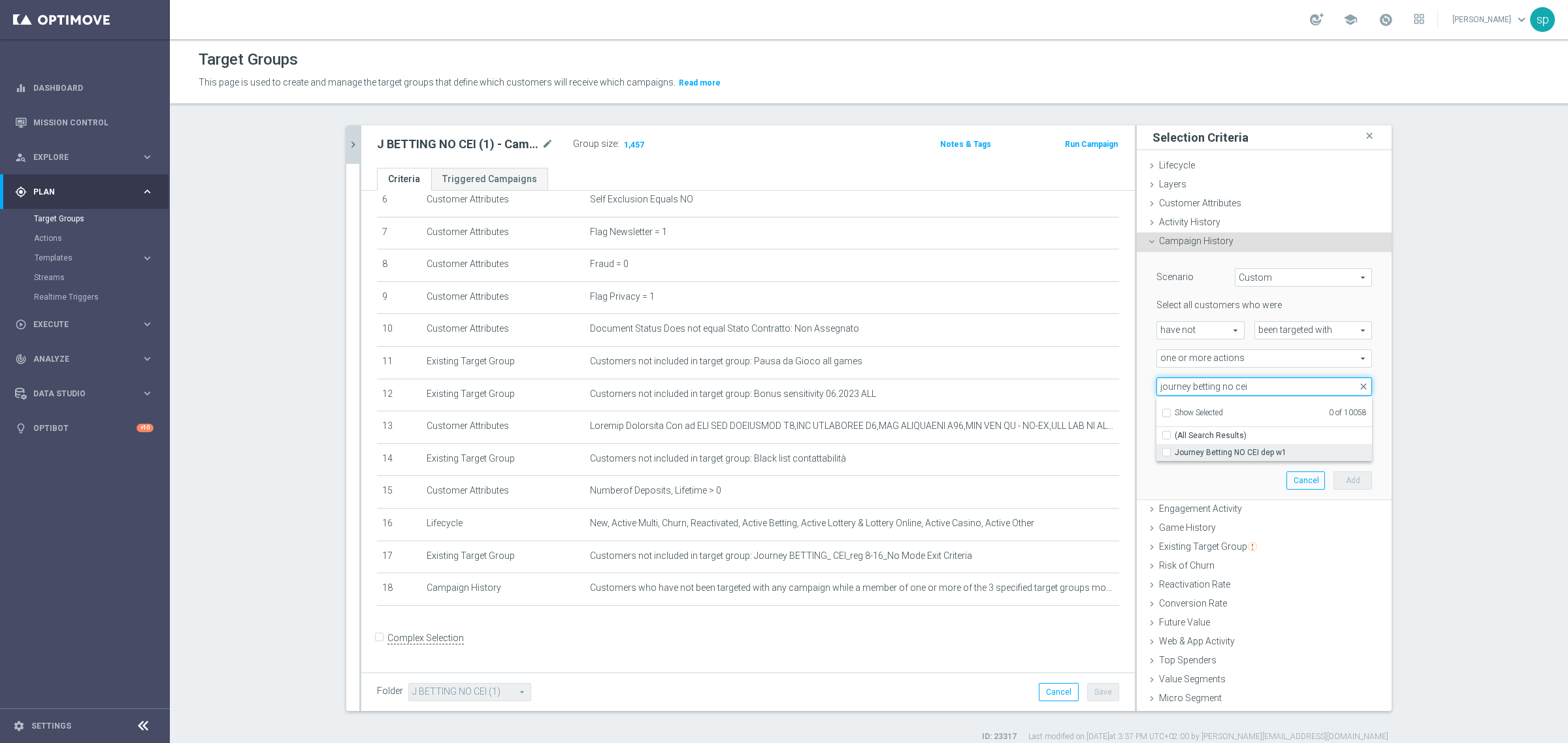
type input "journey betting no cei"
click at [1261, 451] on span "Journey Betting NO CEI dep w1" at bounding box center [1273, 453] width 198 height 10
click at [1175, 451] on input "Journey Betting NO CEI dep w1" at bounding box center [1170, 452] width 8 height 8
checkbox input "true"
type input "Journey Betting NO CEI dep w1"
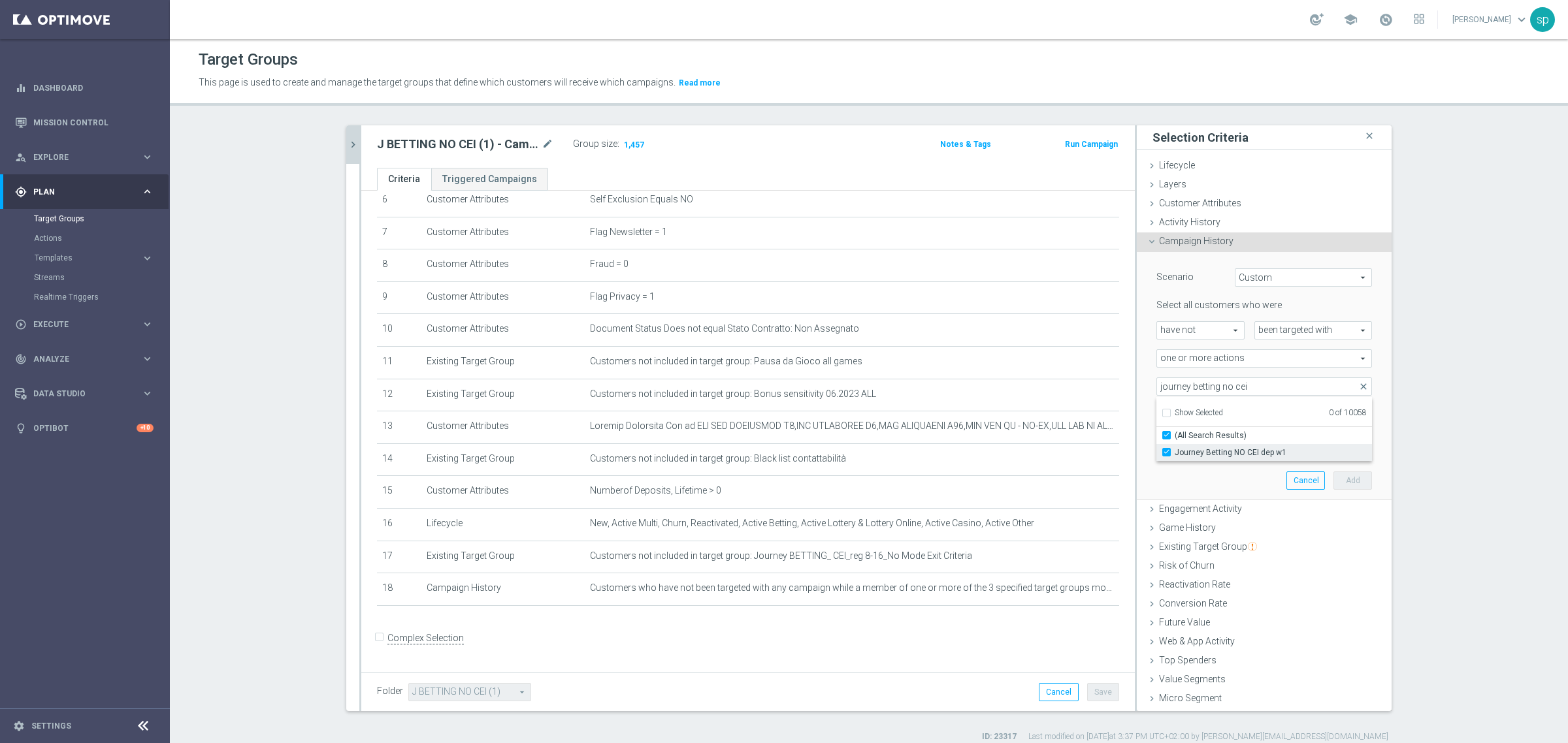
checkbox input "true"
click at [1220, 384] on input "journey betting no cei" at bounding box center [1264, 387] width 216 height 18
click at [1257, 387] on input "journey betting no cei" at bounding box center [1264, 387] width 216 height 18
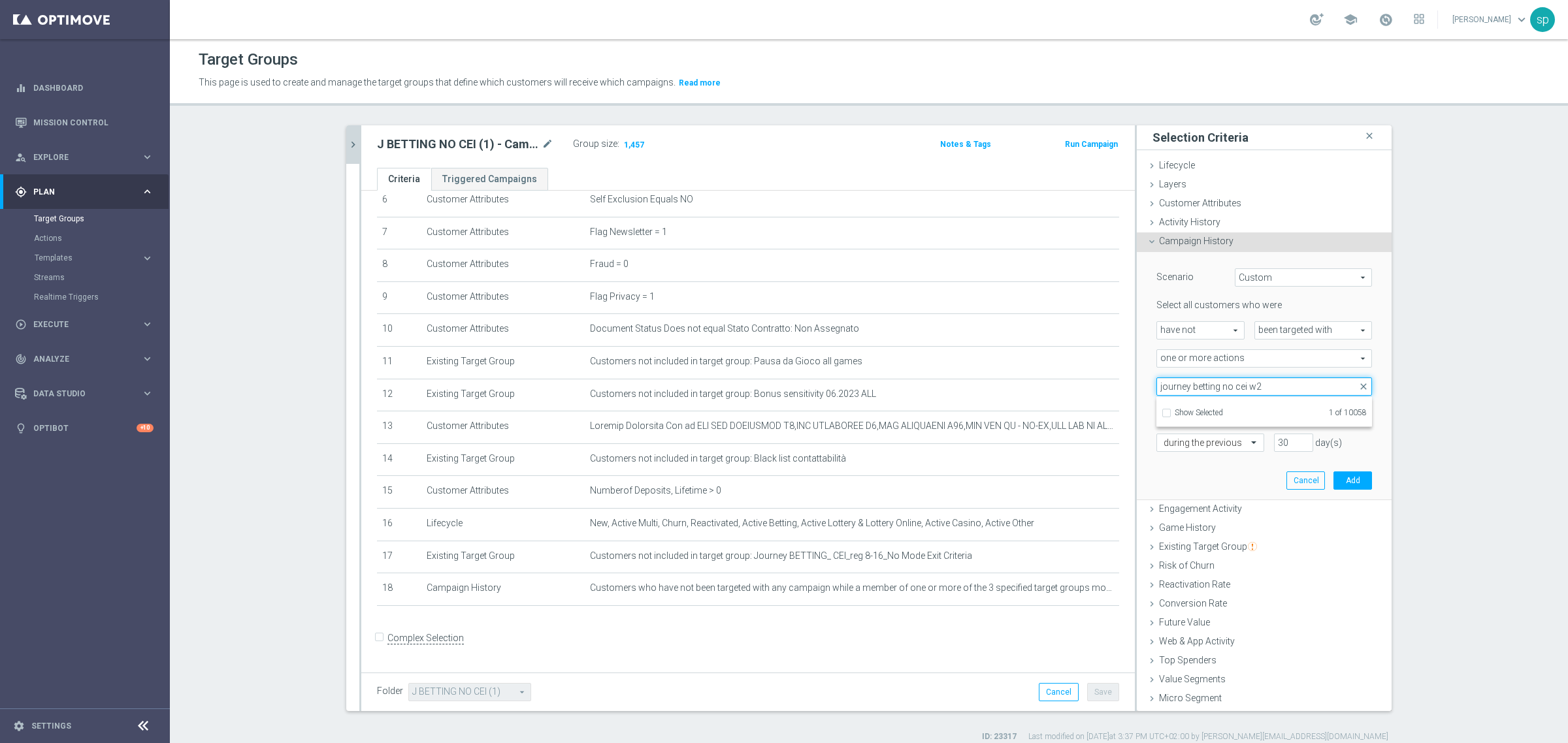
click at [1185, 389] on input "journey betting no cei w2" at bounding box center [1264, 387] width 216 height 18
type input "j betting no cei w2"
click at [1249, 452] on span "J betting no cei W2 cb tutti canali" at bounding box center [1273, 453] width 198 height 10
click at [1175, 452] on input "J betting no cei W2 cb tutti canali" at bounding box center [1170, 452] width 8 height 8
checkbox input "true"
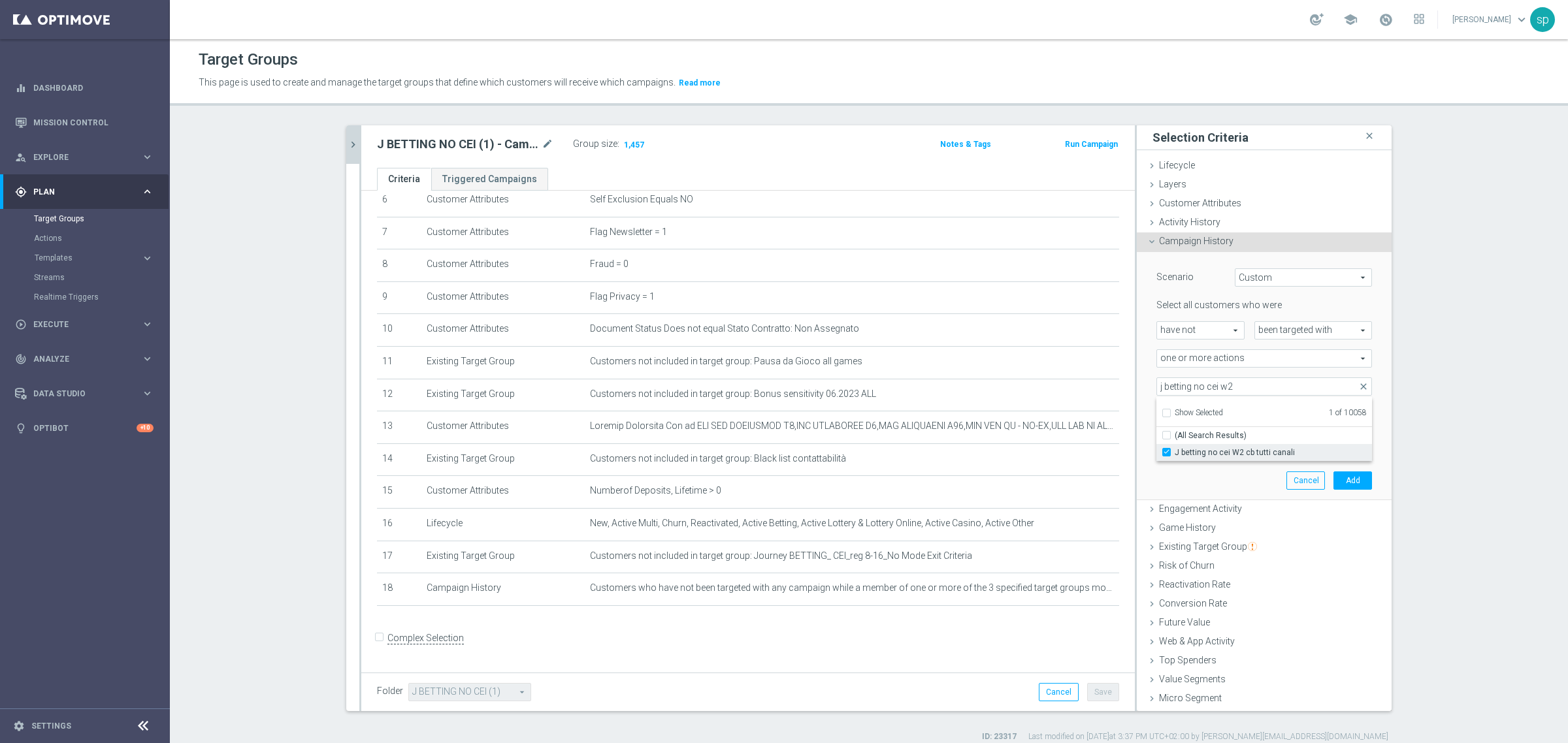
type input "Selected 2 of 10058"
checkbox input "false"
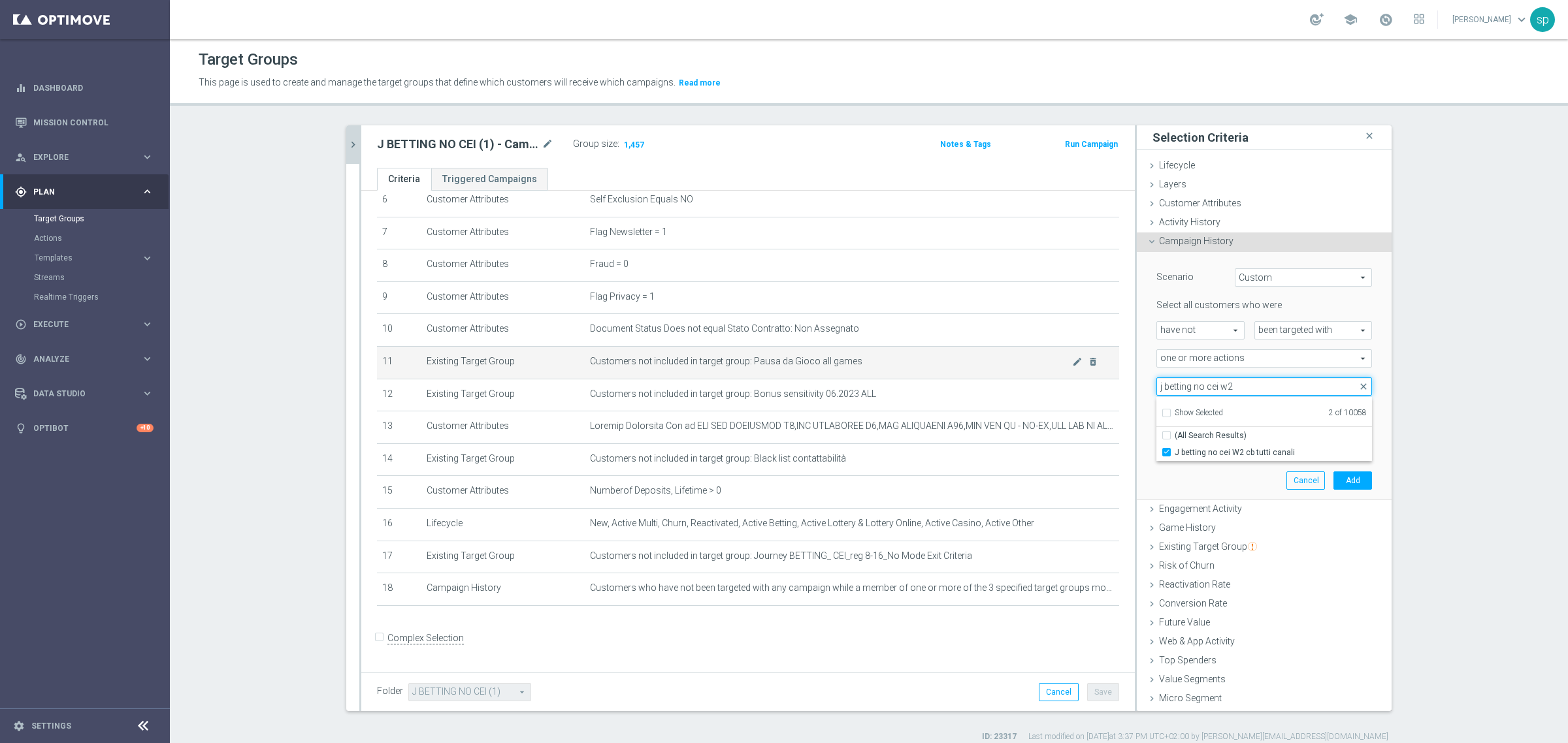
drag, startPoint x: 1267, startPoint y: 385, endPoint x: 975, endPoint y: 358, distance: 293.2
click at [975, 358] on as-split "J BETTING NO CEI (1) - Campaign 1 close more_vert Prioritize Customer Target Gr…" at bounding box center [869, 418] width 1046 height 586
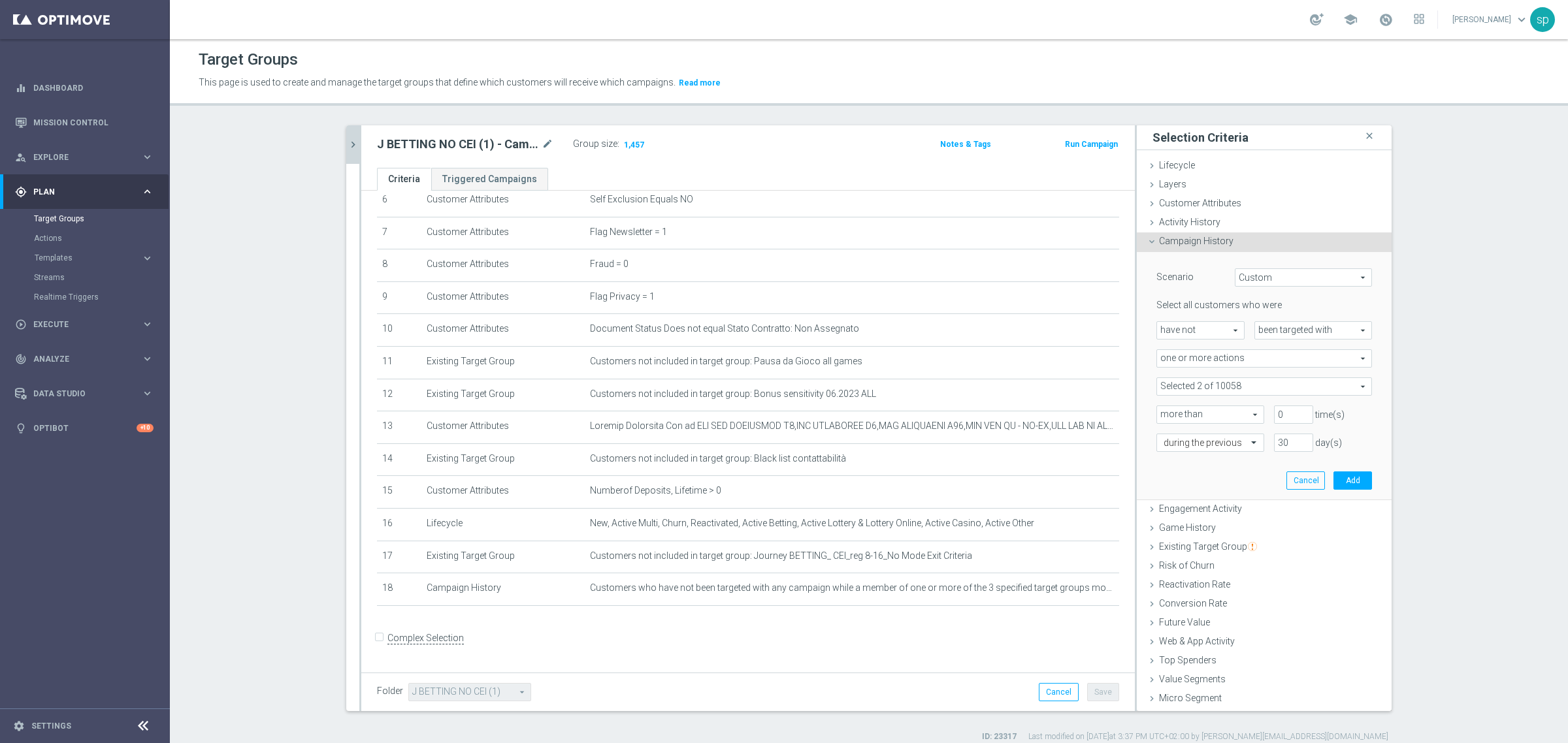
click at [1230, 387] on span at bounding box center [1264, 387] width 214 height 17
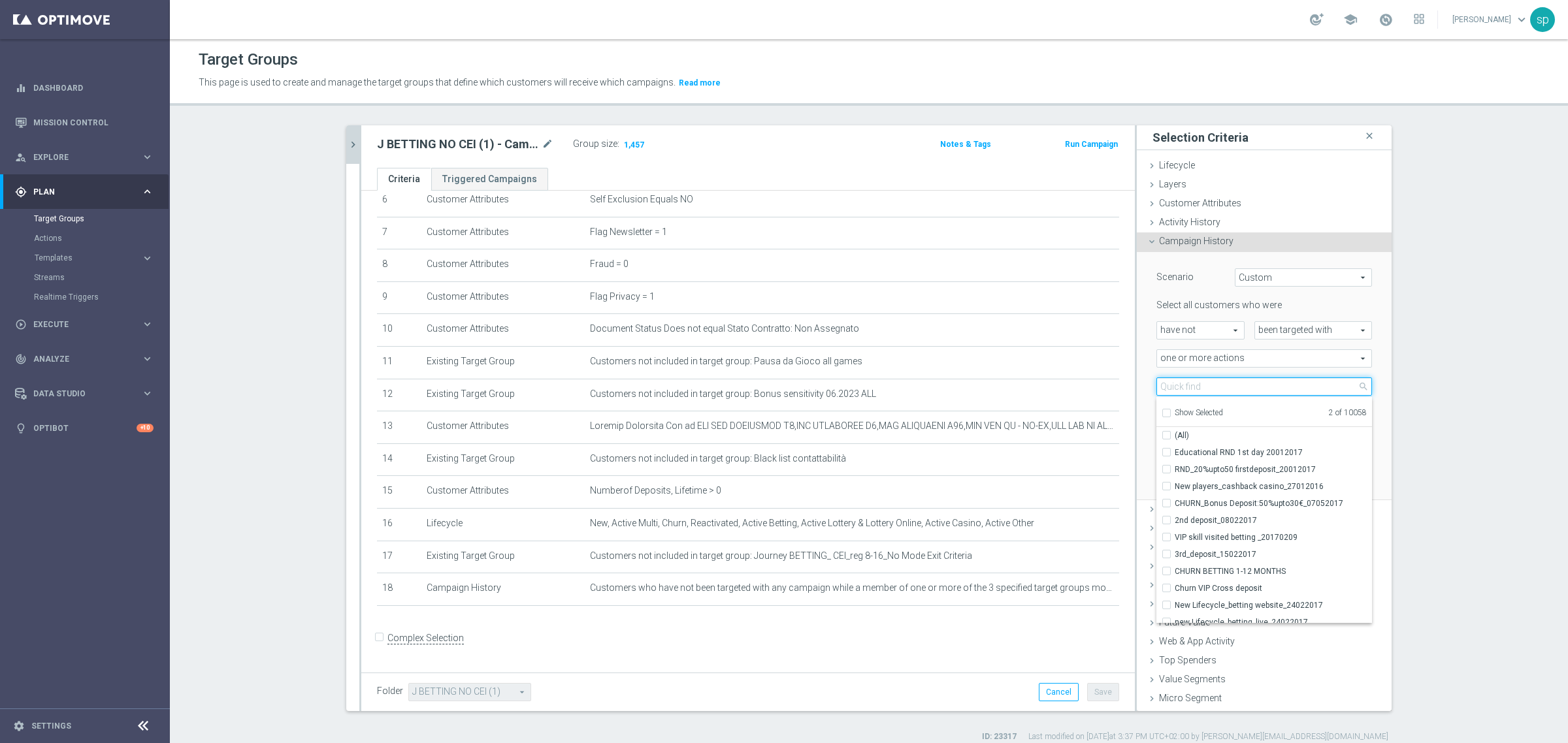
click at [1230, 387] on input "search" at bounding box center [1264, 387] width 216 height 18
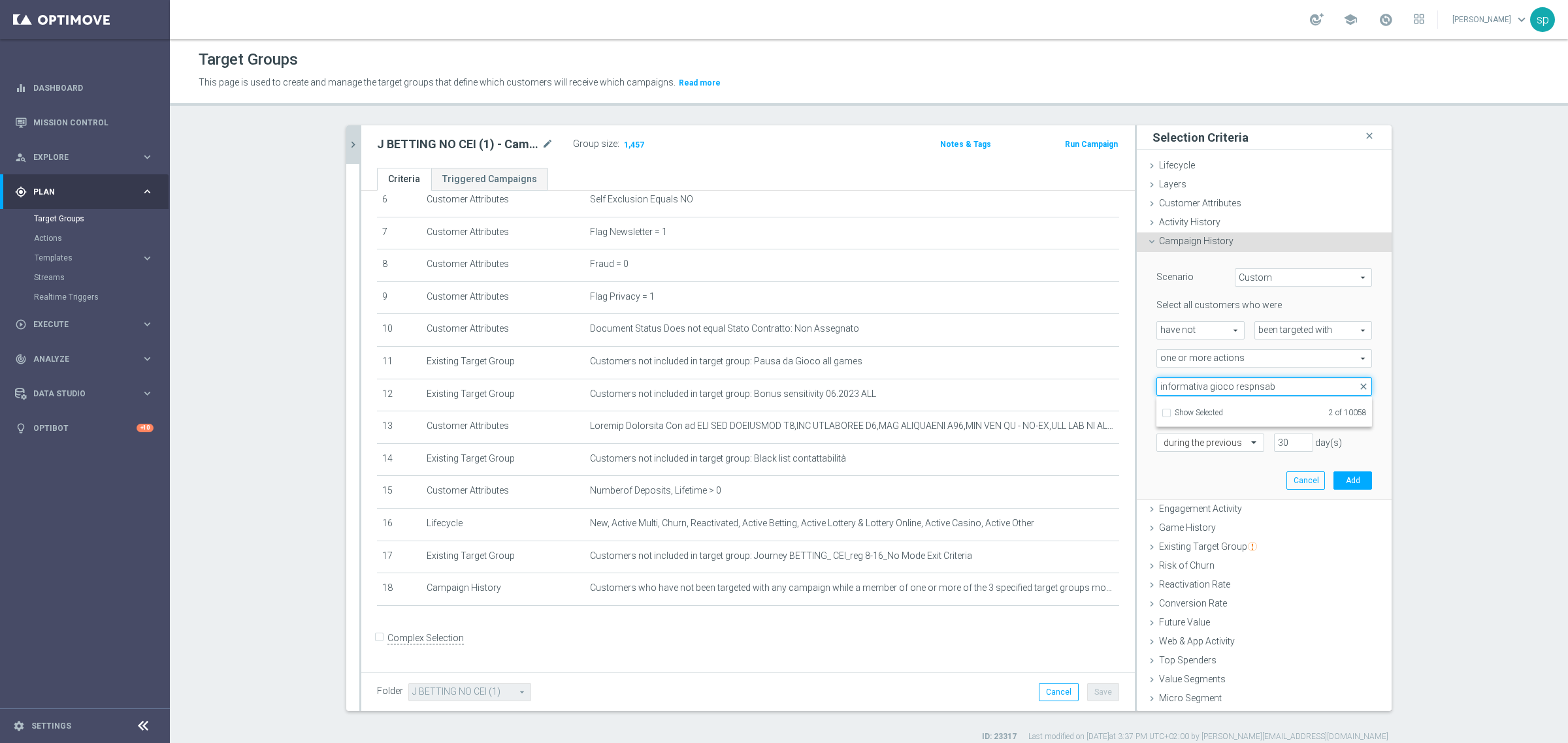
click at [1248, 382] on input "informativa gioco respnsab" at bounding box center [1264, 387] width 216 height 18
click at [1243, 384] on input "informativa gioco respnsab" at bounding box center [1264, 387] width 216 height 18
type input "informativa gioco responsab"
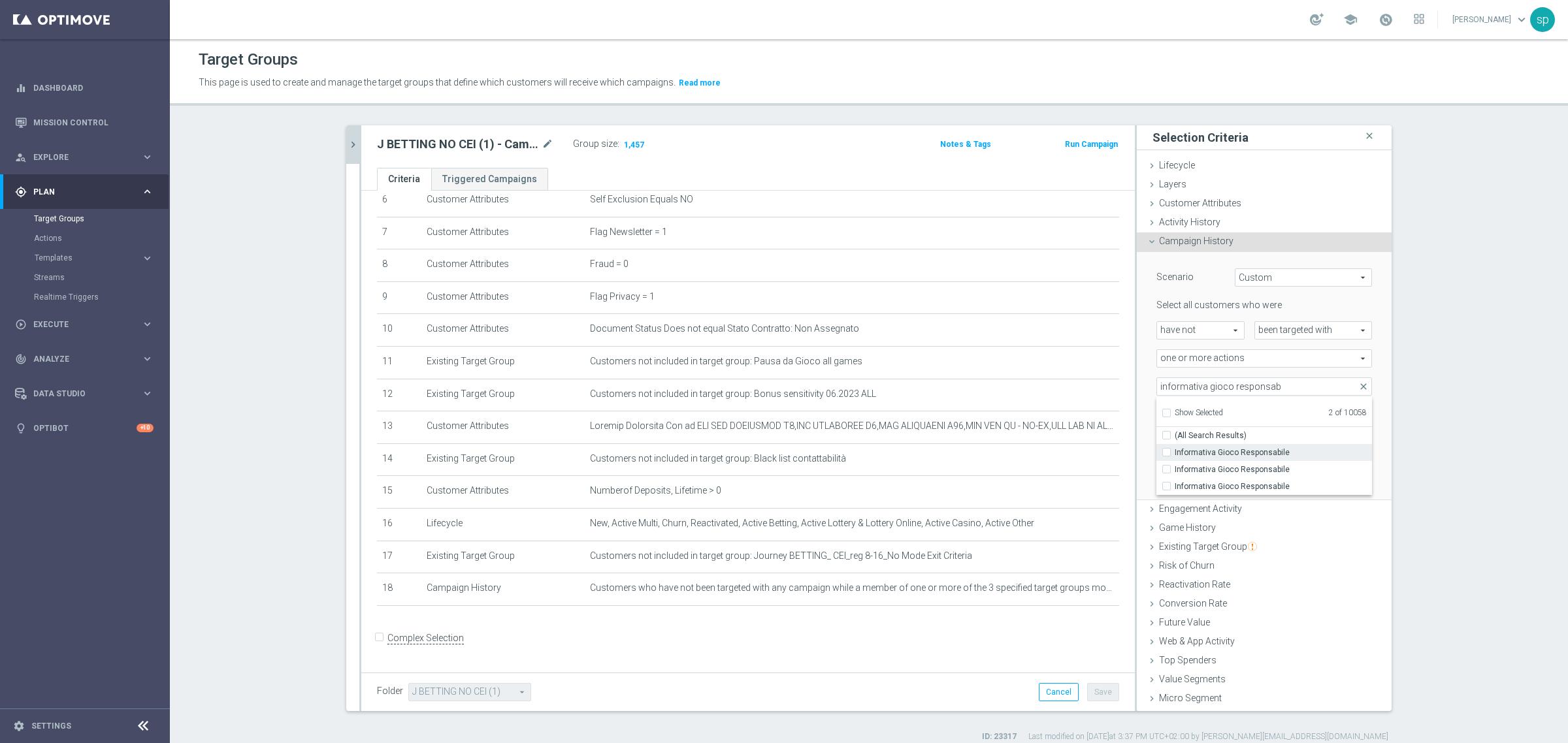
click at [1271, 448] on span "Informativa Gioco Responsabile" at bounding box center [1273, 453] width 198 height 10
click at [1175, 448] on input "Informativa Gioco Responsabile" at bounding box center [1170, 452] width 8 height 8
checkbox input "true"
type input "Selected 3 of 10058"
checkbox input "true"
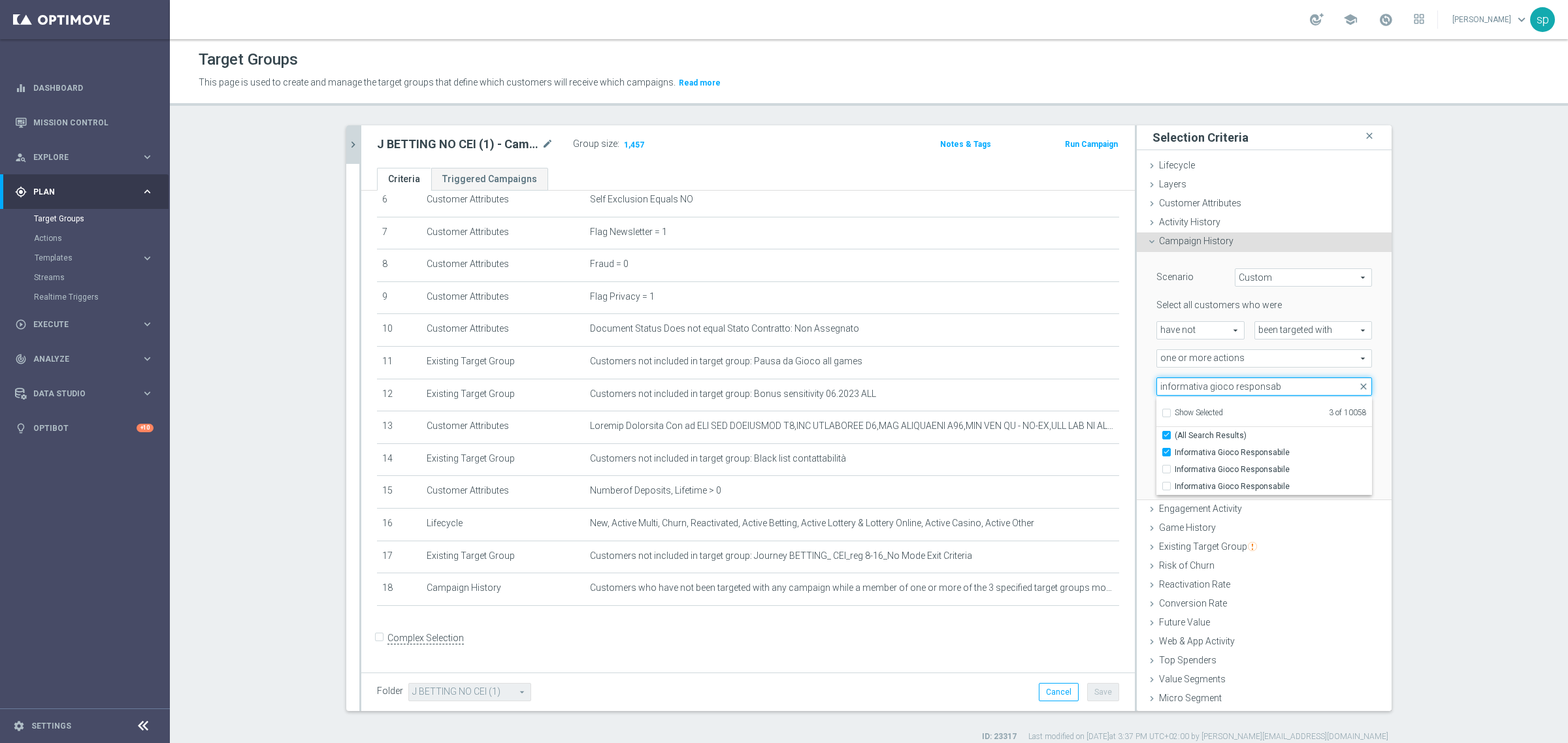
drag, startPoint x: 1278, startPoint y: 382, endPoint x: 1133, endPoint y: 377, distance: 145.1
click at [1137, 377] on div "Scenario Custom Custom arrow_drop_down search Select all customers who were hav…" at bounding box center [1264, 376] width 254 height 249
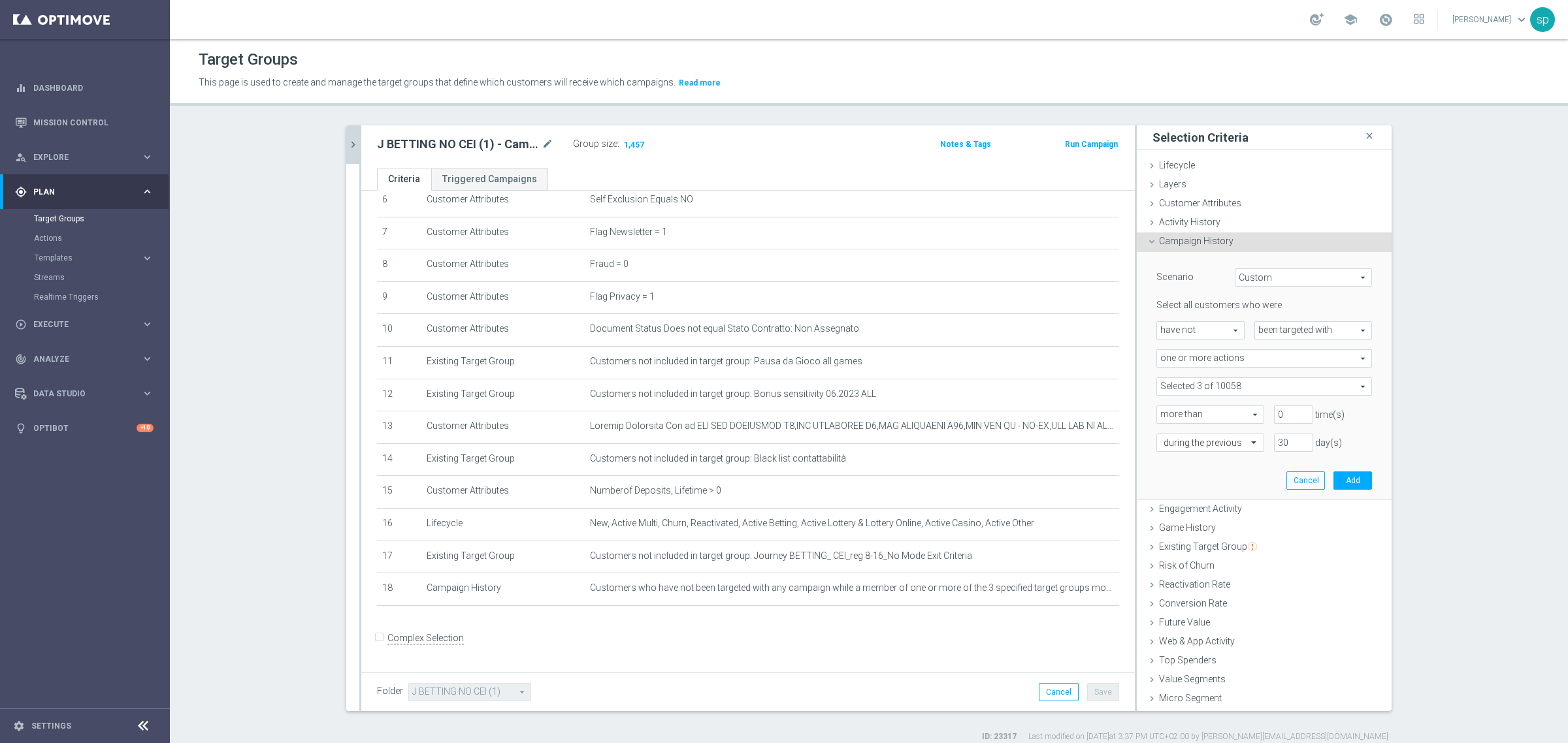
click at [1259, 390] on span at bounding box center [1264, 387] width 214 height 17
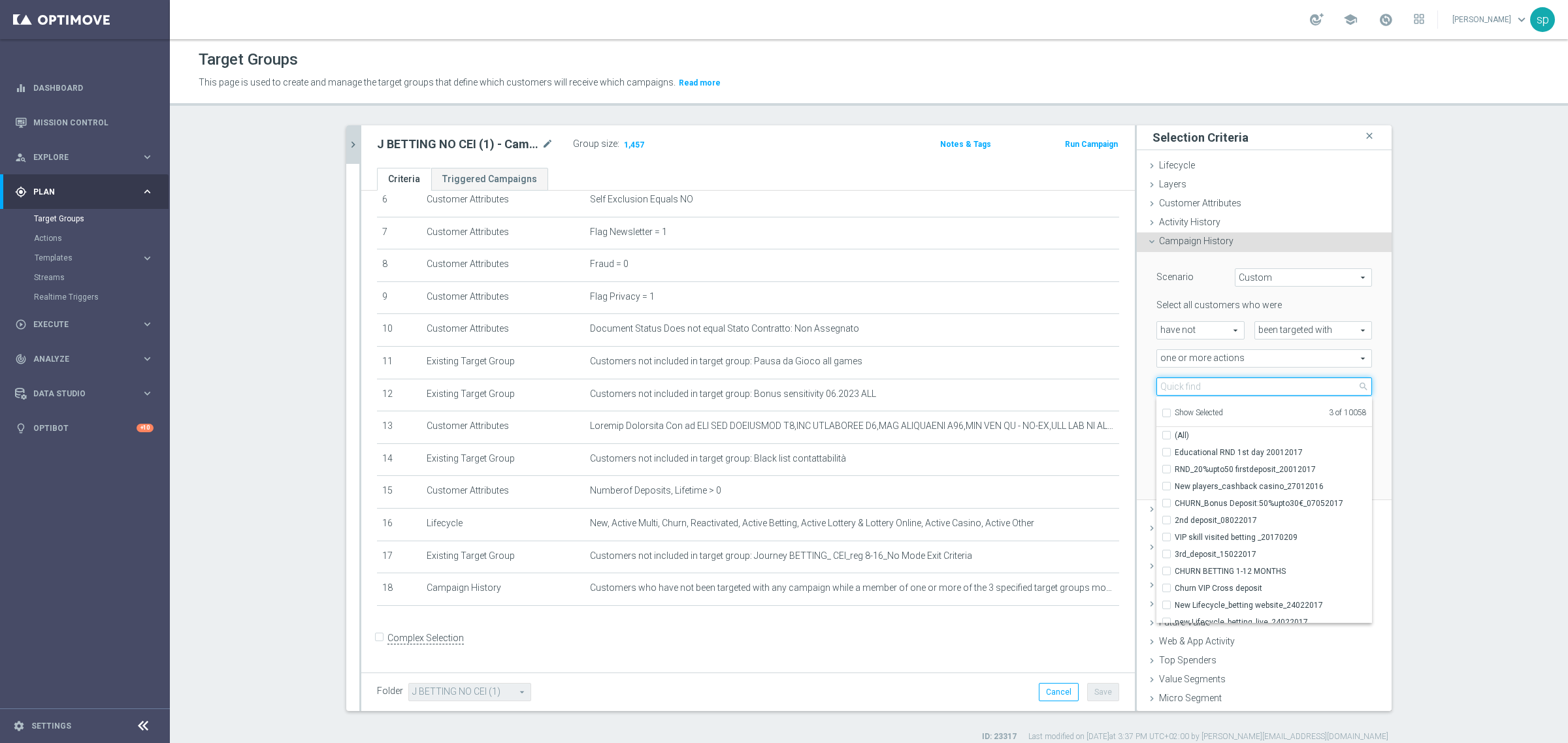
click at [1259, 390] on input "search" at bounding box center [1264, 387] width 216 height 18
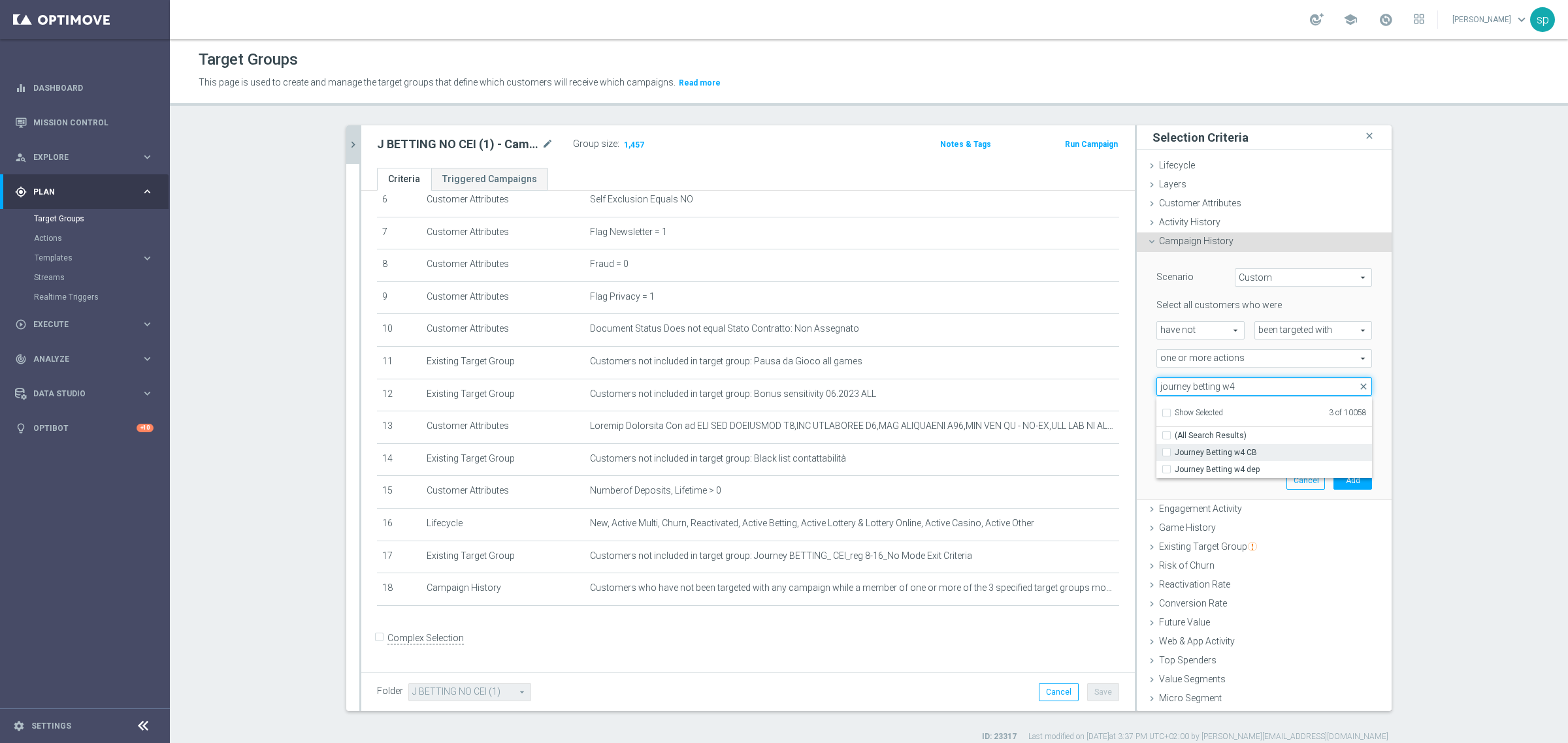
type input "journey betting w4"
click at [1259, 448] on span "Journey Betting w4 CB" at bounding box center [1273, 453] width 198 height 10
click at [1175, 448] on input "Journey Betting w4 CB" at bounding box center [1170, 452] width 8 height 8
checkbox input "true"
type input "Selected 4 of 10058"
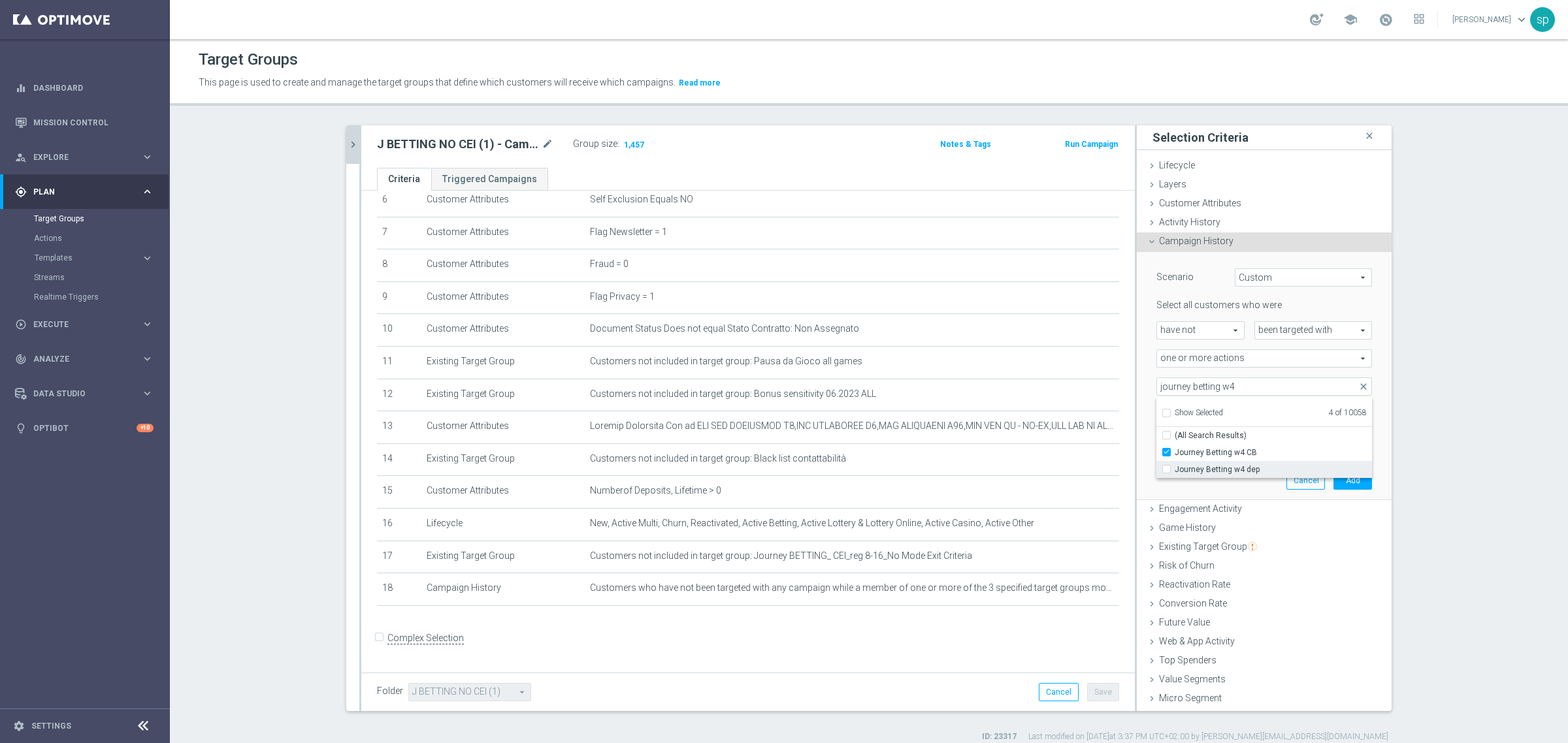
click at [1236, 469] on span "Journey Betting w4 dep" at bounding box center [1273, 469] width 198 height 10
click at [1175, 469] on input "Journey Betting w4 dep" at bounding box center [1170, 469] width 8 height 8
checkbox input "true"
type input "Selected 5 of 10058"
click at [1240, 385] on input "journey betting w4" at bounding box center [1264, 387] width 216 height 18
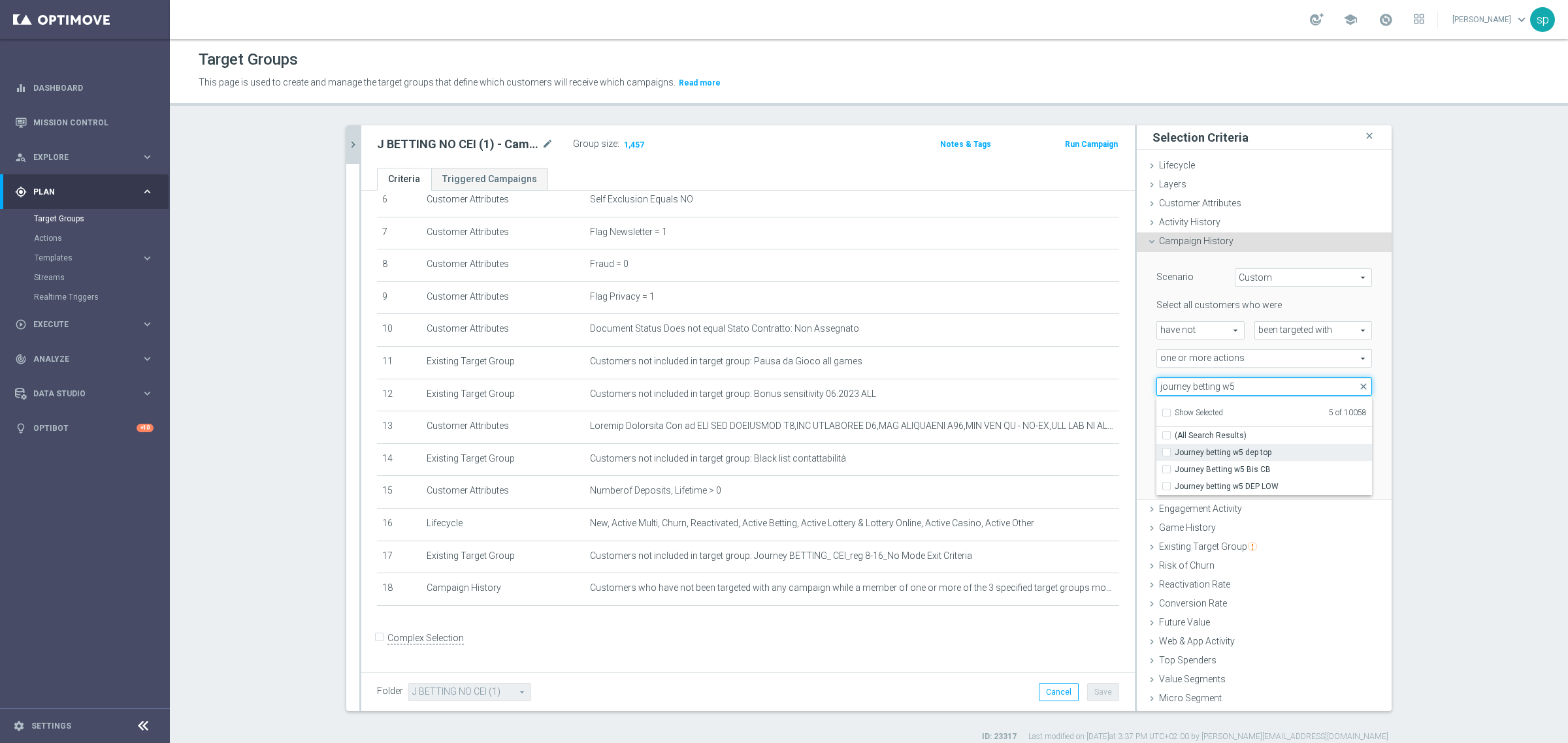
type input "journey betting w5"
click at [1249, 454] on span "Journey betting w5 dep top" at bounding box center [1273, 453] width 198 height 10
click at [1175, 454] on input "Journey betting w5 dep top" at bounding box center [1170, 452] width 8 height 8
checkbox input "true"
type input "Selected 6 of 10058"
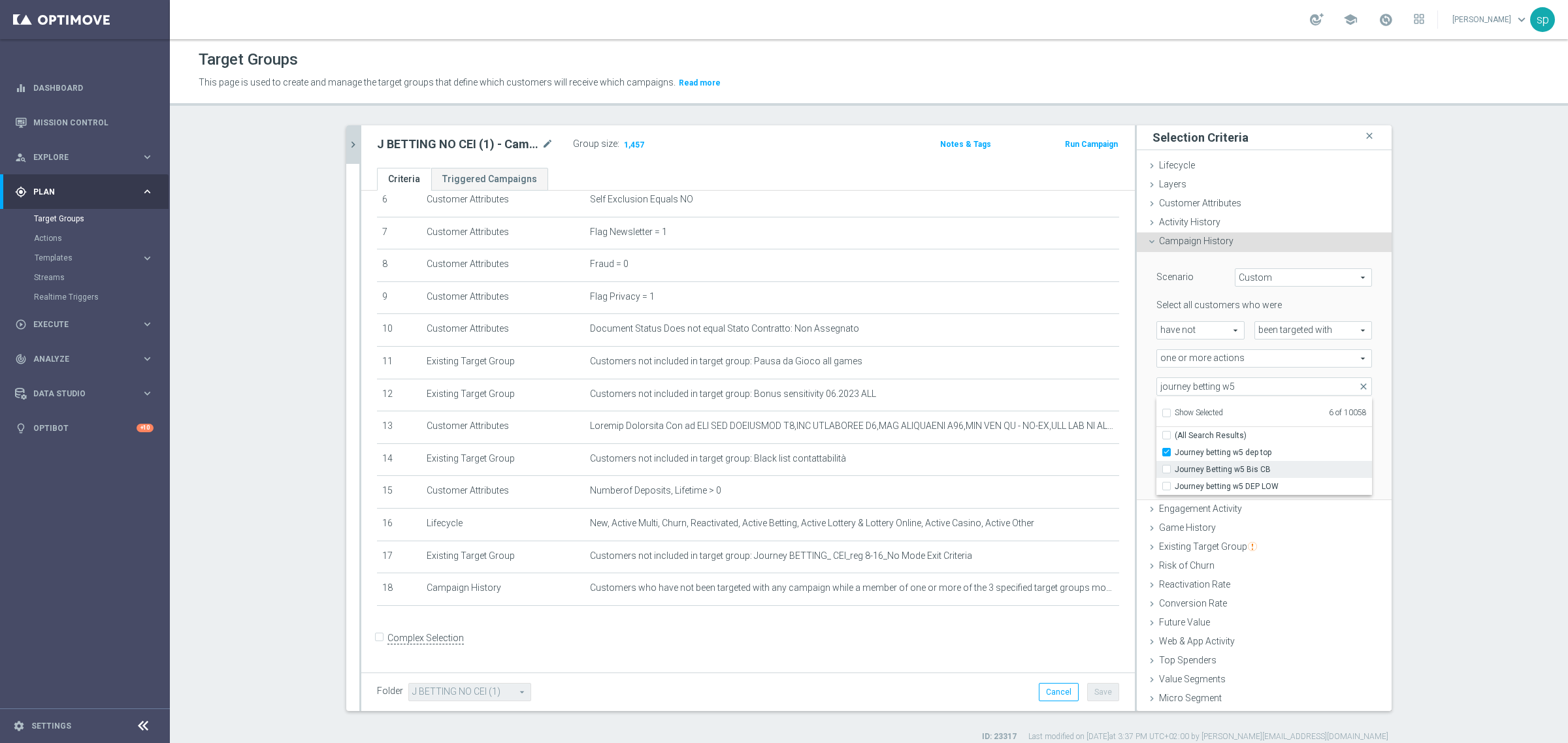
click at [1253, 465] on span "Journey Betting w5 Bis CB" at bounding box center [1273, 469] width 198 height 10
click at [1175, 465] on input "Journey Betting w5 Bis CB" at bounding box center [1170, 469] width 8 height 8
checkbox input "true"
type input "Selected 7 of 10058"
click at [1257, 489] on span "Journey betting w5 DEP LOW" at bounding box center [1273, 486] width 198 height 10
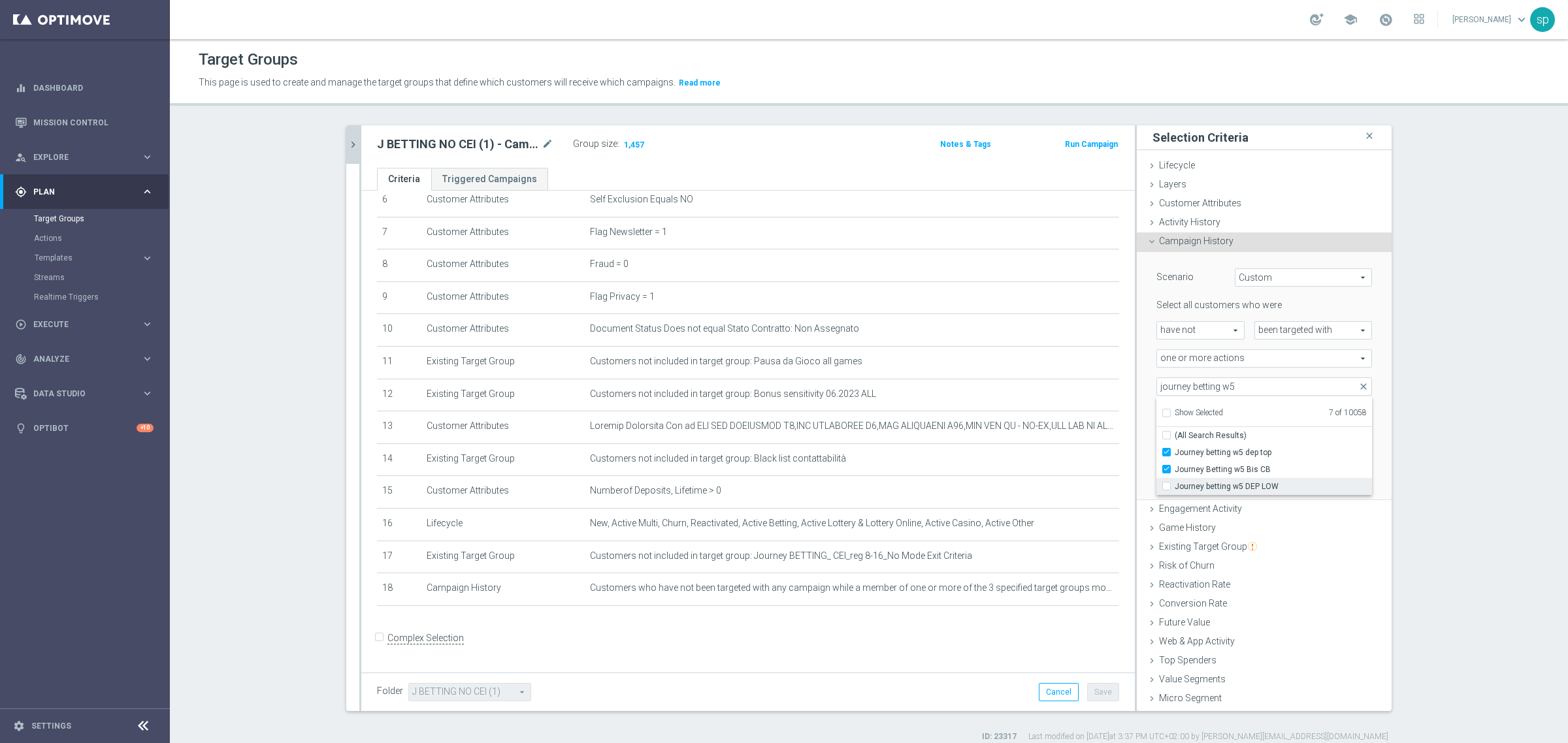
click at [1175, 489] on input "Journey betting w5 DEP LOW" at bounding box center [1170, 486] width 8 height 8
checkbox input "true"
type input "Selected 8 of 10058"
click at [1238, 387] on input "journey betting w5" at bounding box center [1264, 387] width 216 height 18
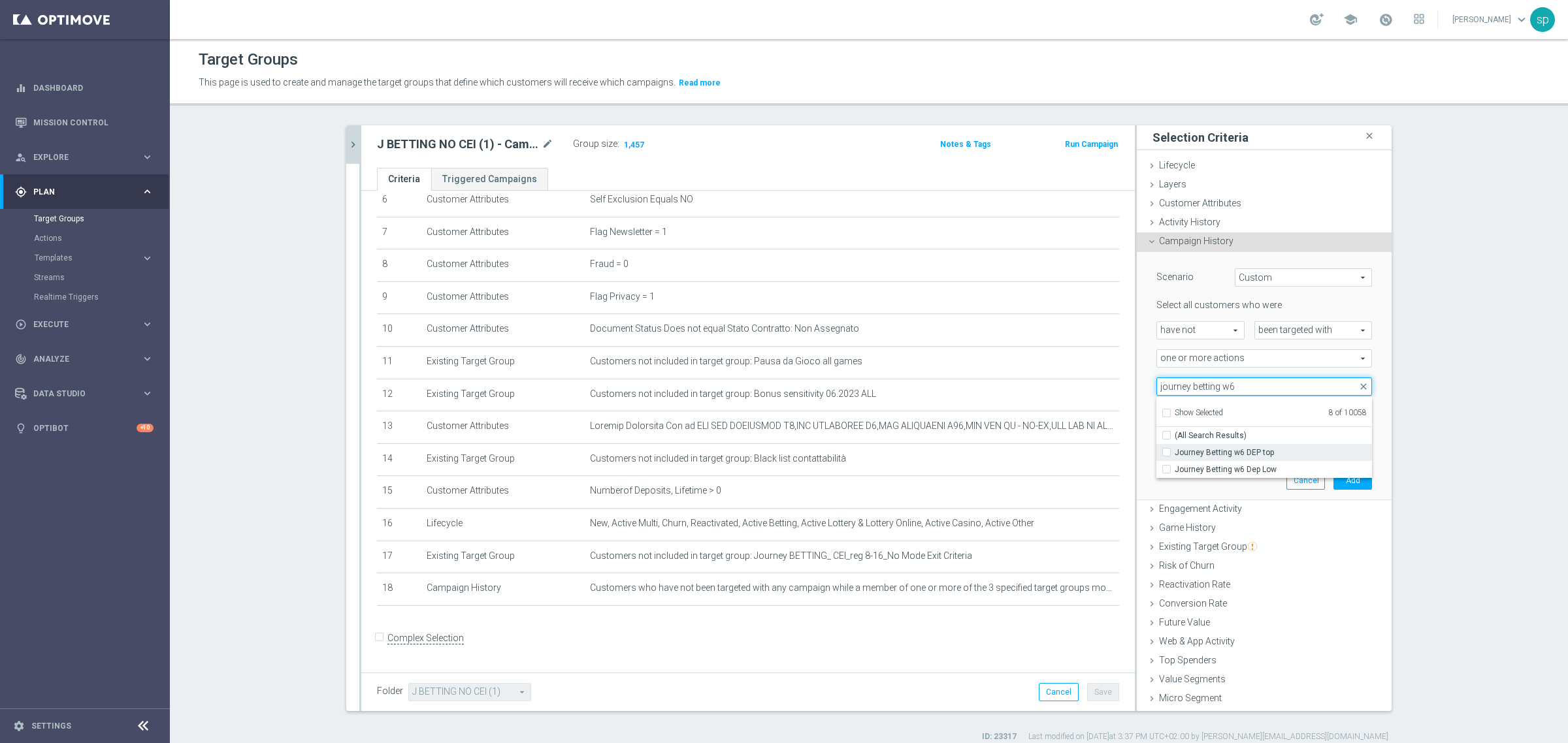
type input "journey betting w6"
click at [1236, 451] on span "Journey Betting w6 DEP top" at bounding box center [1273, 453] width 198 height 10
click at [1175, 451] on input "Journey Betting w6 DEP top" at bounding box center [1170, 452] width 8 height 8
checkbox input "true"
type input "Selected 9 of 10058"
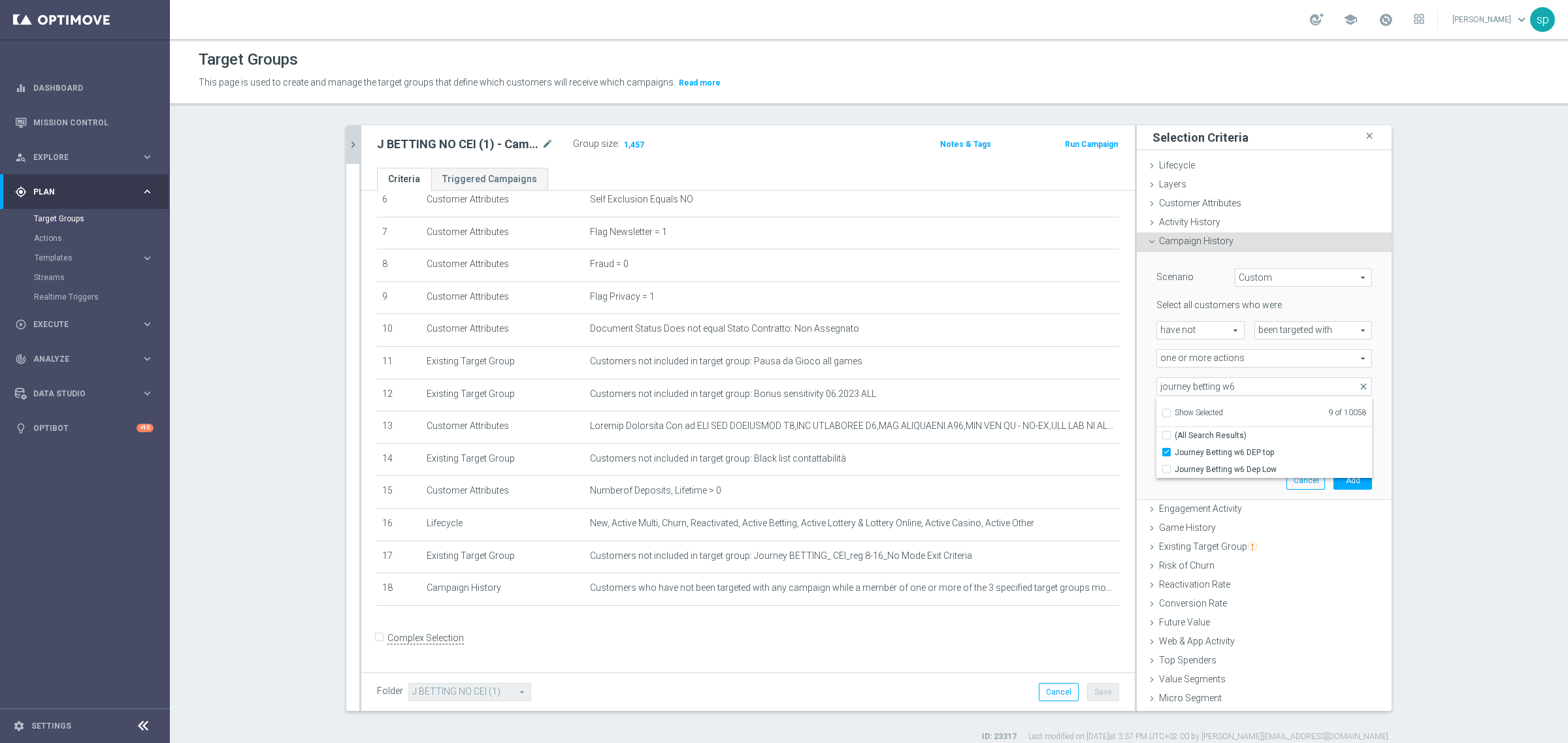
click at [1227, 478] on div "Scenario Custom Custom arrow_drop_down search Select all customers who were hav…" at bounding box center [1264, 376] width 235 height 248
click at [1240, 389] on span at bounding box center [1264, 387] width 214 height 17
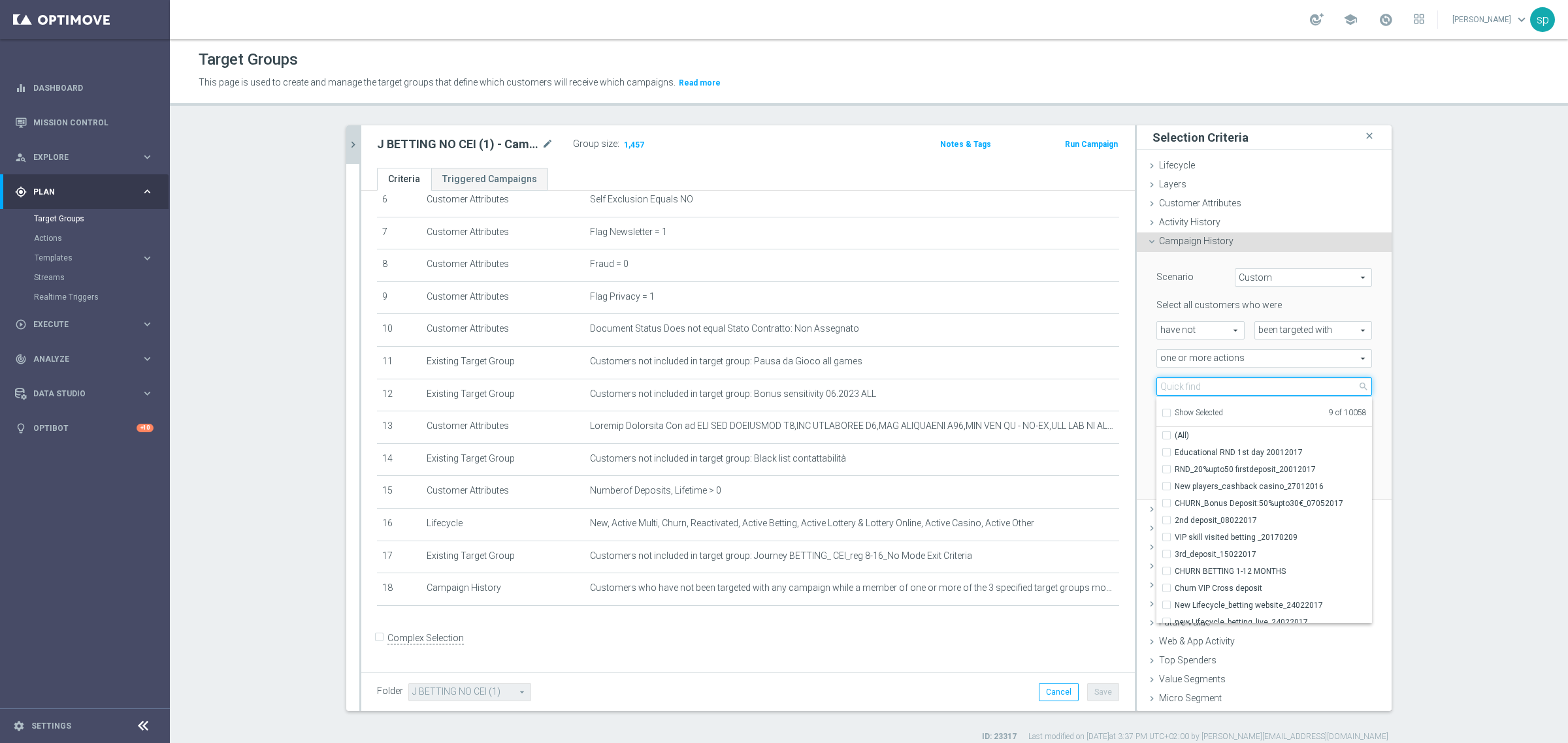
click at [1240, 389] on input "search" at bounding box center [1264, 387] width 216 height 18
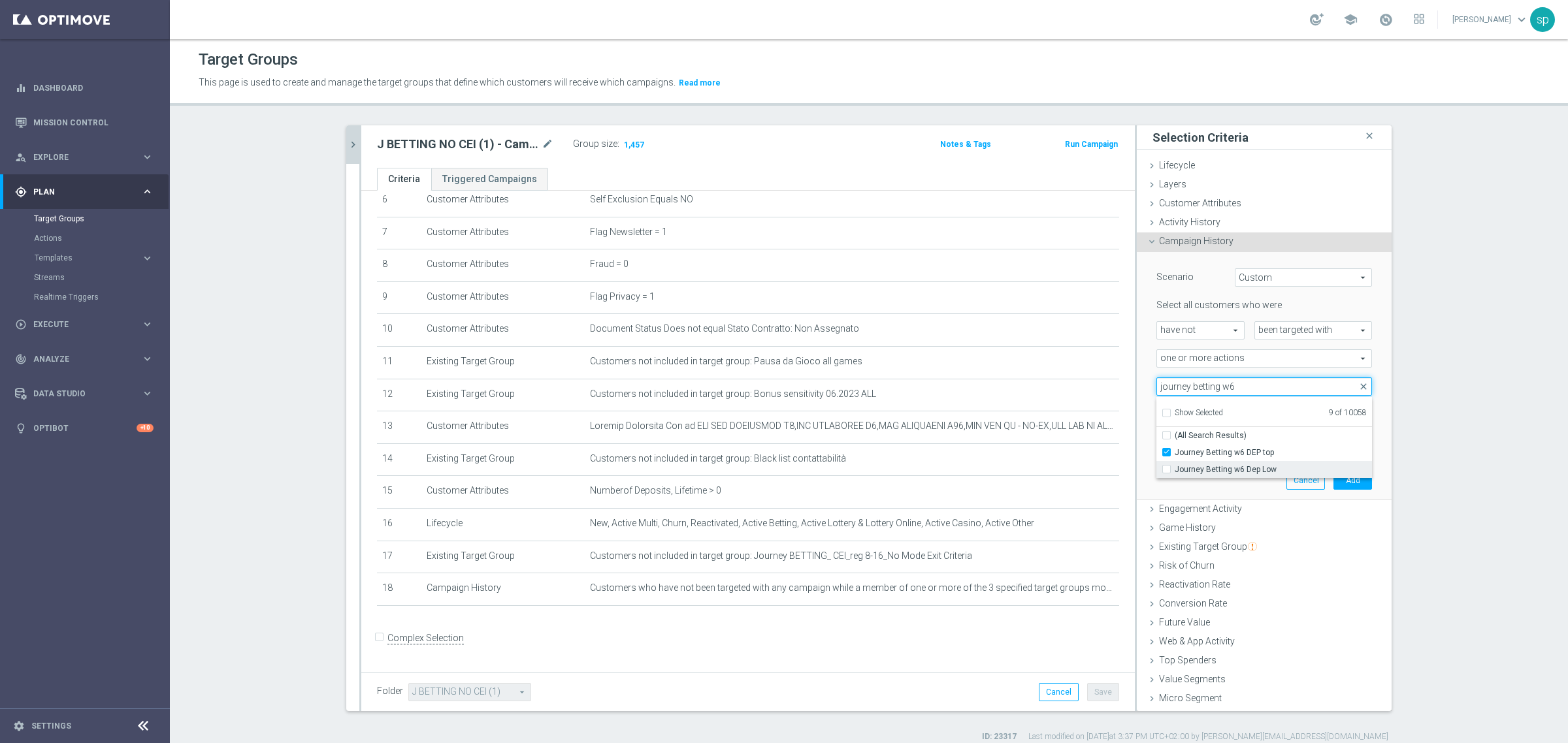
type input "journey betting w6"
click at [1240, 471] on span "Journey Betting w6 Dep Low" at bounding box center [1273, 469] width 198 height 10
click at [1175, 471] on input "Journey Betting w6 Dep Low" at bounding box center [1170, 469] width 8 height 8
checkbox input "true"
type input "Selected 10 of 10058"
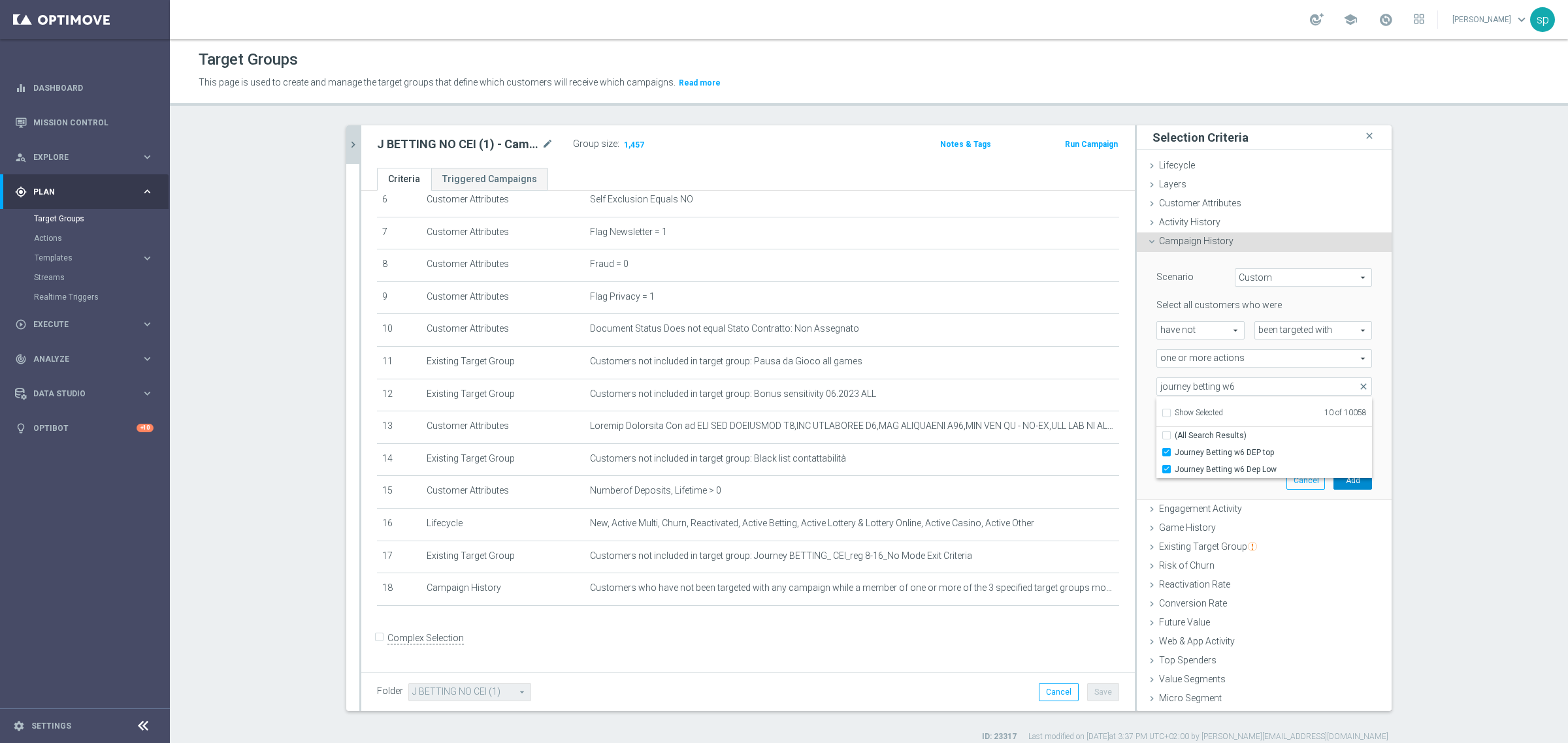
click at [1334, 482] on button "Add" at bounding box center [1353, 480] width 39 height 18
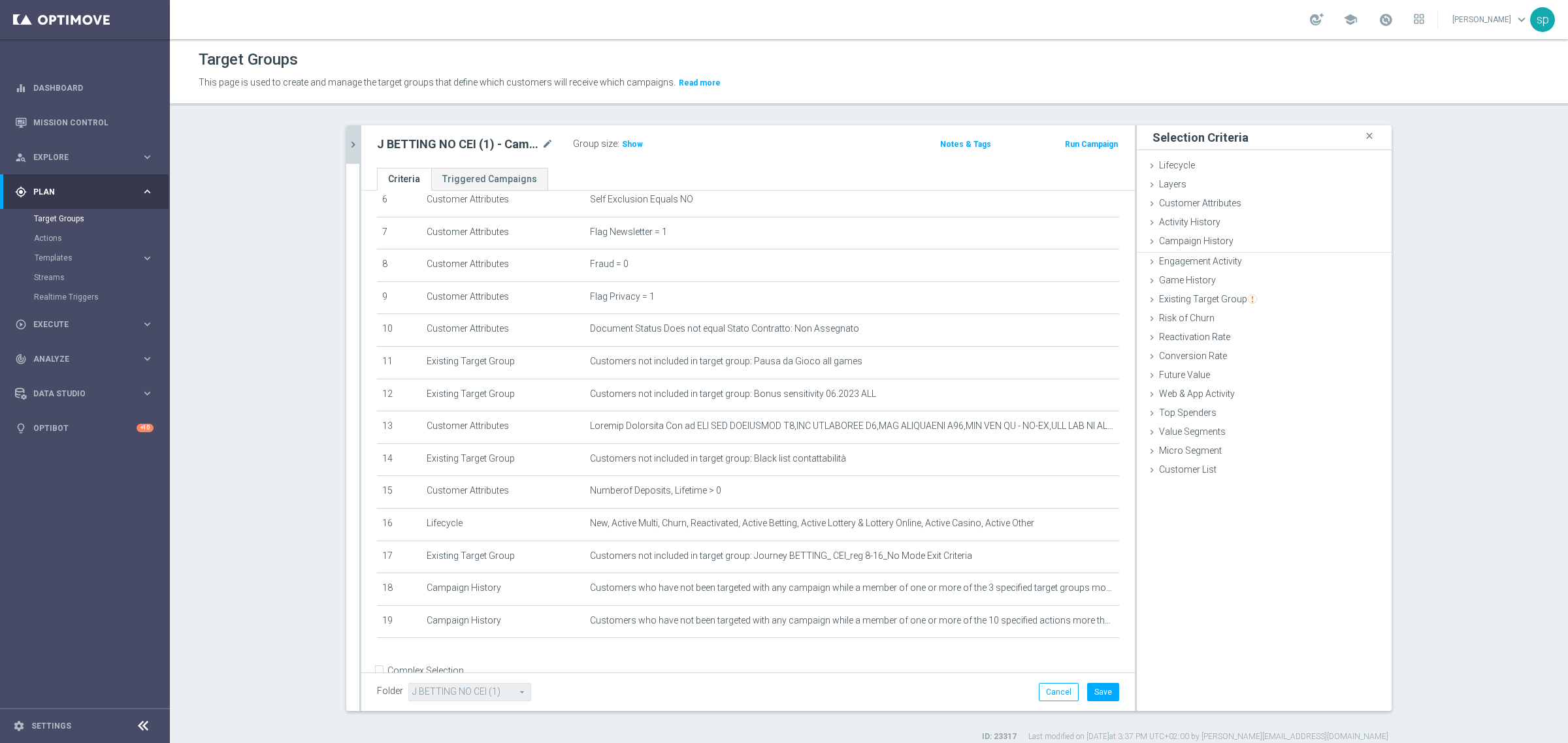
scroll to position [247, 0]
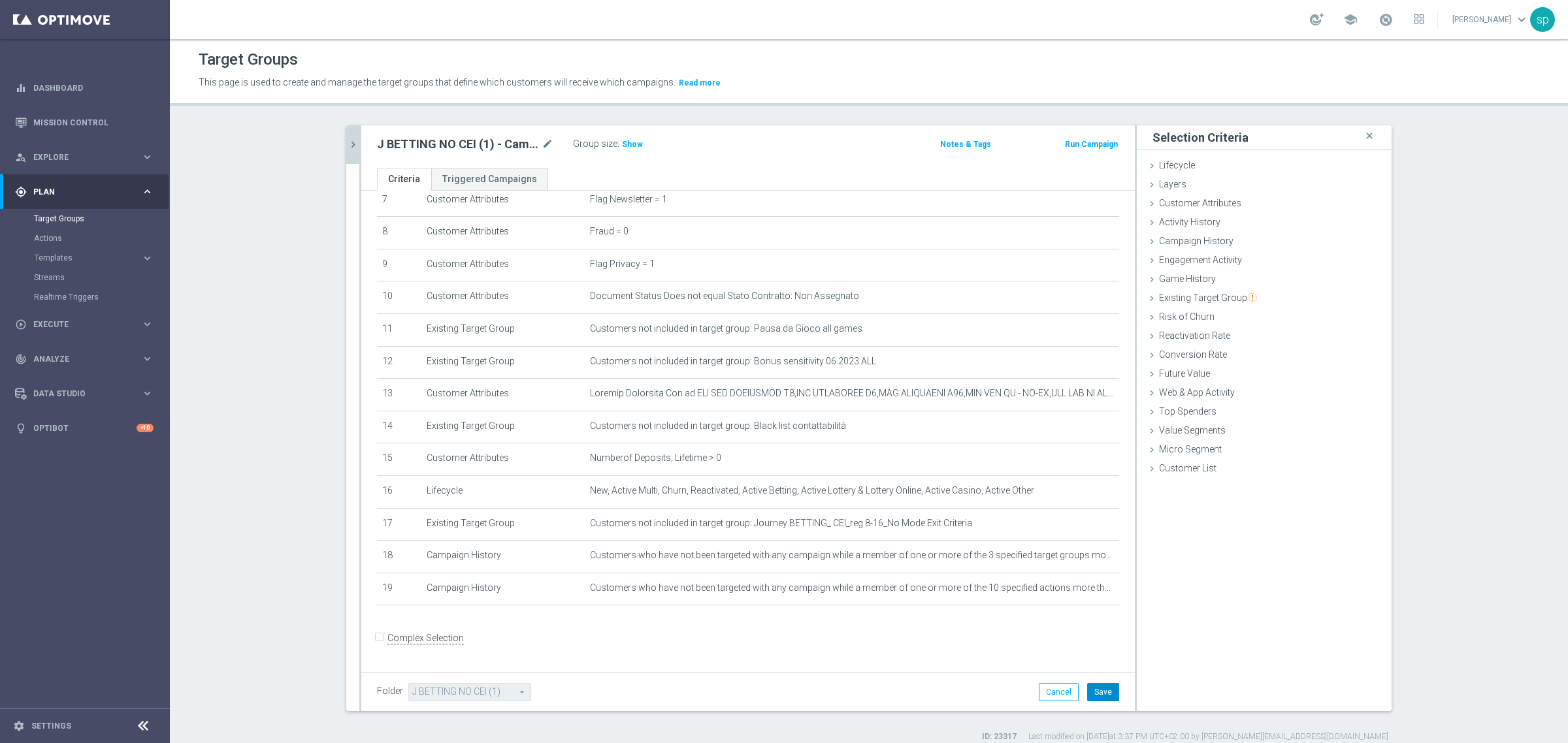
click at [1090, 684] on button "Save" at bounding box center [1103, 692] width 32 height 18
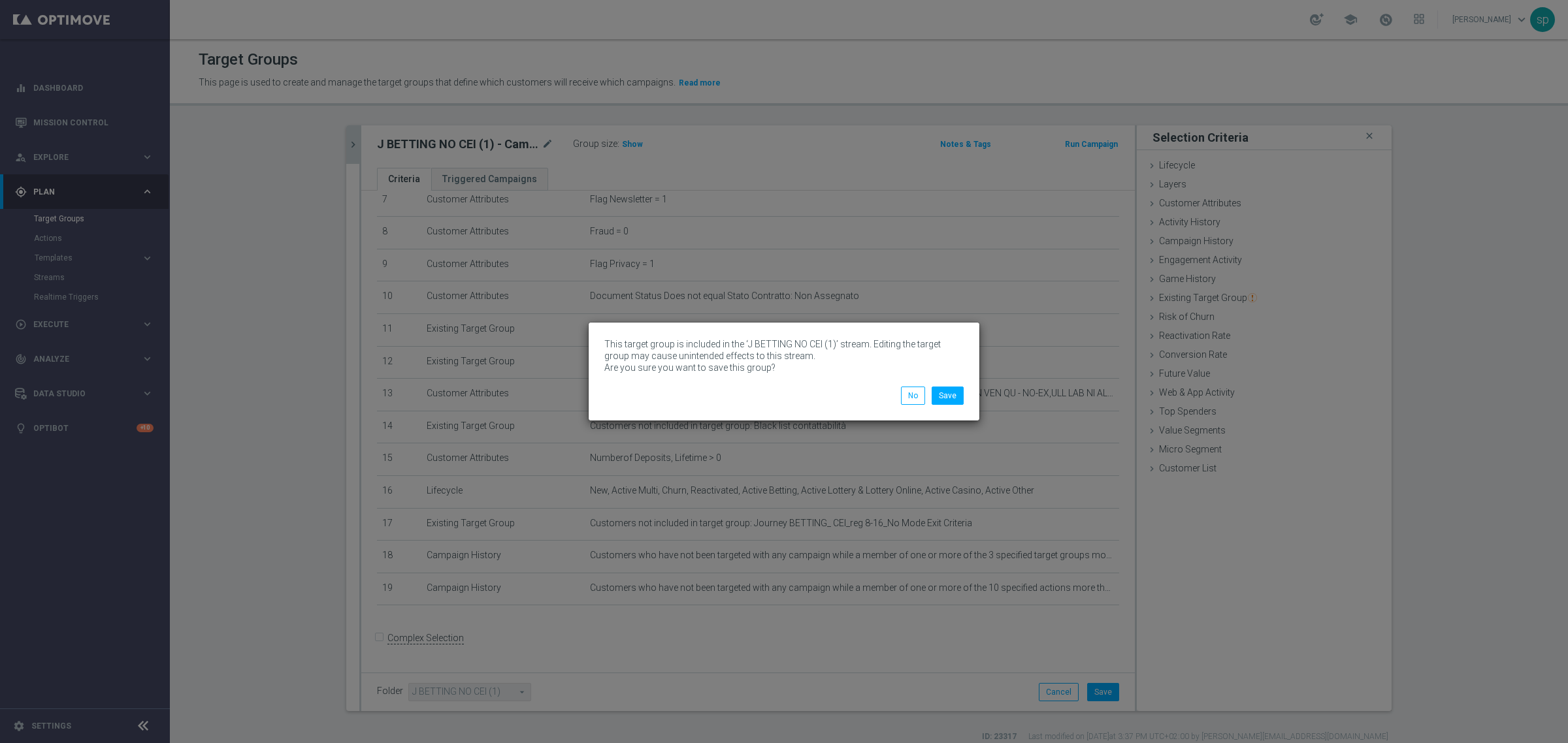
click at [948, 406] on div "This target group is included in the ‘J BETTING NO CEI (1)’ stream. Editing the…" at bounding box center [784, 372] width 391 height 98
click at [949, 397] on button "Save" at bounding box center [948, 396] width 32 height 18
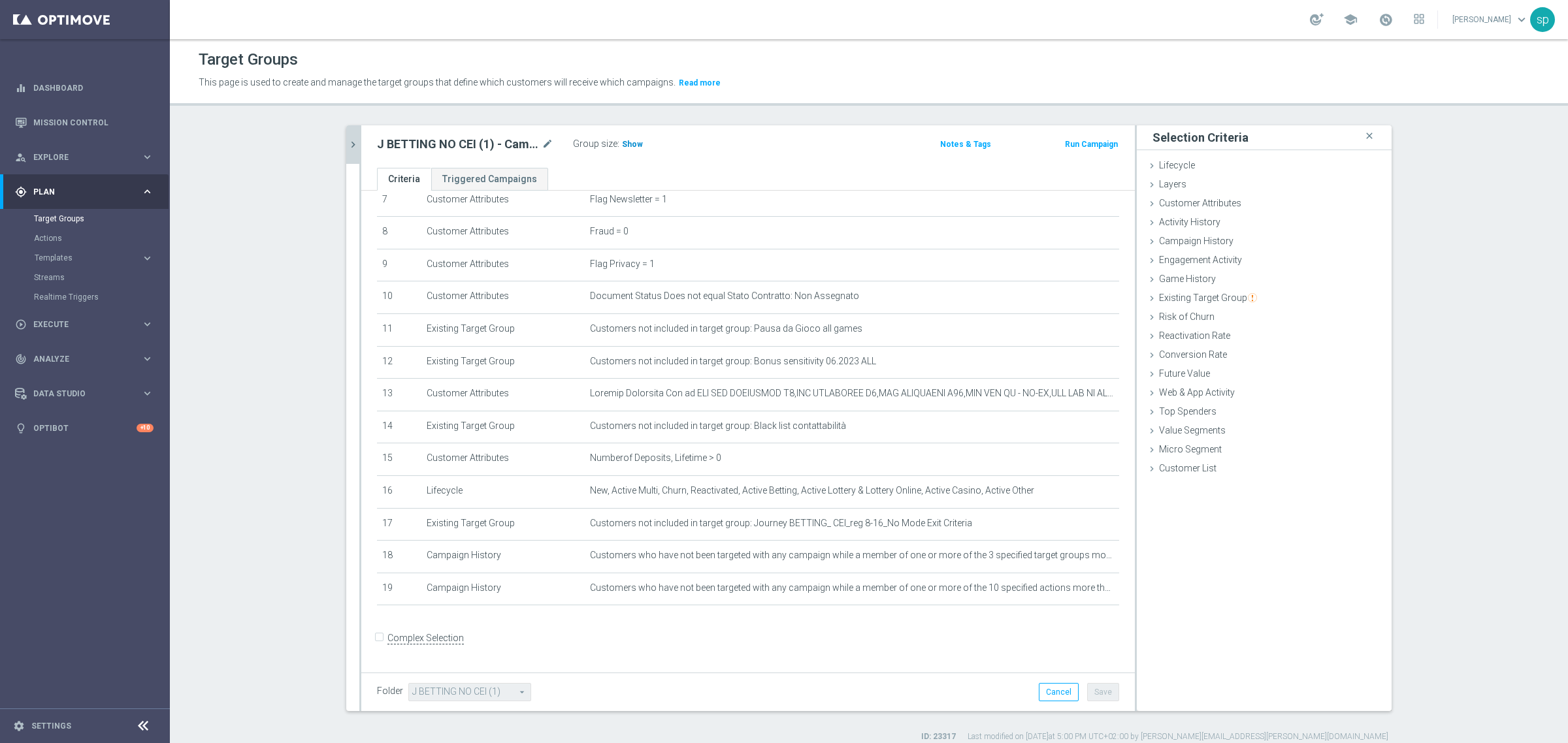
click at [622, 147] on span "Show" at bounding box center [632, 144] width 21 height 9
click at [1393, 18] on span at bounding box center [1385, 19] width 14 height 14
click at [1460, 272] on section "J BETTING NO CEI (1) - Campaign 1 close more_vert Prioritize Customer Target Gr…" at bounding box center [869, 434] width 1398 height 617
click at [347, 142] on icon "chevron_right" at bounding box center [352, 144] width 13 height 13
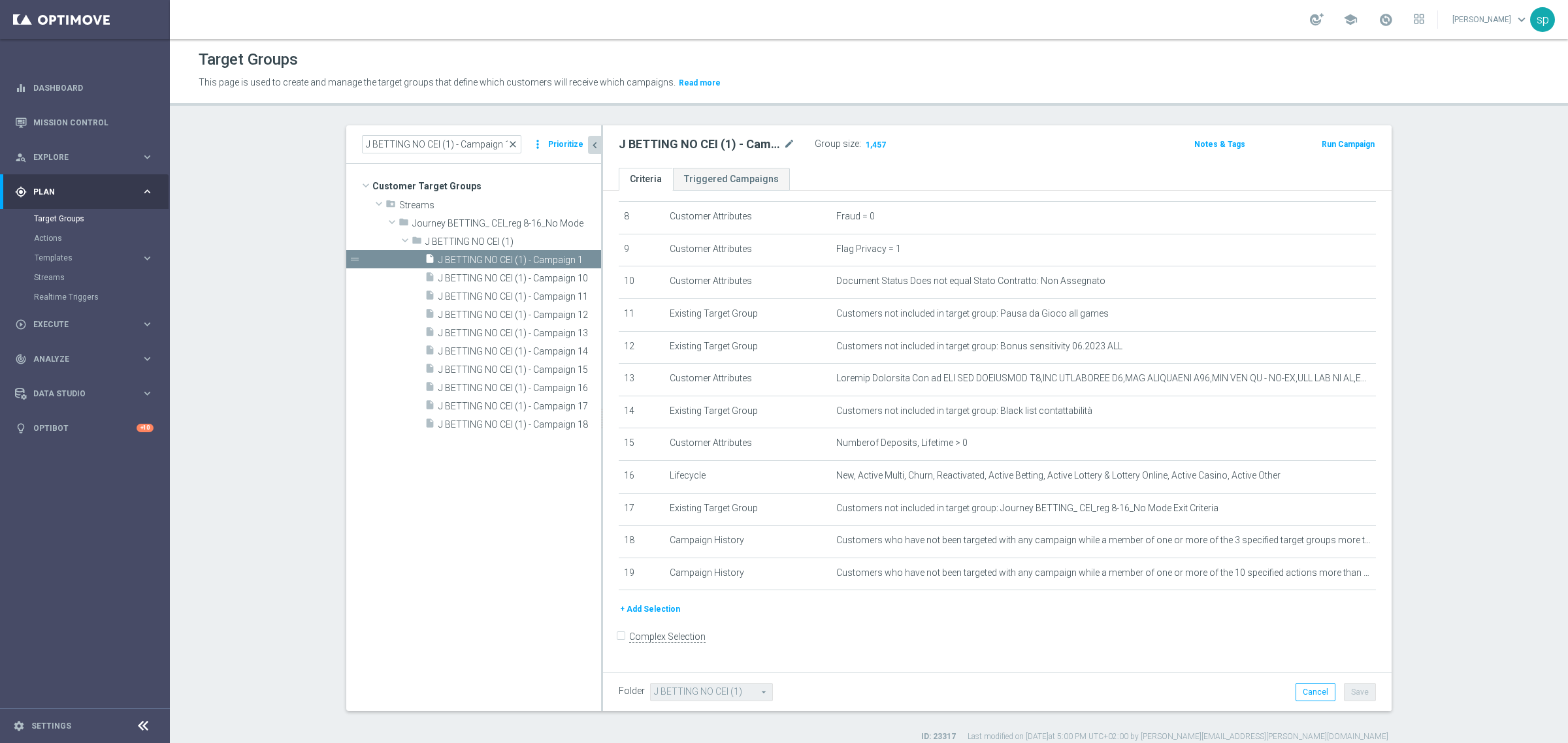
click at [515, 141] on span "close" at bounding box center [512, 144] width 10 height 10
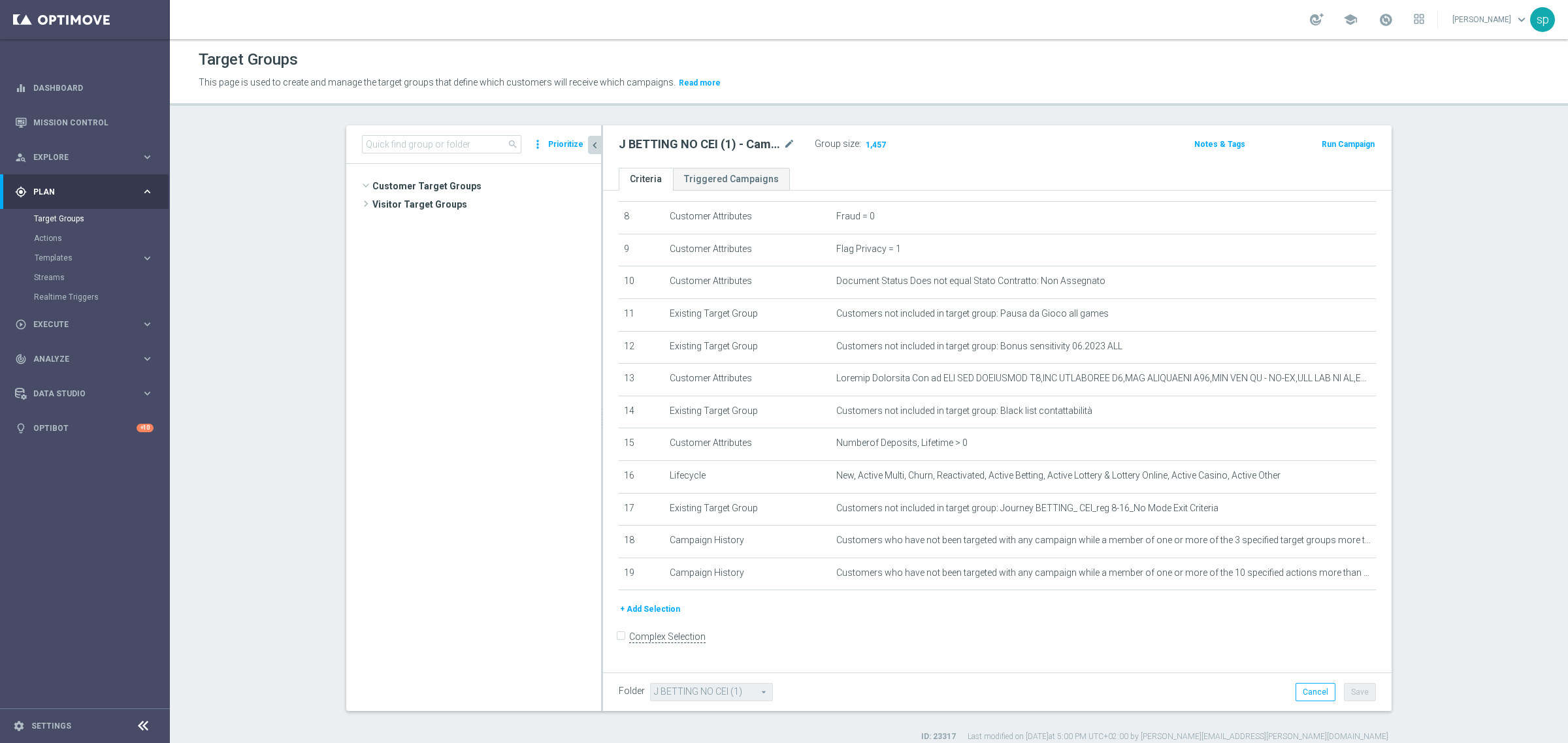
scroll to position [2698, 0]
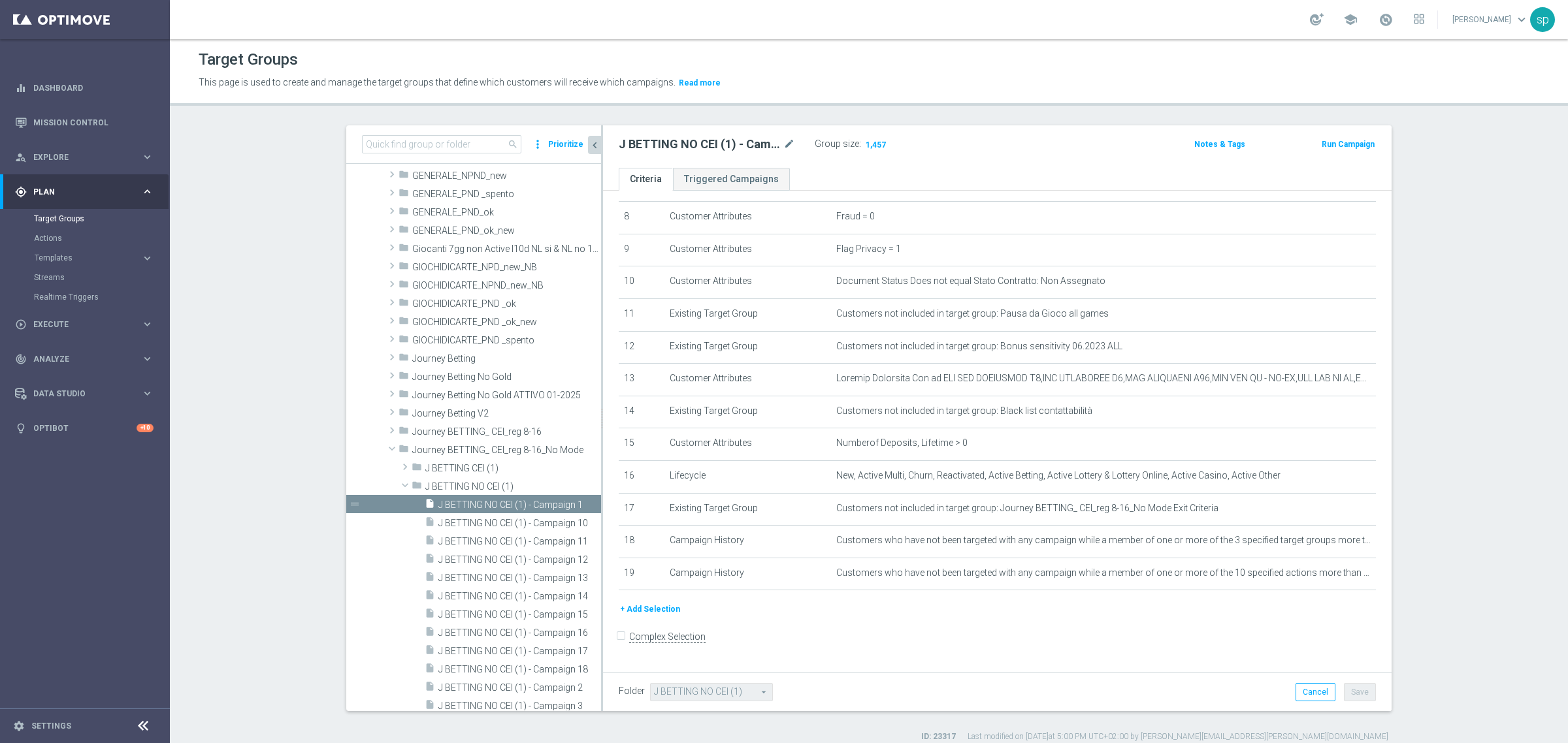
click at [439, 159] on div "search more_vert Prioritize" at bounding box center [474, 145] width 254 height 38
click at [433, 147] on input at bounding box center [441, 145] width 159 height 18
paste input "J BETTING CEI (1) - Campaign 1"
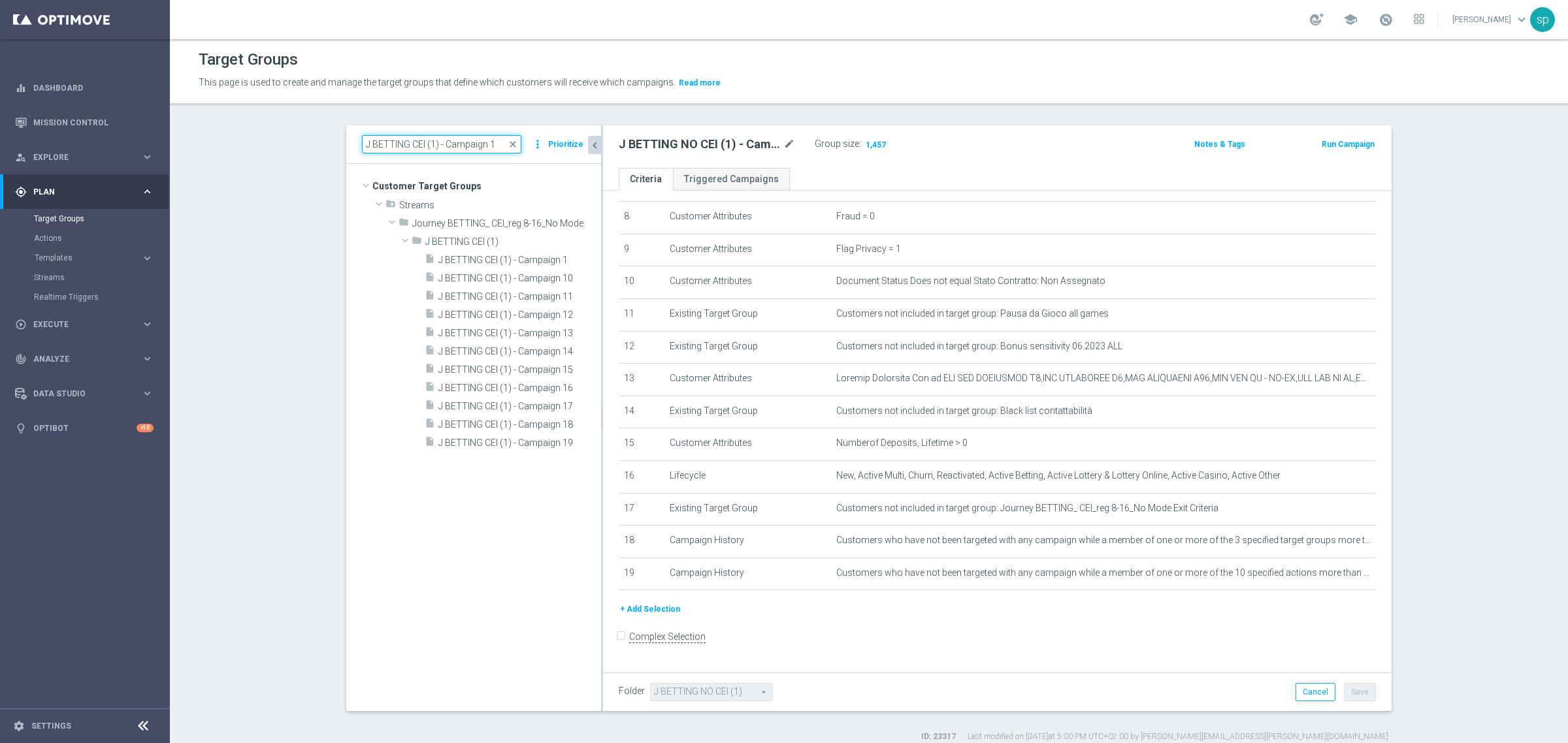
scroll to position [0, 0]
type input "J BETTING CEI (1) - Campaign 1"
click at [500, 258] on span "J BETTING CEI (1) - Campaign 1" at bounding box center [504, 259] width 131 height 11
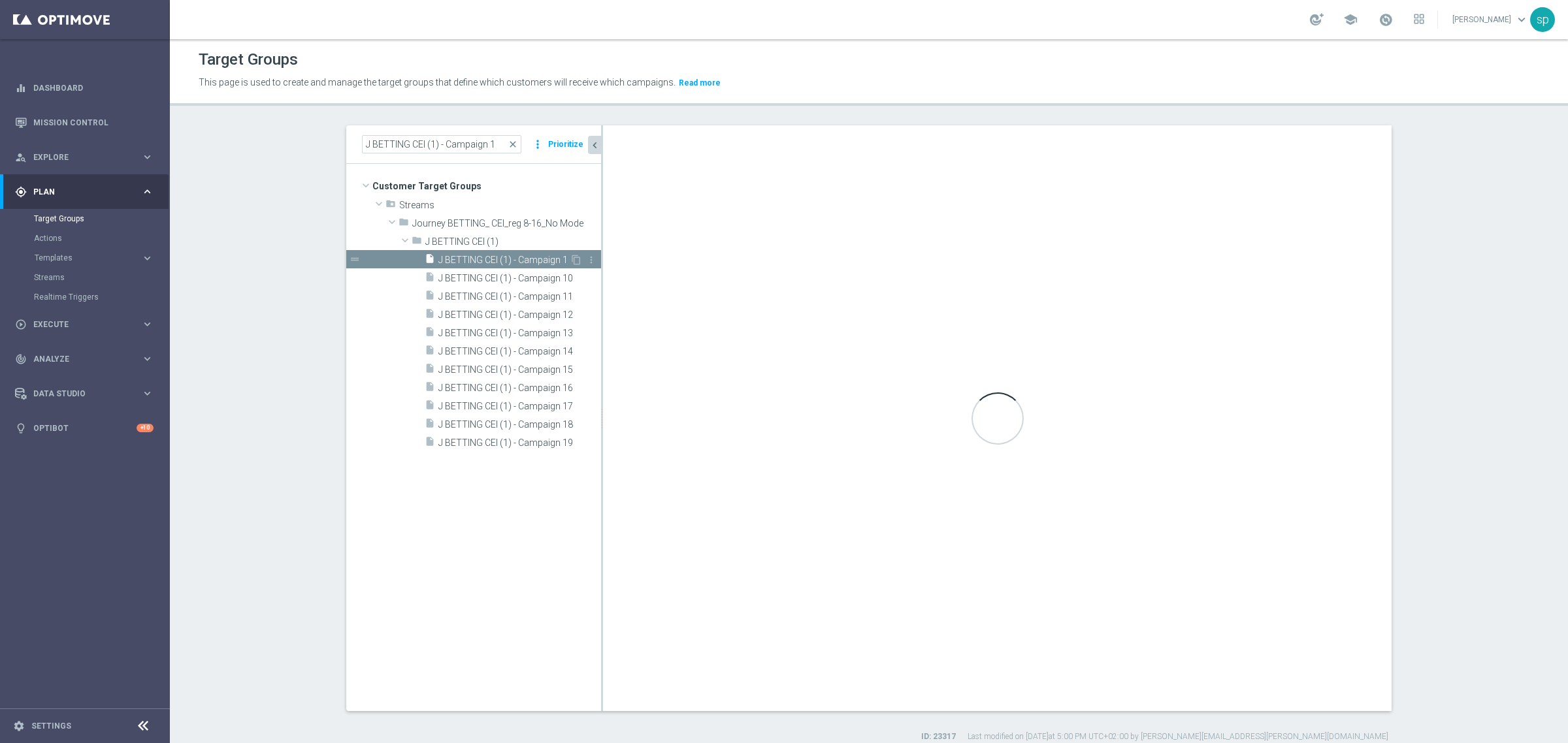
type input "J BETTING CEI (1)"
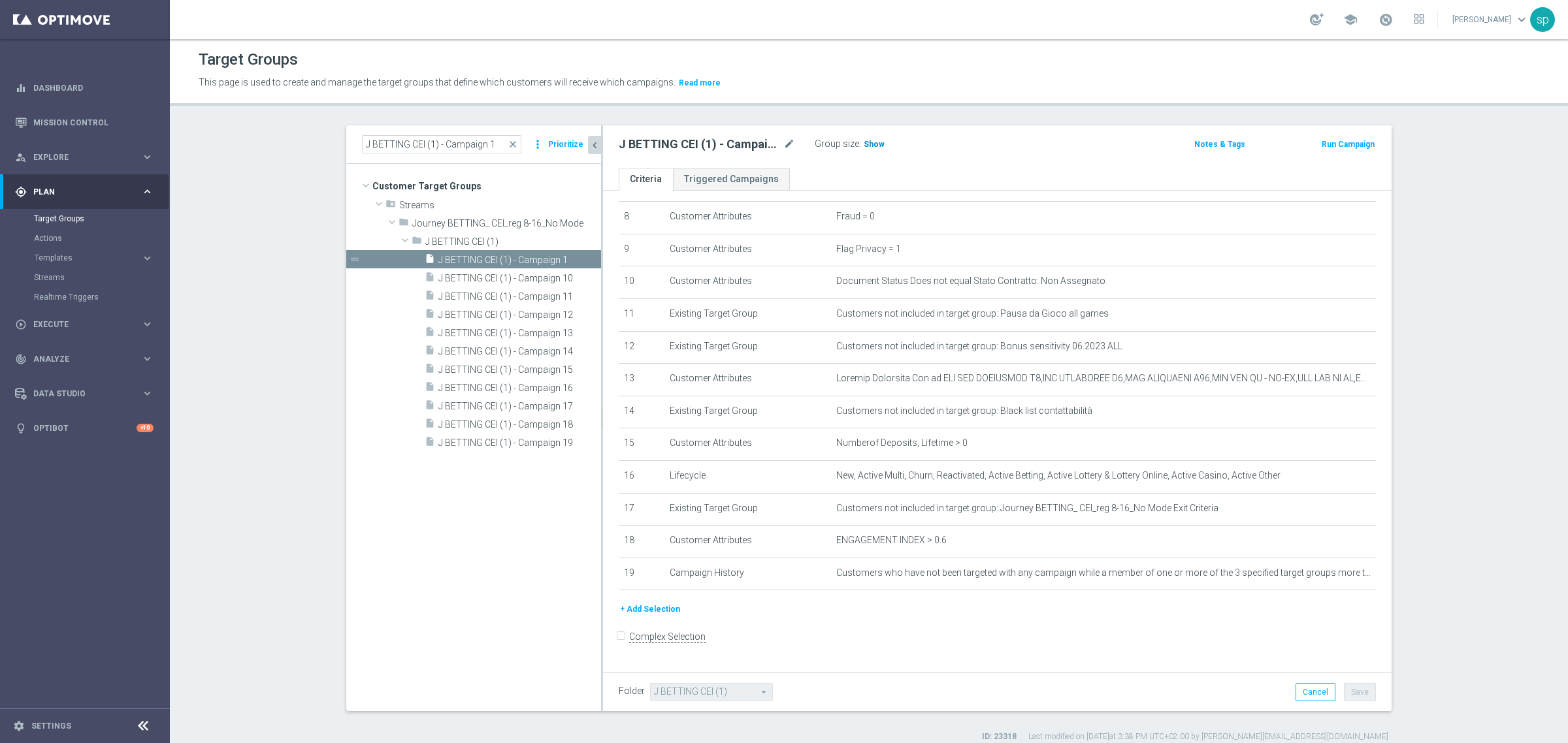
click at [869, 138] on h3 "Show" at bounding box center [874, 144] width 23 height 14
click at [641, 615] on button "+ Add Selection" at bounding box center [650, 609] width 63 height 14
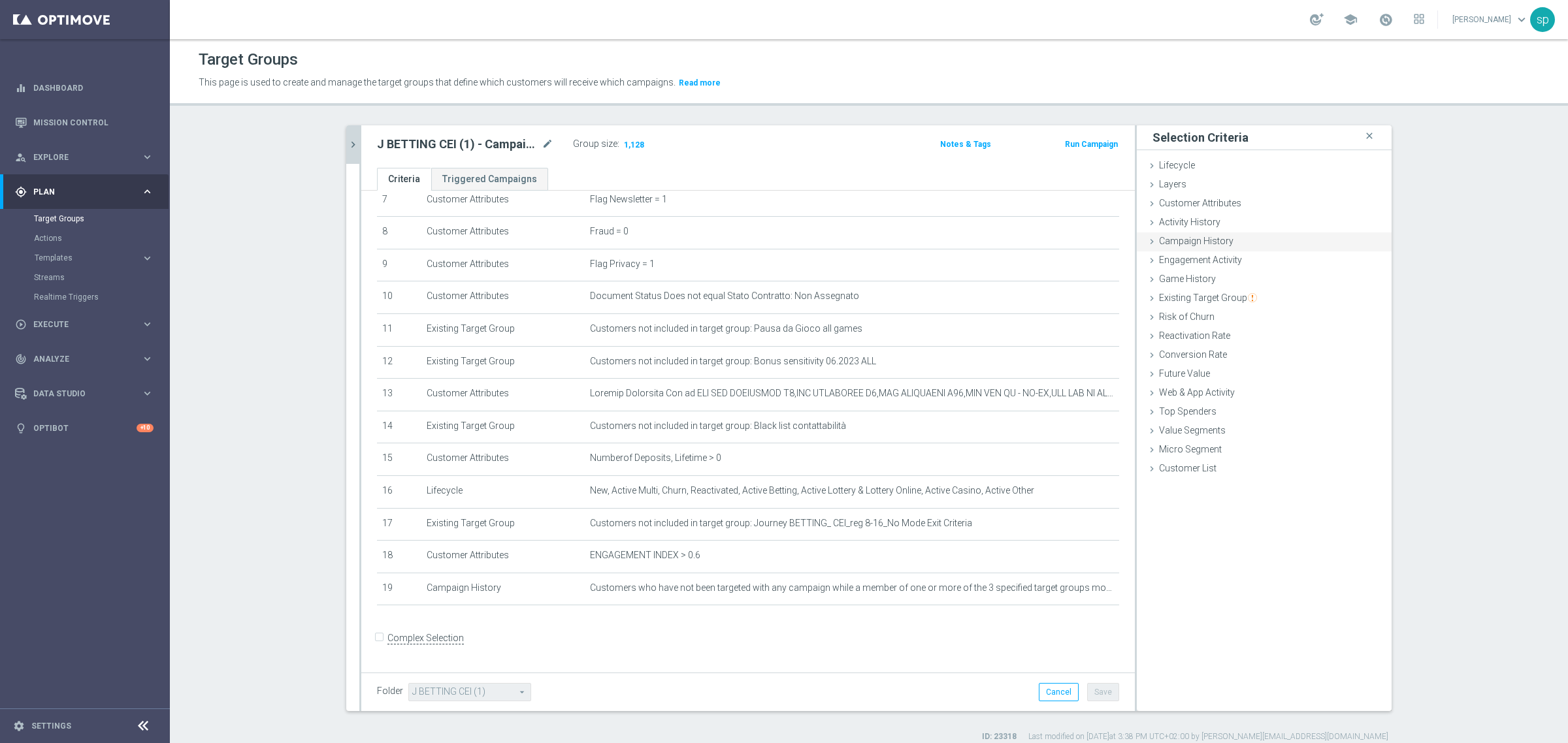
click at [1210, 239] on span "Campaign History" at bounding box center [1196, 241] width 75 height 10
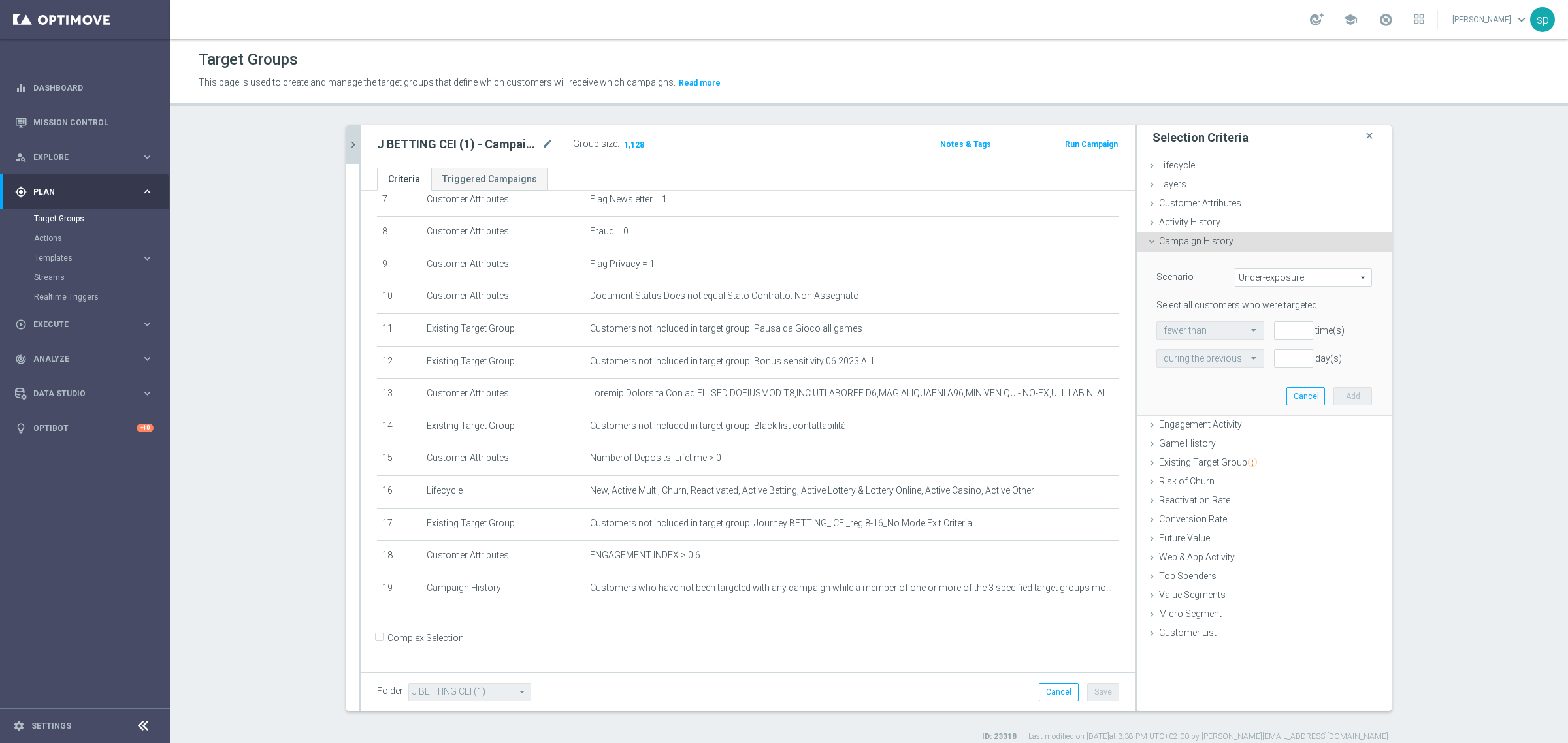
click at [1265, 274] on span "Under-exposure" at bounding box center [1303, 278] width 136 height 17
click at [1267, 366] on span "Custom" at bounding box center [1303, 364] width 123 height 10
type input "Custom"
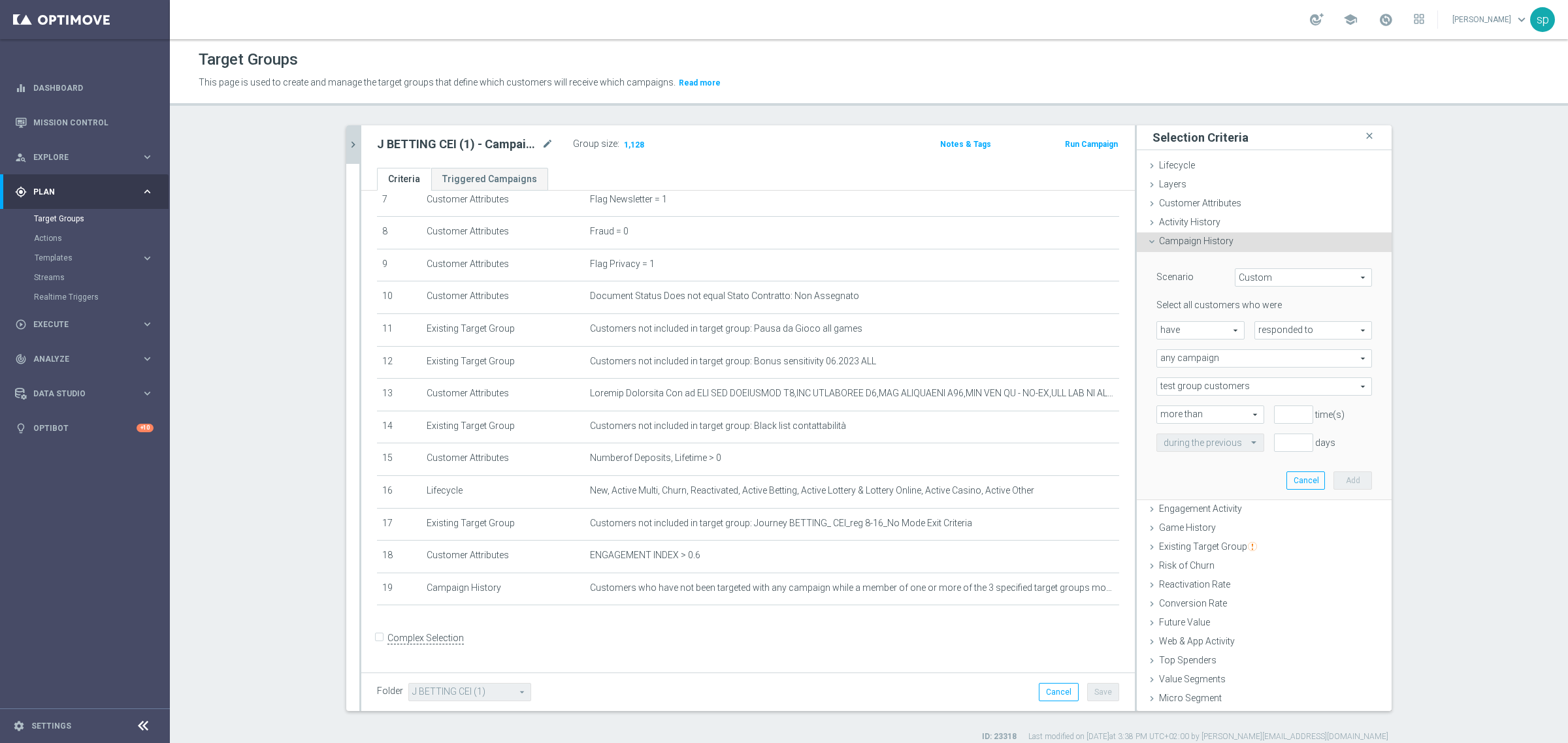
click at [1200, 326] on span "have" at bounding box center [1200, 331] width 87 height 17
click at [1200, 366] on span "have not" at bounding box center [1200, 366] width 74 height 10
type input "have not"
click at [1289, 331] on span "responded to" at bounding box center [1313, 331] width 116 height 17
click at [1285, 370] on span "been targeted with" at bounding box center [1313, 366] width 103 height 10
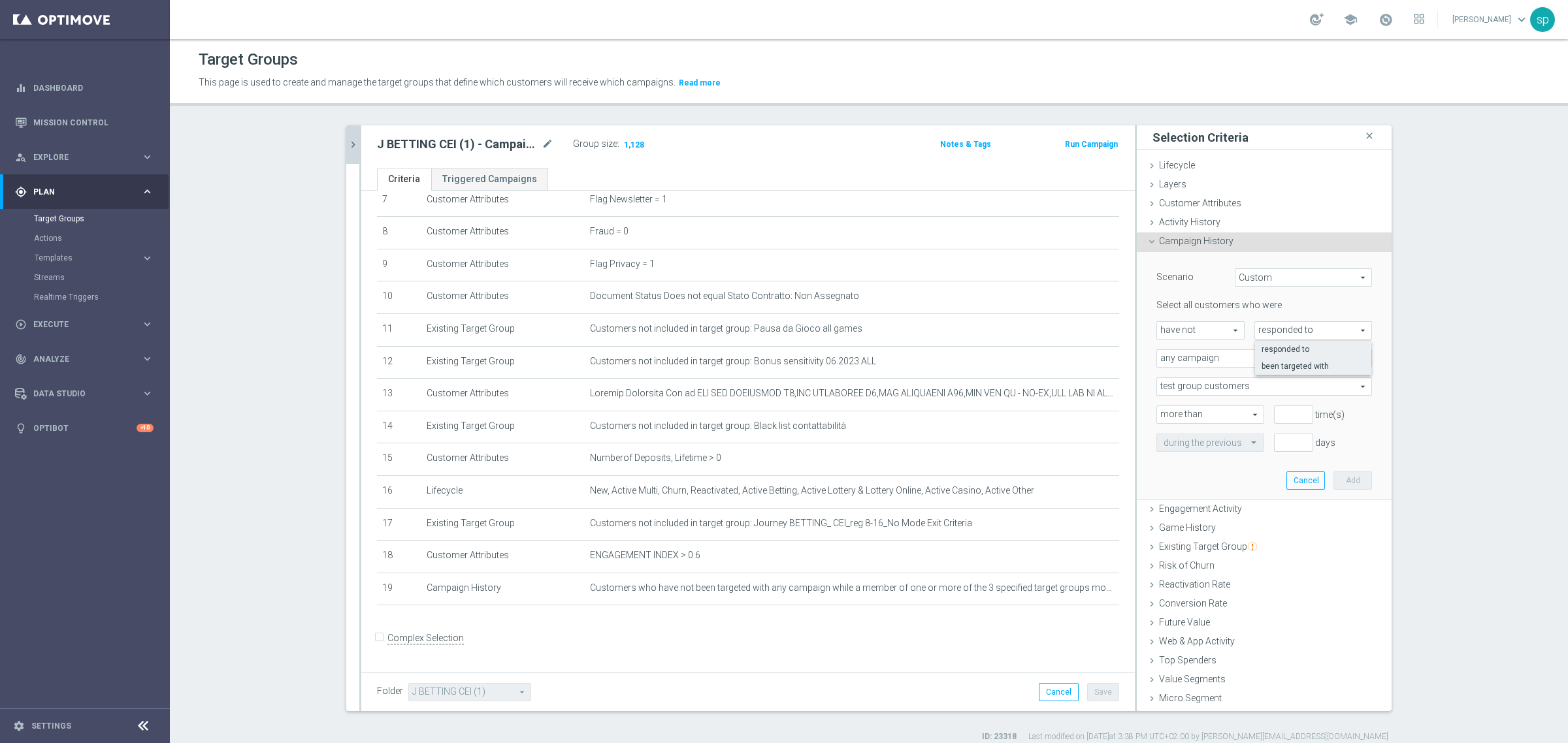
type input "been targeted with"
click at [1214, 360] on span "any campaign" at bounding box center [1264, 358] width 214 height 17
click at [1207, 406] on span "one or more actions" at bounding box center [1264, 411] width 201 height 10
type input "one or more actions"
click at [1274, 413] on input "number" at bounding box center [1293, 415] width 39 height 18
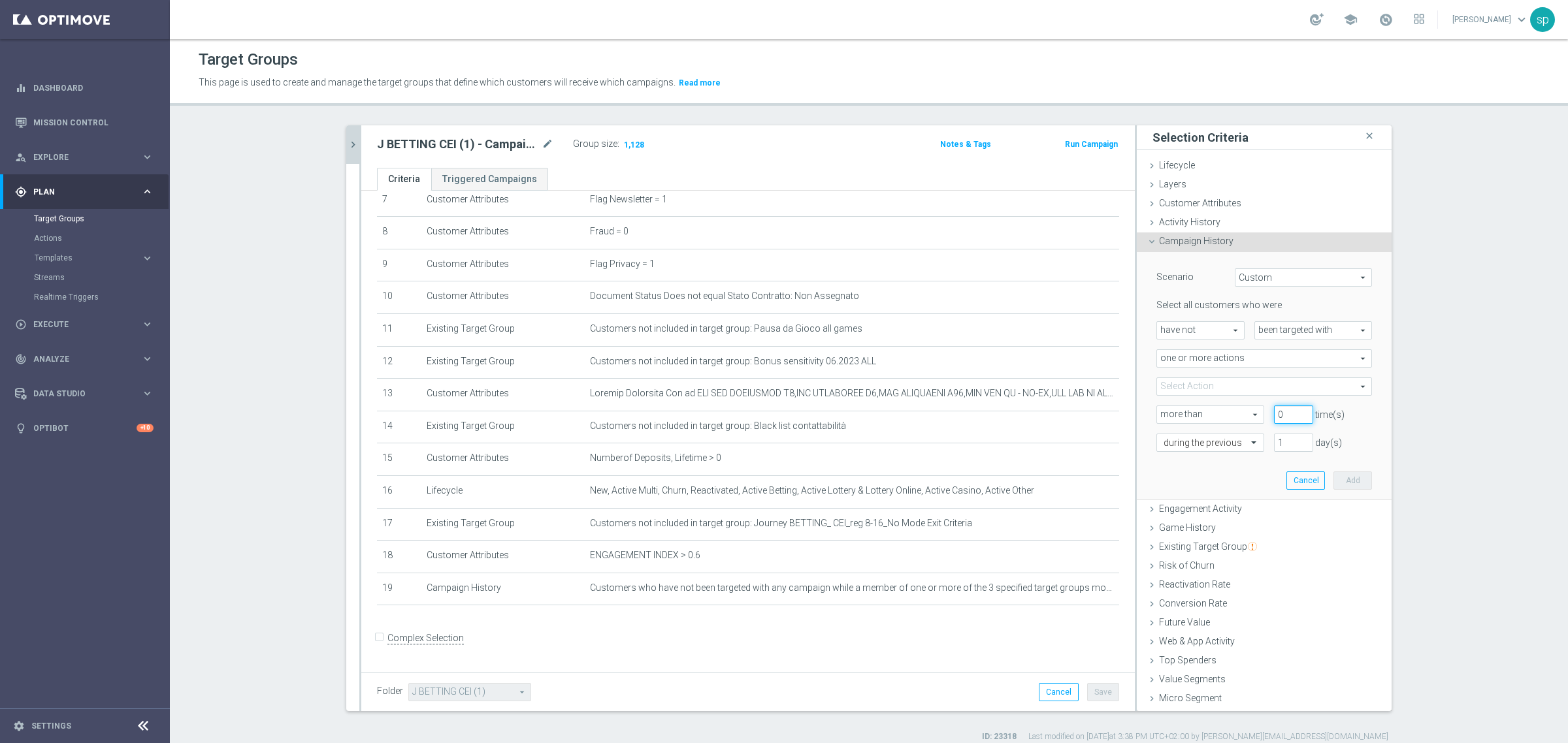
type input "0"
click at [1293, 416] on input "0" at bounding box center [1293, 415] width 39 height 18
drag, startPoint x: 1283, startPoint y: 436, endPoint x: 1245, endPoint y: 438, distance: 38.1
click at [1245, 438] on div "during the previous 1 day(s)" at bounding box center [1264, 443] width 235 height 18
type input "30"
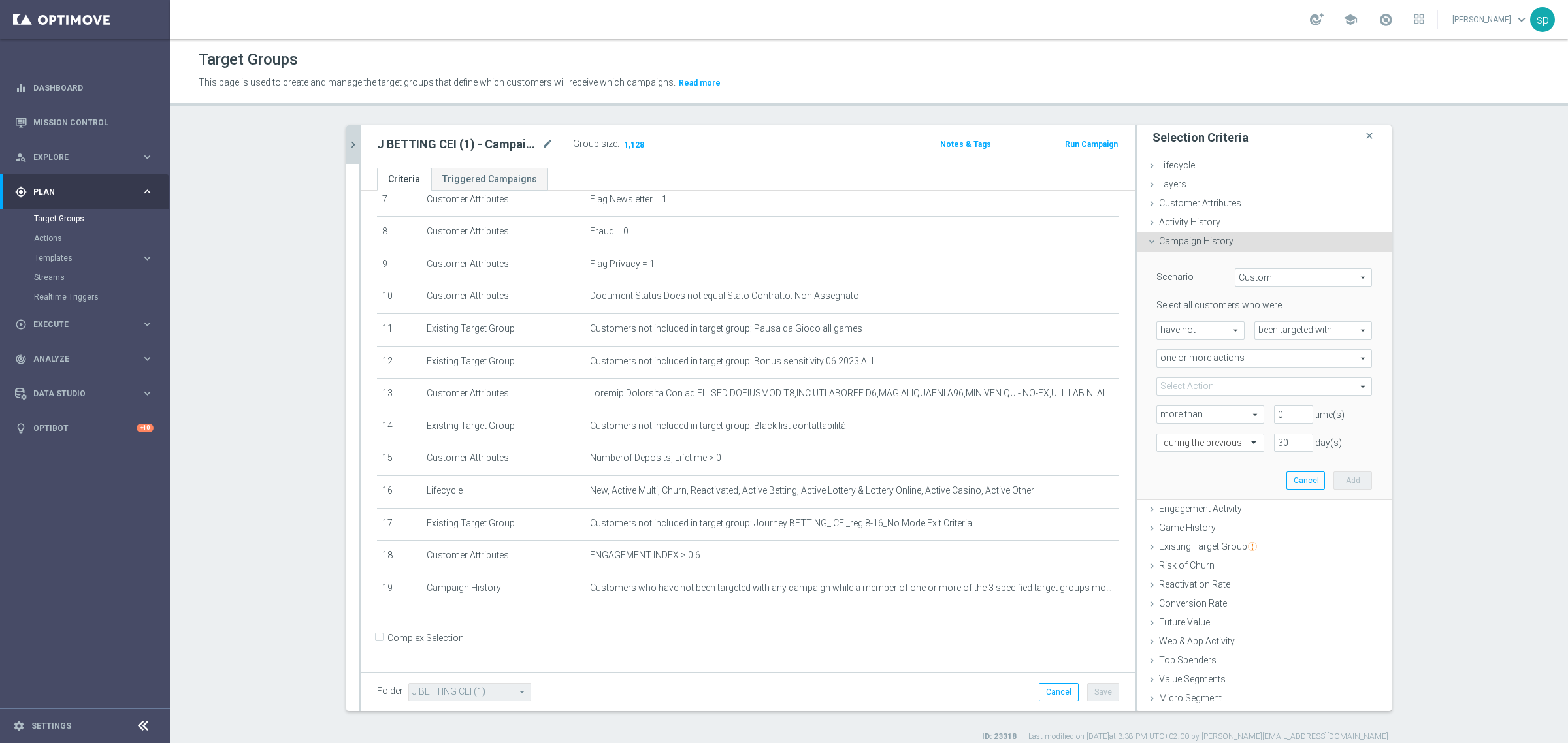
click at [1217, 385] on span at bounding box center [1264, 387] width 214 height 17
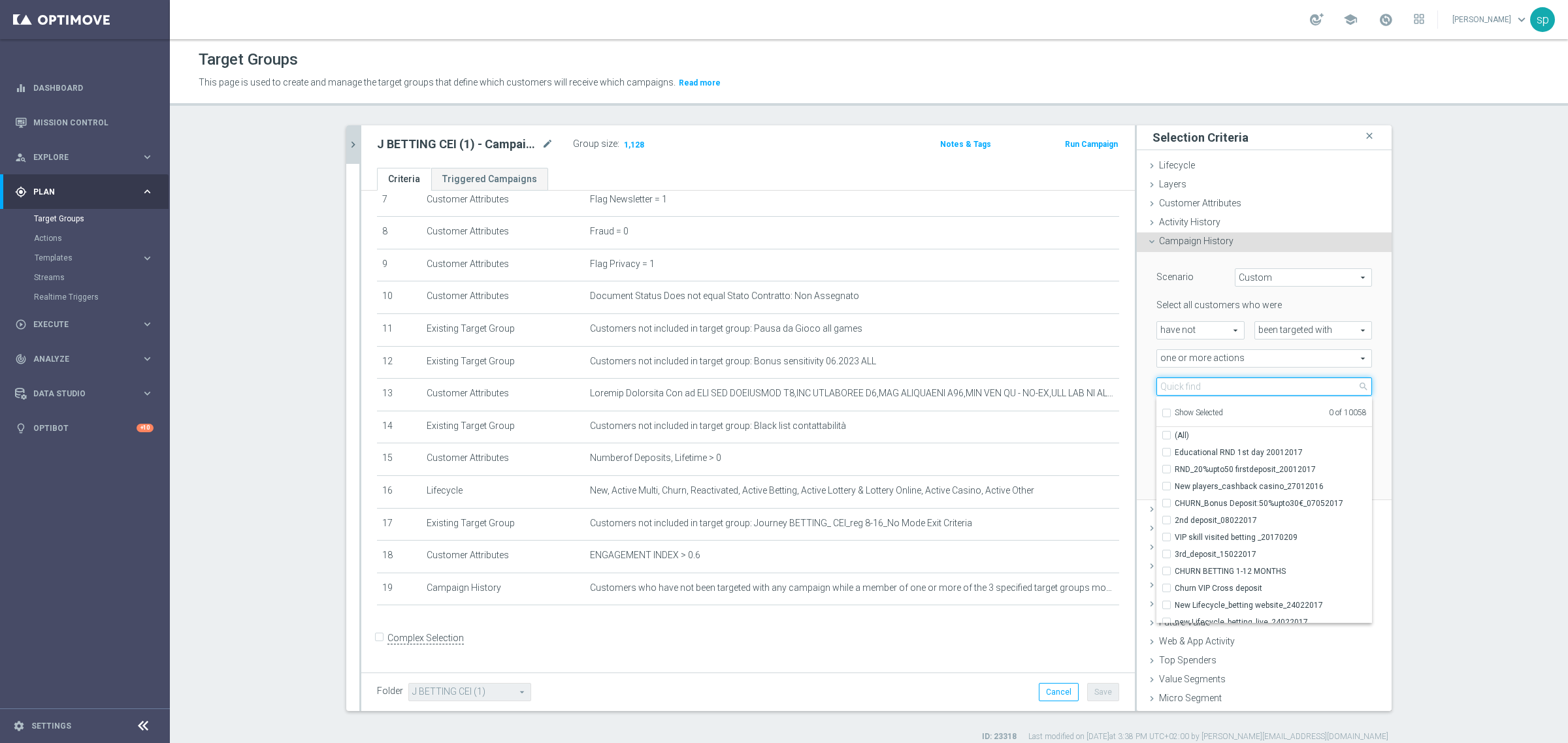
click at [1217, 385] on input "search" at bounding box center [1264, 387] width 216 height 18
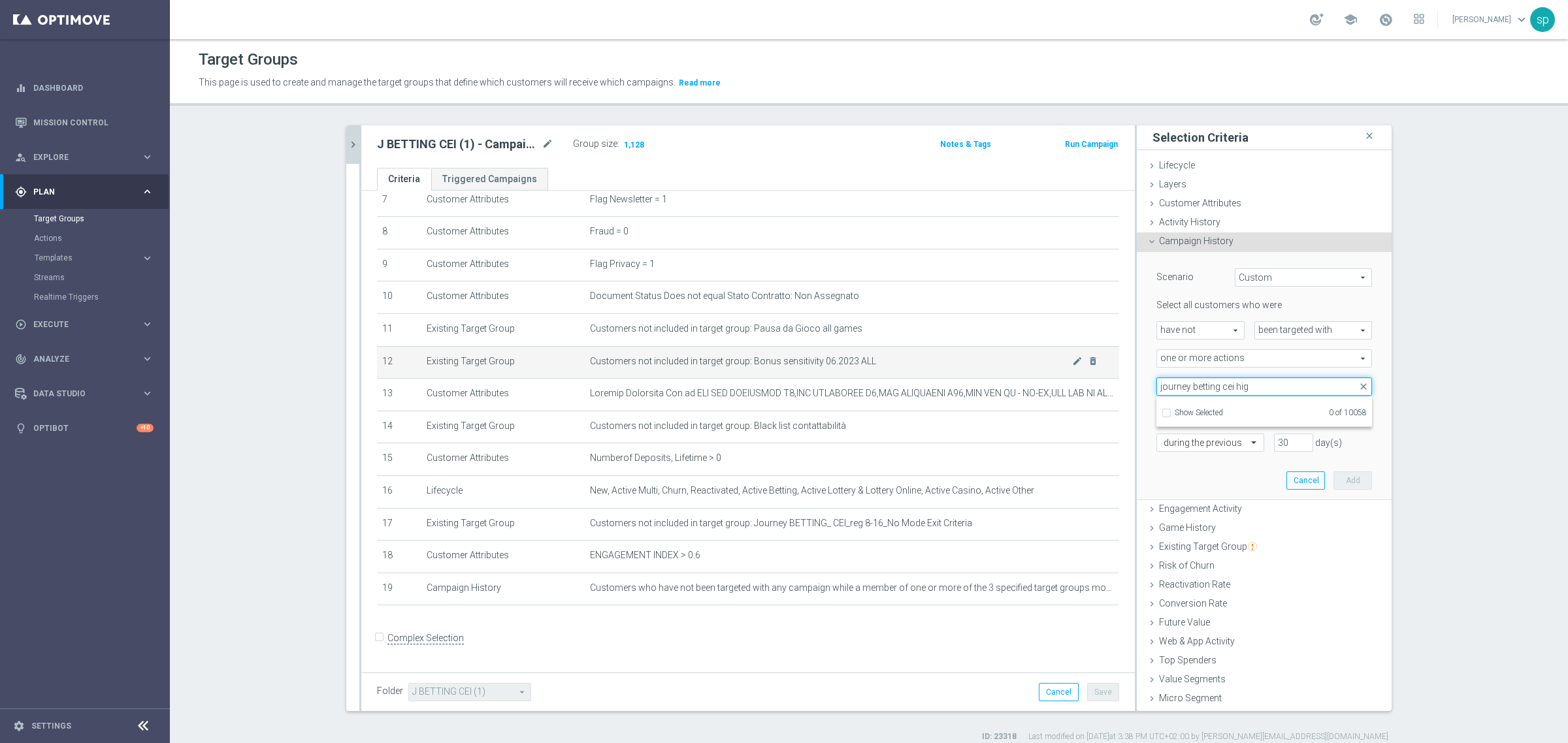
drag, startPoint x: 1216, startPoint y: 387, endPoint x: 955, endPoint y: 372, distance: 261.4
click at [955, 372] on as-split "J BETTING CEI (1) - Campaign 1 close more_vert Prioritize Customer Target Group…" at bounding box center [869, 418] width 1046 height 586
type input "journey betting cei hig"
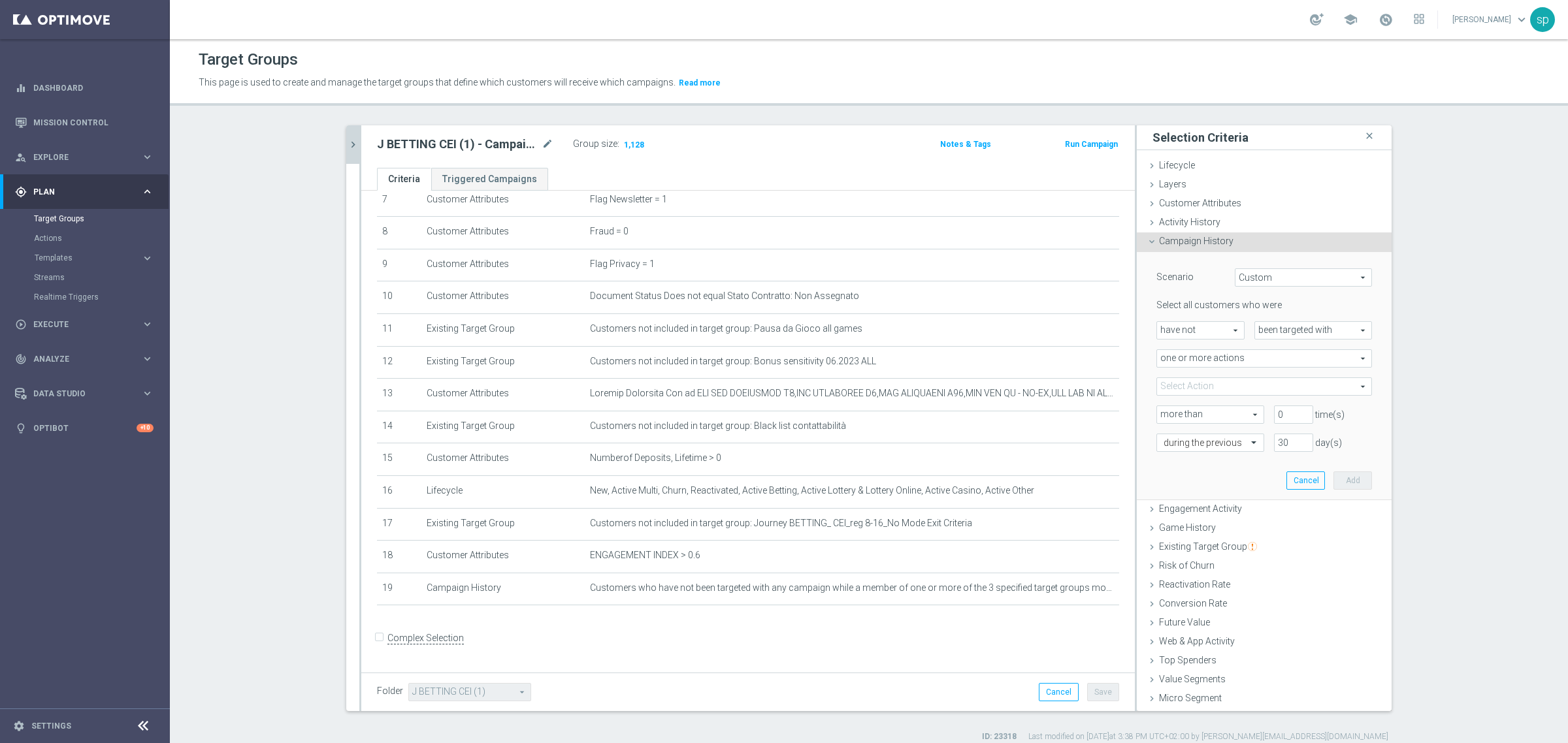
click at [1278, 384] on span at bounding box center [1264, 387] width 214 height 17
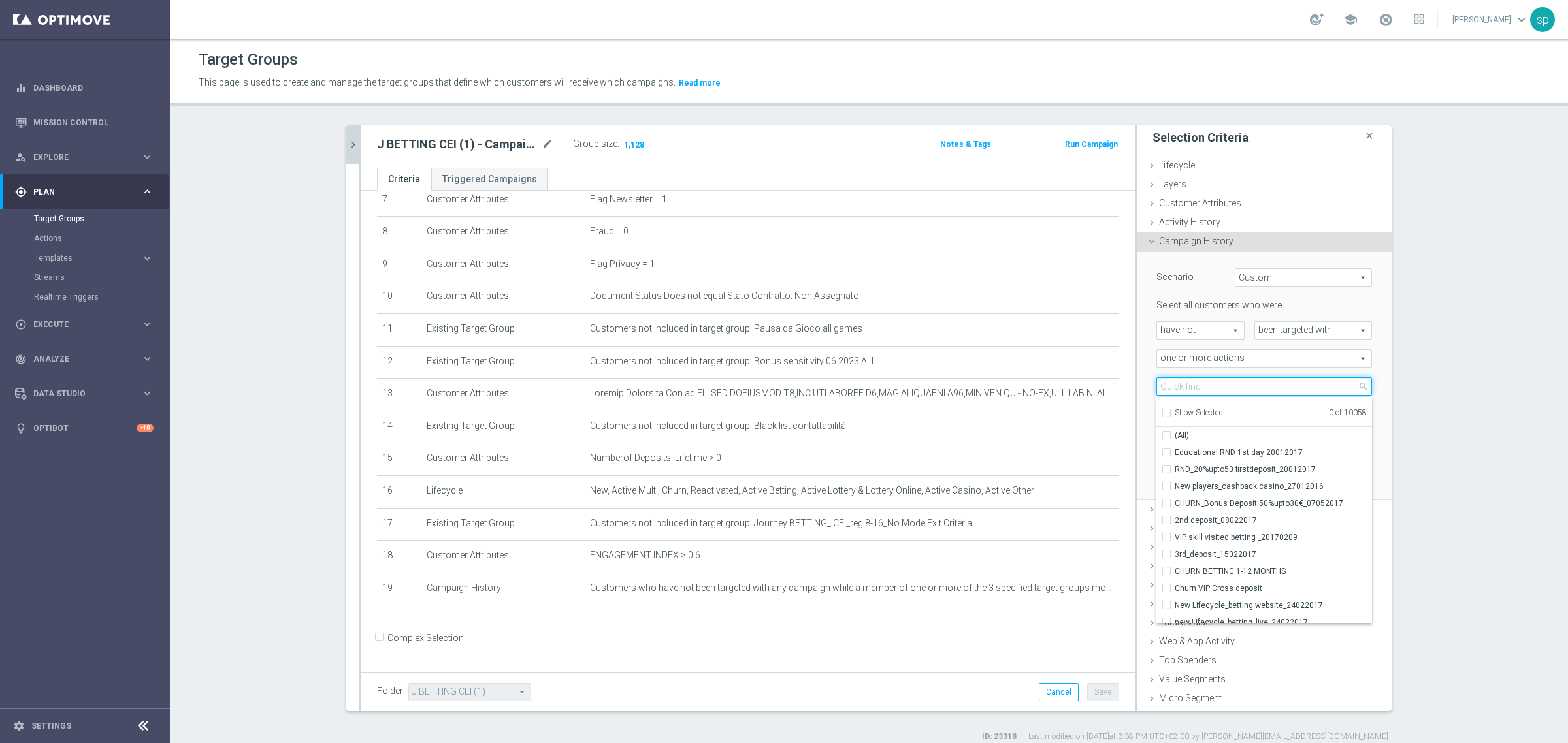
click at [1278, 384] on input "search" at bounding box center [1264, 387] width 216 height 18
type input "cei high"
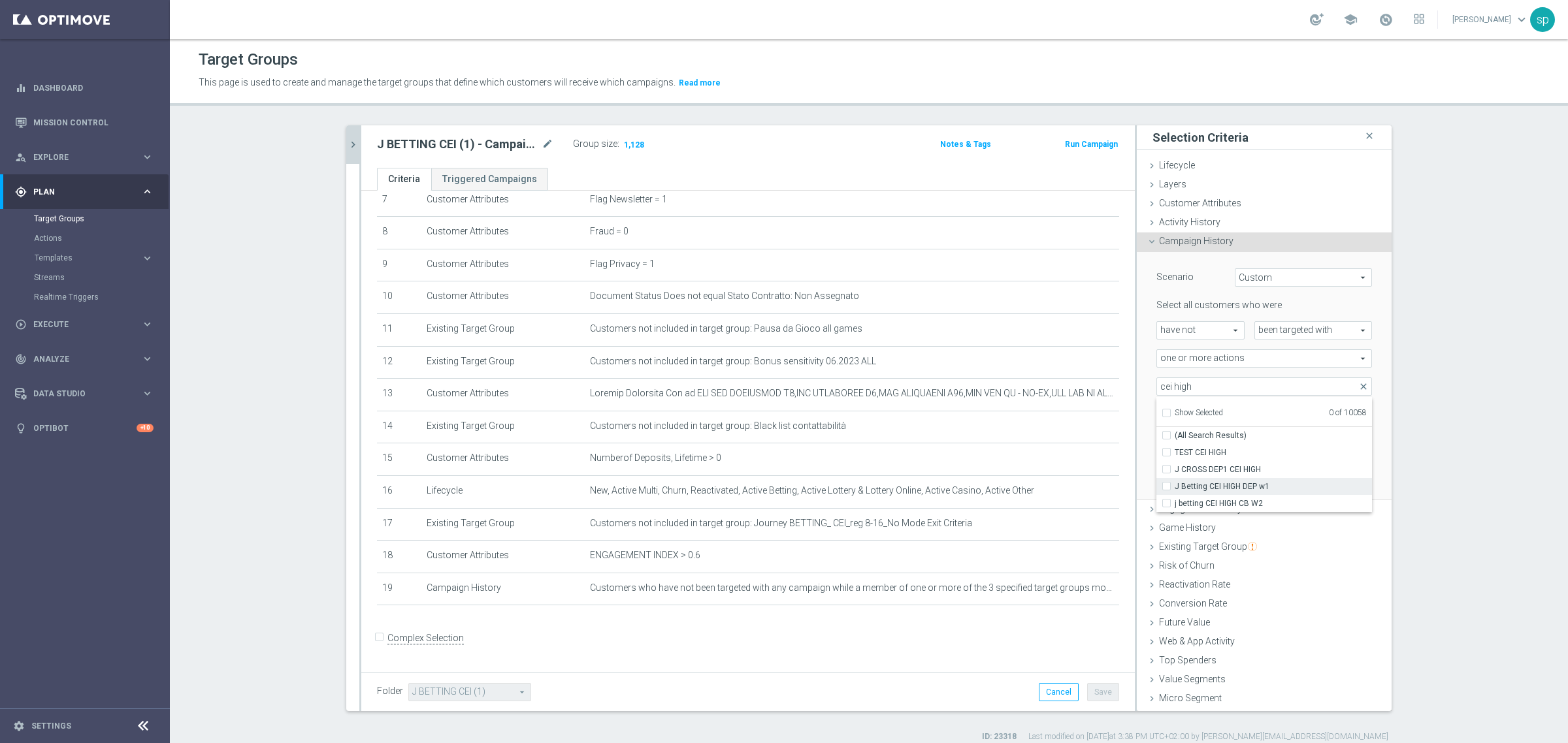
click at [1262, 482] on span "J Betting CEI HIGH DEP w1" at bounding box center [1273, 486] width 198 height 10
click at [1175, 482] on input "J Betting CEI HIGH DEP w1" at bounding box center [1170, 486] width 8 height 8
checkbox input "true"
type input "J Betting CEI HIGH DEP w1"
click at [1267, 504] on span "j betting CEI HIGH CB W2" at bounding box center [1273, 503] width 198 height 10
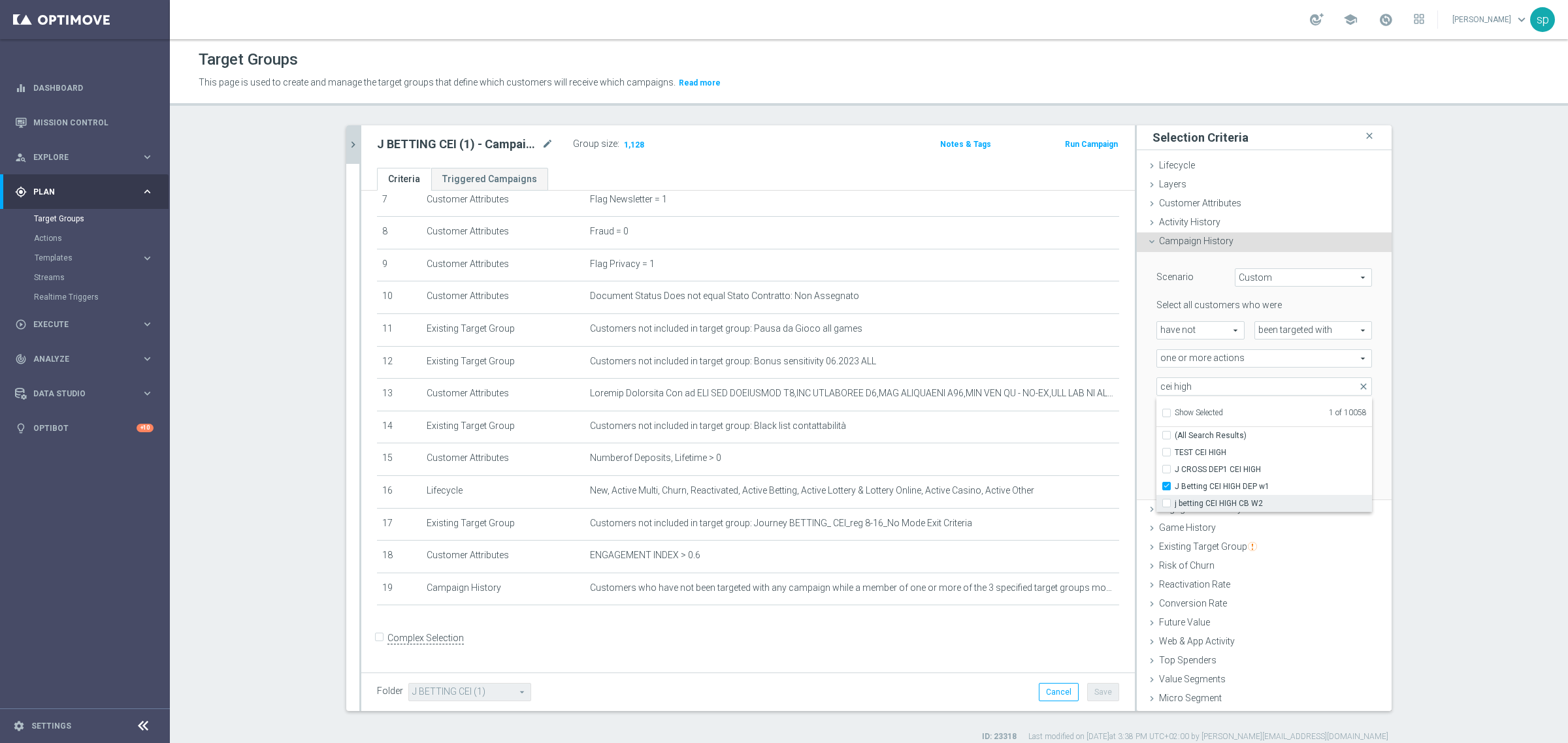
click at [1175, 504] on input "j betting CEI HIGH CB W2" at bounding box center [1170, 503] width 8 height 8
checkbox input "true"
type input "Selected 2 of 10058"
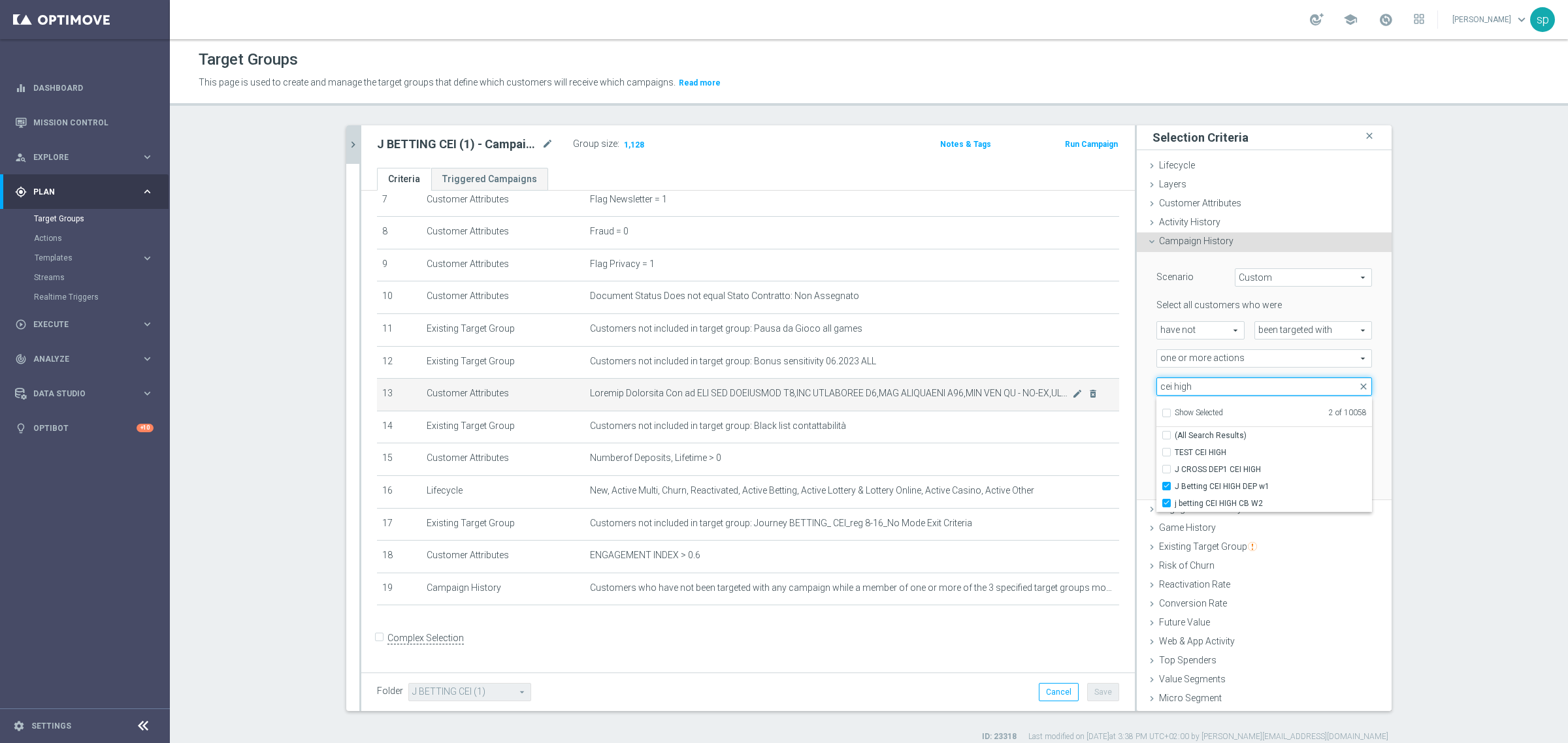
drag, startPoint x: 1216, startPoint y: 377, endPoint x: 1056, endPoint y: 387, distance: 160.3
click at [1056, 387] on as-split "J BETTING CEI (1) - Campaign 1 close more_vert Prioritize Customer Target Group…" at bounding box center [869, 418] width 1046 height 586
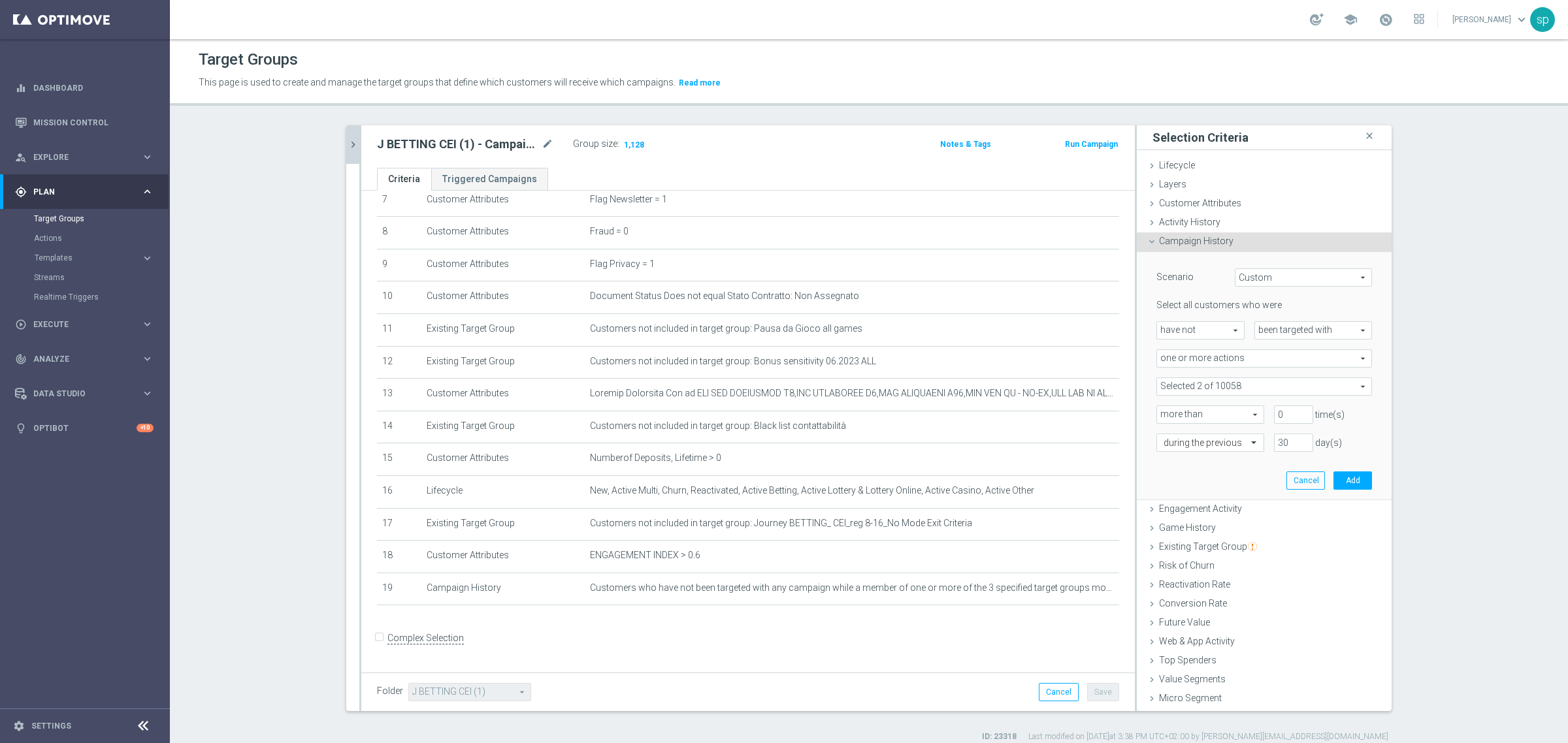
click at [1253, 392] on span at bounding box center [1264, 387] width 214 height 17
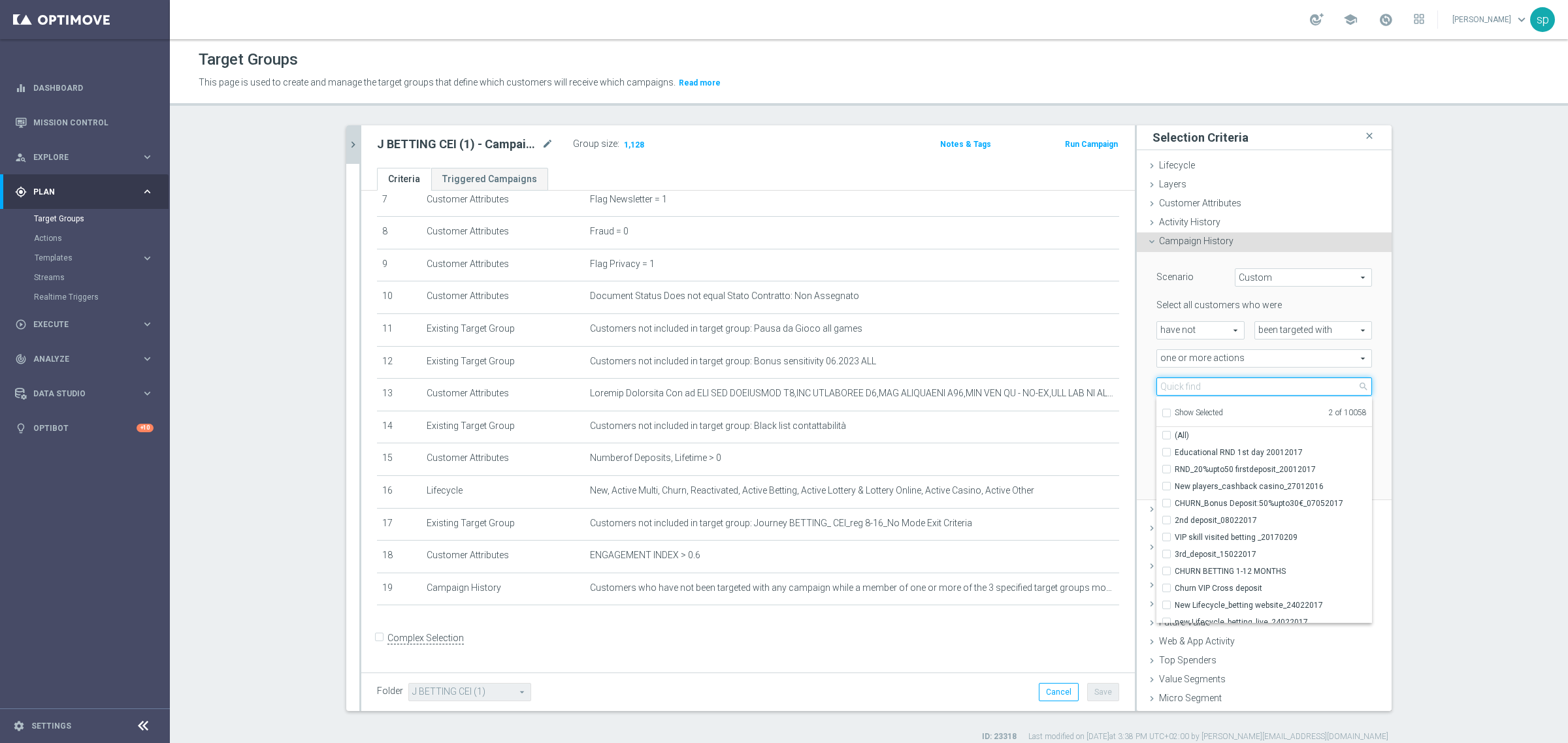
click at [1253, 392] on input "search" at bounding box center [1264, 387] width 216 height 18
type input "informativa gioco resp"
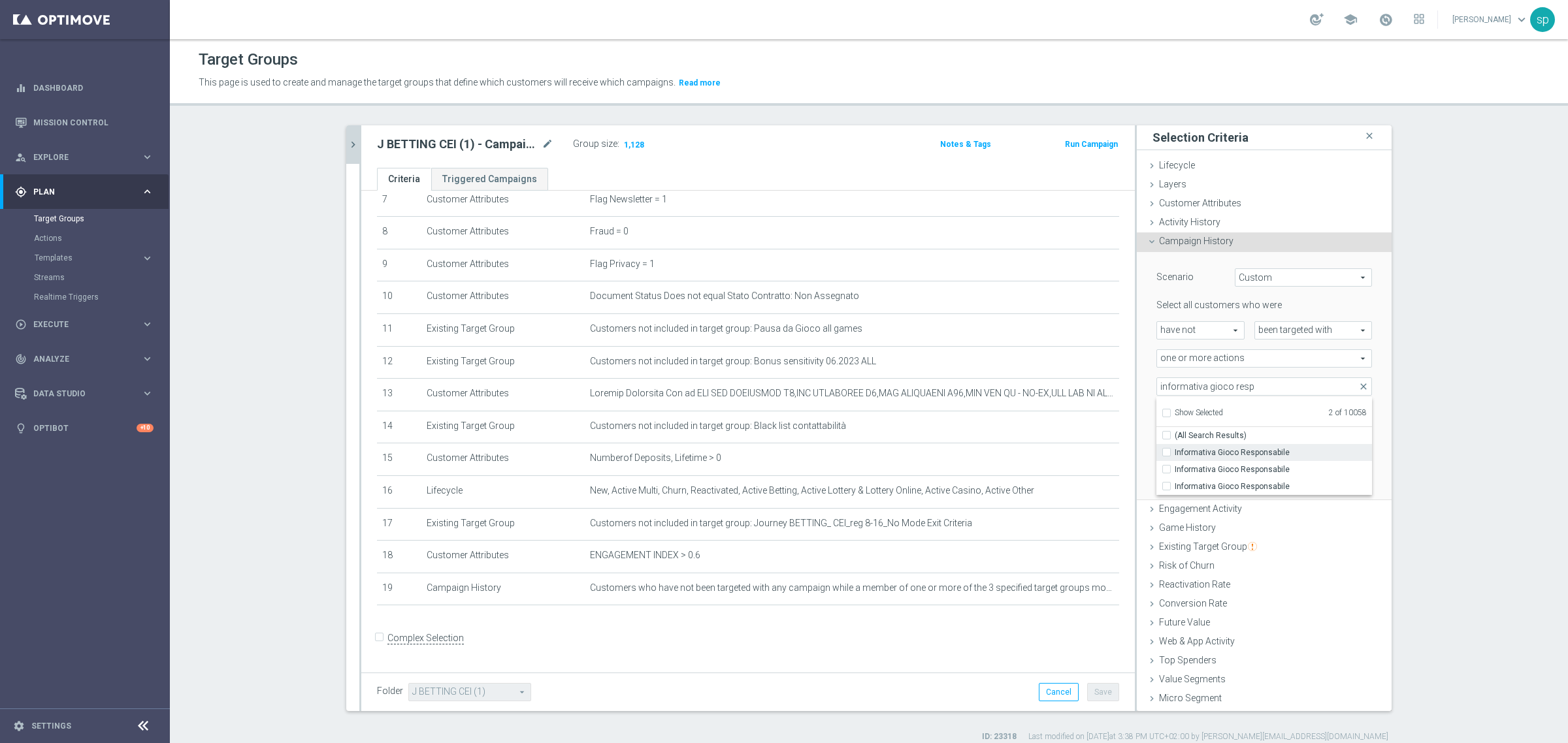
click at [1262, 452] on span "Informativa Gioco Responsabile" at bounding box center [1273, 453] width 198 height 10
click at [1175, 452] on input "Informativa Gioco Responsabile" at bounding box center [1170, 452] width 8 height 8
checkbox input "true"
type input "Selected 3 of 10058"
checkbox input "true"
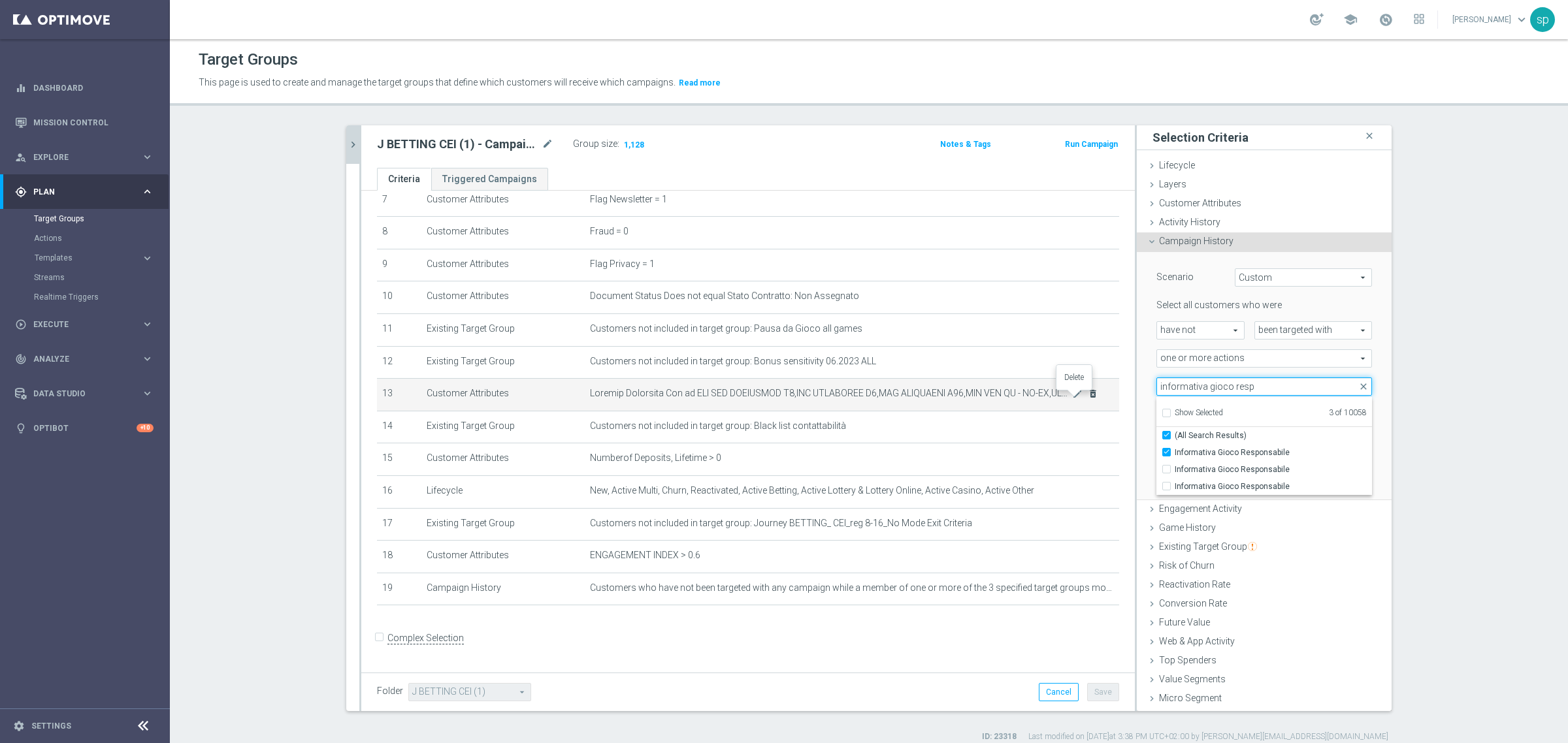
drag, startPoint x: 1268, startPoint y: 394, endPoint x: 1079, endPoint y: 392, distance: 189.0
click at [1079, 392] on as-split "J BETTING CEI (1) - Campaign 1 close more_vert Prioritize Customer Target Group…" at bounding box center [869, 418] width 1046 height 586
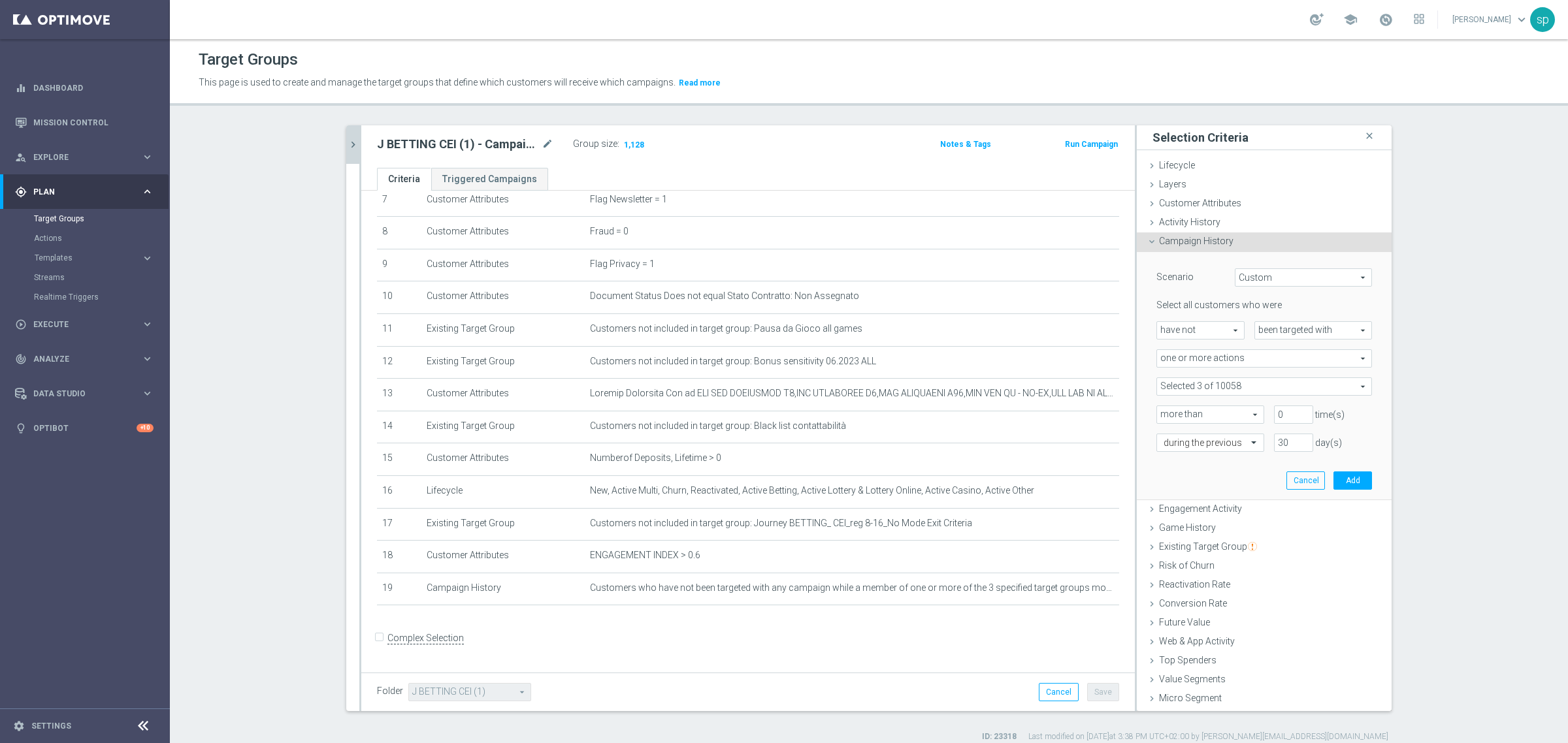
click at [1224, 373] on div "Select all customers who were have not have not arrow_drop_down search been tar…" at bounding box center [1264, 375] width 216 height 152
click at [1242, 387] on span at bounding box center [1264, 387] width 214 height 17
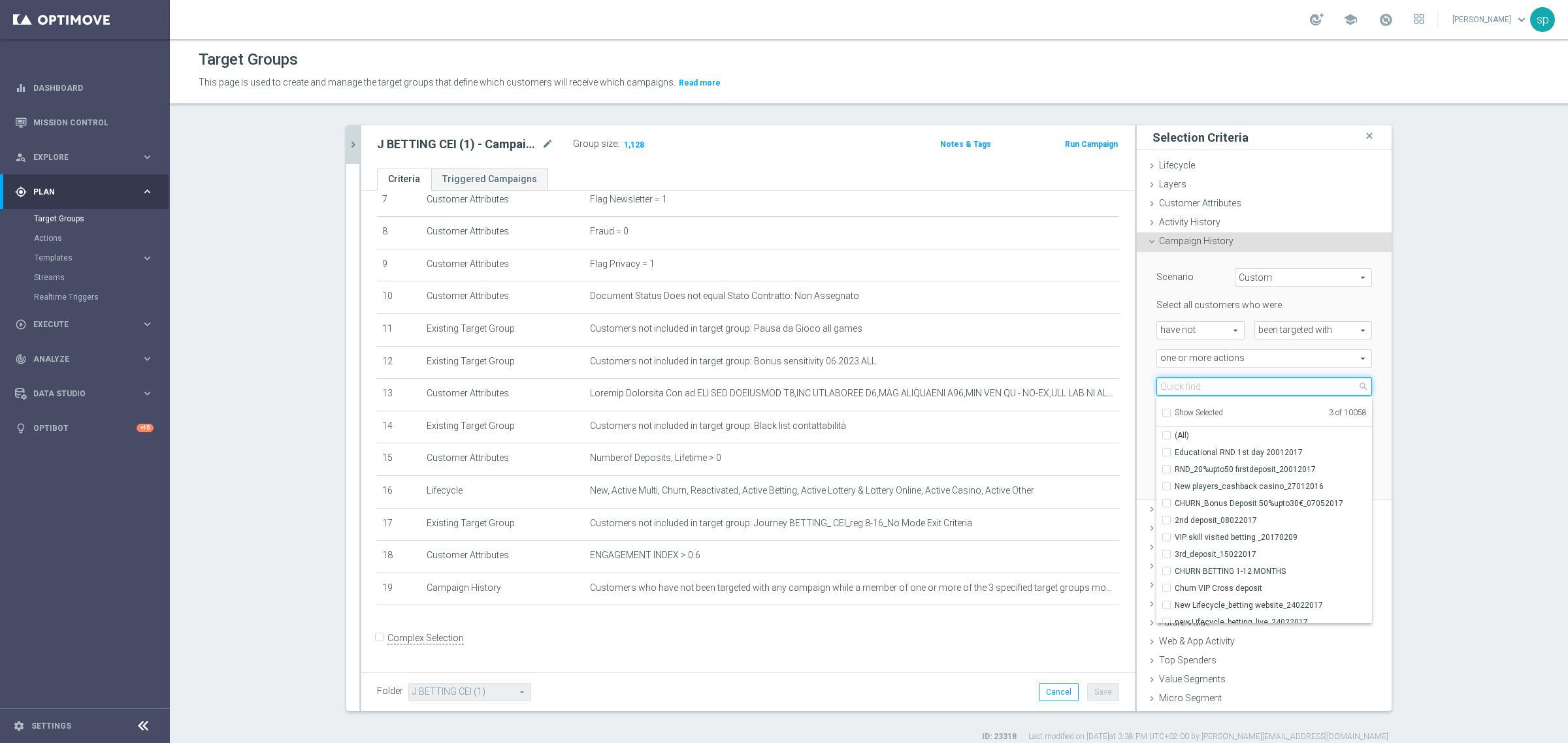
click at [1242, 387] on input "search" at bounding box center [1264, 387] width 216 height 18
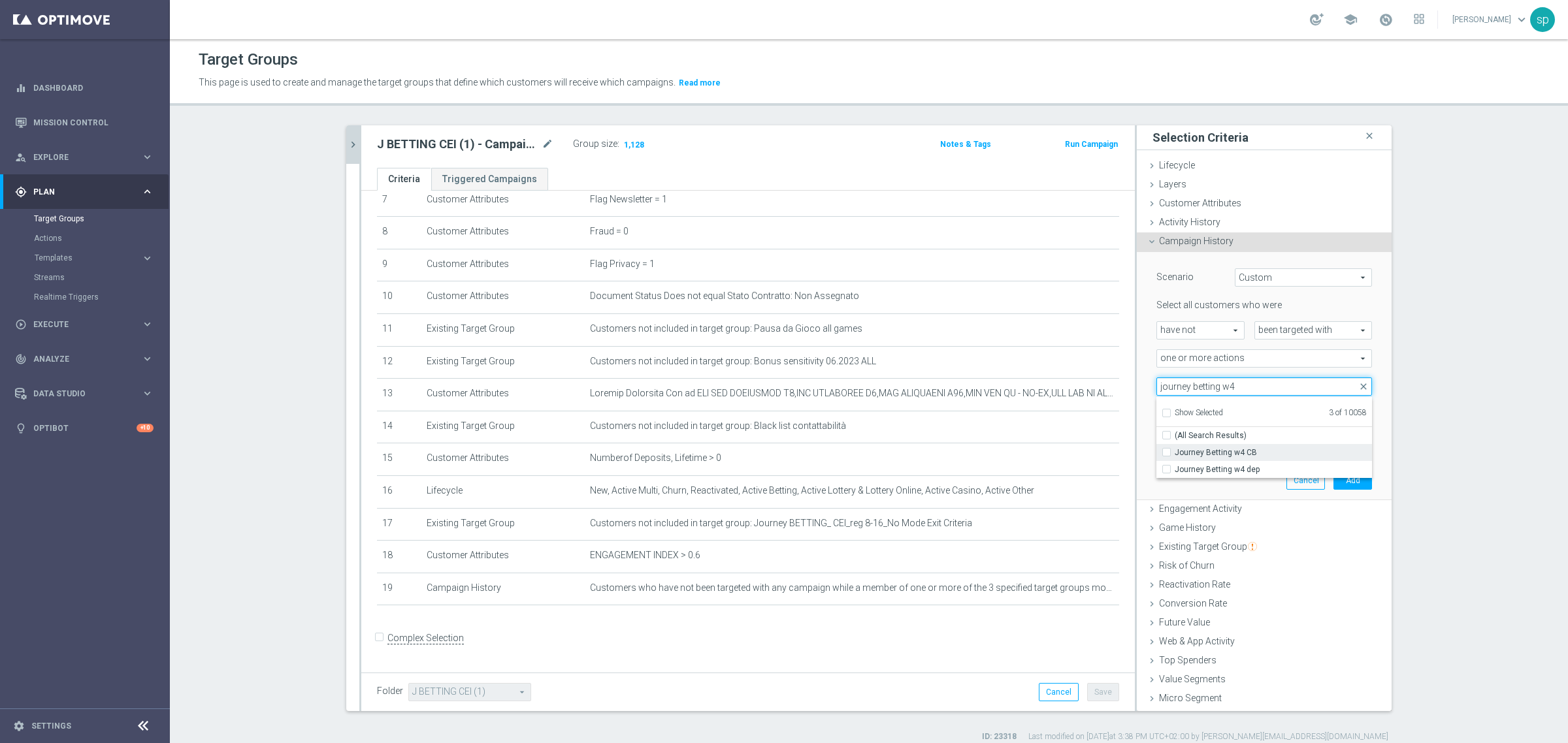
type input "journey betting w4"
click at [1248, 458] on label "Journey Betting w4 CB" at bounding box center [1273, 453] width 198 height 17
click at [1175, 457] on input "Journey Betting w4 CB" at bounding box center [1170, 452] width 8 height 8
checkbox input "true"
type input "Selected 4 of 10058"
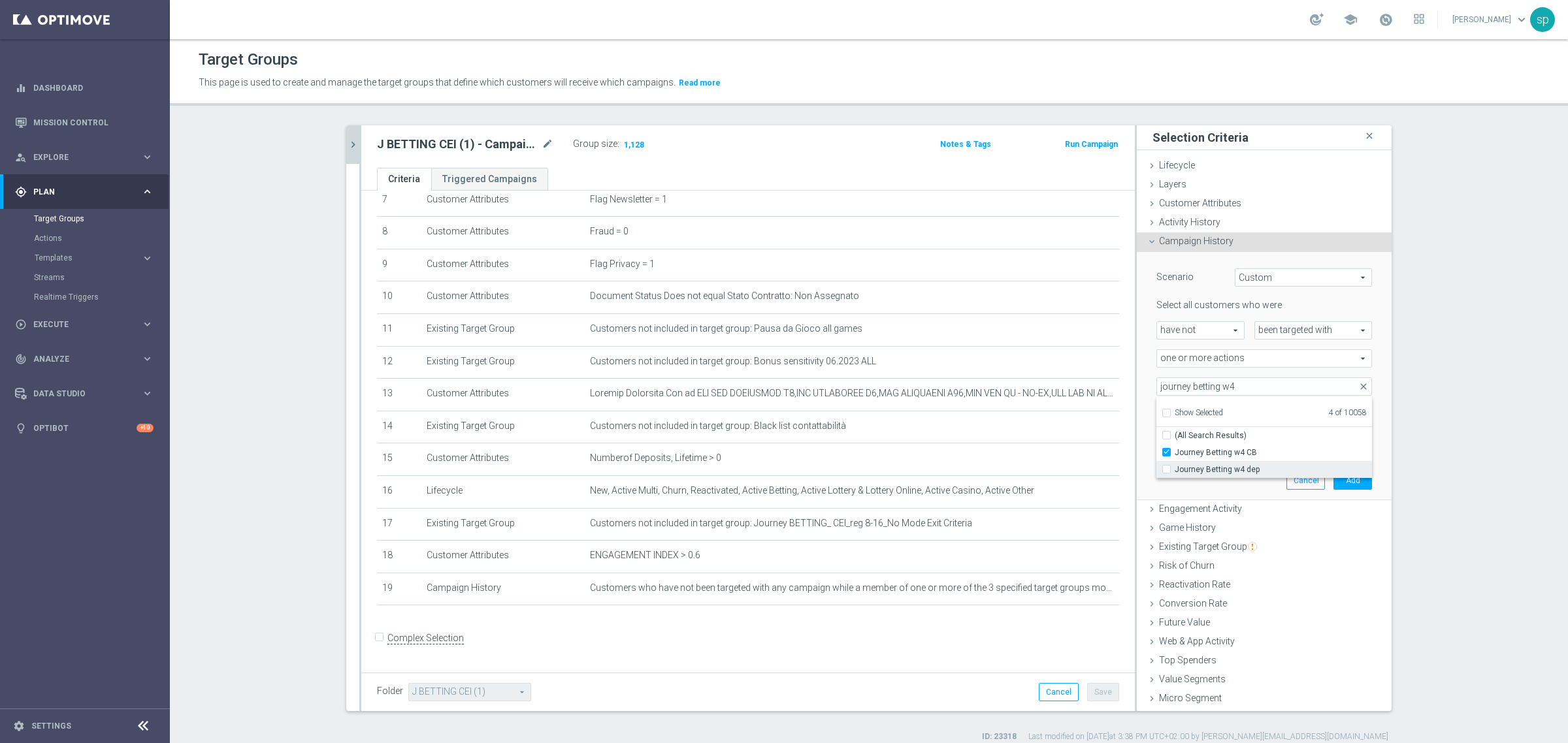
click at [1236, 472] on span "Journey Betting w4 dep" at bounding box center [1273, 469] width 198 height 10
click at [1175, 472] on input "Journey Betting w4 dep" at bounding box center [1170, 469] width 8 height 8
checkbox input "true"
type input "Selected 5 of 10058"
click at [1227, 386] on input "journey betting w4" at bounding box center [1264, 387] width 216 height 18
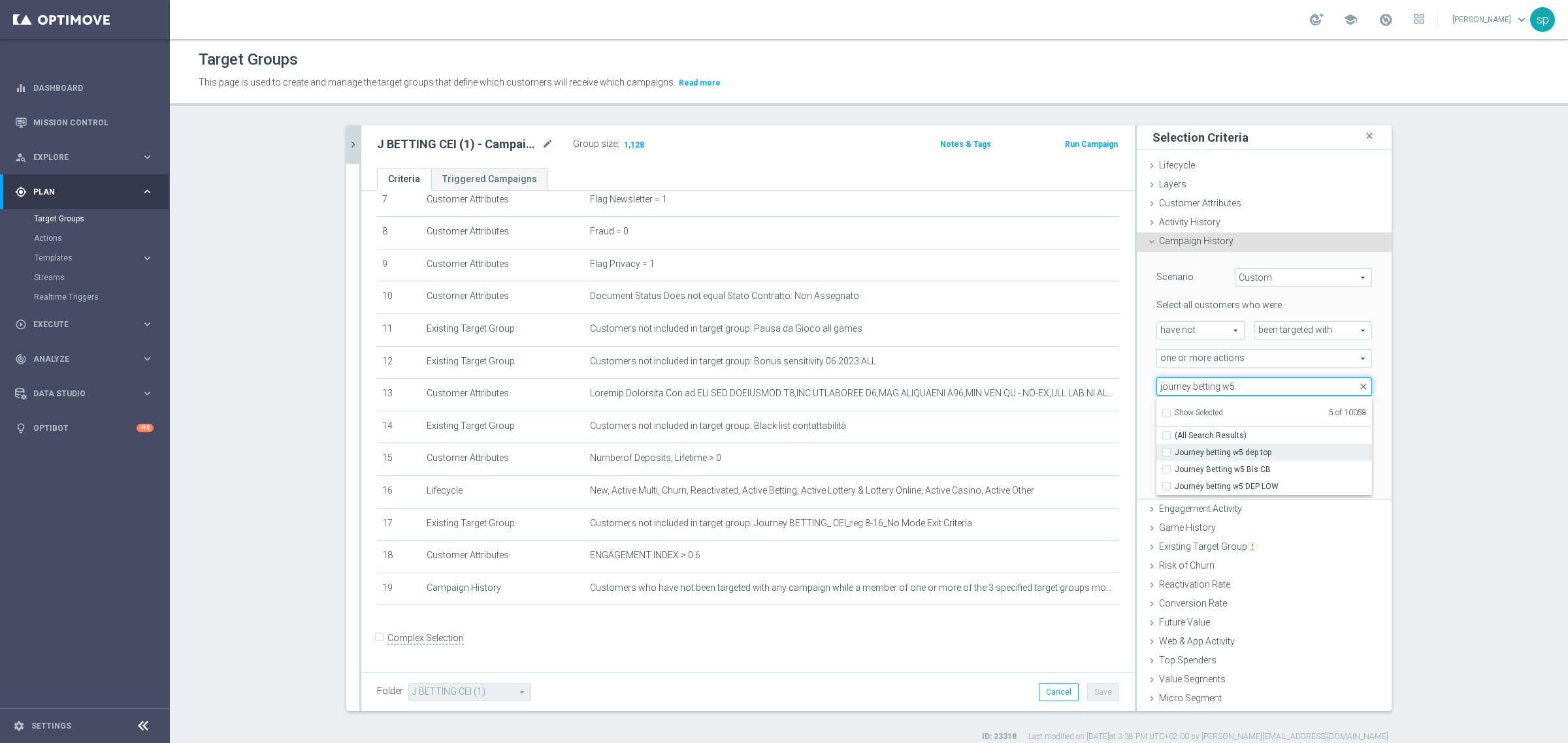
type input "journey betting w5"
click at [1253, 458] on label "Journey betting w5 dep top" at bounding box center [1273, 453] width 198 height 17
click at [1175, 457] on input "Journey betting w5 dep top" at bounding box center [1170, 452] width 8 height 8
checkbox input "true"
type input "Selected 6 of 10058"
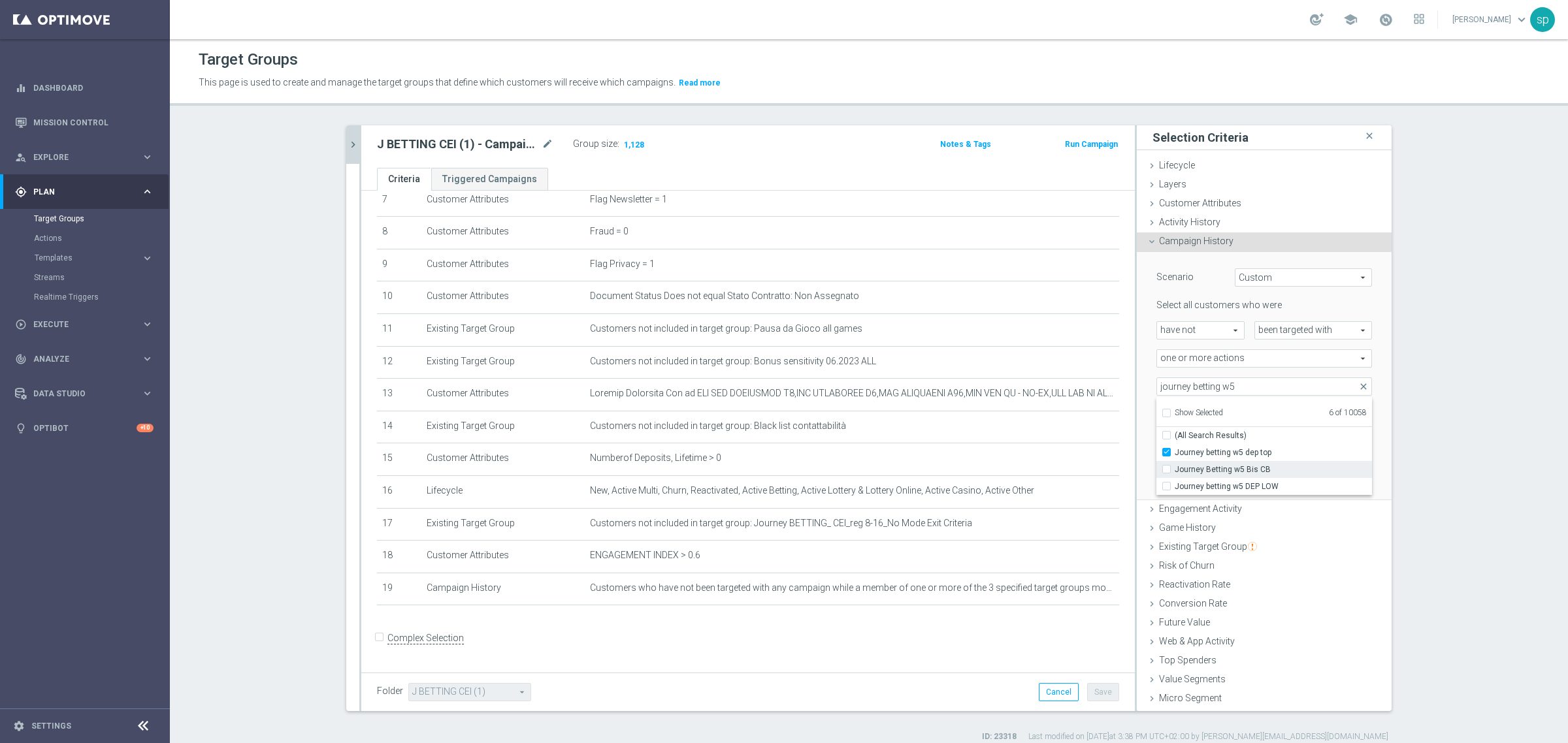
click at [1258, 465] on span "Journey Betting w5 Bis CB" at bounding box center [1273, 469] width 198 height 10
click at [1175, 465] on input "Journey Betting w5 Bis CB" at bounding box center [1170, 469] width 8 height 8
checkbox input "true"
type input "Selected 7 of 10058"
click at [1250, 482] on span "Journey betting w5 DEP LOW" at bounding box center [1273, 486] width 198 height 10
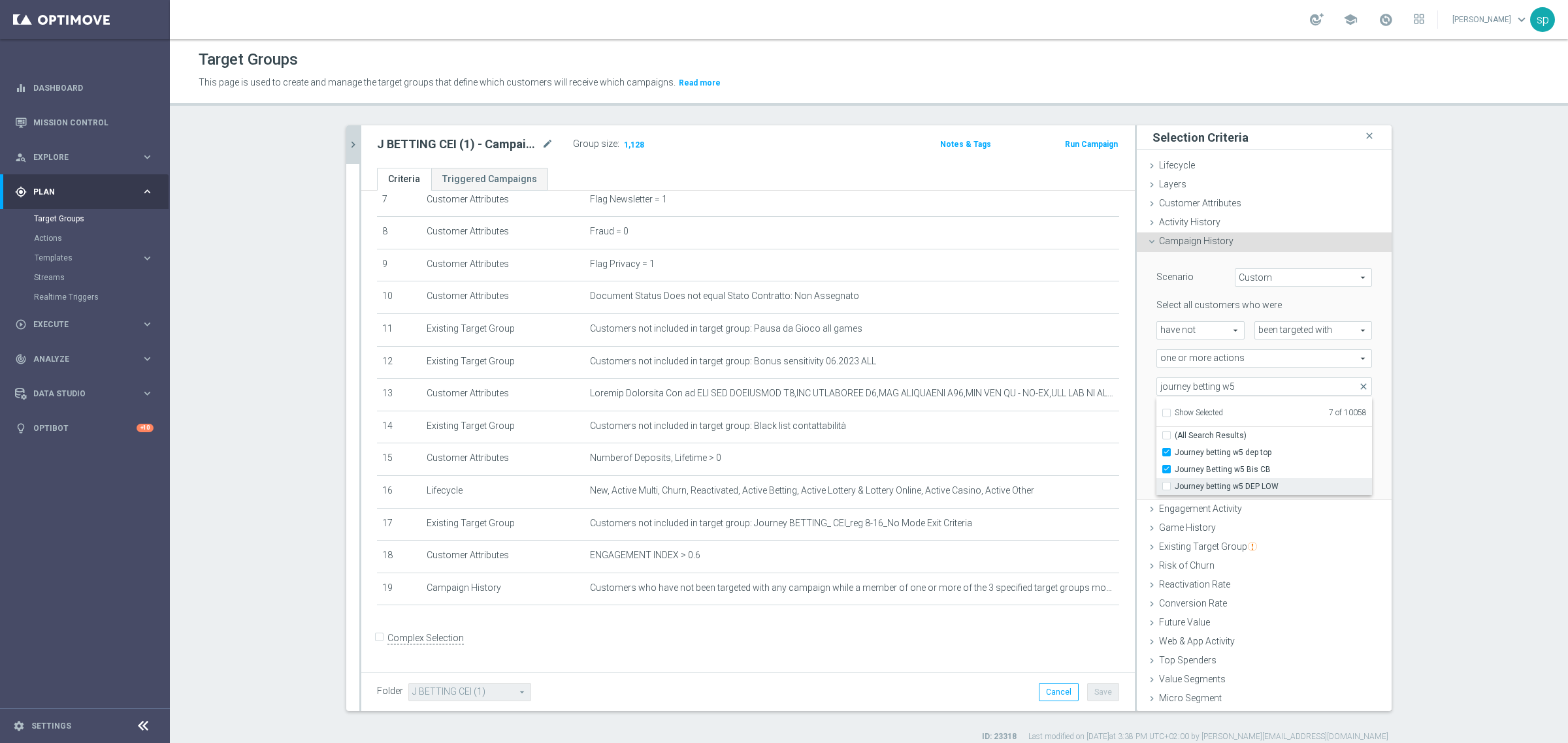
click at [1175, 482] on input "Journey betting w5 DEP LOW" at bounding box center [1170, 486] width 8 height 8
checkbox input "true"
type input "Selected 8 of 10058"
click at [1231, 387] on input "journey betting w5" at bounding box center [1264, 387] width 216 height 18
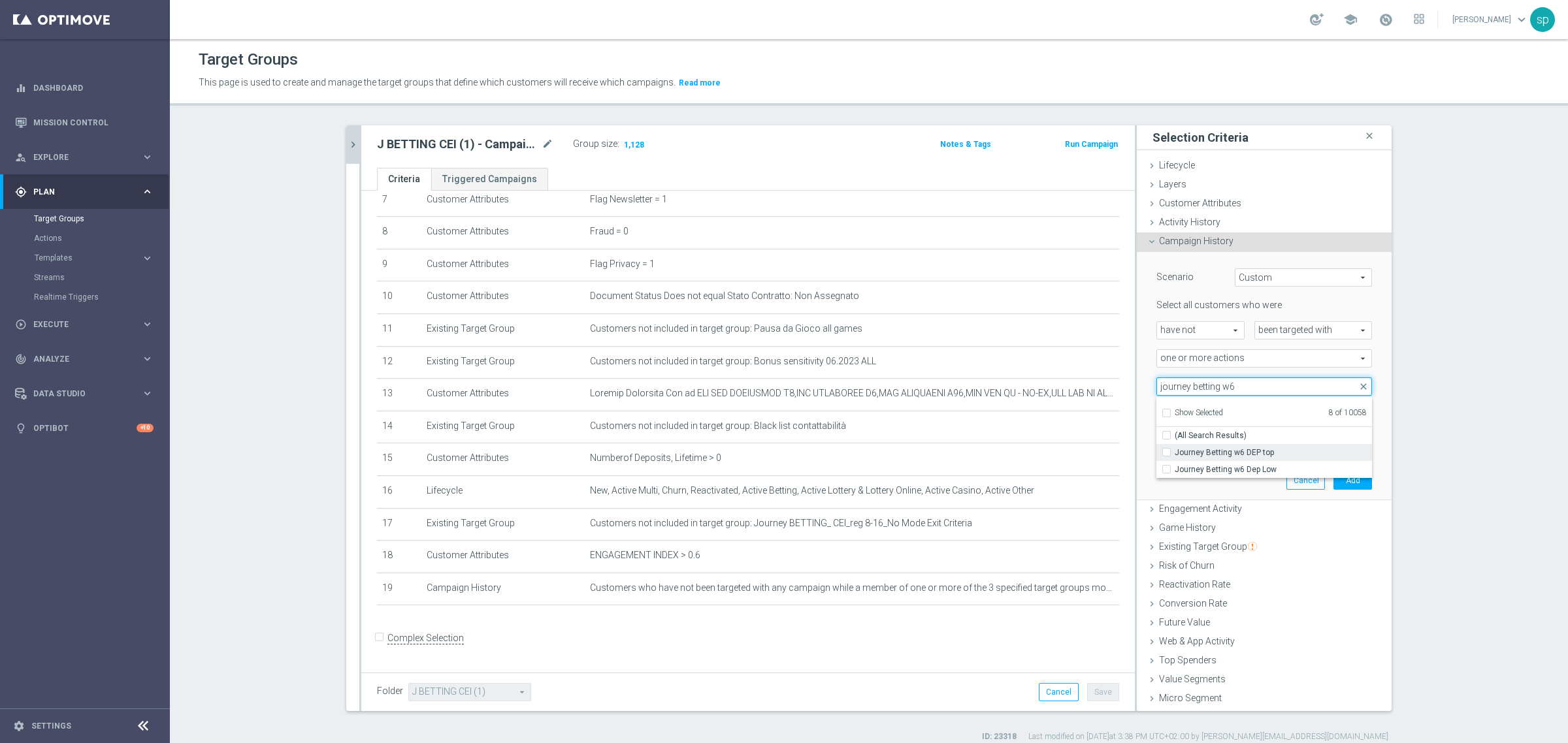
type input "journey betting w6"
click at [1242, 456] on span "Journey Betting w6 DEP top" at bounding box center [1273, 453] width 198 height 10
click at [1175, 456] on input "Journey Betting w6 DEP top" at bounding box center [1170, 452] width 8 height 8
checkbox input "true"
type input "Selected 9 of 10058"
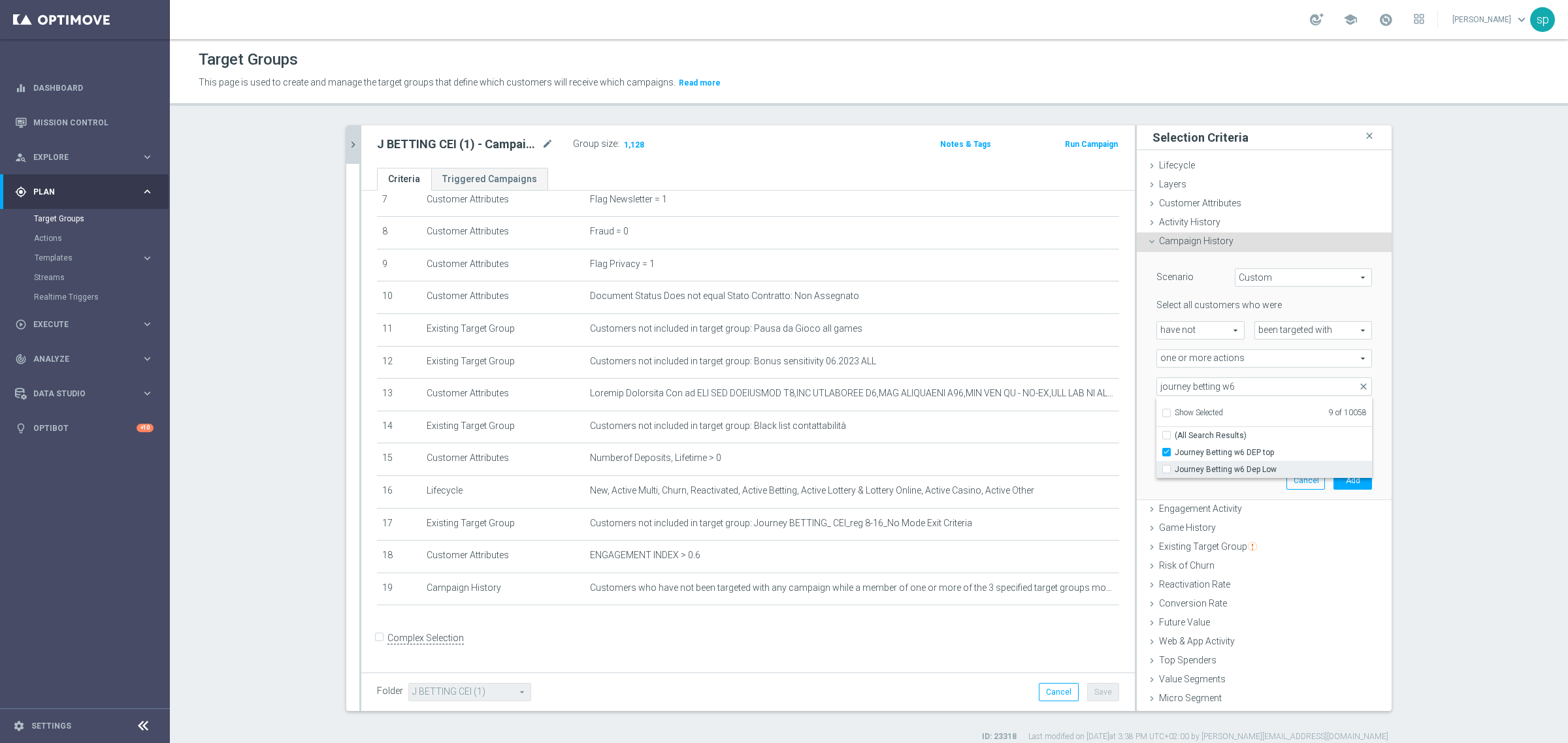
click at [1223, 472] on span "Journey Betting w6 Dep Low" at bounding box center [1273, 469] width 198 height 10
click at [1175, 472] on input "Journey Betting w6 Dep Low" at bounding box center [1170, 469] width 8 height 8
checkbox input "true"
type input "Selected 10 of 10058"
click at [1248, 494] on div "Scenario Custom Custom arrow_drop_down search Select all customers who were hav…" at bounding box center [1264, 376] width 235 height 248
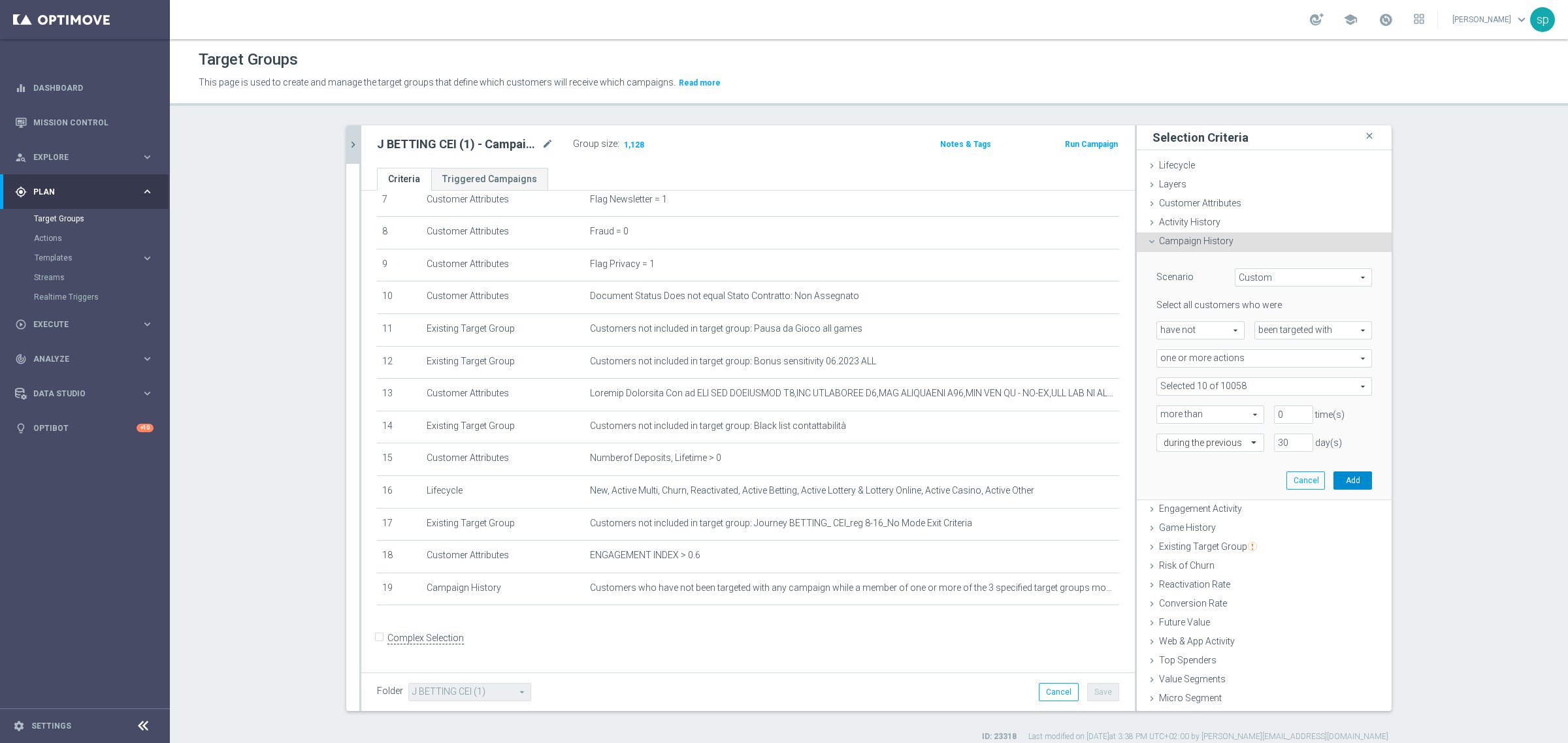
click at [1338, 484] on button "Add" at bounding box center [1353, 480] width 39 height 18
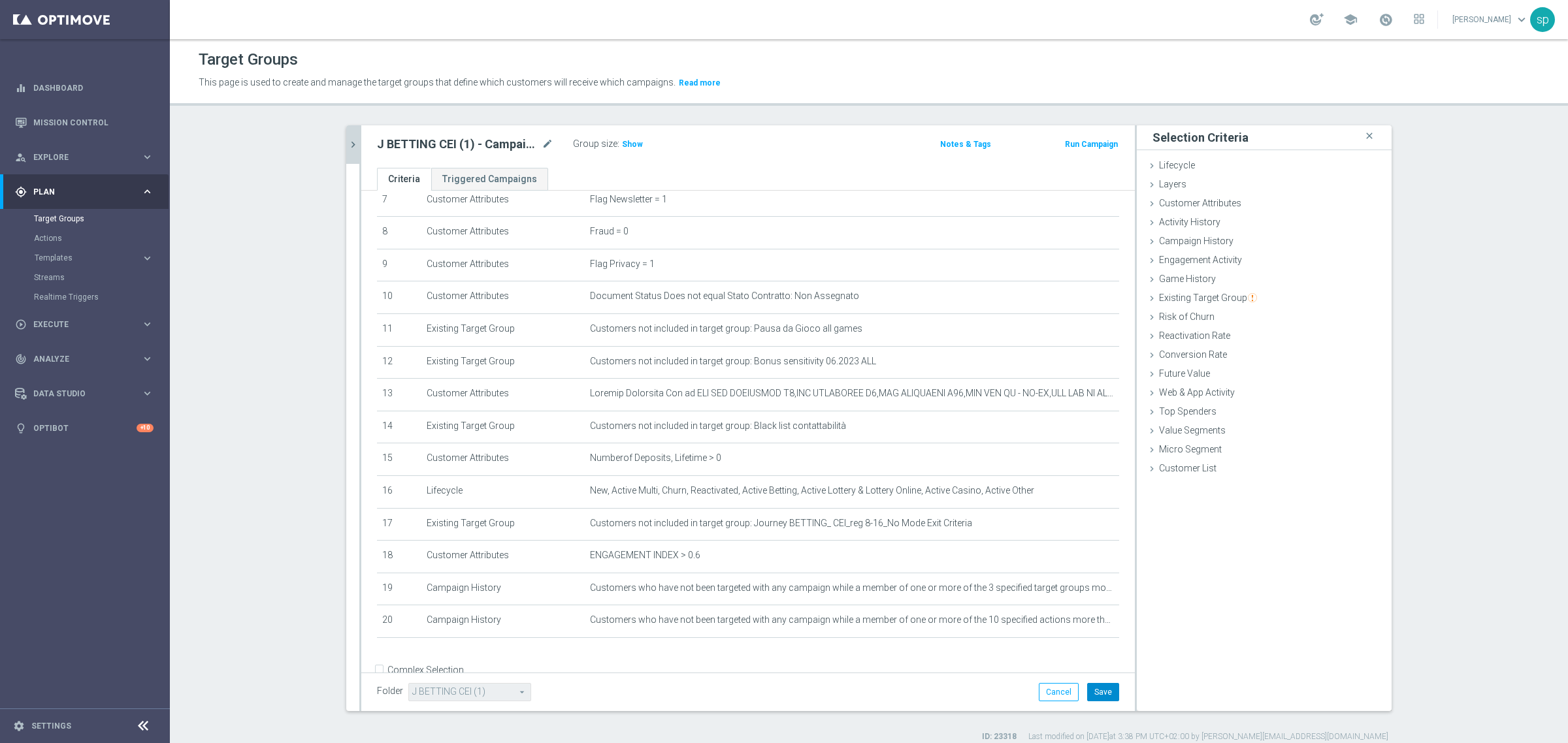
click at [1094, 695] on button "Save" at bounding box center [1103, 692] width 32 height 18
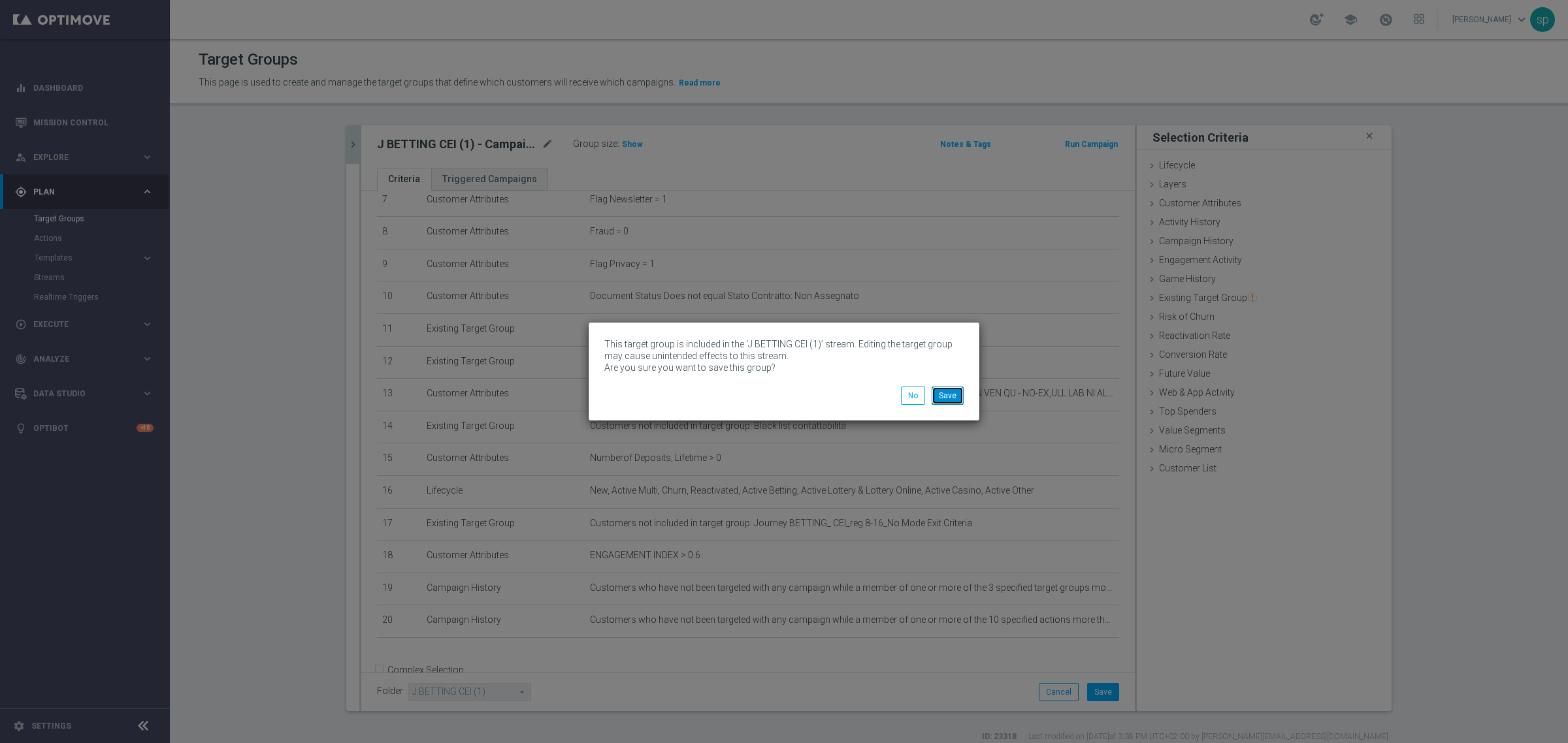
click at [949, 402] on button "Save" at bounding box center [948, 396] width 32 height 18
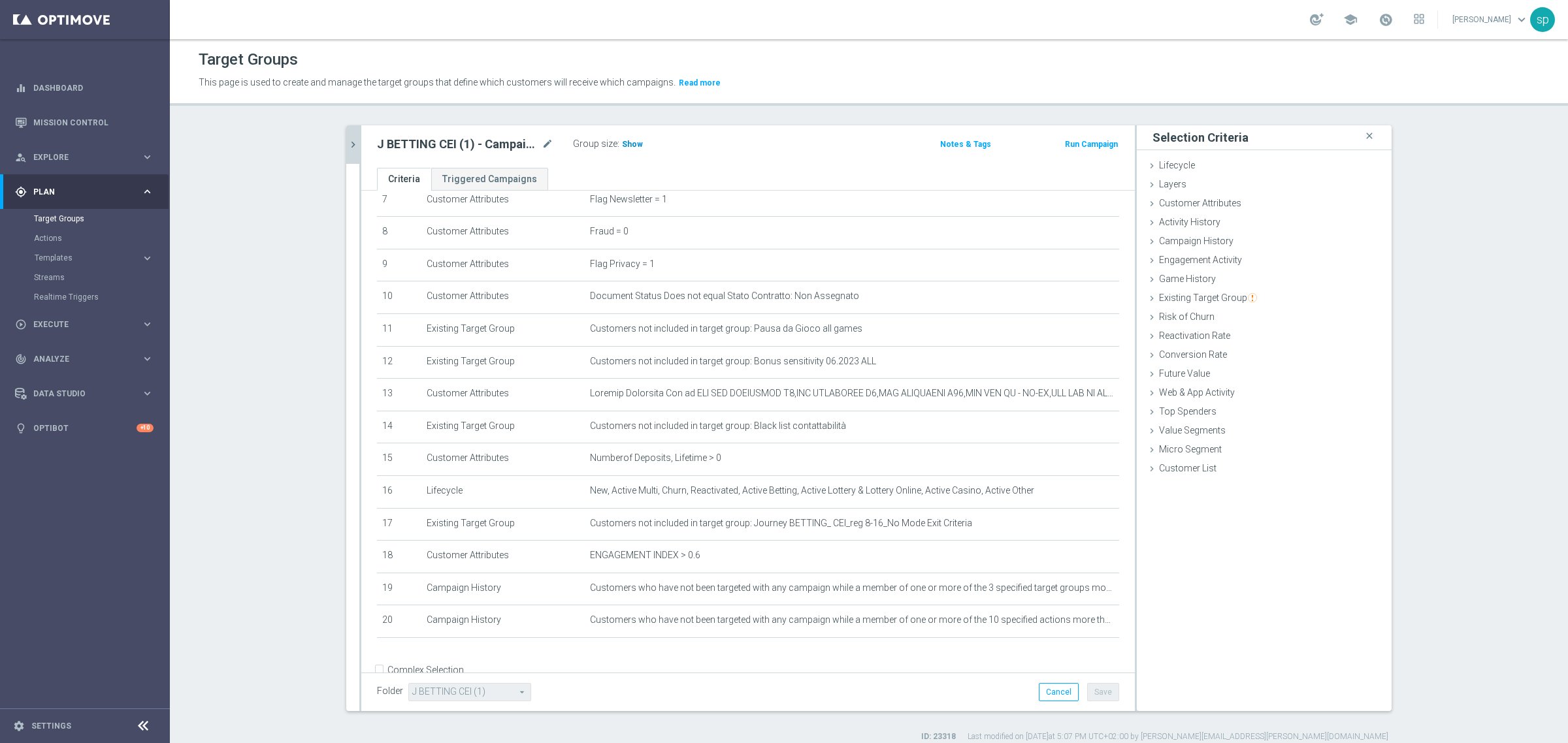
click at [628, 144] on span "Show" at bounding box center [632, 144] width 21 height 9
click at [350, 138] on icon "chevron_right" at bounding box center [352, 144] width 13 height 13
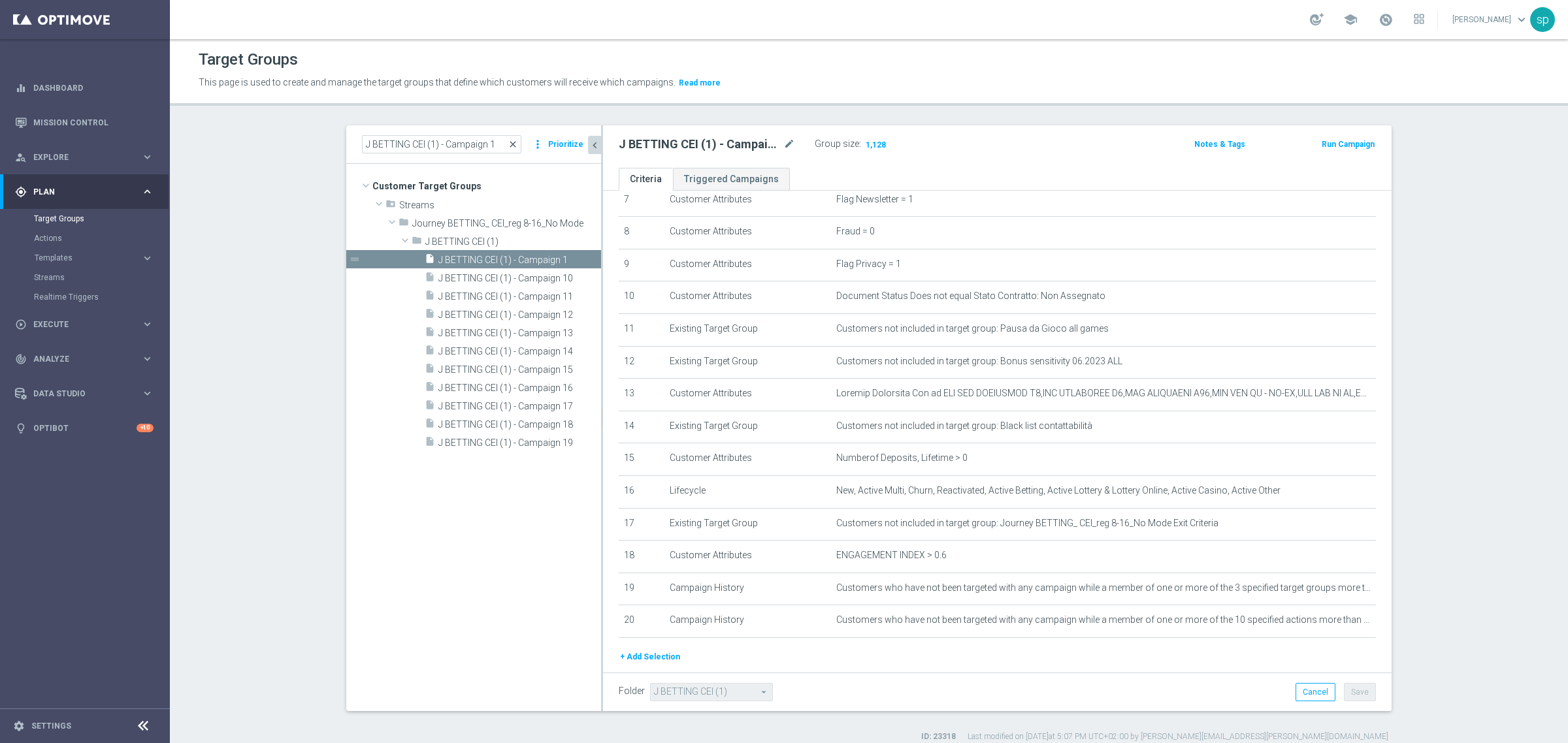
click at [510, 144] on span "close" at bounding box center [512, 144] width 10 height 10
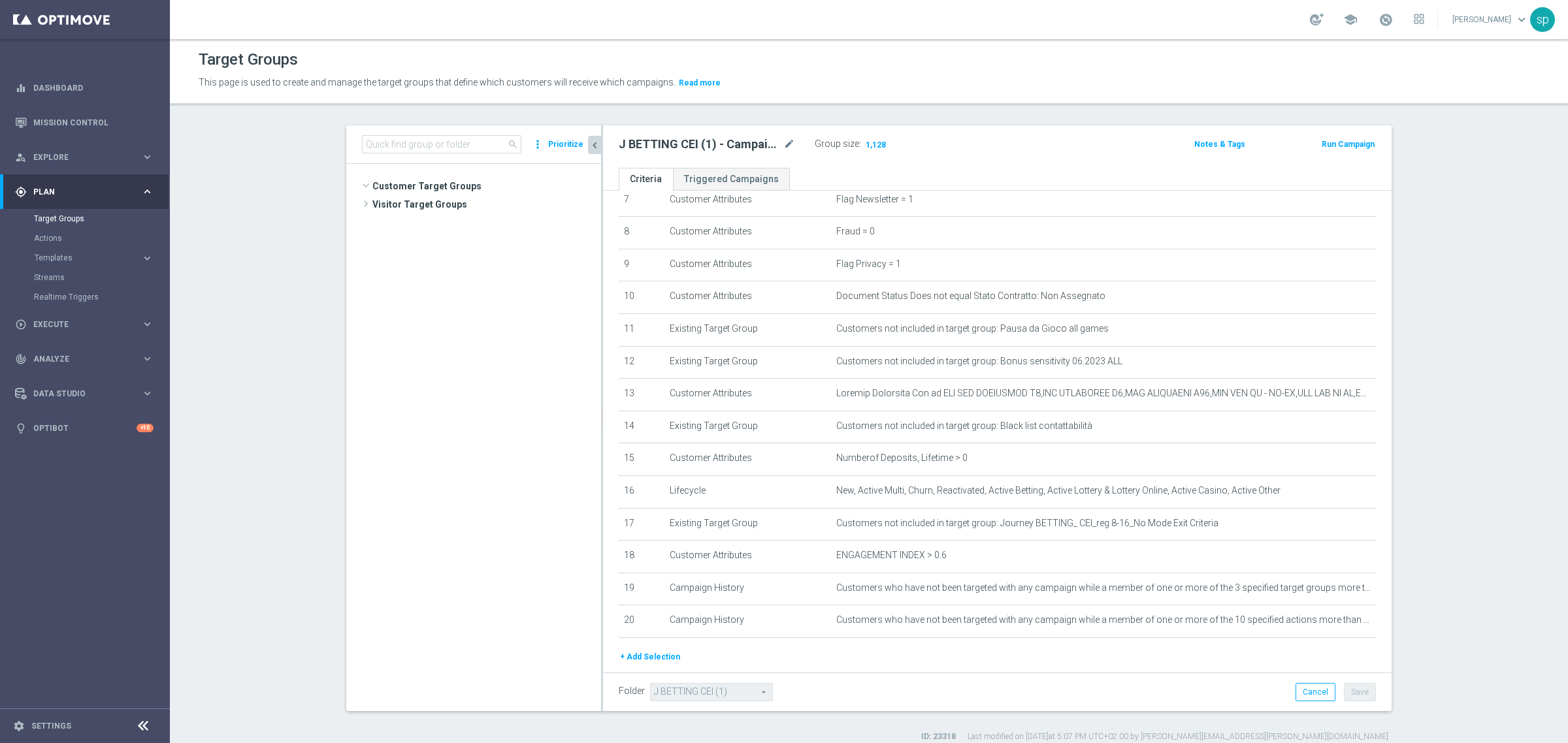
scroll to position [2681, 0]
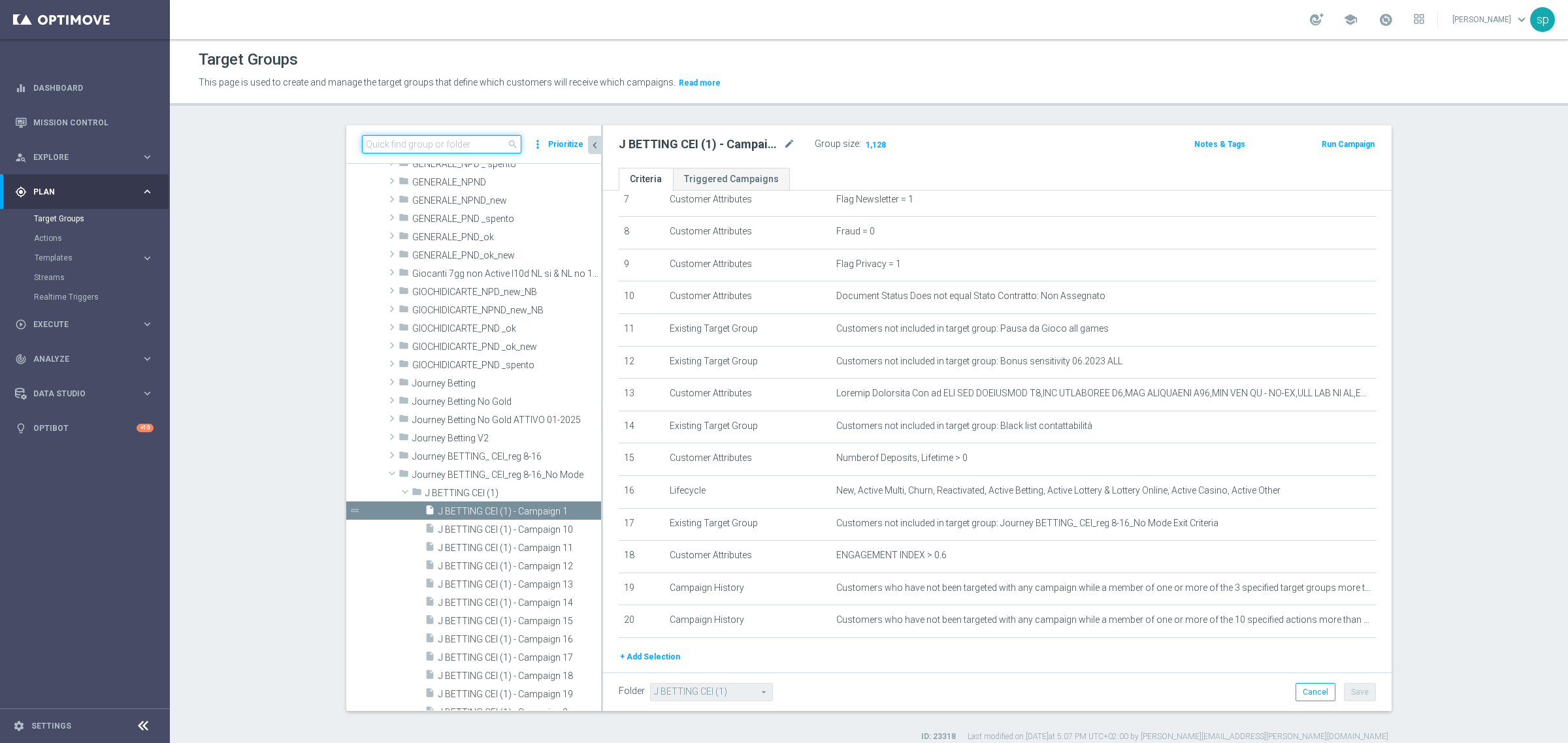
click at [448, 141] on input at bounding box center [441, 145] width 159 height 18
paste input "J BETTING CEI (1) - Campaign 2"
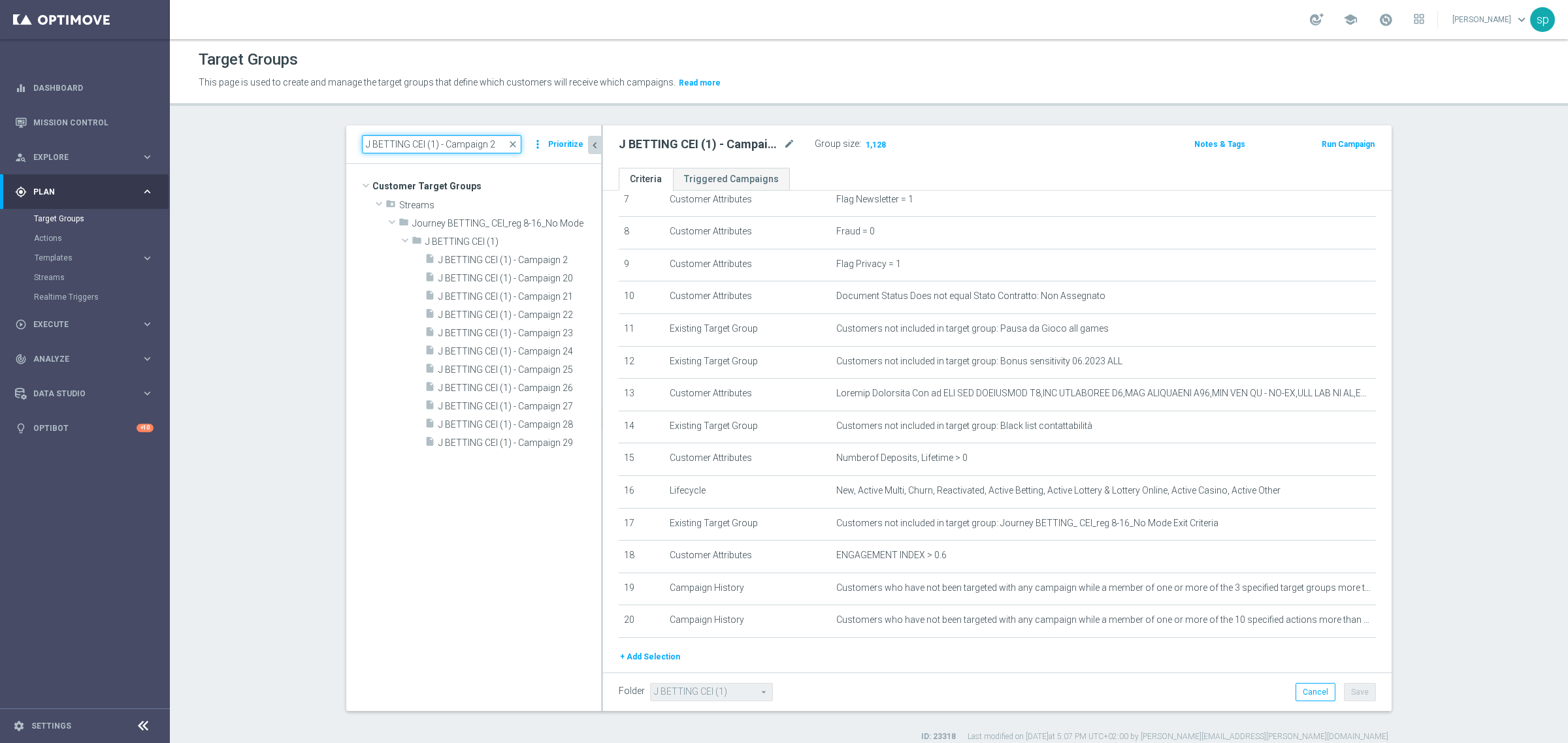
scroll to position [0, 0]
type input "J BETTING CEI (1) - Campaign 2"
click at [519, 262] on span "J BETTING CEI (1) - Campaign 2" at bounding box center [504, 259] width 131 height 11
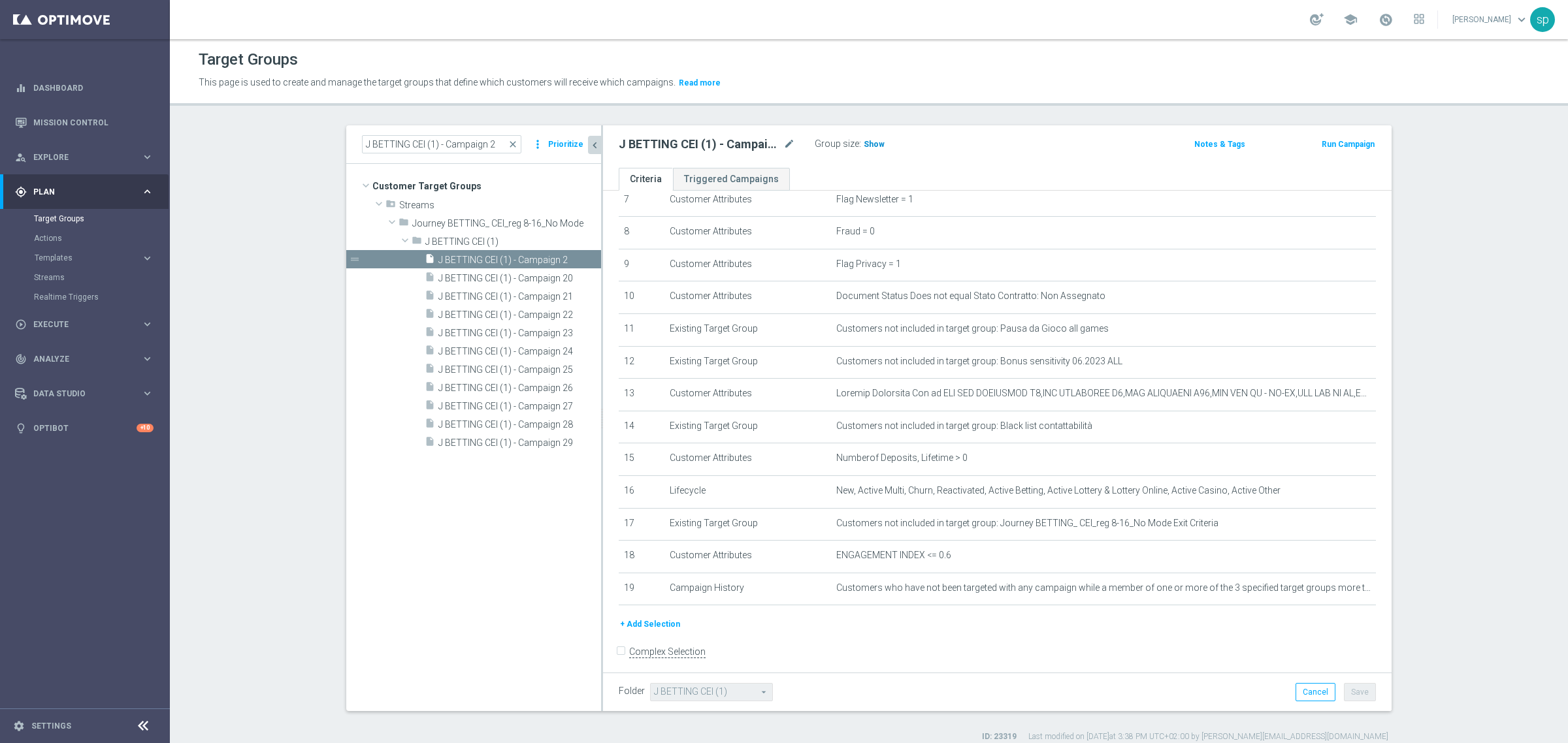
click at [870, 140] on span "Show" at bounding box center [874, 144] width 21 height 9
click at [648, 628] on button "+ Add Selection" at bounding box center [650, 624] width 63 height 14
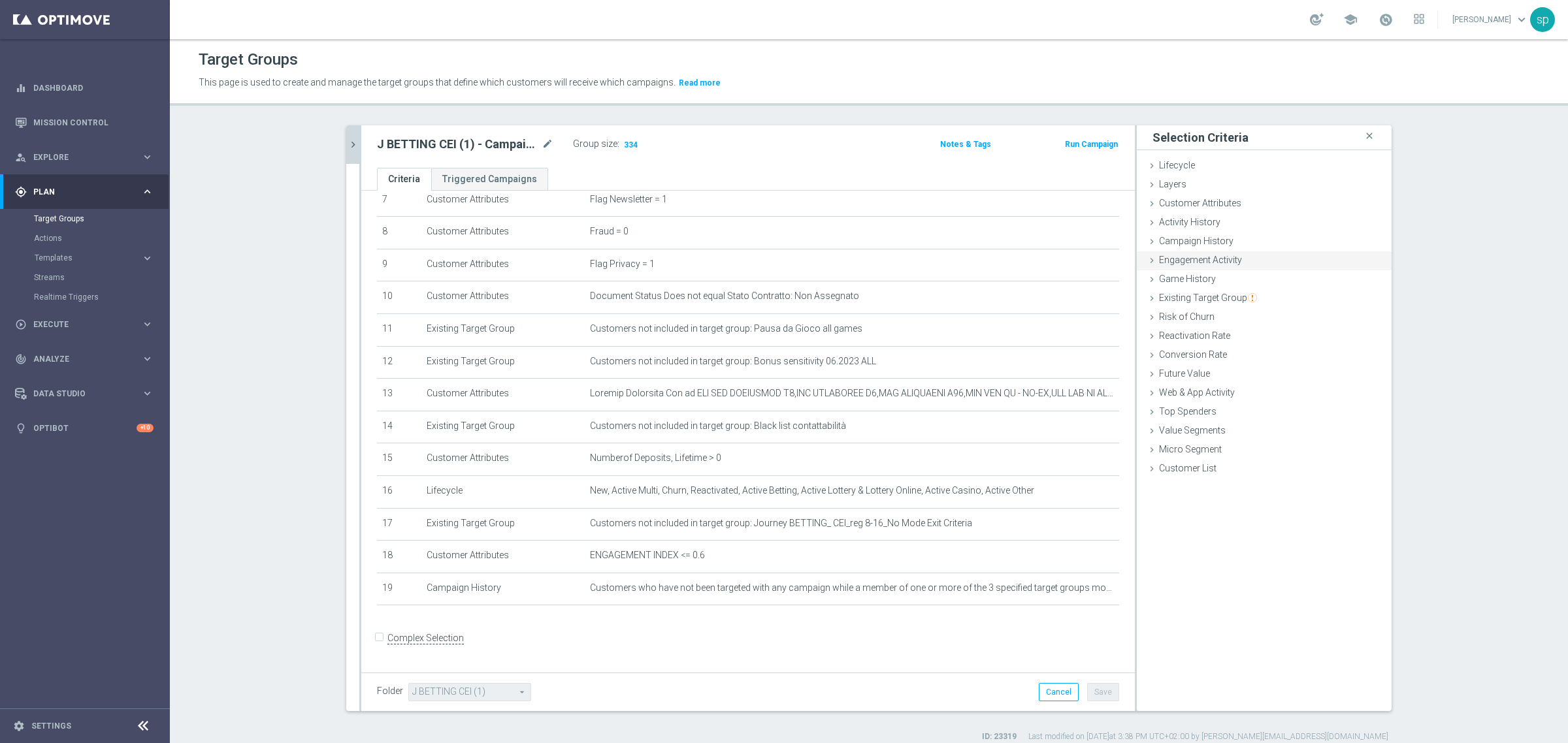
click at [1200, 260] on span "Engagement Activity" at bounding box center [1200, 259] width 83 height 10
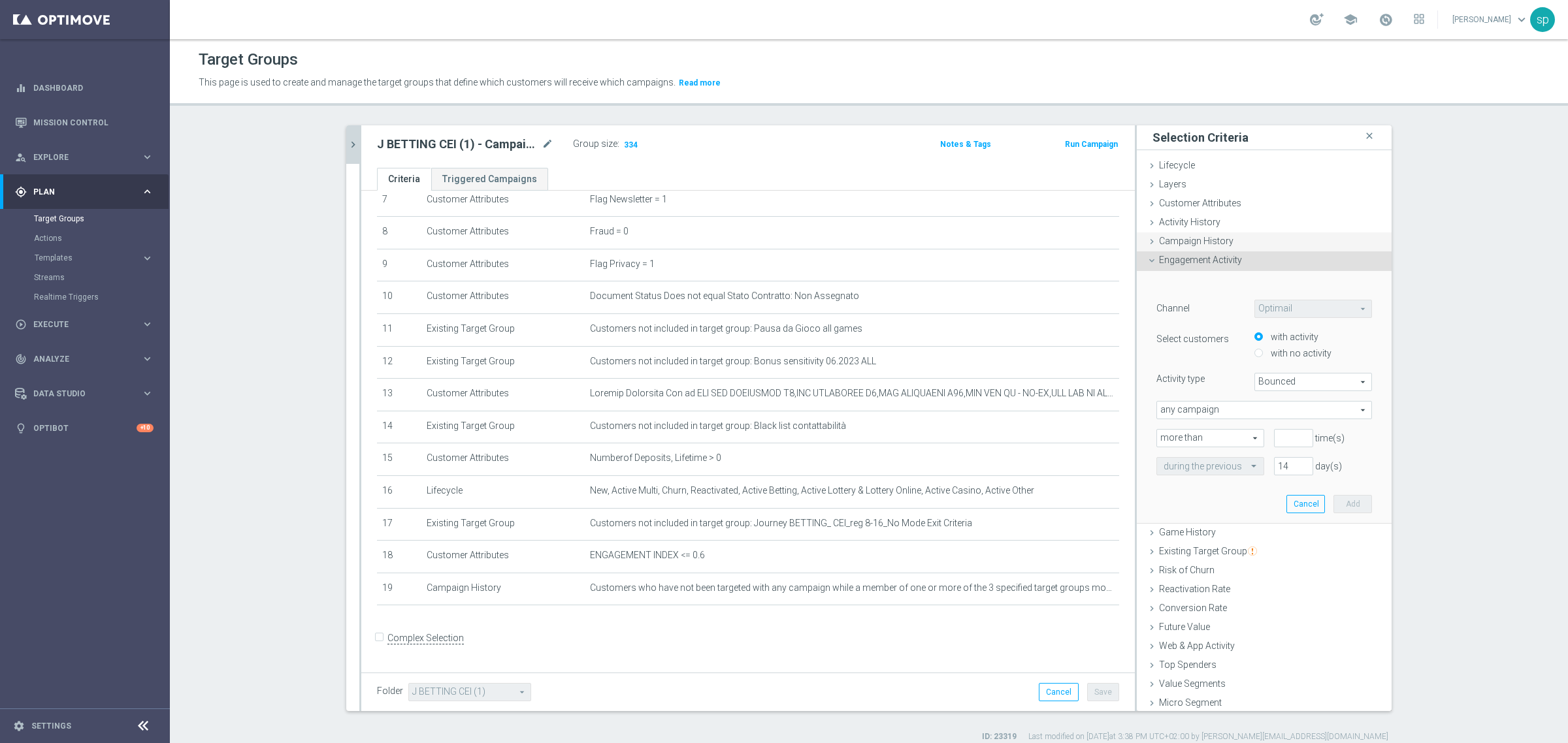
click at [1197, 236] on span "Campaign History" at bounding box center [1196, 241] width 75 height 10
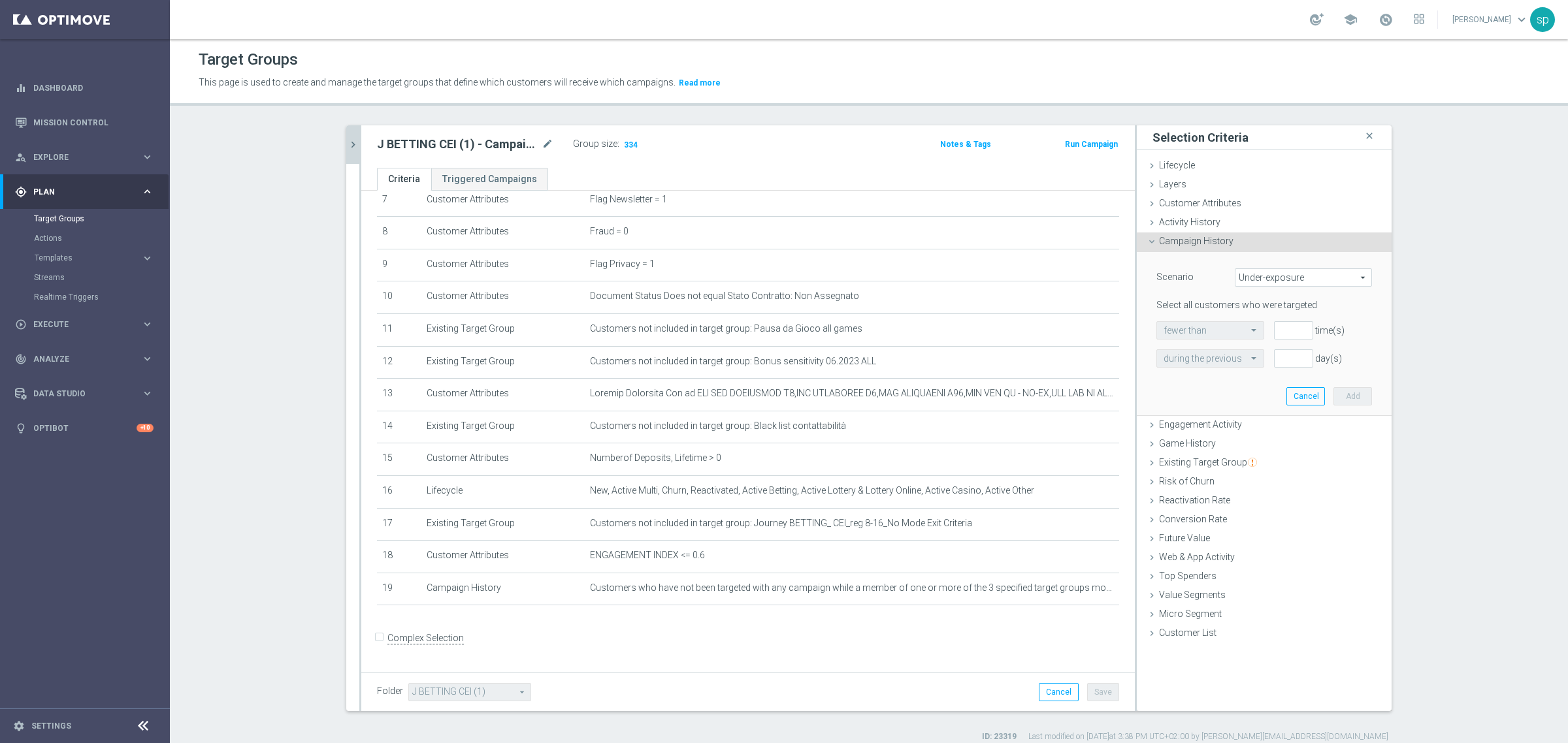
click at [1272, 278] on span "Under-exposure" at bounding box center [1303, 278] width 136 height 17
click at [1269, 362] on span "Custom" at bounding box center [1303, 364] width 123 height 10
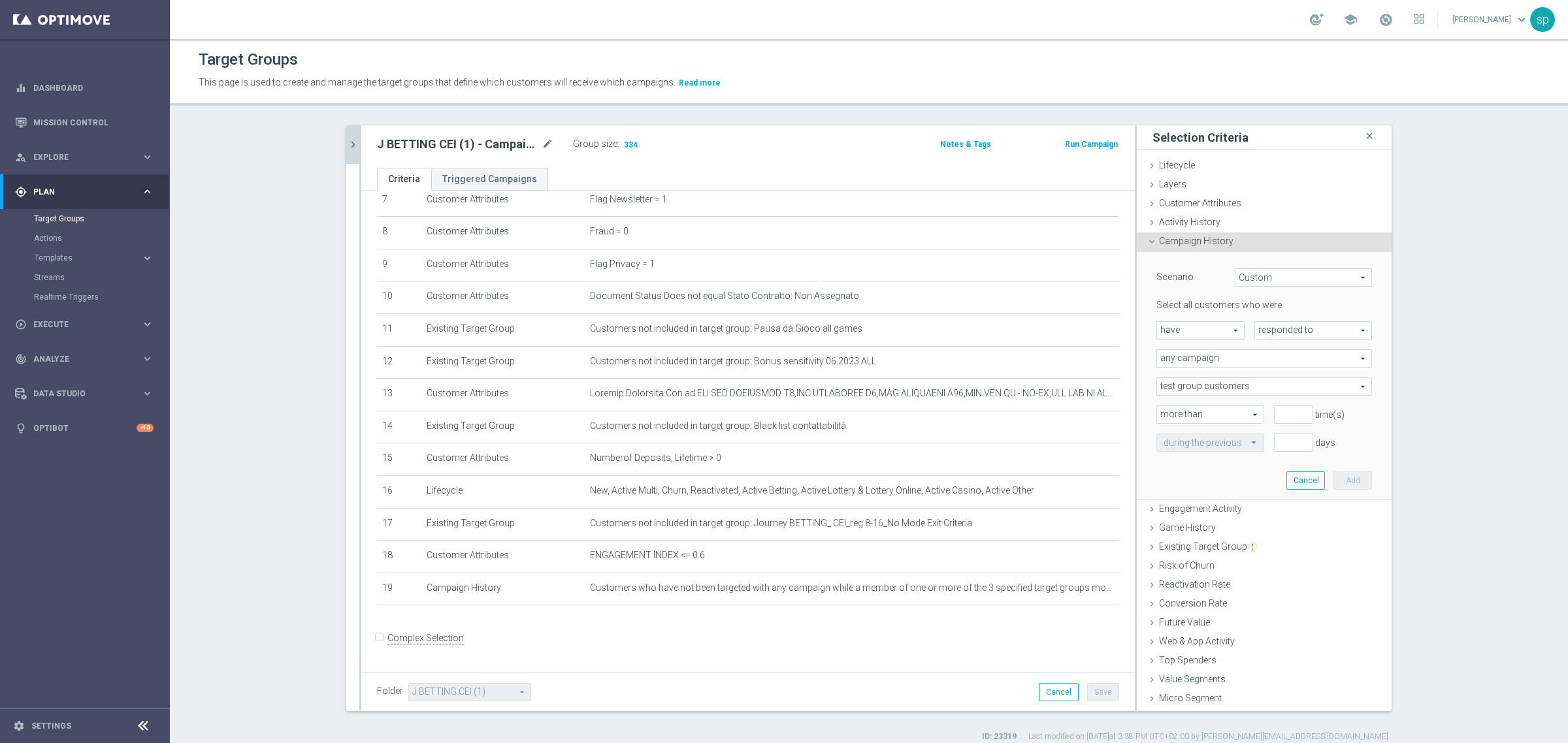
click at [1186, 323] on span "have" at bounding box center [1200, 331] width 87 height 17
click at [1187, 369] on span "have not" at bounding box center [1200, 366] width 74 height 10
click at [1300, 324] on span "responded to" at bounding box center [1313, 331] width 116 height 17
click at [1271, 370] on span "been targeted with" at bounding box center [1313, 366] width 103 height 10
click at [1200, 351] on span "any campaign" at bounding box center [1264, 358] width 214 height 17
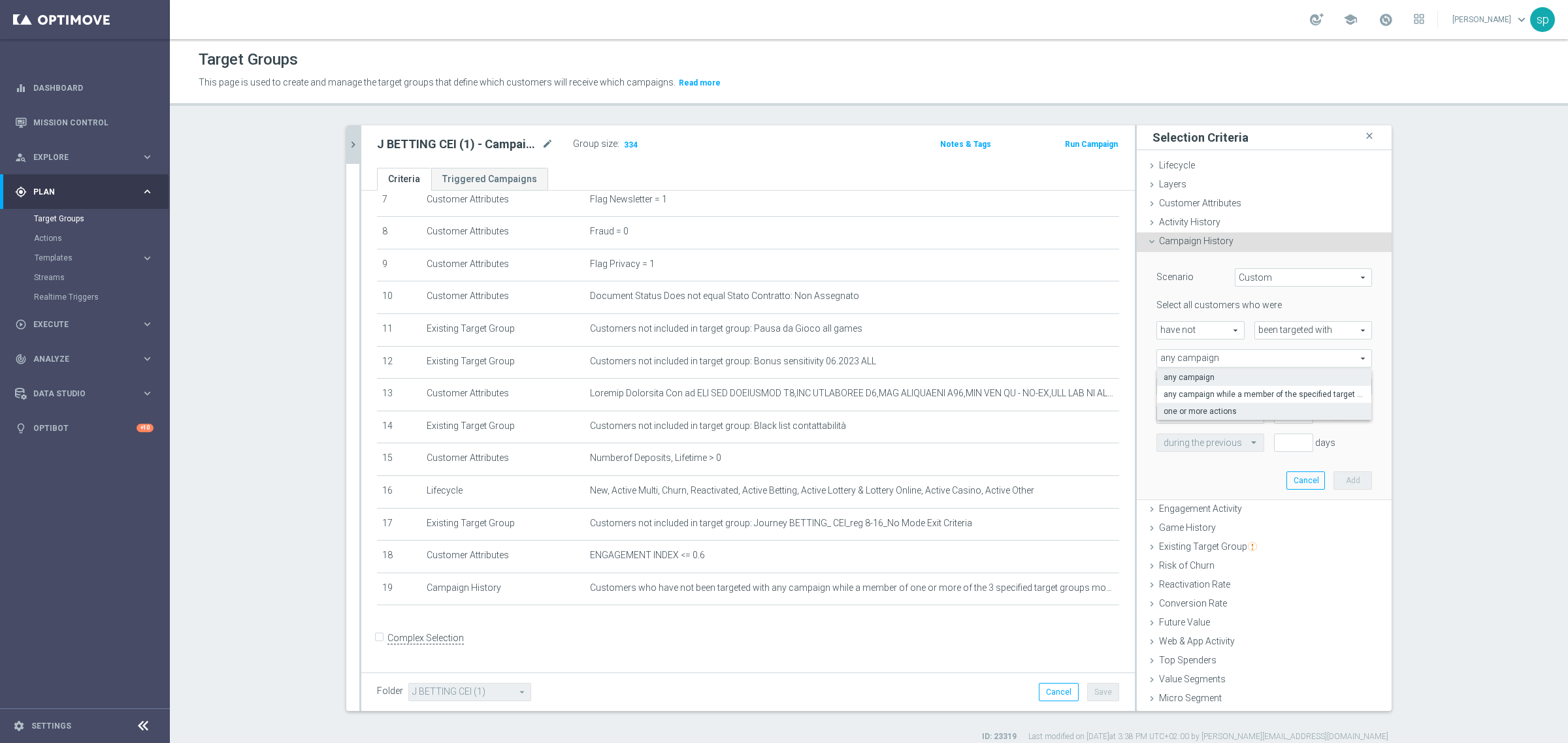
click at [1209, 410] on span "one or more actions" at bounding box center [1264, 411] width 201 height 10
click at [1294, 418] on input "number" at bounding box center [1293, 415] width 39 height 18
click at [1287, 418] on input "0" at bounding box center [1293, 415] width 39 height 18
drag, startPoint x: 1275, startPoint y: 438, endPoint x: 1195, endPoint y: 443, distance: 80.2
click at [1195, 443] on div "during the previous 1 day(s)" at bounding box center [1264, 443] width 235 height 18
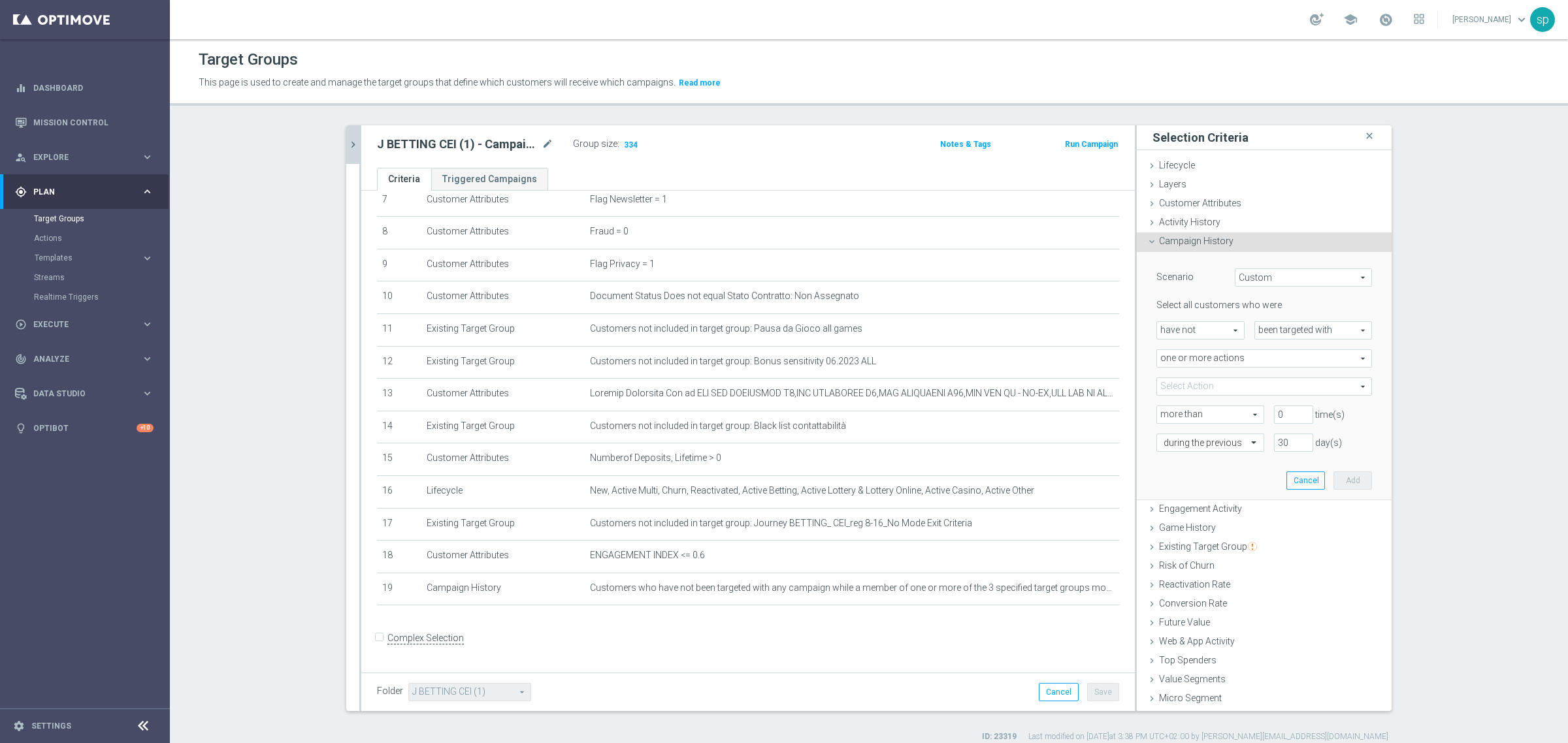
click at [1187, 383] on span at bounding box center [1264, 387] width 214 height 17
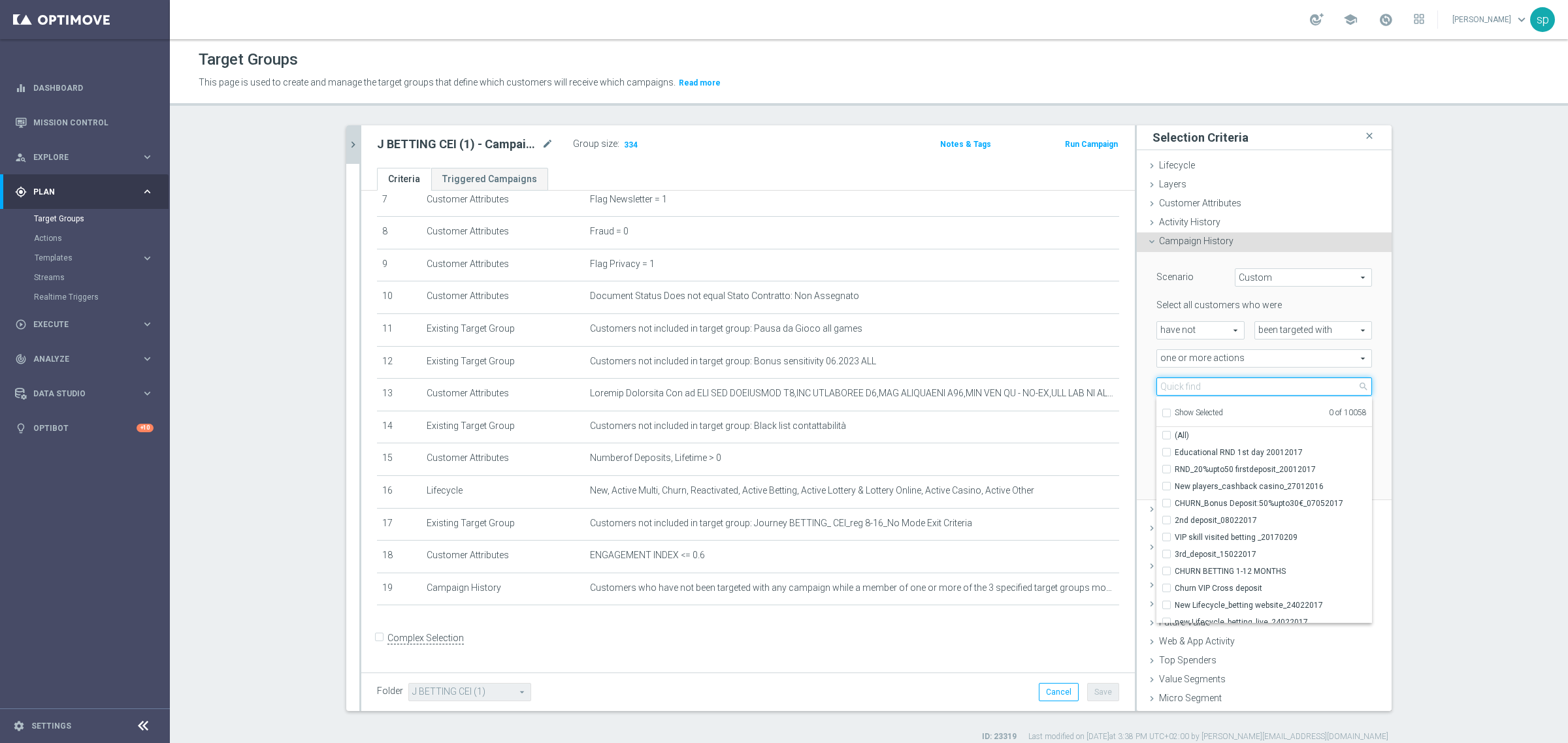
click at [1187, 383] on input "search" at bounding box center [1264, 387] width 216 height 18
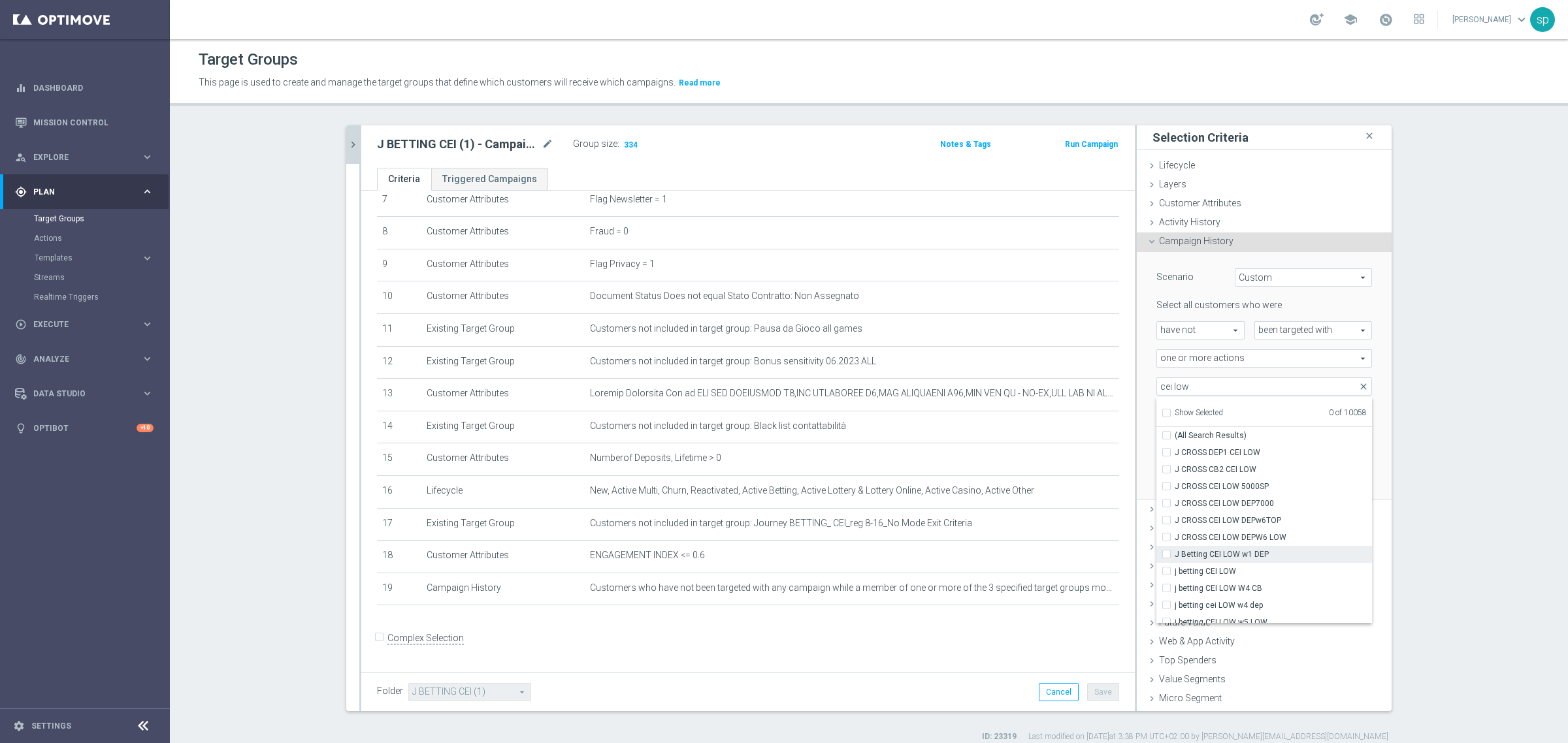
click at [1253, 555] on span "J Betting CEI LOW w1 DEP" at bounding box center [1273, 554] width 198 height 10
click at [1175, 555] on input "J Betting CEI LOW w1 DEP" at bounding box center [1170, 554] width 8 height 8
click at [1217, 570] on span "j betting CEI LOW" at bounding box center [1273, 571] width 198 height 10
click at [1175, 570] on input "j betting CEI LOW" at bounding box center [1170, 571] width 8 height 8
click at [1240, 592] on span "j betting CEI LOW W4 CB" at bounding box center [1273, 588] width 198 height 10
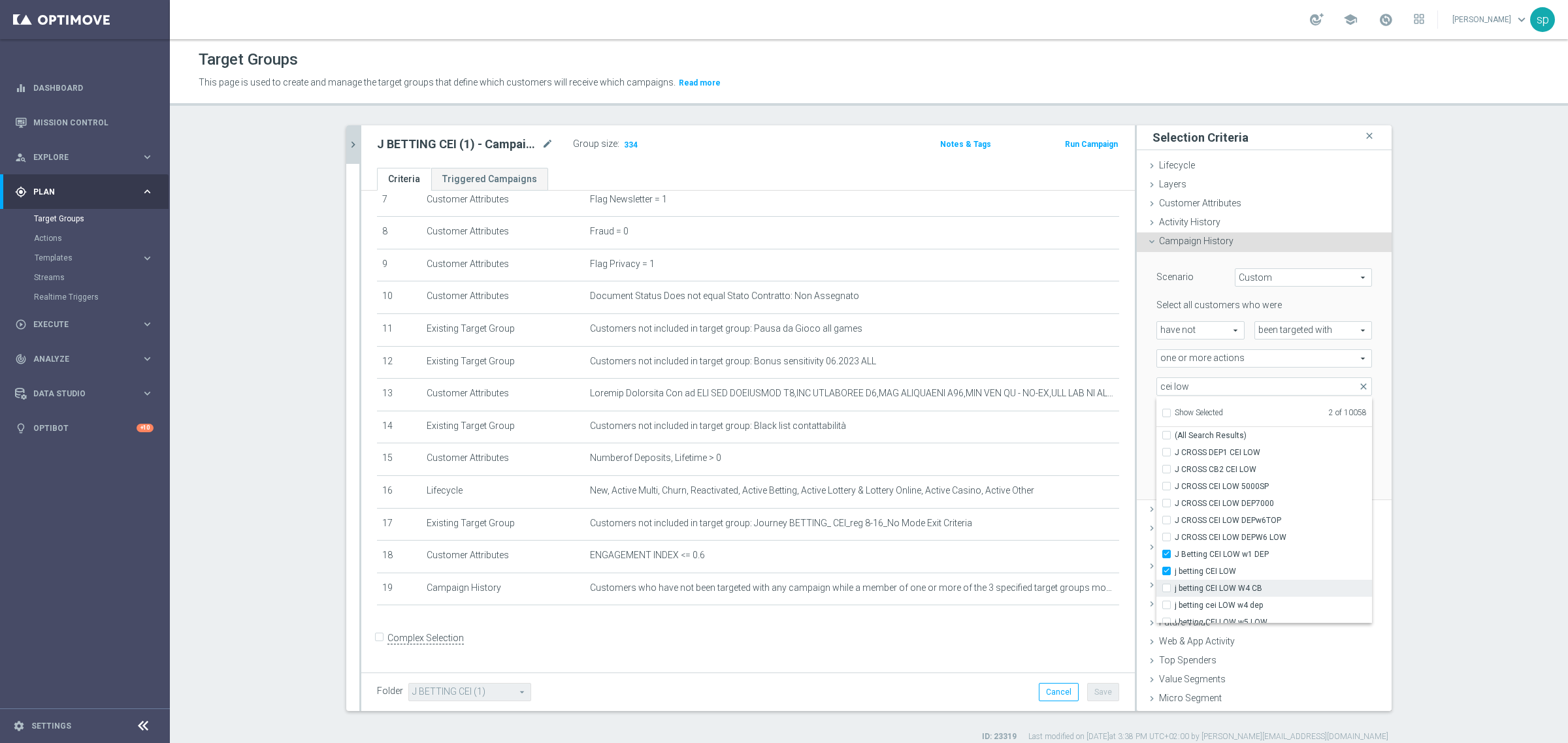
click at [1175, 592] on input "j betting CEI LOW W4 CB" at bounding box center [1170, 588] width 8 height 8
click at [1248, 609] on span "j betting cei LOW w4 dep" at bounding box center [1273, 605] width 198 height 10
click at [1175, 609] on input "j betting cei LOW w4 dep" at bounding box center [1170, 605] width 8 height 8
click at [1236, 578] on span "j betting cei low w5 bis cb" at bounding box center [1273, 581] width 198 height 10
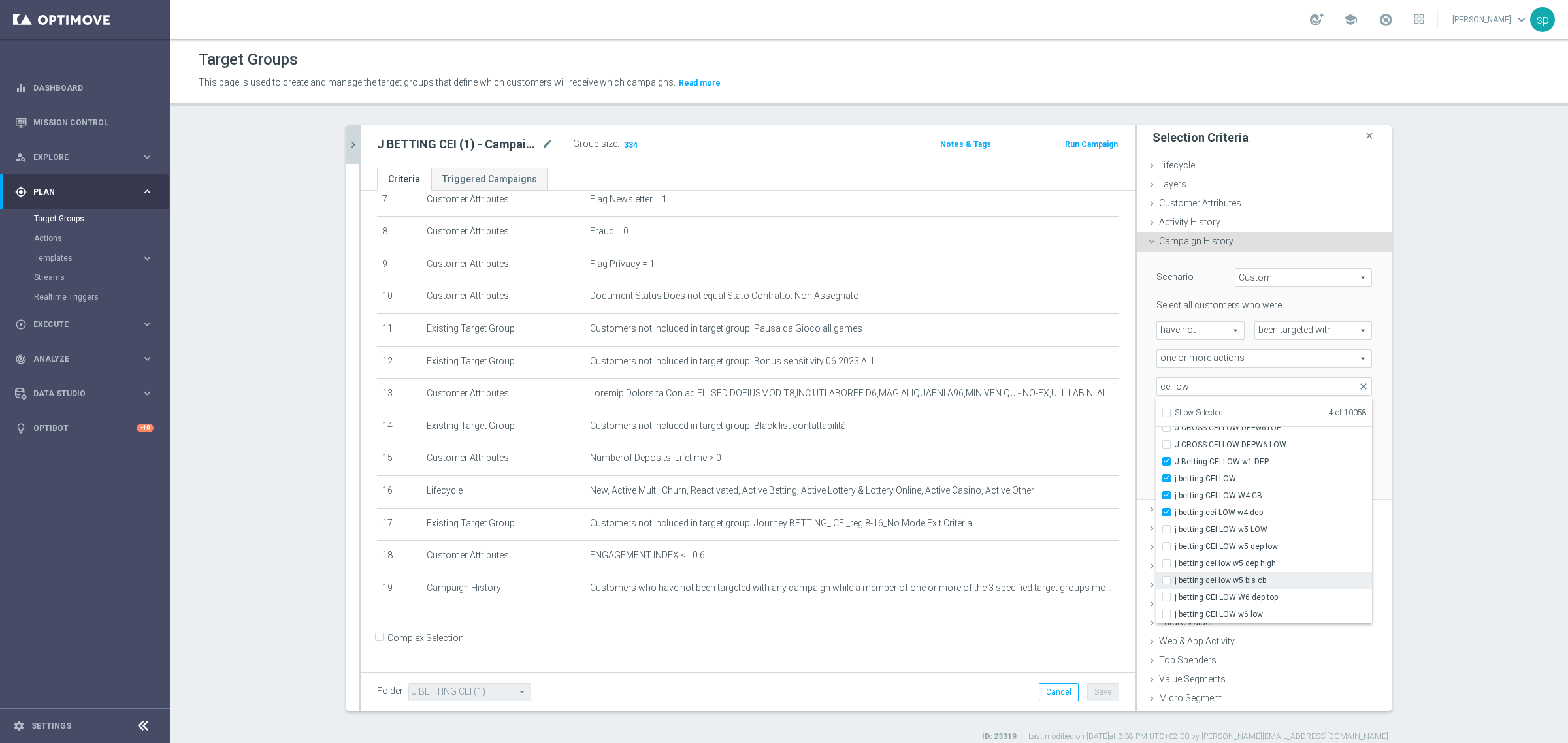
click at [1175, 578] on input "j betting cei low w5 bis cb" at bounding box center [1170, 580] width 8 height 8
click at [1236, 595] on span "j betting CEI LOW W6 dep top" at bounding box center [1273, 597] width 198 height 10
click at [1175, 595] on input "j betting CEI LOW W6 dep top" at bounding box center [1170, 597] width 8 height 8
click at [1225, 609] on span "j betting CEI LOW w6 low" at bounding box center [1273, 614] width 198 height 10
click at [1175, 610] on input "j betting CEI LOW w6 low" at bounding box center [1170, 614] width 8 height 8
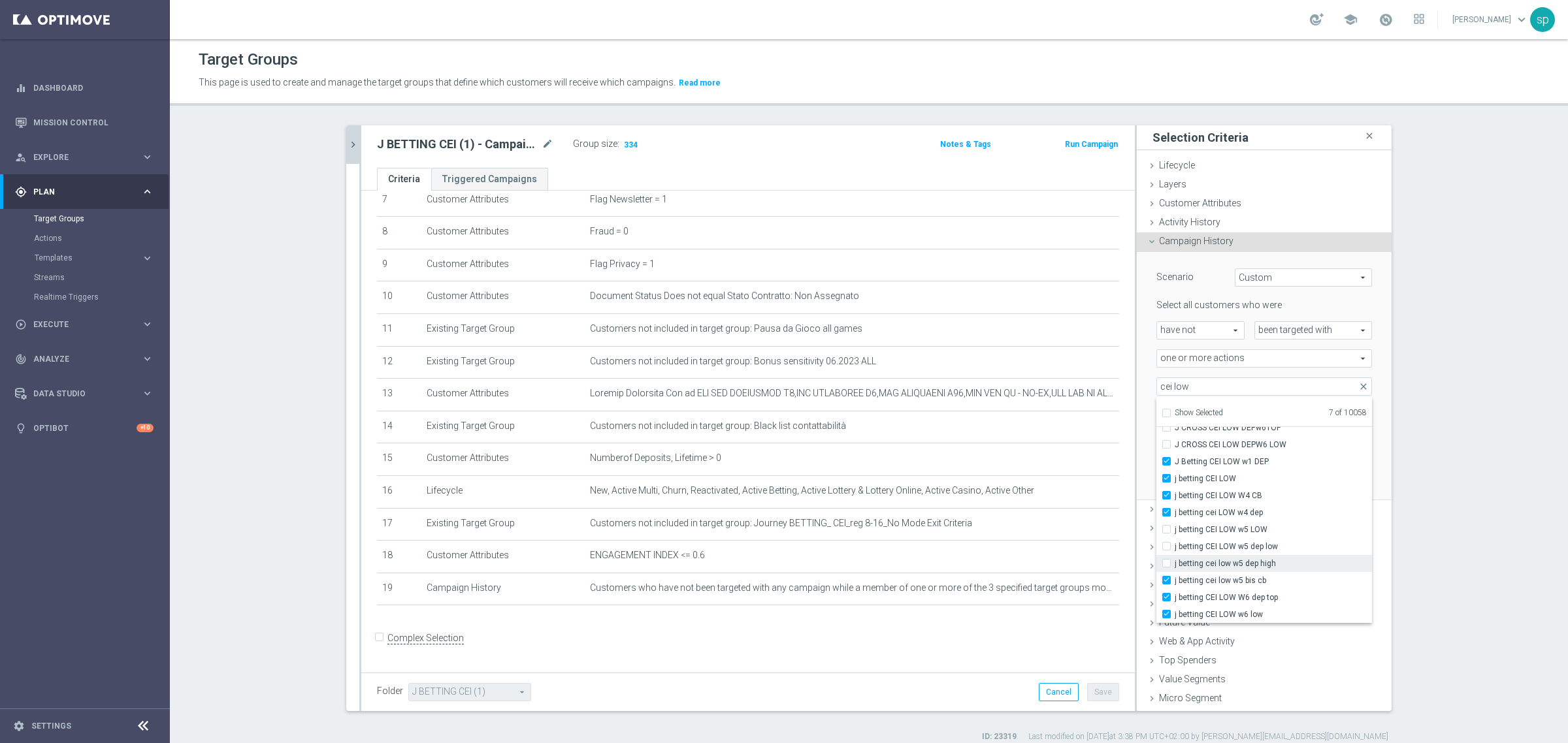
click at [1210, 558] on span "j betting cei low w5 dep high" at bounding box center [1273, 563] width 198 height 10
click at [1175, 559] on input "j betting cei low w5 dep high" at bounding box center [1170, 563] width 8 height 8
click at [1209, 546] on span "j betting CEI LOW w5 dep low" at bounding box center [1273, 546] width 198 height 10
click at [1175, 546] on input "j betting CEI LOW w5 dep low" at bounding box center [1170, 546] width 8 height 8
click at [1216, 526] on span "j betting CEI LOW w5 LOW" at bounding box center [1273, 530] width 198 height 10
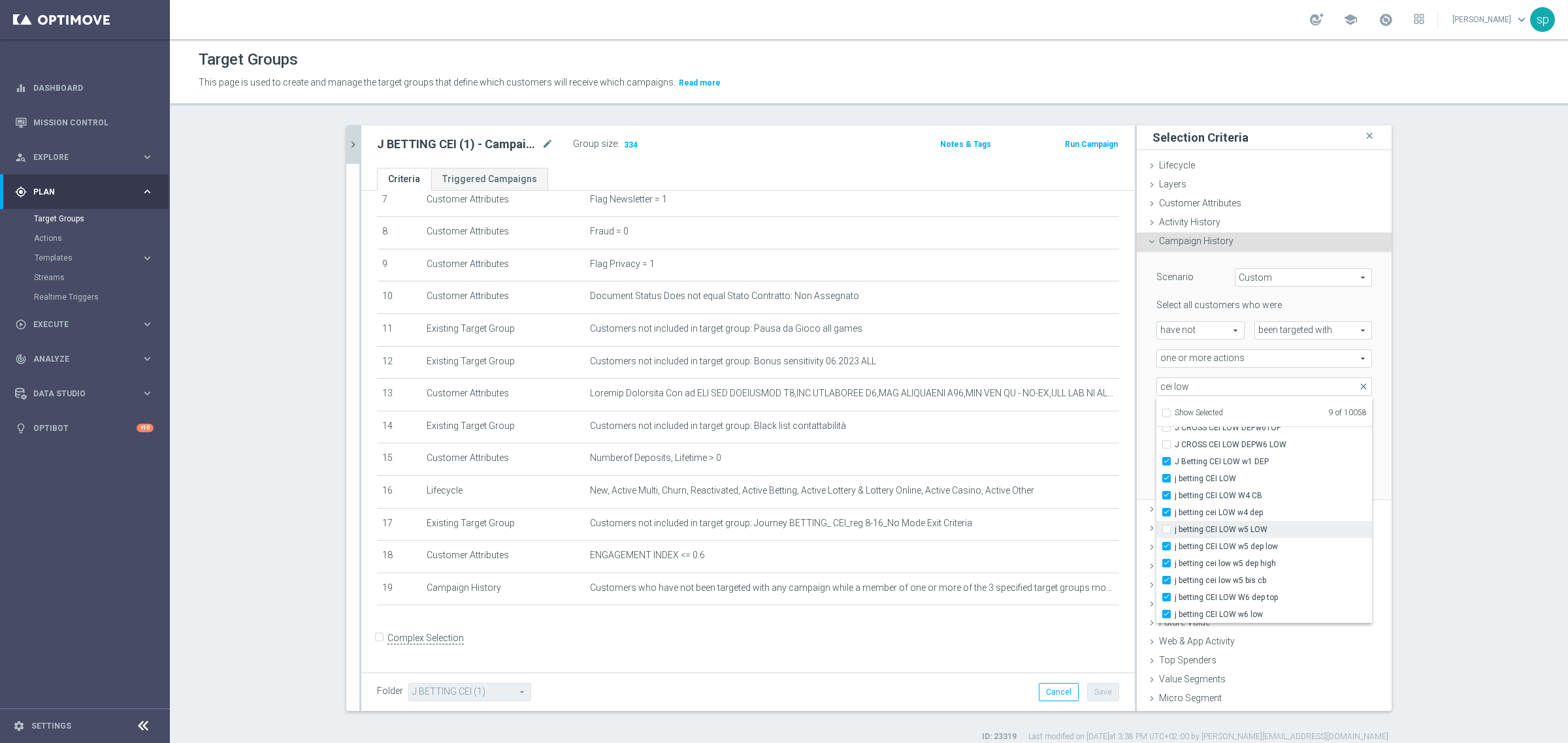
click at [1175, 526] on input "j betting CEI LOW w5 LOW" at bounding box center [1170, 529] width 8 height 8
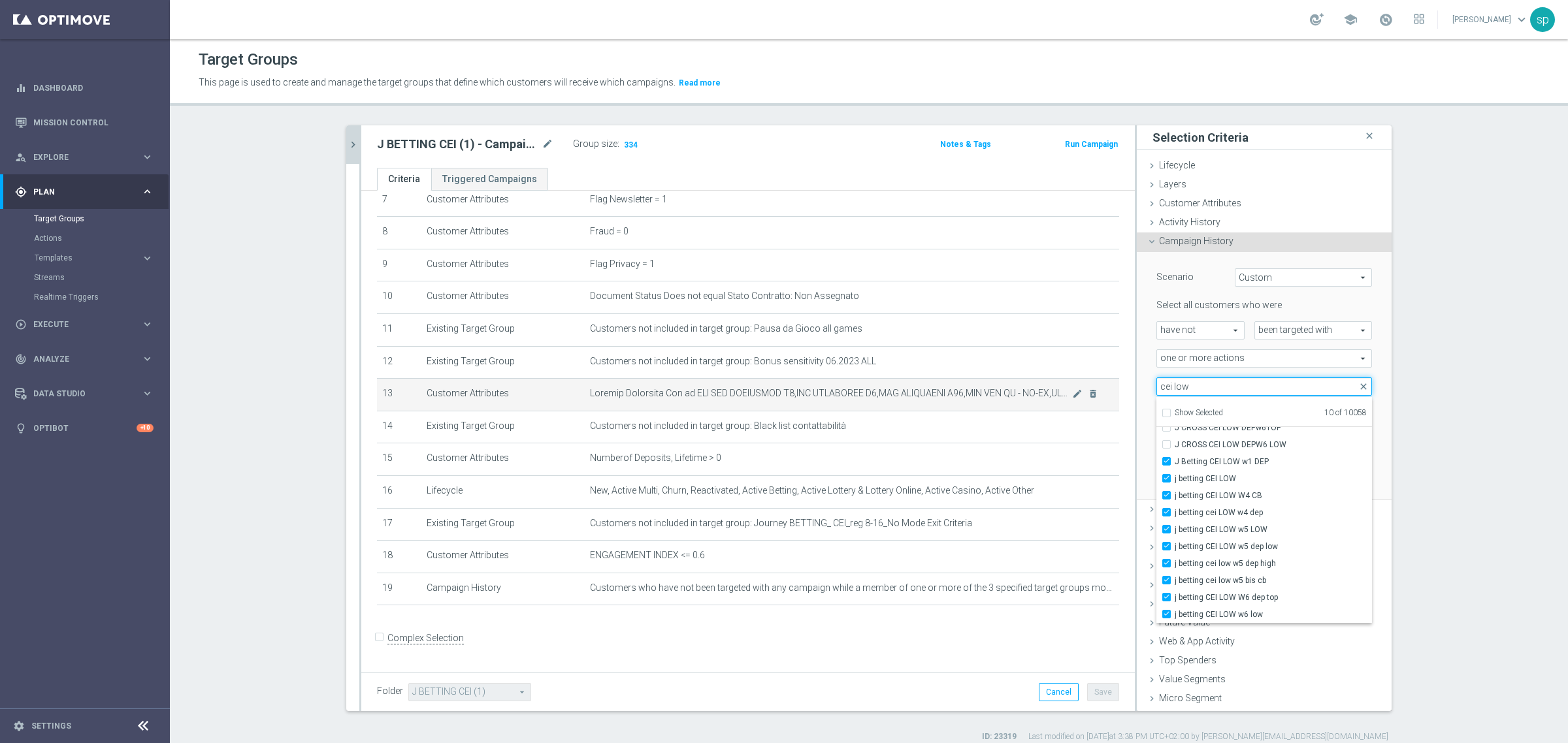
drag, startPoint x: 1216, startPoint y: 379, endPoint x: 1028, endPoint y: 390, distance: 188.3
click at [1028, 390] on as-split "J BETTING CEI (1) - Campaign 2 close more_vert Prioritize Customer Target Group…" at bounding box center [869, 418] width 1046 height 586
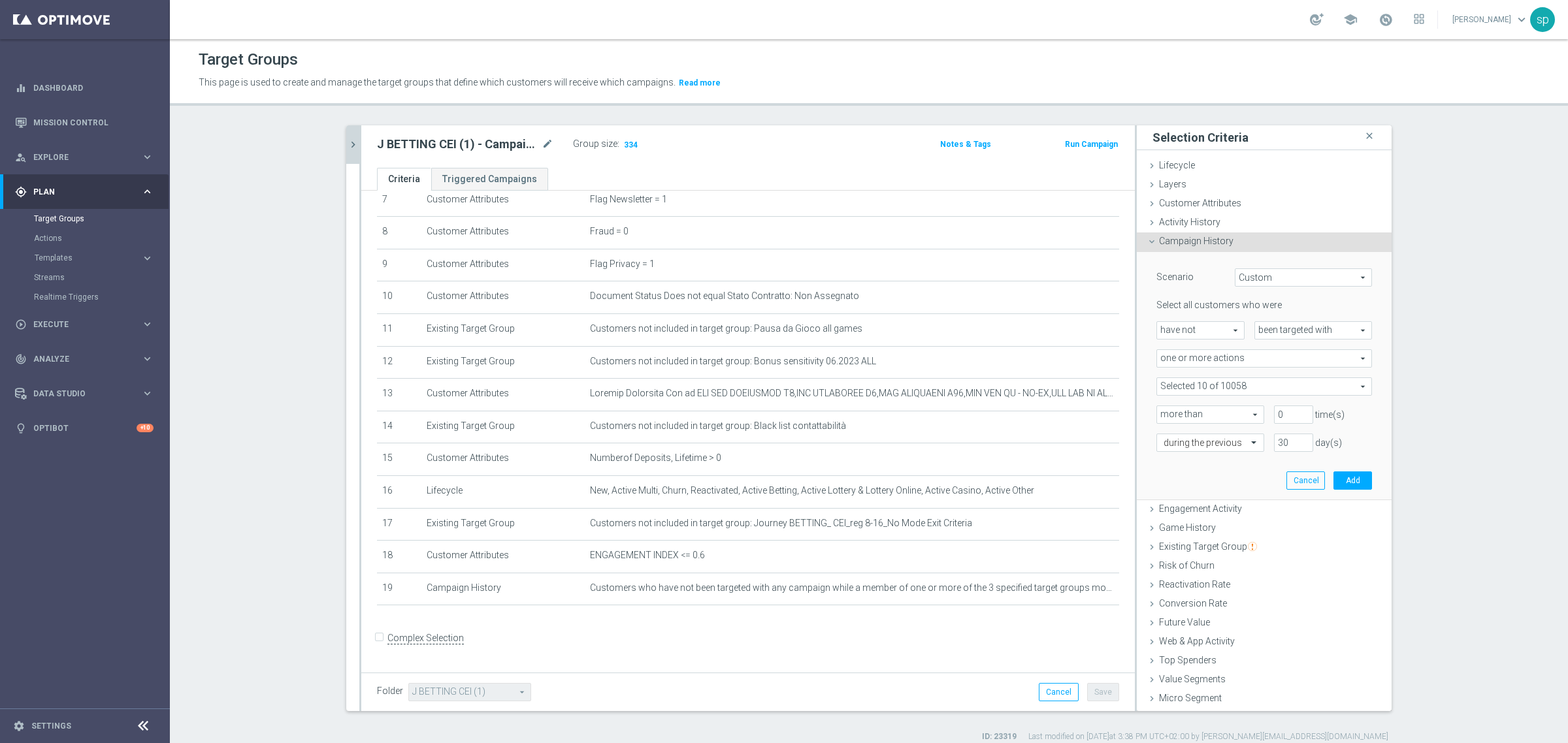
click at [1213, 382] on span at bounding box center [1264, 387] width 214 height 17
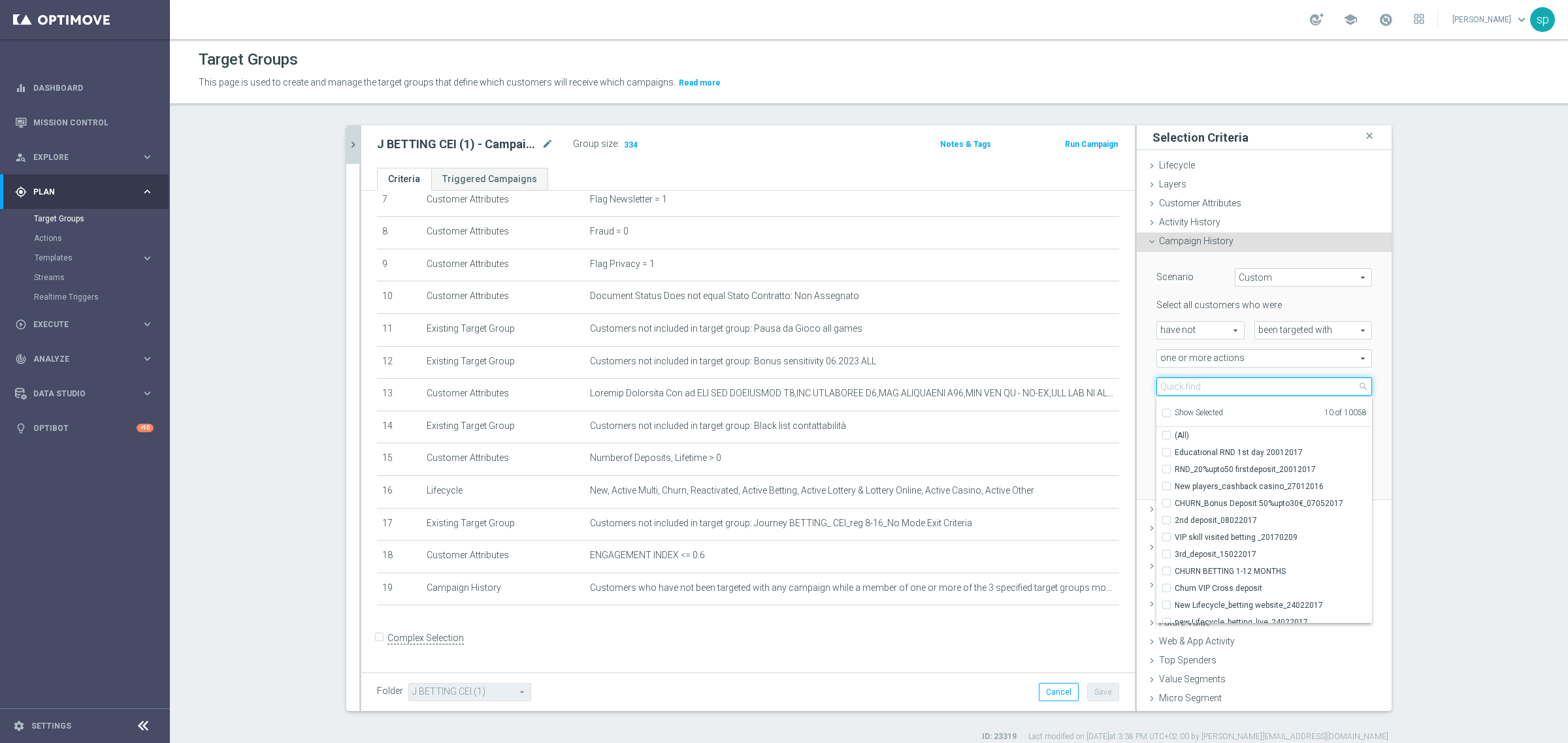
click at [1213, 382] on input "search" at bounding box center [1264, 387] width 216 height 18
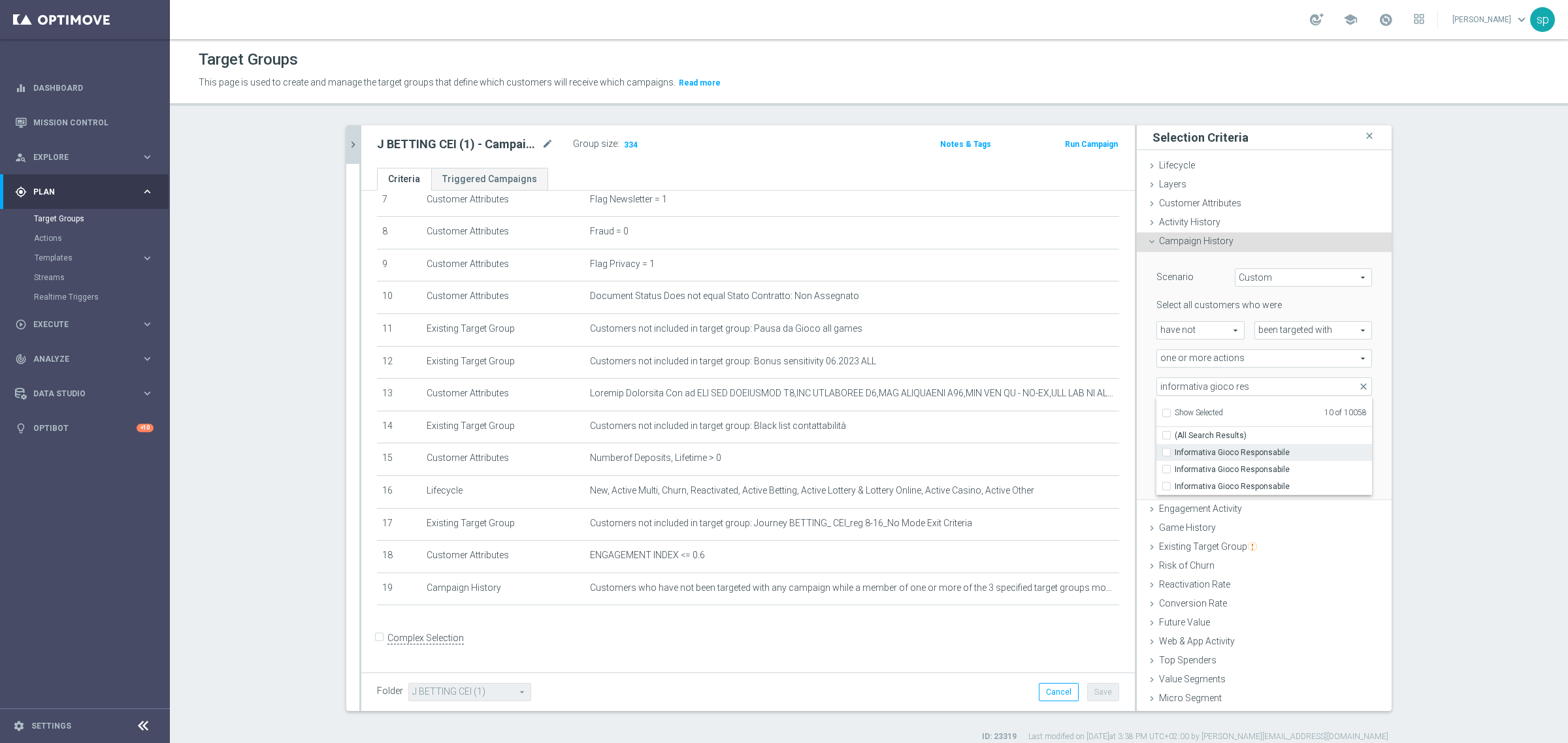
click at [1236, 459] on label "Informativa Gioco Responsabile" at bounding box center [1273, 453] width 198 height 17
click at [1175, 457] on input "Informativa Gioco Responsabile" at bounding box center [1170, 452] width 8 height 8
click at [1211, 413] on span "Show Selected" at bounding box center [1199, 412] width 49 height 9
click at [1170, 413] on input "Show Selected" at bounding box center [1166, 415] width 8 height 8
click at [1437, 403] on section "J BETTING CEI (1) - Campaign 2 close more_vert Prioritize Customer Target Group…" at bounding box center [869, 434] width 1398 height 617
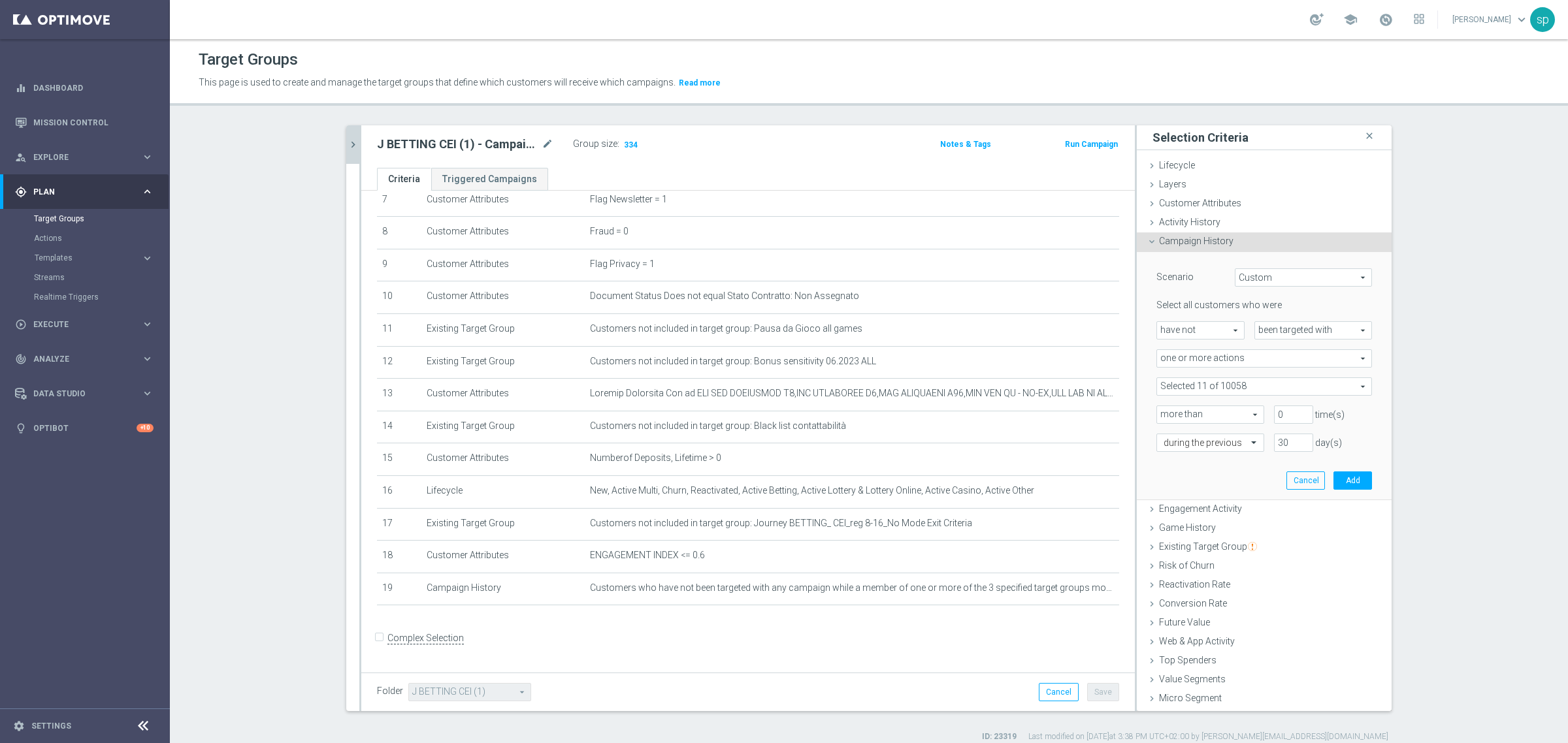
click at [1214, 388] on span at bounding box center [1264, 387] width 214 height 17
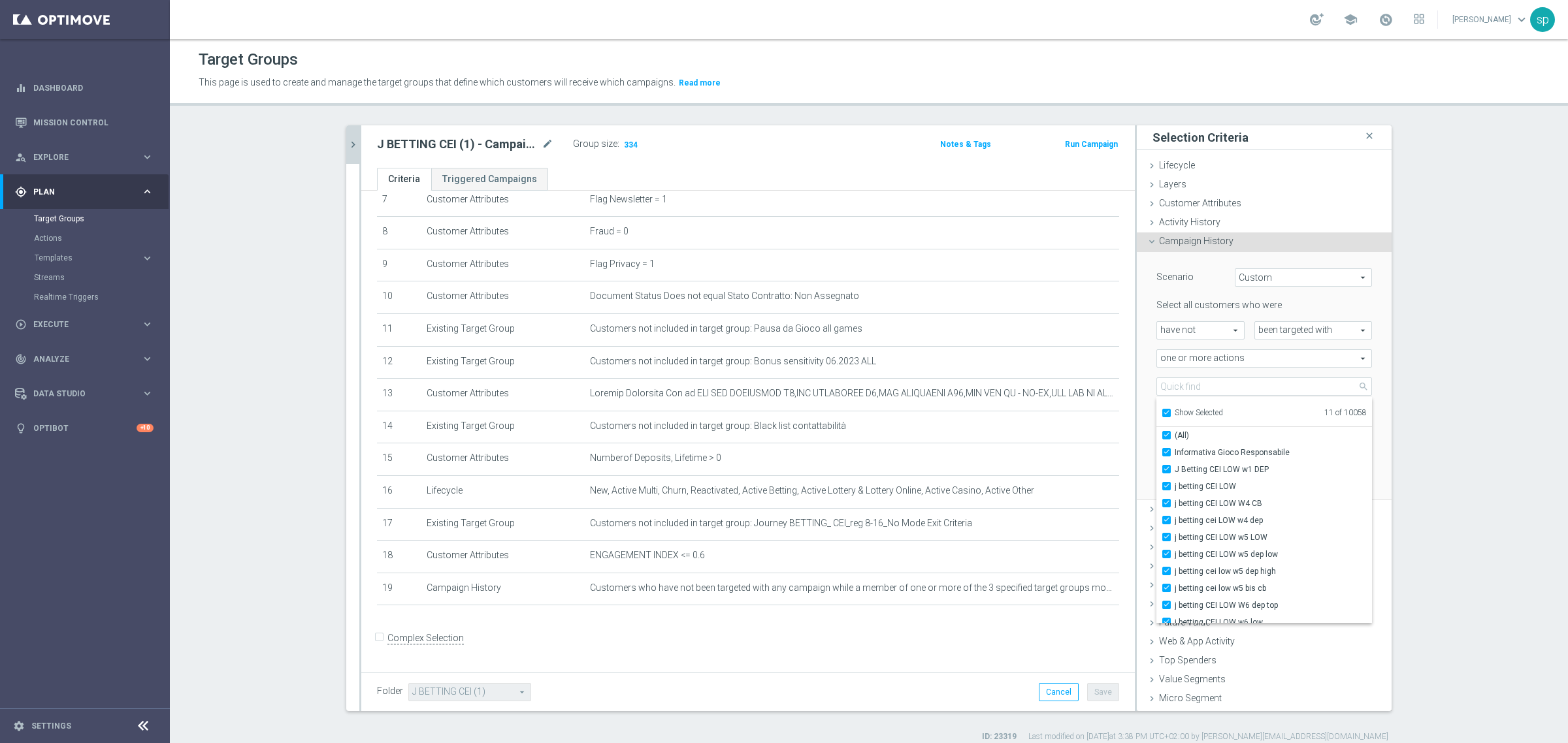
click at [1474, 364] on section "J BETTING CEI (1) - Campaign 2 close more_vert Prioritize Customer Target Group…" at bounding box center [869, 434] width 1398 height 617
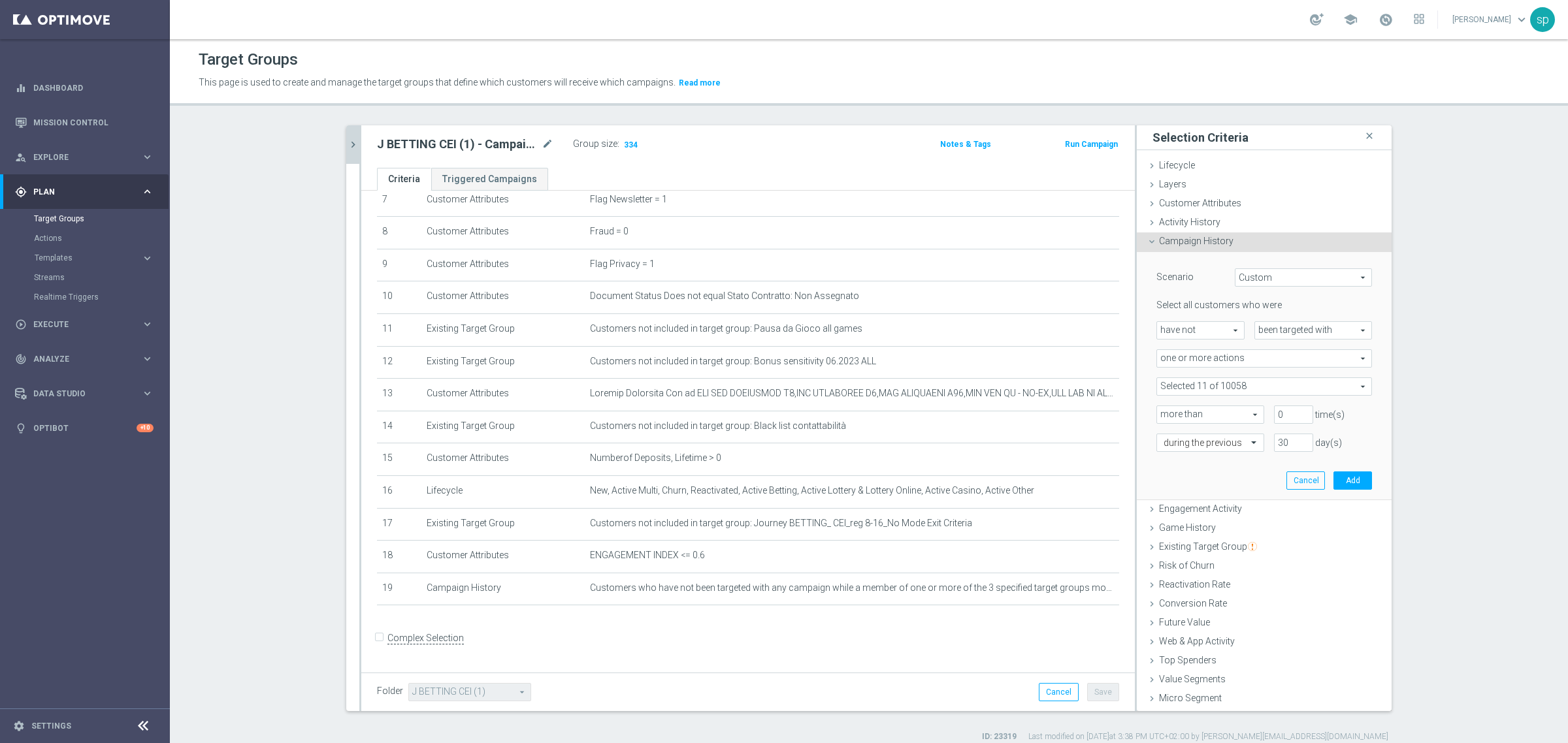
click at [1245, 387] on span at bounding box center [1264, 387] width 214 height 17
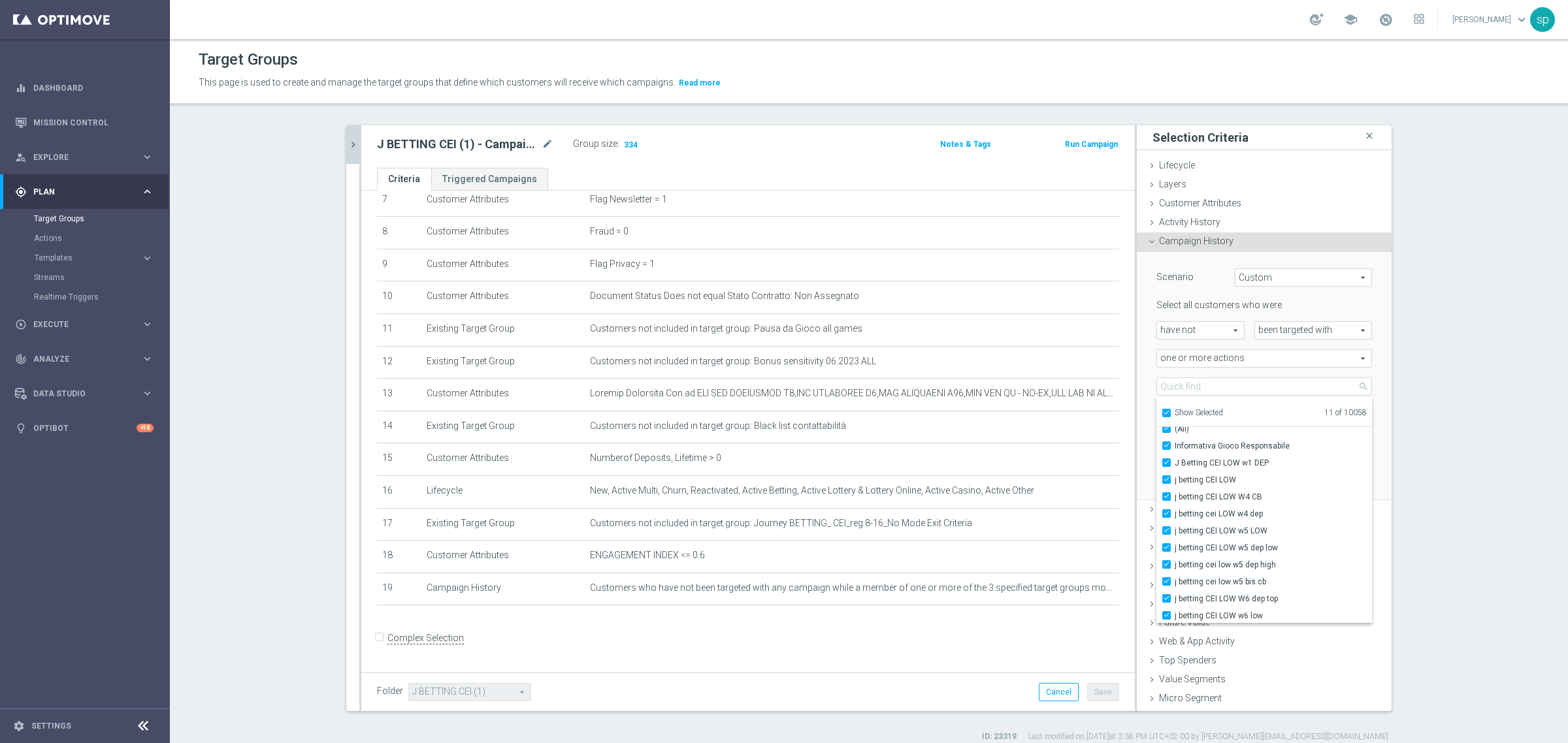
scroll to position [8, 0]
click at [1444, 397] on section "J BETTING CEI (1) - Campaign 2 close more_vert Prioritize Customer Target Group…" at bounding box center [869, 434] width 1398 height 617
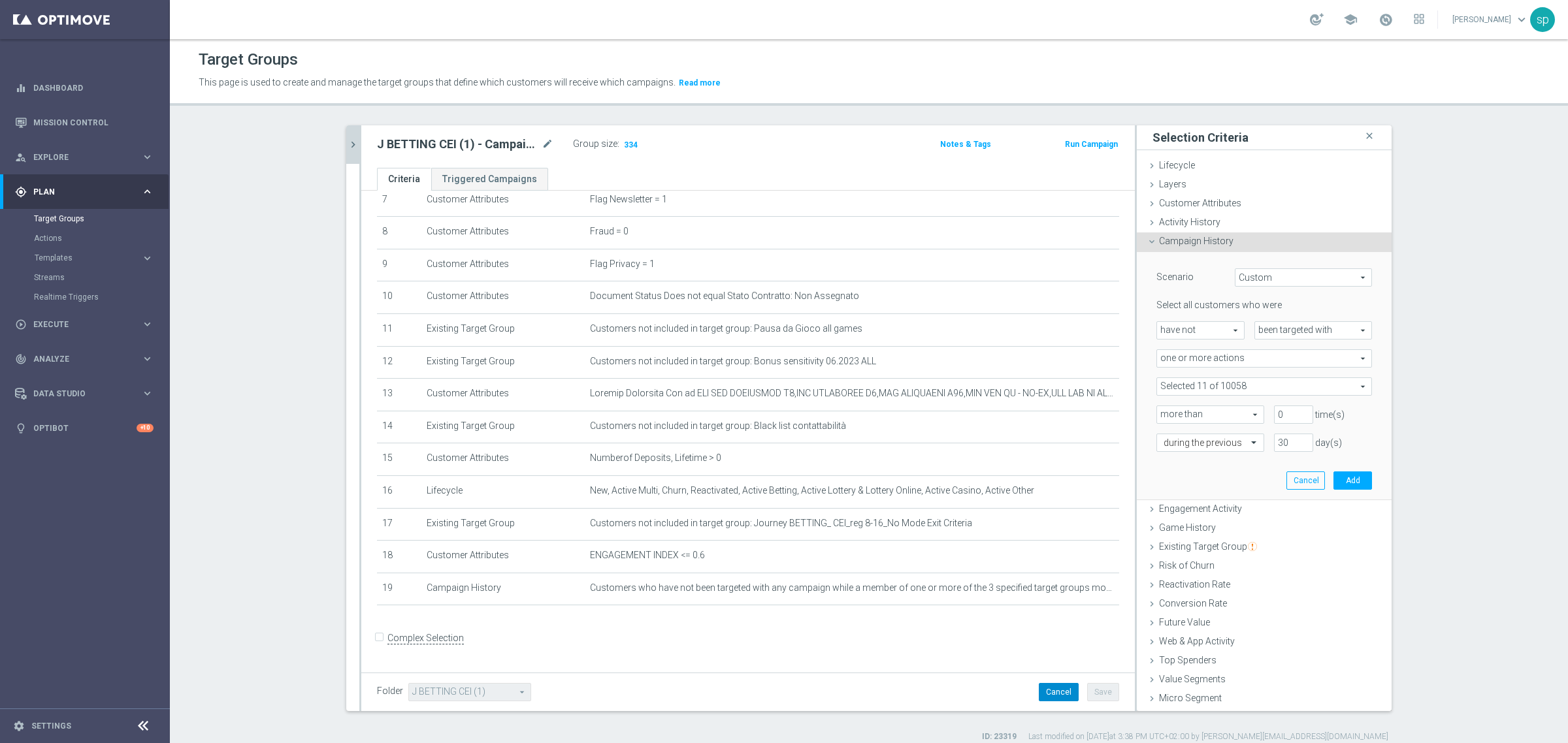
click at [1062, 694] on button "Cancel" at bounding box center [1059, 692] width 40 height 18
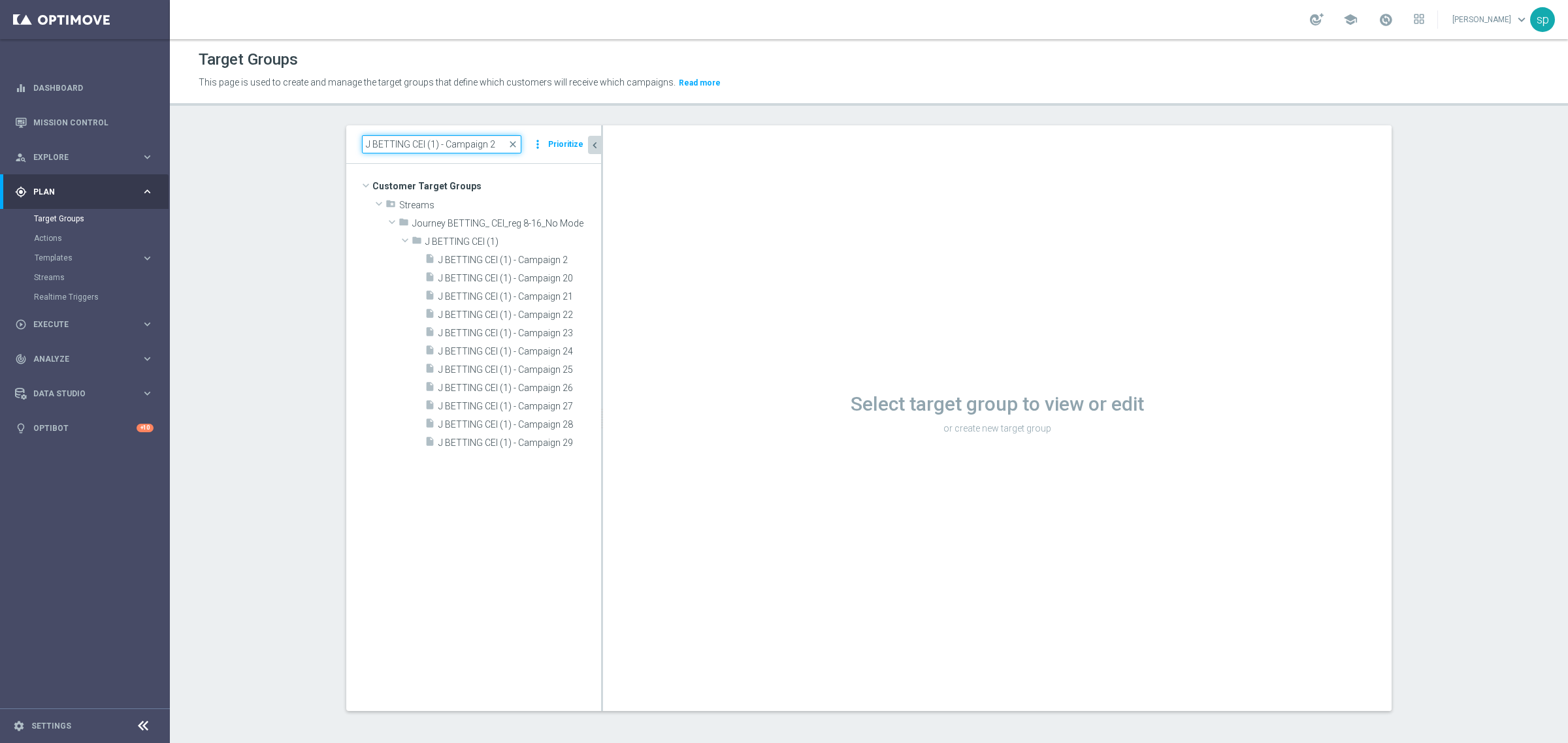
drag, startPoint x: 368, startPoint y: 144, endPoint x: 514, endPoint y: 136, distance: 146.2
click at [514, 136] on input "J BETTING CEI (1) - Campaign 2" at bounding box center [441, 145] width 159 height 18
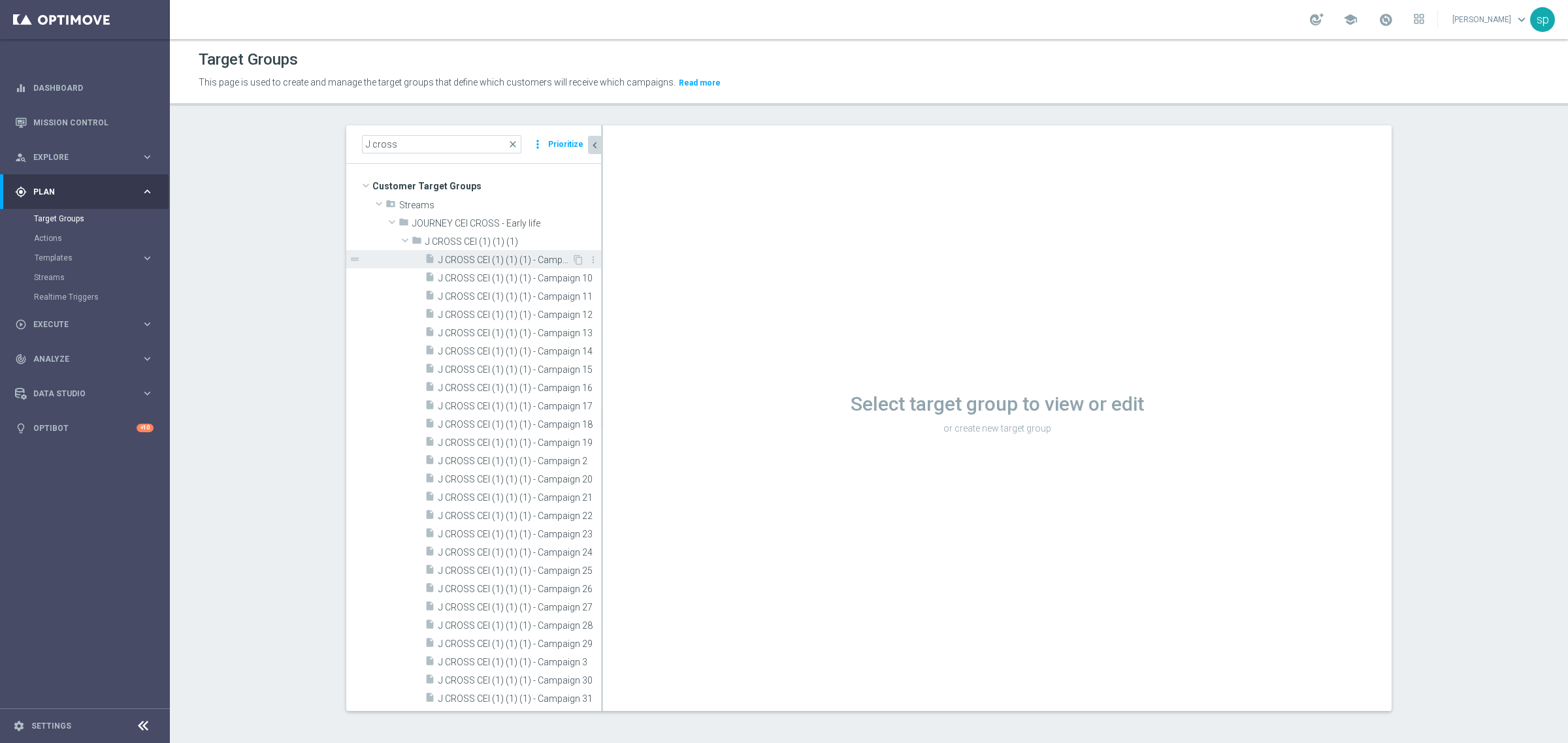
click at [481, 257] on span "J CROSS CEI (1) (1) (1) - Campaign 1" at bounding box center [505, 259] width 133 height 11
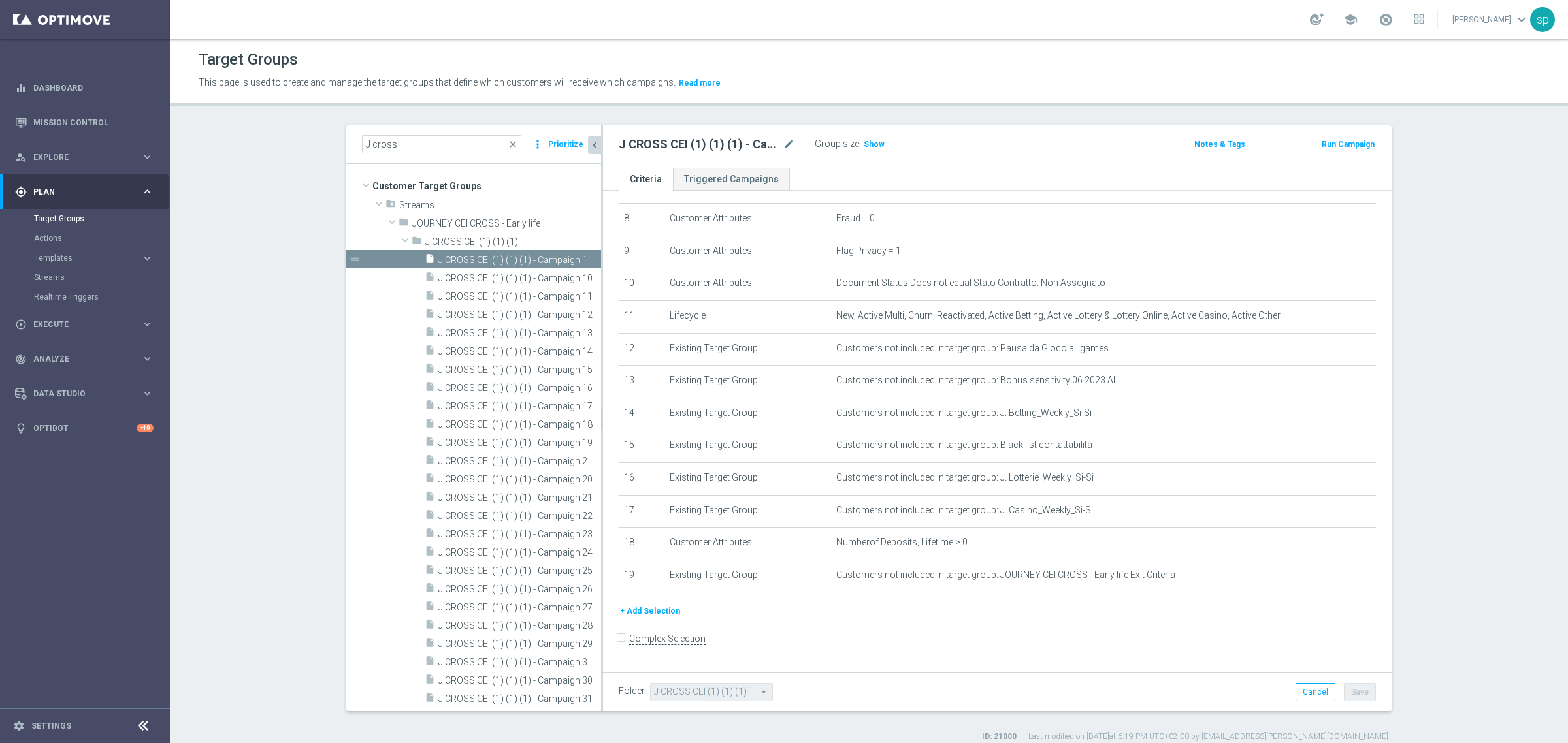
scroll to position [262, 0]
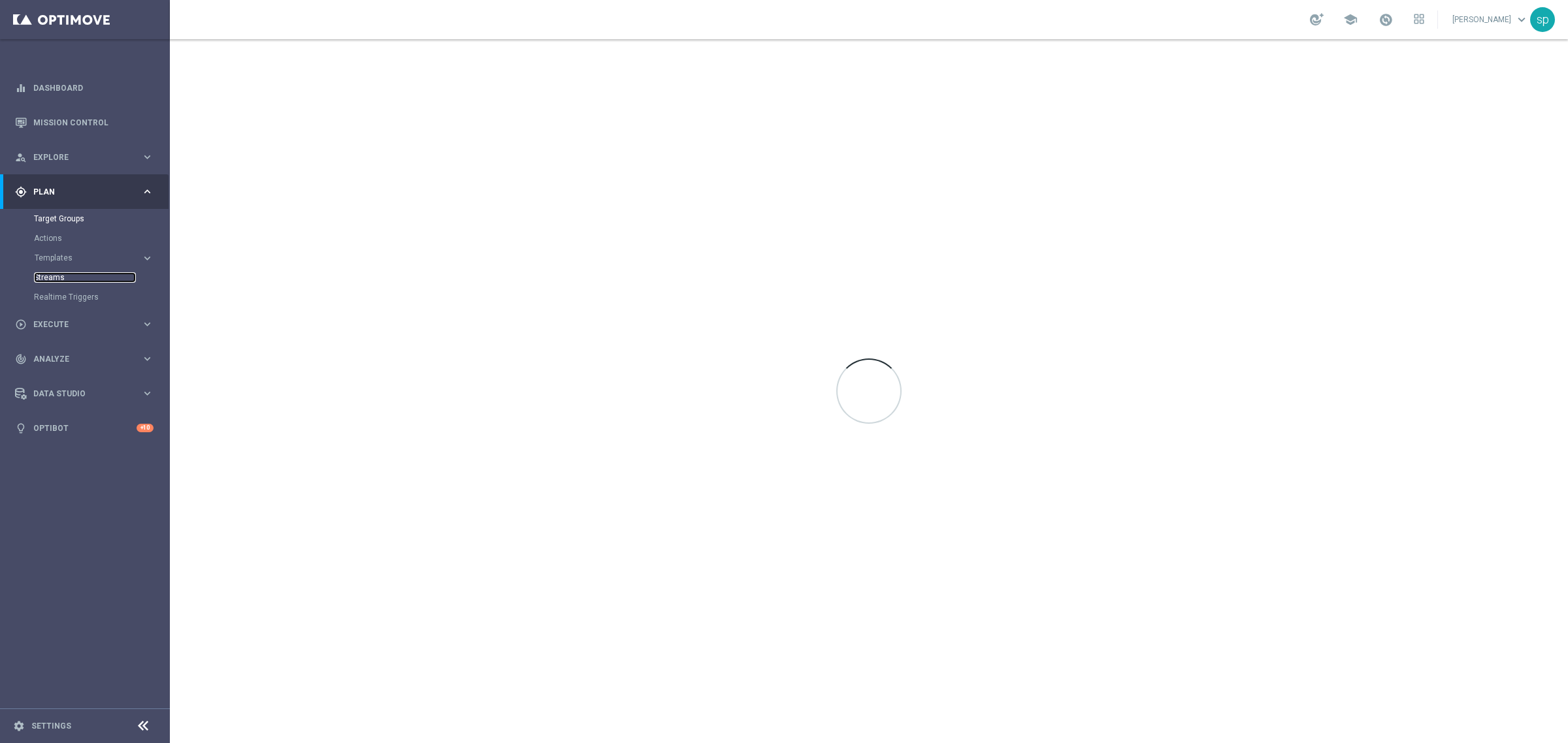
click at [47, 281] on link "Streams" at bounding box center [85, 277] width 102 height 10
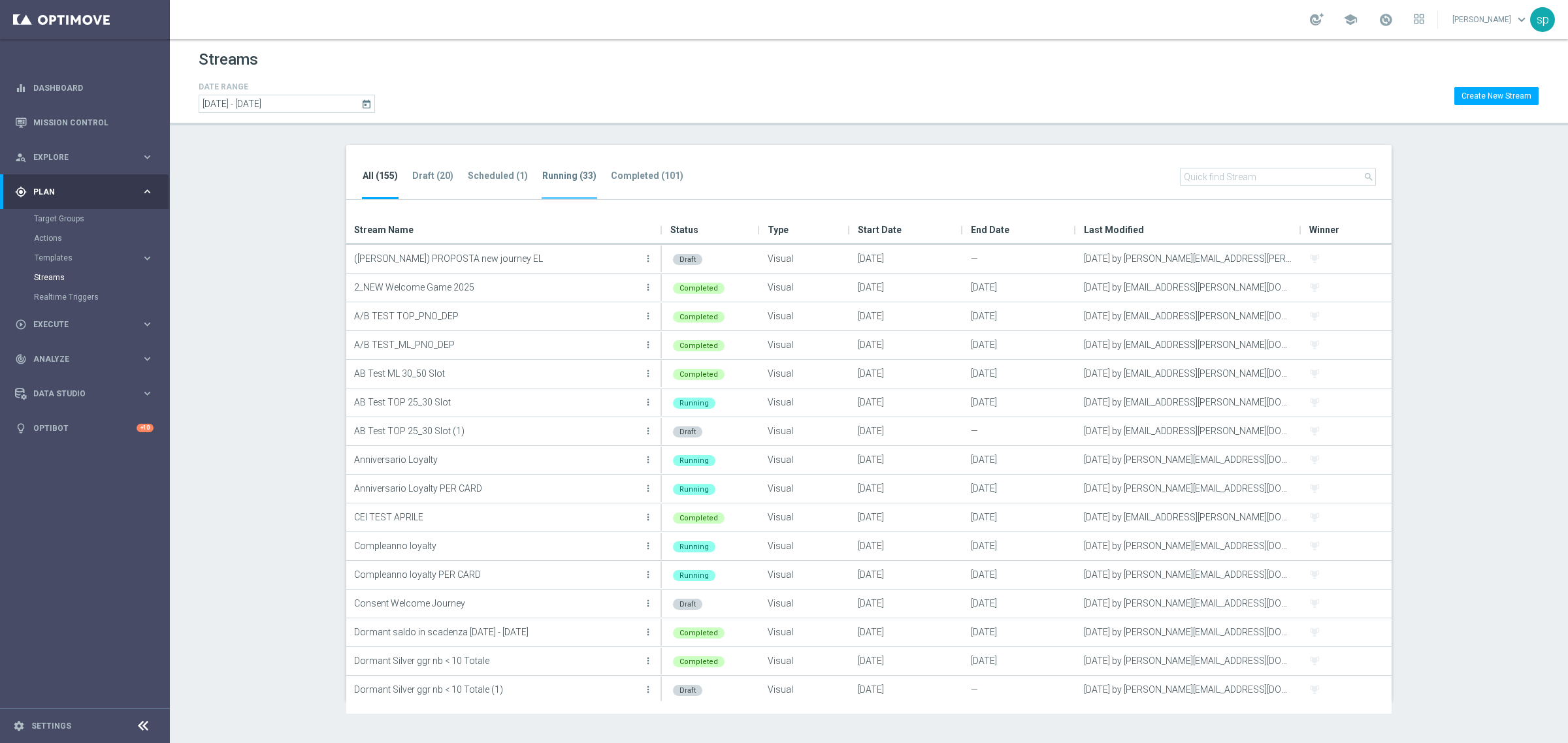
click at [562, 177] on tab-header "Running (33)" at bounding box center [569, 176] width 54 height 11
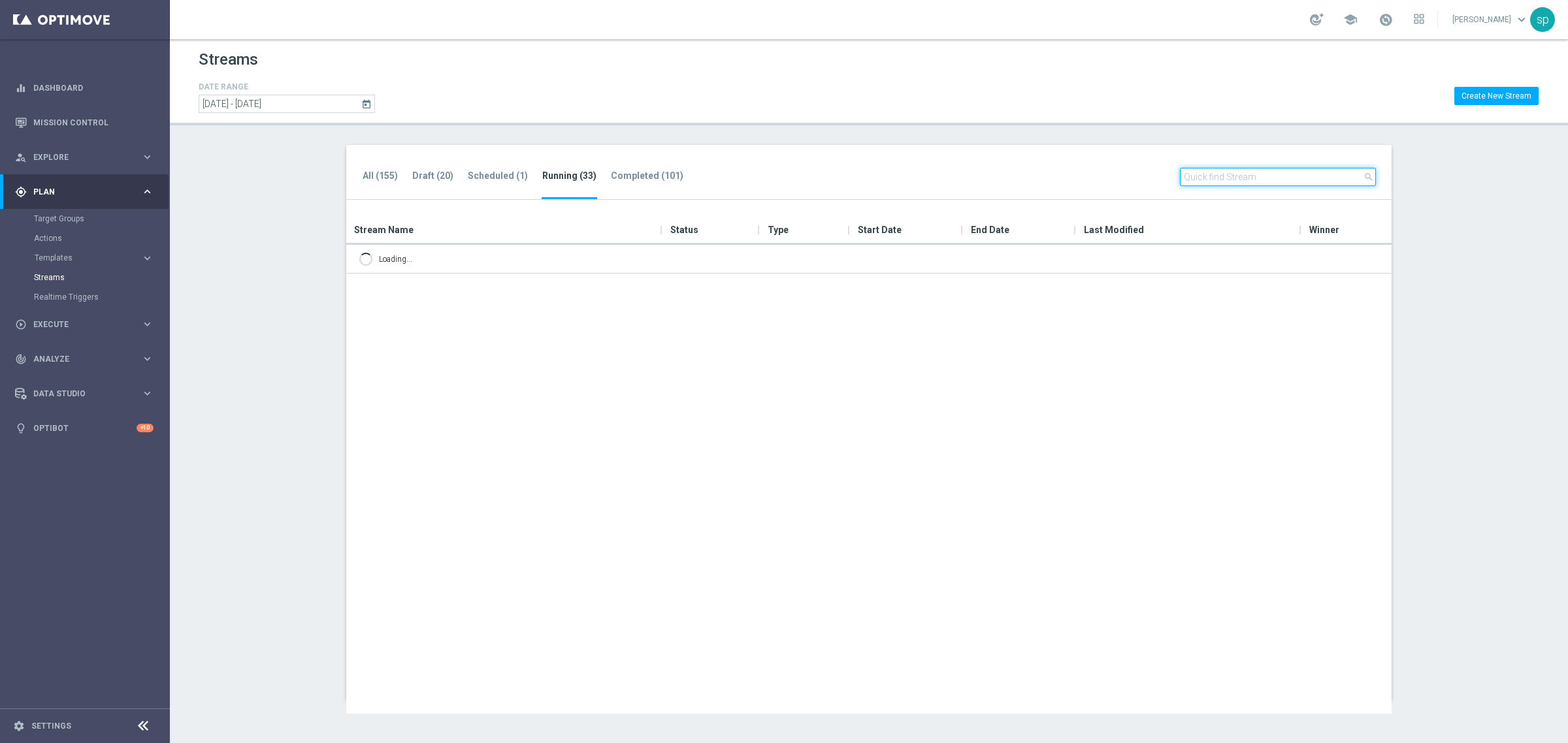
click at [1212, 177] on input "text" at bounding box center [1278, 177] width 196 height 18
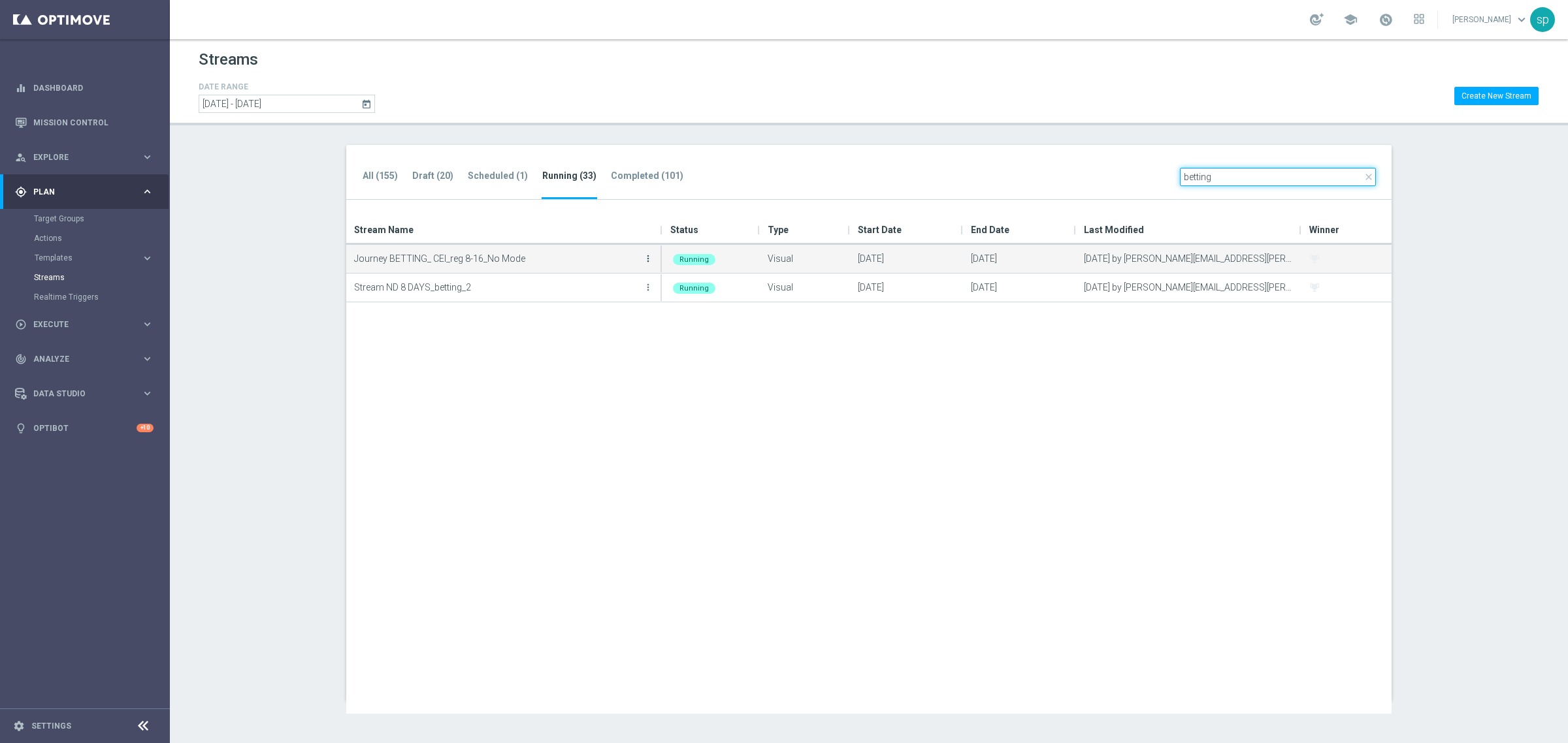
type input "betting"
click at [647, 256] on icon "more_vert" at bounding box center [648, 259] width 10 height 10
click at [589, 317] on div "Edit" at bounding box center [595, 315] width 79 height 9
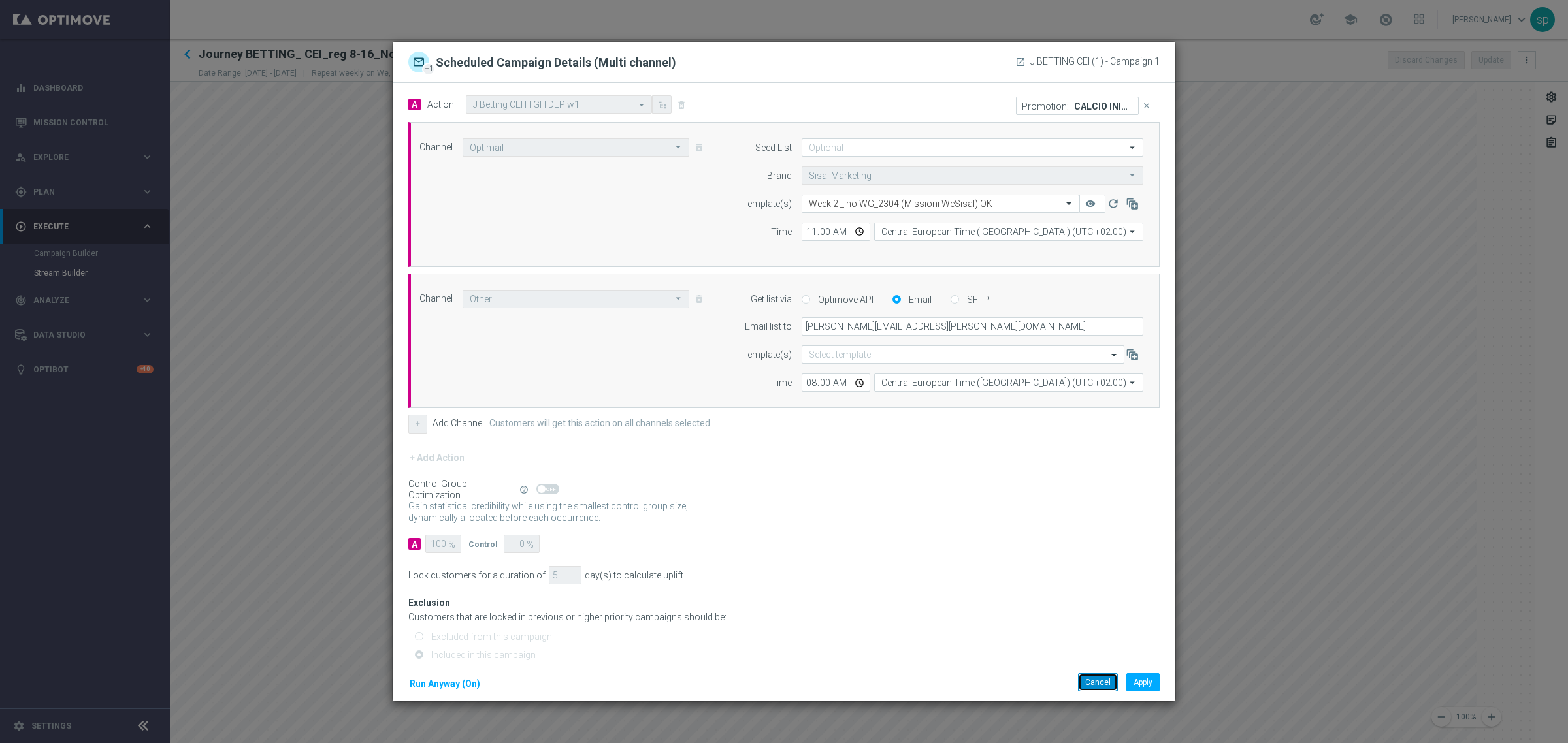
click at [1092, 679] on button "Cancel" at bounding box center [1098, 683] width 40 height 18
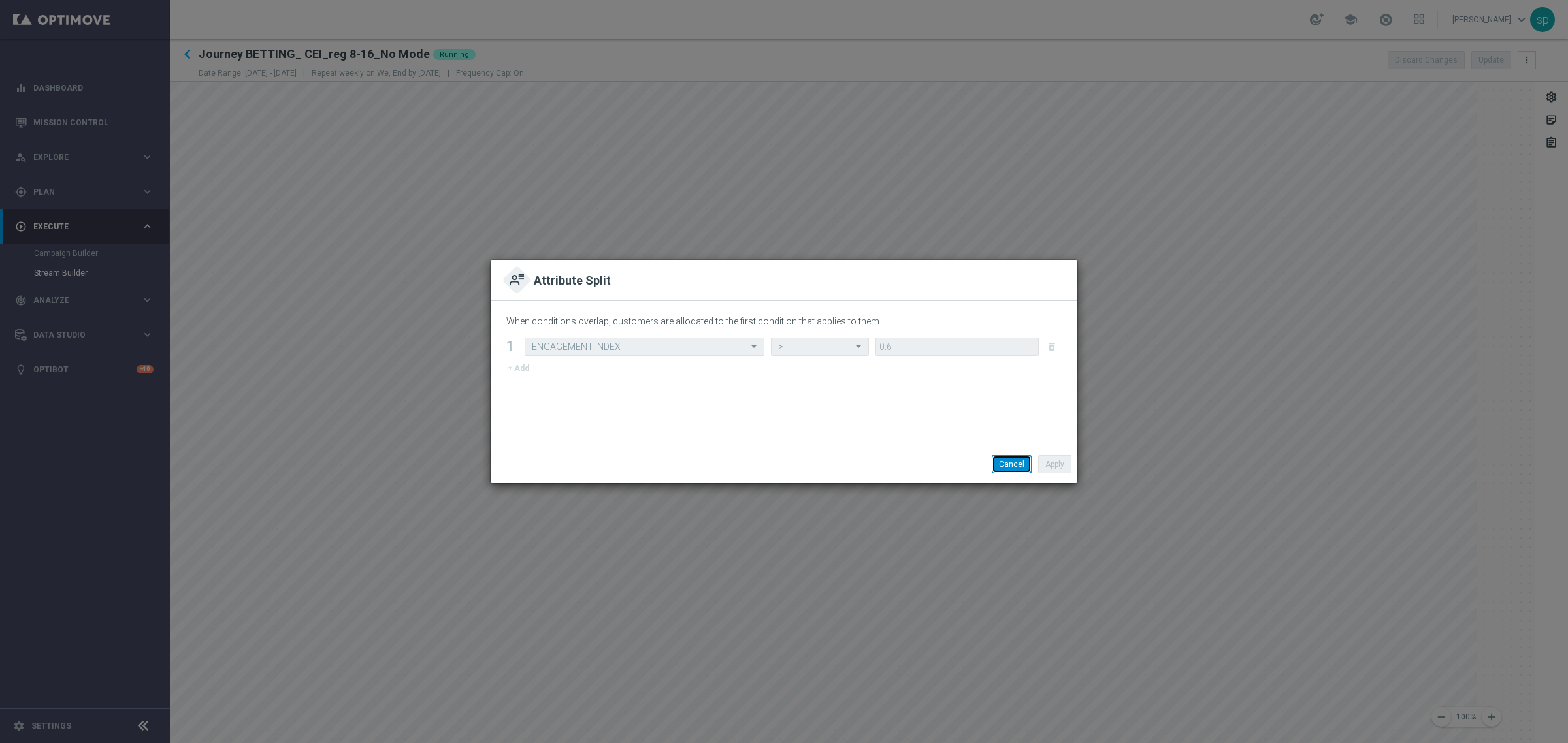
click at [1015, 464] on button "Cancel" at bounding box center [1012, 464] width 40 height 18
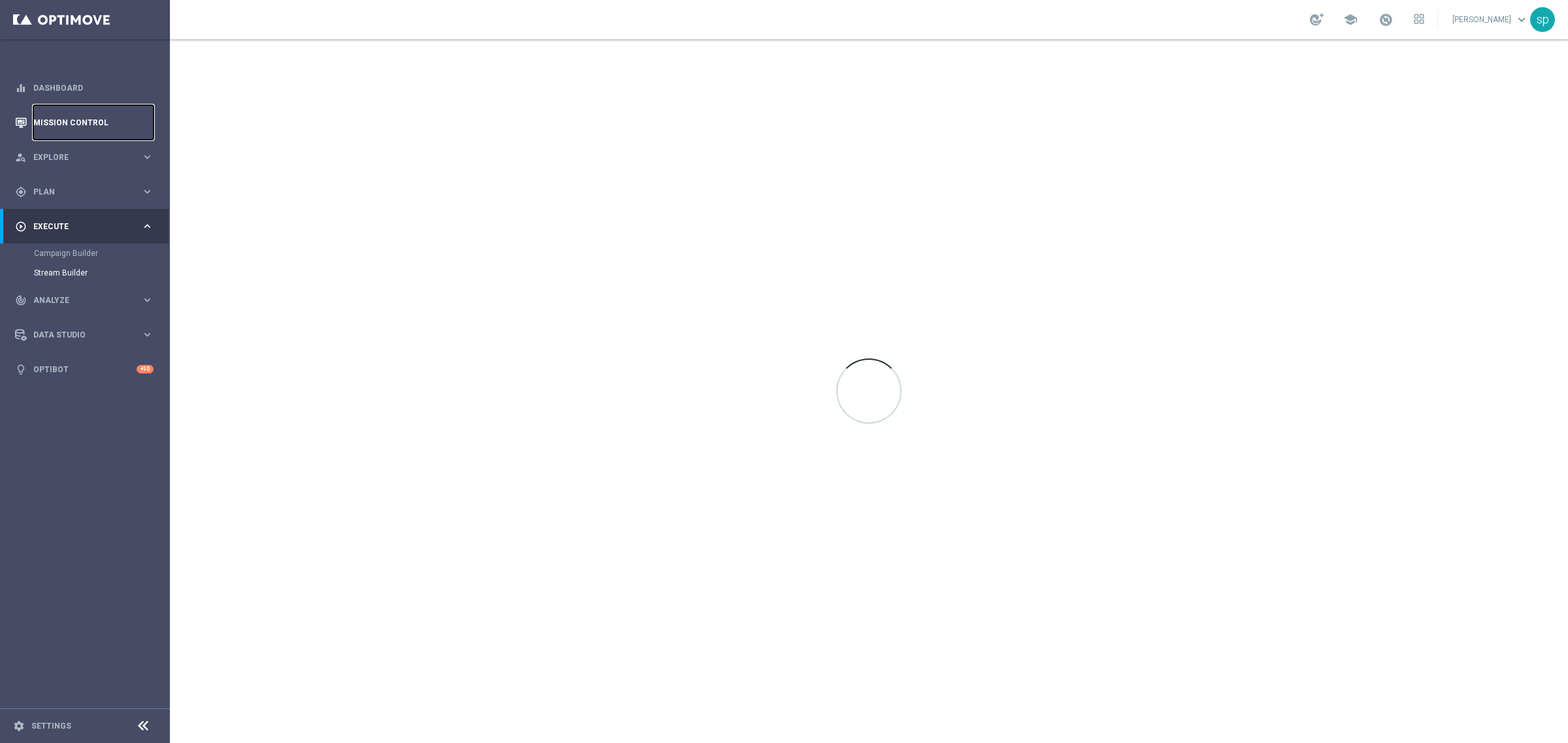
click at [86, 113] on link "Mission Control" at bounding box center [94, 122] width 121 height 34
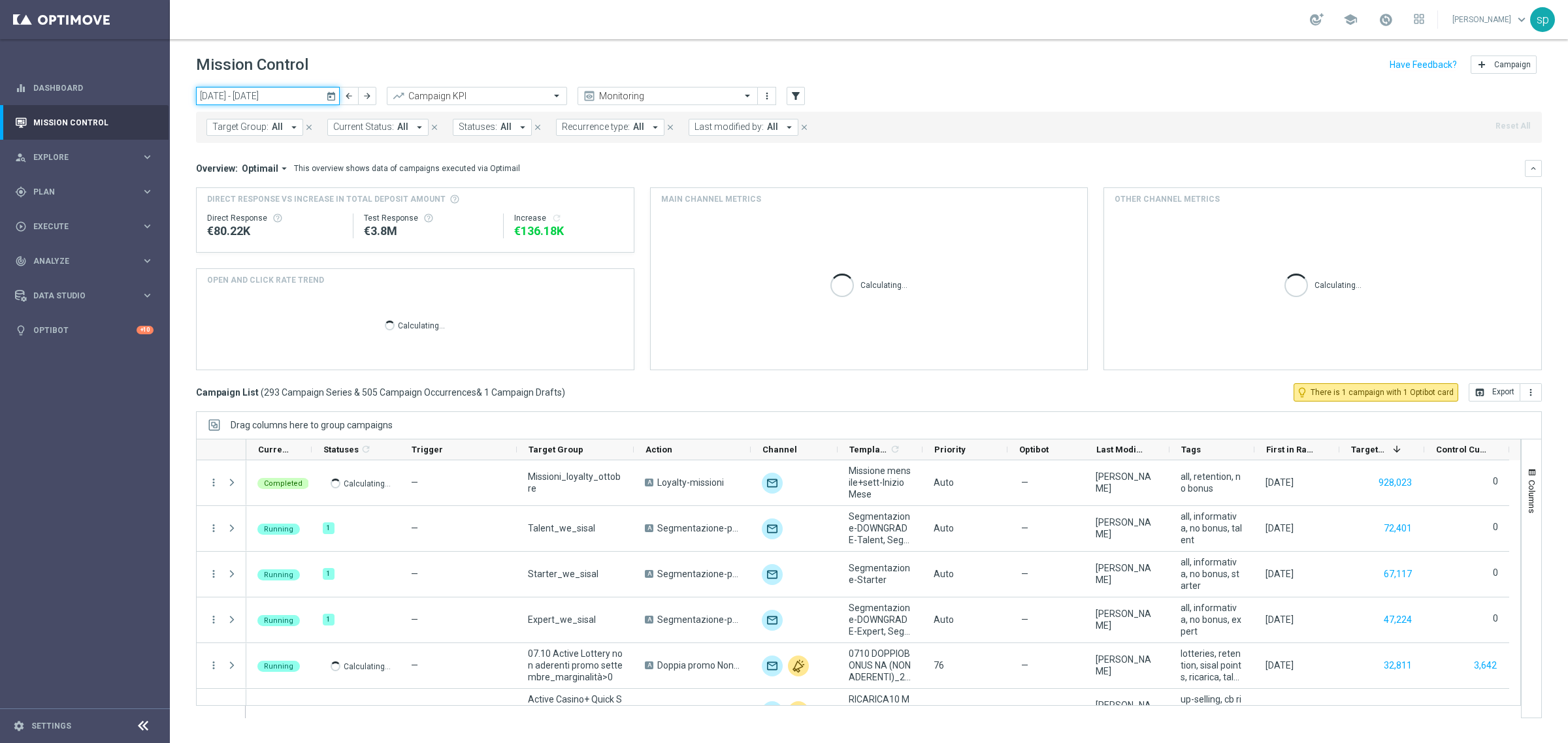
click at [239, 98] on input "[DATE] - [DATE]" at bounding box center [268, 96] width 144 height 18
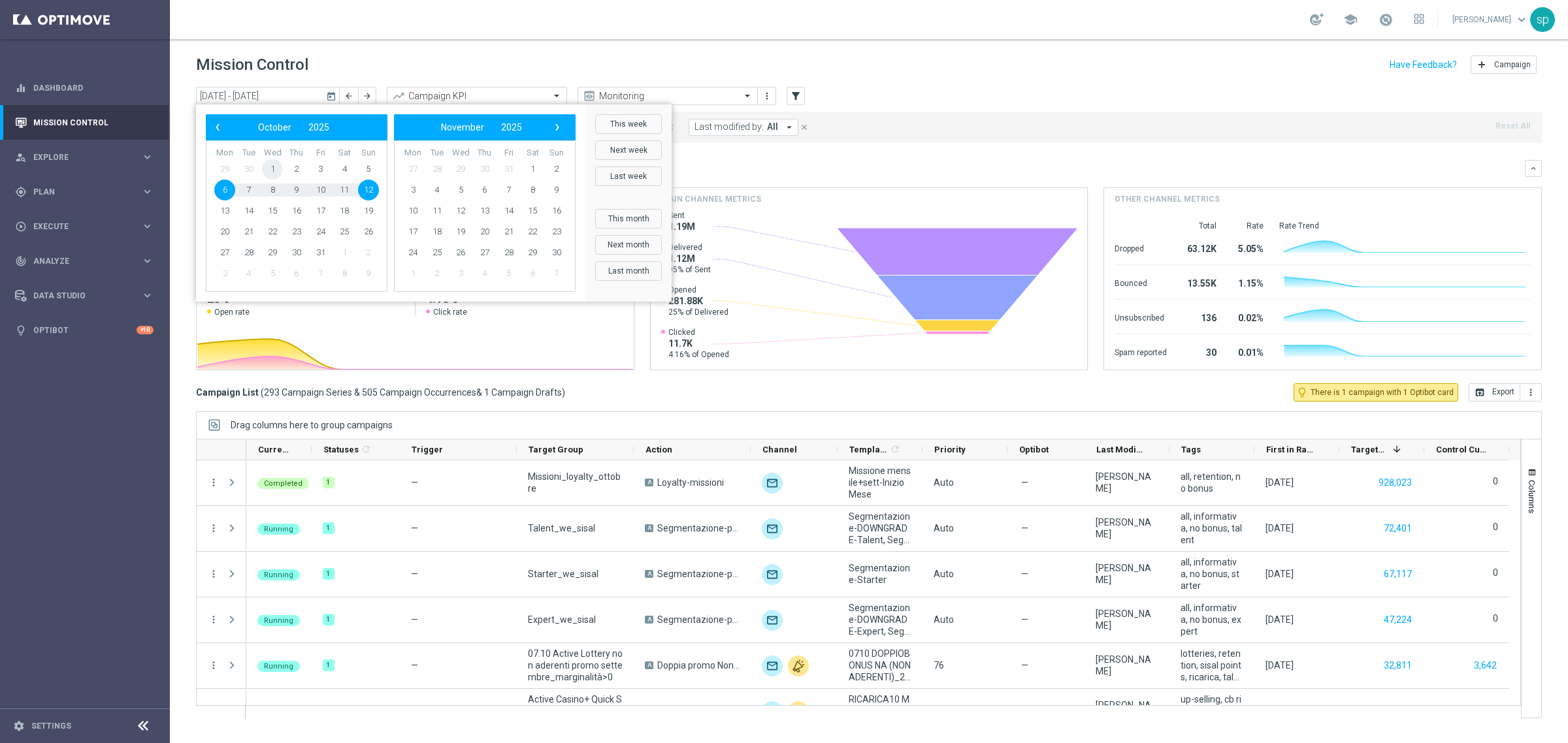
click at [270, 168] on span "1" at bounding box center [272, 169] width 21 height 21
click at [226, 188] on span "6" at bounding box center [224, 190] width 21 height 21
type input "[DATE] - [DATE]"
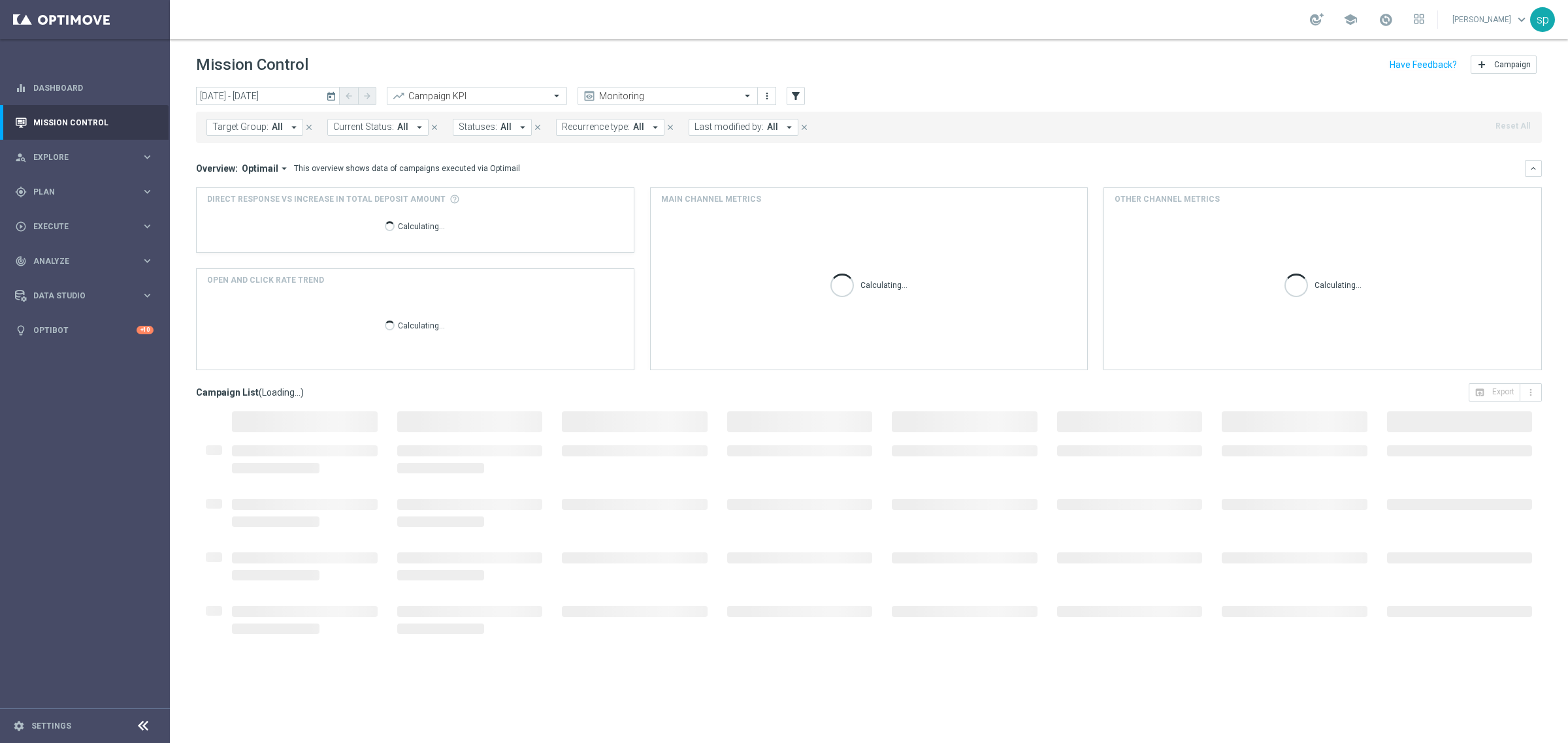
click at [226, 121] on span "Target Group:" at bounding box center [240, 126] width 56 height 11
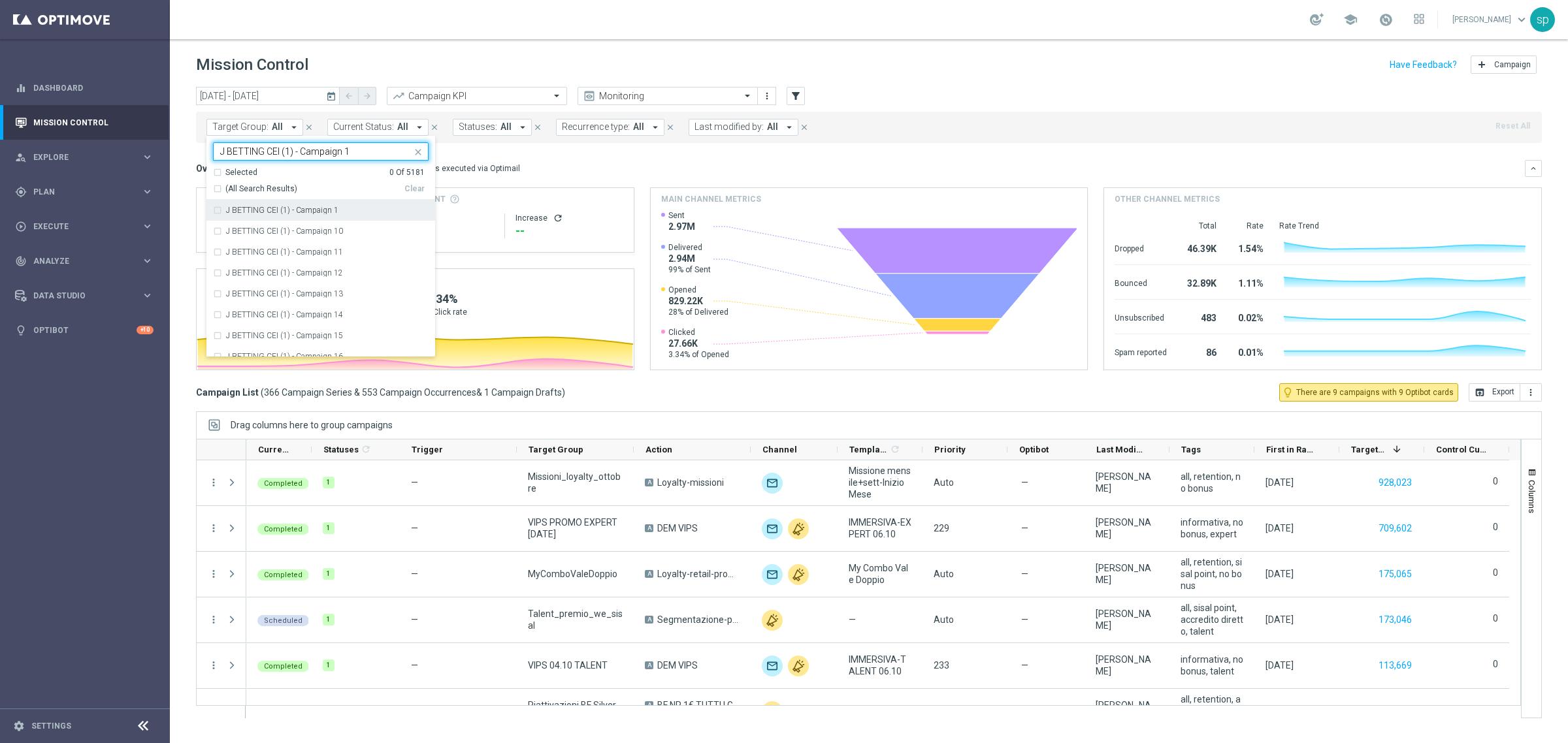
click at [315, 216] on div "J BETTING CEI (1) - Campaign 1" at bounding box center [321, 210] width 216 height 21
type input "J BETTING CEI (1) - Campaign 1"
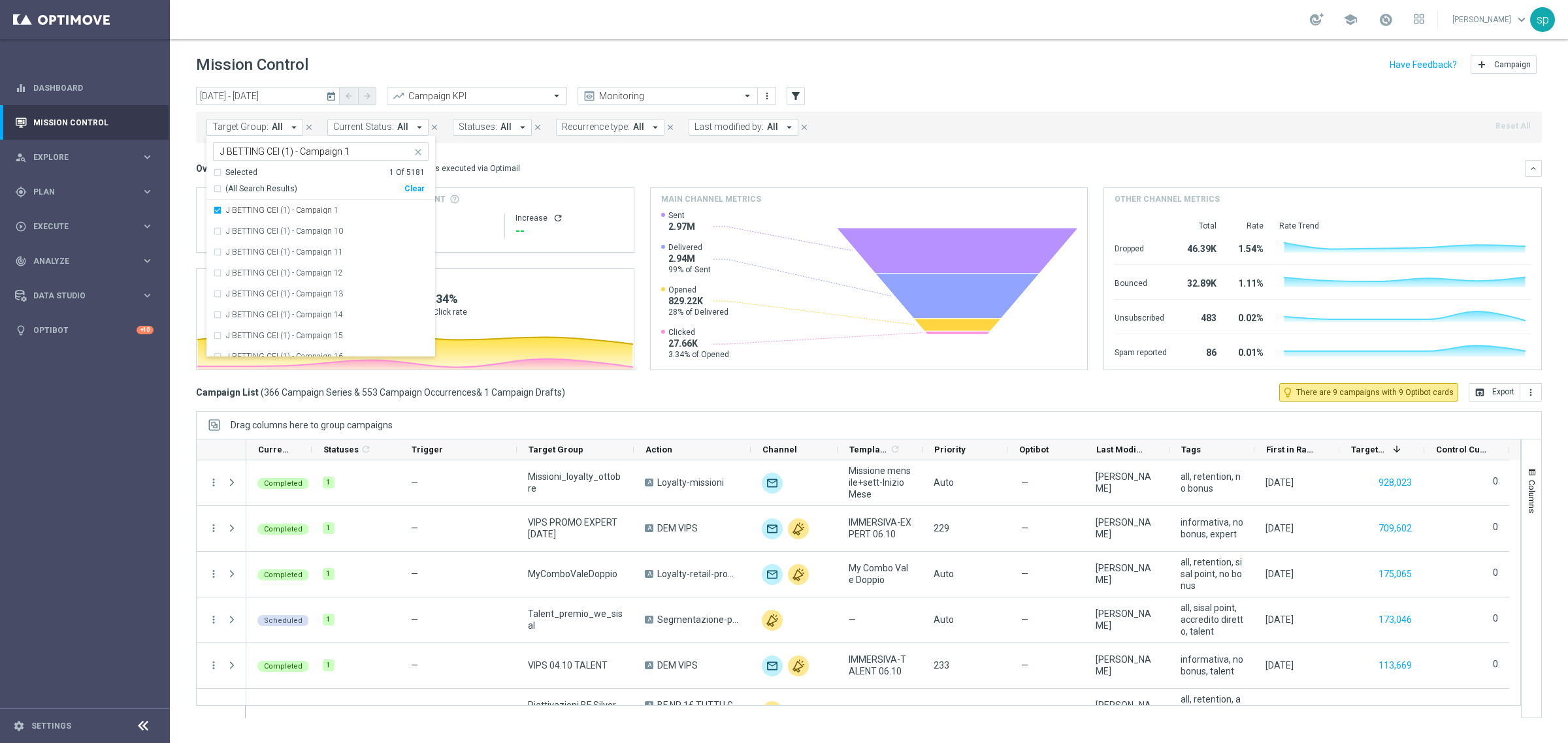
click at [472, 154] on mini-dashboard "Overview: Optimail arrow_drop_down This overview shows data of campaigns execut…" at bounding box center [869, 263] width 1346 height 240
